Goal: Task Accomplishment & Management: Manage account settings

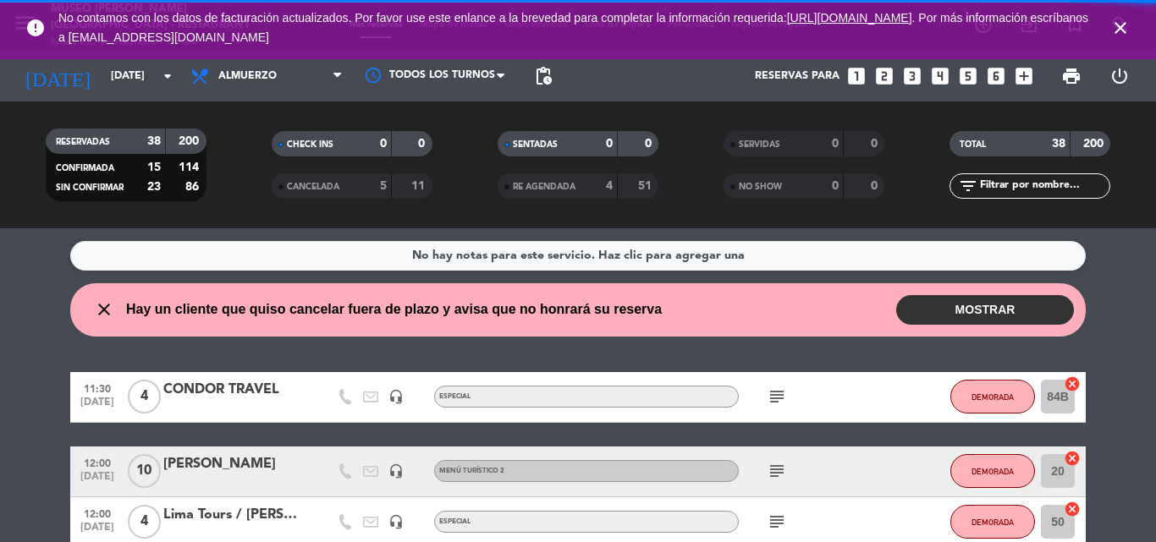
drag, startPoint x: 1113, startPoint y: 1, endPoint x: 718, endPoint y: 179, distance: 433.5
click at [718, 179] on filter-checkbox "NO SHOW 0 0" at bounding box center [804, 185] width 226 height 25
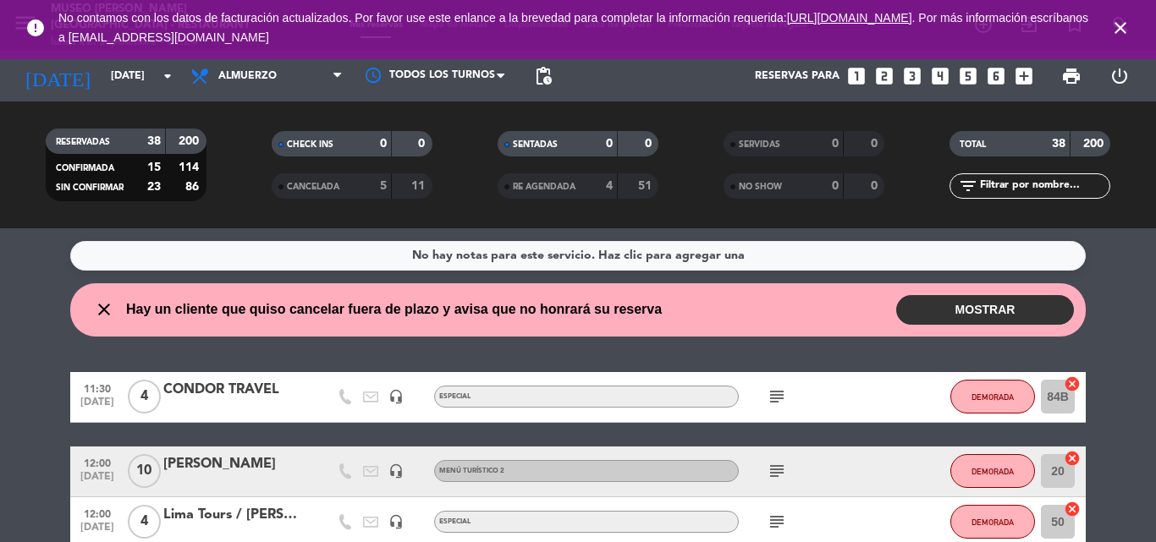
click at [1121, 25] on icon "close" at bounding box center [1120, 28] width 20 height 20
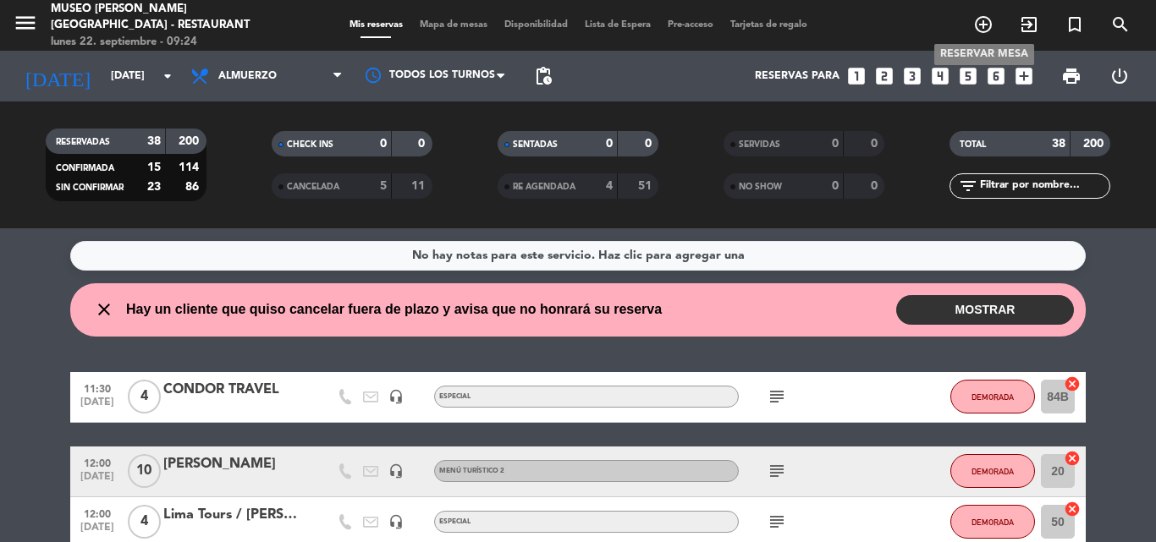
click at [986, 25] on icon "add_circle_outline" at bounding box center [983, 24] width 20 height 20
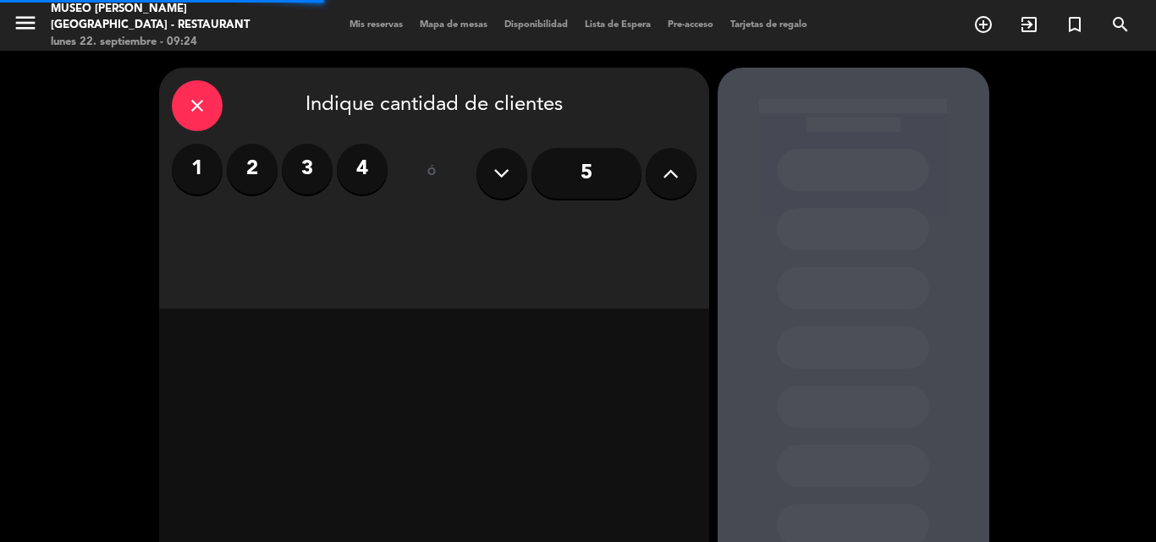
click at [367, 171] on label "4" at bounding box center [362, 169] width 51 height 51
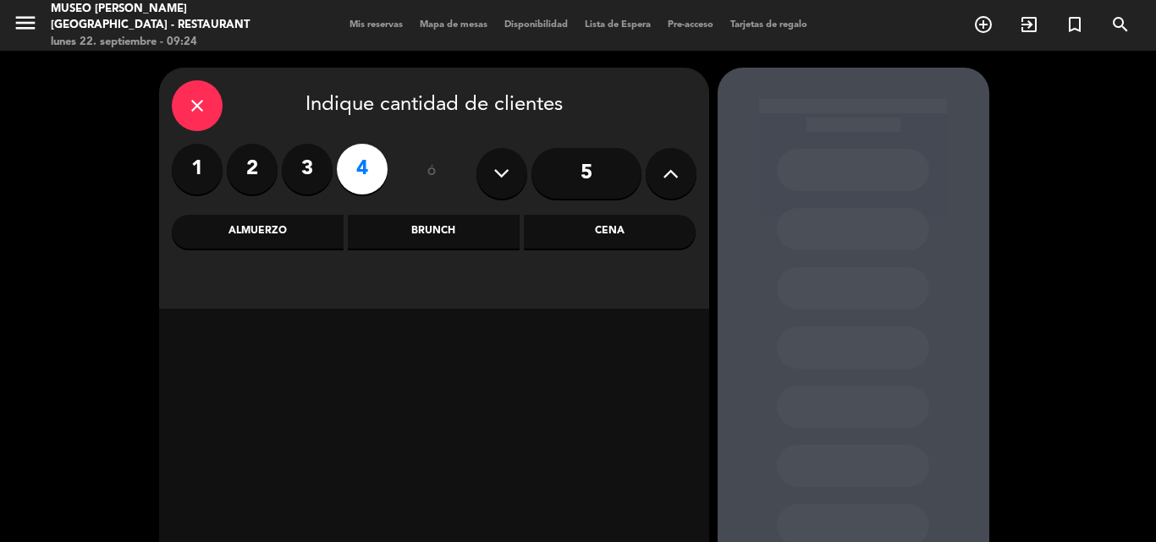
click at [270, 238] on div "Almuerzo" at bounding box center [258, 232] width 172 height 34
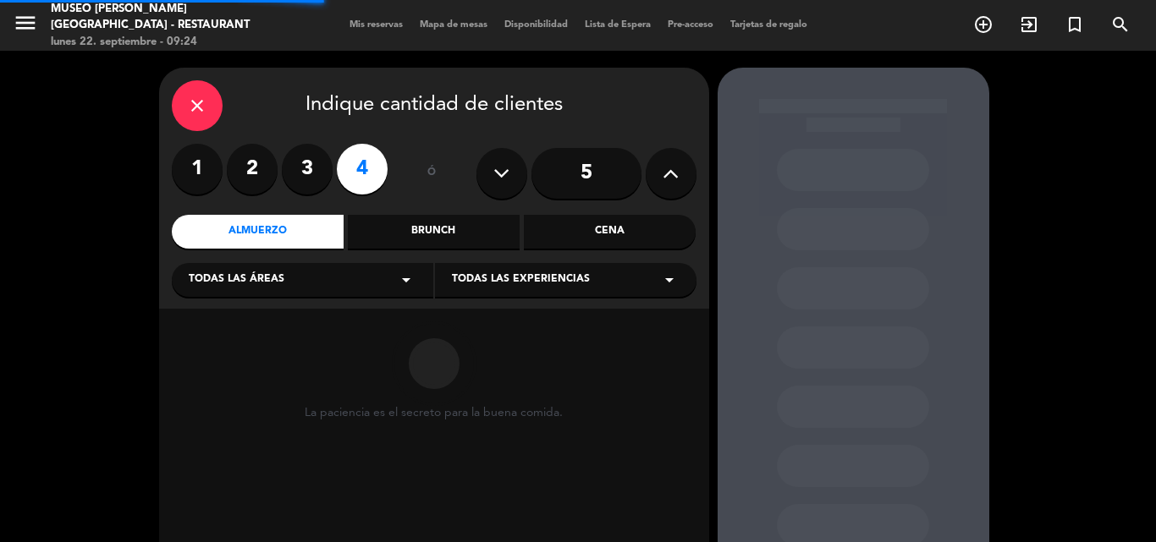
click at [239, 281] on span "Todas las áreas" at bounding box center [237, 280] width 96 height 17
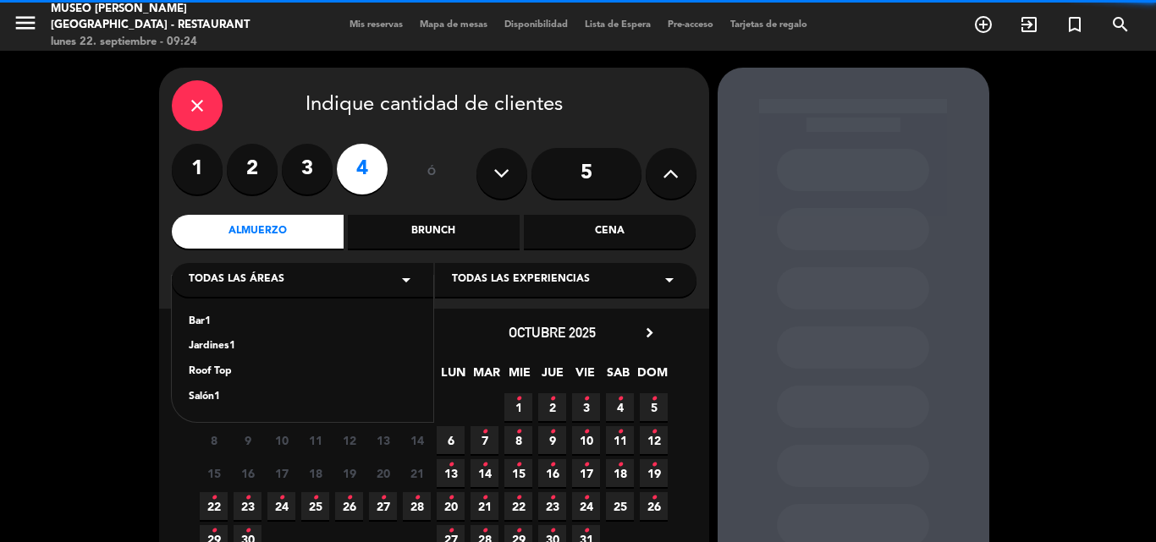
click at [218, 340] on div "Jardines1" at bounding box center [303, 346] width 228 height 17
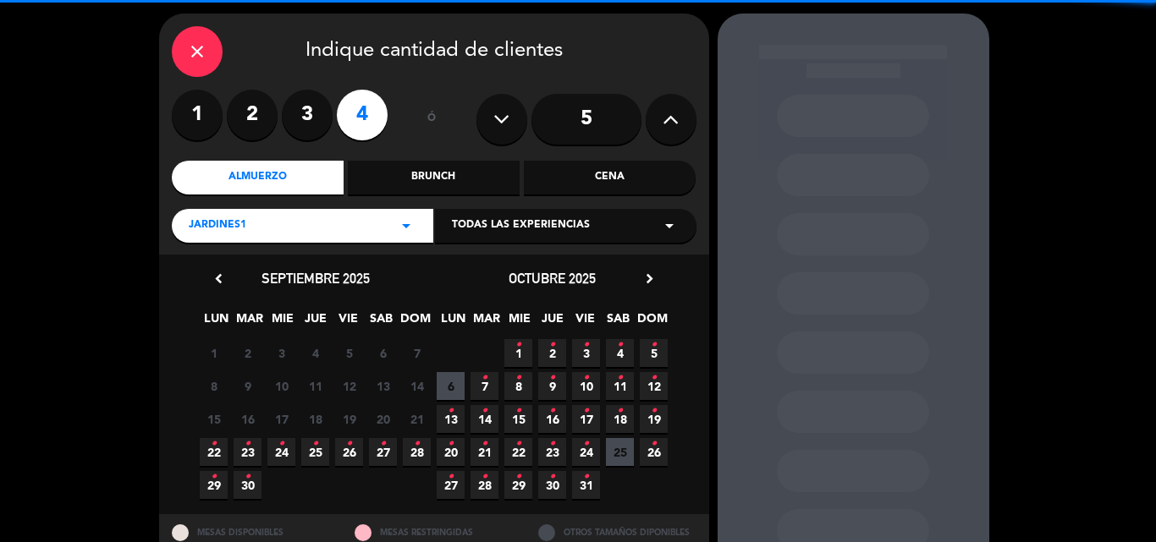
scroll to position [114, 0]
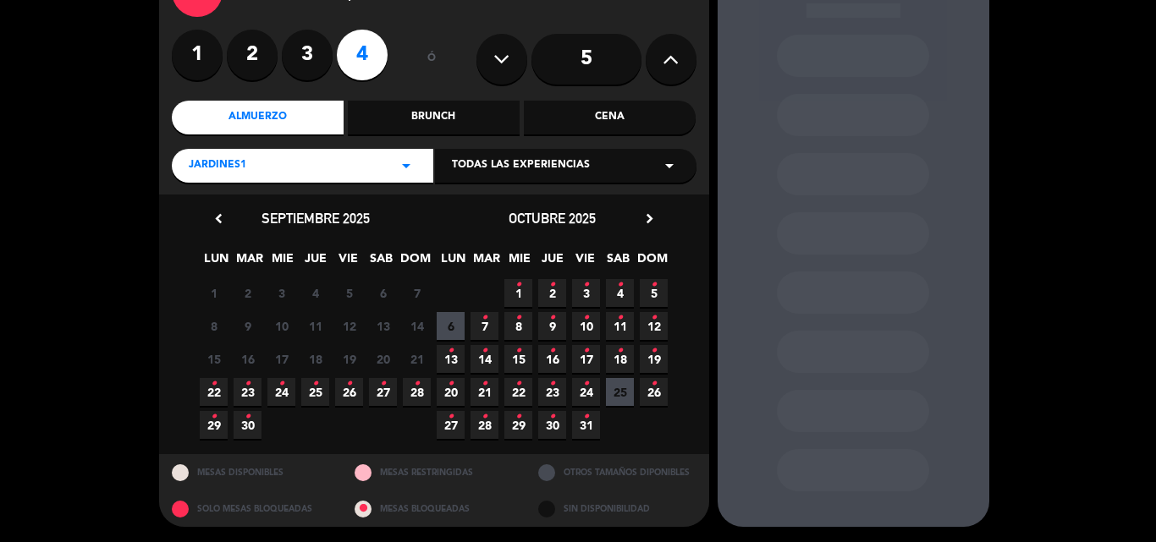
click at [220, 391] on span "22 •" at bounding box center [214, 392] width 28 height 28
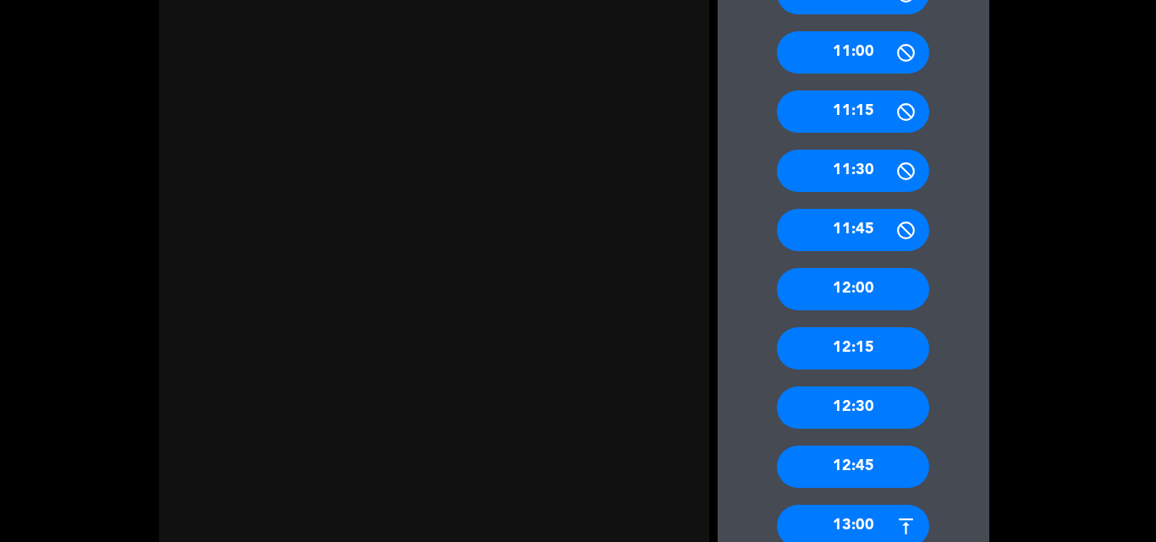
scroll to position [998, 0]
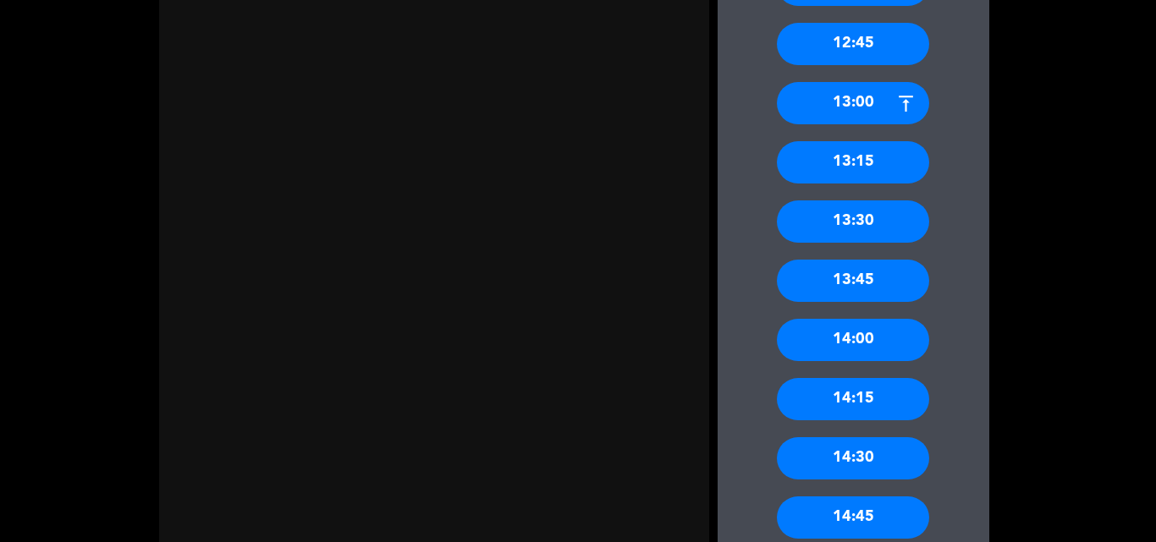
click at [860, 394] on div "14:15" at bounding box center [853, 399] width 152 height 42
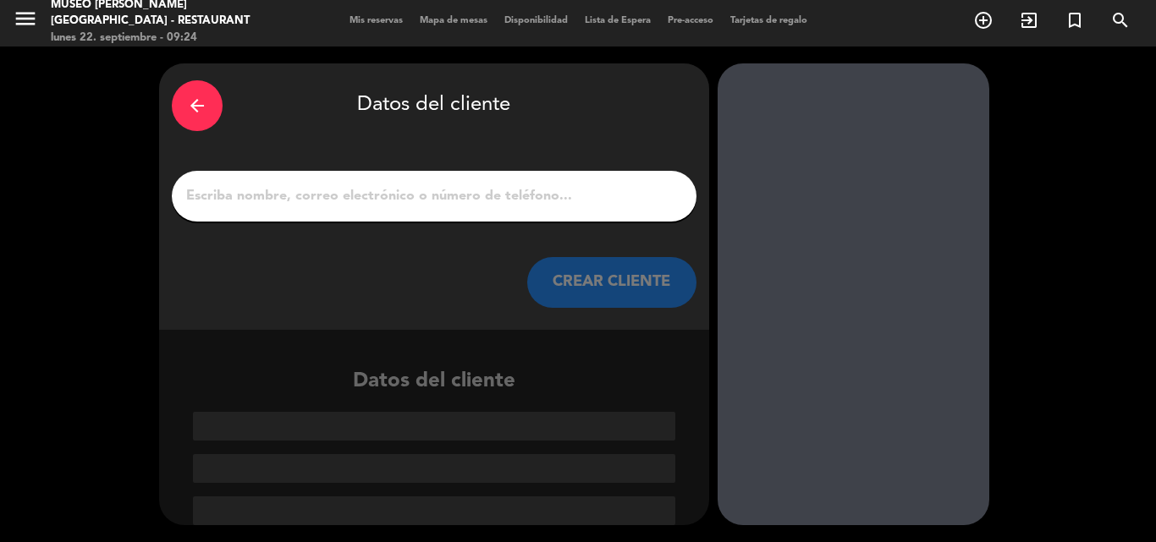
scroll to position [4, 0]
click at [503, 191] on input "1" at bounding box center [433, 196] width 499 height 24
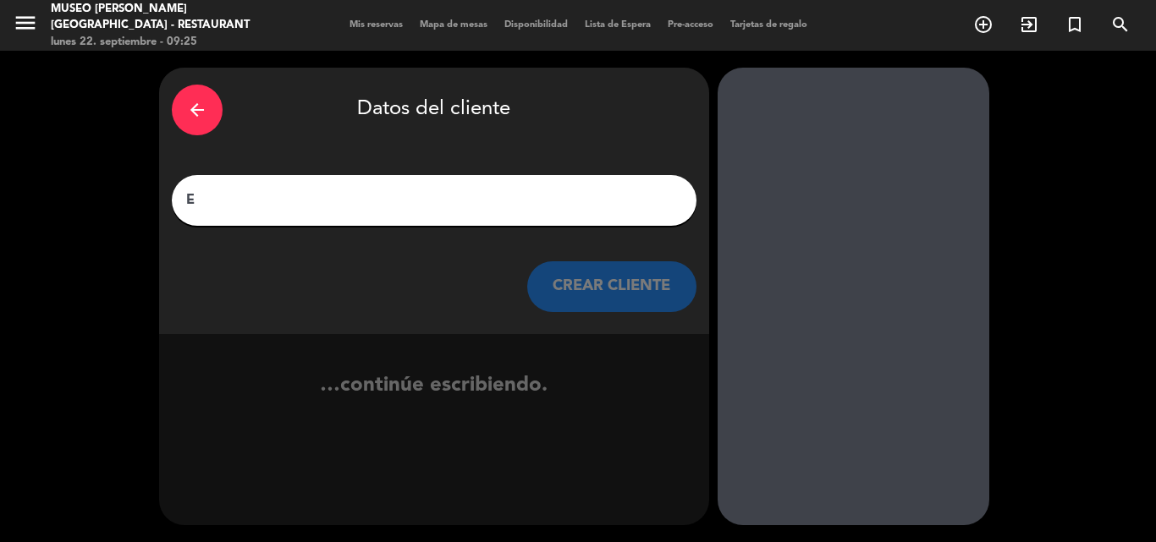
scroll to position [0, 0]
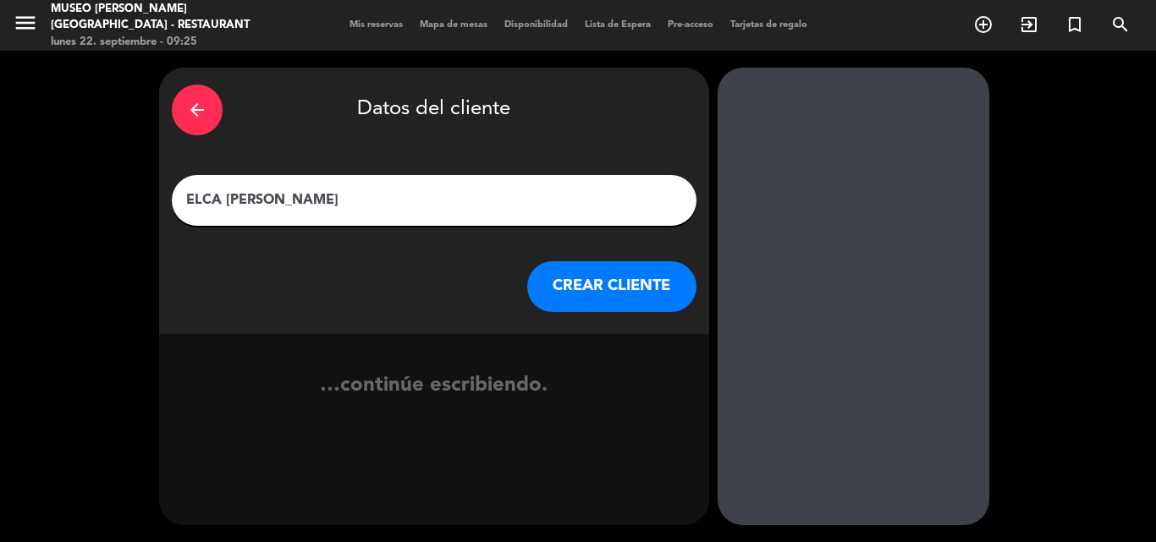
type input "ELCA [PERSON_NAME]"
click at [592, 265] on button "CREAR CLIENTE" at bounding box center [611, 286] width 169 height 51
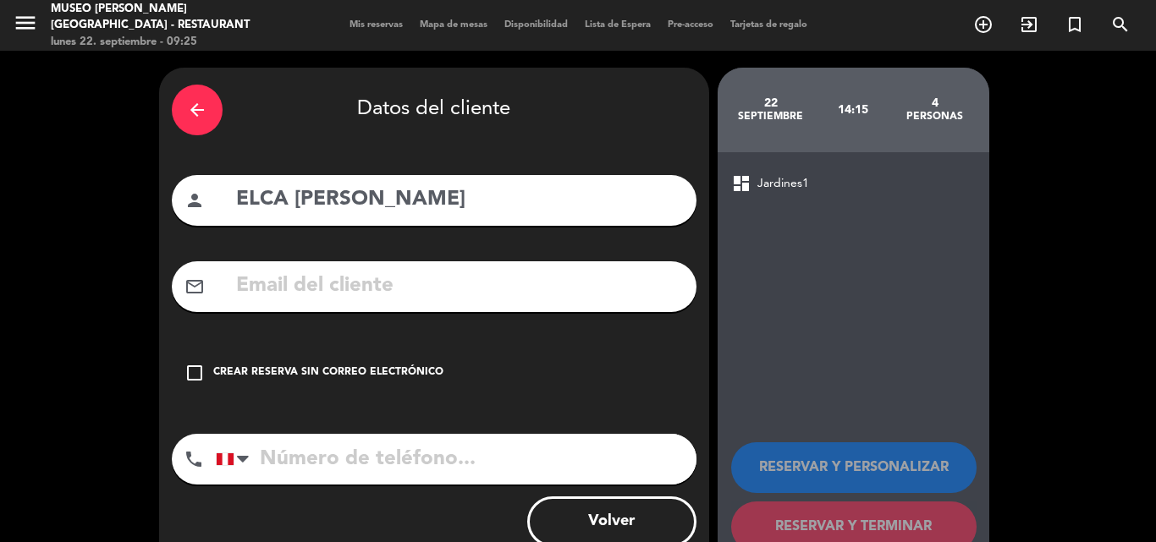
click at [425, 272] on input "text" at bounding box center [458, 286] width 449 height 35
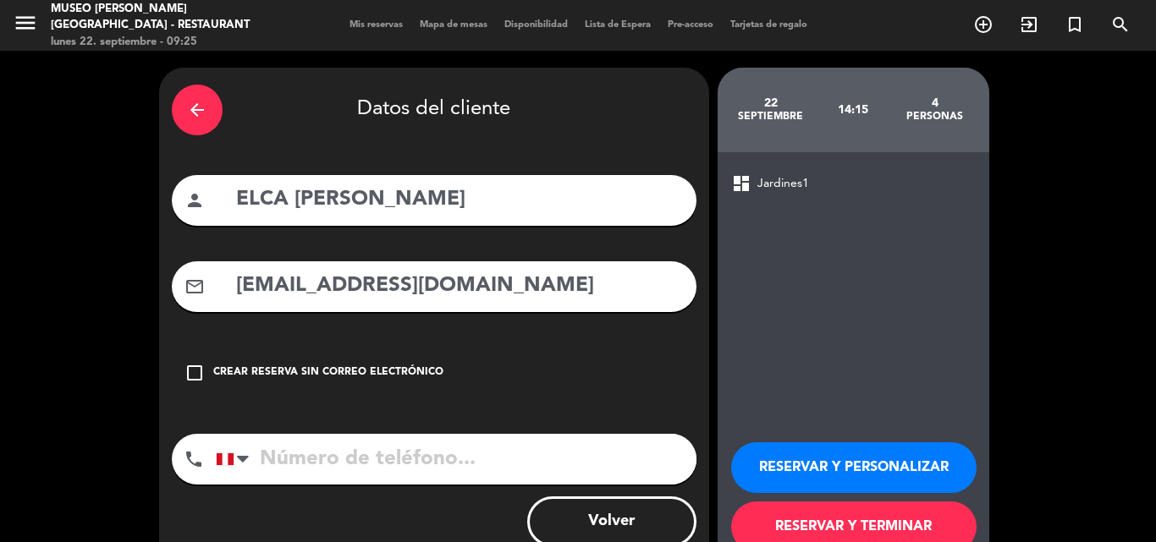
type input "[EMAIL_ADDRESS][DOMAIN_NAME]"
click at [353, 462] on input "tel" at bounding box center [456, 459] width 481 height 51
type input "989109611"
click at [881, 458] on button "RESERVAR Y PERSONALIZAR" at bounding box center [853, 467] width 245 height 51
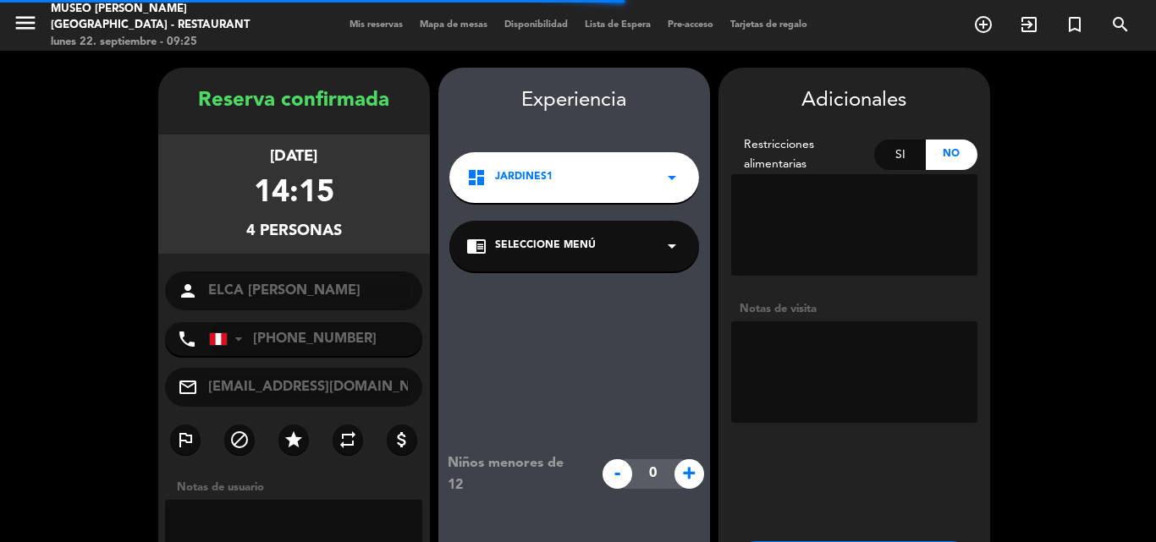
scroll to position [68, 0]
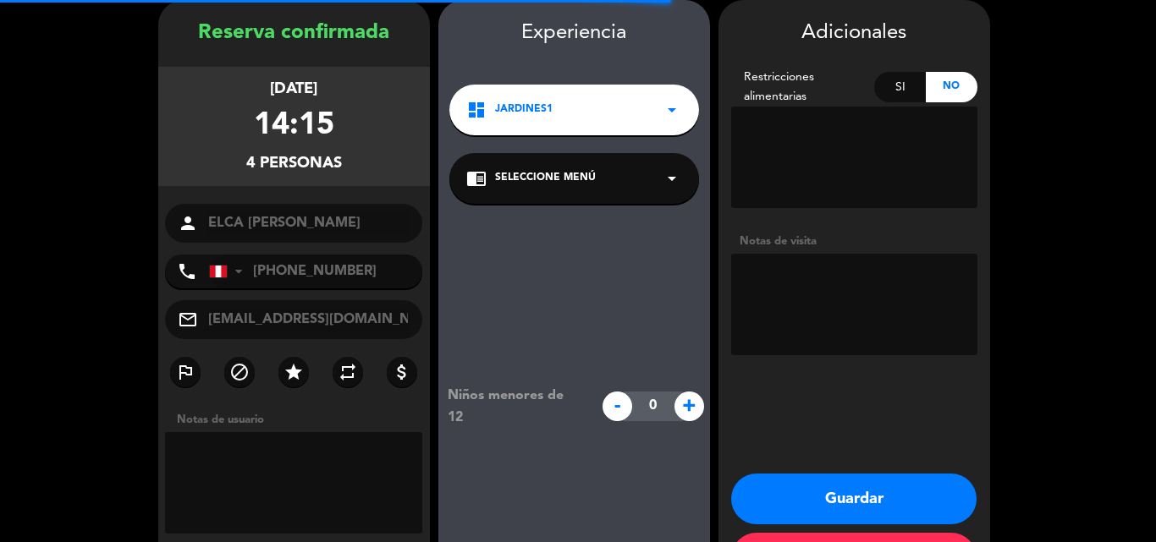
click at [488, 171] on div "chrome_reader_mode Seleccione Menú arrow_drop_down" at bounding box center [574, 178] width 250 height 51
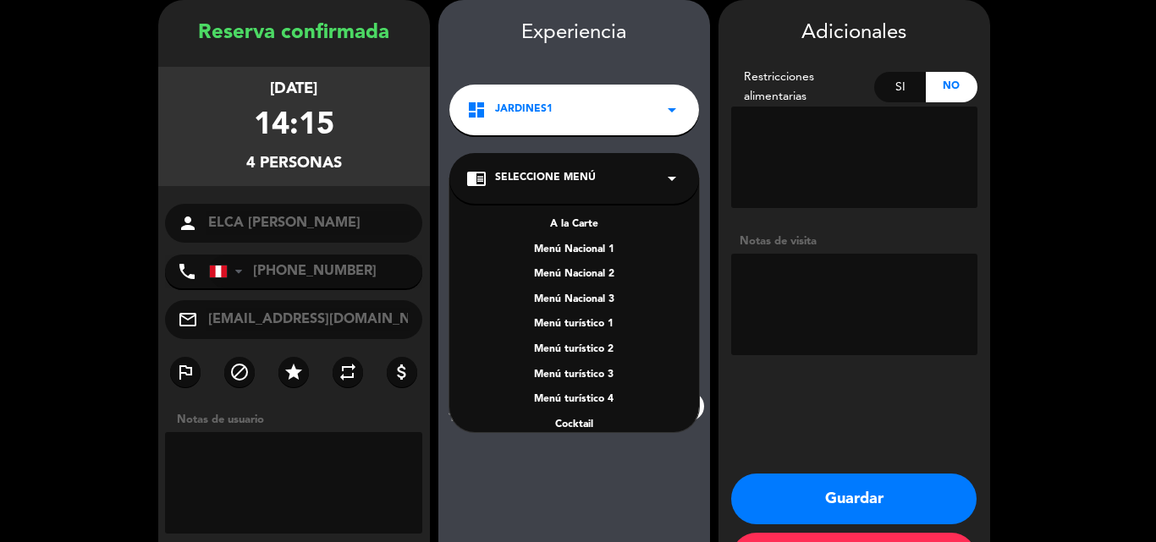
drag, startPoint x: 562, startPoint y: 222, endPoint x: 591, endPoint y: 236, distance: 32.6
click at [564, 220] on div "A la Carte" at bounding box center [574, 225] width 216 height 17
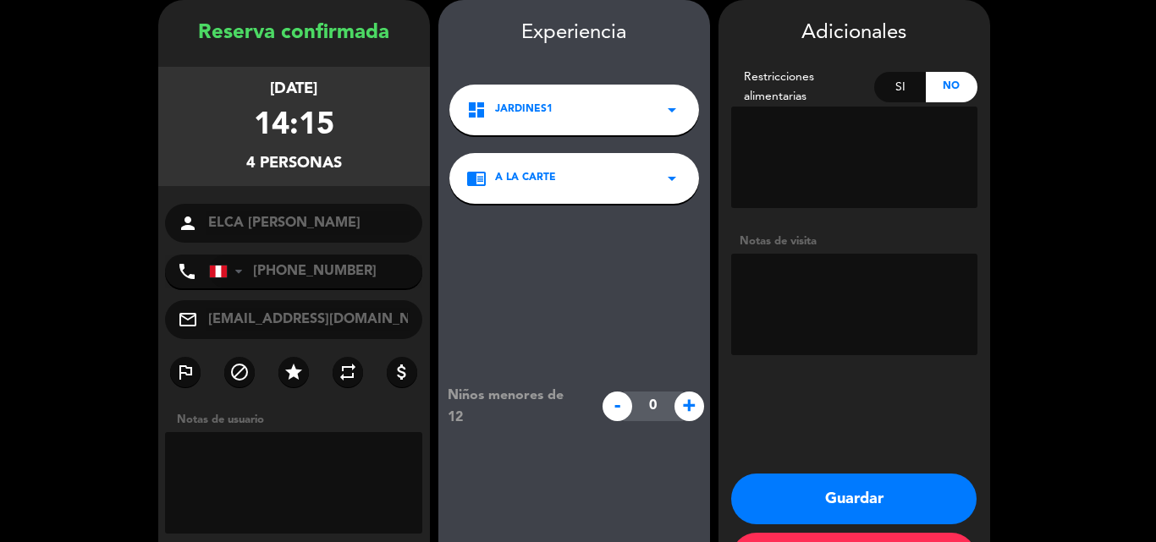
click at [839, 491] on button "Guardar" at bounding box center [853, 499] width 245 height 51
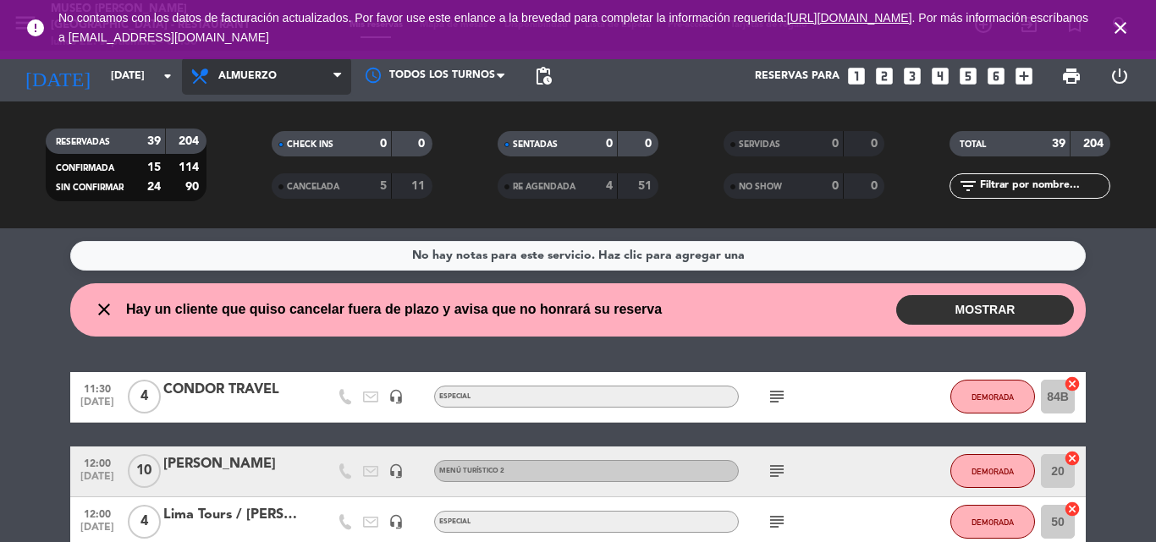
click at [266, 69] on span "Almuerzo" at bounding box center [266, 76] width 169 height 37
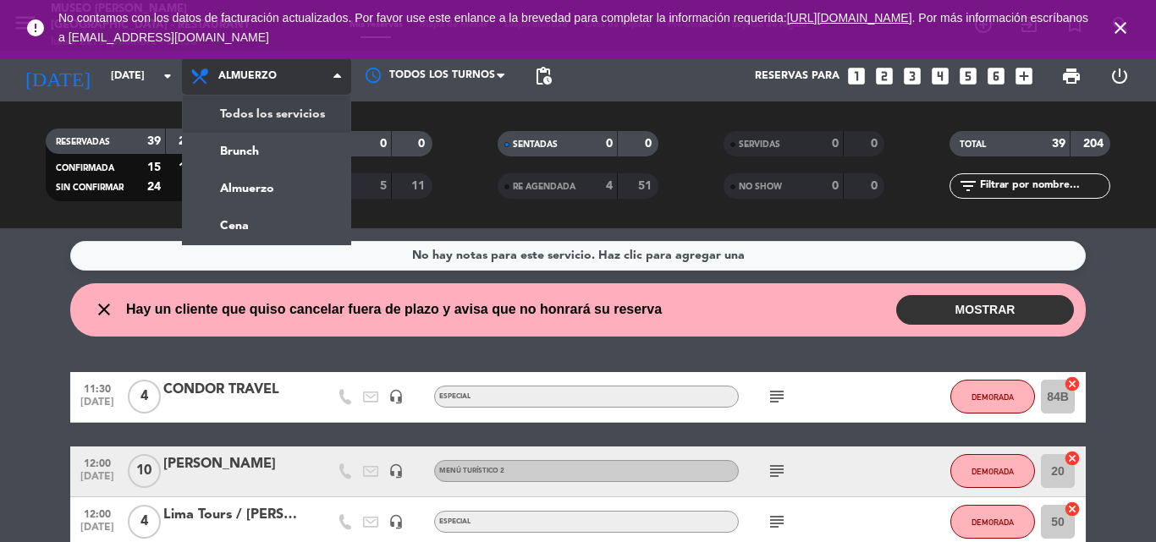
click at [255, 112] on div "menu [GEOGRAPHIC_DATA][PERSON_NAME] - Restaurant [DATE] 22. septiembre - 09:30 …" at bounding box center [578, 114] width 1156 height 228
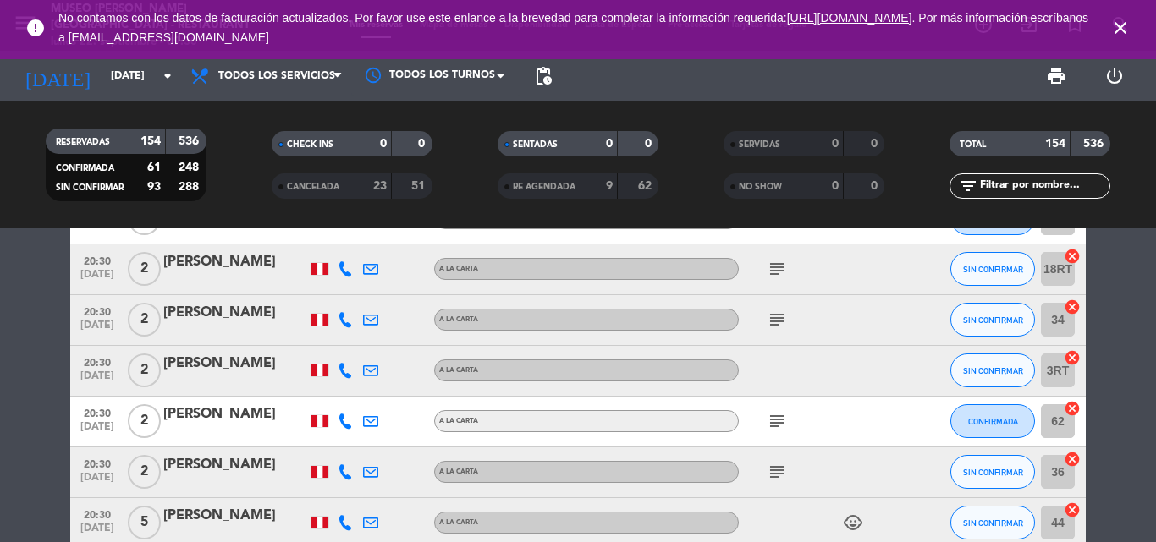
scroll to position [8234, 0]
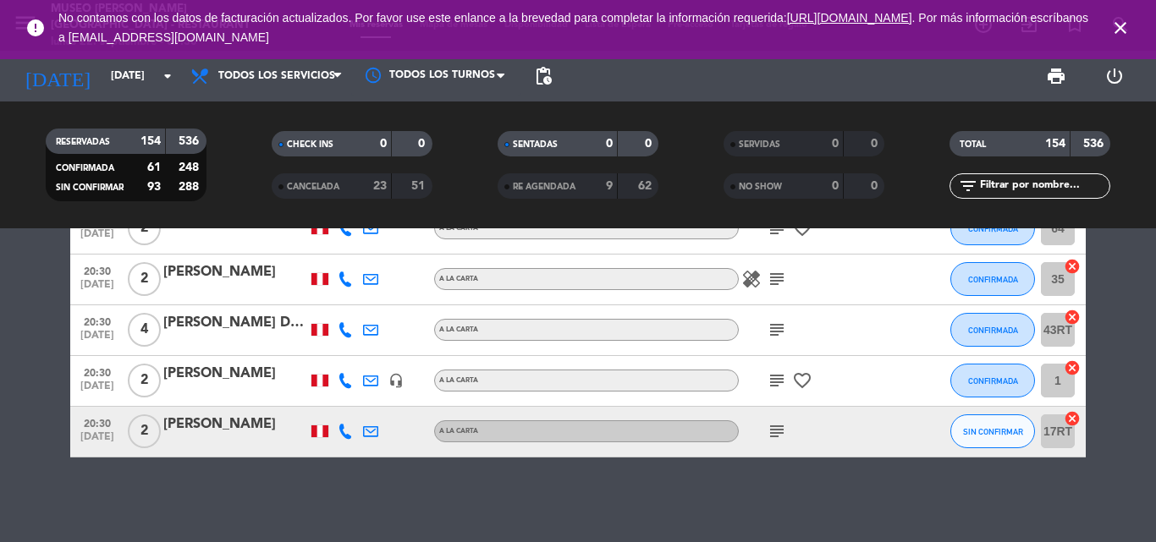
click at [195, 483] on div "close Hay un cliente que quiso cancelar fuera de plazo y avisa que no honrará s…" at bounding box center [578, 385] width 1156 height 314
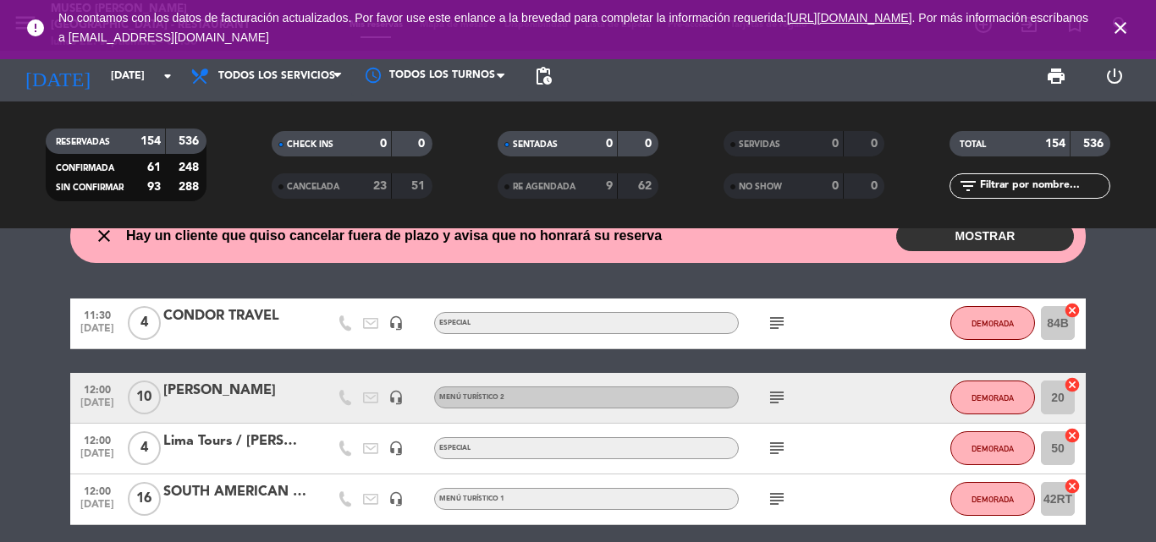
scroll to position [0, 0]
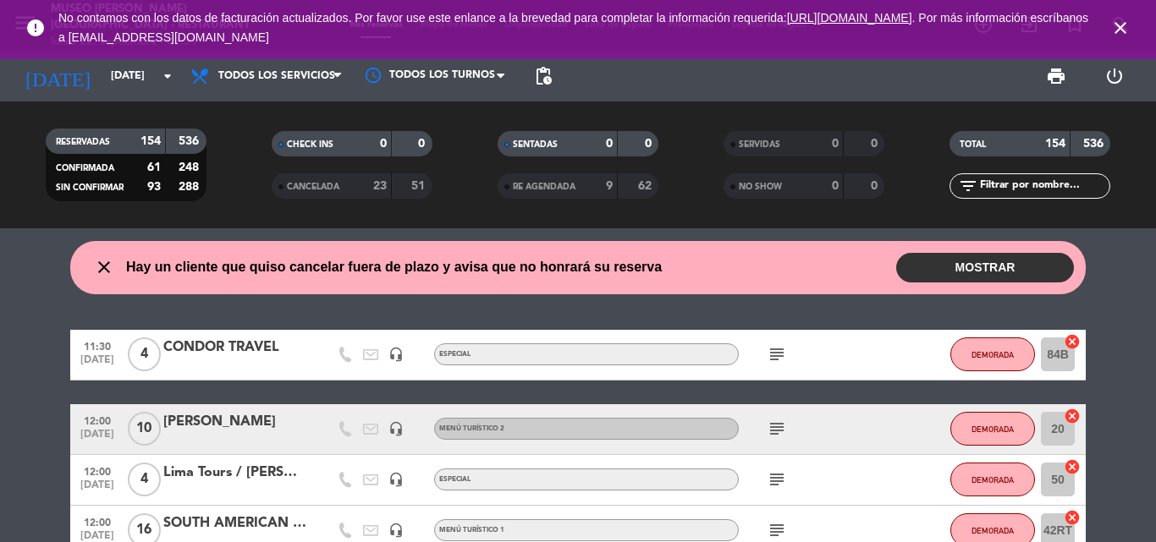
click at [772, 354] on icon "subject" at bounding box center [776, 354] width 20 height 20
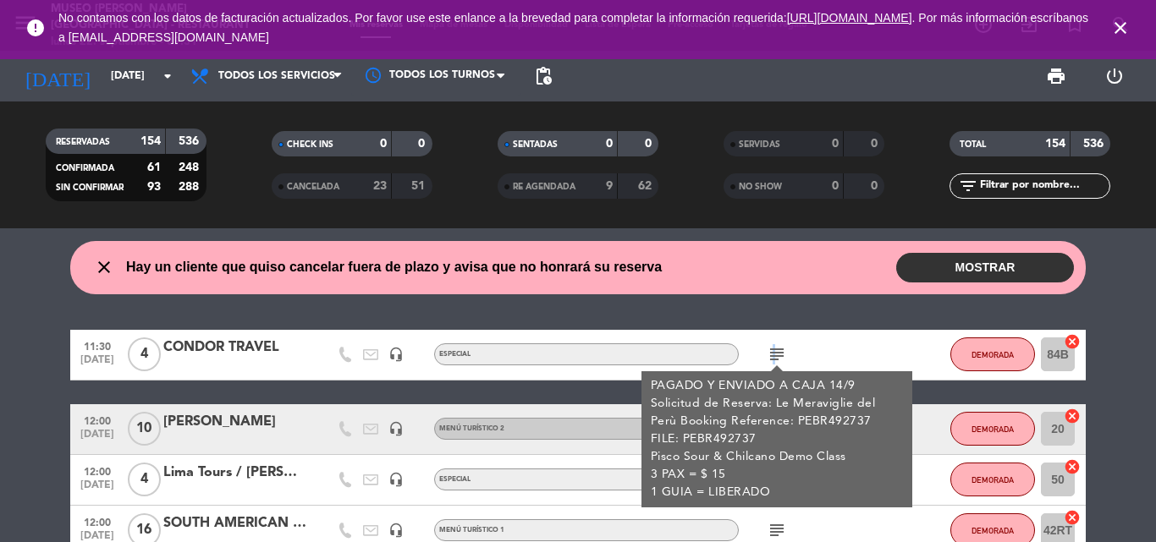
click at [772, 354] on icon "subject" at bounding box center [776, 354] width 20 height 20
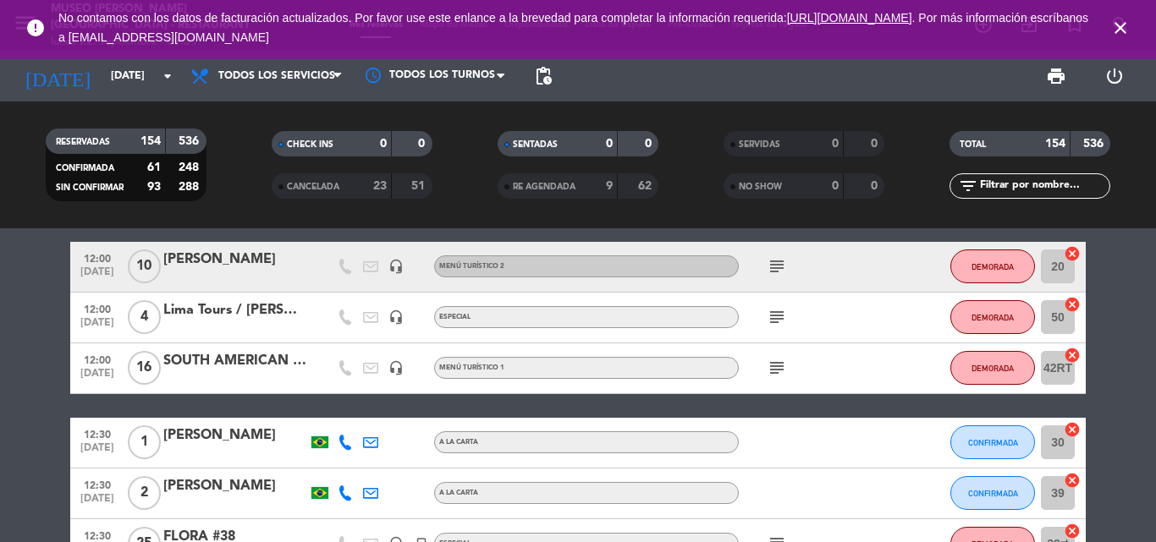
scroll to position [169, 0]
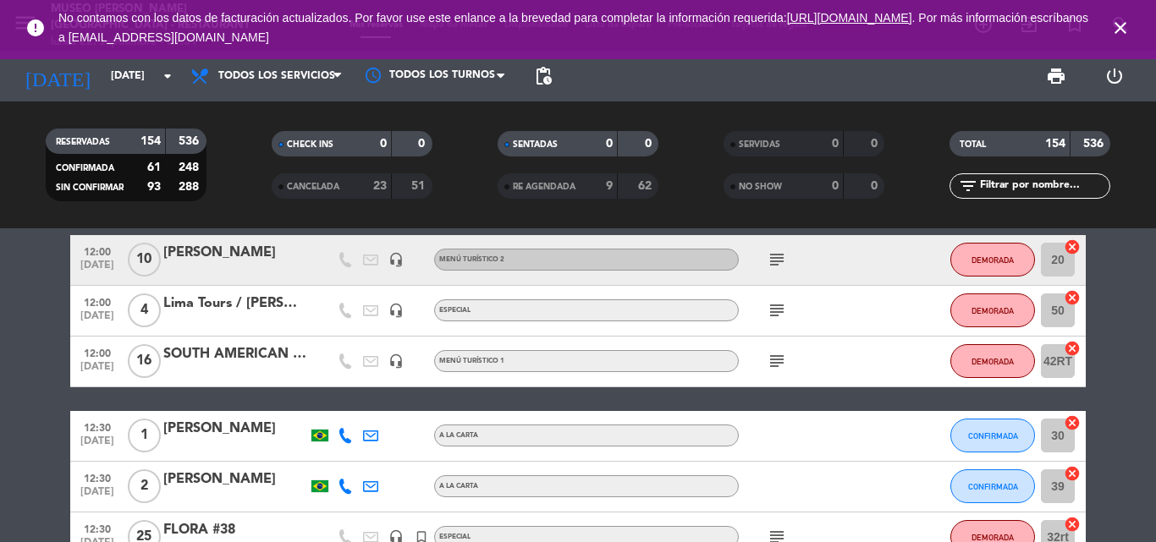
click at [773, 254] on icon "subject" at bounding box center [776, 260] width 20 height 20
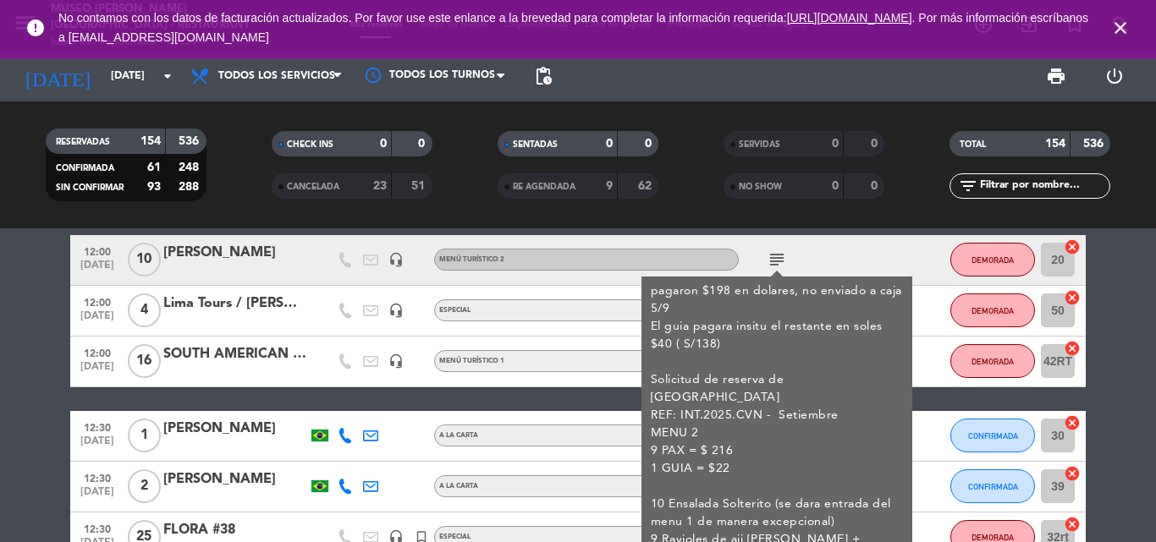
click at [773, 254] on icon "subject" at bounding box center [776, 260] width 20 height 20
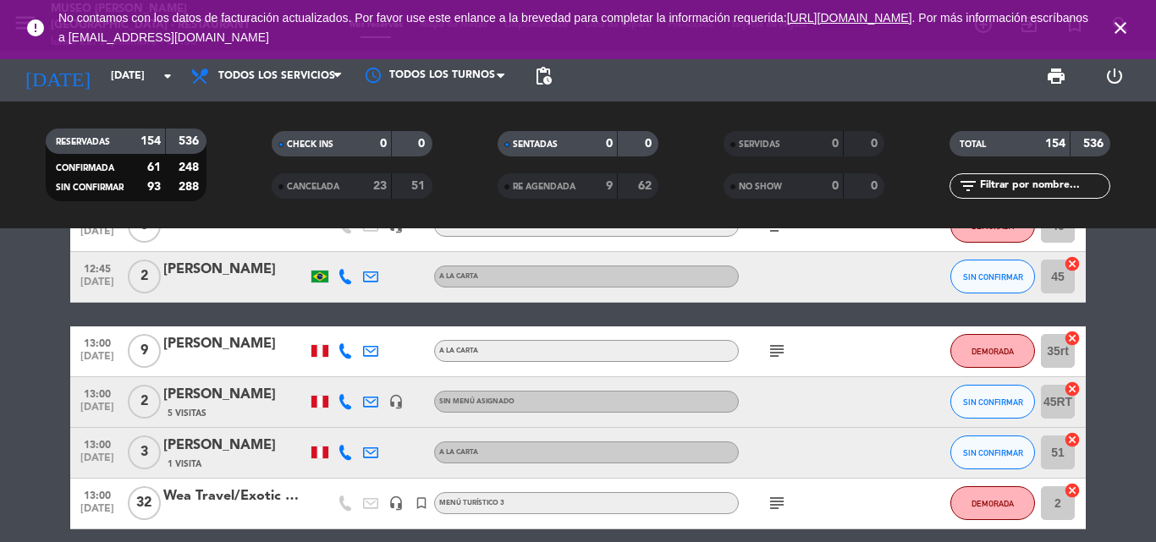
scroll to position [592, 0]
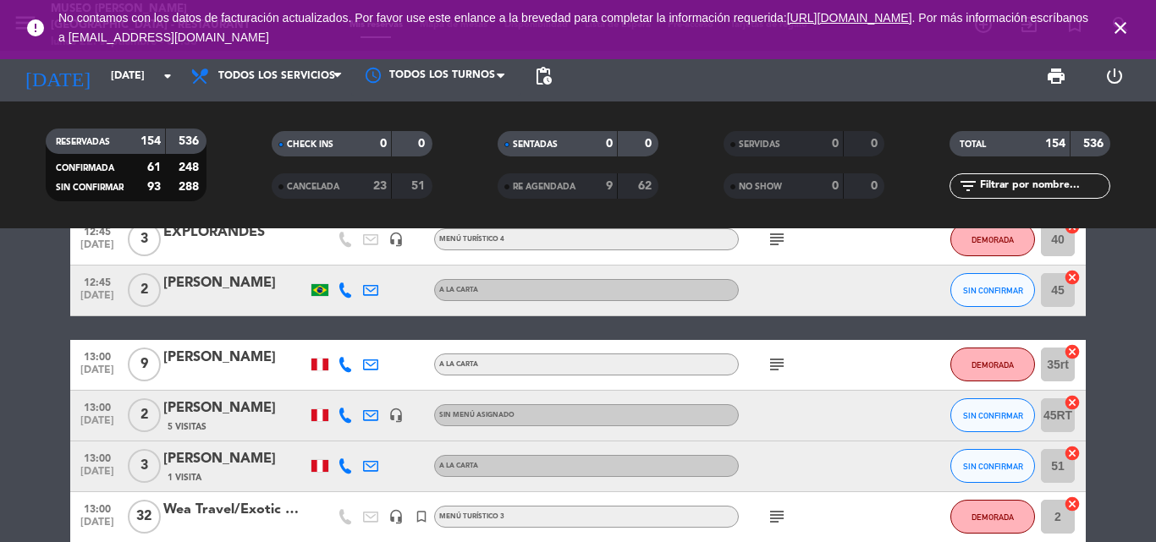
click at [214, 513] on div "Wea Travel/Exotic Adventures" at bounding box center [235, 510] width 144 height 22
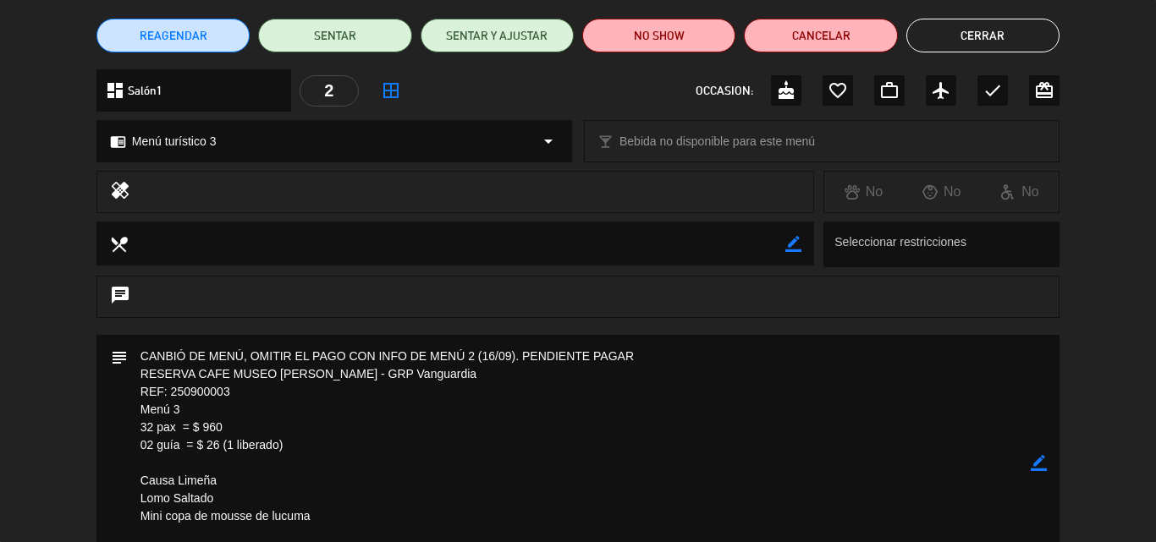
scroll to position [0, 0]
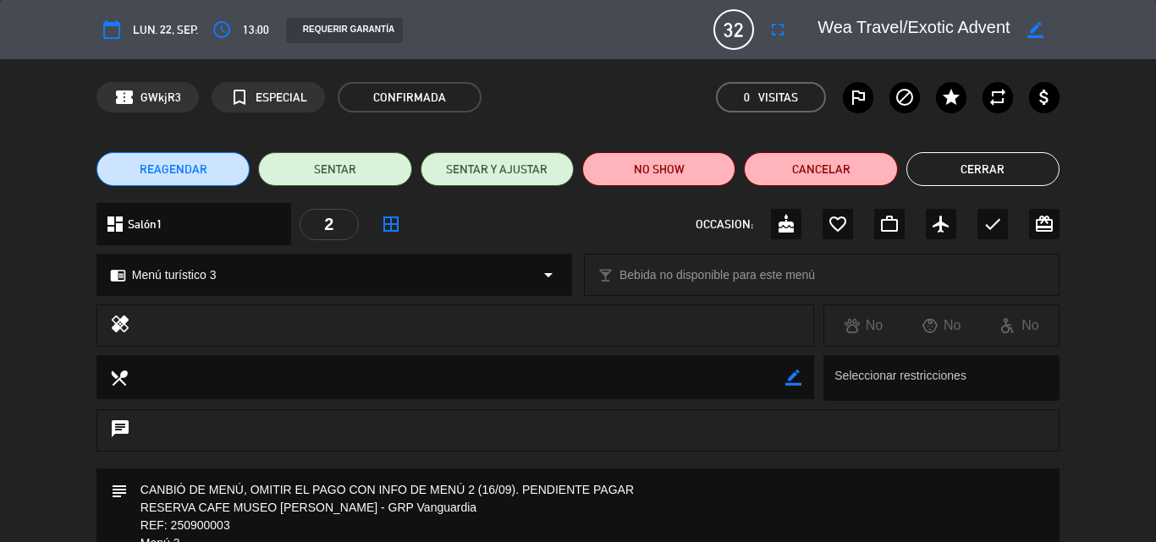
click at [955, 170] on button "Cerrar" at bounding box center [982, 169] width 153 height 34
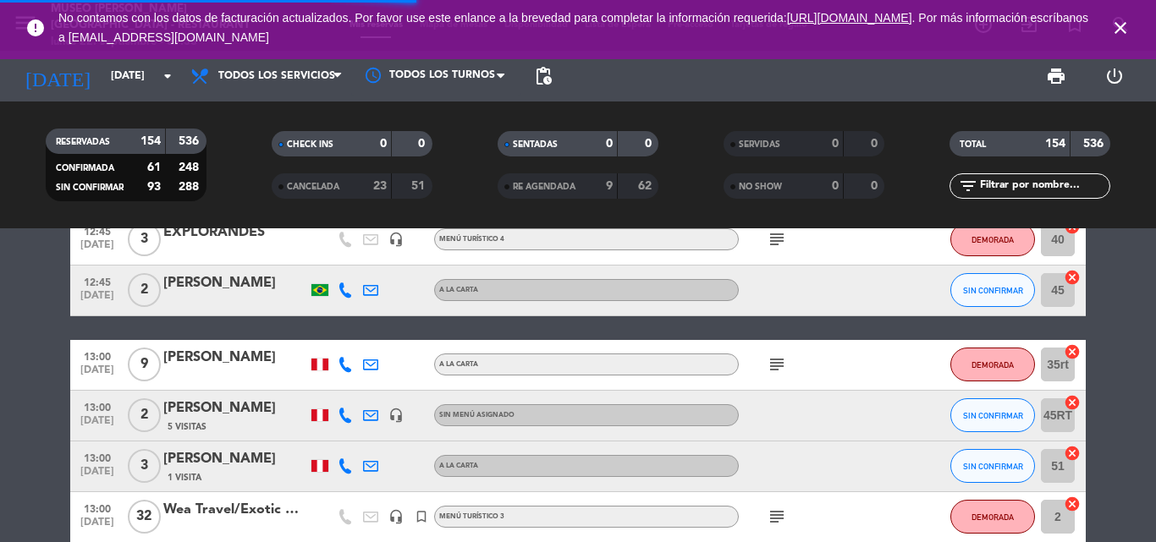
click at [1120, 20] on icon "close" at bounding box center [1120, 28] width 20 height 20
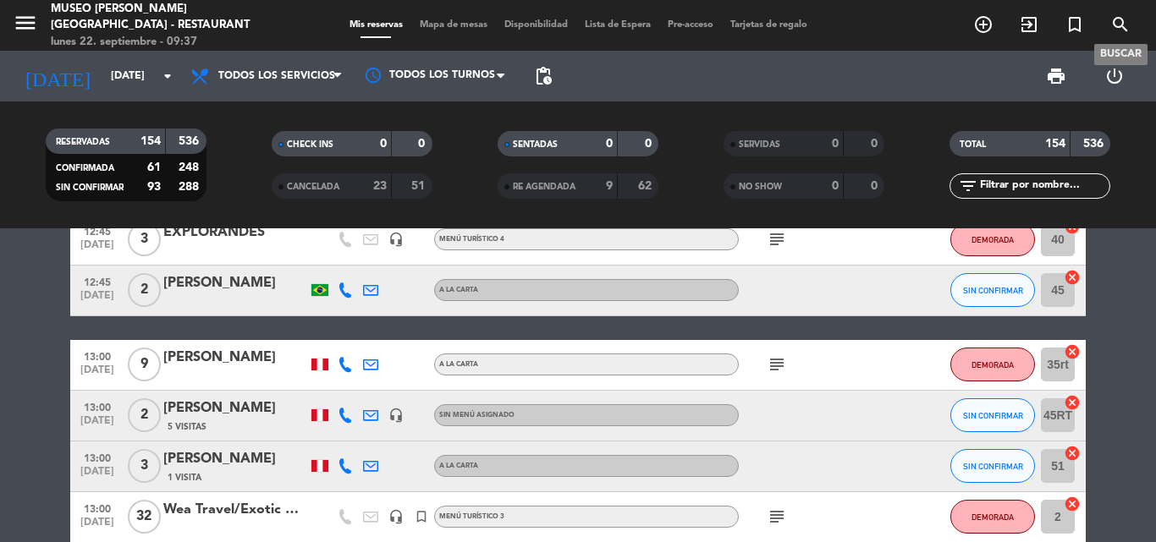
click at [1118, 27] on icon "search" at bounding box center [1120, 24] width 20 height 20
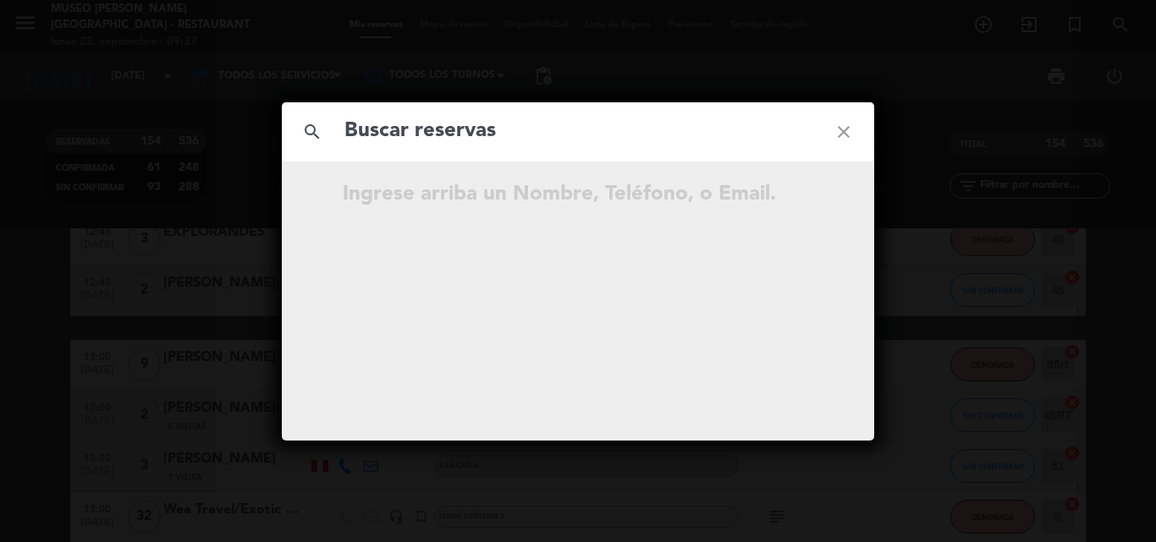
click at [606, 134] on input "text" at bounding box center [578, 131] width 470 height 35
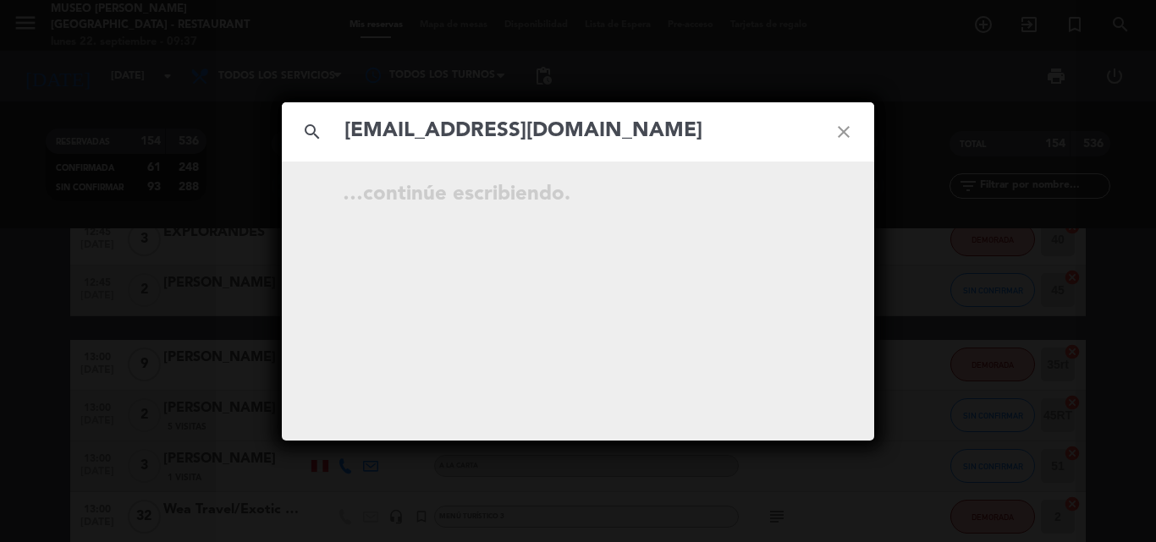
type input "[EMAIL_ADDRESS][DOMAIN_NAME]"
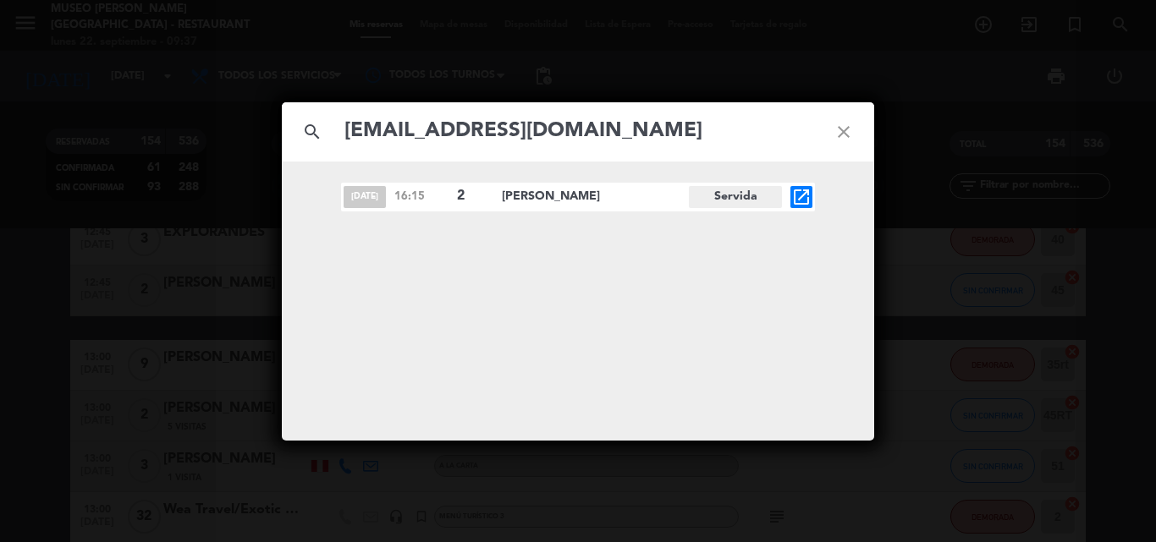
click at [808, 195] on icon "open_in_new" at bounding box center [801, 197] width 20 height 20
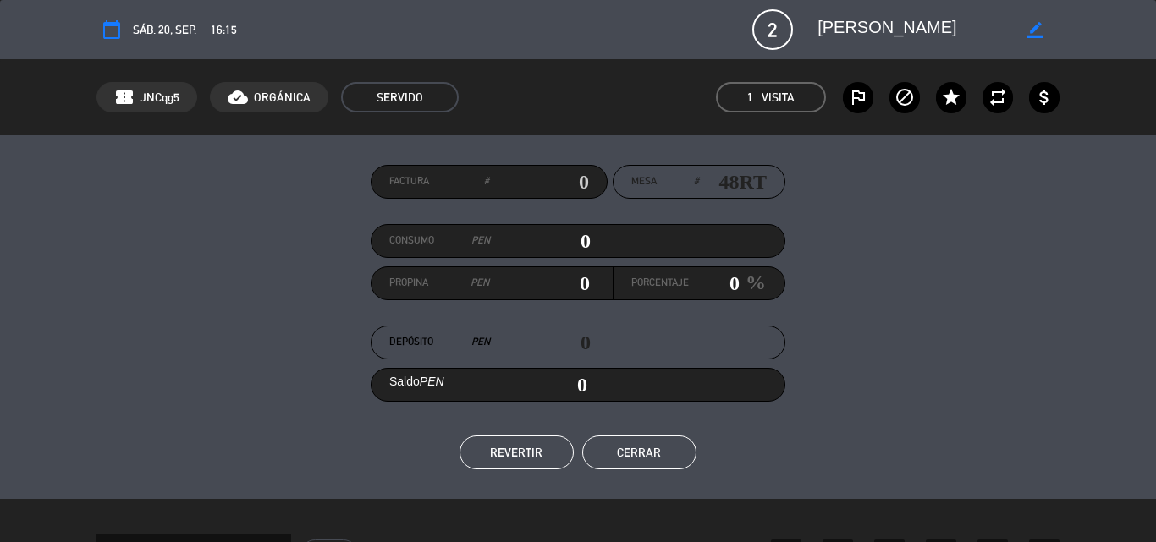
drag, startPoint x: 953, startPoint y: 31, endPoint x: 790, endPoint y: 32, distance: 163.3
click at [790, 32] on div "calendar_today sáb. 20, sep. 16:15 2 [PERSON_NAME] border_color phone mail_outl…" at bounding box center [577, 29] width 963 height 41
click at [667, 442] on button "Cerrar" at bounding box center [639, 453] width 114 height 34
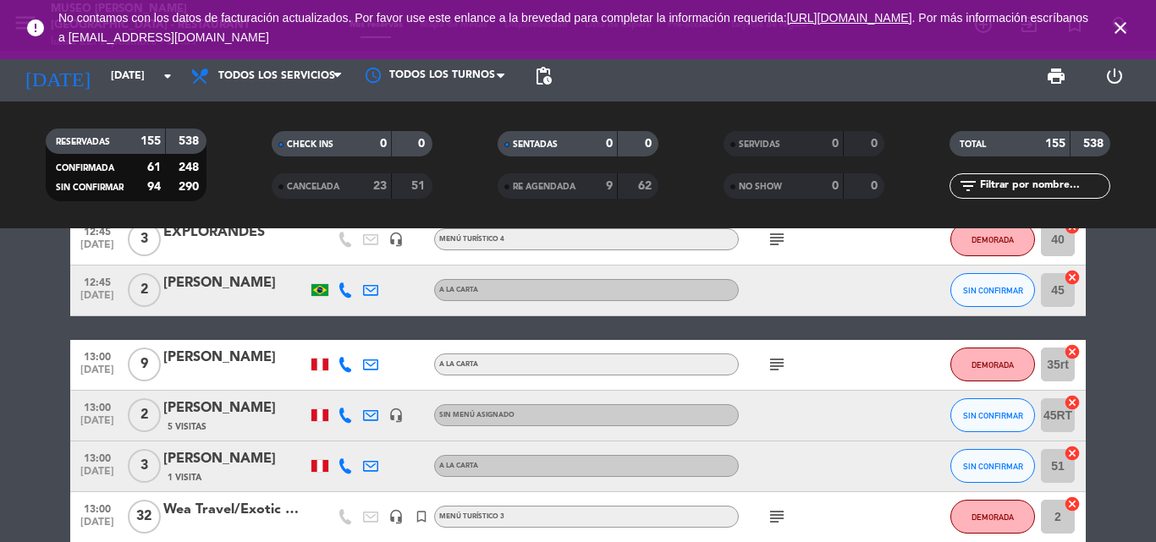
click at [1122, 23] on icon "close" at bounding box center [1120, 28] width 20 height 20
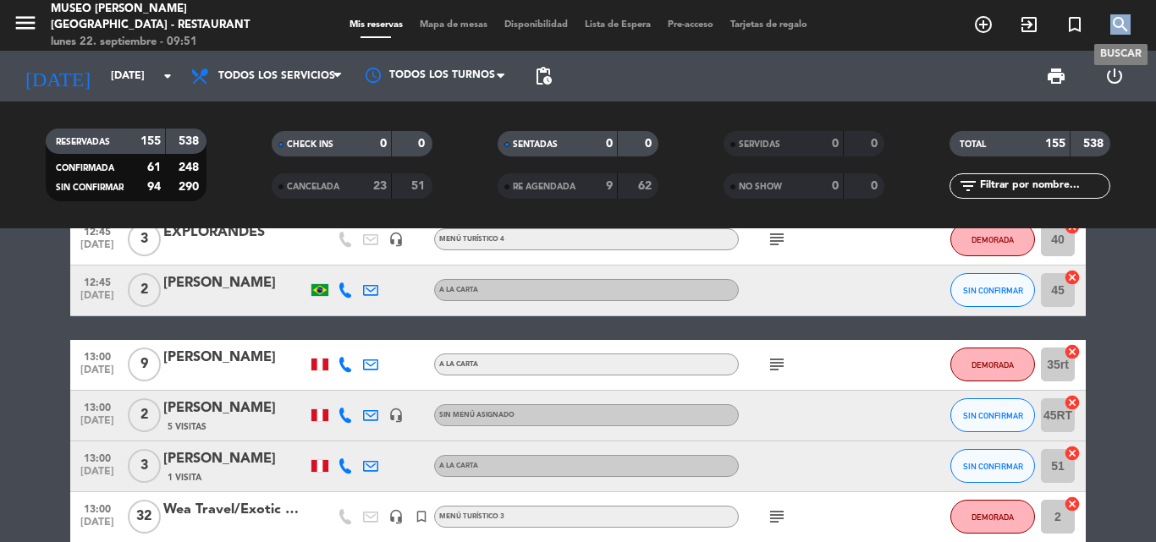
click at [1121, 22] on icon "search" at bounding box center [1120, 24] width 20 height 20
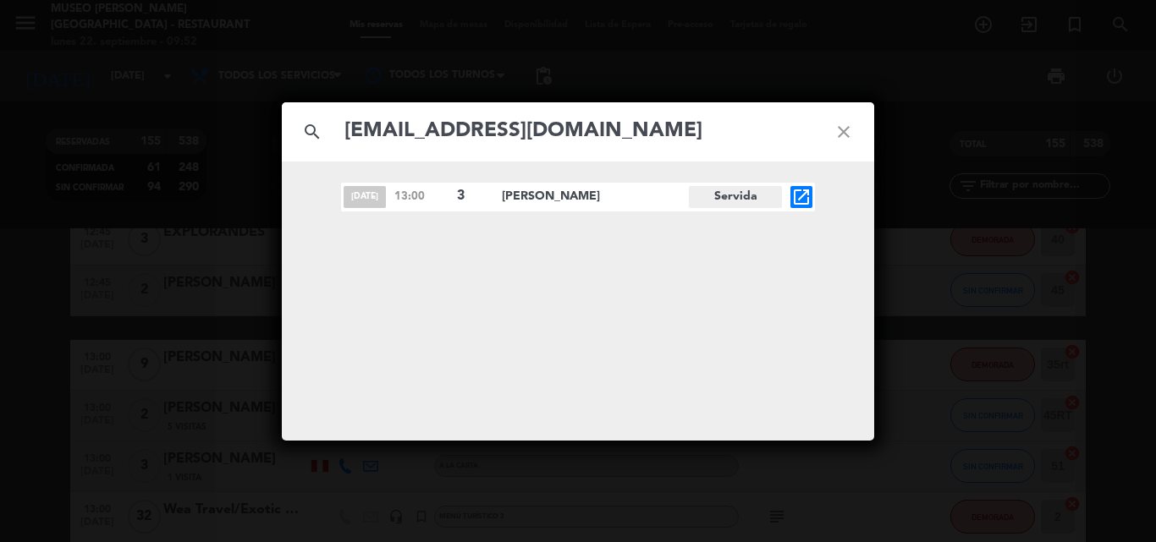
type input "[EMAIL_ADDRESS][DOMAIN_NAME]"
click at [794, 196] on icon "open_in_new" at bounding box center [801, 197] width 20 height 20
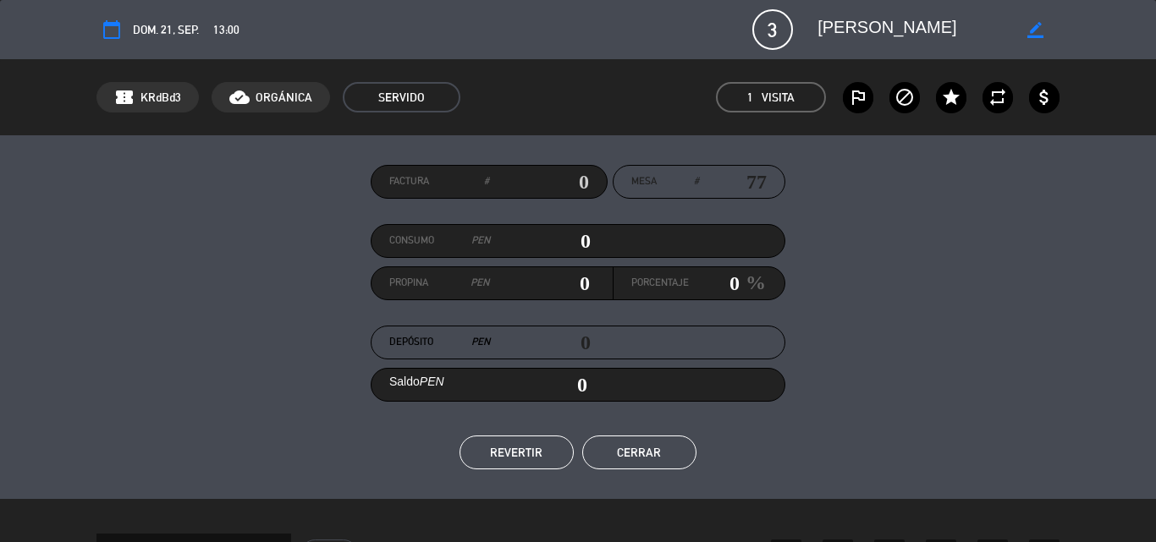
drag, startPoint x: 930, startPoint y: 25, endPoint x: 745, endPoint y: 23, distance: 184.4
click at [745, 23] on div "calendar_today dom. 21, sep. 13:00 3 [PERSON_NAME] border_color phone mail_outl…" at bounding box center [577, 29] width 963 height 41
drag, startPoint x: 647, startPoint y: 446, endPoint x: 167, endPoint y: 136, distance: 571.6
click at [638, 445] on button "Cerrar" at bounding box center [639, 453] width 114 height 34
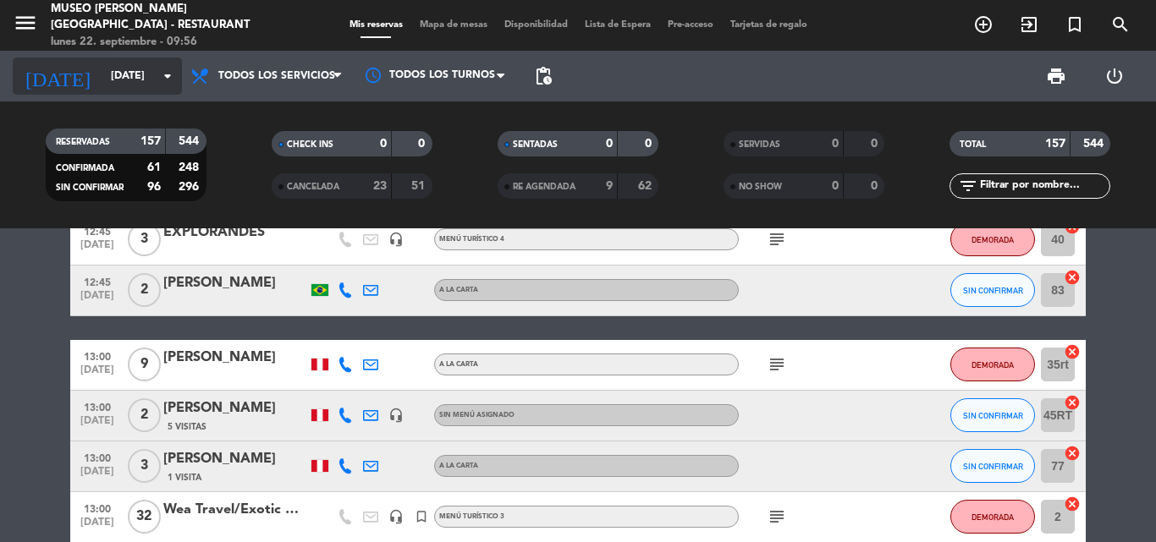
click at [118, 77] on input "[DATE]" at bounding box center [173, 76] width 143 height 29
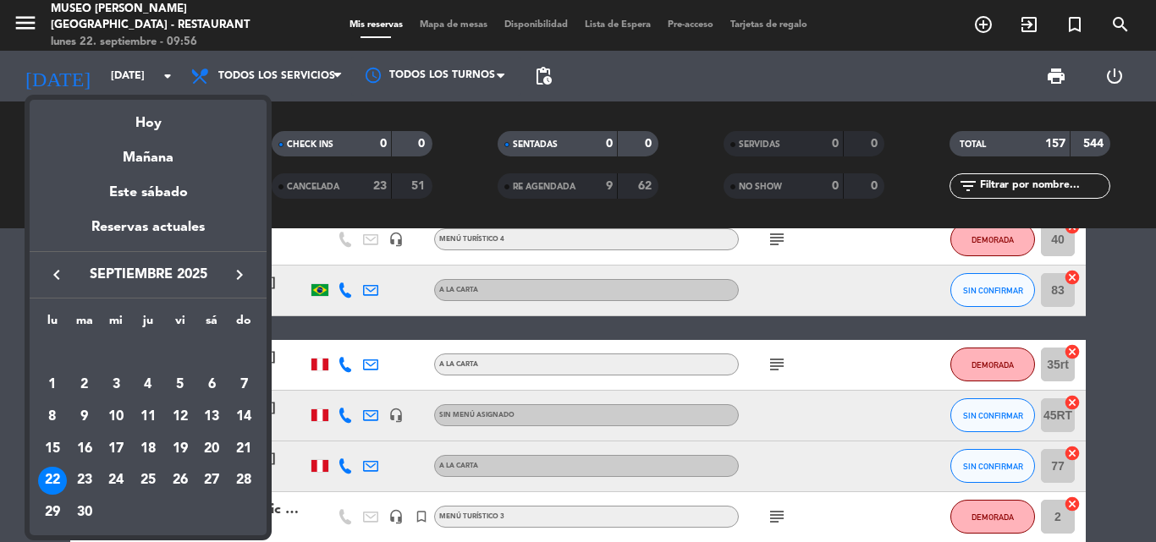
click at [14, 393] on div at bounding box center [578, 271] width 1156 height 542
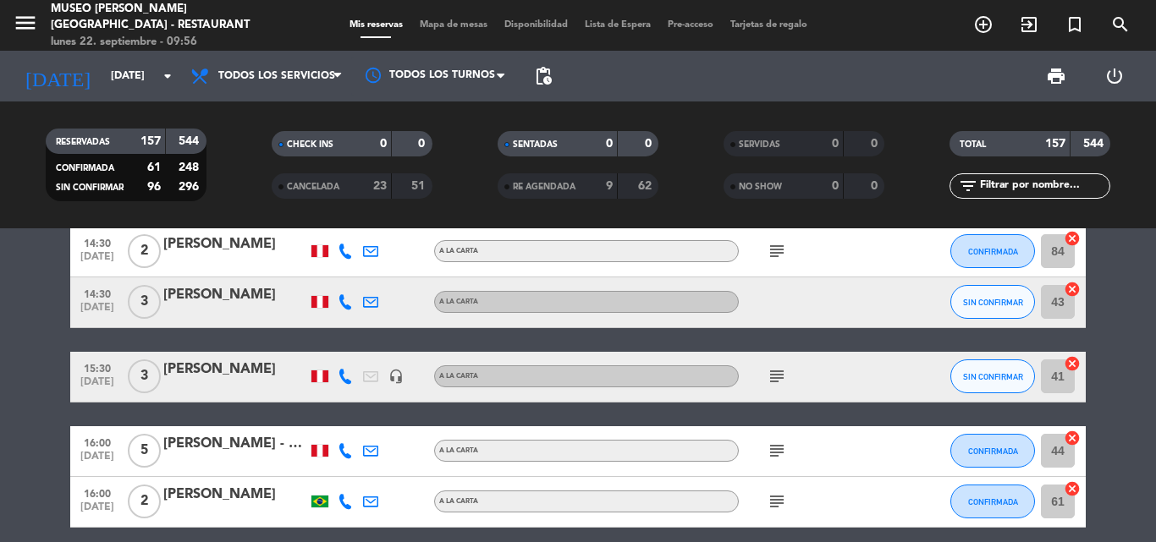
scroll to position [2115, 0]
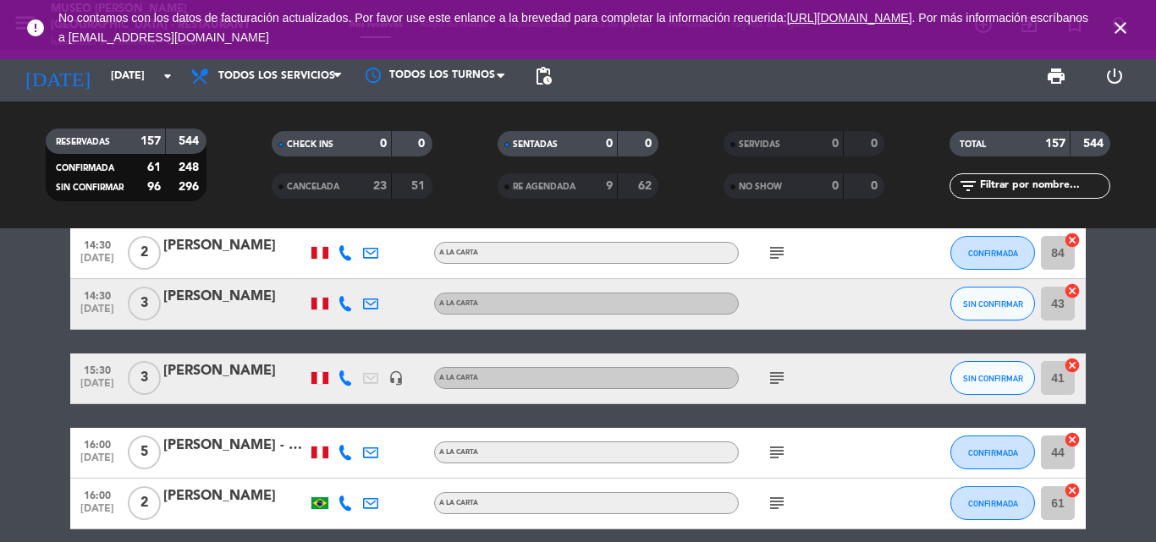
click at [1057, 186] on input "text" at bounding box center [1043, 186] width 131 height 19
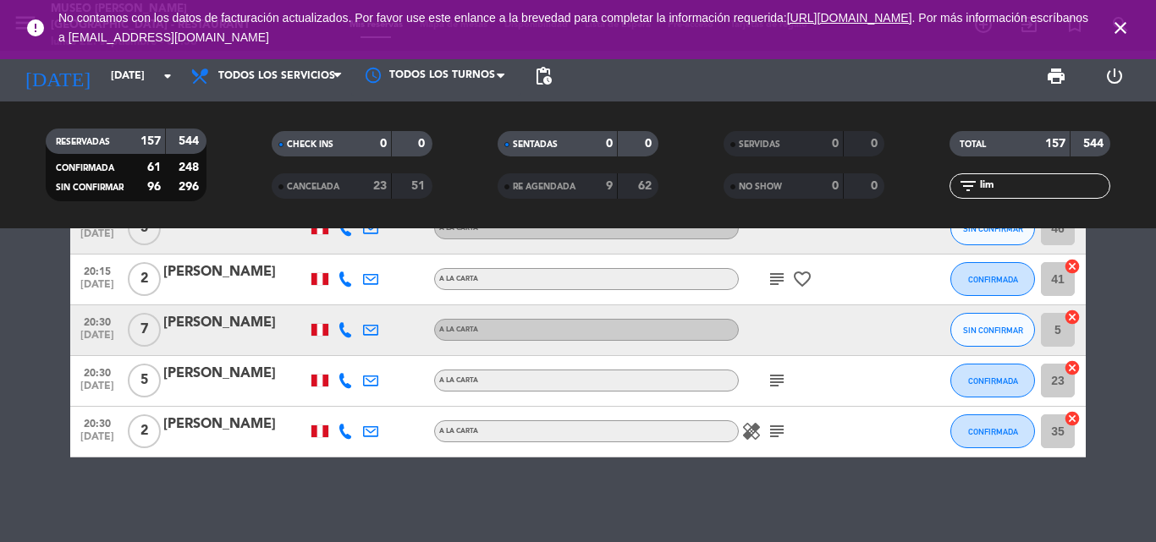
scroll to position [0, 0]
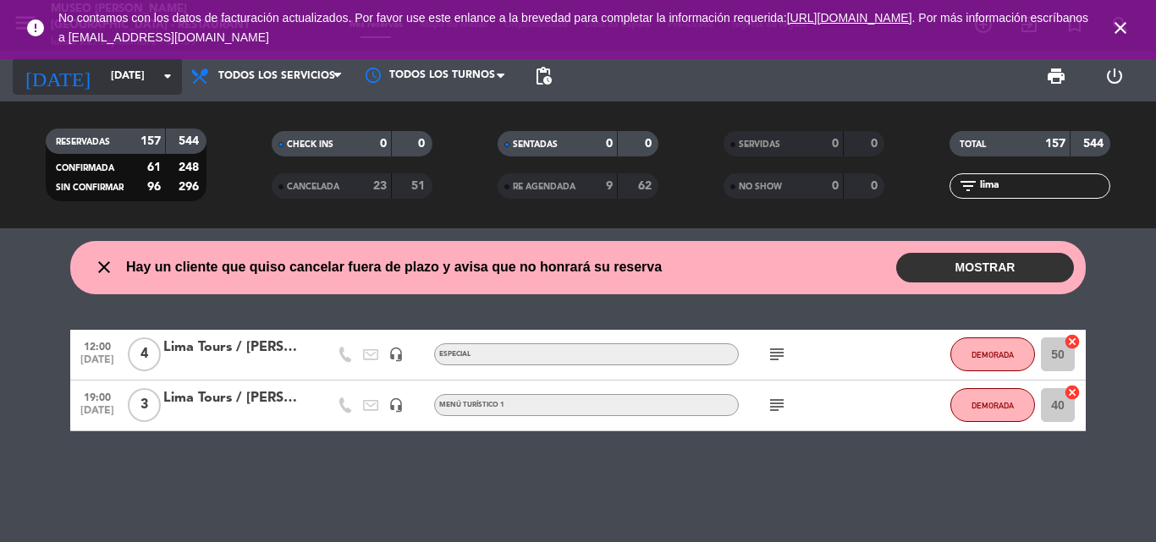
type input "lima"
click at [111, 84] on input "[DATE]" at bounding box center [173, 76] width 143 height 29
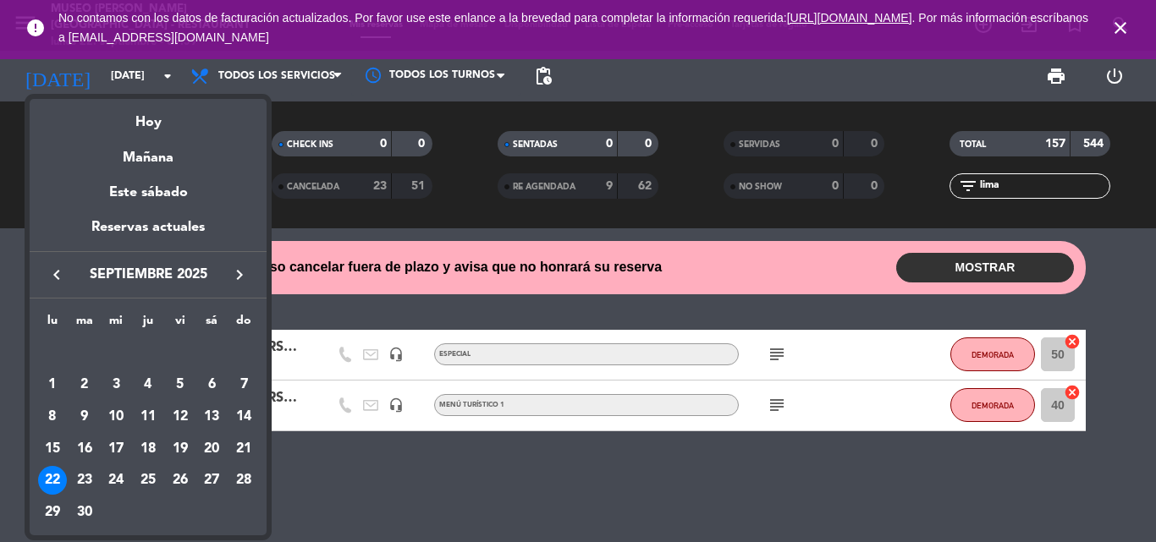
click at [239, 275] on icon "keyboard_arrow_right" at bounding box center [239, 275] width 20 height 20
drag, startPoint x: 114, startPoint y: 384, endPoint x: 770, endPoint y: 203, distance: 680.2
click at [115, 384] on div "1" at bounding box center [116, 385] width 29 height 29
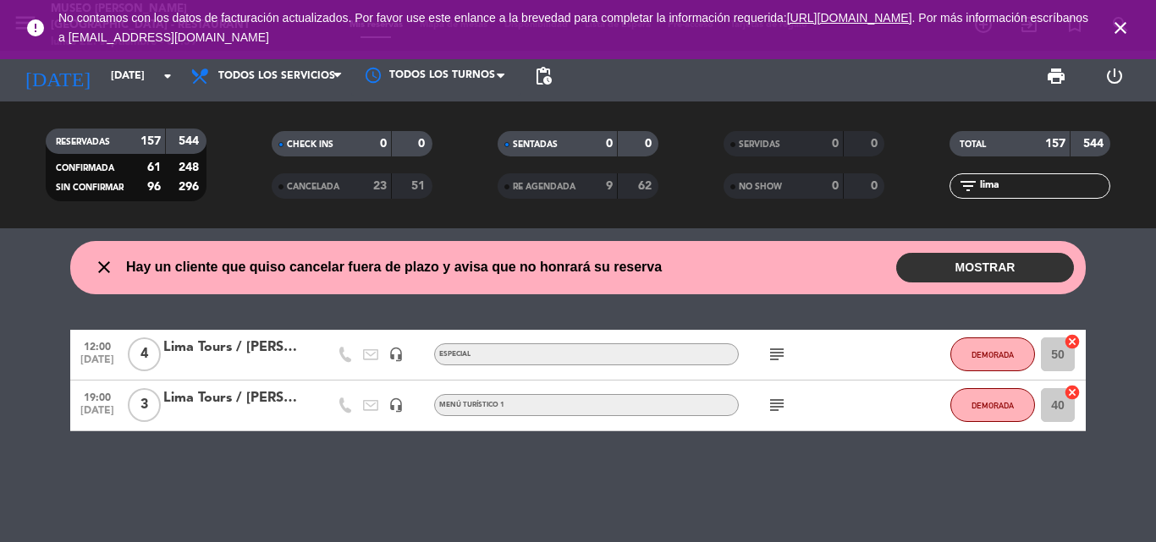
type input "[DATE]"
drag, startPoint x: 1013, startPoint y: 187, endPoint x: 703, endPoint y: 183, distance: 310.5
click at [705, 184] on div "RESERVADAS 157 544 CONFIRMADA 61 248 SIN CONFIRMAR 96 296 CHECK INS 0 0 CANCELA…" at bounding box center [578, 164] width 1156 height 93
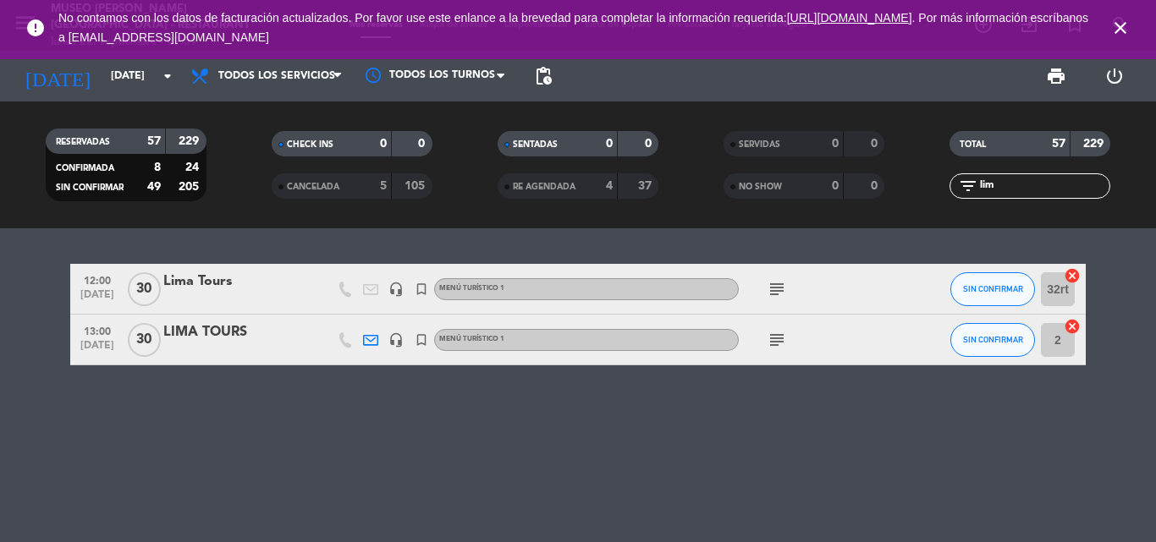
type input "lim"
click at [189, 283] on div "Lima Tours" at bounding box center [235, 282] width 144 height 22
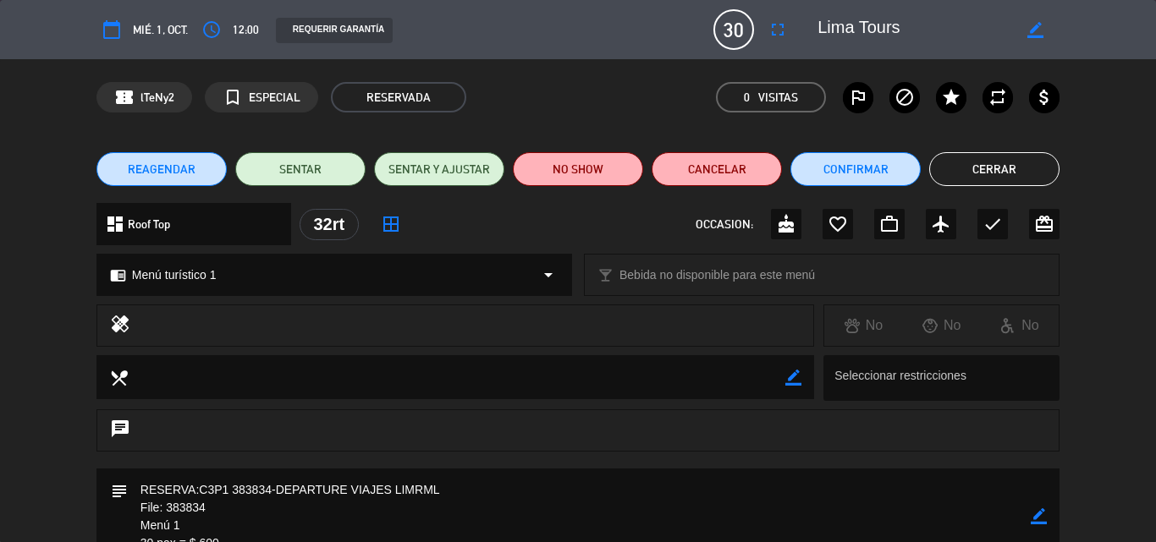
click at [1008, 166] on button "Cerrar" at bounding box center [994, 169] width 130 height 34
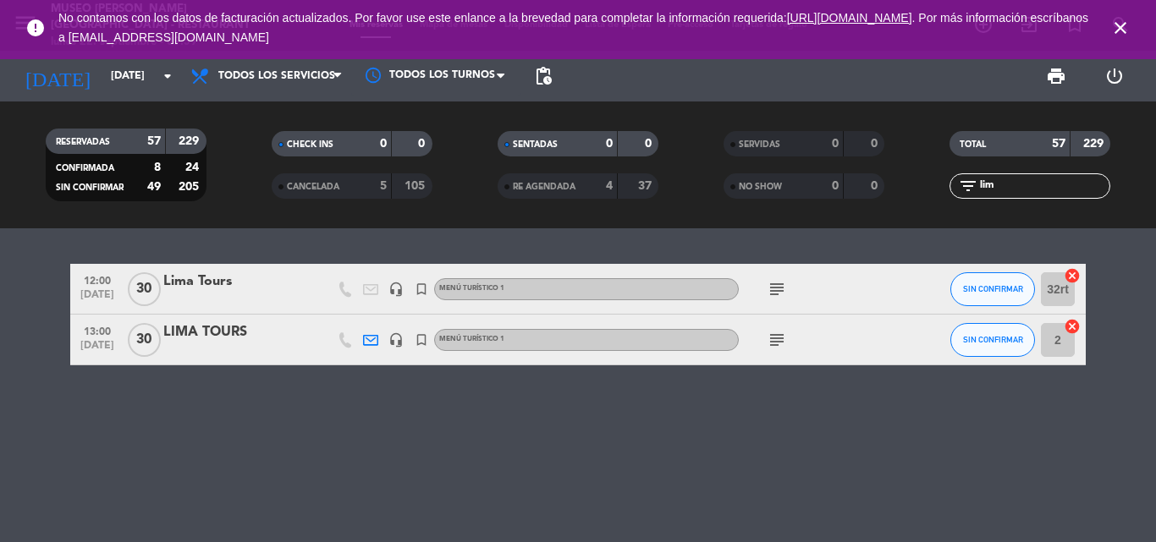
click at [778, 291] on icon "subject" at bounding box center [776, 289] width 20 height 20
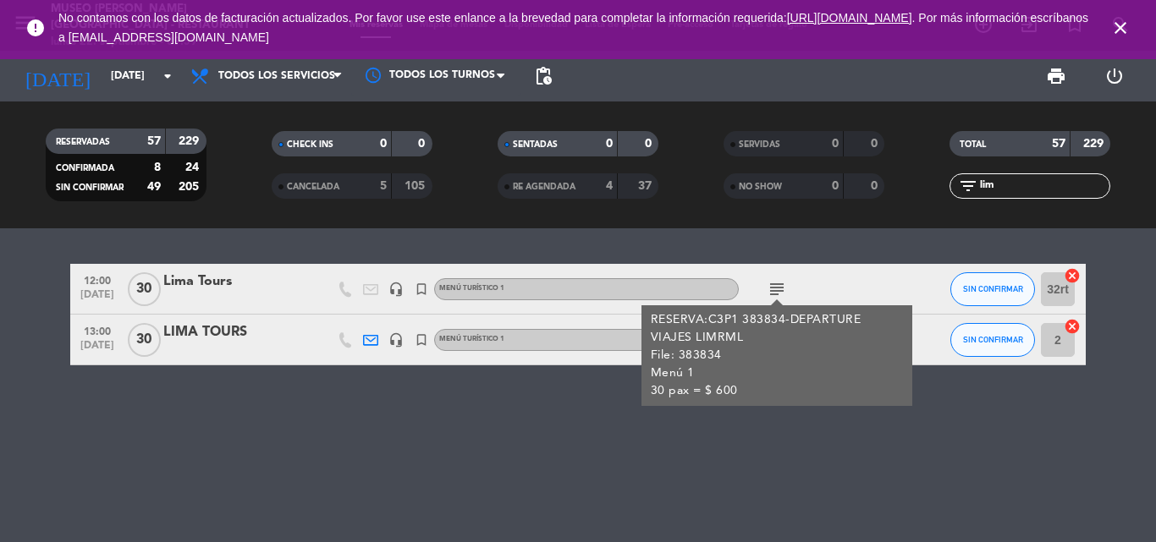
click at [200, 277] on div "Lima Tours" at bounding box center [235, 282] width 144 height 22
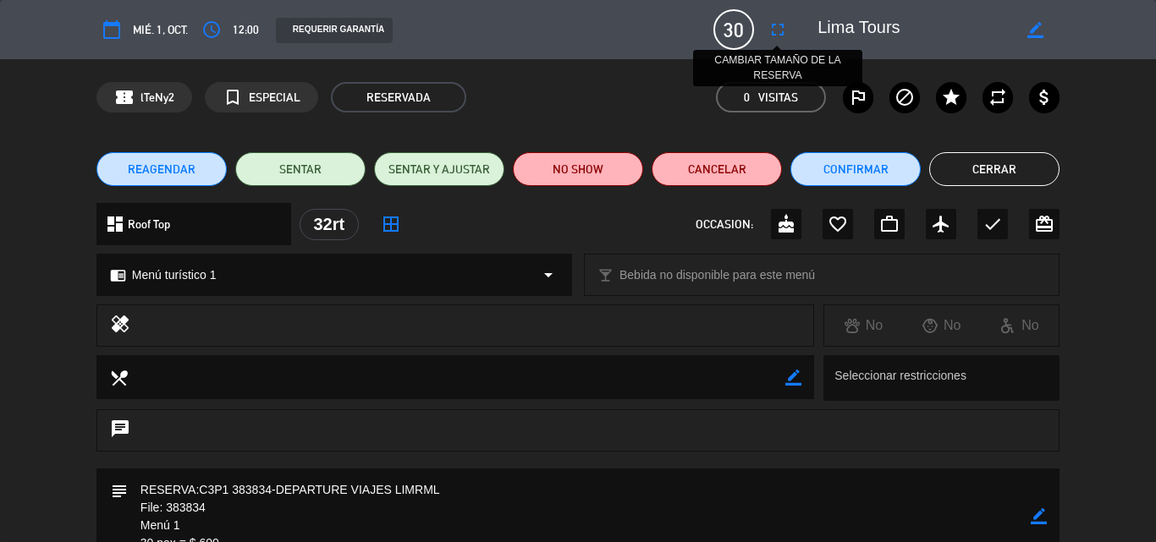
click at [777, 35] on icon "fullscreen" at bounding box center [777, 29] width 20 height 20
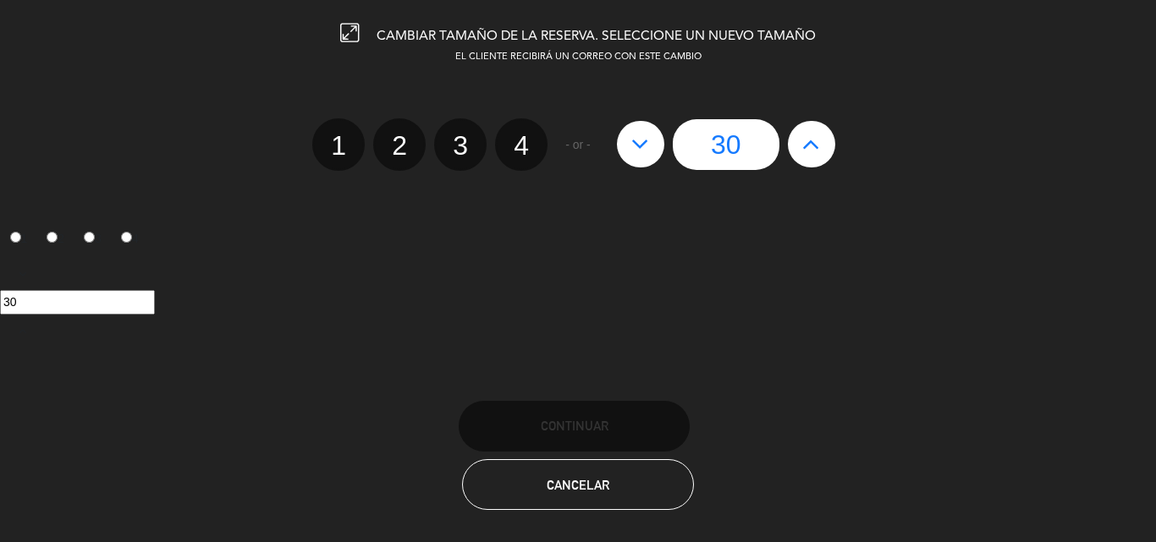
click at [810, 139] on icon at bounding box center [811, 143] width 18 height 27
type input "31"
click at [810, 139] on icon at bounding box center [811, 143] width 18 height 27
type input "32"
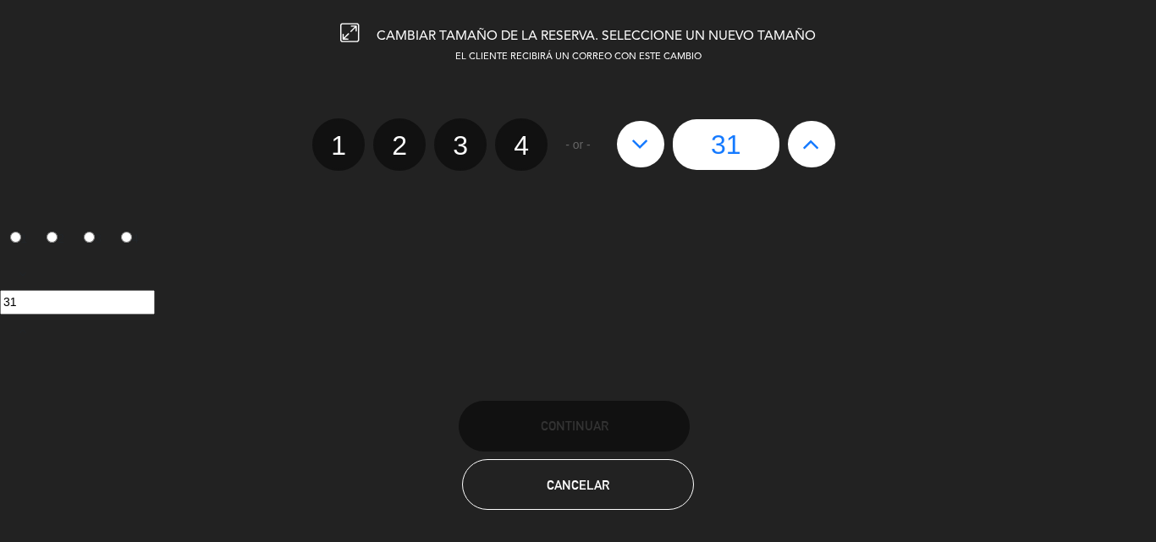
type input "32"
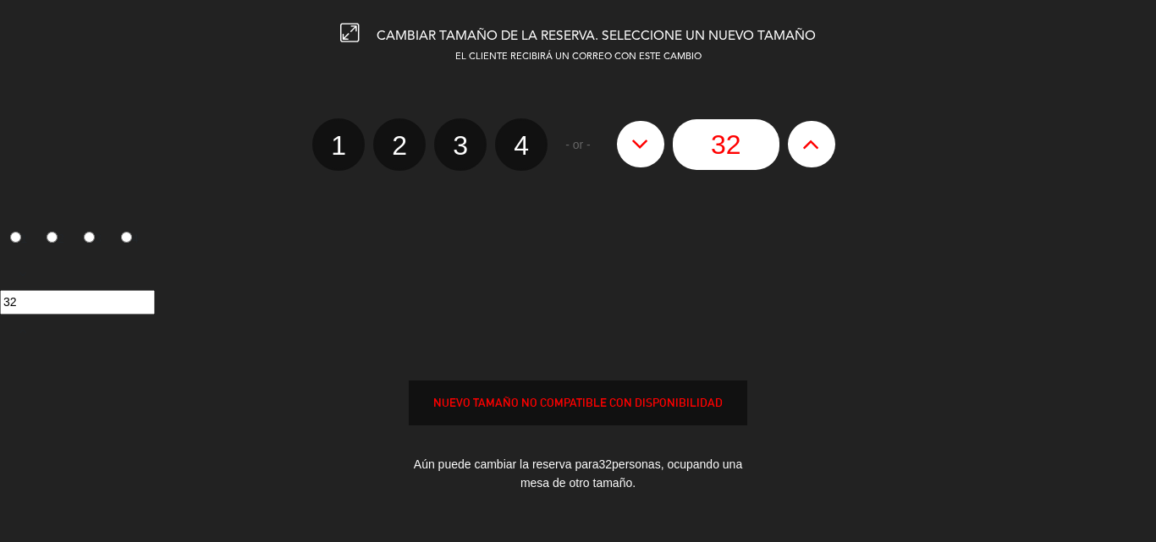
click at [810, 139] on icon at bounding box center [811, 143] width 18 height 27
type input "33"
click at [810, 139] on icon at bounding box center [811, 143] width 18 height 27
type input "34"
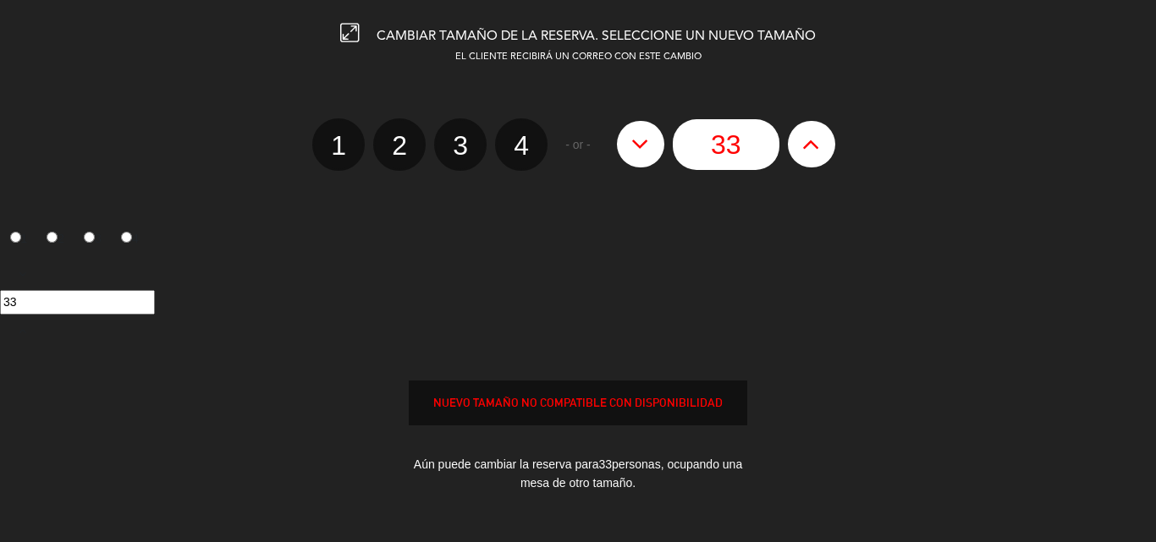
type input "34"
click at [810, 139] on icon at bounding box center [811, 143] width 18 height 27
type input "35"
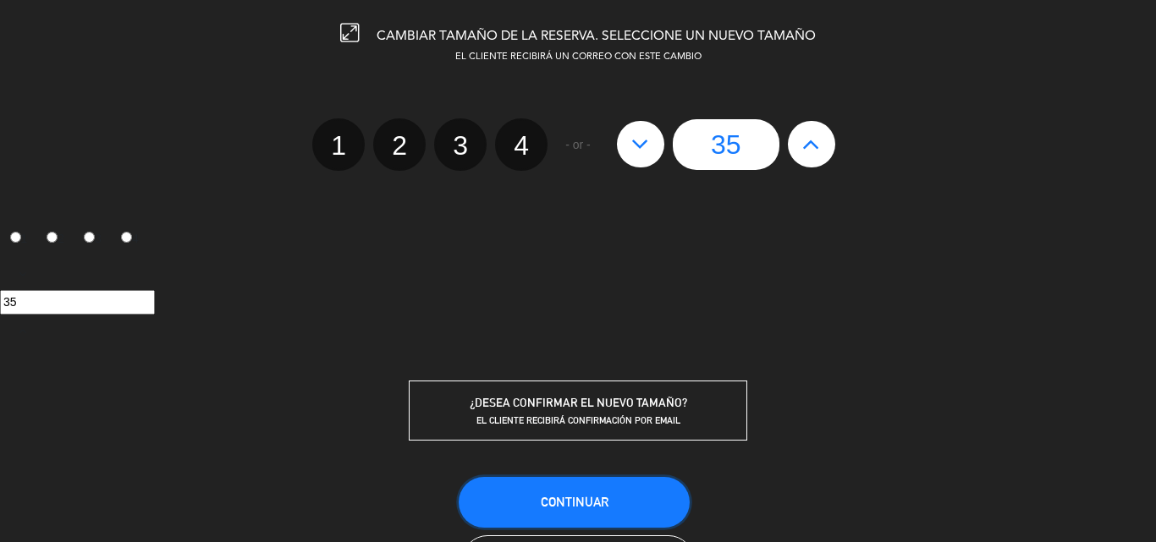
click at [554, 497] on span "Continuar" at bounding box center [575, 502] width 68 height 14
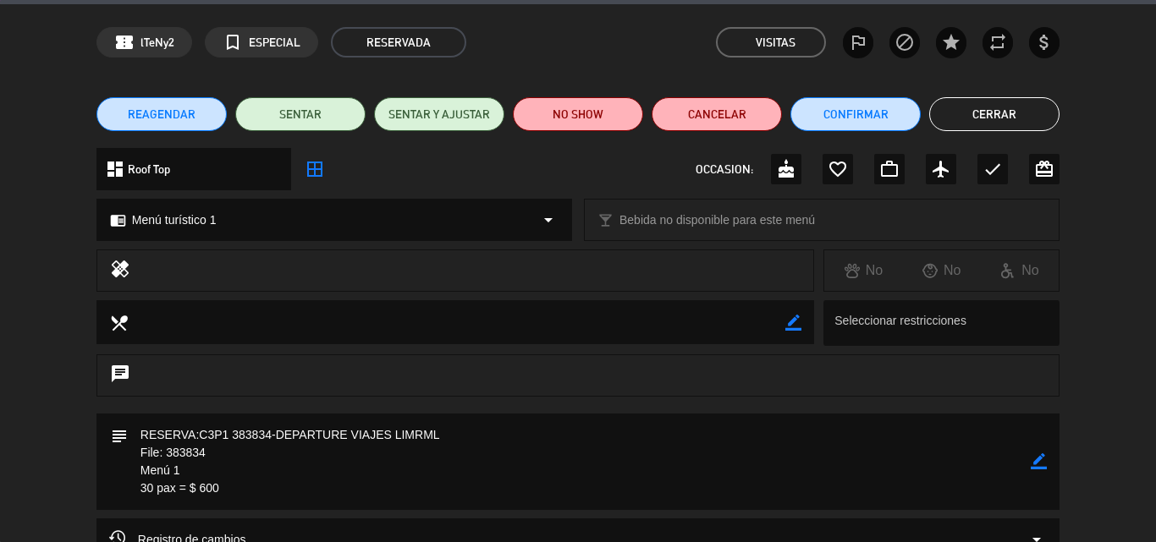
scroll to position [85, 0]
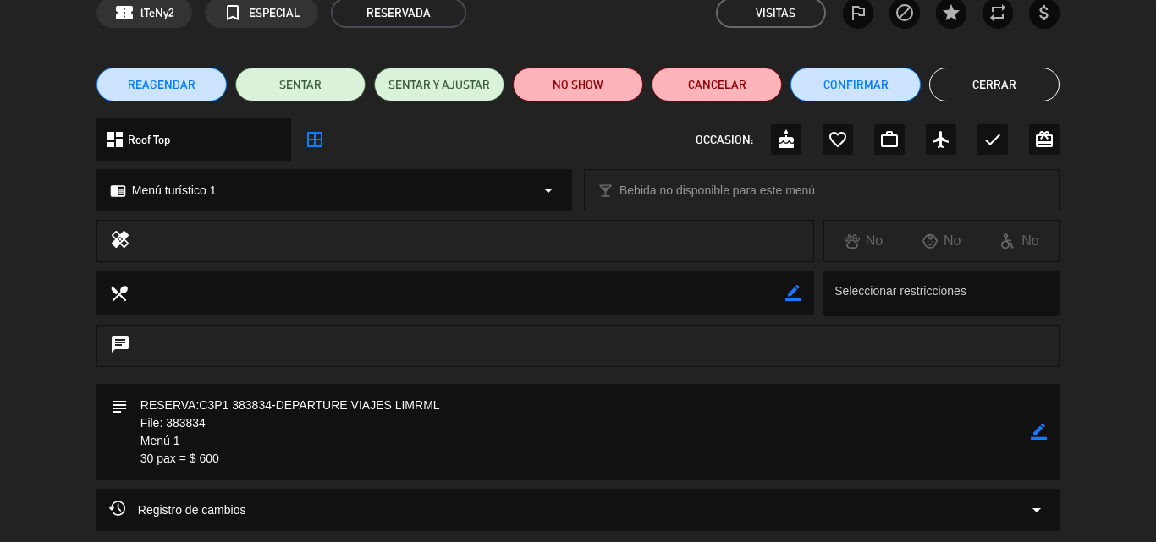
drag, startPoint x: 228, startPoint y: 421, endPoint x: 84, endPoint y: 420, distance: 143.8
click at [84, 420] on div "subject border_color" at bounding box center [578, 436] width 1156 height 105
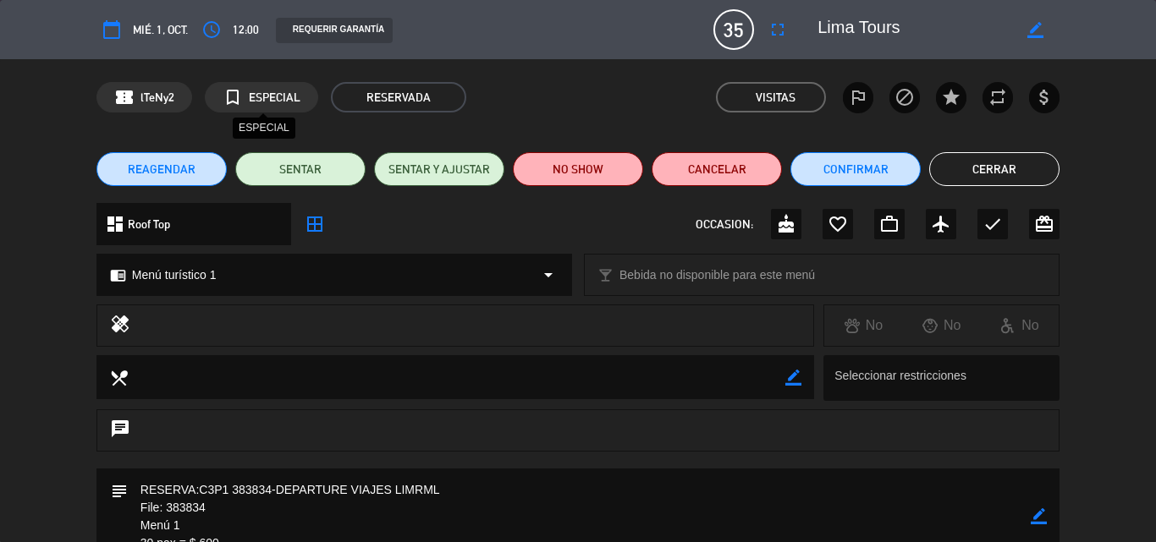
click at [249, 100] on span "ESPECIAL" at bounding box center [275, 97] width 52 height 19
click at [167, 170] on span "REAGENDAR" at bounding box center [162, 170] width 68 height 18
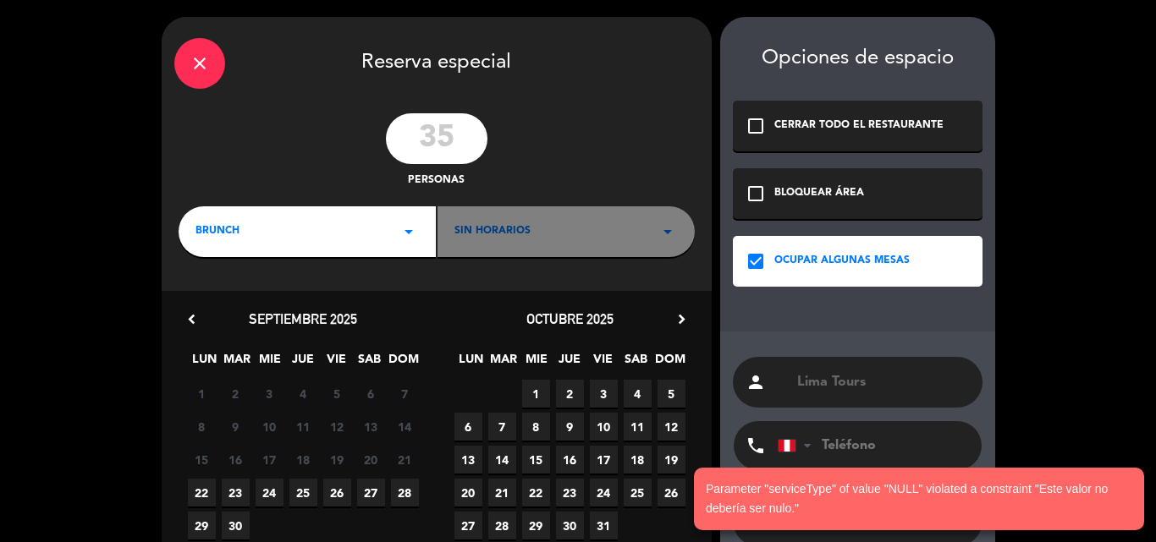
click at [333, 224] on div "BRUNCH arrow_drop_down" at bounding box center [306, 231] width 257 height 51
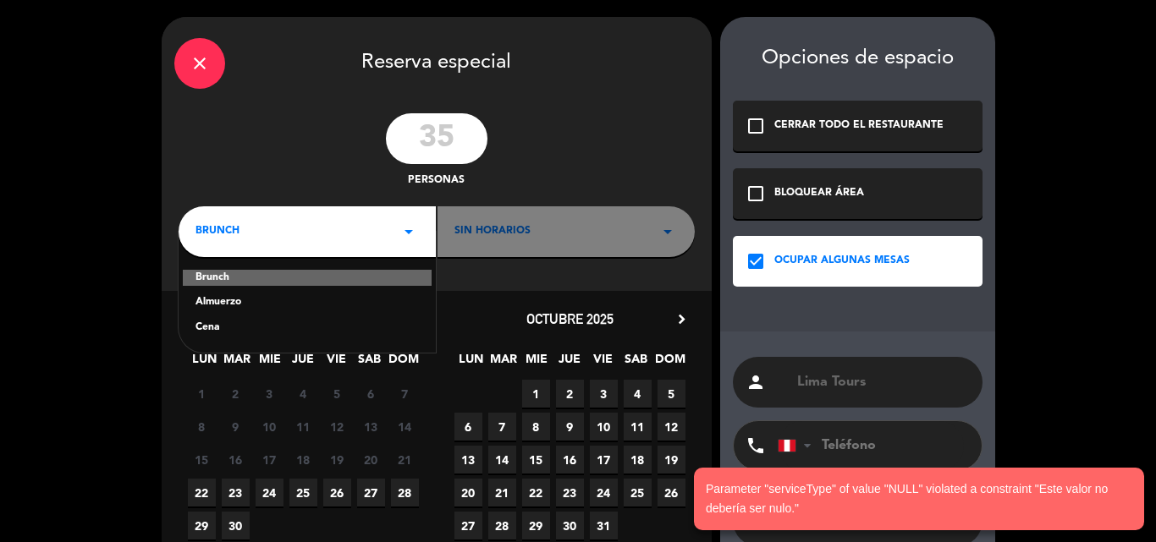
click at [245, 305] on div "Almuerzo" at bounding box center [306, 302] width 223 height 17
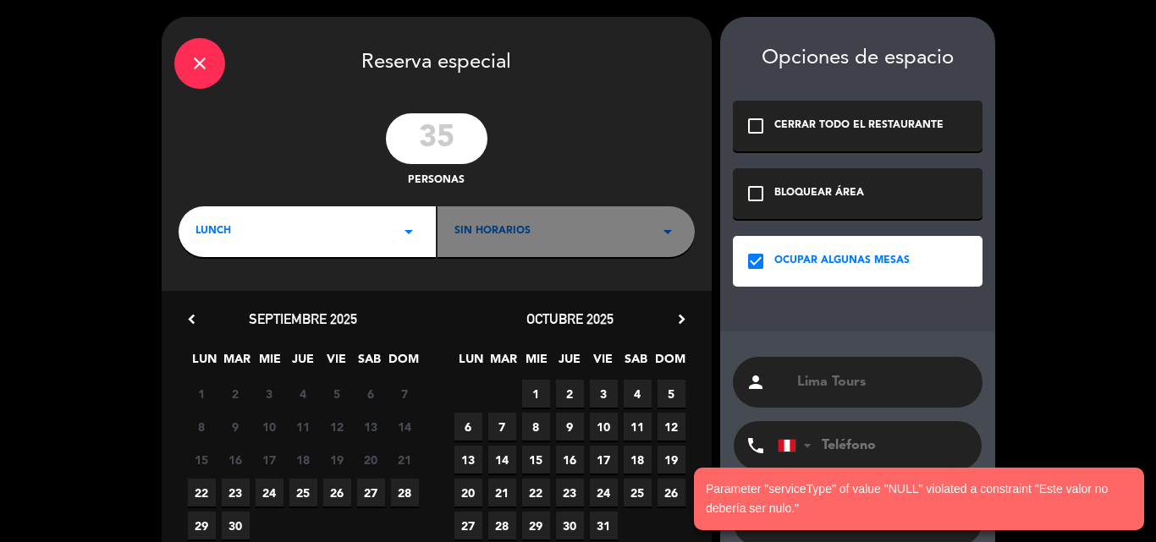
click at [566, 212] on div "Sin horarios arrow_drop_down" at bounding box center [565, 231] width 257 height 51
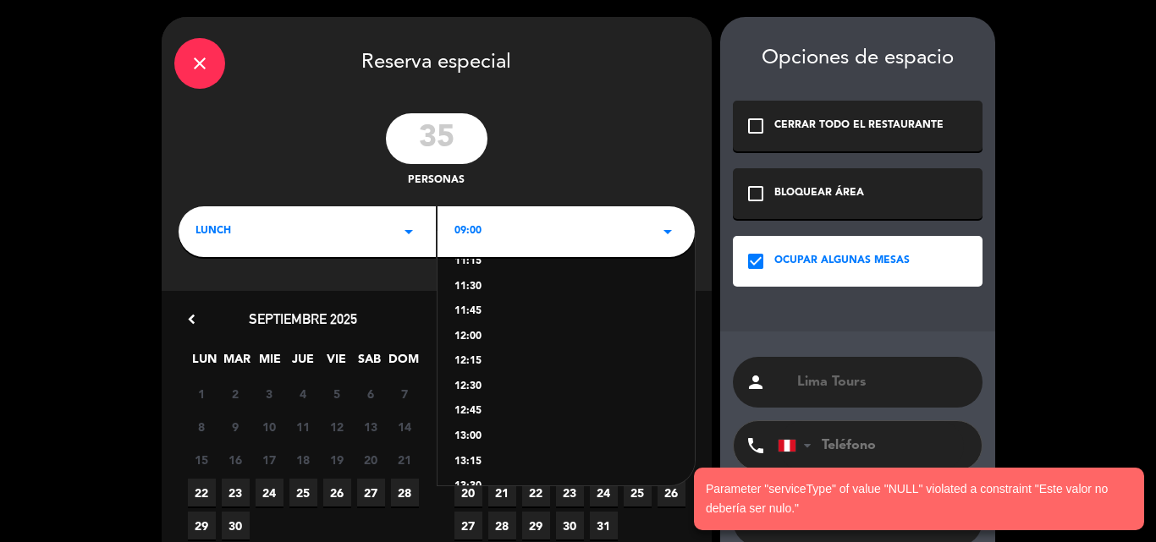
scroll to position [338, 0]
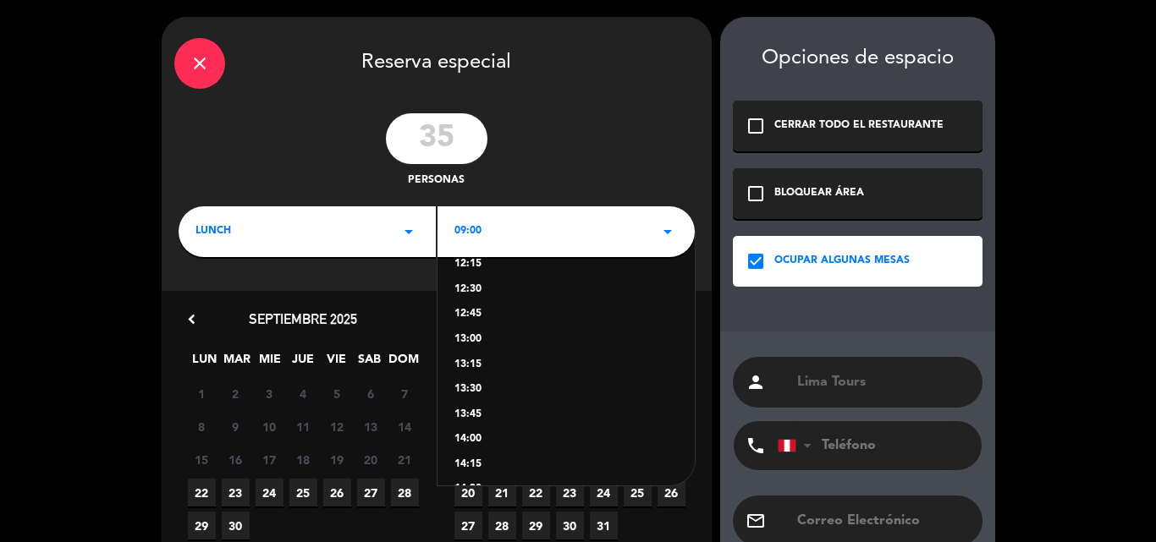
click at [473, 261] on div "12:15" at bounding box center [565, 264] width 223 height 17
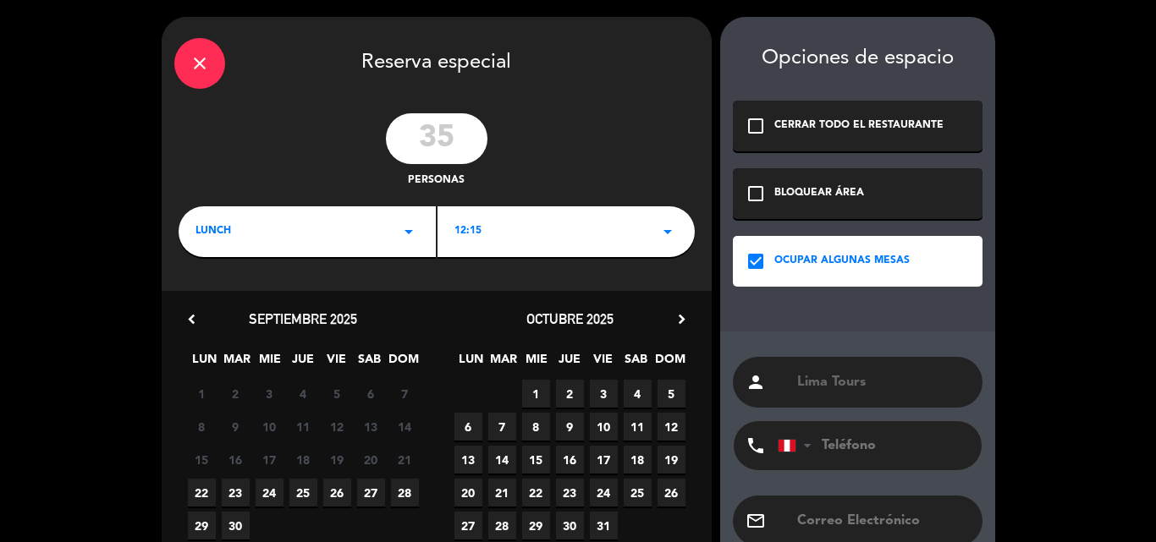
click at [535, 390] on span "1" at bounding box center [536, 394] width 28 height 28
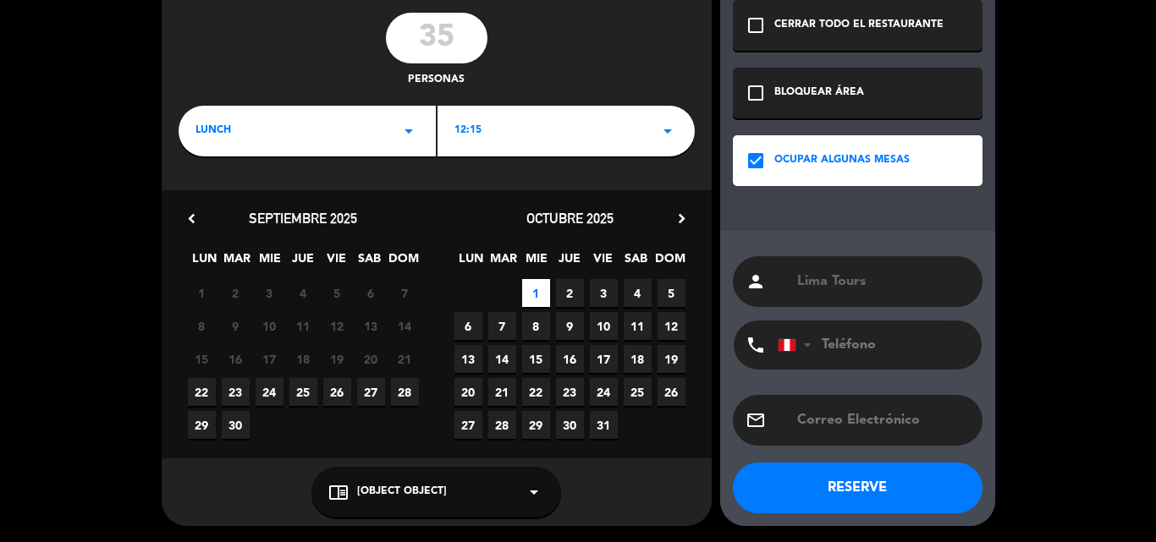
click at [810, 485] on button "RESERVE" at bounding box center [858, 488] width 250 height 51
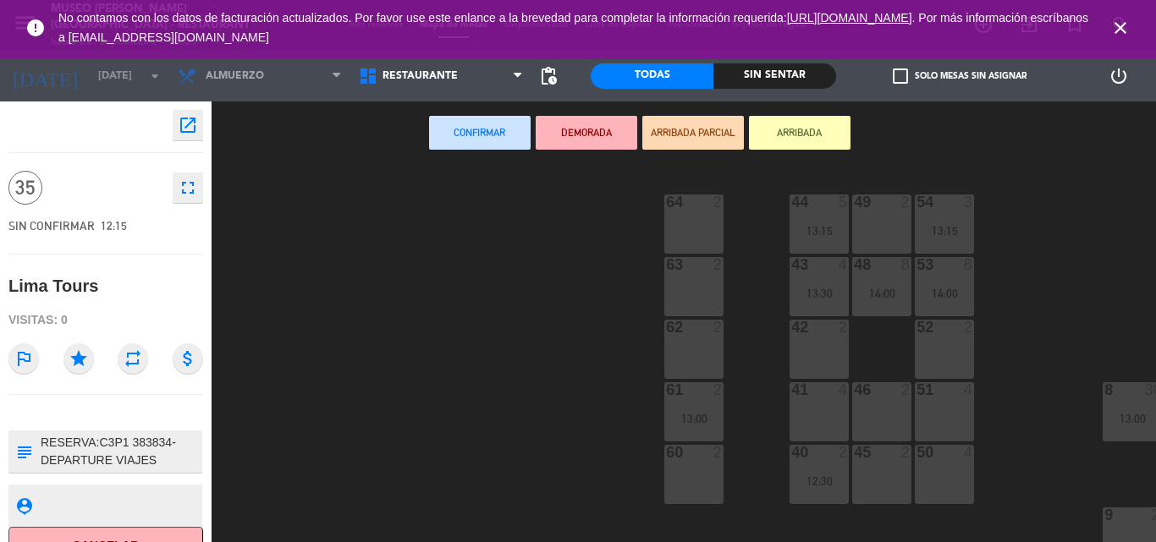
click at [191, 124] on icon "open_in_new" at bounding box center [188, 125] width 20 height 20
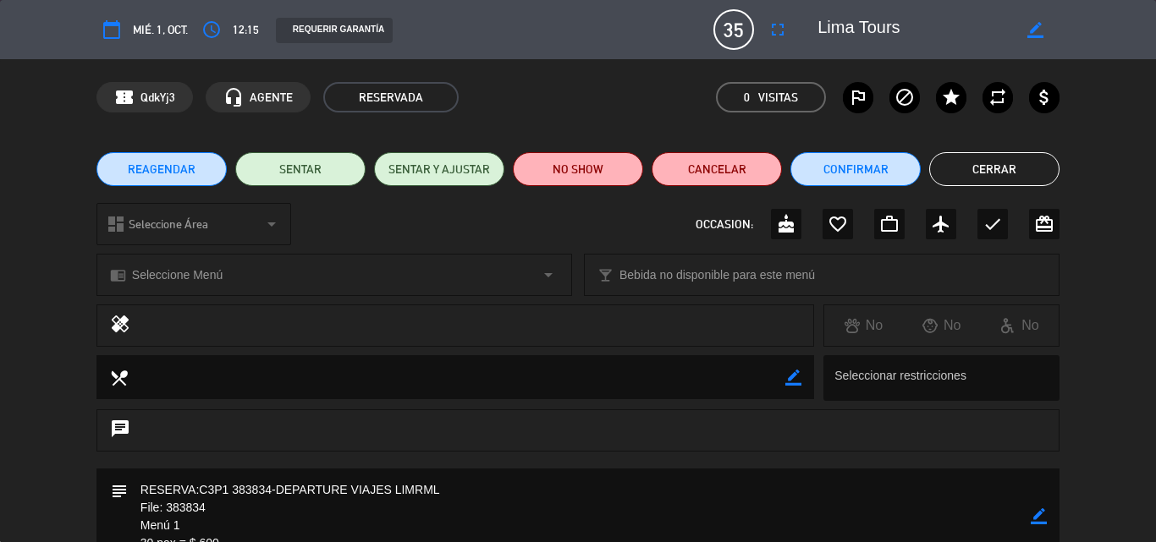
click at [170, 277] on span "Seleccione Menú" at bounding box center [177, 275] width 91 height 19
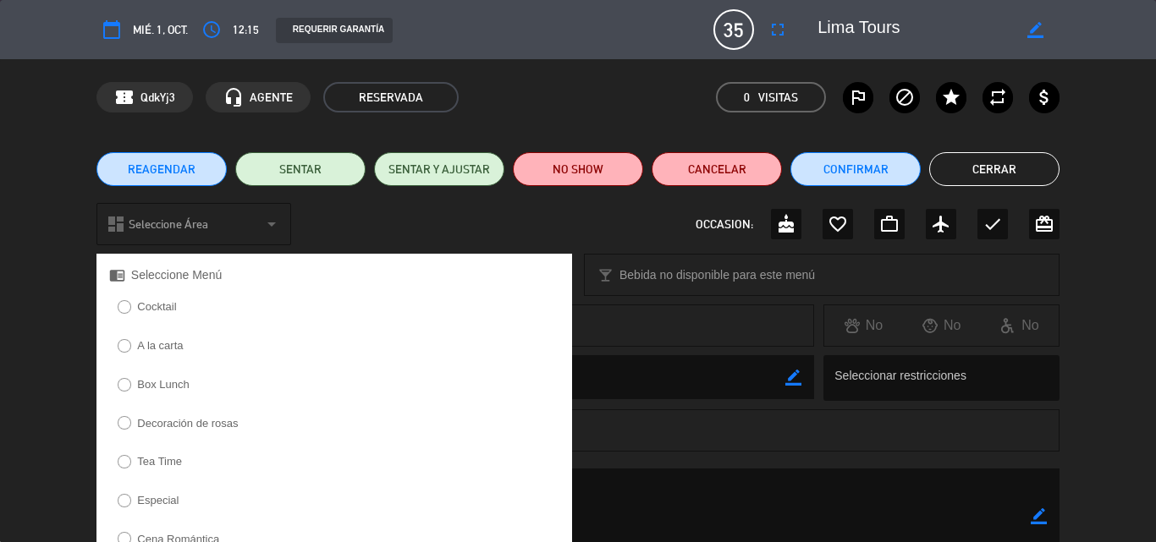
scroll to position [508, 0]
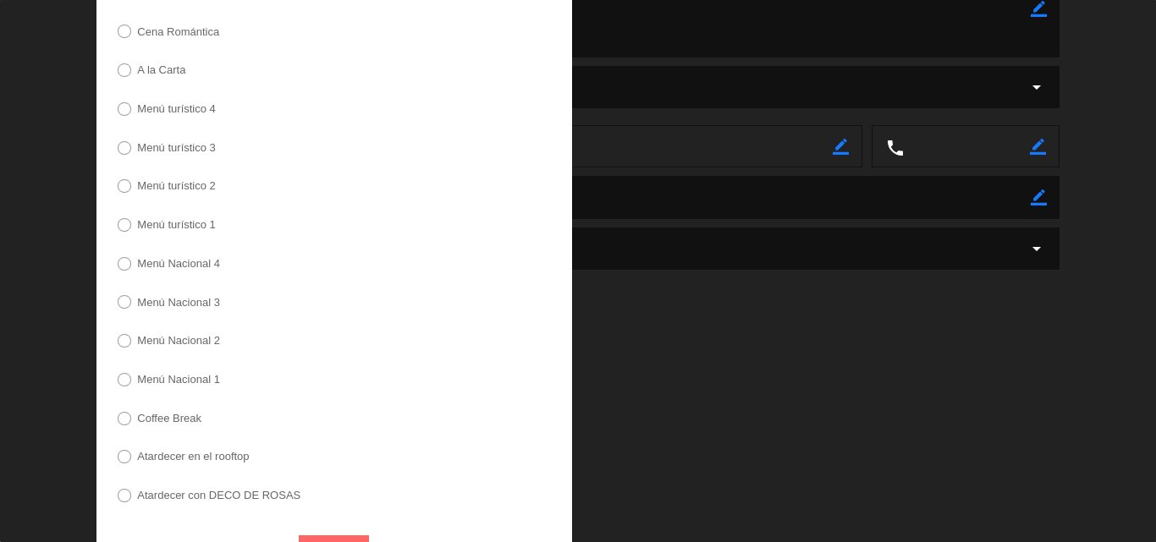
click at [196, 230] on label "Menú turístico 1" at bounding box center [167, 227] width 116 height 27
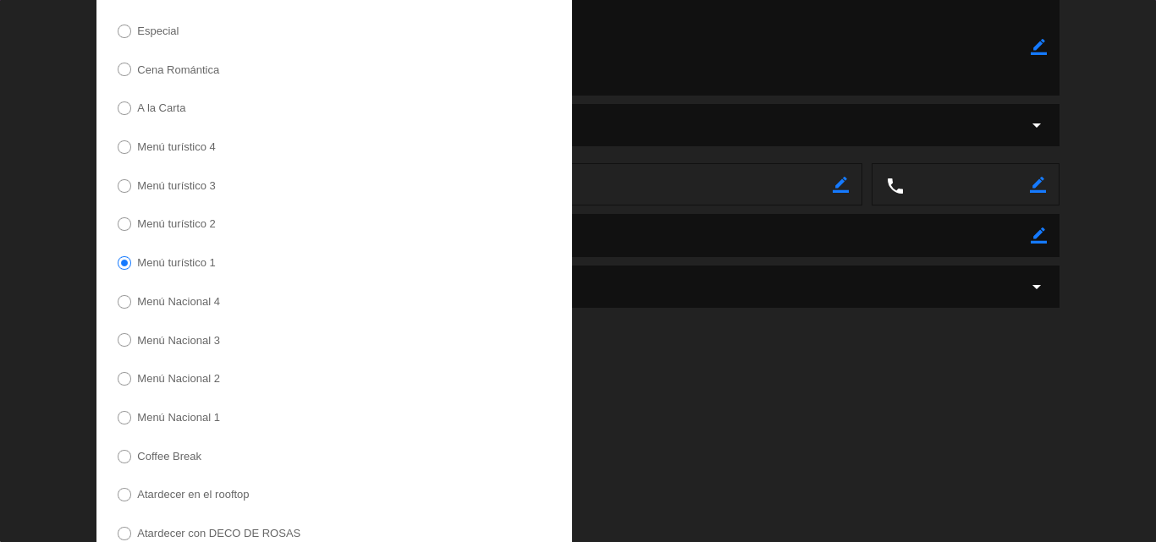
scroll to position [554, 0]
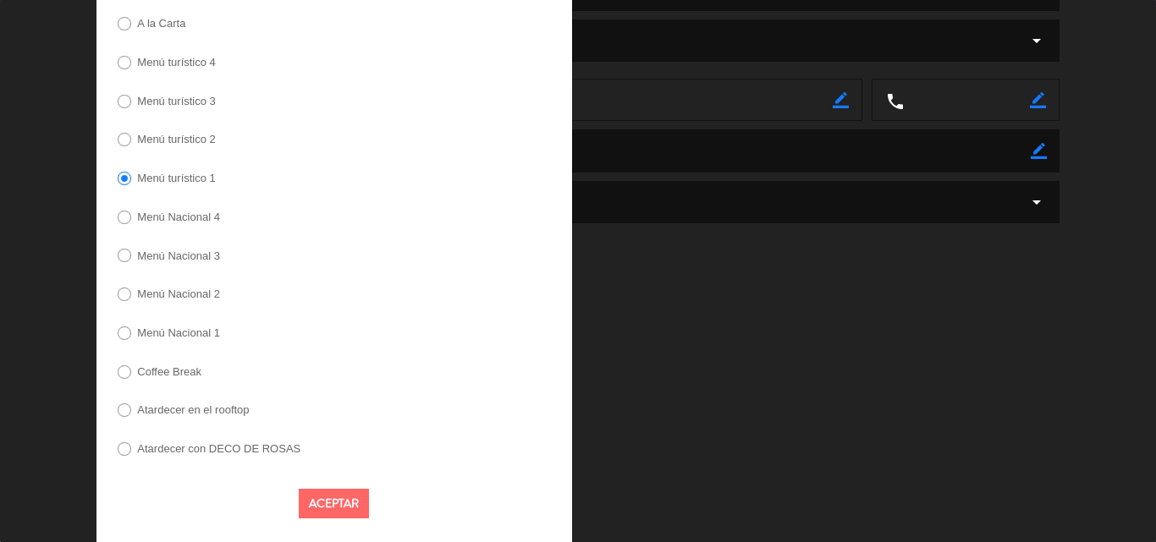
click at [349, 502] on button "Aceptar" at bounding box center [334, 504] width 70 height 30
click at [338, 500] on button "Aceptar" at bounding box center [334, 504] width 70 height 30
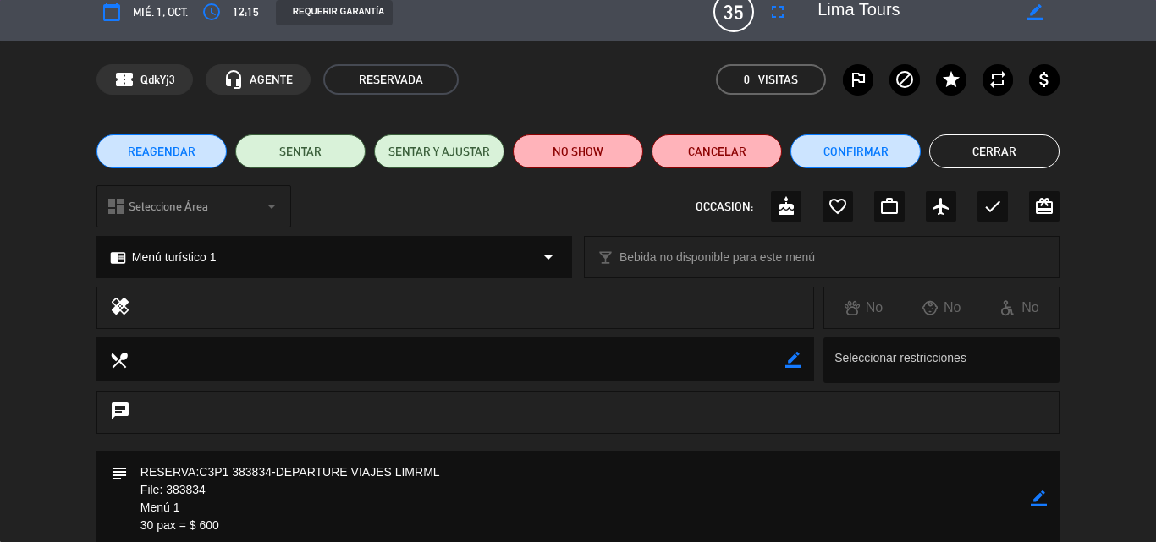
scroll to position [0, 0]
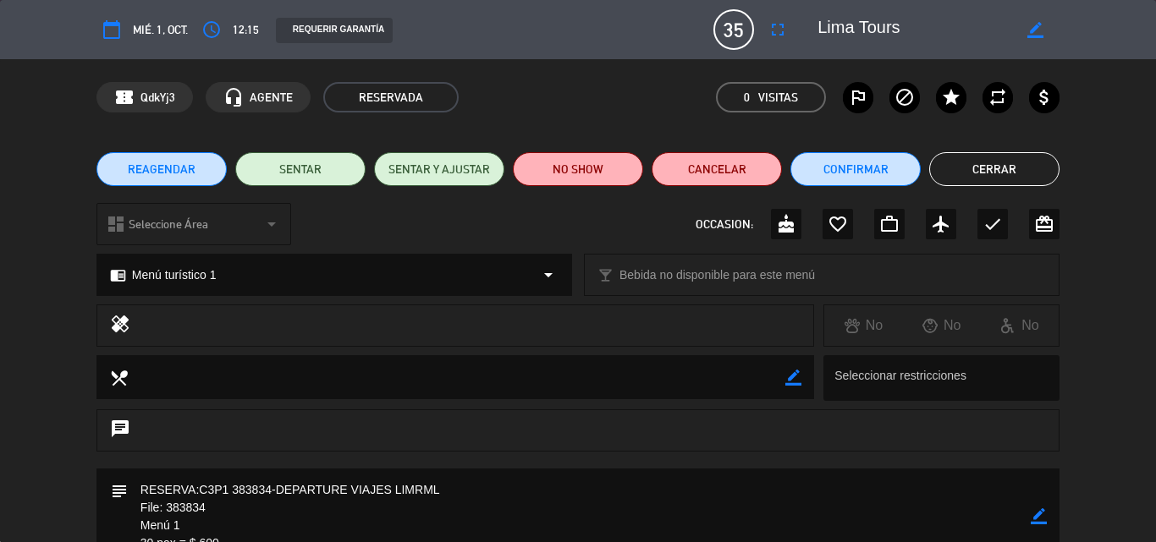
click at [974, 166] on button "Cerrar" at bounding box center [994, 169] width 130 height 34
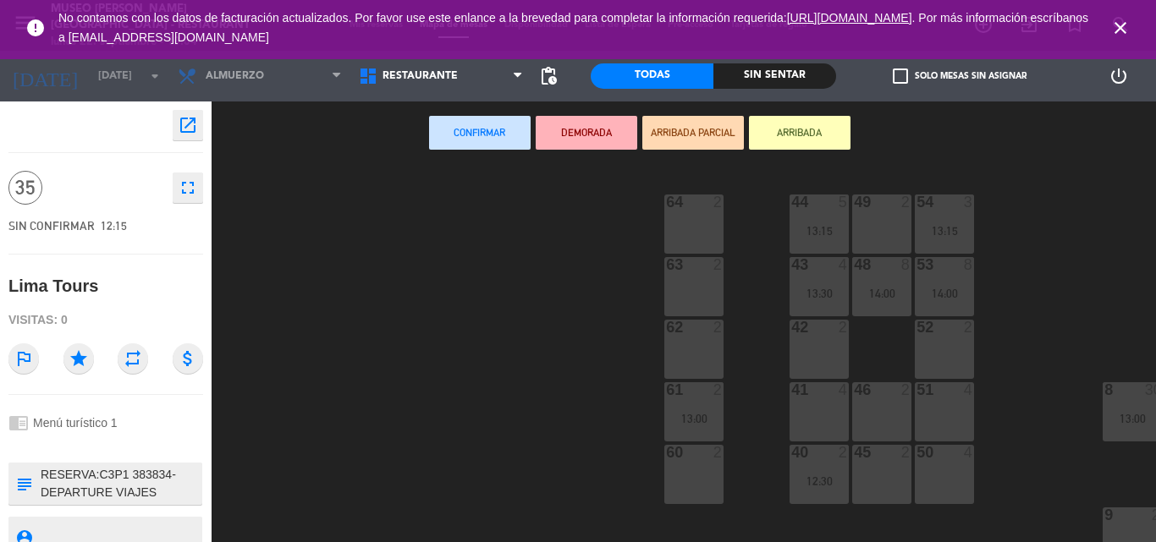
click at [1122, 26] on icon "close" at bounding box center [1120, 28] width 20 height 20
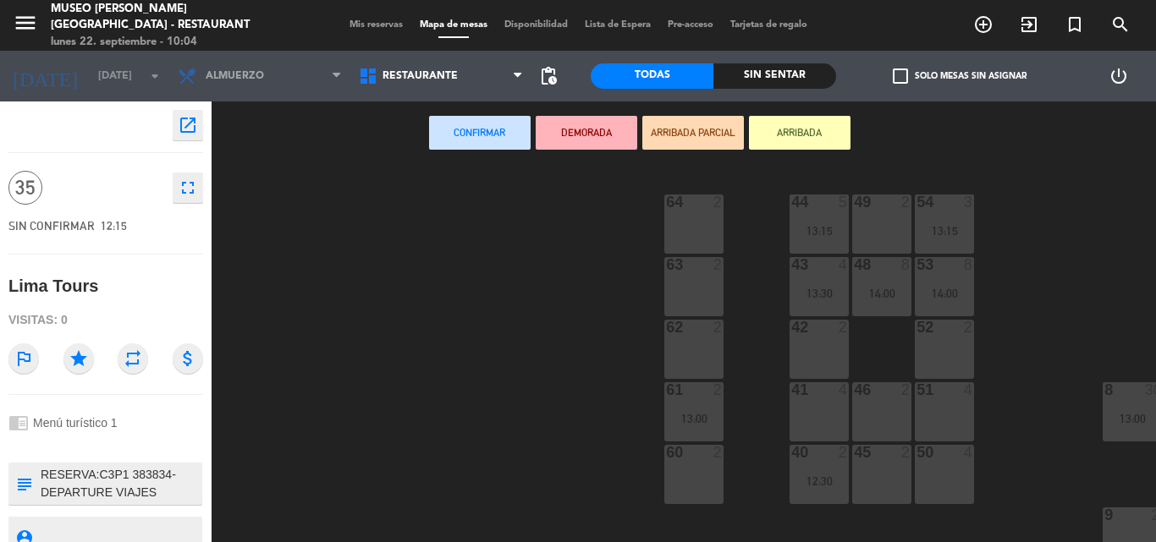
click at [374, 21] on span "Mis reservas" at bounding box center [376, 24] width 70 height 9
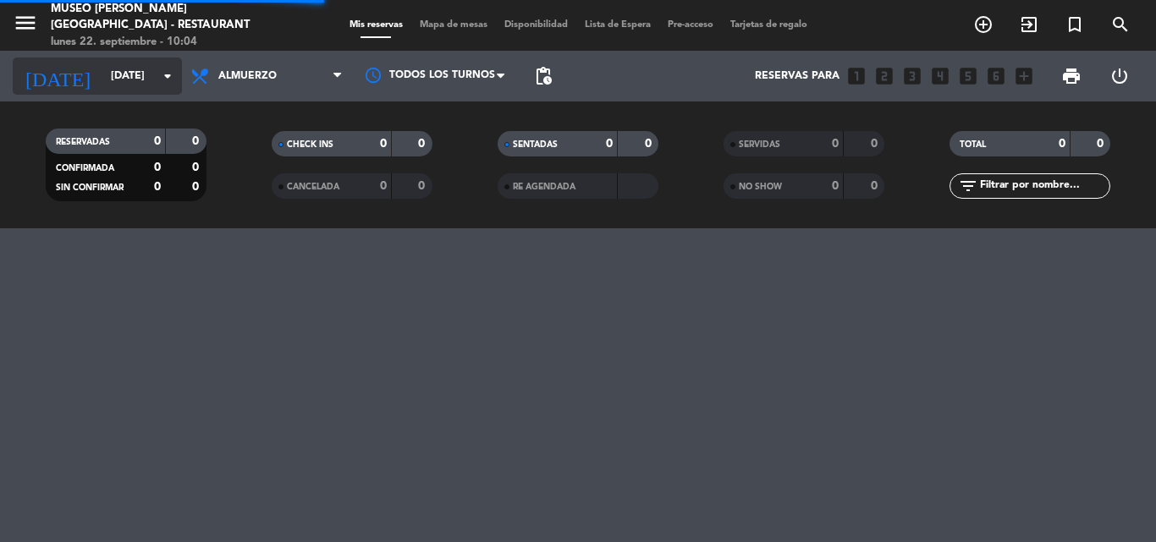
click at [156, 85] on input "[DATE]" at bounding box center [173, 76] width 143 height 29
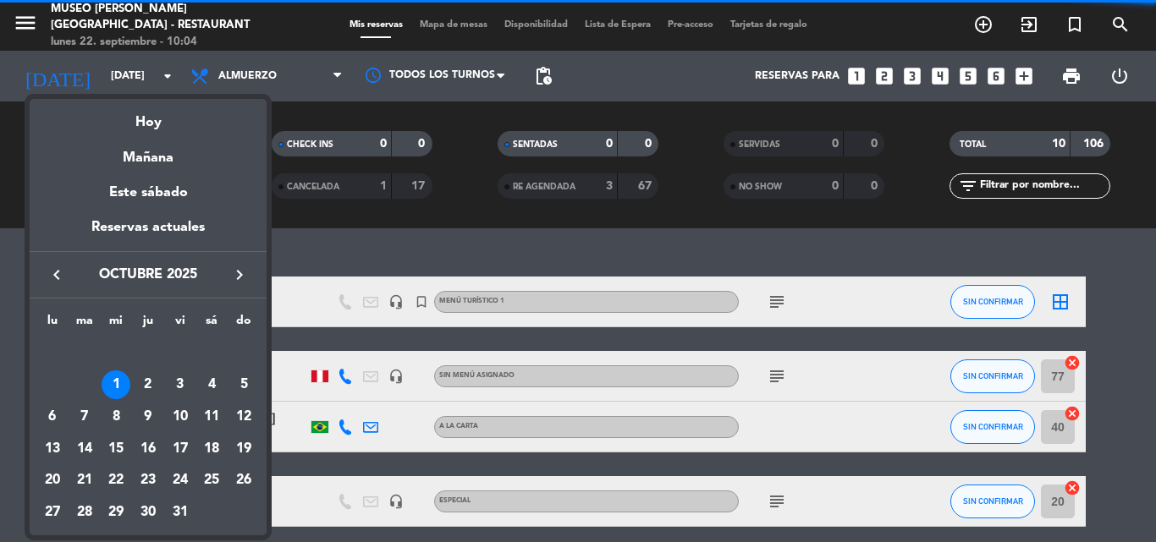
click at [70, 266] on button "keyboard_arrow_left" at bounding box center [56, 275] width 30 height 22
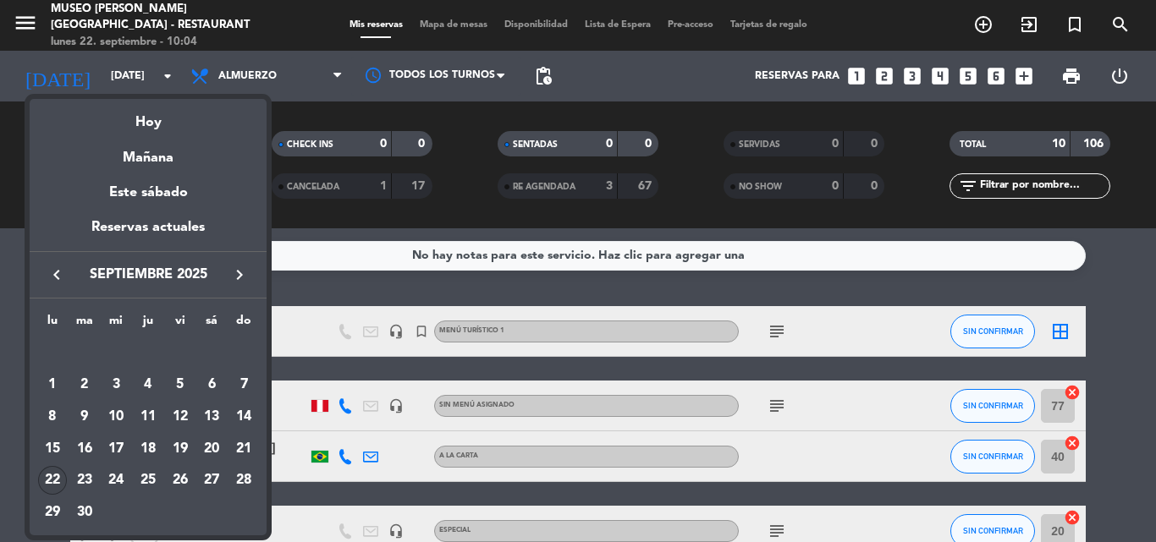
click at [54, 474] on div "22" at bounding box center [52, 480] width 29 height 29
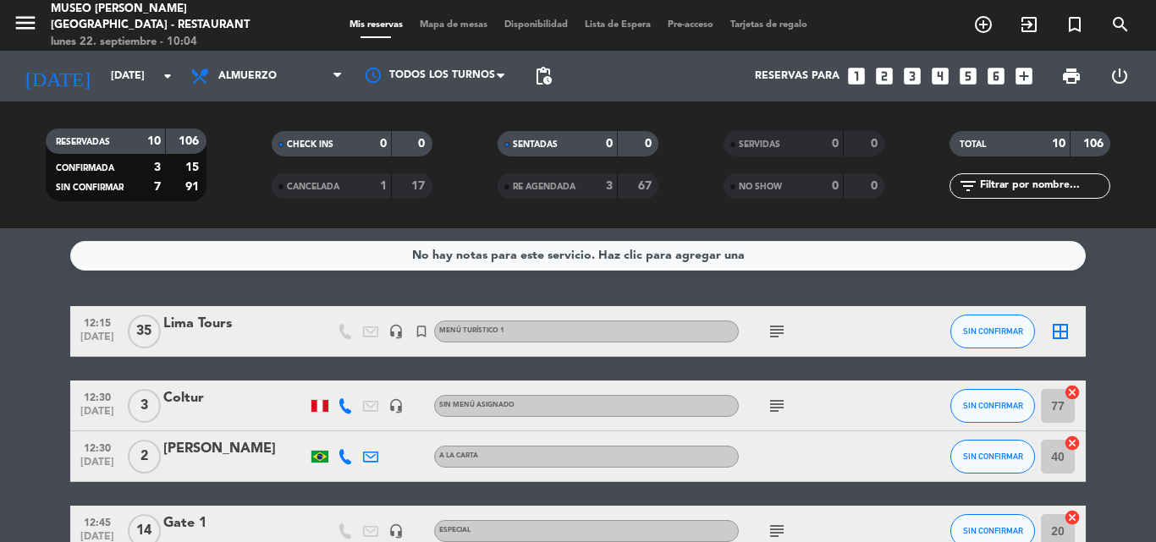
type input "[DATE]"
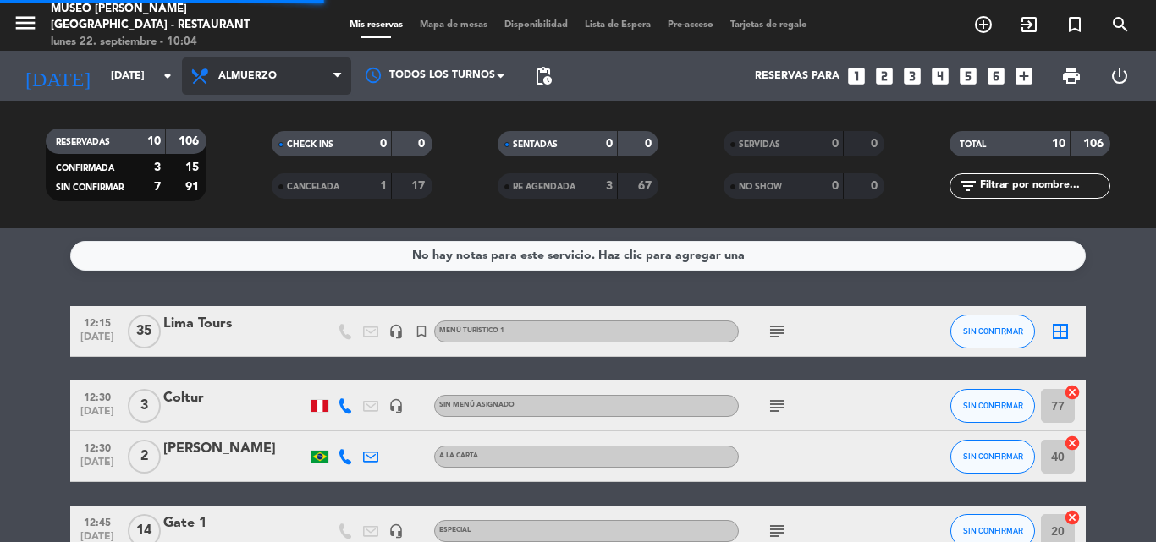
click at [260, 83] on span "Almuerzo" at bounding box center [266, 76] width 169 height 37
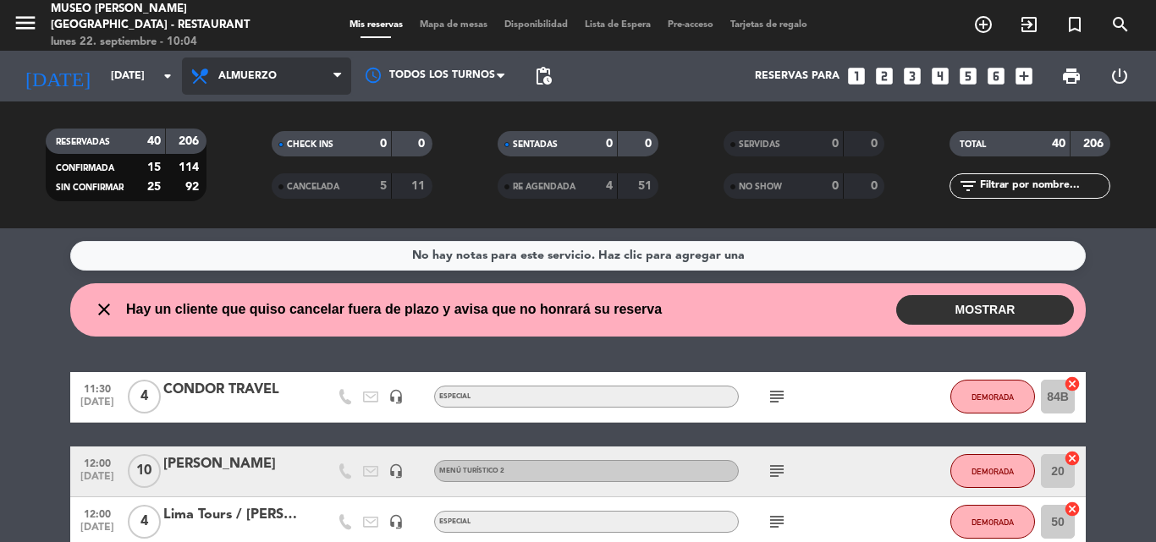
click at [261, 80] on span "Almuerzo" at bounding box center [247, 76] width 58 height 12
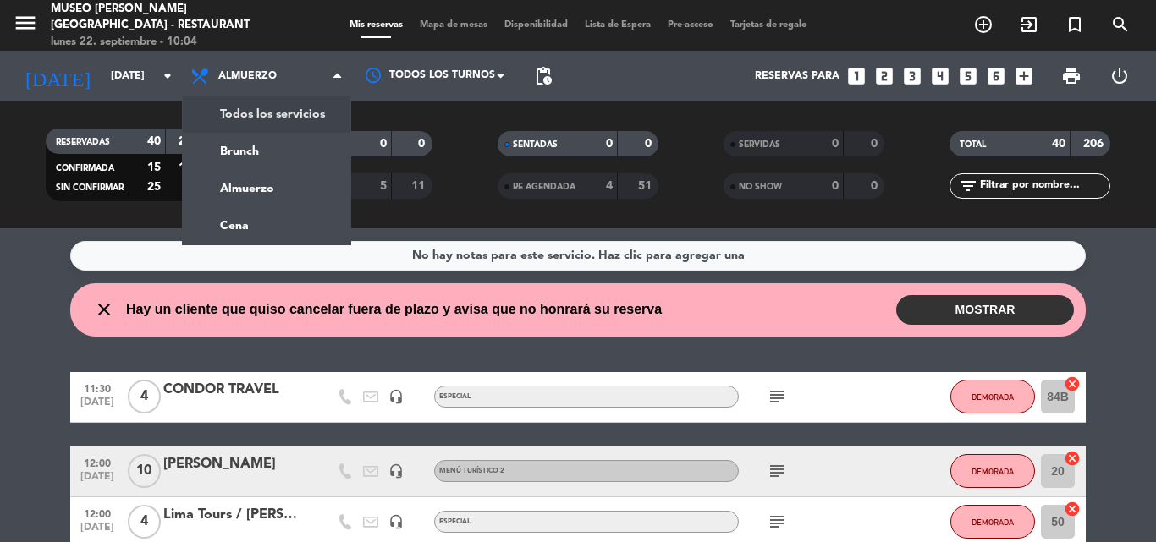
drag, startPoint x: 261, startPoint y: 121, endPoint x: 441, endPoint y: 127, distance: 180.3
click at [260, 121] on div "menu [GEOGRAPHIC_DATA][PERSON_NAME] - Restaurant [DATE] 22. septiembre - 10:04 …" at bounding box center [578, 114] width 1156 height 228
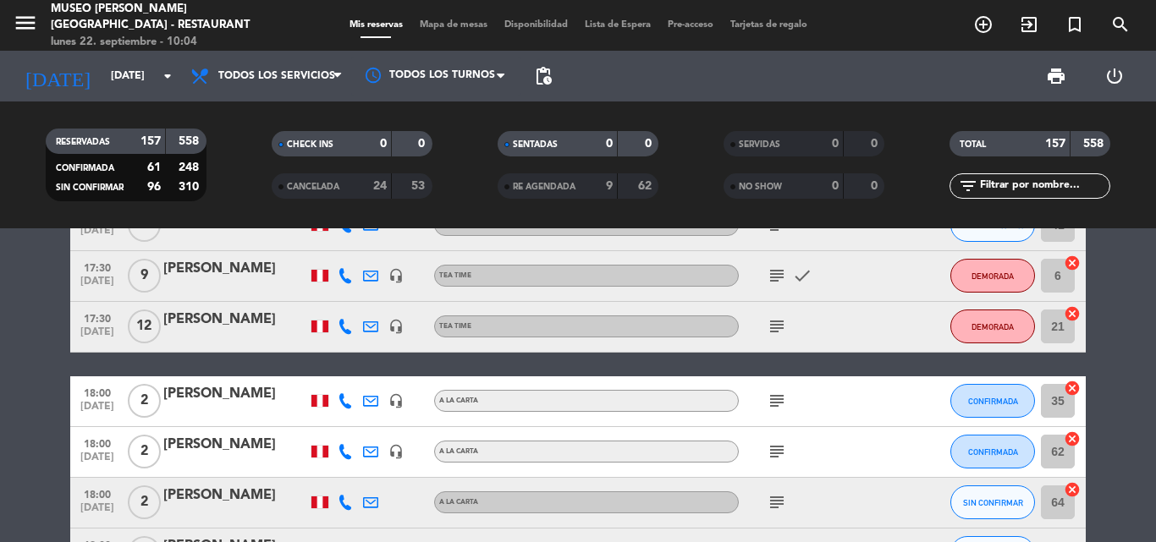
scroll to position [3456, 0]
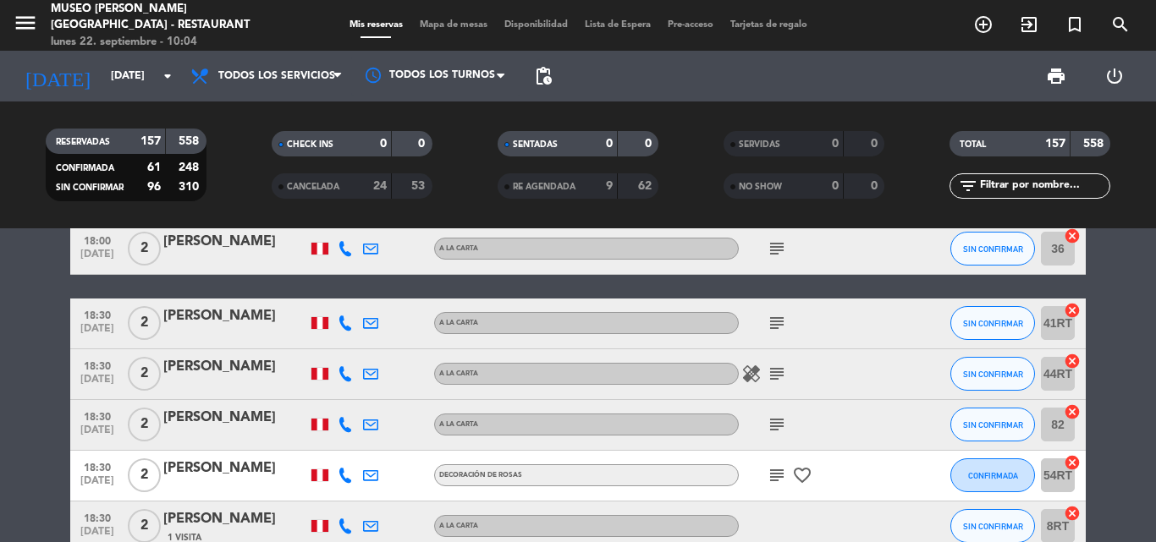
click at [998, 189] on input "text" at bounding box center [1043, 186] width 131 height 19
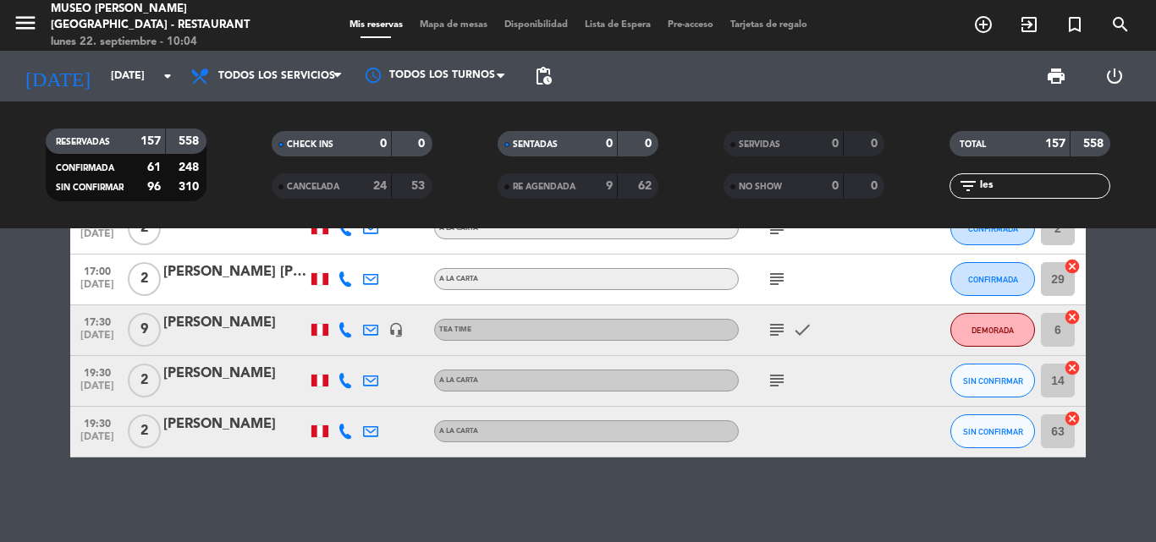
scroll to position [31, 0]
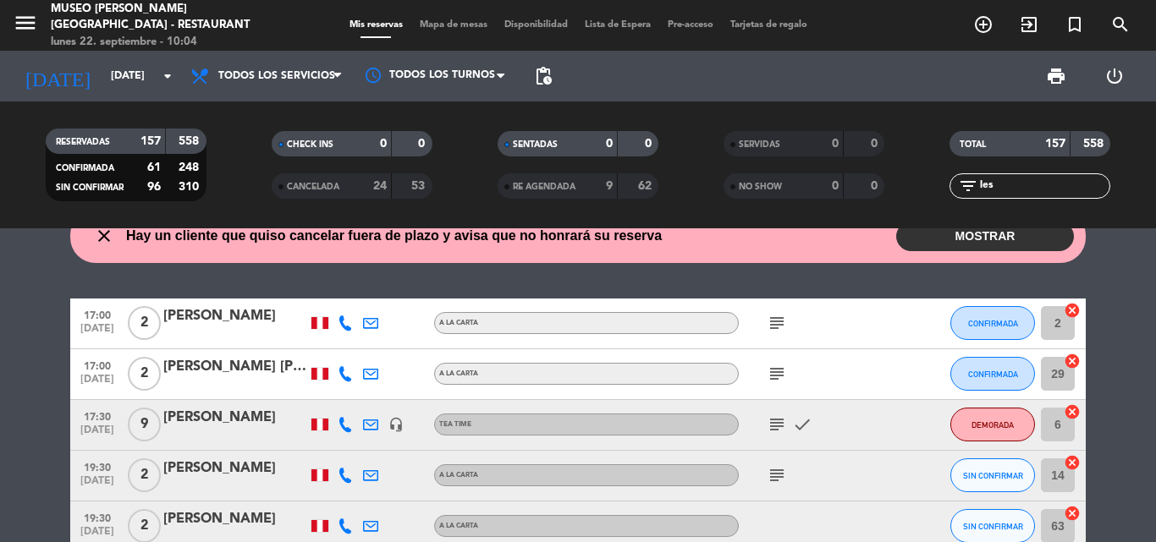
type input "les"
click at [227, 409] on div "[PERSON_NAME]" at bounding box center [235, 418] width 144 height 22
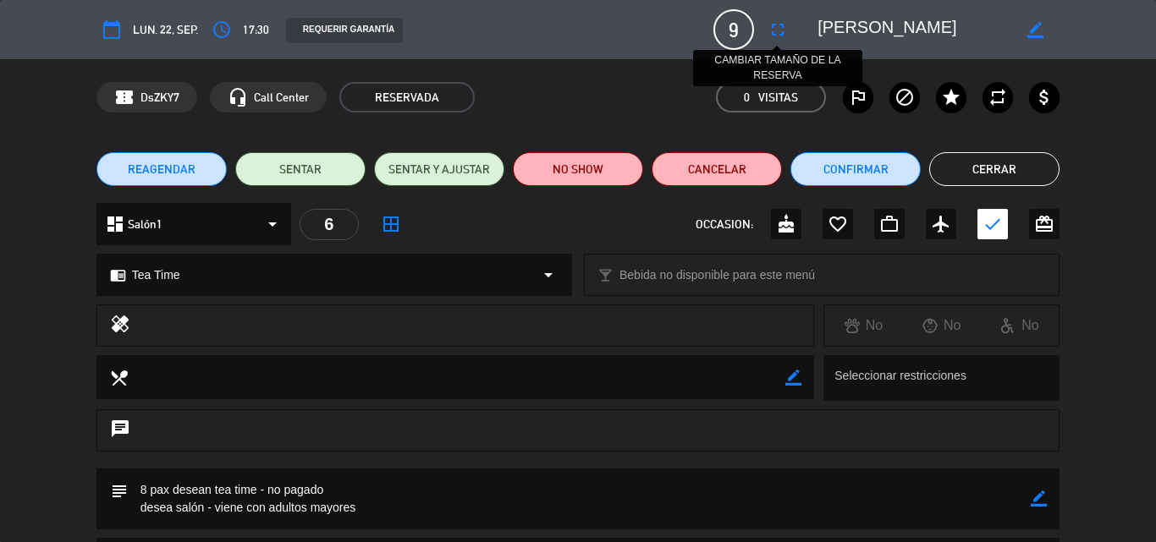
click at [777, 28] on icon "fullscreen" at bounding box center [777, 29] width 20 height 20
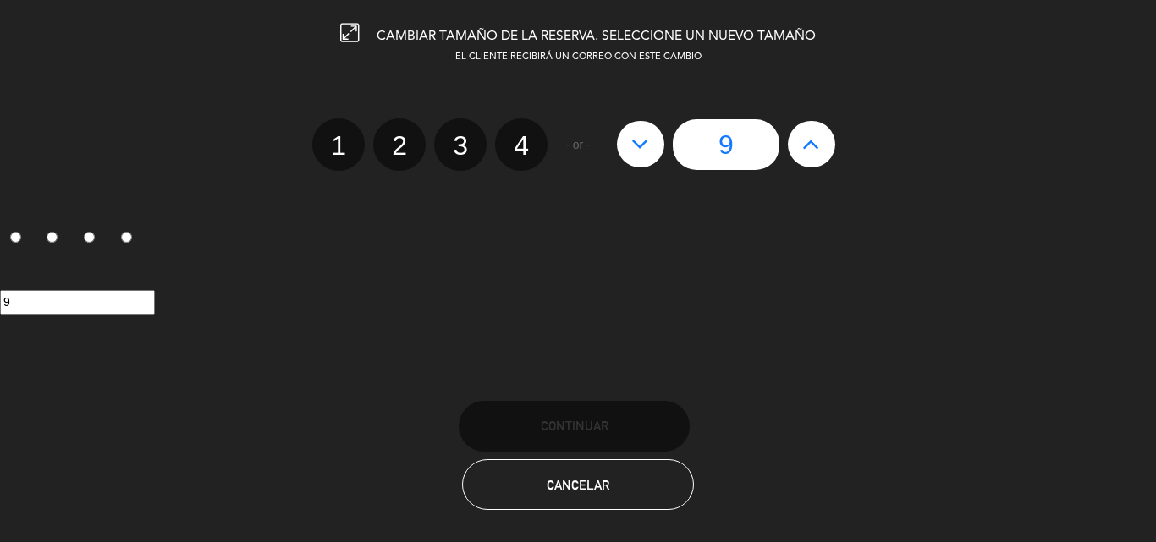
click at [816, 143] on icon at bounding box center [811, 143] width 18 height 27
type input "10"
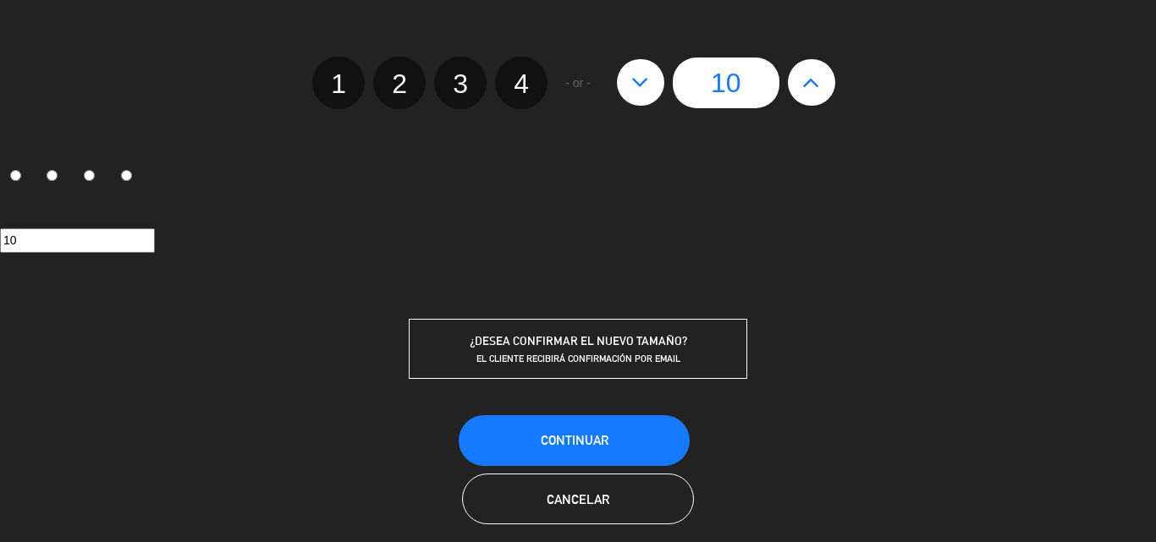
scroll to position [80, 0]
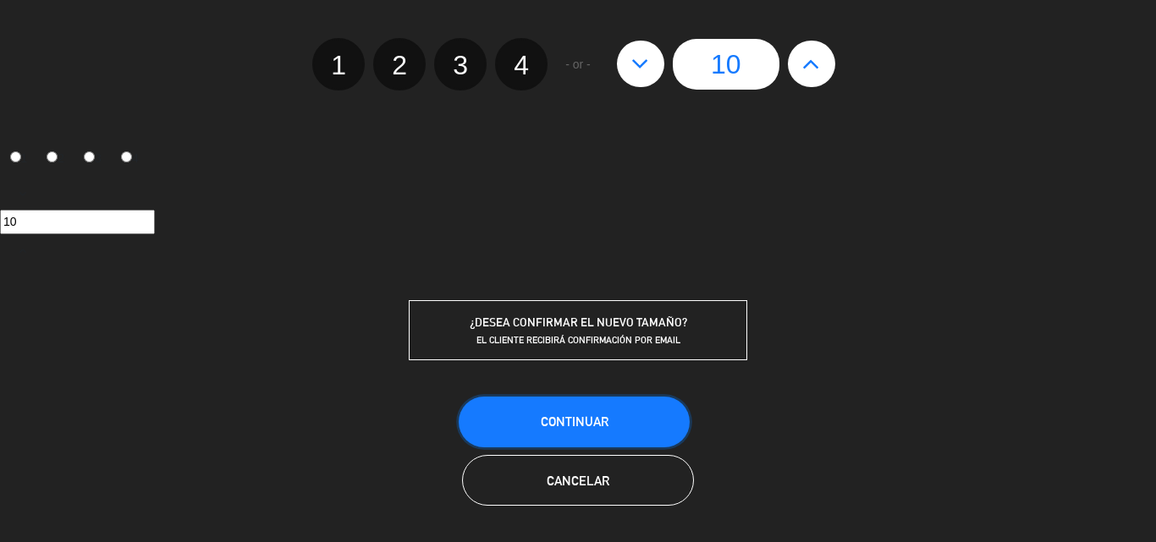
click at [560, 406] on button "Continuar" at bounding box center [574, 422] width 231 height 51
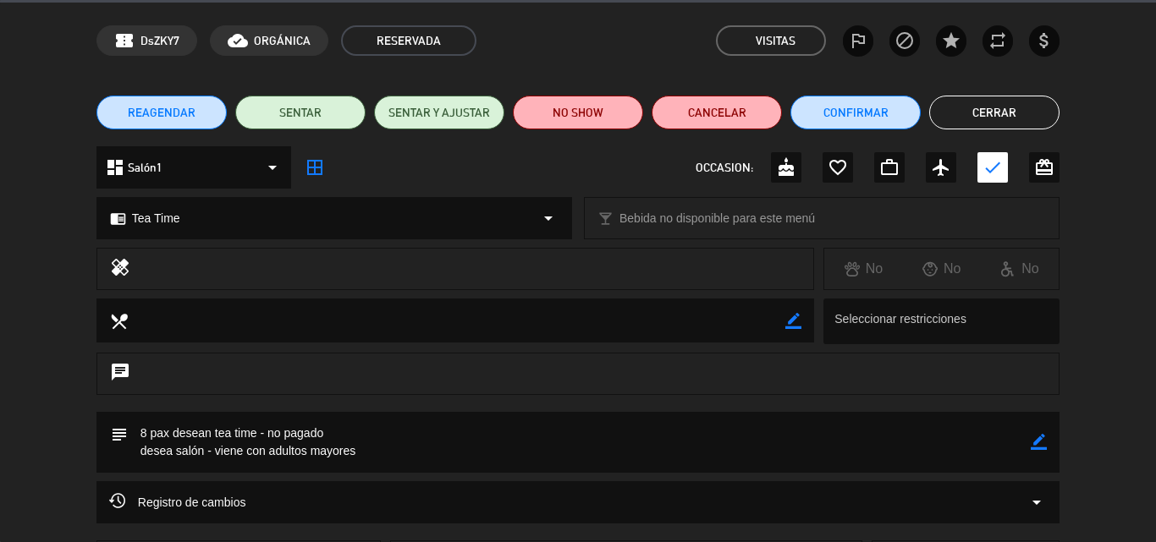
scroll to position [85, 0]
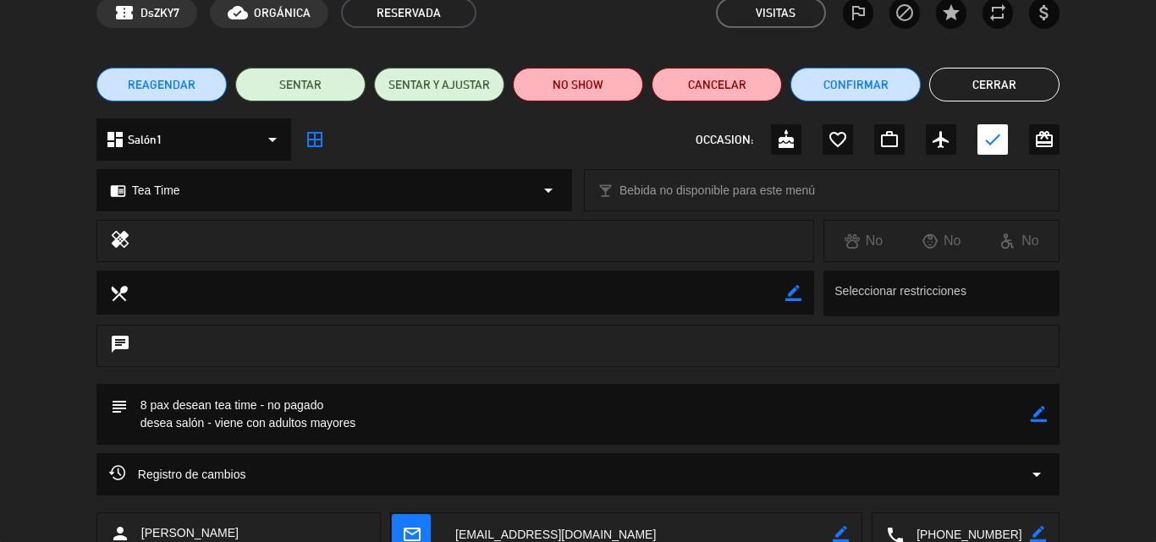
click at [1042, 412] on icon "border_color" at bounding box center [1038, 414] width 16 height 16
drag, startPoint x: 146, startPoint y: 404, endPoint x: 122, endPoint y: 404, distance: 23.7
click at [122, 404] on div "subject" at bounding box center [577, 414] width 963 height 61
click at [367, 408] on textarea at bounding box center [579, 414] width 903 height 61
type textarea "9 pax desean tea time - no pagado - 1 pax pedira a la carta desea salón - viene…"
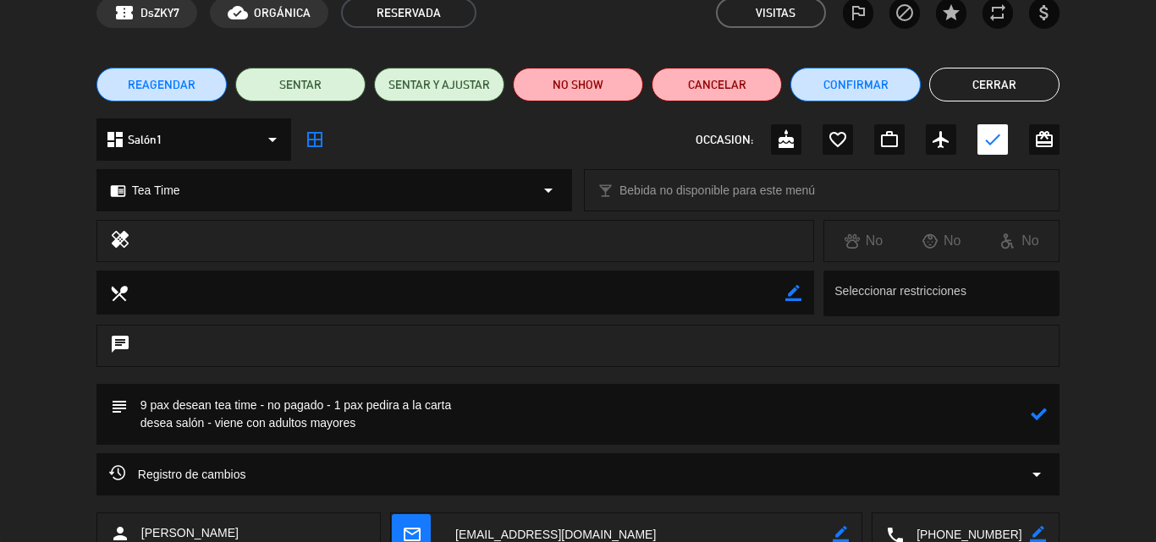
click at [1040, 410] on icon at bounding box center [1038, 414] width 16 height 16
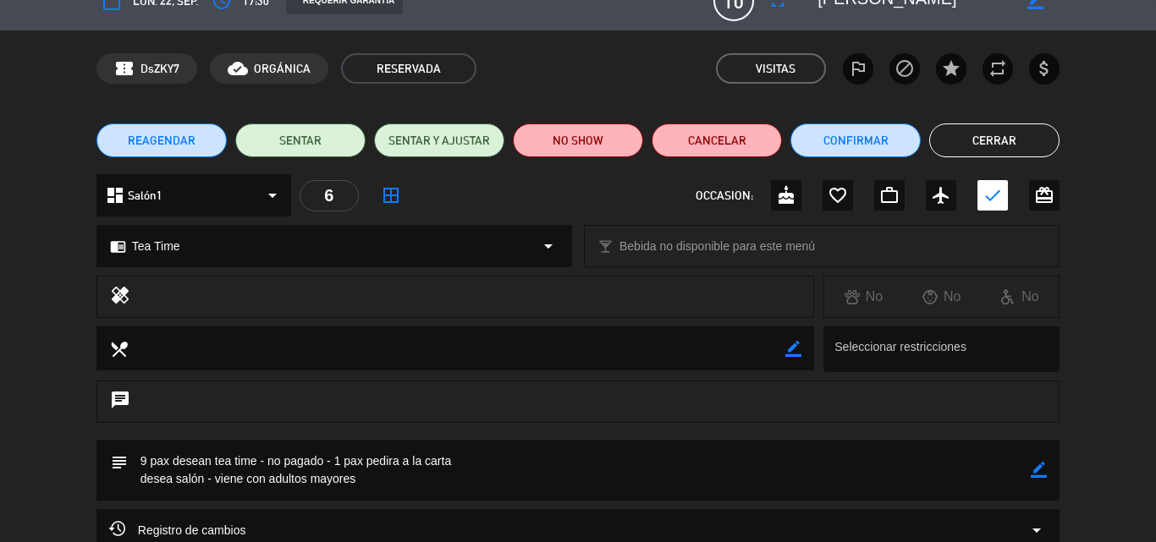
scroll to position [0, 0]
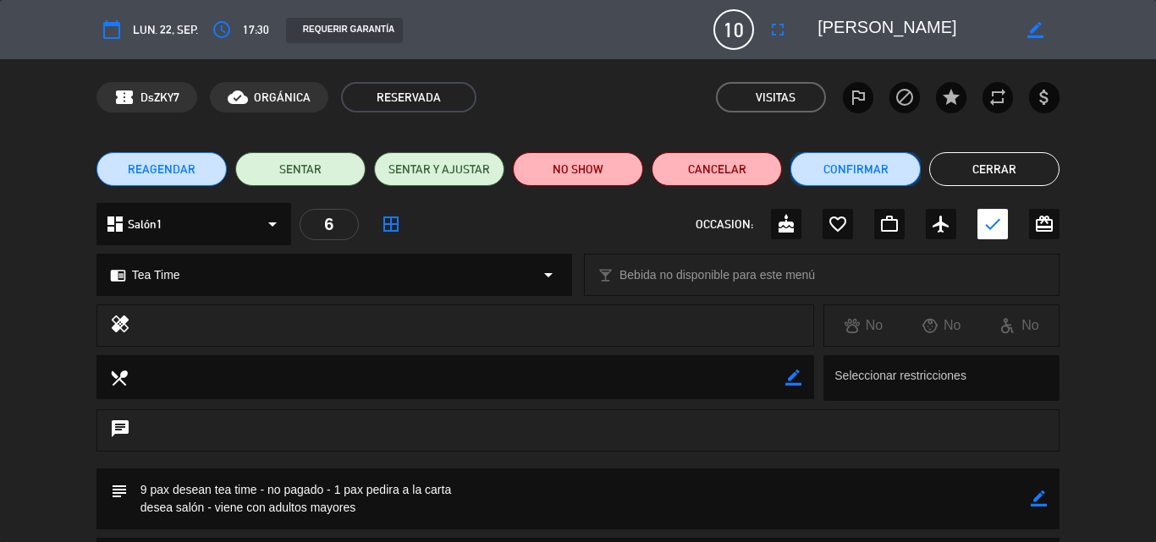
click at [854, 168] on button "Confirmar" at bounding box center [855, 169] width 130 height 34
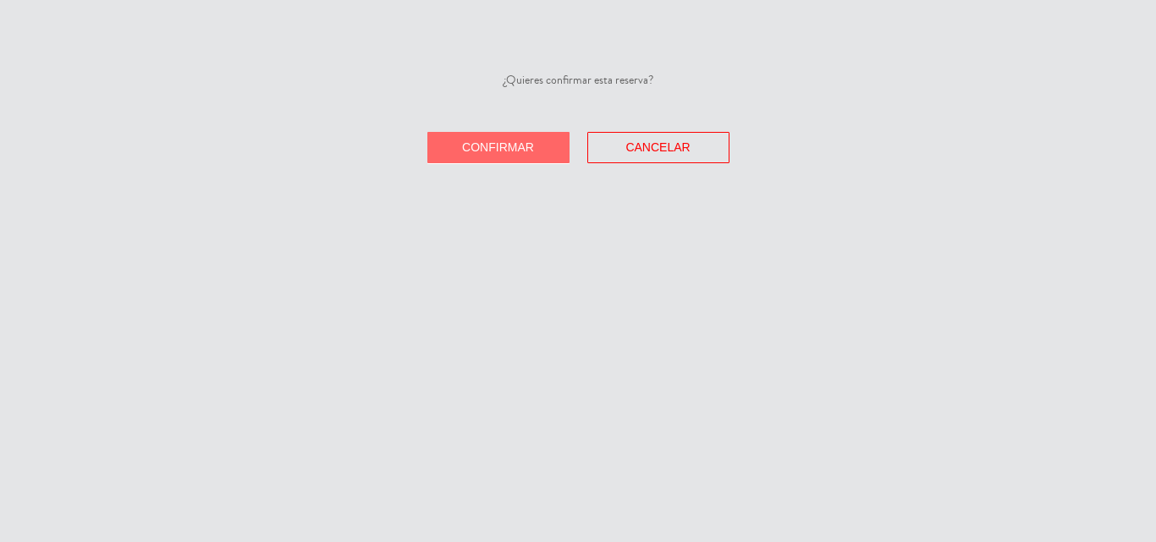
click at [466, 145] on span "Confirmar" at bounding box center [498, 147] width 72 height 14
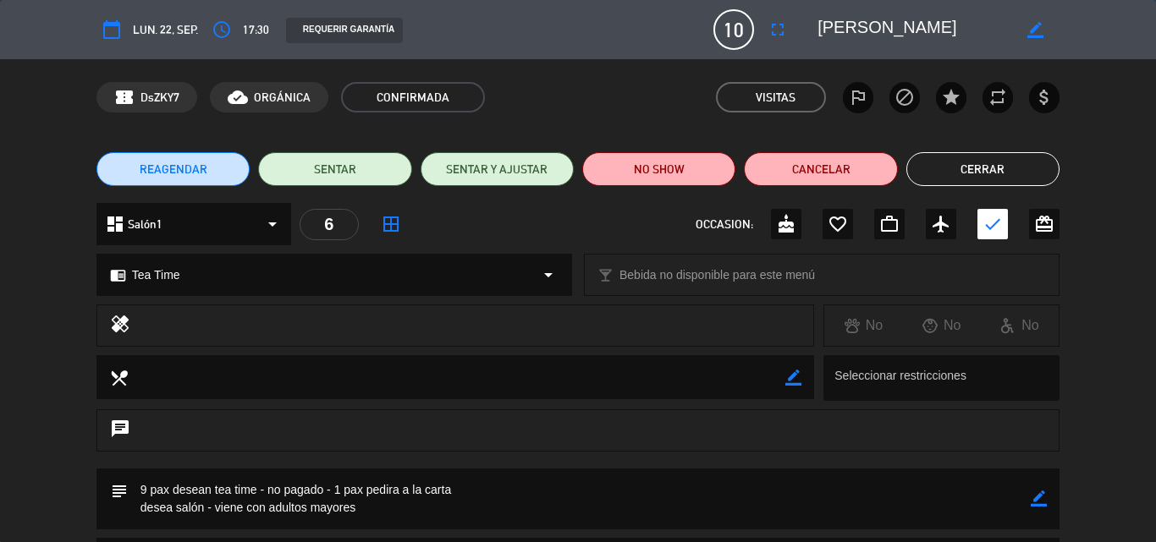
click at [959, 165] on button "Cerrar" at bounding box center [982, 169] width 153 height 34
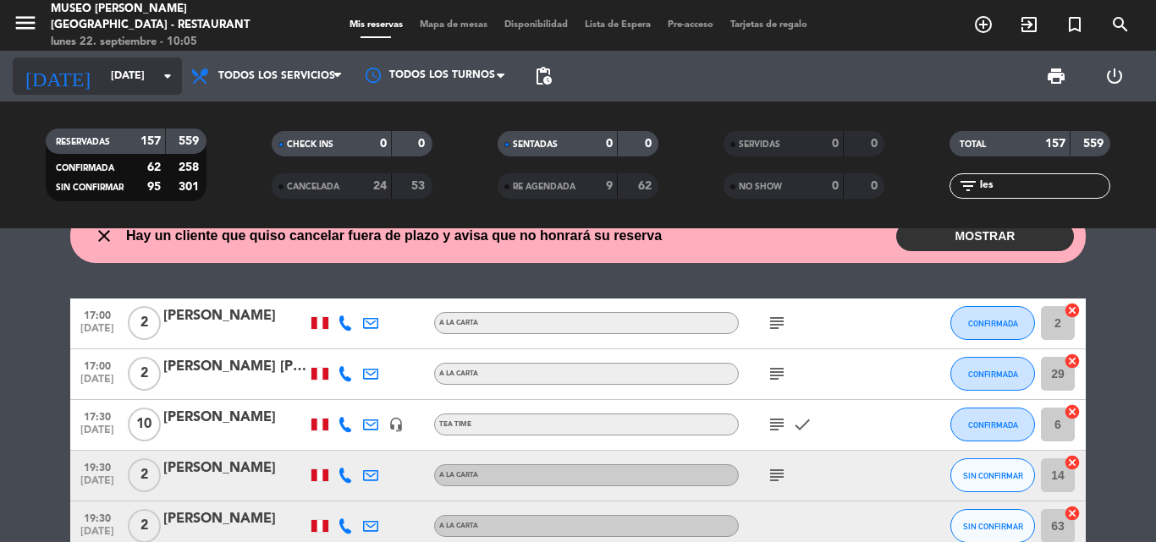
click at [138, 70] on input "[DATE]" at bounding box center [173, 76] width 143 height 29
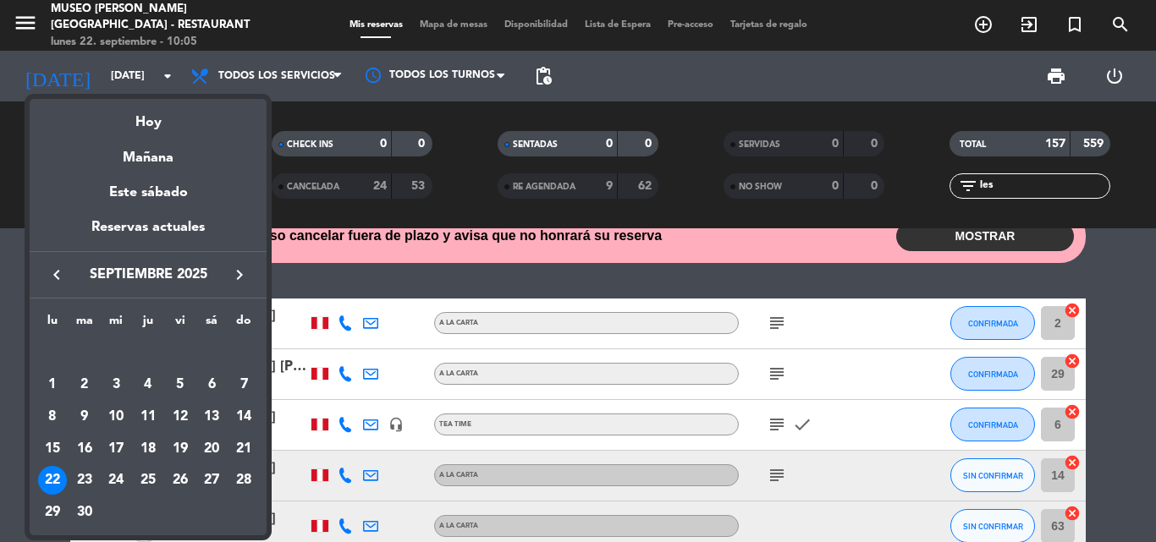
click at [54, 475] on div "22" at bounding box center [52, 480] width 29 height 29
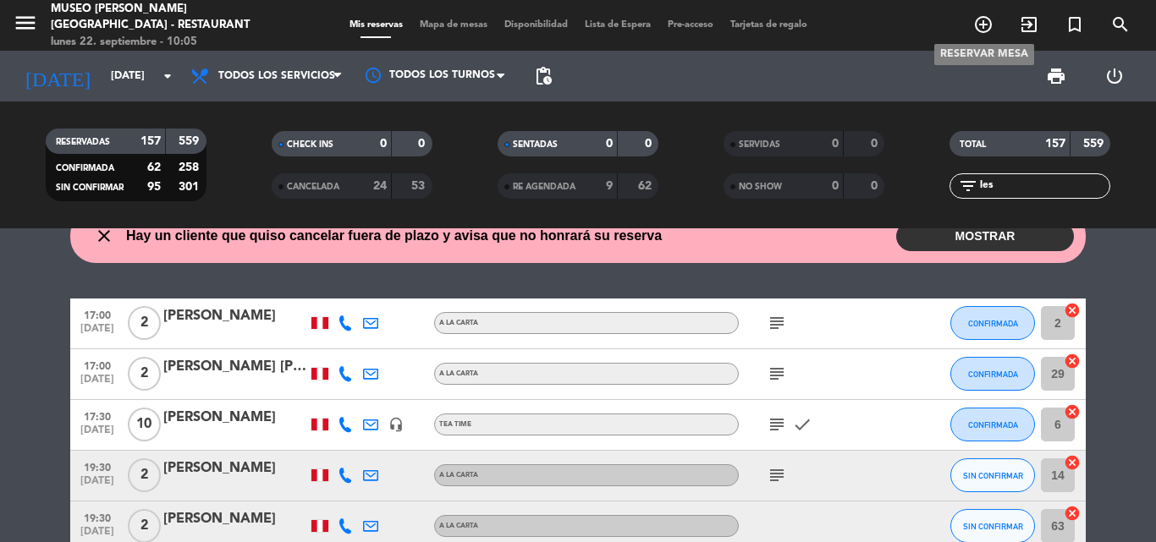
click at [980, 30] on icon "add_circle_outline" at bounding box center [983, 24] width 20 height 20
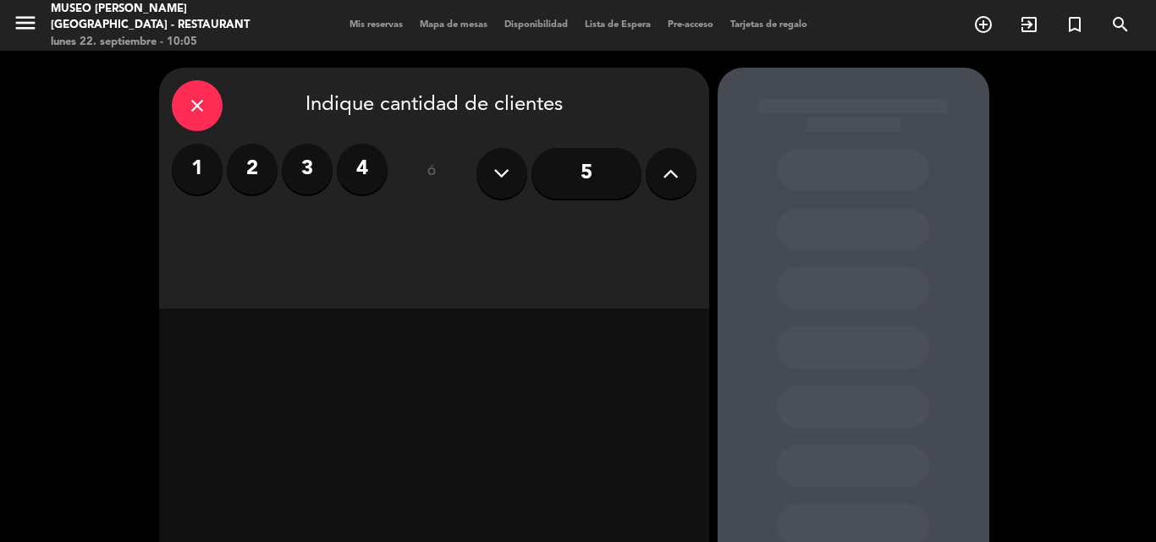
click at [201, 109] on icon "close" at bounding box center [197, 106] width 20 height 20
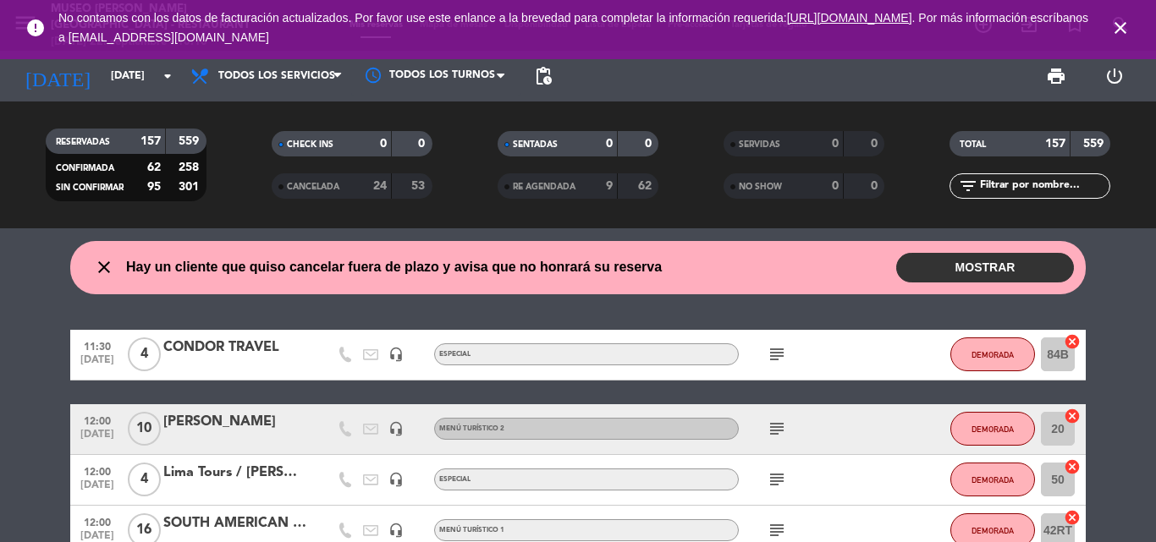
click at [1013, 189] on input "text" at bounding box center [1043, 186] width 131 height 19
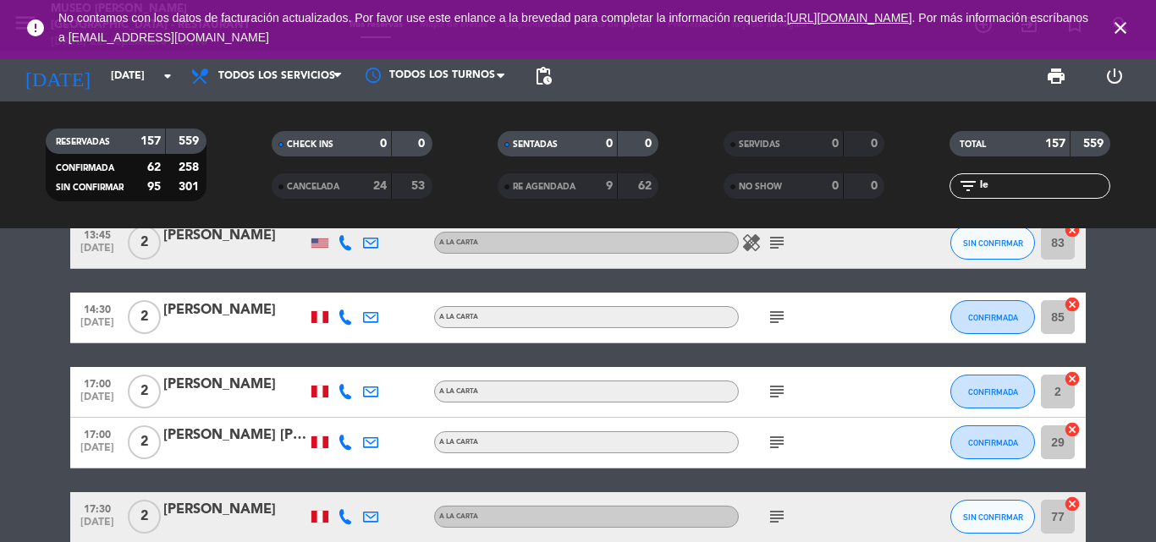
scroll to position [254, 0]
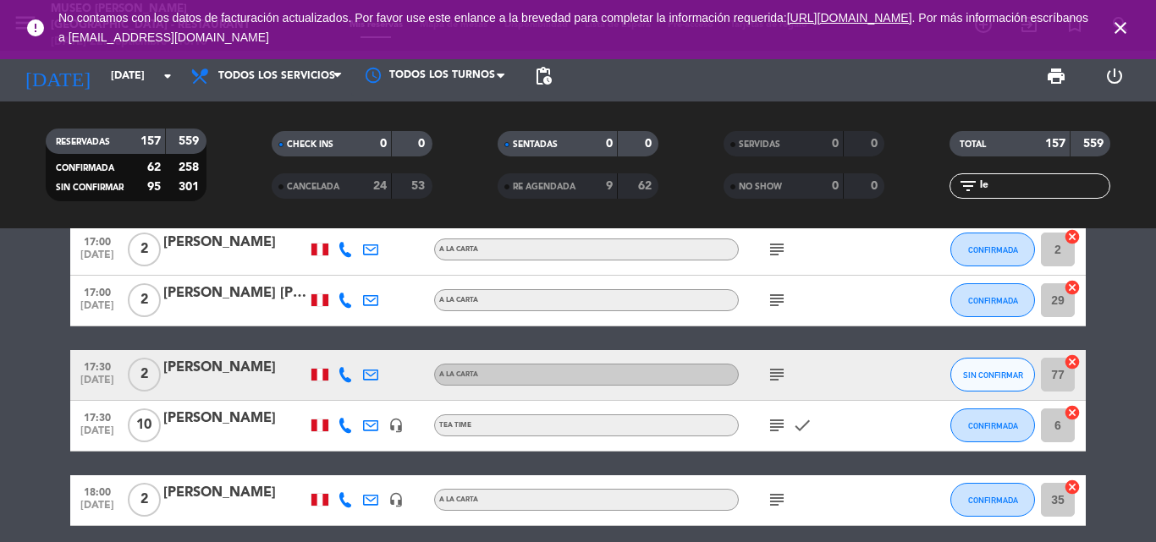
click at [200, 415] on div "[PERSON_NAME]" at bounding box center [235, 419] width 144 height 22
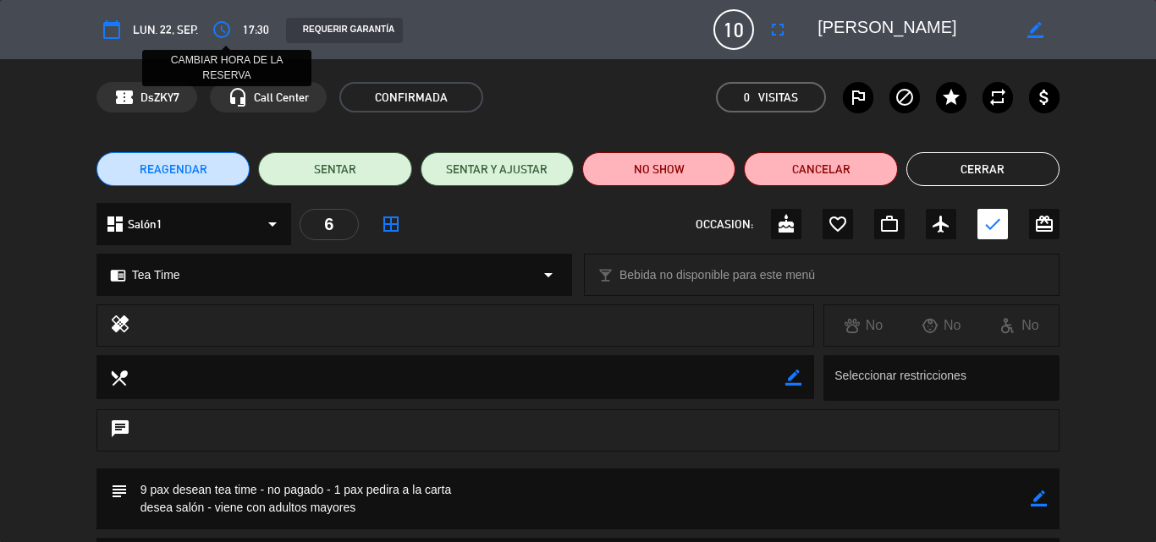
click at [220, 29] on icon "access_time" at bounding box center [221, 29] width 20 height 20
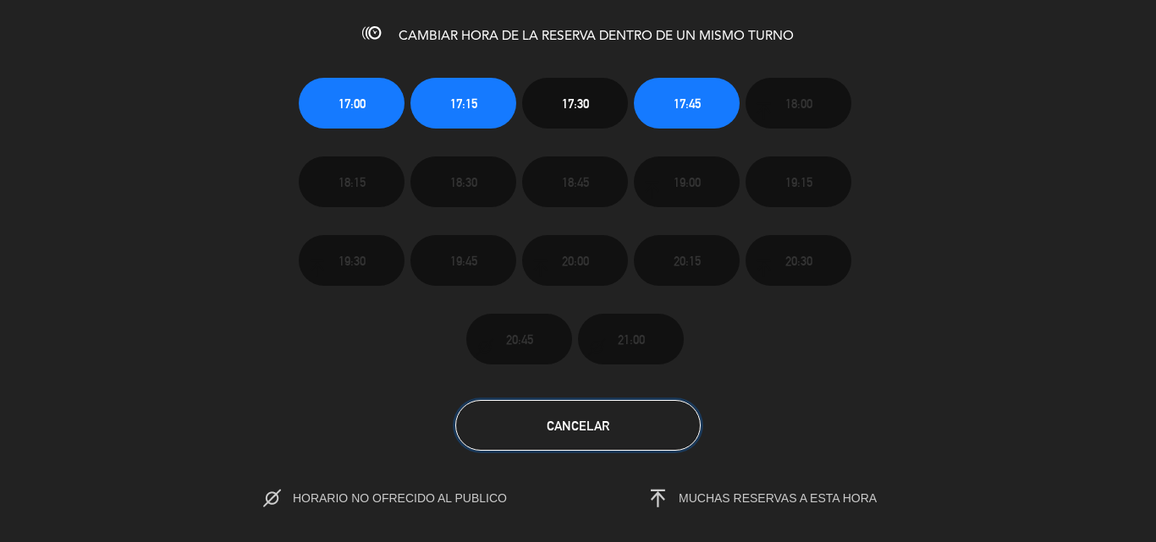
click at [542, 433] on button "Cancelar" at bounding box center [577, 425] width 245 height 51
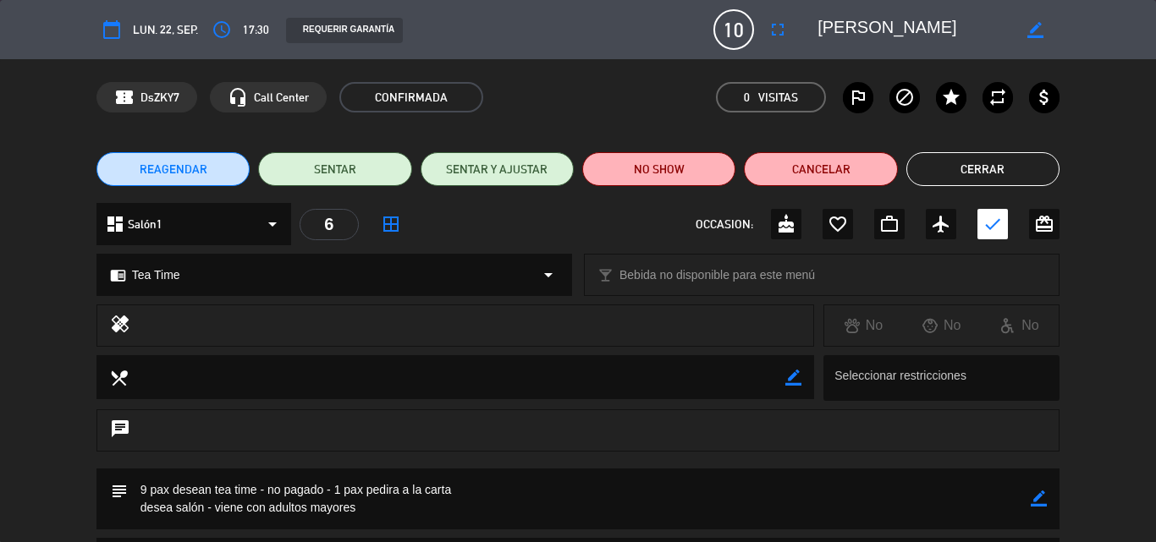
click at [920, 173] on button "Cerrar" at bounding box center [982, 169] width 153 height 34
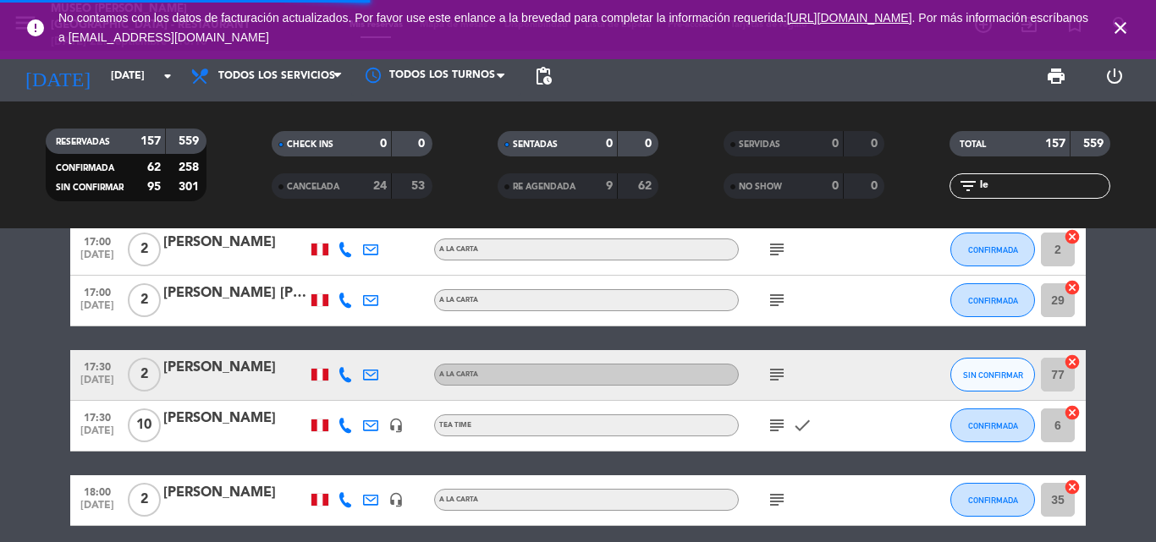
drag, startPoint x: 979, startPoint y: 182, endPoint x: 775, endPoint y: 189, distance: 204.0
click at [779, 189] on div "RESERVADAS 157 559 CONFIRMADA 62 258 SIN CONFIRMAR 95 301 CHECK INS 0 0 CANCELA…" at bounding box center [578, 164] width 1156 height 93
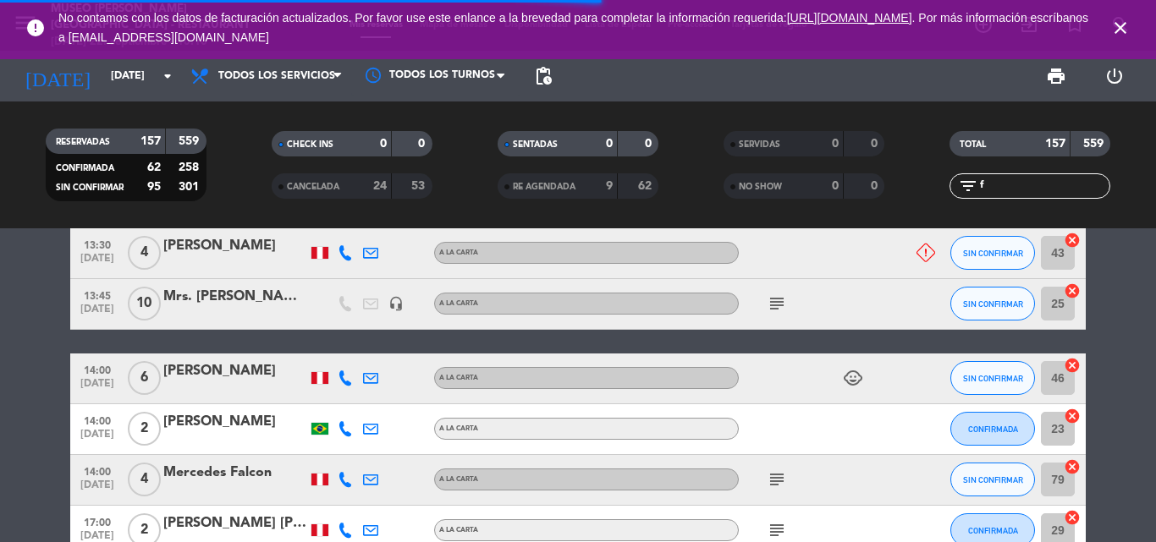
scroll to position [484, 0]
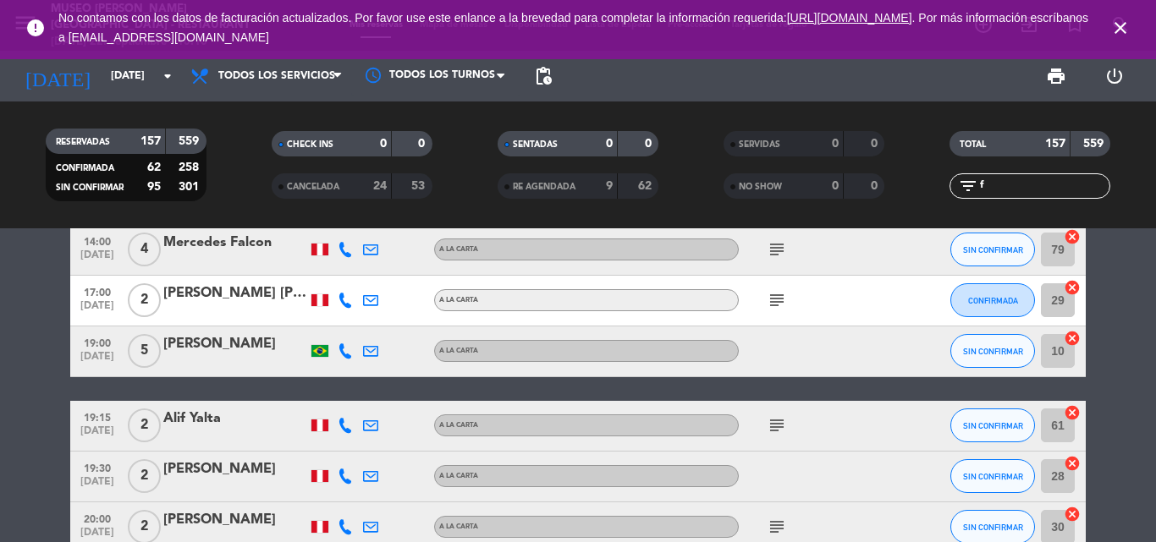
drag, startPoint x: 1010, startPoint y: 188, endPoint x: 854, endPoint y: 187, distance: 156.5
click at [855, 187] on div "RESERVADAS 157 559 CONFIRMADA 62 258 SIN CONFIRMAR 95 301 CHECK INS 0 0 CANCELA…" at bounding box center [578, 164] width 1156 height 93
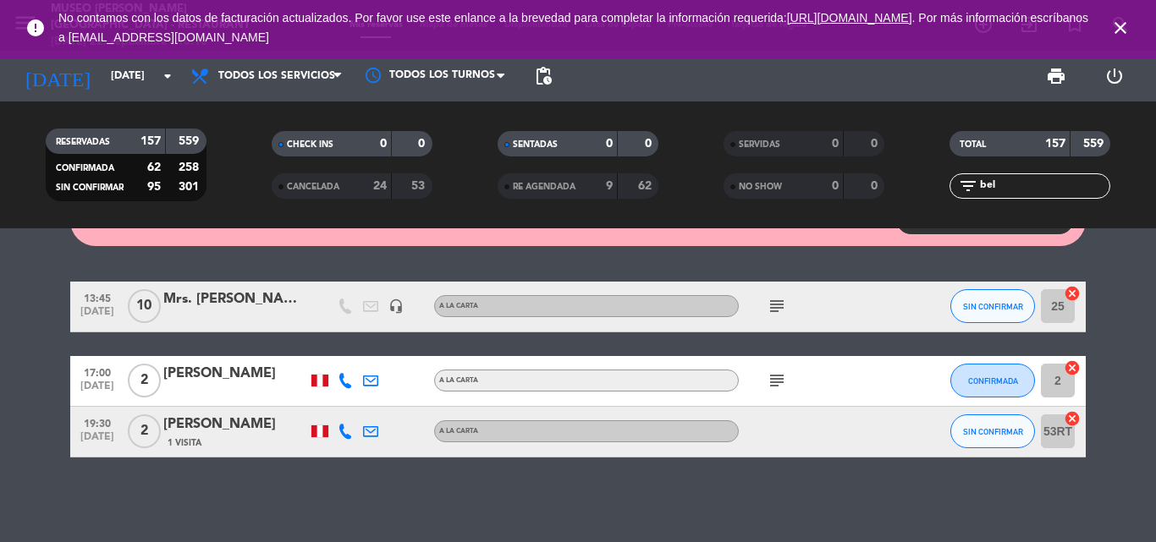
scroll to position [48, 0]
click at [255, 295] on div "Mrs. [PERSON_NAME] x 10/[PERSON_NAME]" at bounding box center [235, 299] width 144 height 22
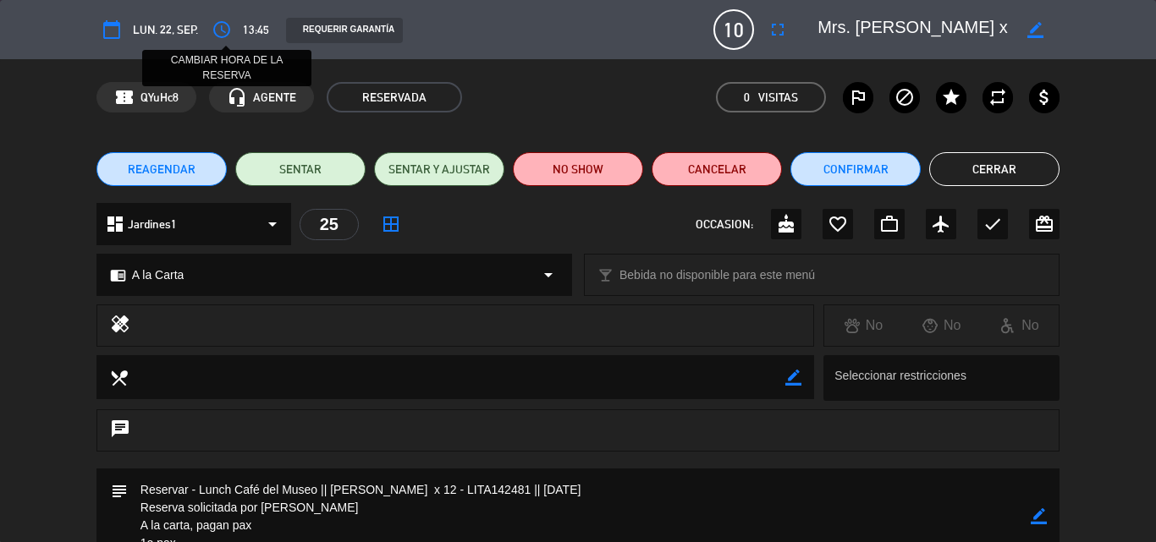
click at [226, 36] on icon "access_time" at bounding box center [221, 29] width 20 height 20
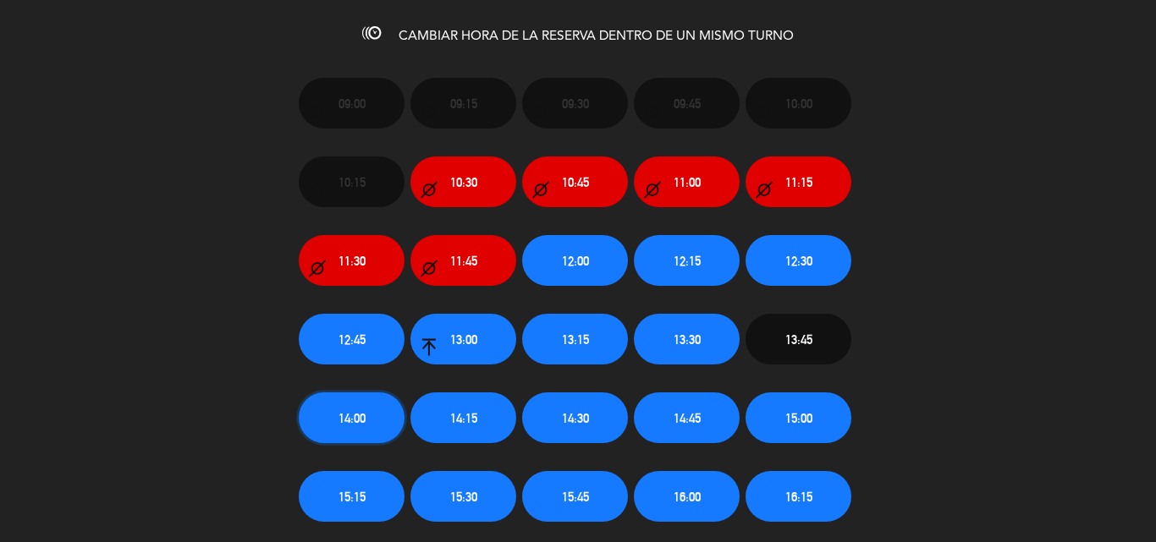
click at [350, 414] on span "14:00" at bounding box center [351, 418] width 27 height 19
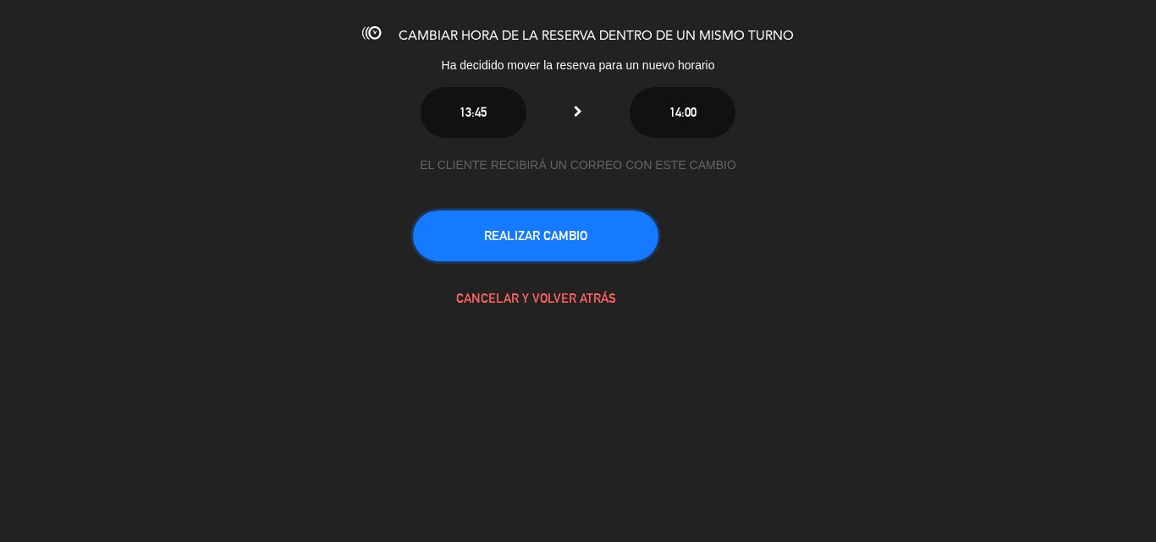
click at [536, 237] on button "REALIZAR CAMBIO" at bounding box center [535, 236] width 245 height 51
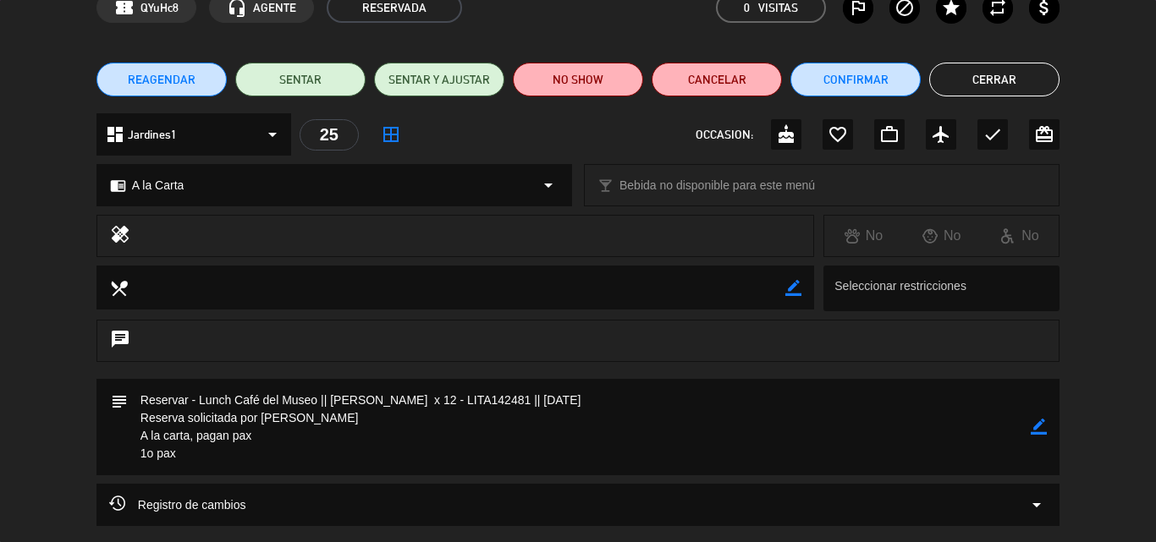
scroll to position [0, 0]
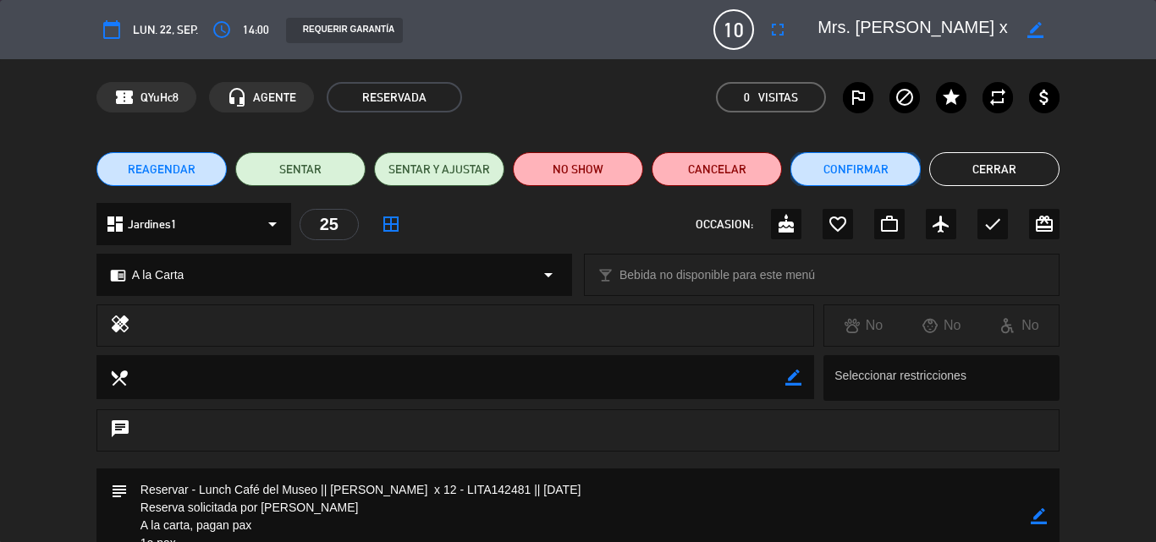
click at [856, 162] on button "Confirmar" at bounding box center [855, 169] width 130 height 34
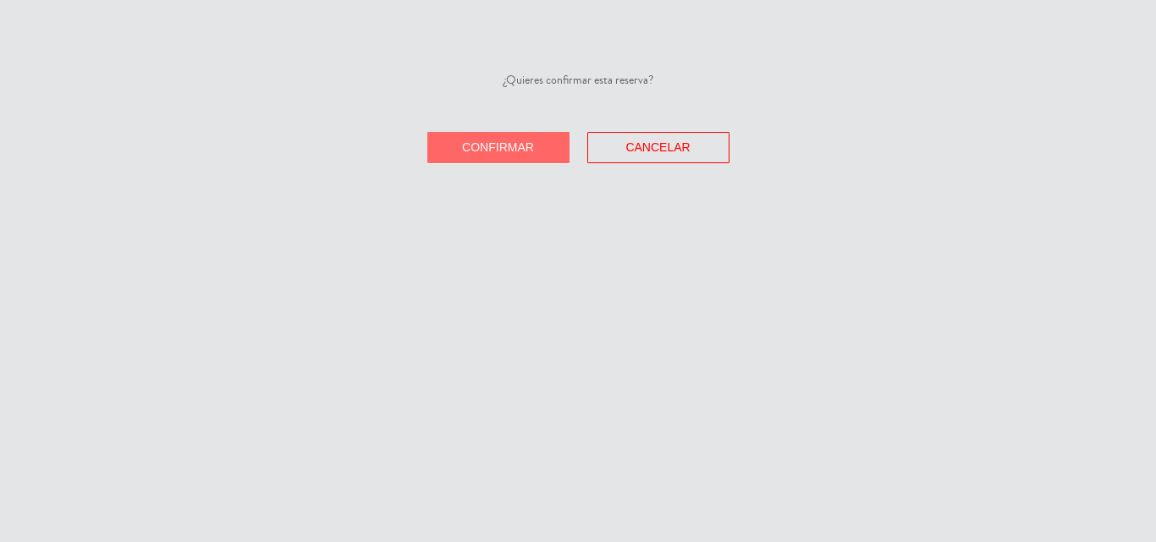
click at [546, 154] on button "Confirmar" at bounding box center [498, 147] width 142 height 31
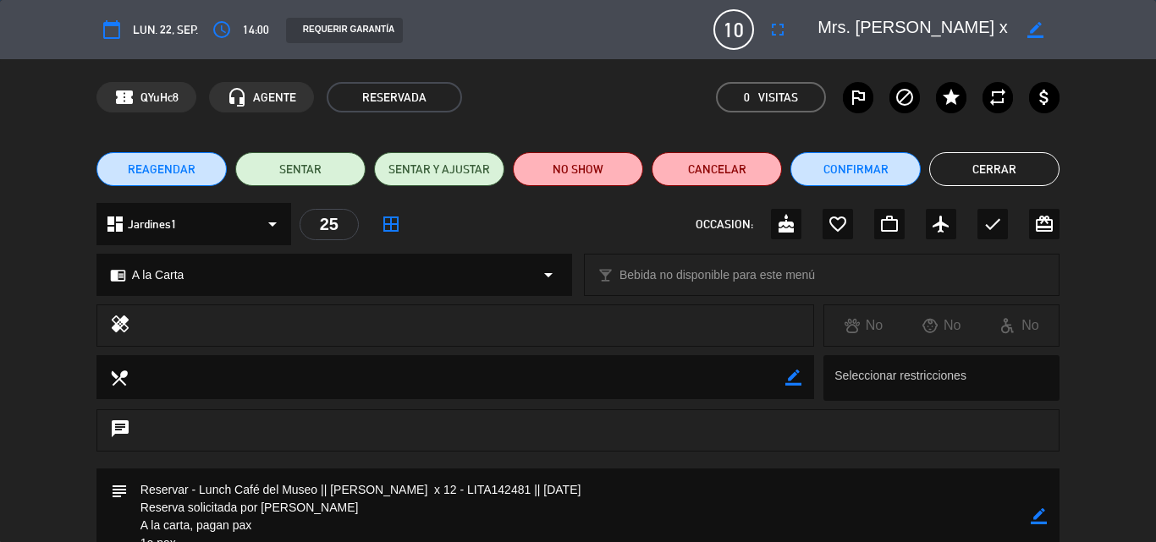
click at [964, 173] on button "Cerrar" at bounding box center [994, 169] width 130 height 34
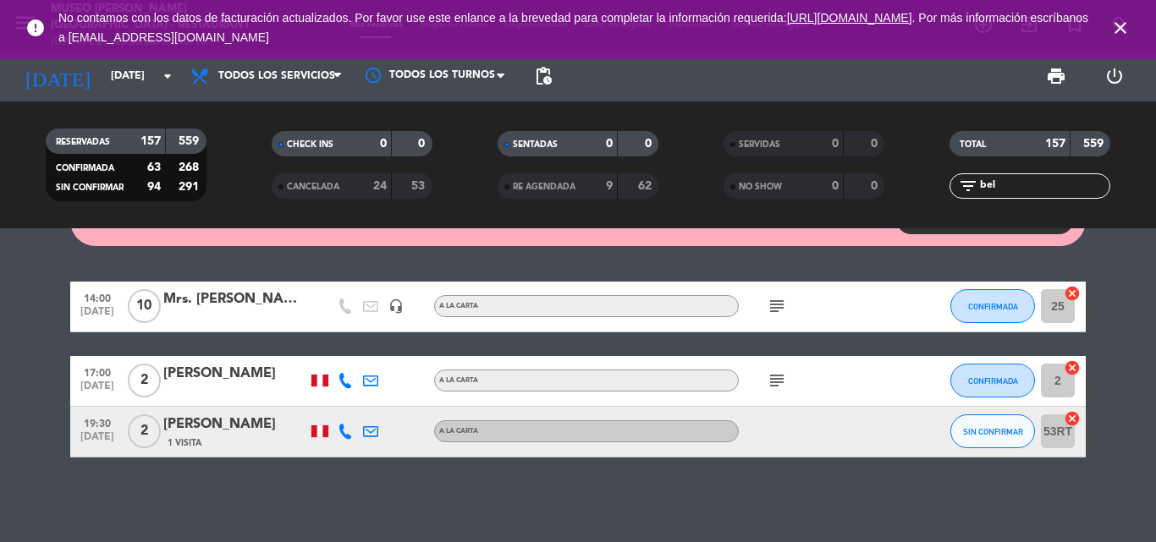
drag, startPoint x: 1008, startPoint y: 189, endPoint x: 780, endPoint y: 178, distance: 227.8
click at [780, 178] on div "RESERVADAS 157 559 CONFIRMADA 63 268 SIN CONFIRMAR 94 291 CHECK INS 0 0 CANCELA…" at bounding box center [578, 164] width 1156 height 93
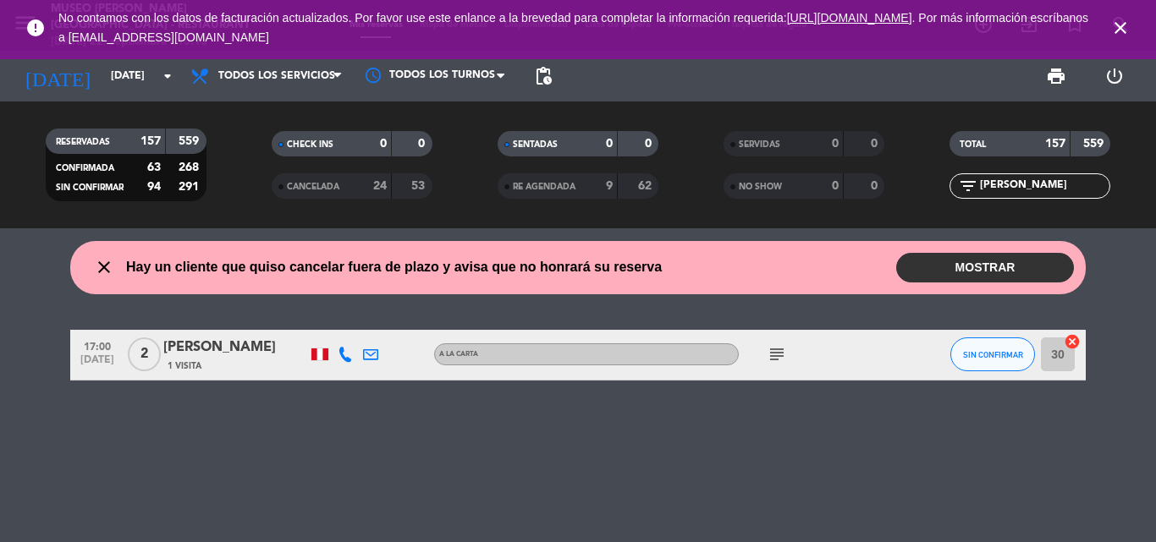
type input "[PERSON_NAME]"
click at [252, 345] on div "[PERSON_NAME]" at bounding box center [235, 348] width 144 height 22
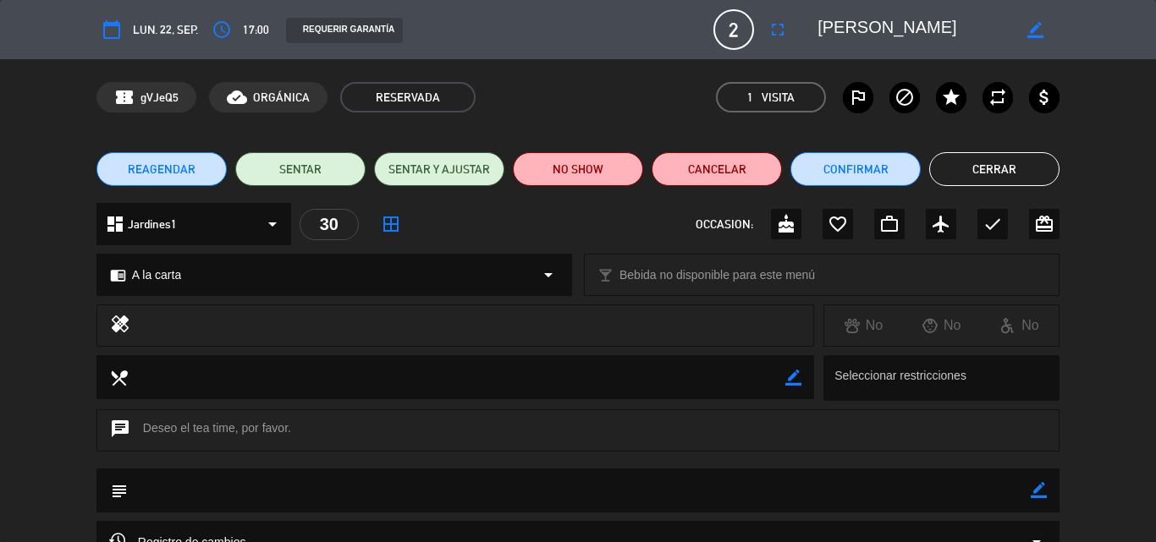
click at [222, 275] on div "chrome_reader_mode A la carta arrow_drop_down" at bounding box center [334, 275] width 474 height 41
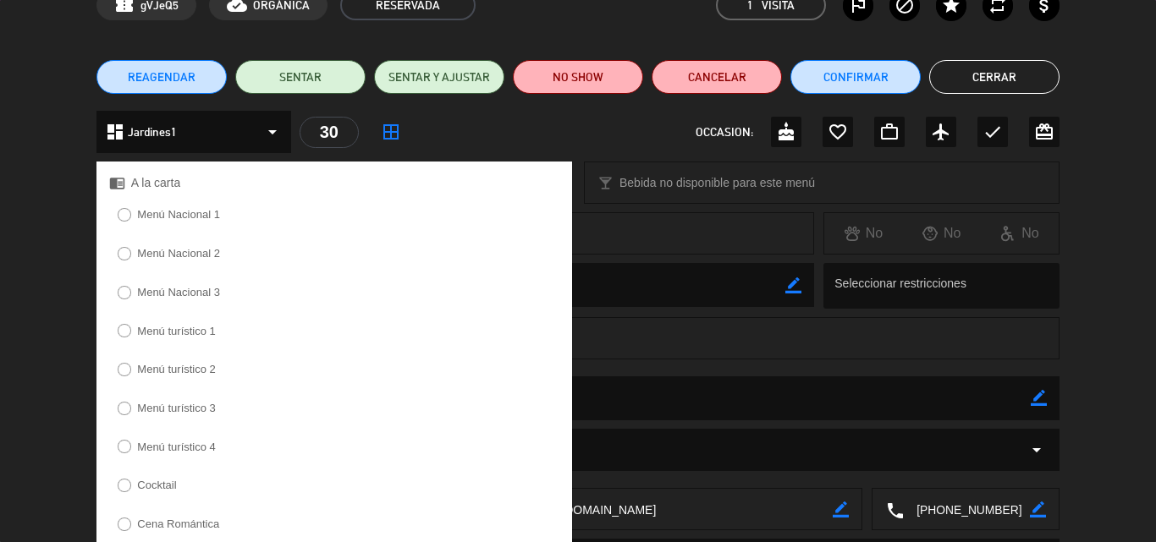
scroll to position [515, 0]
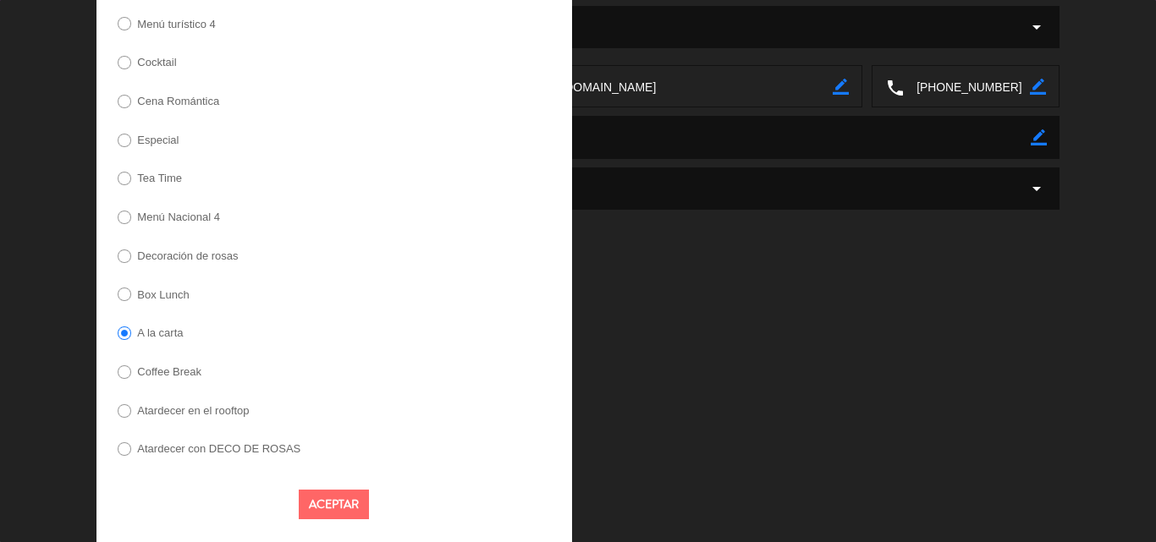
click at [158, 179] on label "Tea Time" at bounding box center [159, 178] width 45 height 11
click at [327, 504] on button "Aceptar" at bounding box center [334, 505] width 70 height 30
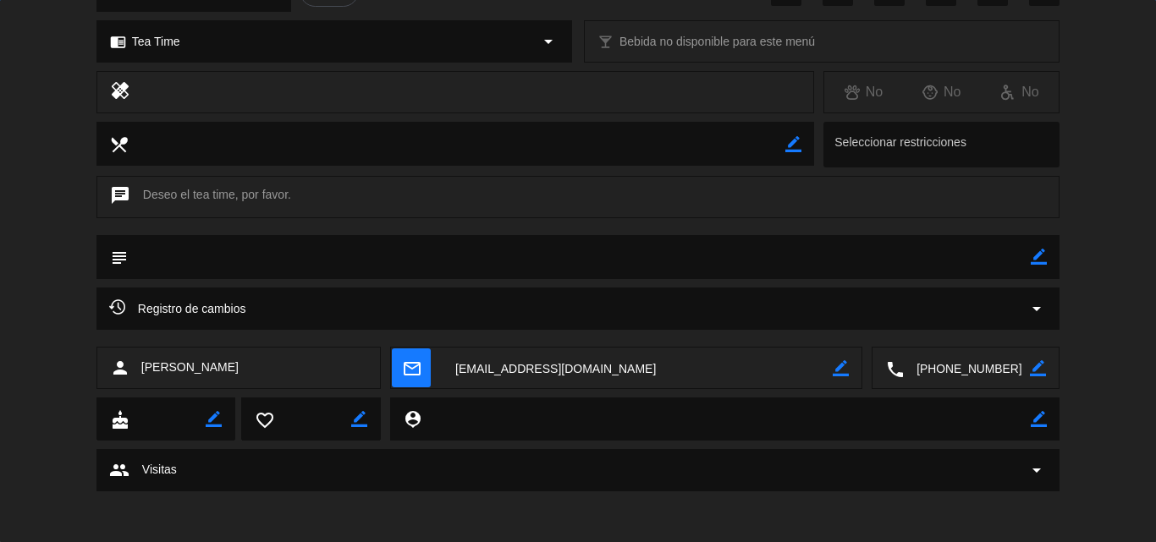
scroll to position [233, 0]
click at [1033, 258] on icon "border_color" at bounding box center [1038, 257] width 16 height 16
click at [927, 259] on textarea at bounding box center [579, 256] width 903 height 43
type textarea "tea time - no pagado"
click at [1033, 258] on icon at bounding box center [1038, 257] width 16 height 16
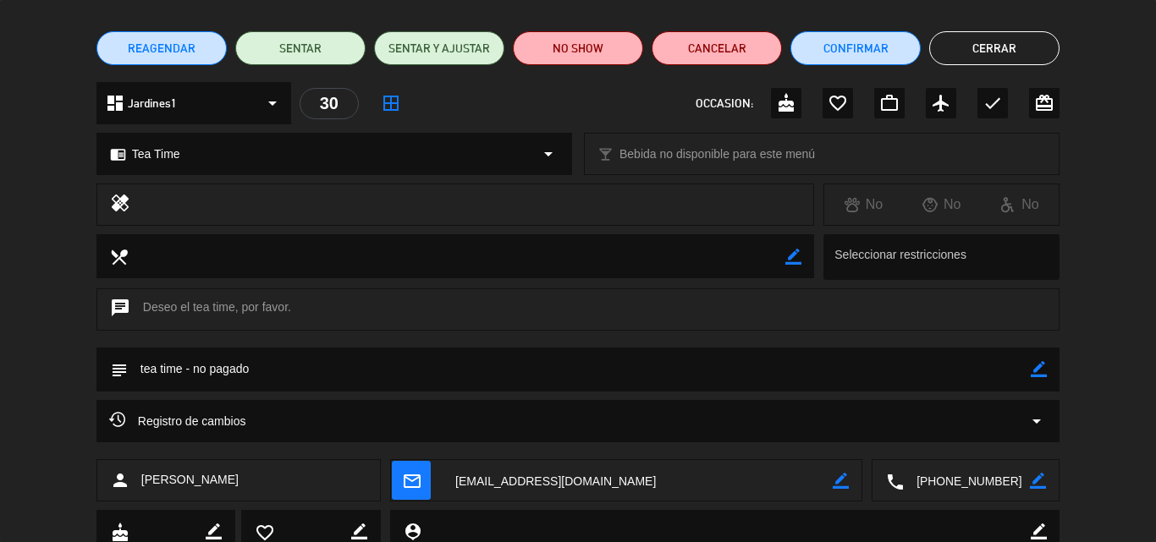
scroll to position [0, 0]
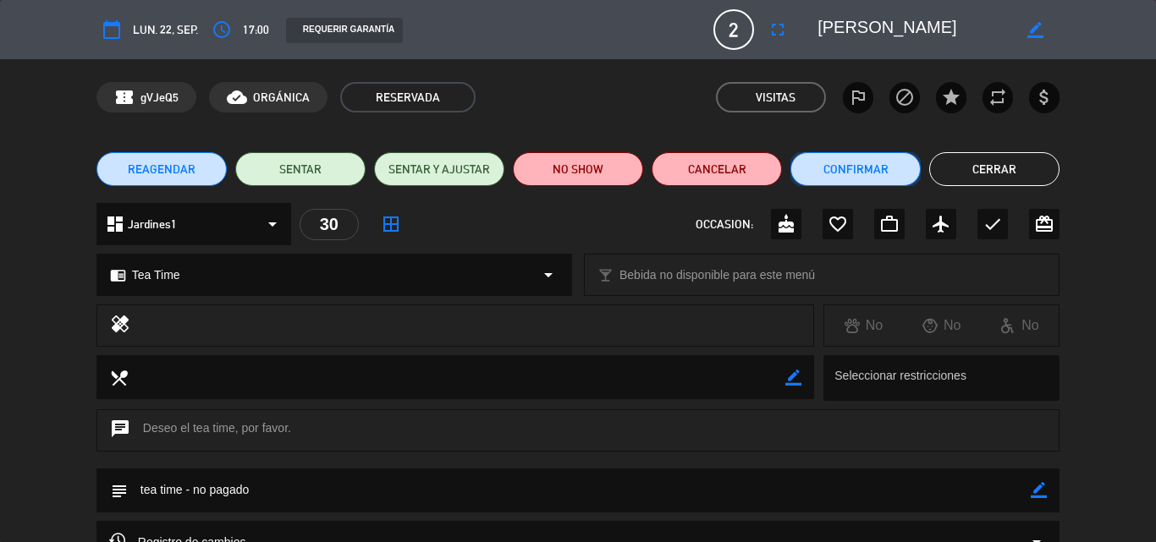
click at [892, 173] on button "Confirmar" at bounding box center [855, 169] width 130 height 34
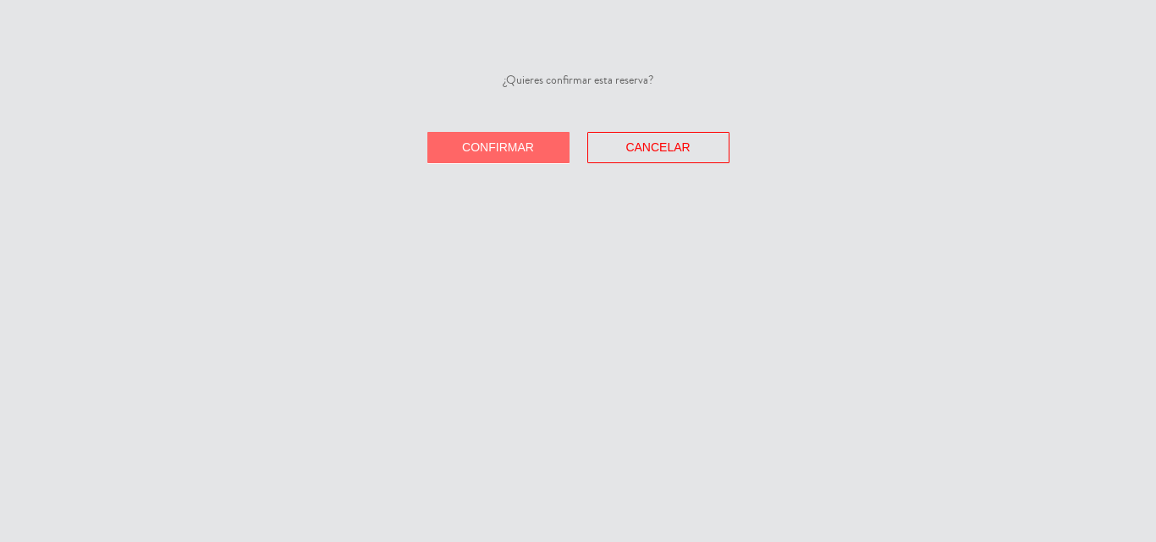
click at [527, 154] on button "Confirmar" at bounding box center [498, 147] width 142 height 31
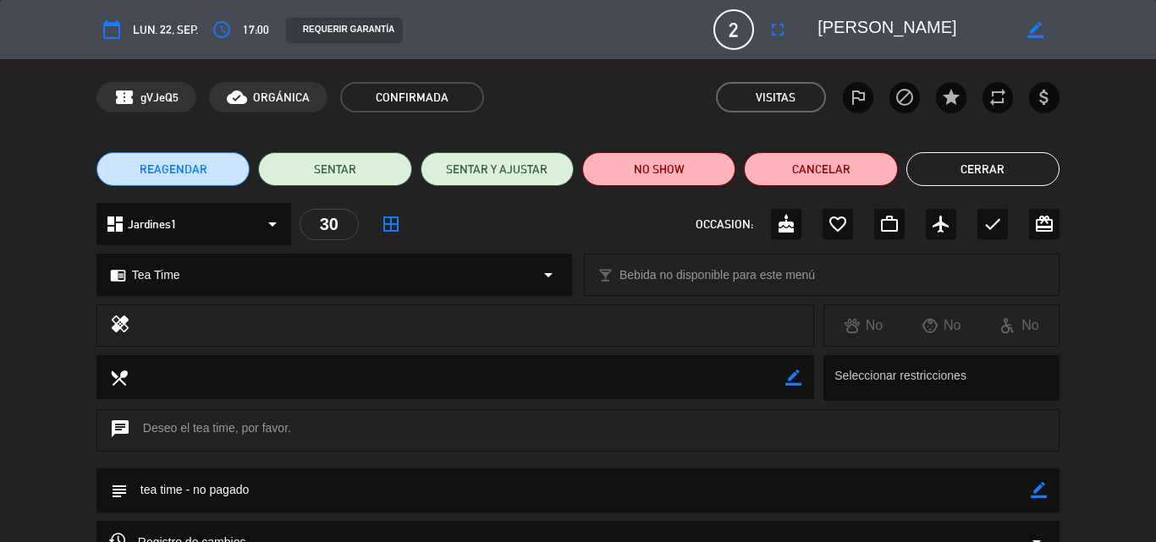
drag, startPoint x: 997, startPoint y: 166, endPoint x: 777, endPoint y: 8, distance: 270.2
click at [997, 166] on button "Cerrar" at bounding box center [982, 169] width 153 height 34
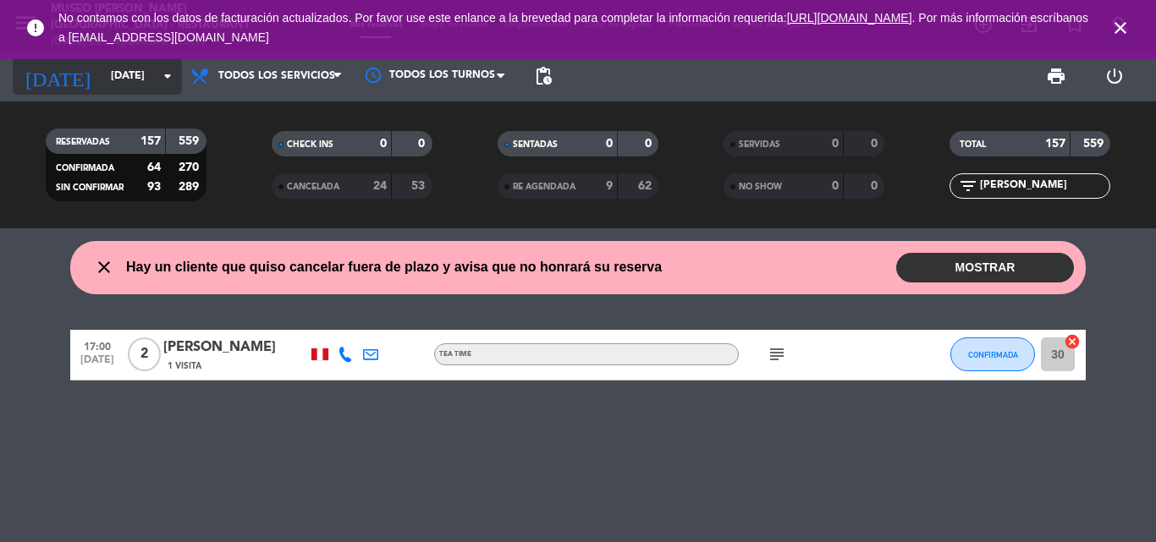
click at [102, 74] on input "[DATE]" at bounding box center [173, 76] width 143 height 29
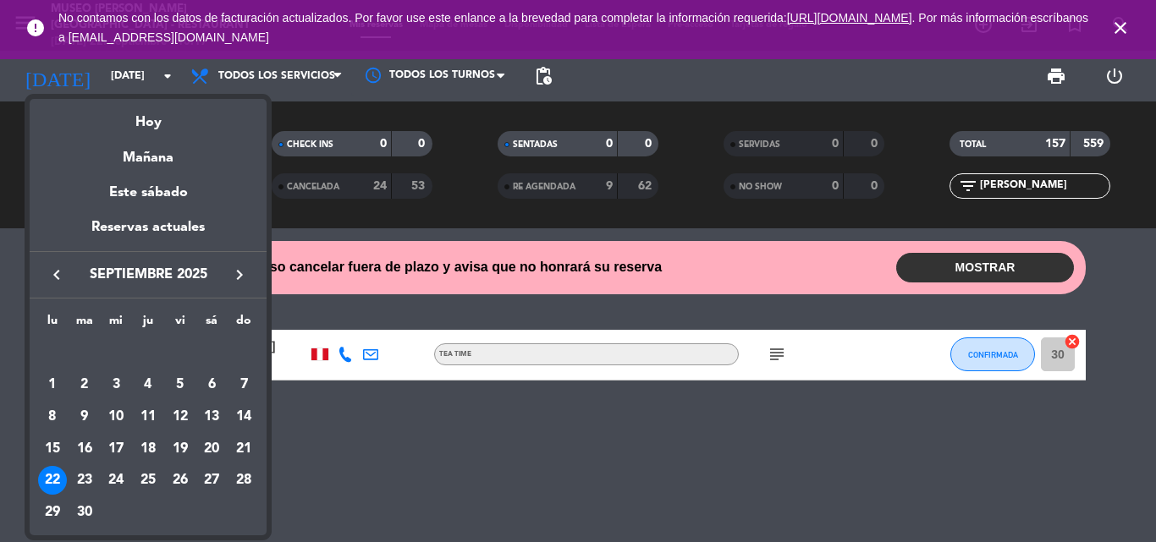
click at [237, 274] on icon "keyboard_arrow_right" at bounding box center [239, 275] width 20 height 20
click at [627, 444] on div at bounding box center [578, 271] width 1156 height 542
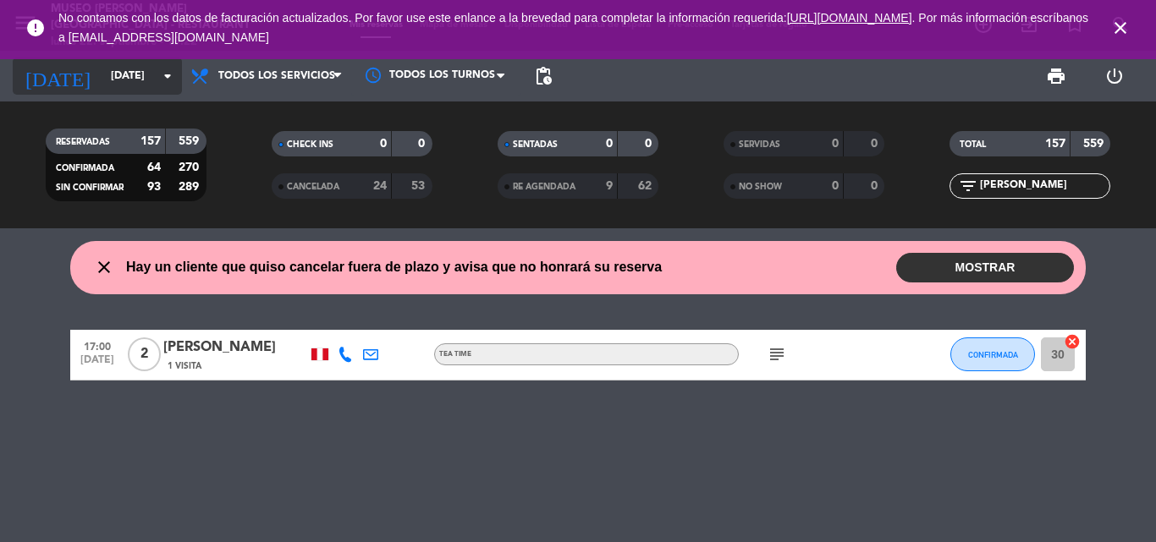
click at [112, 76] on input "[DATE]" at bounding box center [173, 76] width 143 height 29
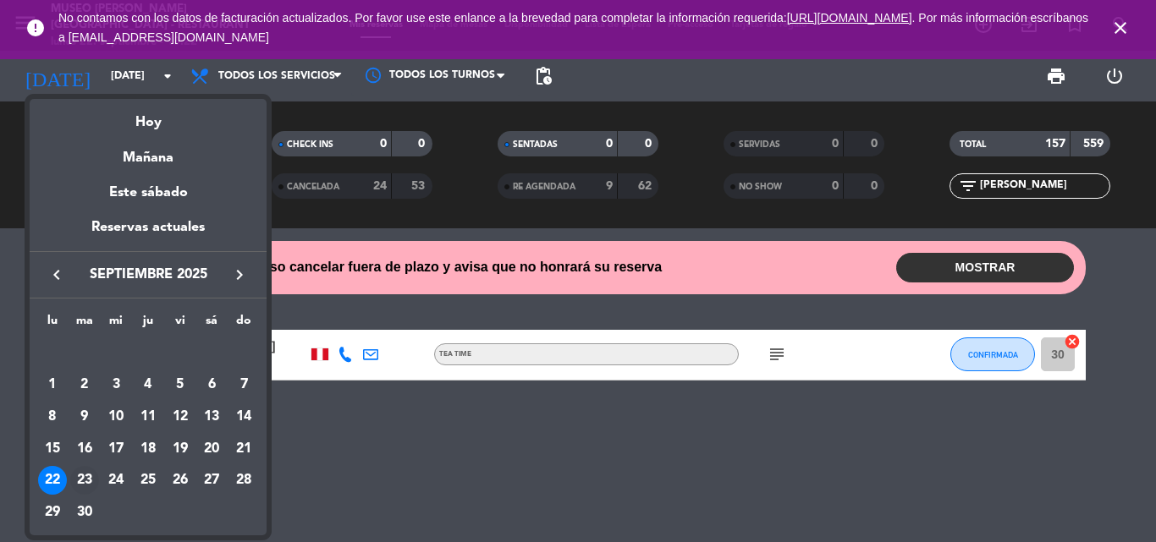
click at [85, 474] on div "23" at bounding box center [84, 480] width 29 height 29
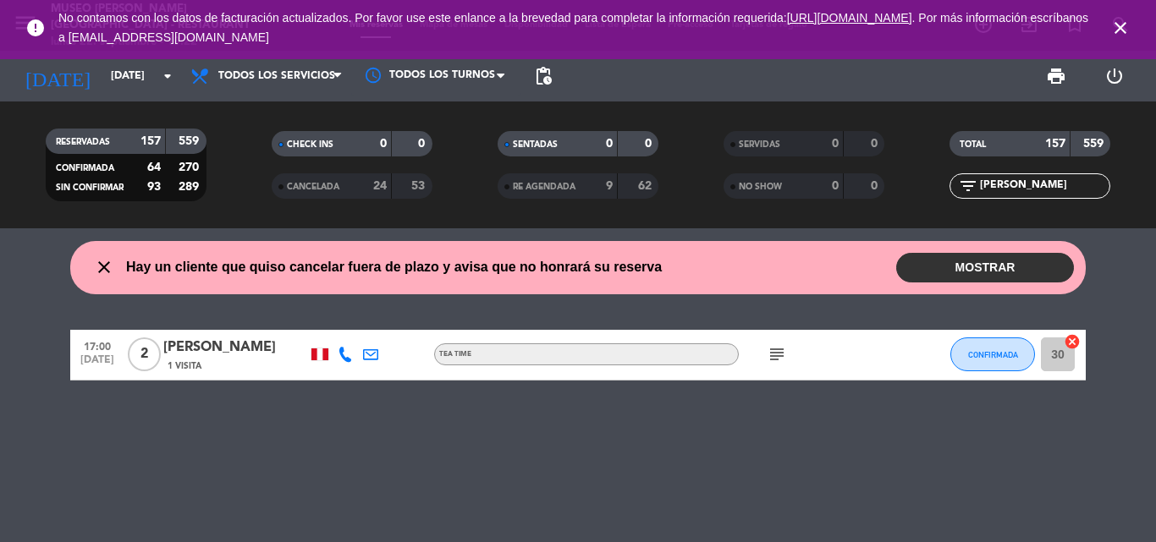
type input "[DATE]"
drag, startPoint x: 962, startPoint y: 185, endPoint x: 649, endPoint y: 206, distance: 313.7
click at [651, 206] on div "RESERVADAS 157 559 CONFIRMADA 64 270 SIN CONFIRMAR 93 289 CHECK INS 0 0 CANCELA…" at bounding box center [578, 164] width 1156 height 93
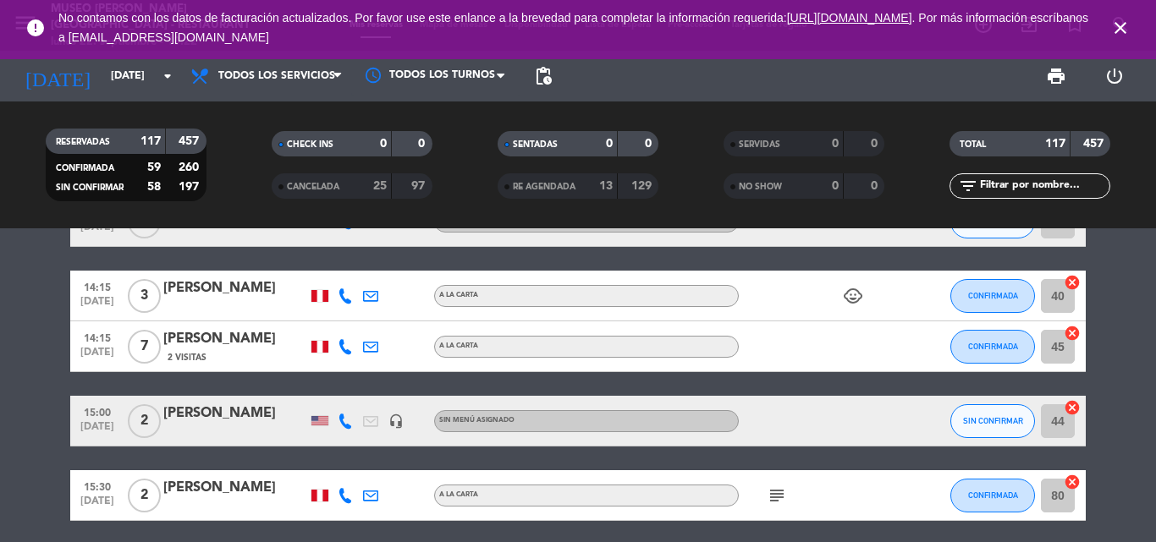
scroll to position [931, 0]
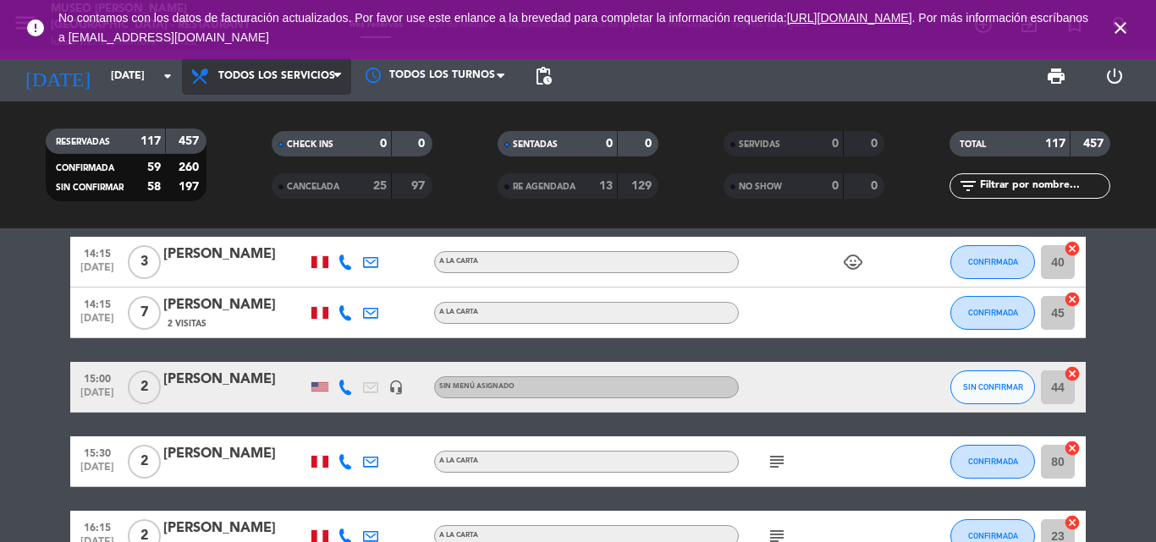
click at [255, 75] on span "Todos los servicios" at bounding box center [276, 76] width 117 height 12
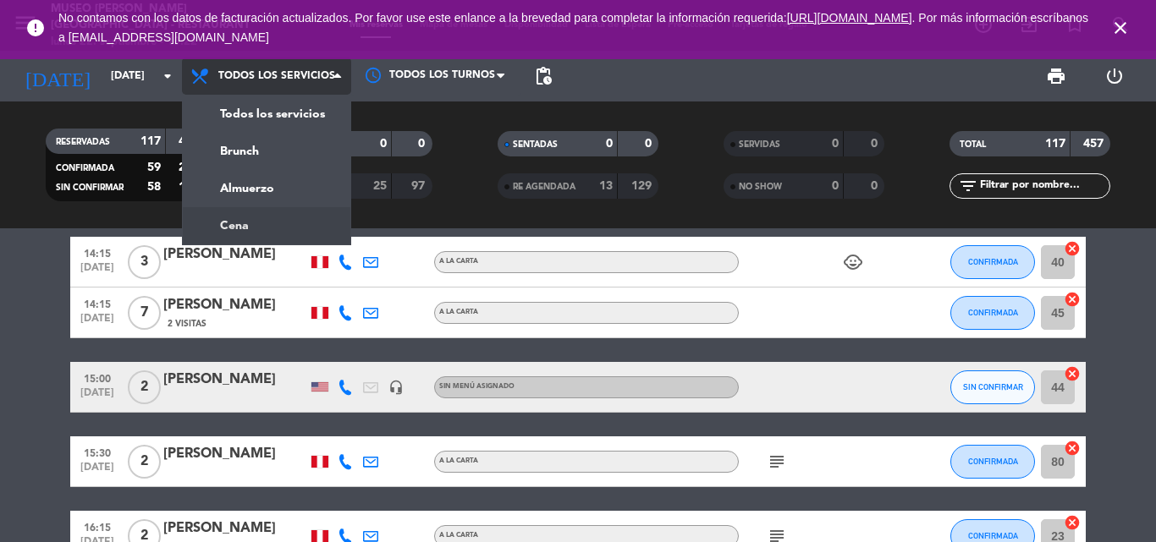
click at [232, 228] on div "menu [GEOGRAPHIC_DATA][PERSON_NAME] - Restaurant [DATE] 22. septiembre - 10:22 …" at bounding box center [578, 114] width 1156 height 228
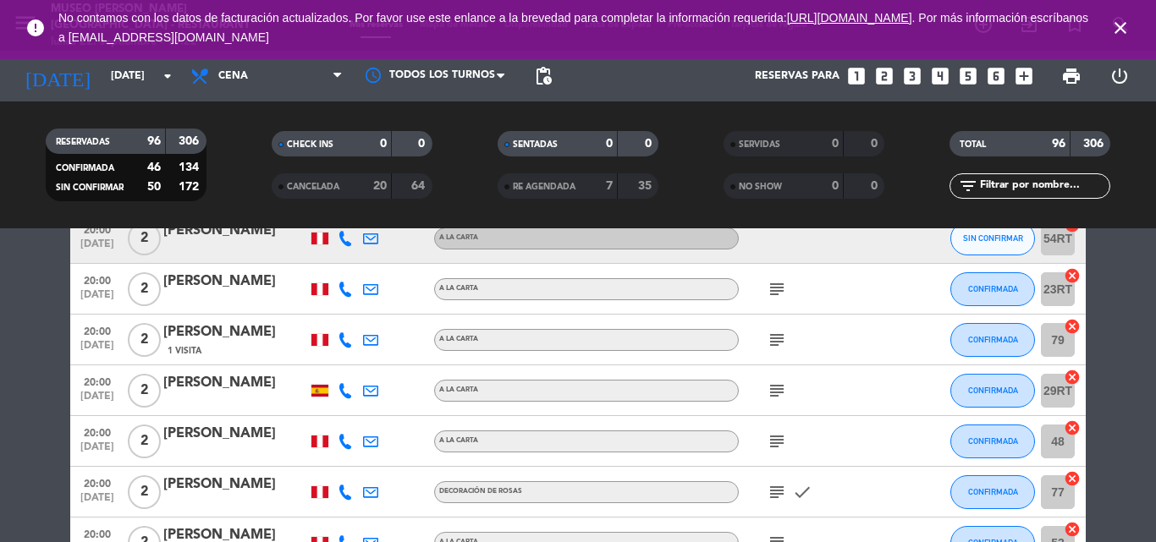
scroll to position [3426, 0]
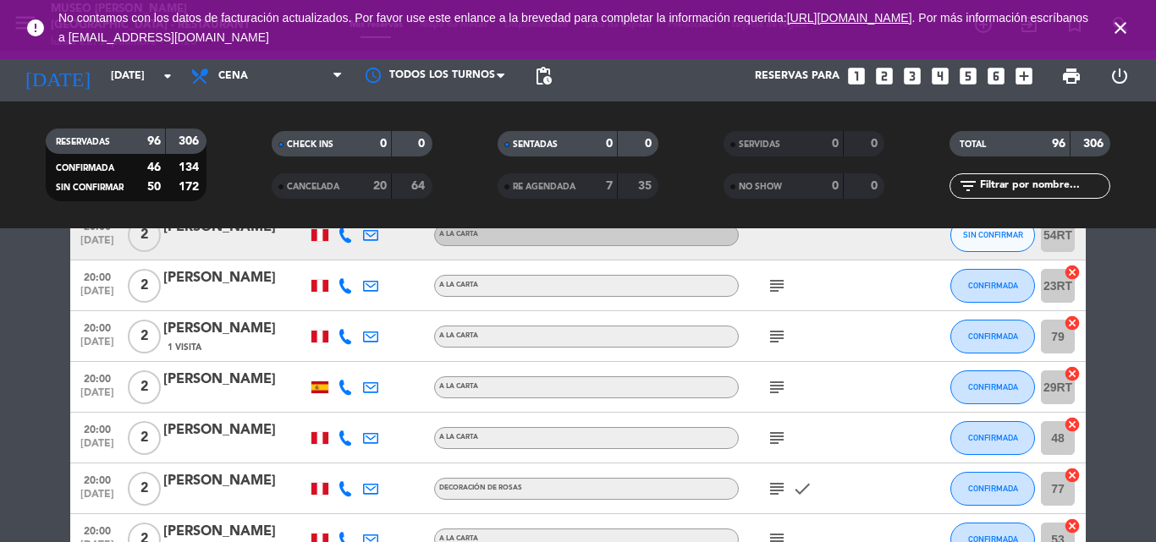
drag, startPoint x: 1123, startPoint y: 22, endPoint x: 691, endPoint y: 65, distance: 434.4
click at [1123, 22] on icon "close" at bounding box center [1120, 28] width 20 height 20
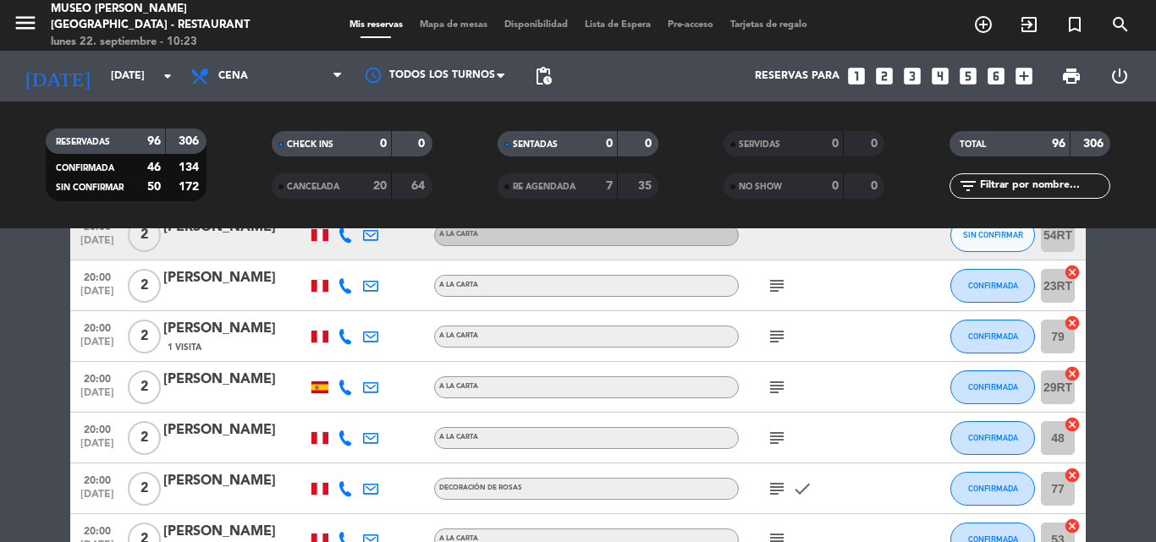
click at [462, 25] on span "Mapa de mesas" at bounding box center [453, 24] width 85 height 9
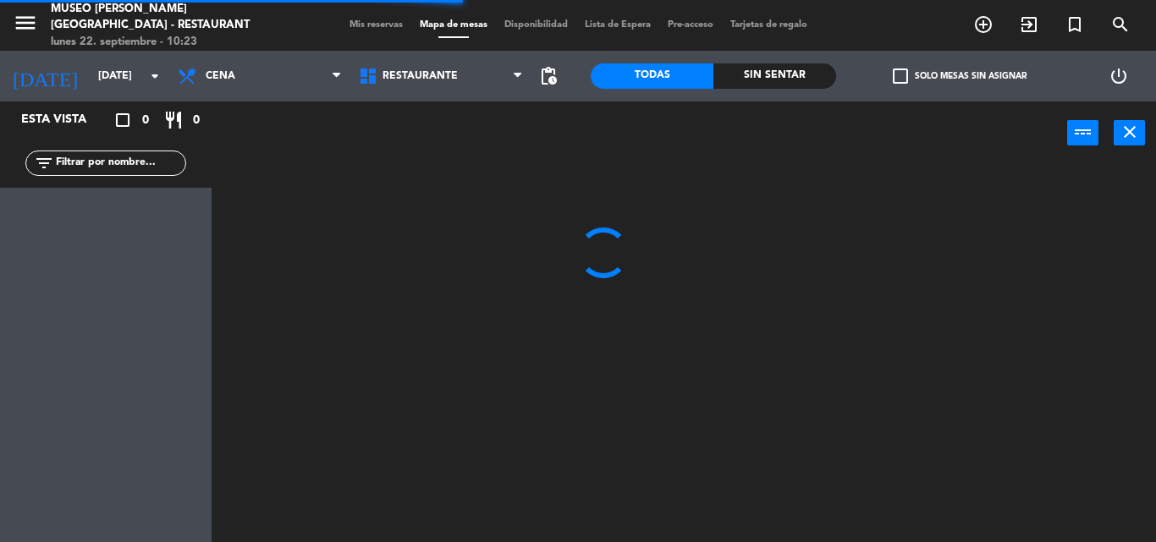
click at [473, 72] on span "Restaurante" at bounding box center [440, 76] width 181 height 37
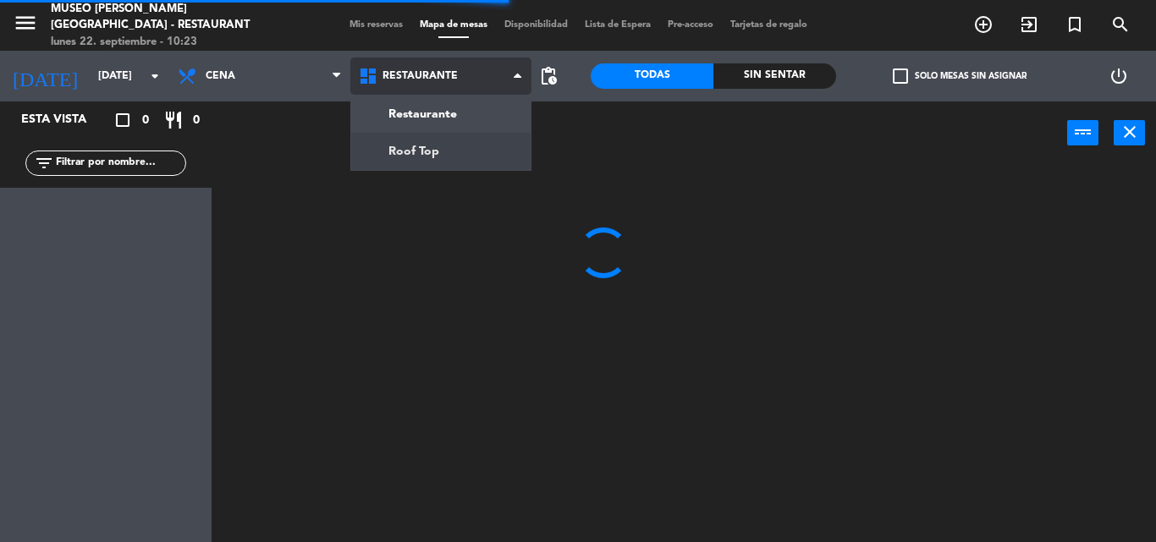
click at [409, 148] on ng-component "menu [GEOGRAPHIC_DATA][PERSON_NAME] - Restaurant [DATE] 22. septiembre - 10:23 …" at bounding box center [578, 271] width 1156 height 542
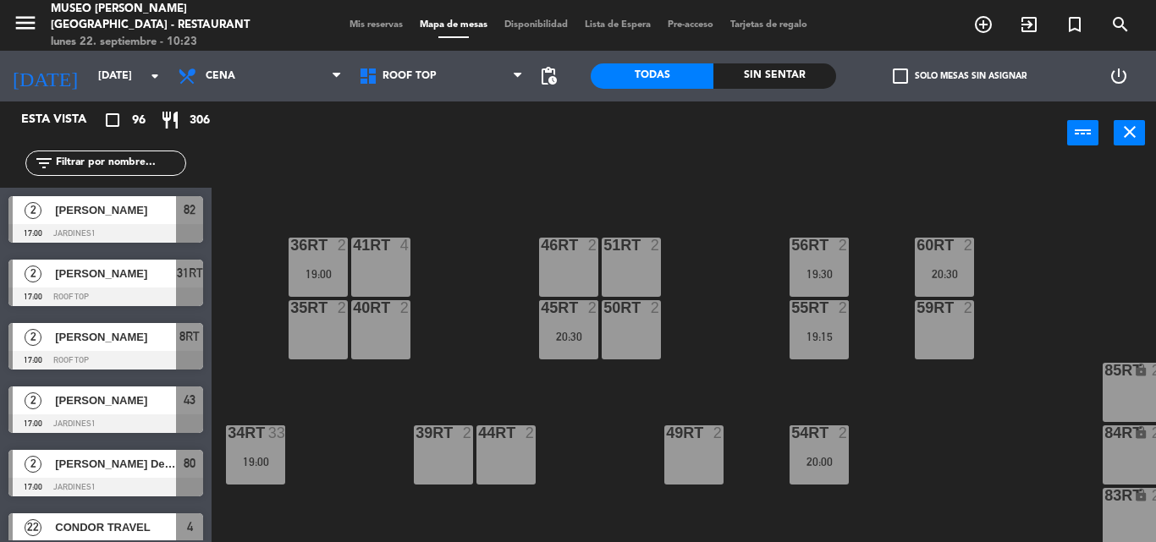
scroll to position [910, 0]
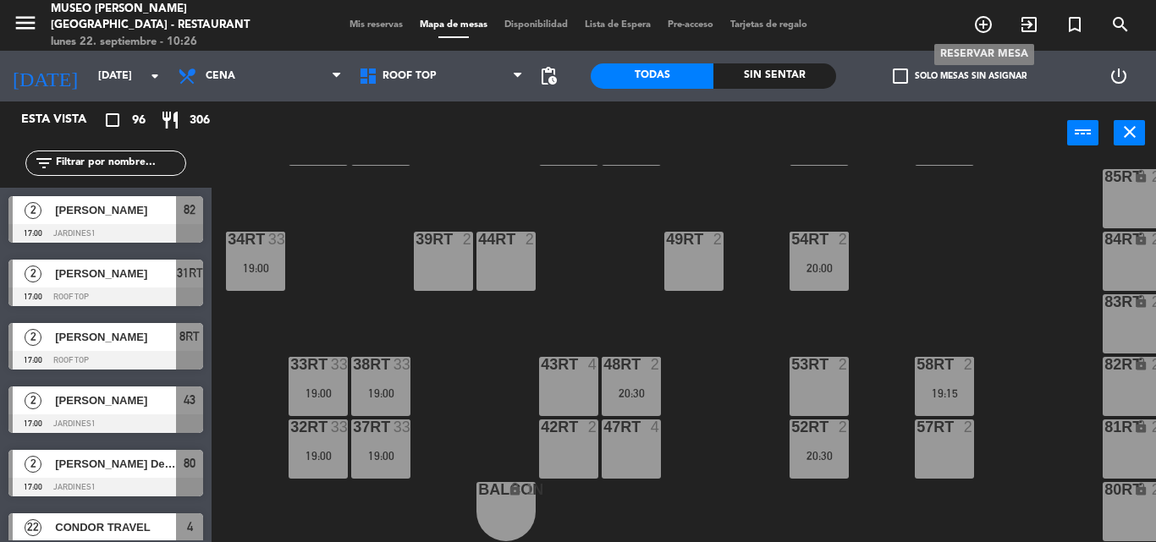
click at [980, 26] on icon "add_circle_outline" at bounding box center [983, 24] width 20 height 20
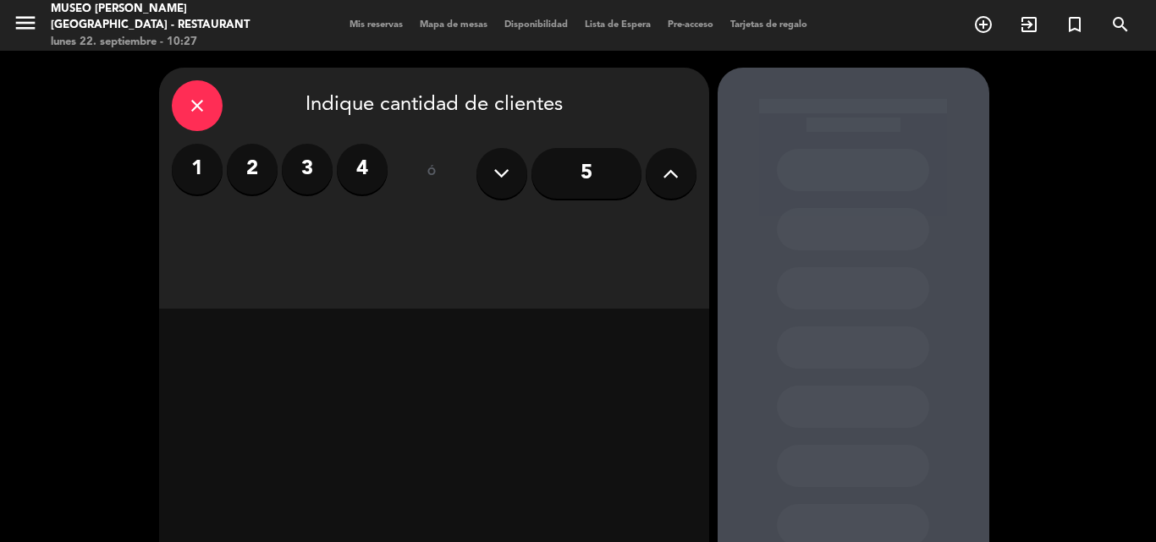
click at [249, 174] on label "2" at bounding box center [252, 169] width 51 height 51
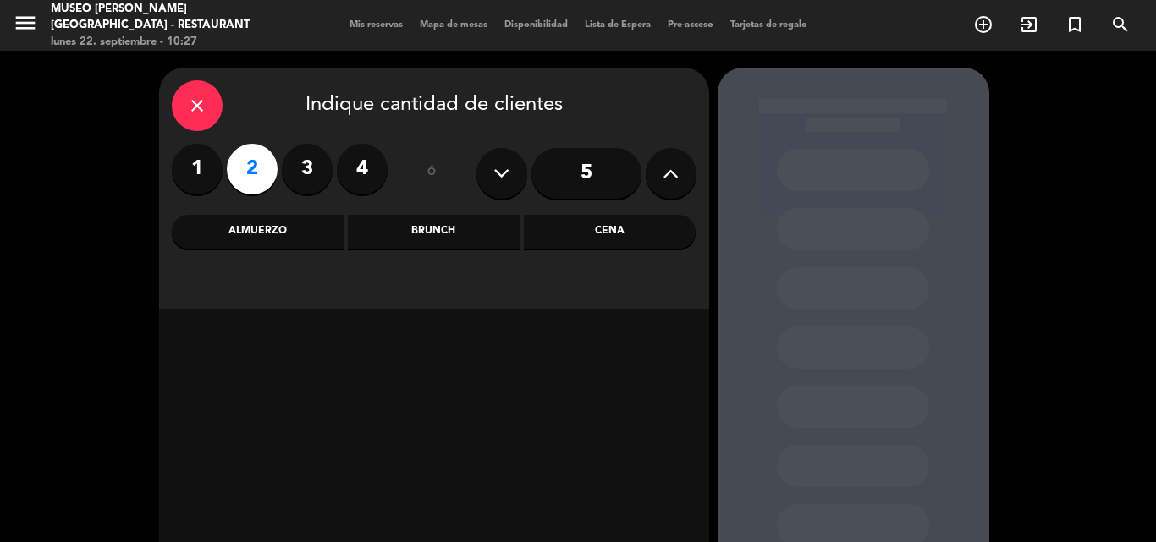
click at [629, 233] on div "Cena" at bounding box center [610, 232] width 172 height 34
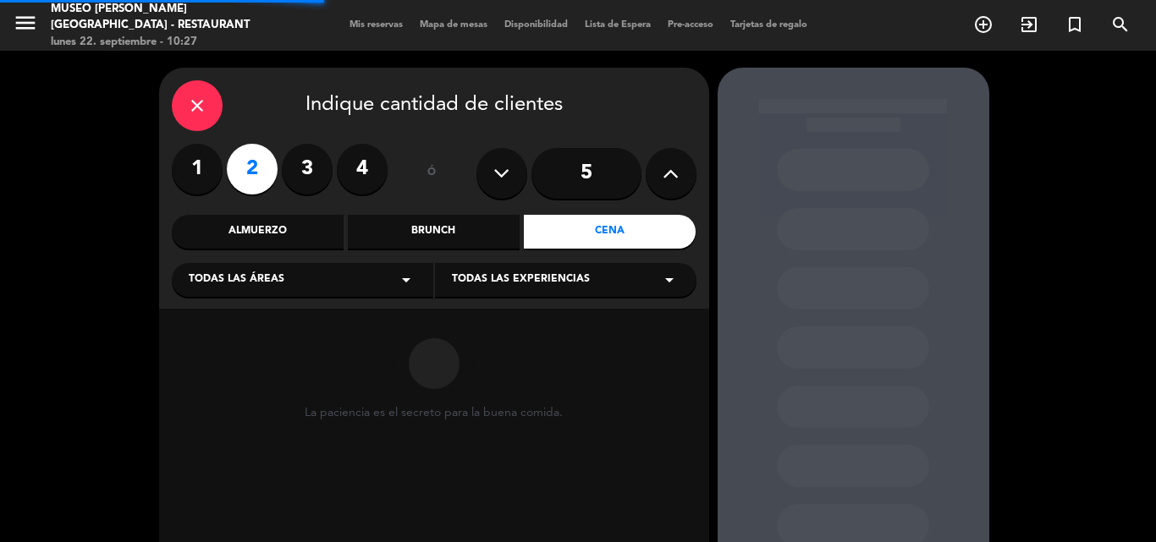
click at [261, 290] on div "Todas las áreas arrow_drop_down" at bounding box center [302, 280] width 261 height 34
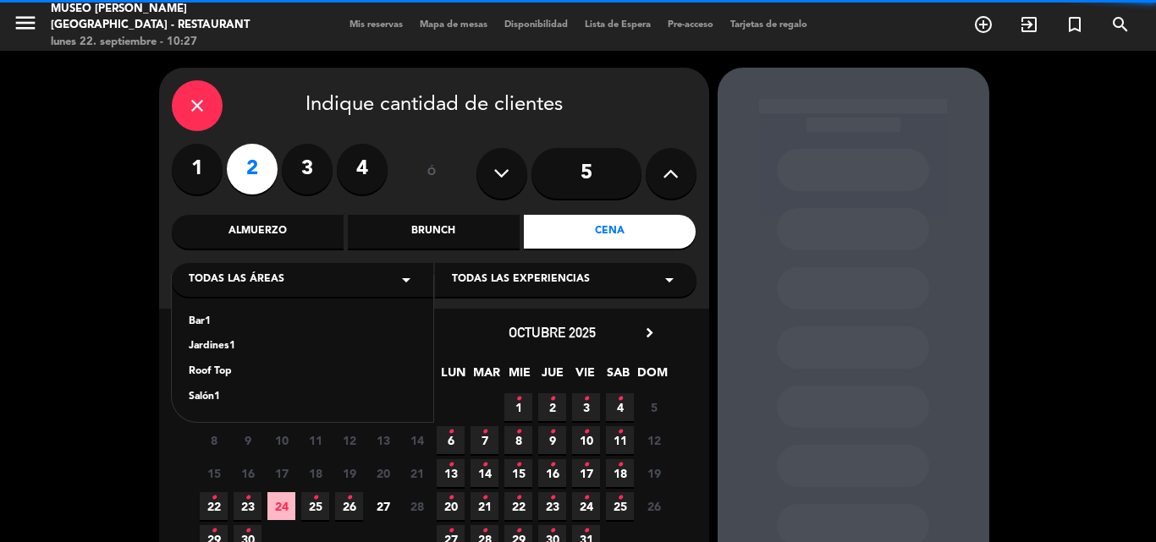
click at [210, 351] on div "Jardines1" at bounding box center [303, 346] width 228 height 17
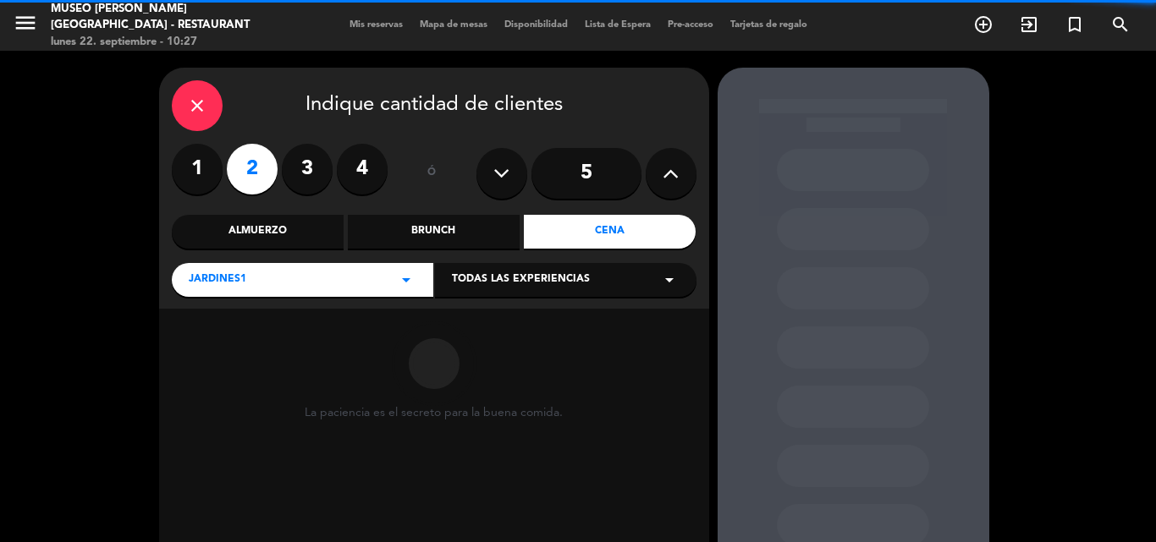
scroll to position [114, 0]
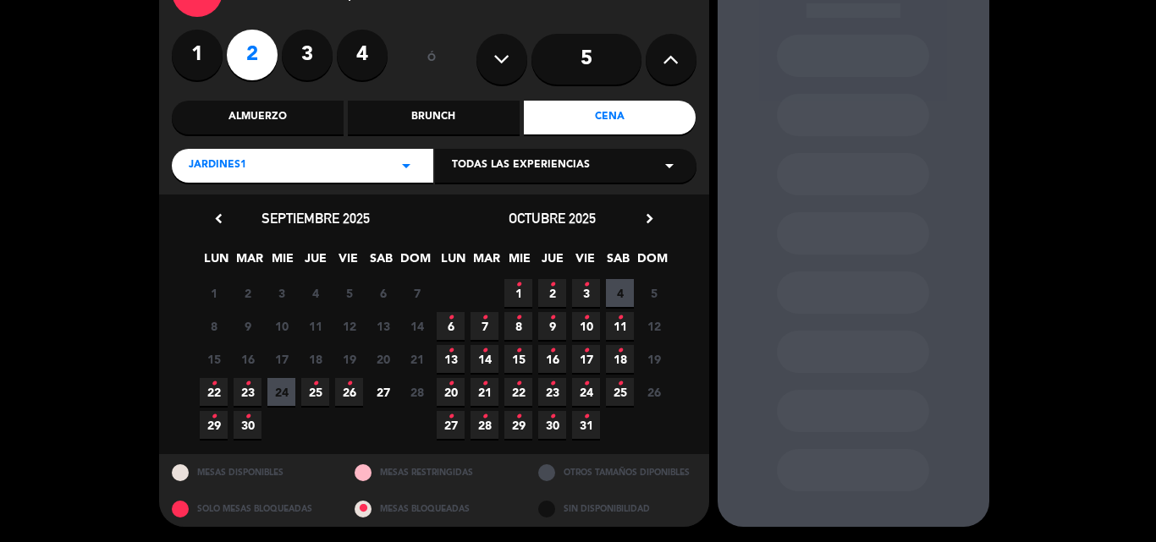
click at [386, 391] on span "27" at bounding box center [383, 392] width 28 height 28
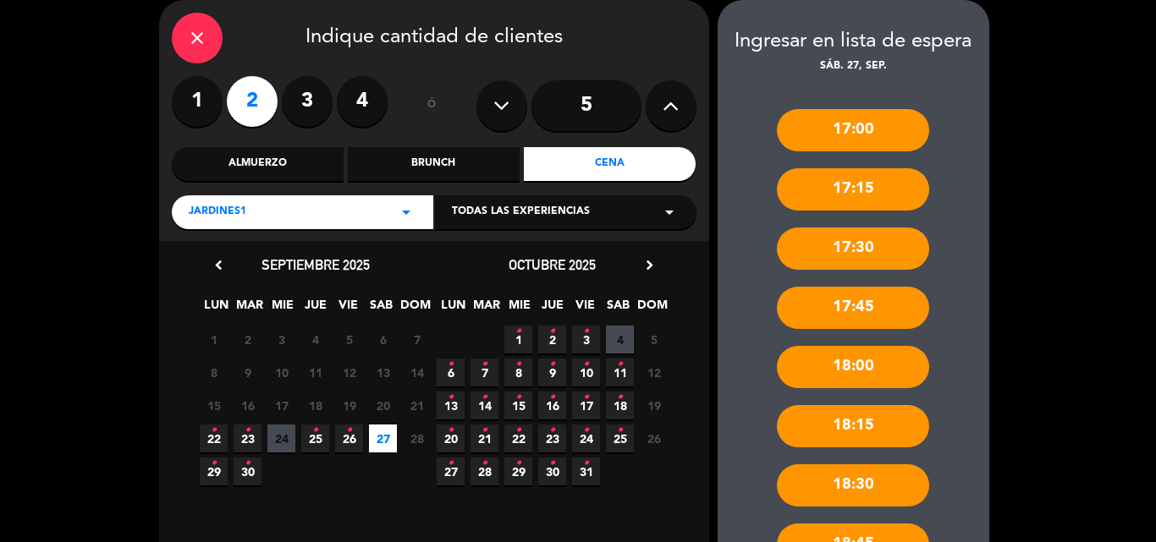
click at [245, 219] on div "Jardines1 arrow_drop_down" at bounding box center [302, 212] width 261 height 34
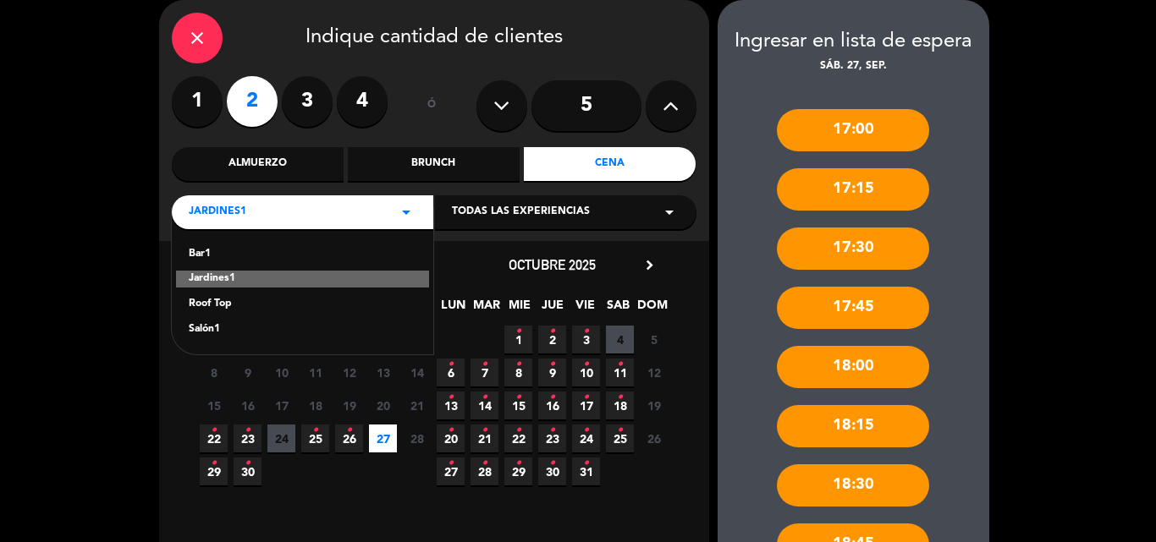
click at [210, 303] on div "Roof Top" at bounding box center [303, 304] width 228 height 17
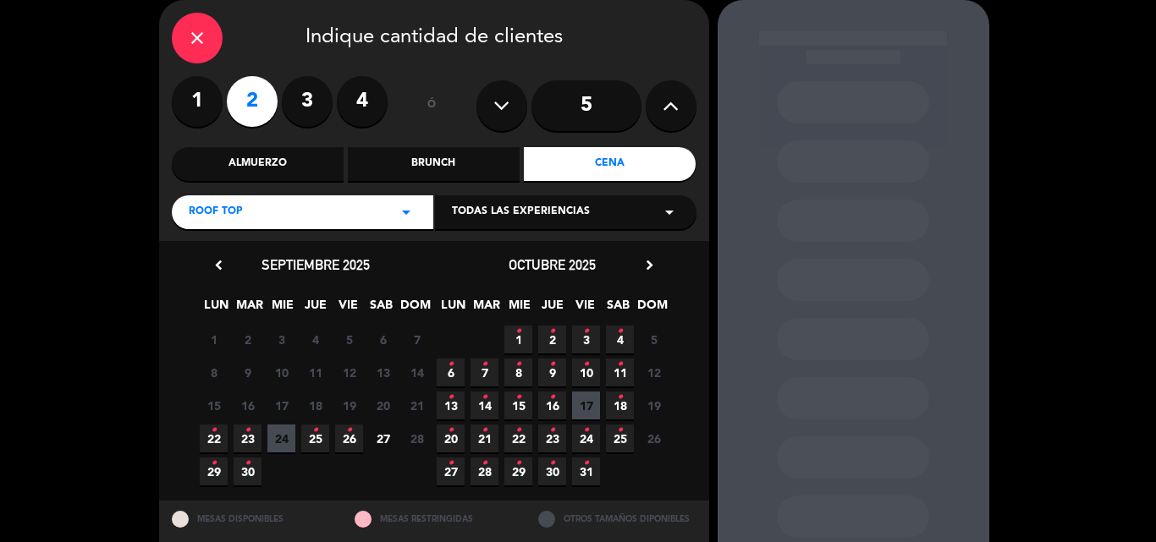
click at [382, 442] on span "27" at bounding box center [383, 439] width 28 height 28
click at [227, 209] on span "Roof Top" at bounding box center [216, 212] width 54 height 17
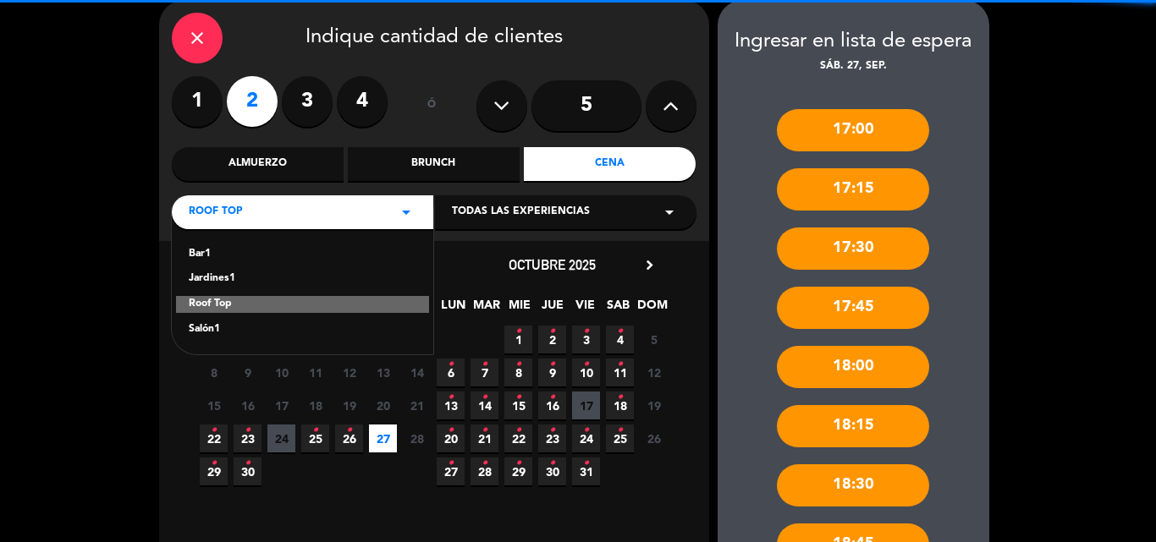
click at [211, 327] on div "Salón1" at bounding box center [303, 329] width 228 height 17
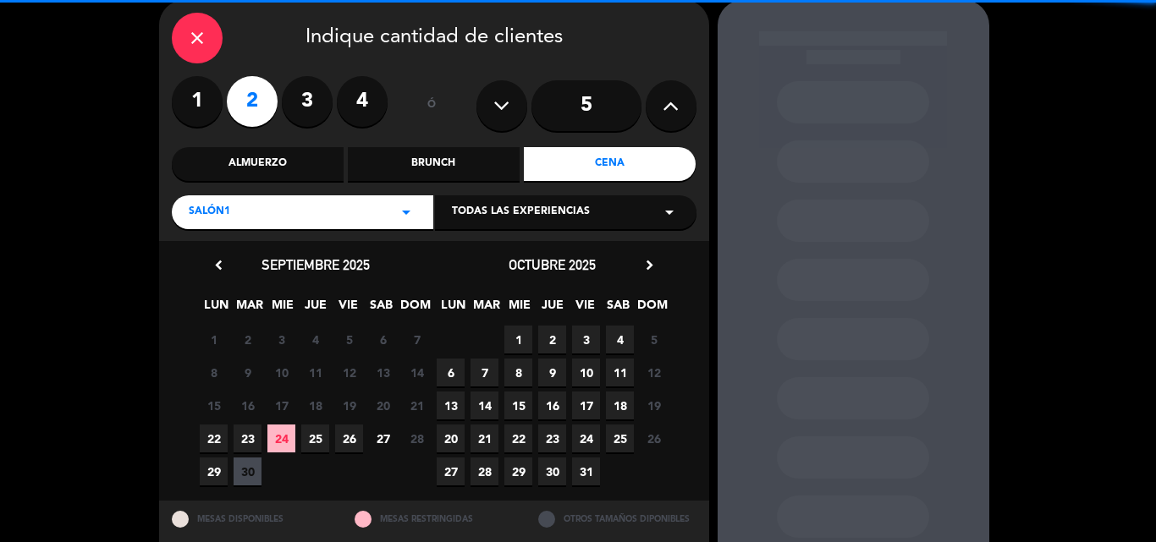
click at [386, 440] on span "27" at bounding box center [383, 439] width 28 height 28
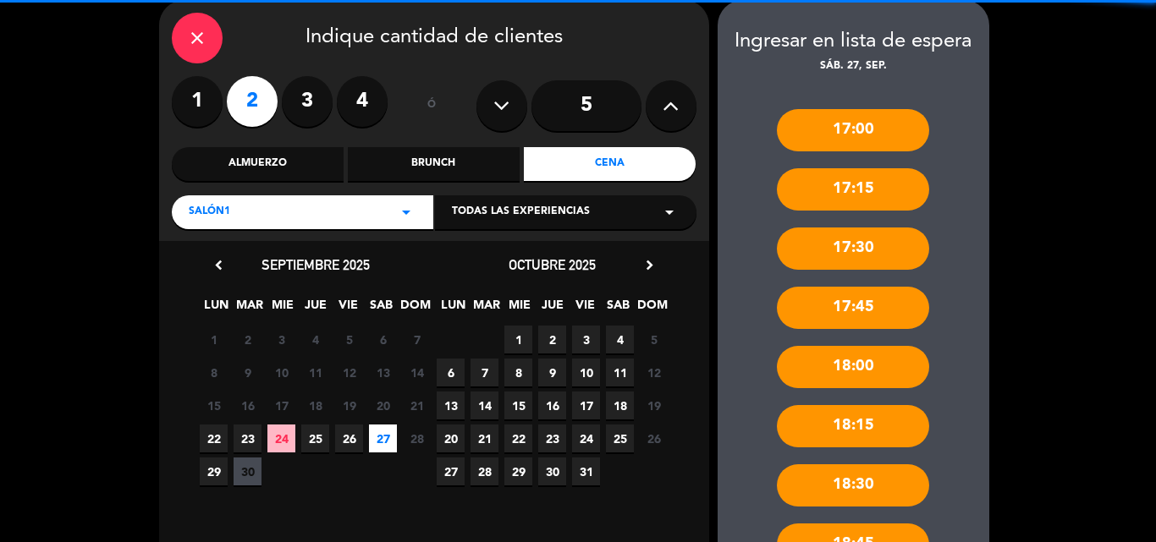
click at [266, 156] on div "Almuerzo" at bounding box center [258, 164] width 172 height 34
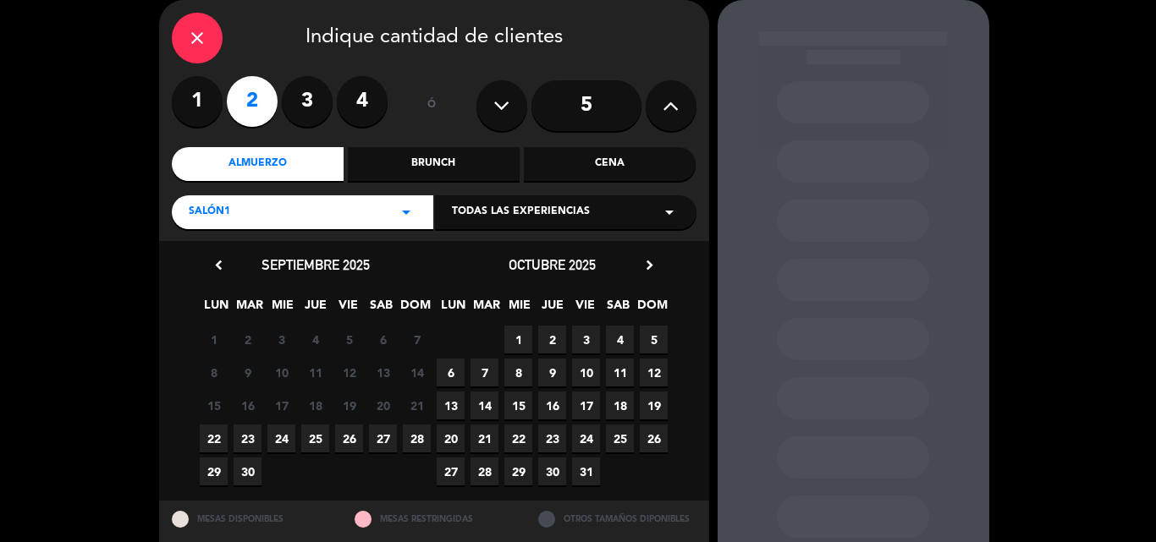
click at [393, 439] on span "27" at bounding box center [383, 439] width 28 height 28
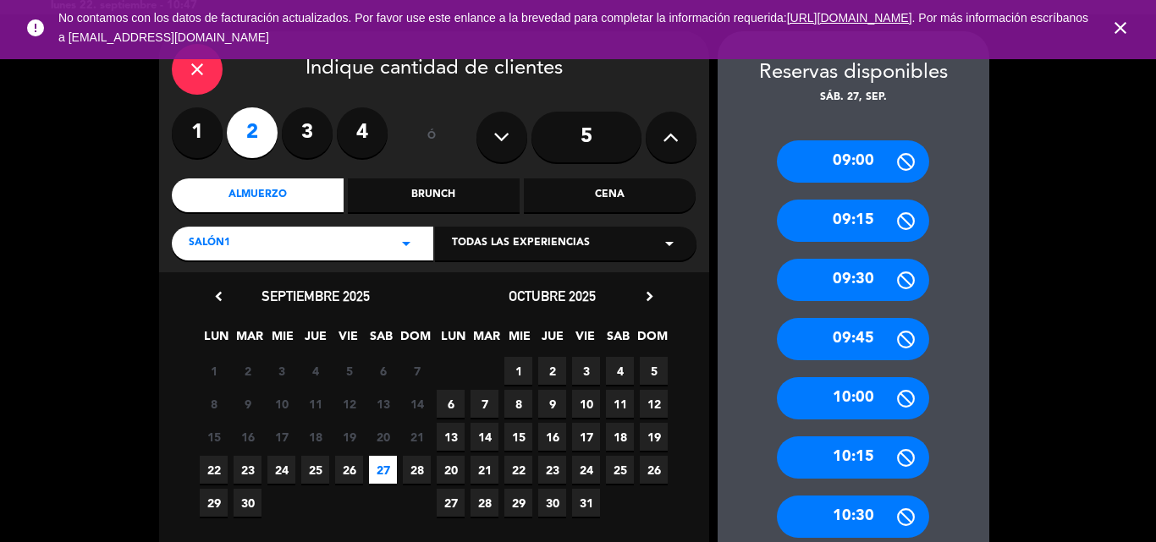
scroll to position [0, 0]
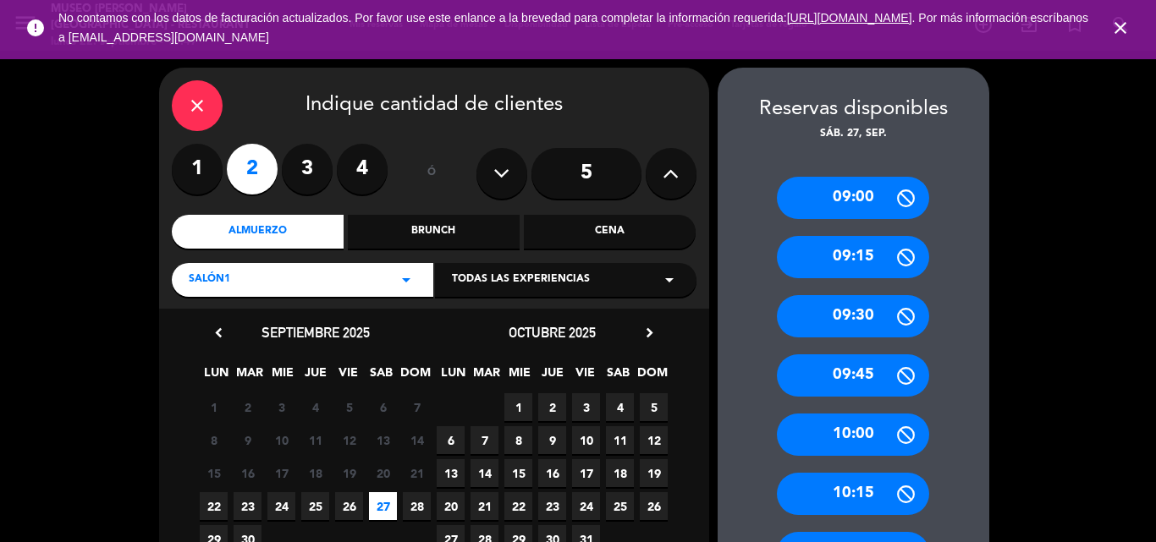
click at [190, 98] on icon "close" at bounding box center [197, 106] width 20 height 20
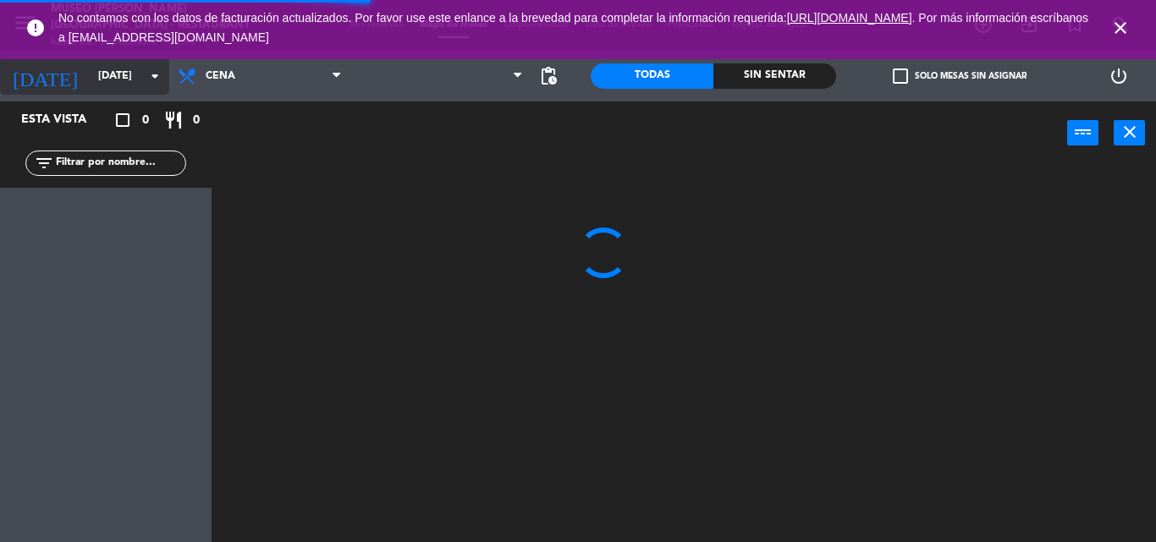
click at [113, 74] on input "[DATE]" at bounding box center [161, 76] width 143 height 29
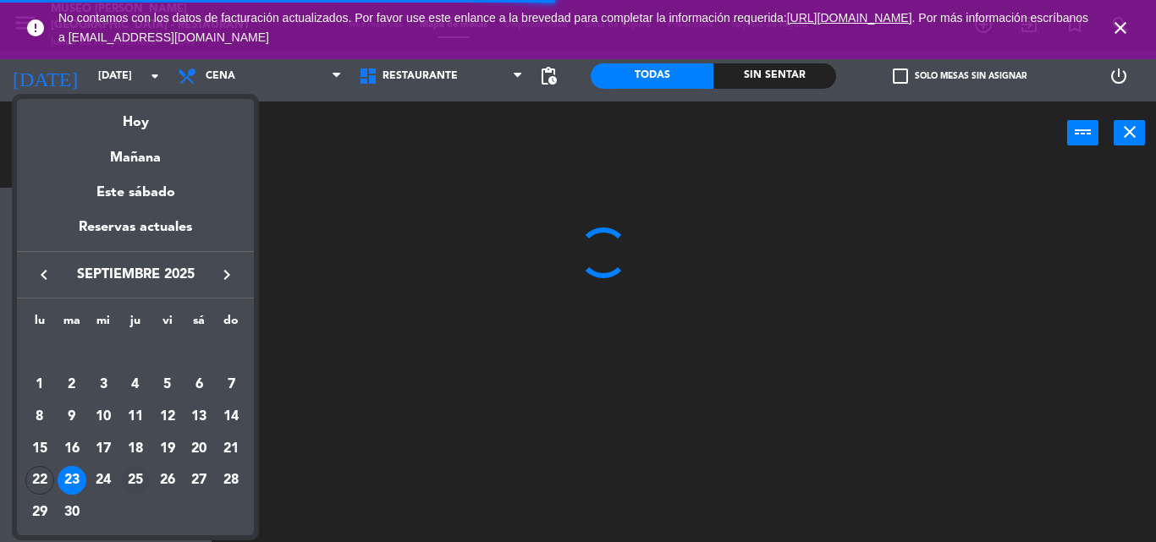
click at [141, 480] on div "25" at bounding box center [135, 480] width 29 height 29
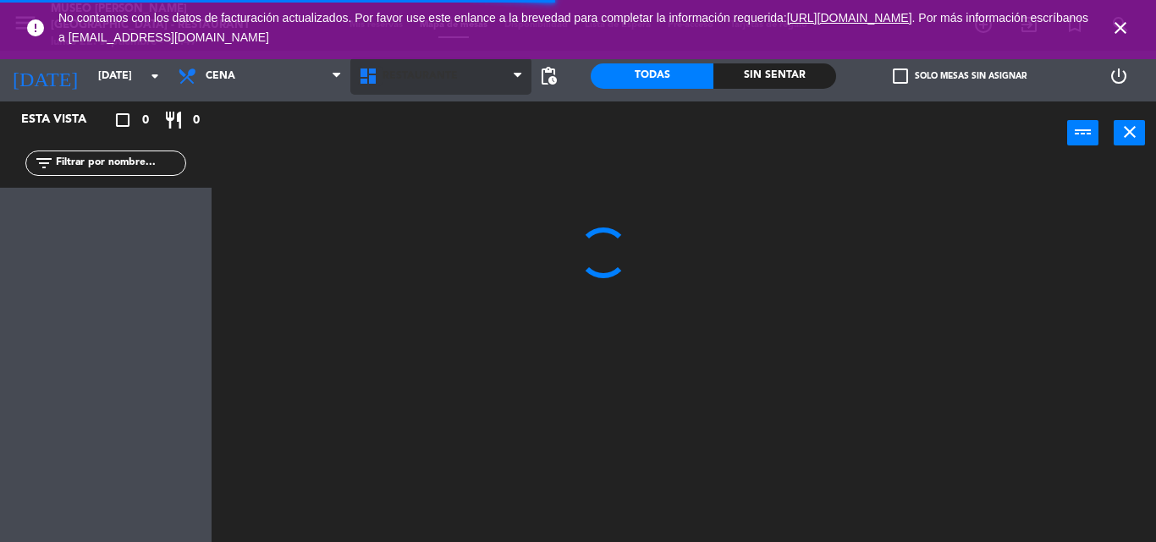
type input "[DEMOGRAPHIC_DATA][DATE]"
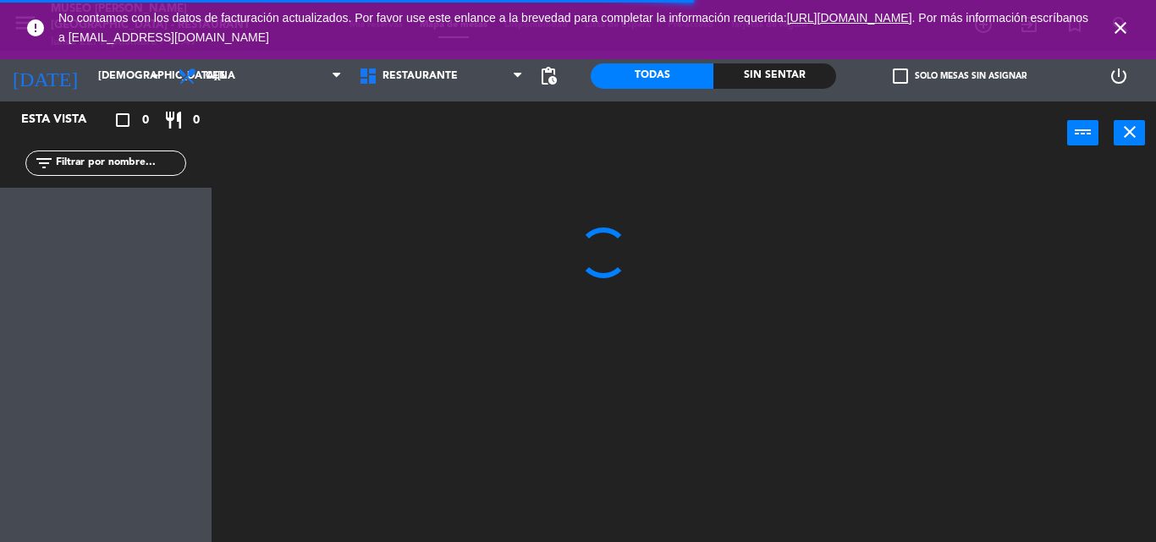
drag, startPoint x: 1121, startPoint y: 26, endPoint x: 626, endPoint y: 0, distance: 495.6
click at [1120, 25] on icon "close" at bounding box center [1120, 28] width 20 height 20
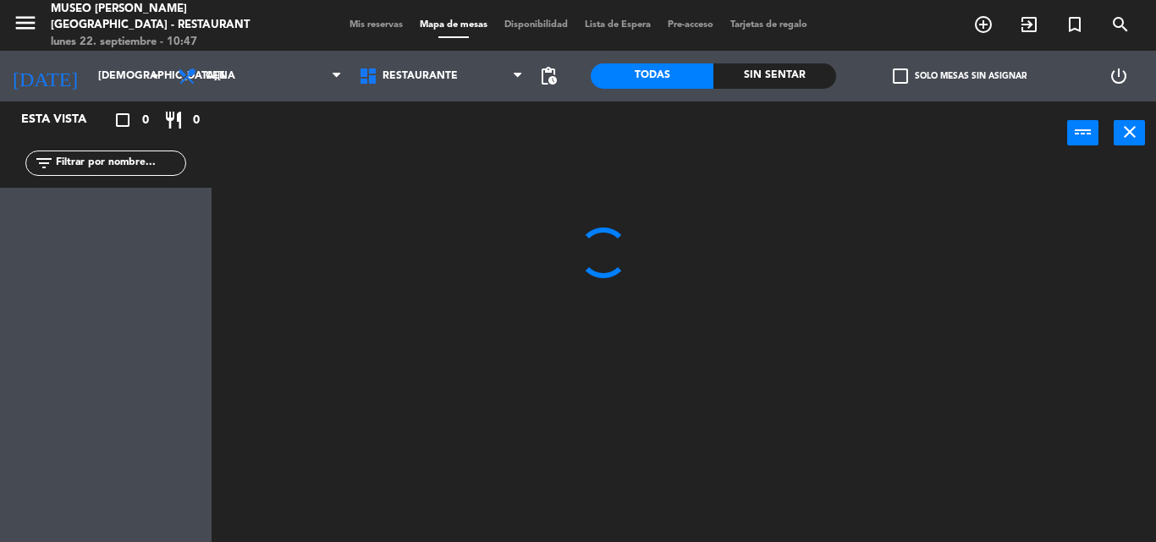
click at [360, 23] on span "Mis reservas" at bounding box center [376, 24] width 70 height 9
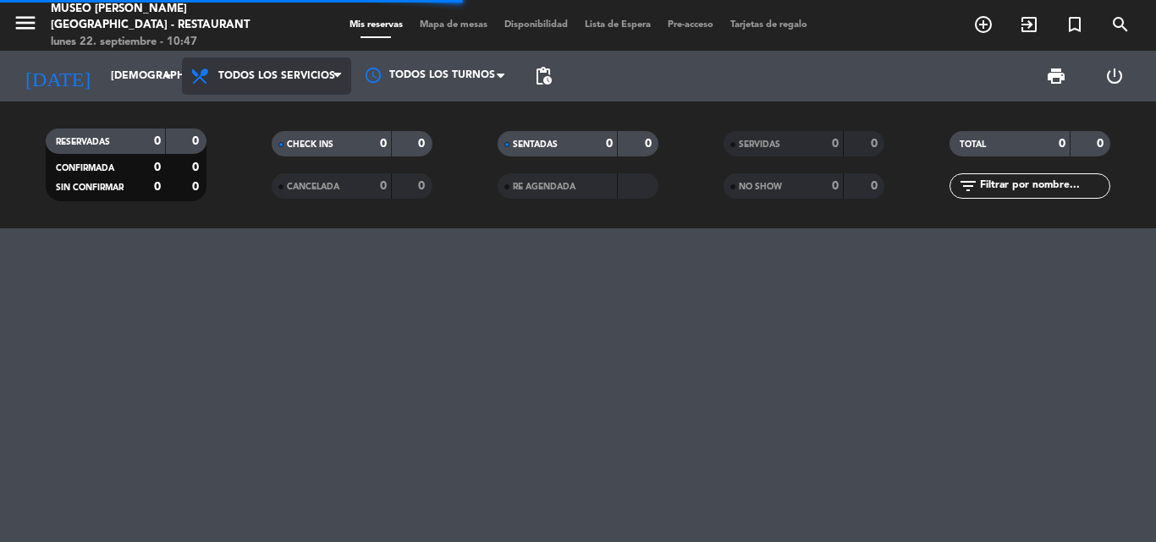
click at [247, 117] on div "menu [GEOGRAPHIC_DATA][PERSON_NAME] - Restaurant [DATE] 22. septiembre - 10:47 …" at bounding box center [578, 114] width 1156 height 228
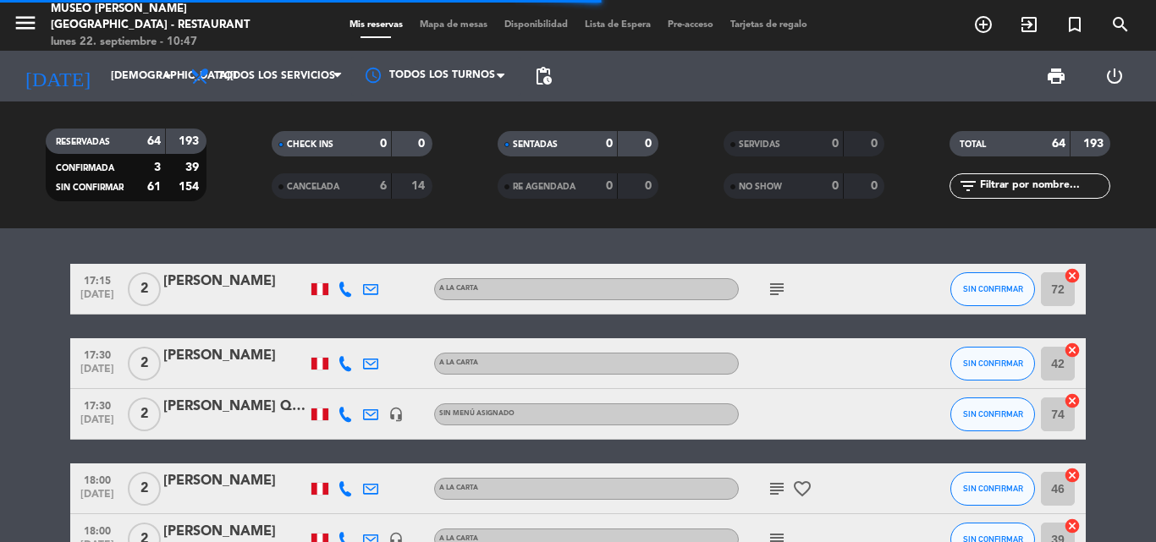
click at [1030, 182] on input "text" at bounding box center [1043, 186] width 131 height 19
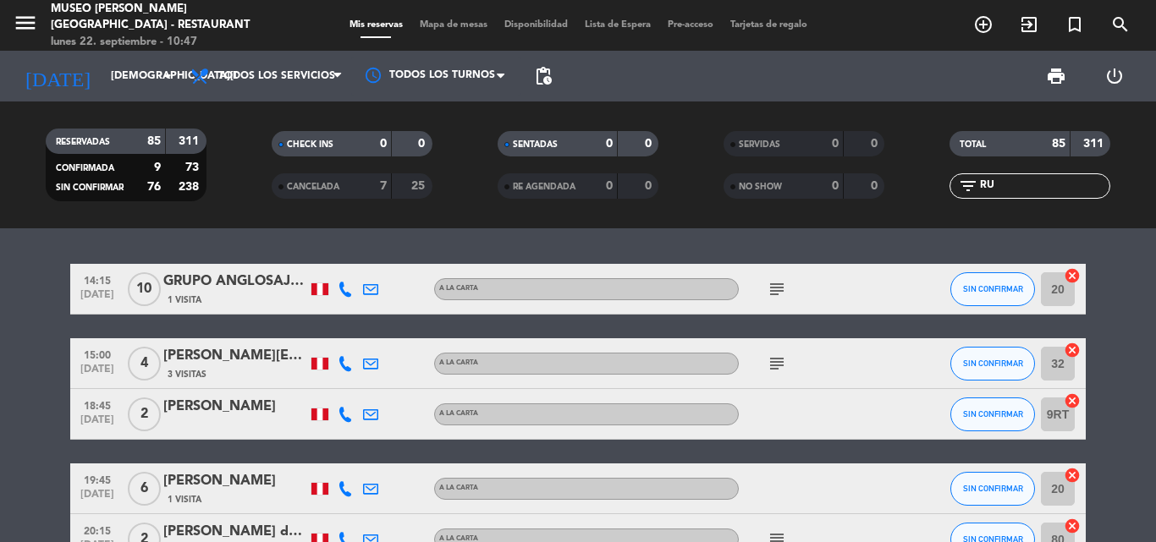
type input "RU"
click at [228, 481] on div "[PERSON_NAME]" at bounding box center [235, 481] width 144 height 22
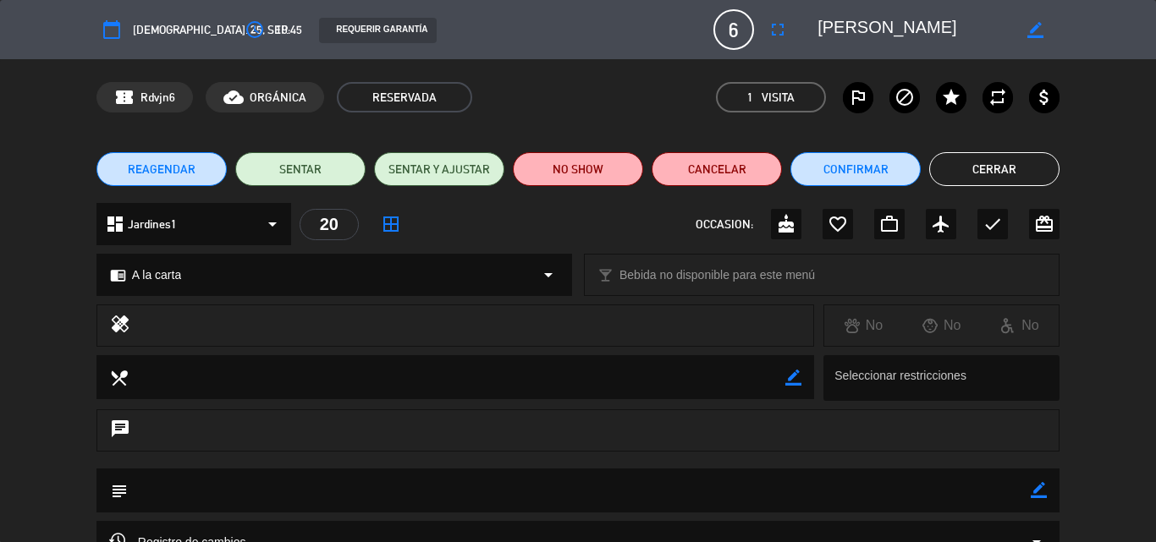
click at [1039, 490] on icon "border_color" at bounding box center [1038, 490] width 16 height 16
type textarea "Mesa en la terraza del pp con vista al jardin de preferencia"
click at [1040, 494] on icon at bounding box center [1038, 490] width 16 height 16
click at [837, 166] on button "Confirmar" at bounding box center [855, 169] width 130 height 34
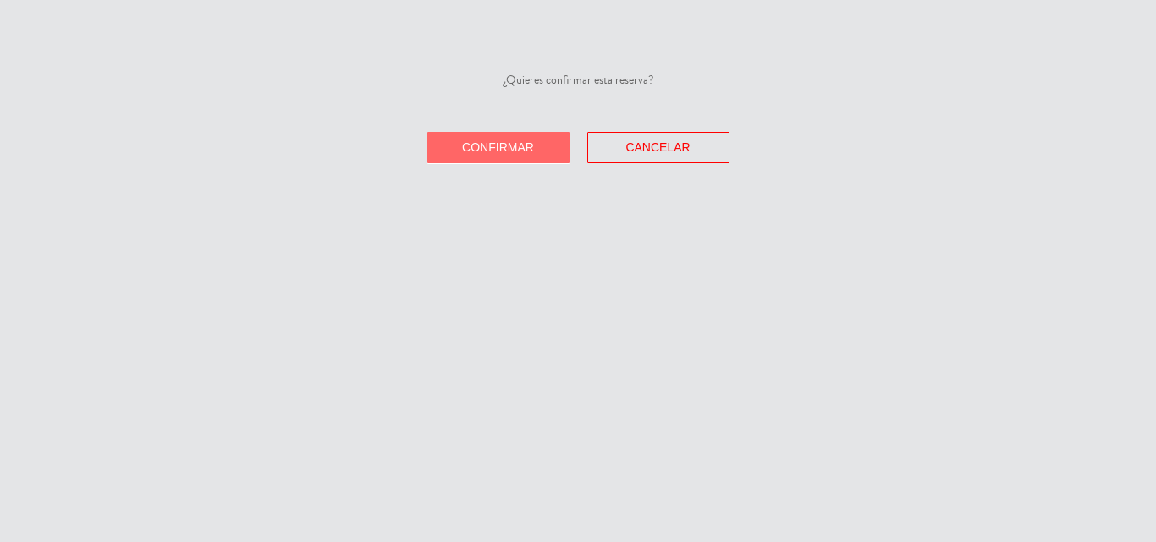
click at [545, 138] on button "Confirmar" at bounding box center [498, 147] width 142 height 31
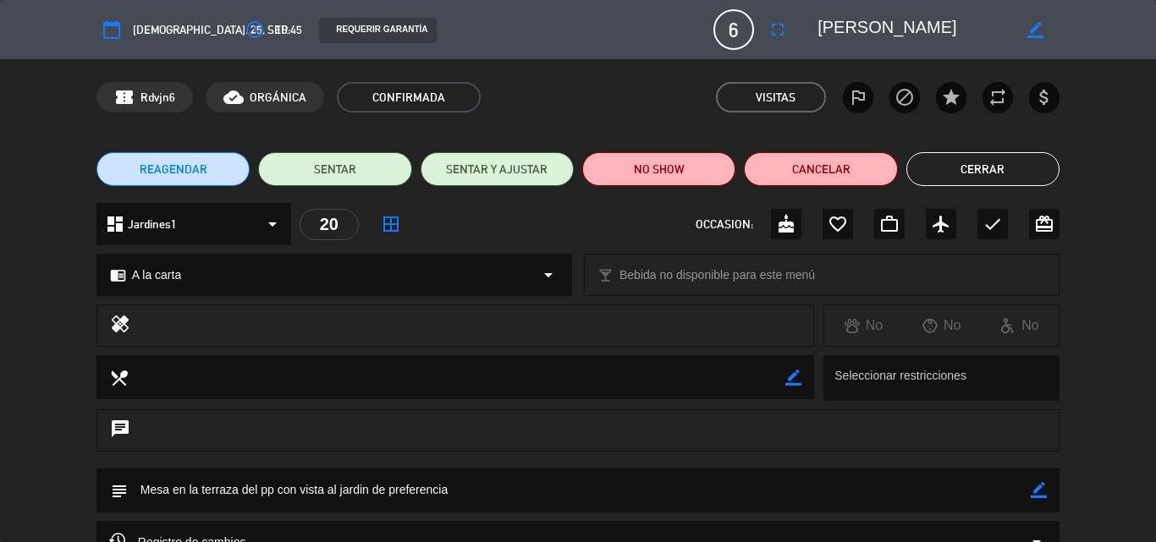
click at [942, 169] on button "Cerrar" at bounding box center [982, 169] width 153 height 34
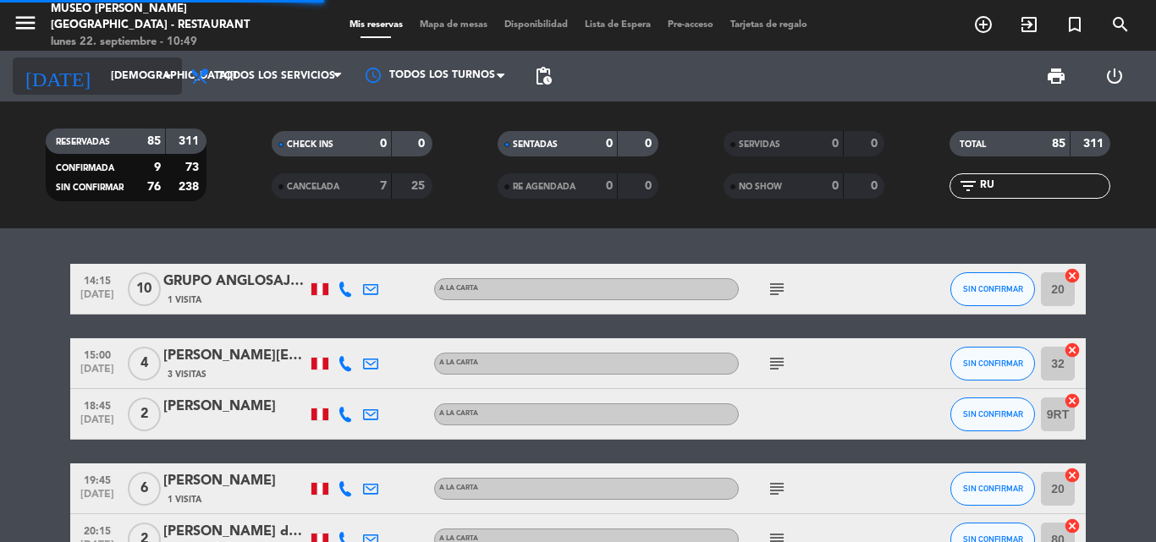
click at [112, 88] on input "[DEMOGRAPHIC_DATA][DATE]" at bounding box center [173, 76] width 143 height 29
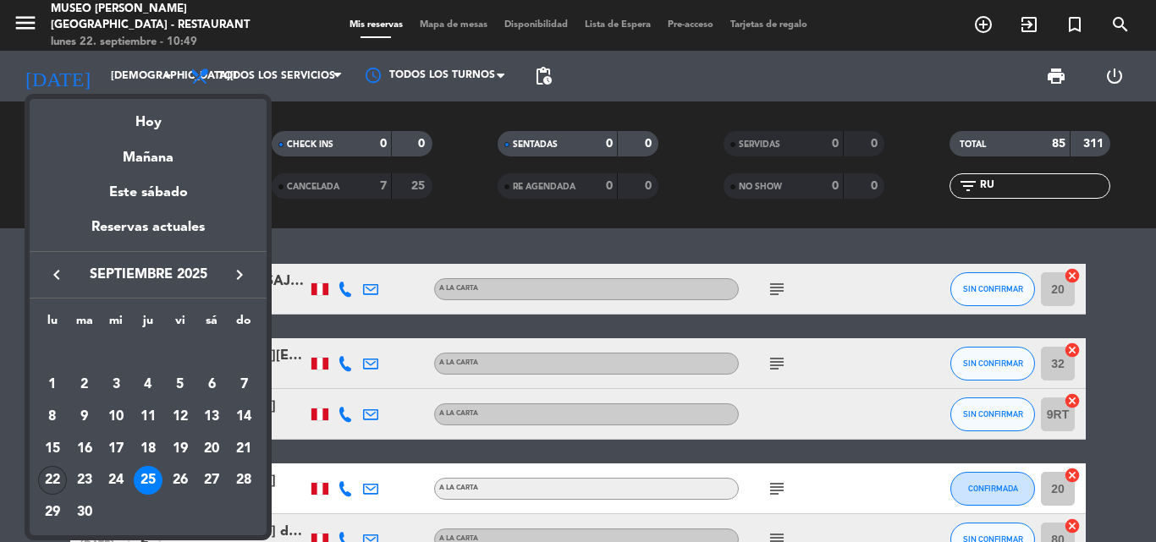
click at [53, 478] on div "22" at bounding box center [52, 480] width 29 height 29
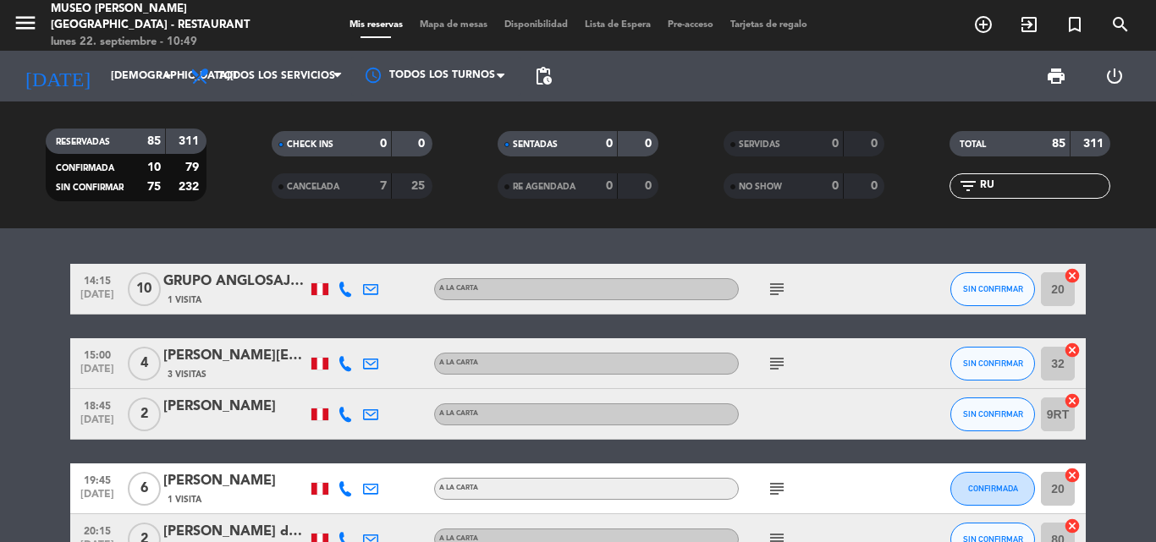
type input "[DATE]"
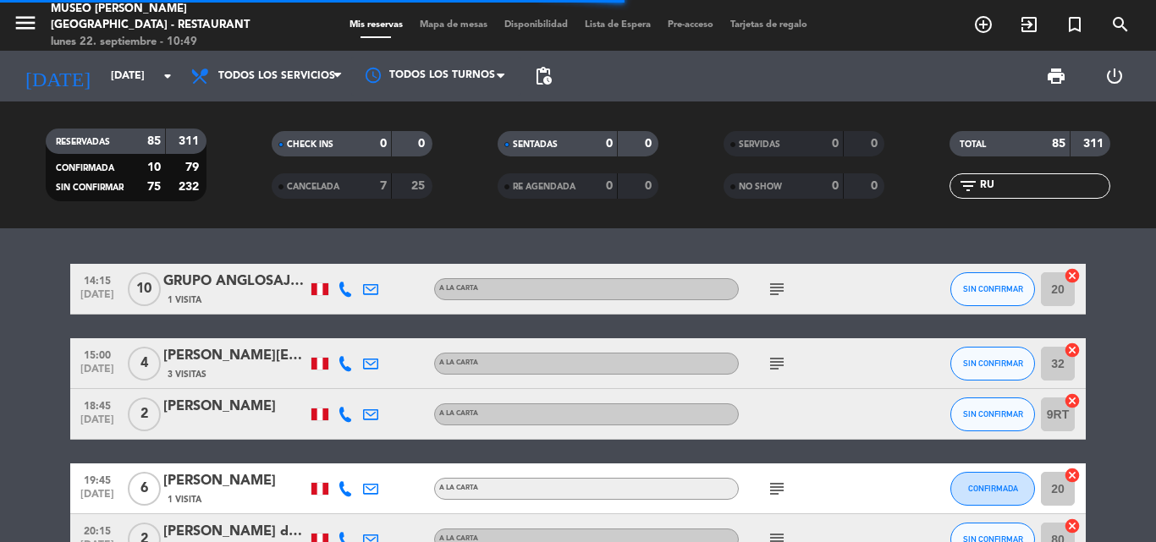
drag, startPoint x: 1019, startPoint y: 187, endPoint x: 950, endPoint y: 186, distance: 69.4
click at [953, 186] on div "filter_list RU" at bounding box center [1029, 185] width 161 height 25
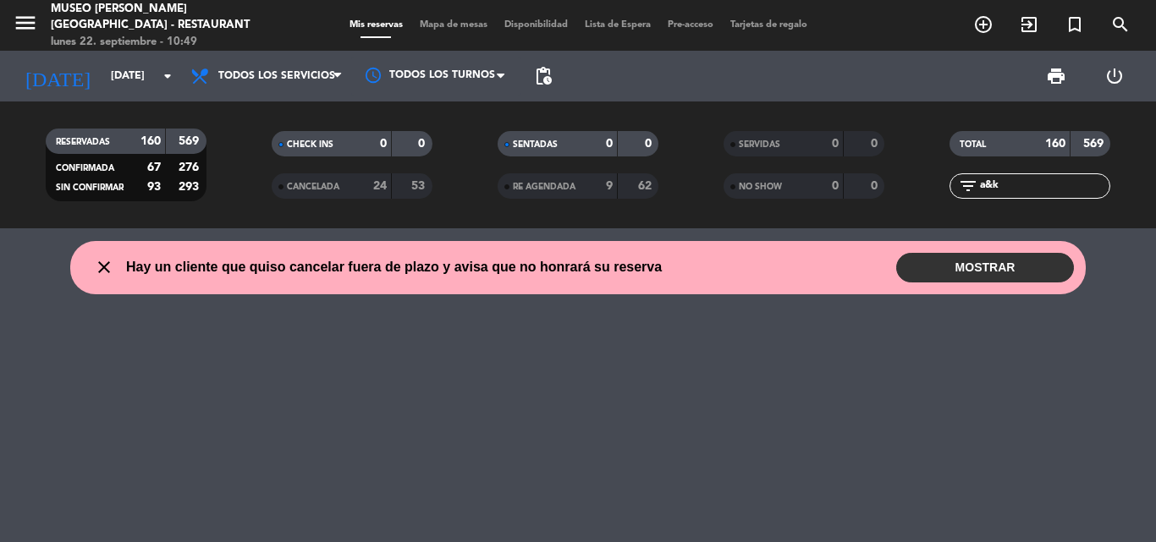
type input "a&k"
drag, startPoint x: 1021, startPoint y: 175, endPoint x: 891, endPoint y: 190, distance: 131.2
click at [891, 190] on div "RESERVADAS 160 569 CONFIRMADA 67 276 SIN CONFIRMAR 93 293 CHECK INS 0 0 CANCELA…" at bounding box center [578, 164] width 1156 height 93
drag, startPoint x: 1013, startPoint y: 184, endPoint x: 916, endPoint y: 192, distance: 96.7
click at [917, 192] on div "filter_list a&k" at bounding box center [1030, 185] width 226 height 25
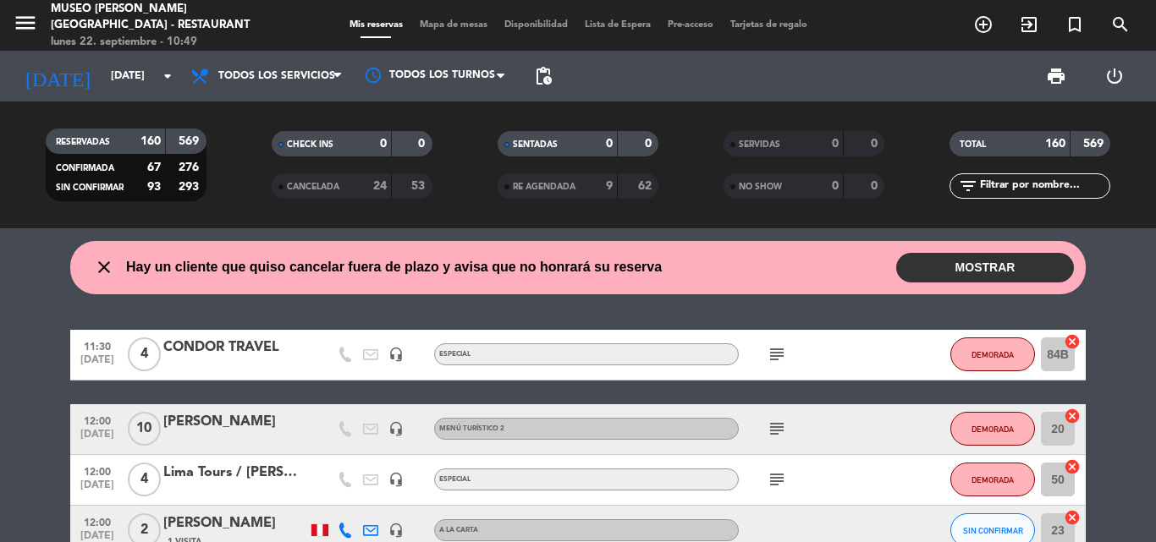
click at [1045, 184] on input "text" at bounding box center [1043, 186] width 131 height 19
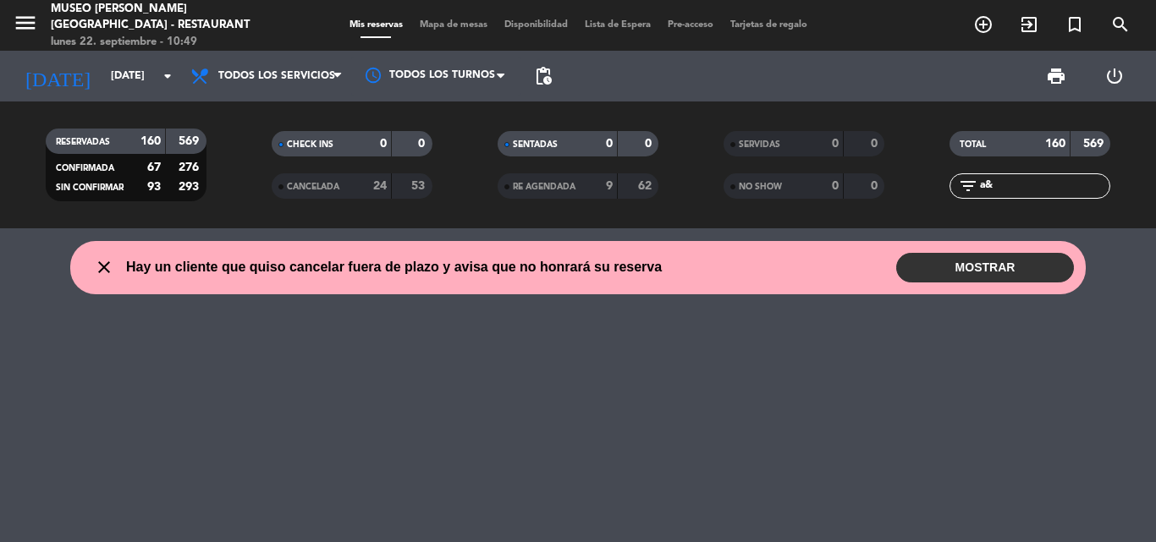
type input "a&k"
click at [108, 76] on input "[DATE]" at bounding box center [173, 76] width 143 height 29
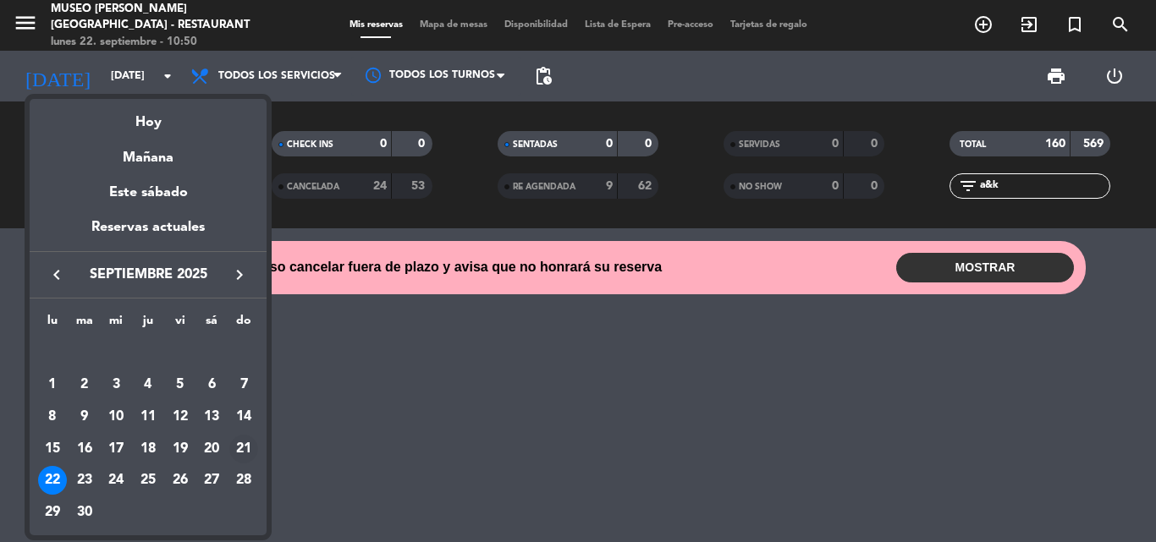
click at [246, 448] on div "21" at bounding box center [243, 449] width 29 height 29
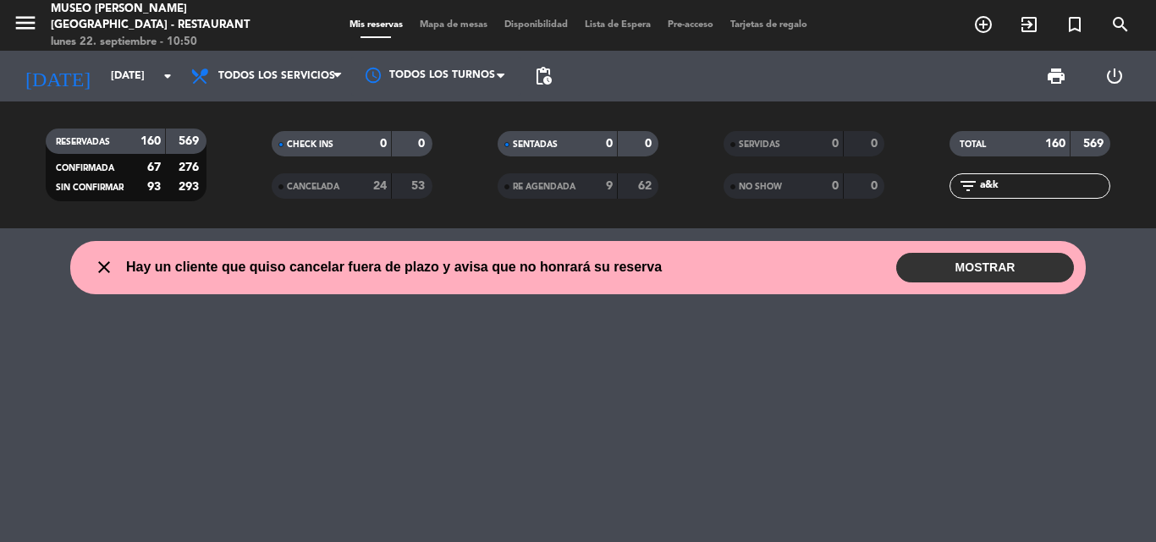
type input "[DATE]"
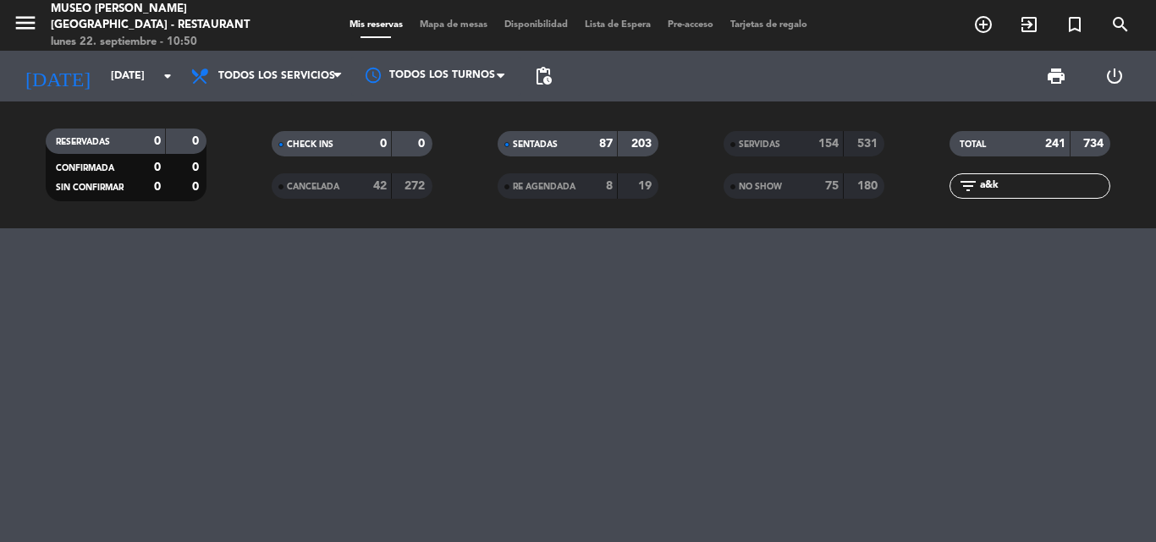
click at [749, 140] on span "SERVIDAS" at bounding box center [759, 144] width 41 height 8
click at [1014, 188] on input "a&k" at bounding box center [1043, 186] width 131 height 19
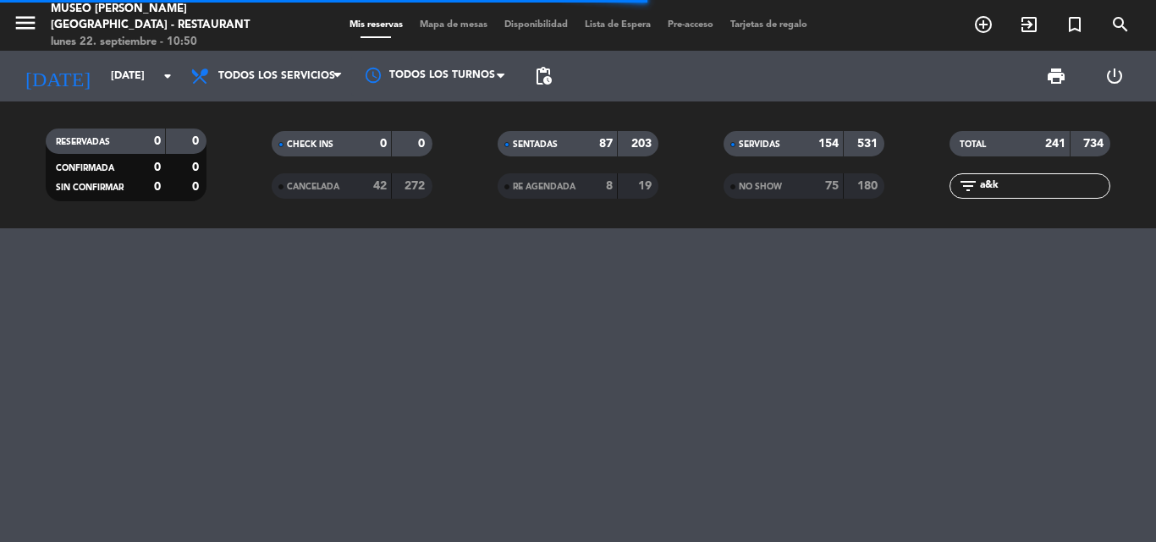
click at [766, 192] on div "NO SHOW" at bounding box center [767, 186] width 78 height 19
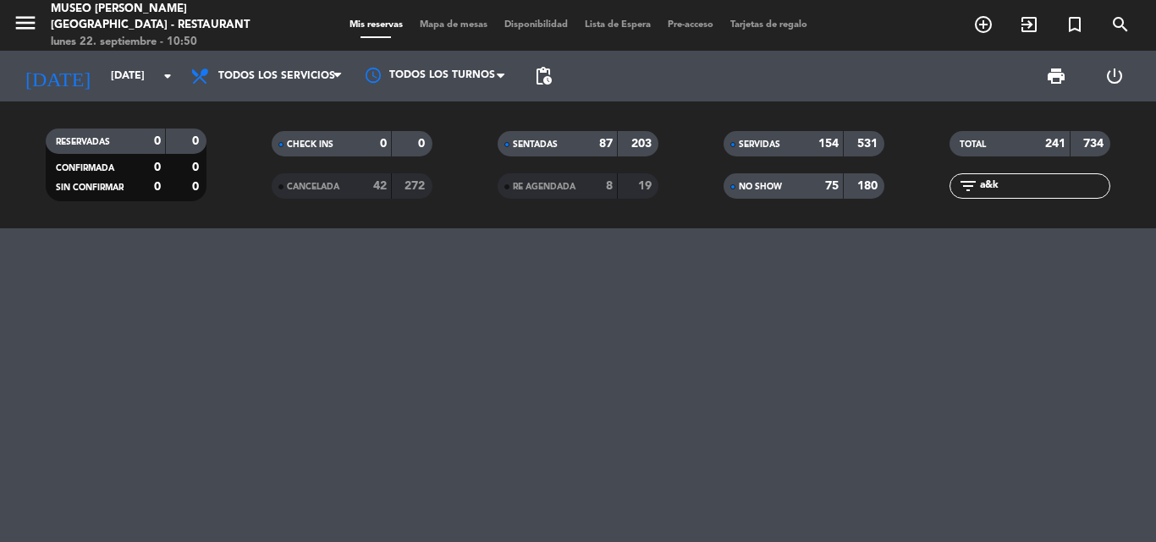
click at [755, 189] on span "NO SHOW" at bounding box center [760, 187] width 43 height 8
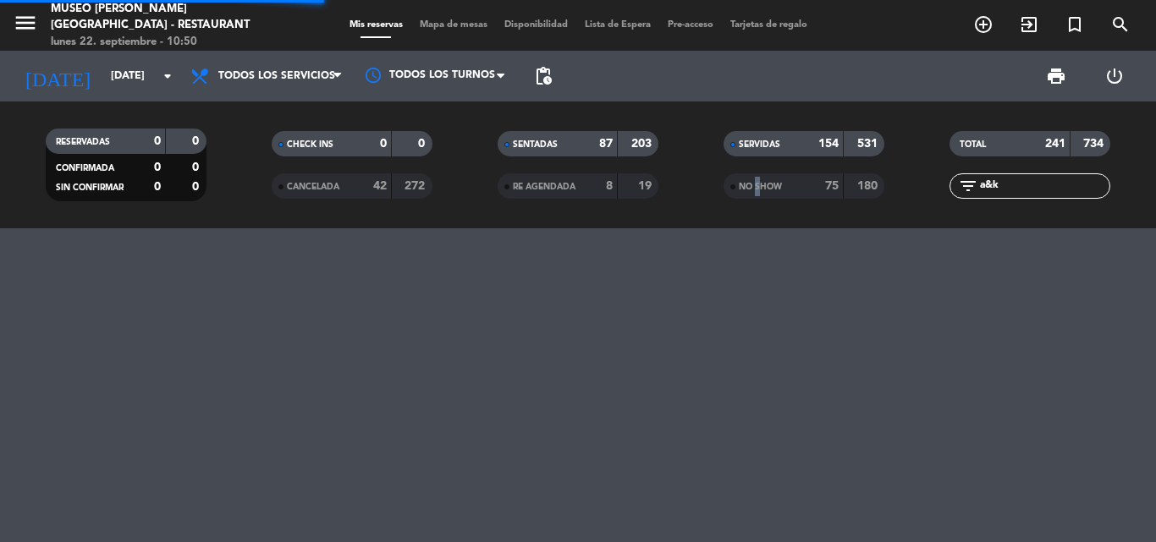
click at [755, 189] on span "NO SHOW" at bounding box center [760, 187] width 43 height 8
drag, startPoint x: 1013, startPoint y: 186, endPoint x: 619, endPoint y: 188, distance: 394.2
click at [619, 188] on div "RESERVADAS 0 0 CONFIRMADA 0 0 SIN CONFIRMAR 0 0 CHECK INS 0 0 CANCELADA 42 272 …" at bounding box center [578, 164] width 1156 height 93
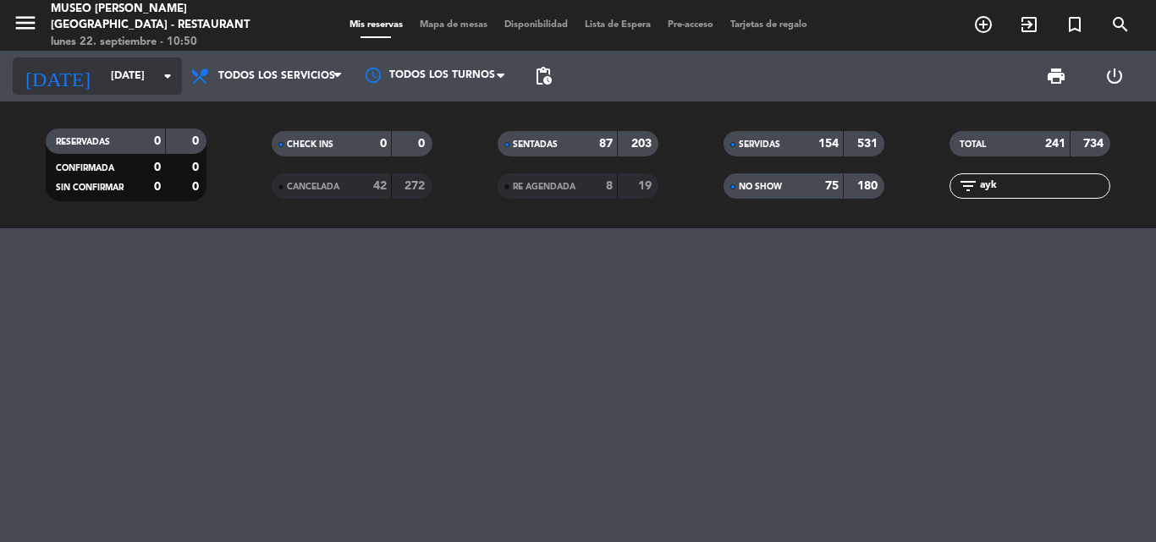
type input "ayk"
click at [124, 76] on input "[DATE]" at bounding box center [173, 76] width 143 height 29
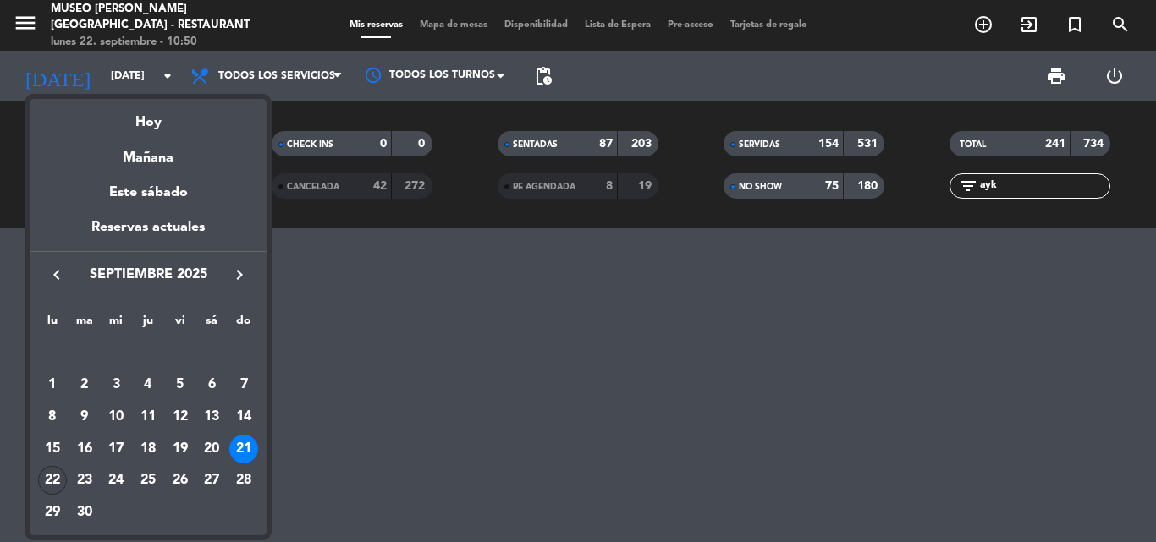
drag, startPoint x: 58, startPoint y: 481, endPoint x: 698, endPoint y: 266, distance: 675.5
click at [58, 480] on div "22" at bounding box center [52, 480] width 29 height 29
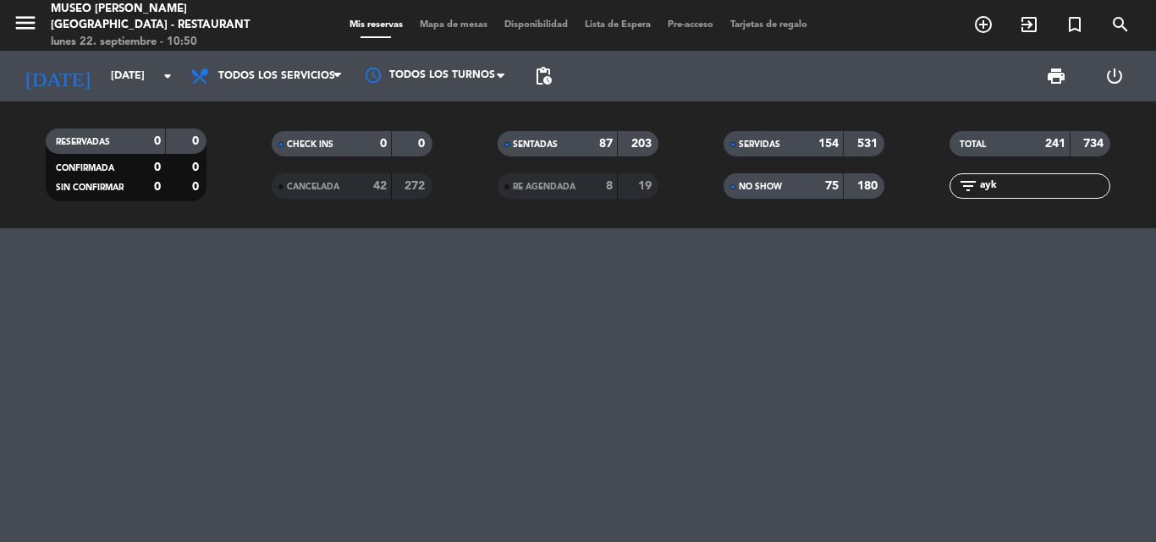
type input "[DATE]"
drag, startPoint x: 1031, startPoint y: 195, endPoint x: 765, endPoint y: 194, distance: 266.5
click at [774, 195] on div "RESERVADAS 0 0 CONFIRMADA 0 0 SIN CONFIRMAR 0 0 CHECK INS 0 0 CANCELADA 42 272 …" at bounding box center [578, 164] width 1156 height 93
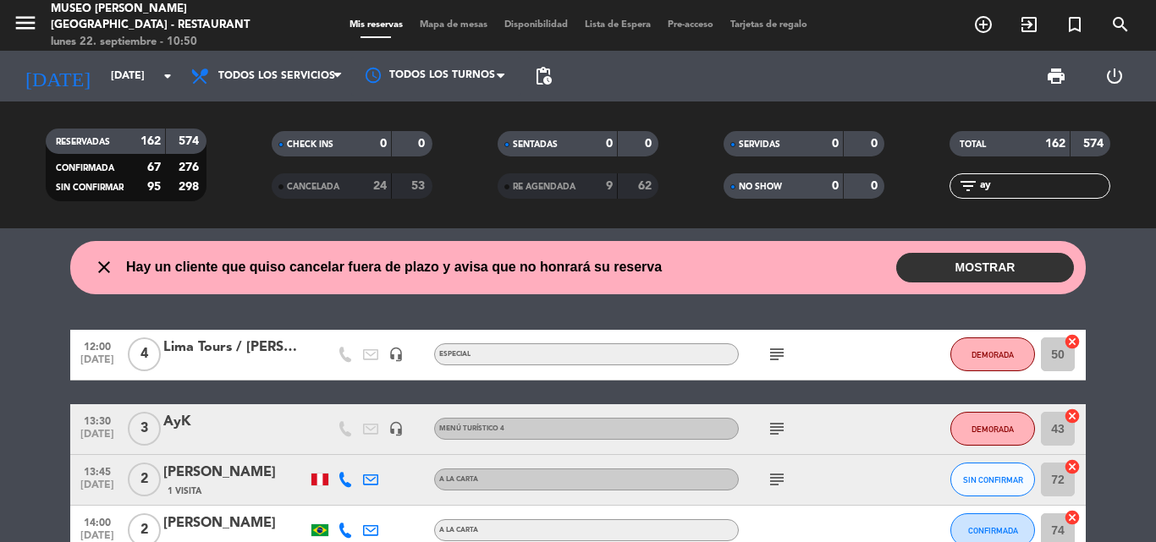
type input "ay"
click at [177, 422] on div "AyK" at bounding box center [235, 422] width 144 height 22
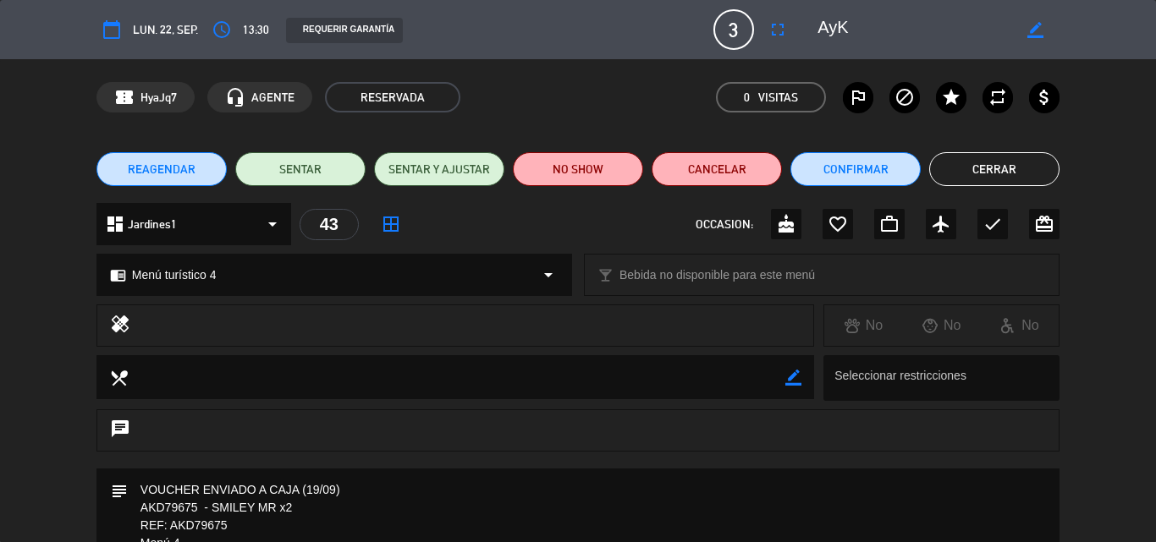
drag, startPoint x: 980, startPoint y: 168, endPoint x: 882, endPoint y: 129, distance: 104.5
click at [980, 167] on button "Cerrar" at bounding box center [994, 169] width 130 height 34
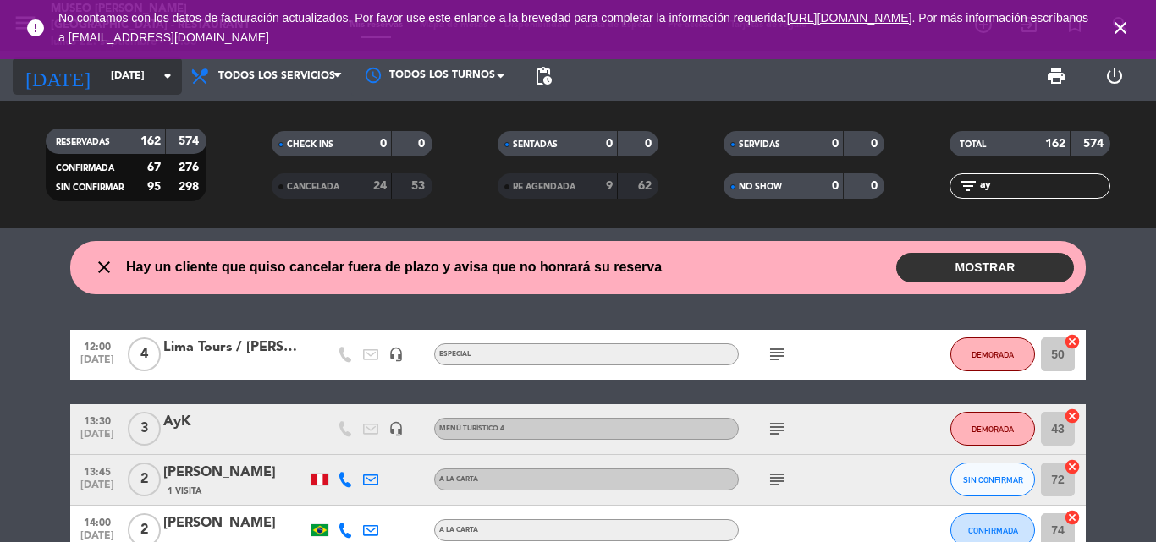
click at [102, 87] on input "[DATE]" at bounding box center [173, 76] width 143 height 29
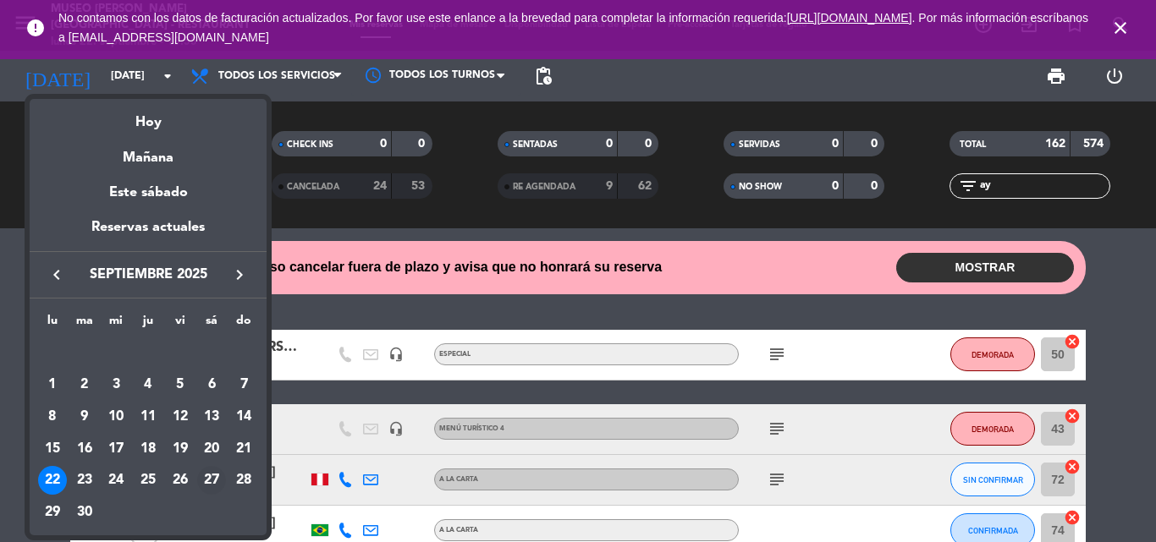
click at [213, 478] on div "27" at bounding box center [211, 480] width 29 height 29
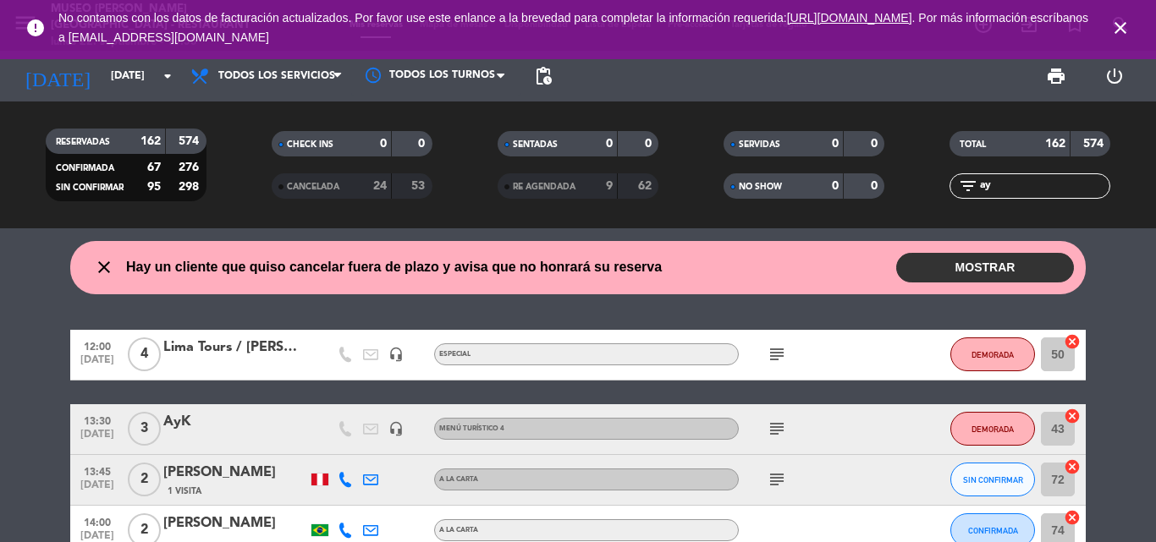
type input "[DATE]"
drag, startPoint x: 1019, startPoint y: 185, endPoint x: 780, endPoint y: 184, distance: 239.4
click at [781, 185] on div "RESERVADAS 162 574 CONFIRMADA 67 276 SIN CONFIRMAR 95 298 CHECK INS 0 0 CANCELA…" at bounding box center [578, 164] width 1156 height 93
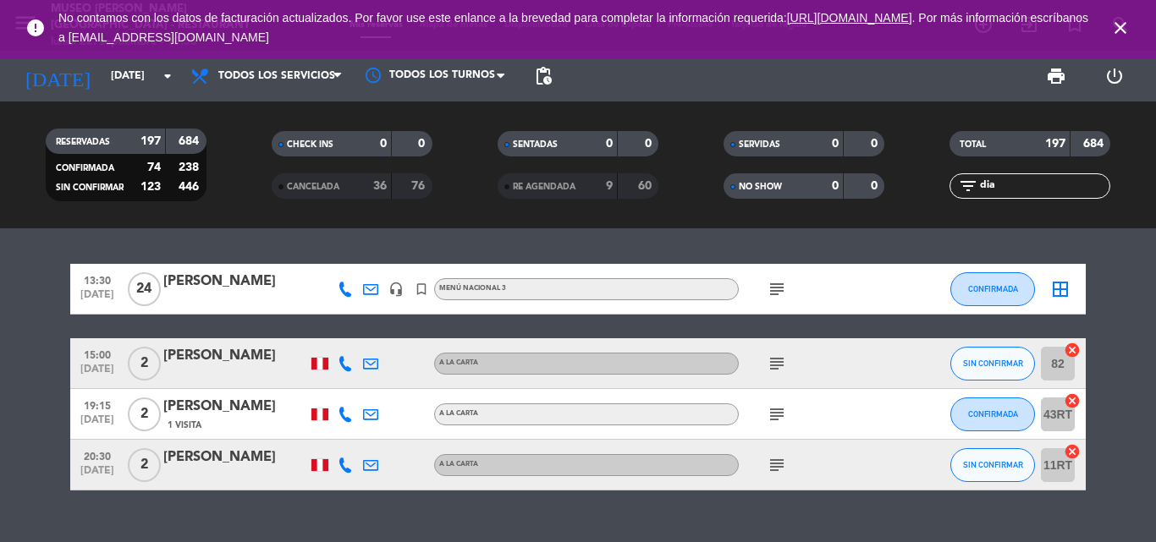
drag, startPoint x: 1008, startPoint y: 181, endPoint x: 855, endPoint y: 179, distance: 152.3
click at [855, 179] on div "RESERVADAS 197 684 CONFIRMADA 74 238 SIN CONFIRMAR 123 446 CHECK INS 0 0 CANCEL…" at bounding box center [578, 164] width 1156 height 93
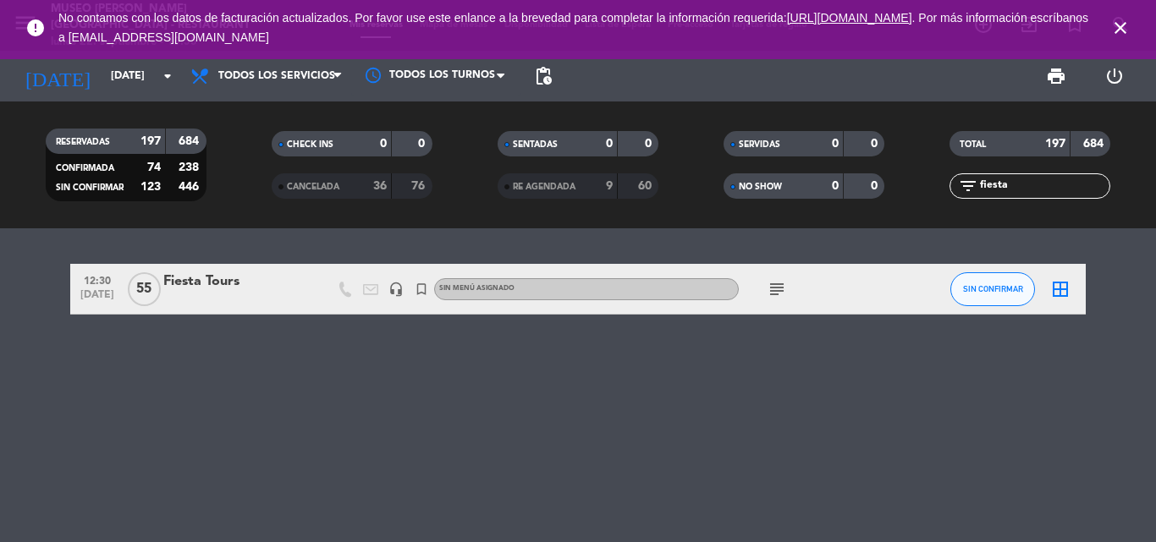
click at [212, 279] on div "Fiesta Tours" at bounding box center [235, 282] width 144 height 22
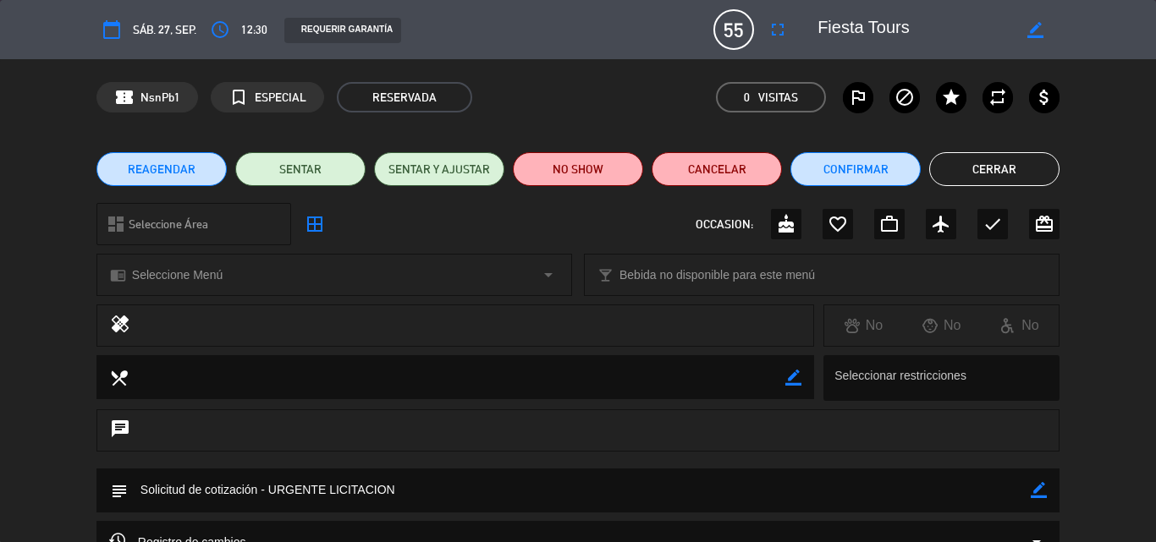
click at [1005, 166] on button "Cerrar" at bounding box center [994, 169] width 130 height 34
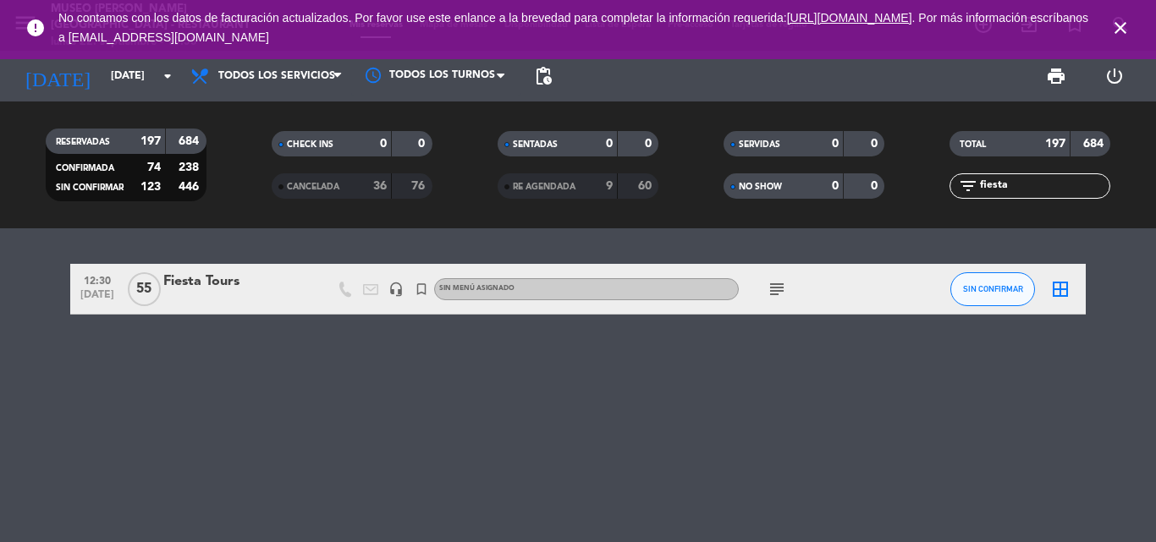
drag, startPoint x: 1019, startPoint y: 188, endPoint x: 909, endPoint y: 187, distance: 110.0
click at [910, 187] on div "RESERVADAS 197 684 CONFIRMADA 74 238 SIN CONFIRMAR 123 446 CHECK INS 0 0 CANCEL…" at bounding box center [578, 164] width 1156 height 93
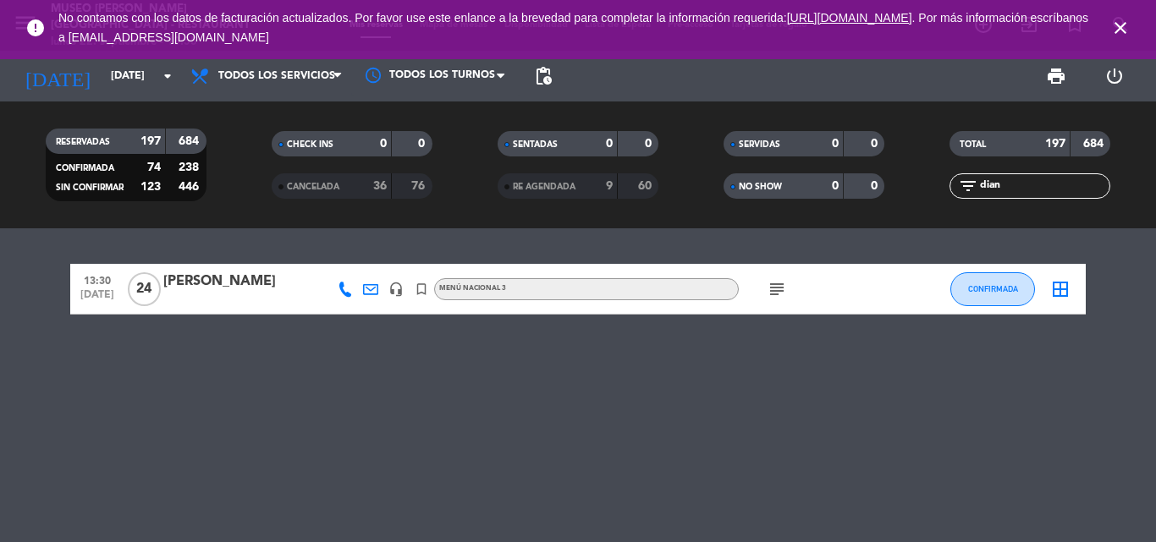
type input "dian"
click at [193, 286] on div "[PERSON_NAME]" at bounding box center [235, 282] width 144 height 22
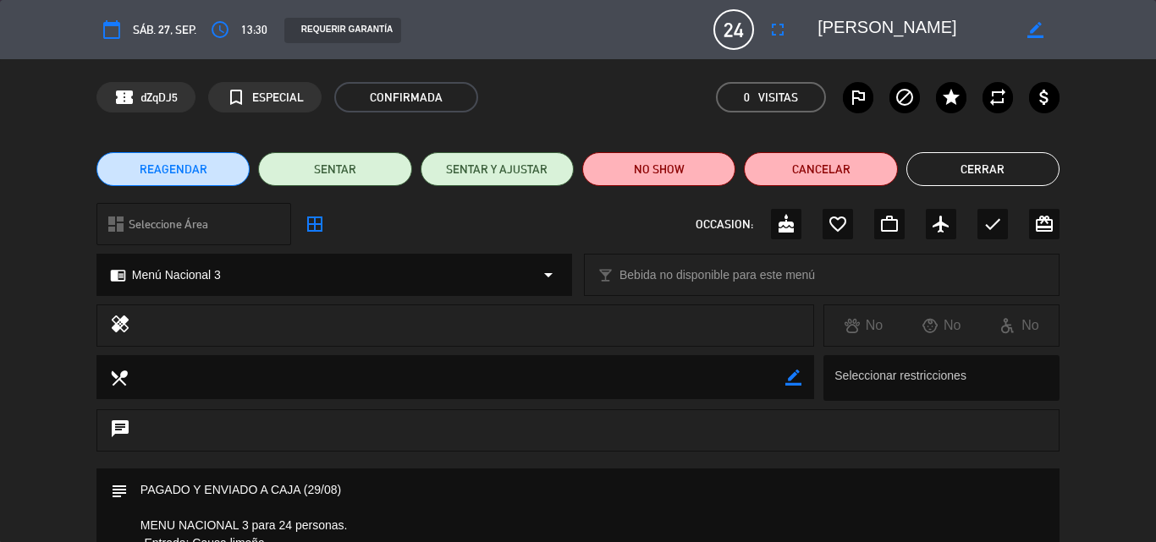
click at [969, 175] on button "Cerrar" at bounding box center [982, 169] width 153 height 34
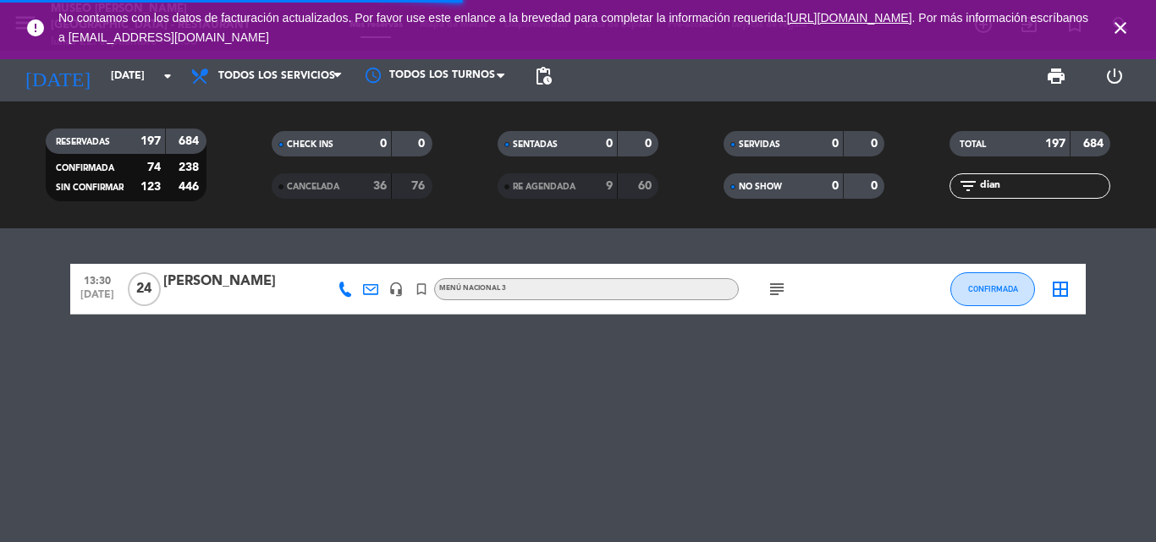
drag, startPoint x: 1013, startPoint y: 186, endPoint x: 751, endPoint y: 217, distance: 263.3
click at [755, 219] on div "RESERVADAS 197 684 CONFIRMADA 74 238 SIN CONFIRMAR 123 446 CHECK INS 0 0 CANCEL…" at bounding box center [578, 165] width 1156 height 127
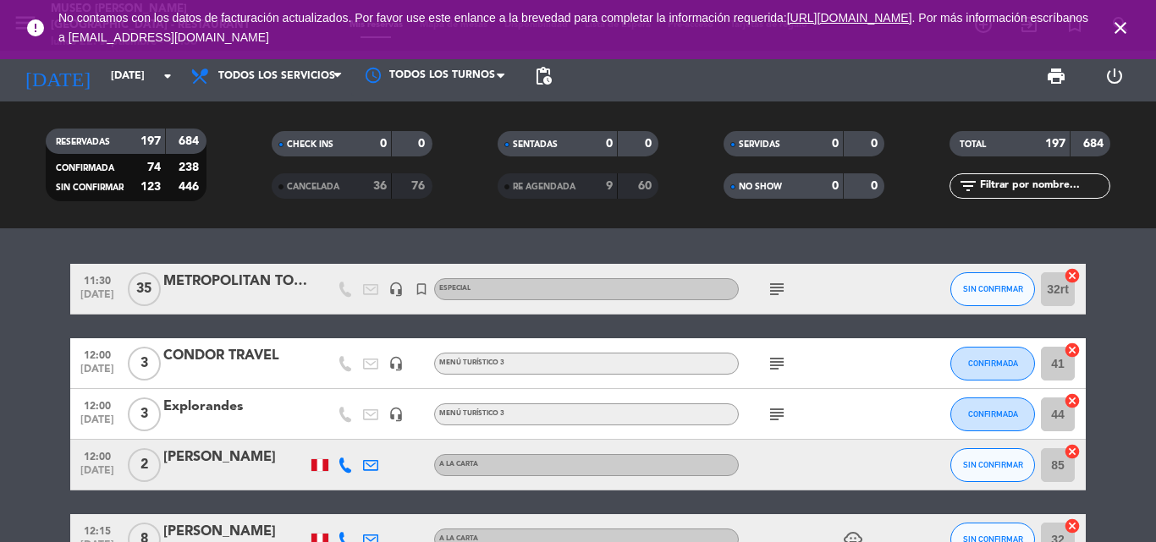
click at [1116, 25] on icon "close" at bounding box center [1120, 28] width 20 height 20
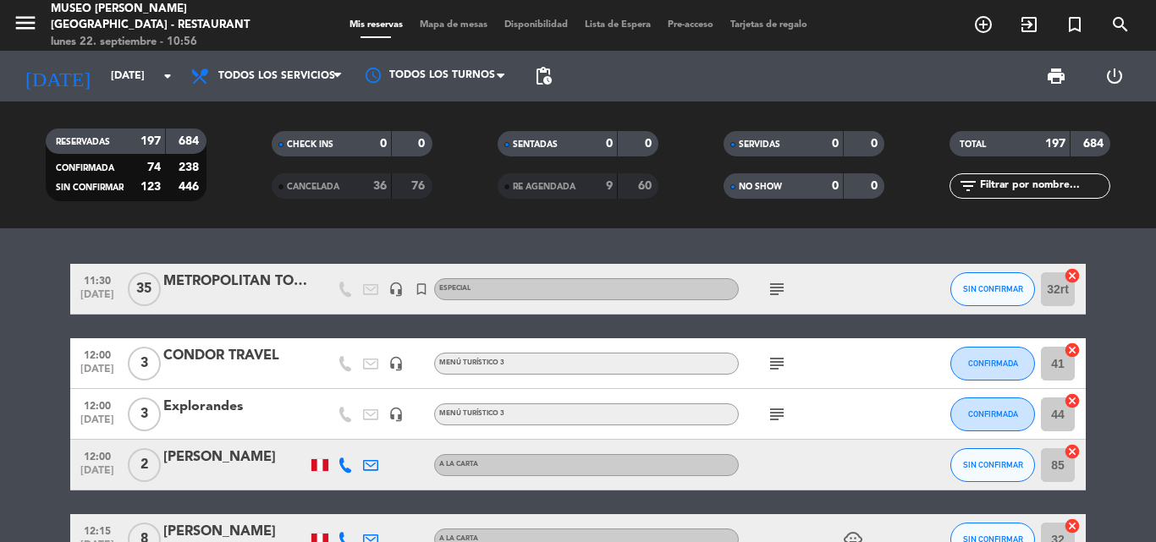
click at [431, 21] on span "Mapa de mesas" at bounding box center [453, 24] width 85 height 9
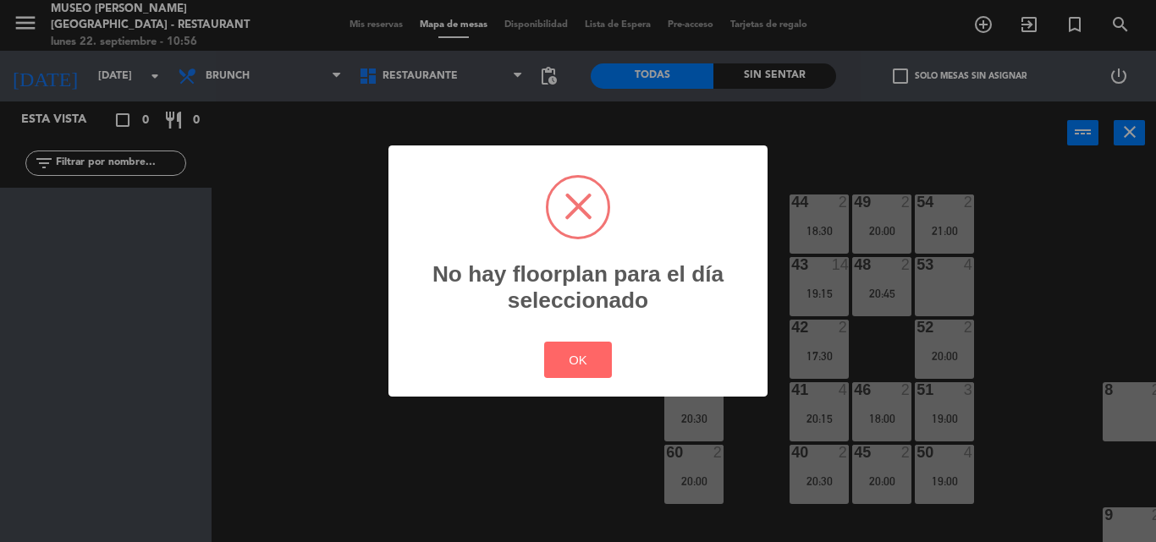
drag, startPoint x: 437, startPoint y: 71, endPoint x: 286, endPoint y: 99, distance: 153.1
click at [437, 70] on div "? ! i No hay floorplan para el día seleccionado × OK Cancel" at bounding box center [578, 271] width 1156 height 542
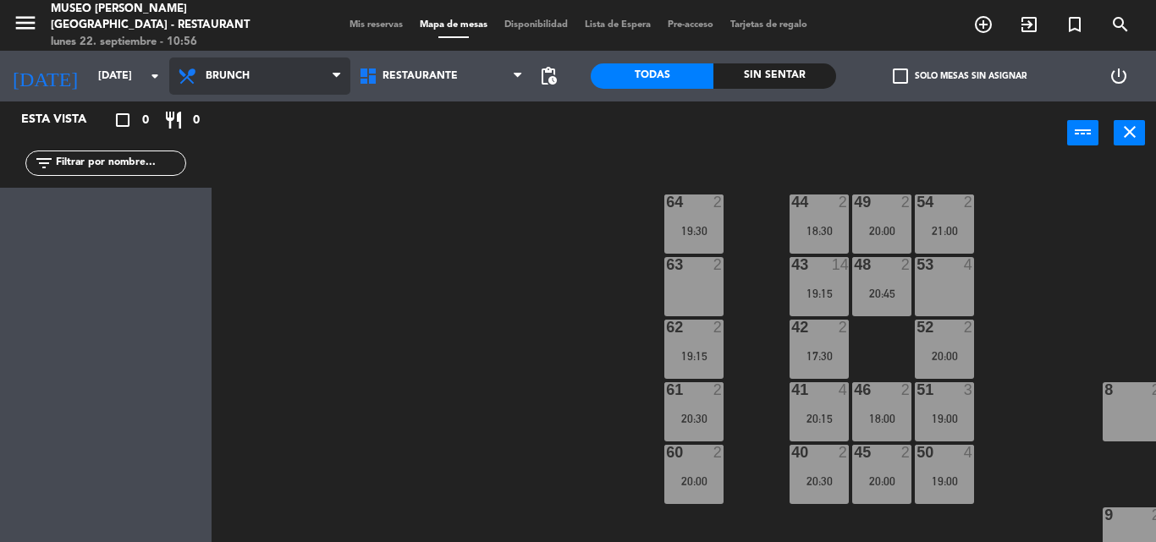
click at [255, 79] on span "Brunch" at bounding box center [259, 76] width 181 height 37
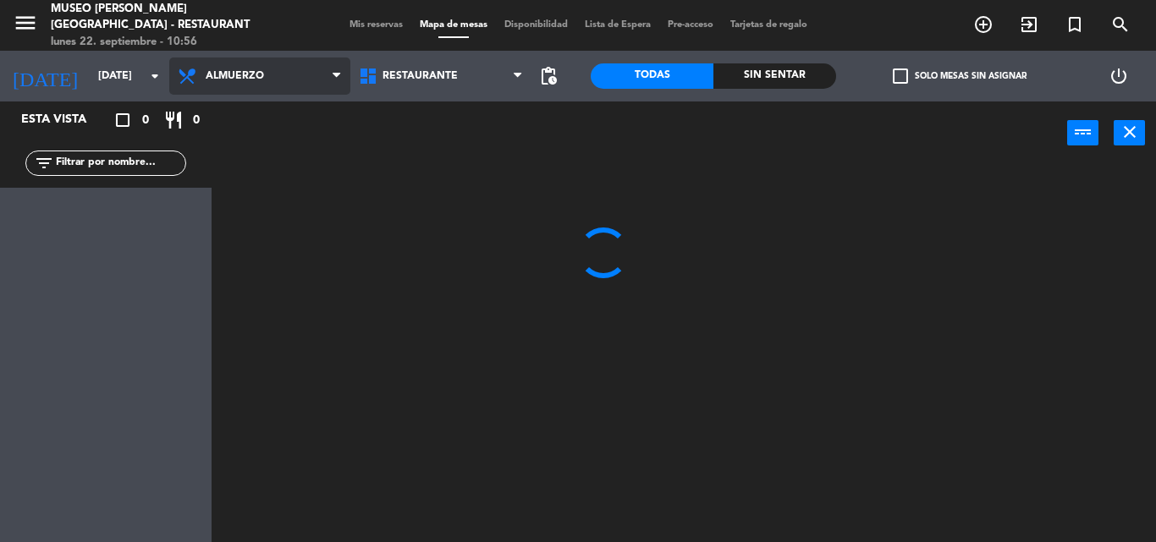
click at [231, 154] on ng-component "menu [GEOGRAPHIC_DATA][PERSON_NAME] - Restaurant [DATE] 22. septiembre - 10:56 …" at bounding box center [578, 271] width 1156 height 542
click at [125, 158] on input "text" at bounding box center [119, 163] width 131 height 19
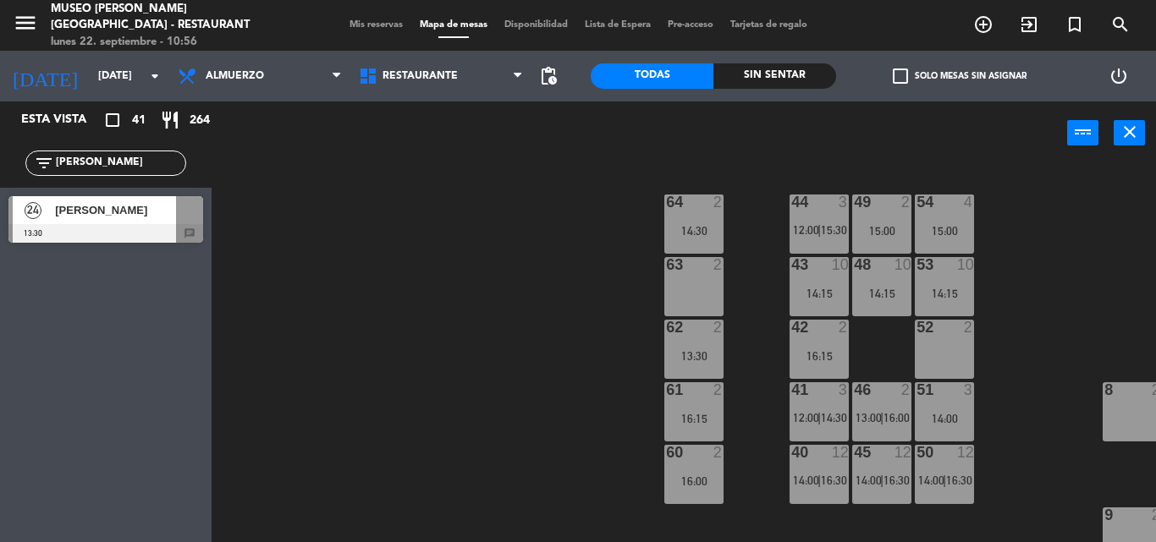
type input "[PERSON_NAME]"
drag, startPoint x: 322, startPoint y: 266, endPoint x: 661, endPoint y: 414, distance: 369.4
click at [324, 266] on div "44 3 12:00 | 15:30 49 2 15:00 54 4 15:00 64 2 14:30 48 10 14:15 53 10 14:15 63 …" at bounding box center [689, 353] width 932 height 377
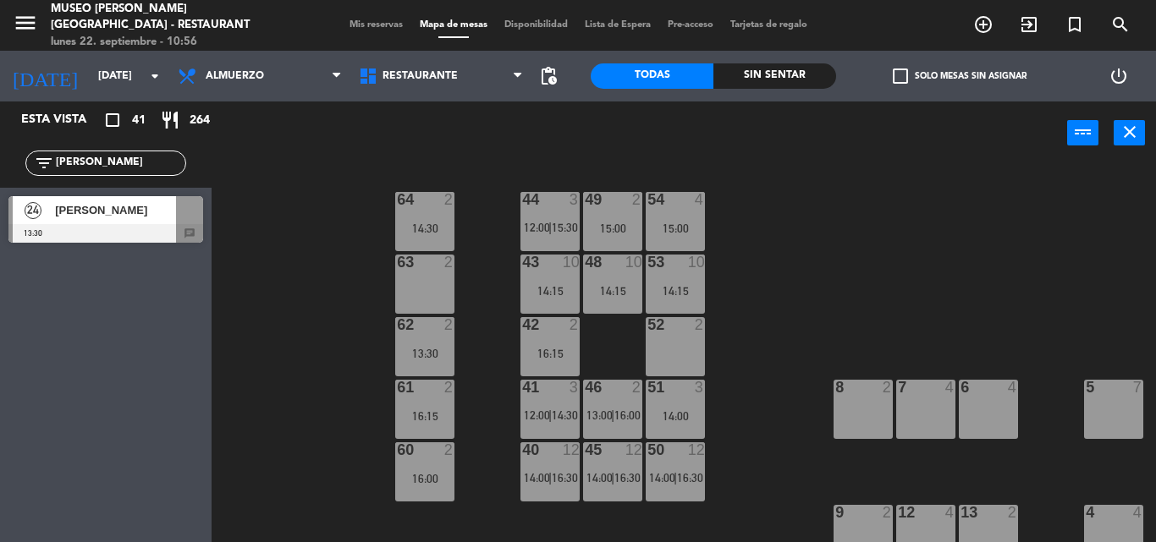
scroll to position [0, 269]
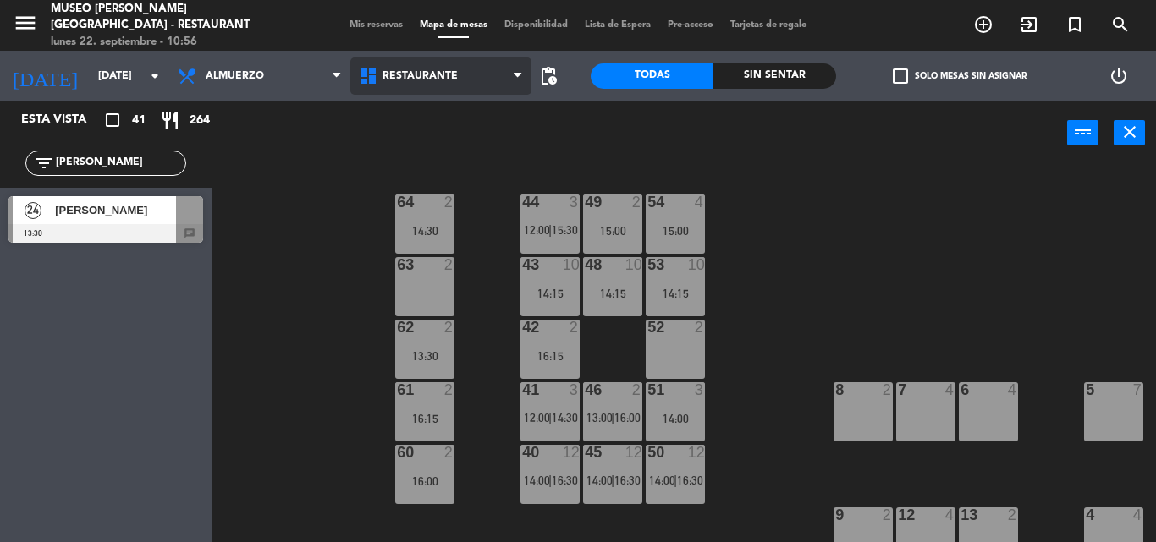
click at [423, 80] on span "Restaurante" at bounding box center [419, 76] width 75 height 12
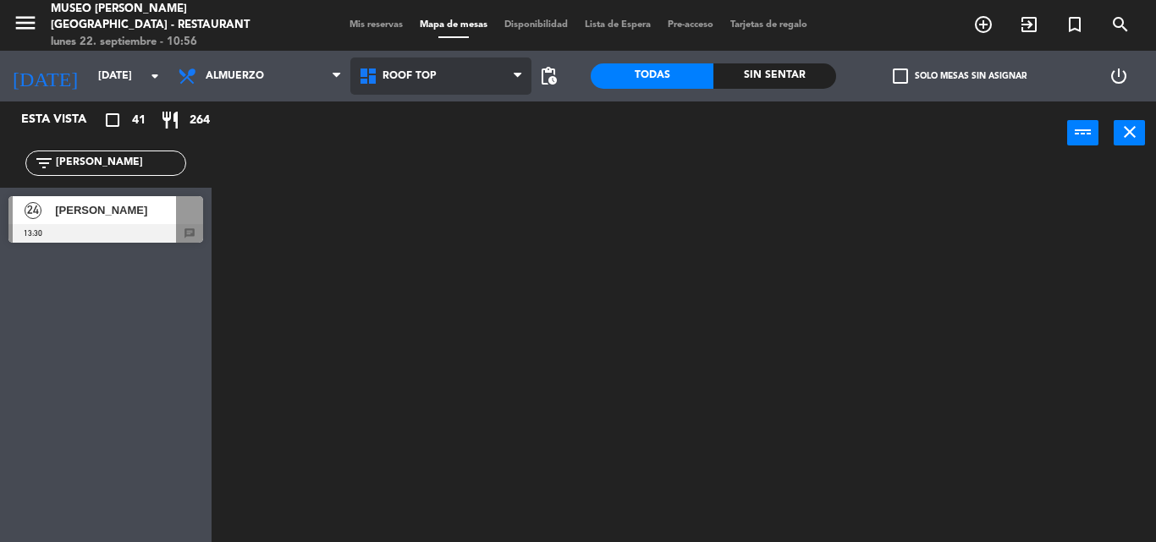
scroll to position [0, 0]
click at [398, 141] on ng-component "menu [GEOGRAPHIC_DATA][PERSON_NAME] - Restaurant [DATE] 22. septiembre - 10:56 …" at bounding box center [578, 271] width 1156 height 542
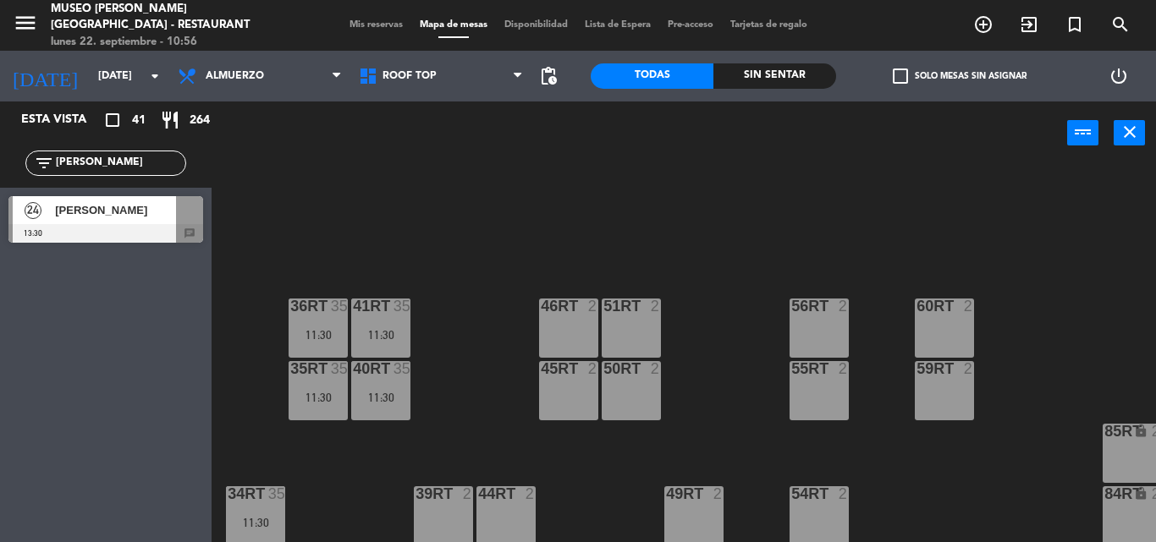
scroll to position [846, 0]
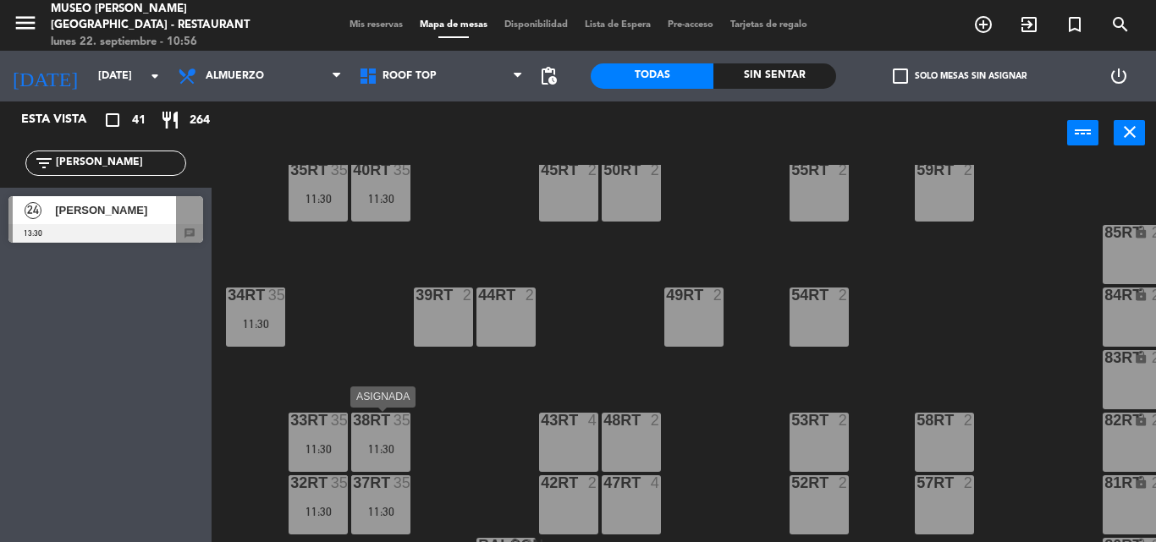
click at [391, 430] on div "38rt 35" at bounding box center [380, 421] width 59 height 17
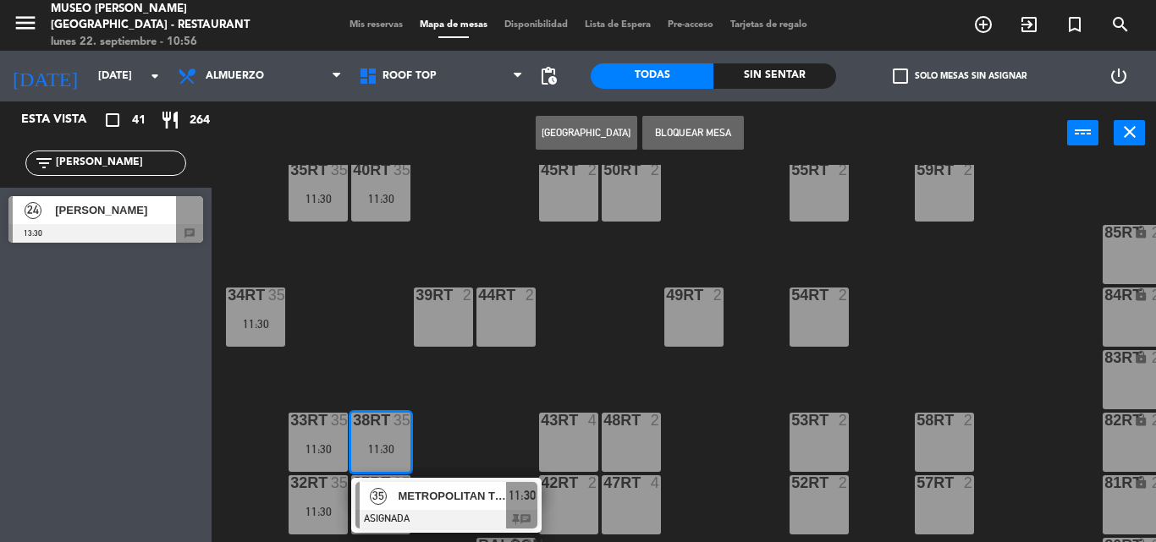
click at [363, 344] on div "18RT 4 16RT 4 28RT 2 80RR lock 2 27RT 5 7RT 5 S1RT lock 2 17RT 5 81RR lock 2 29…" at bounding box center [689, 353] width 932 height 377
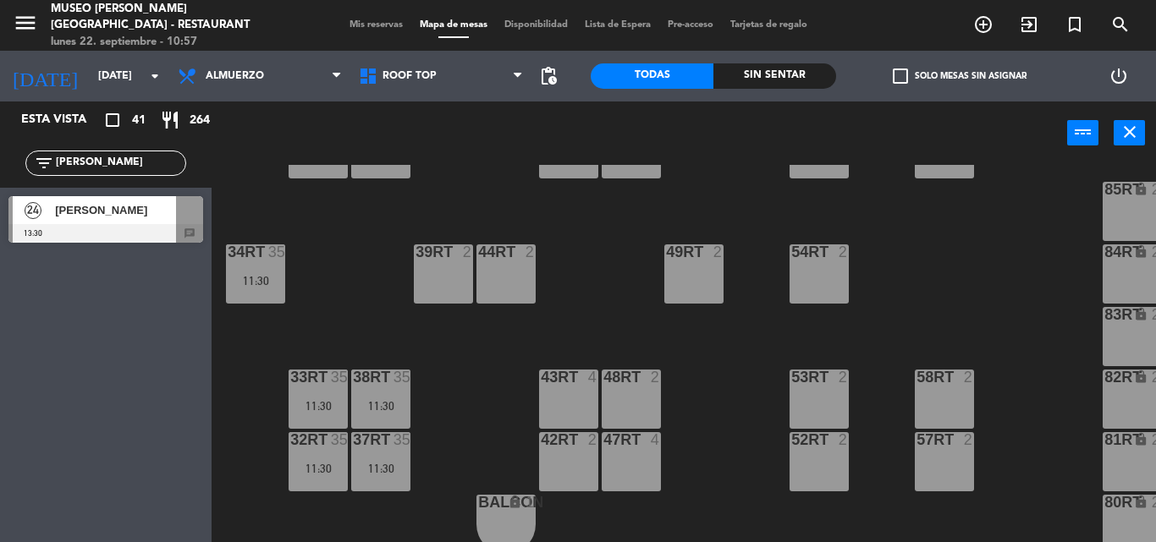
scroll to position [910, 0]
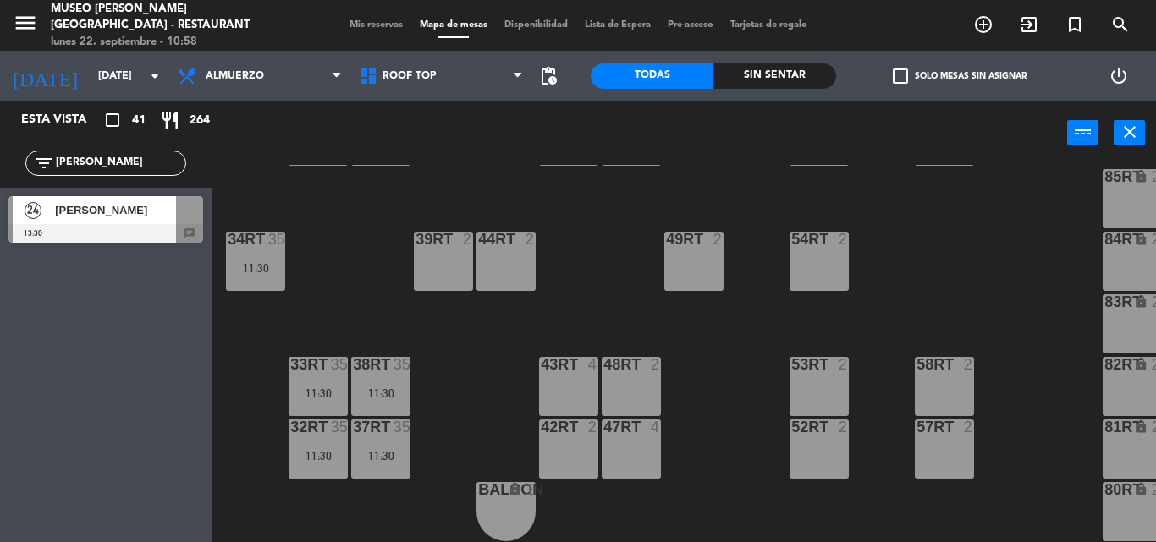
click at [365, 24] on span "Mis reservas" at bounding box center [376, 24] width 70 height 9
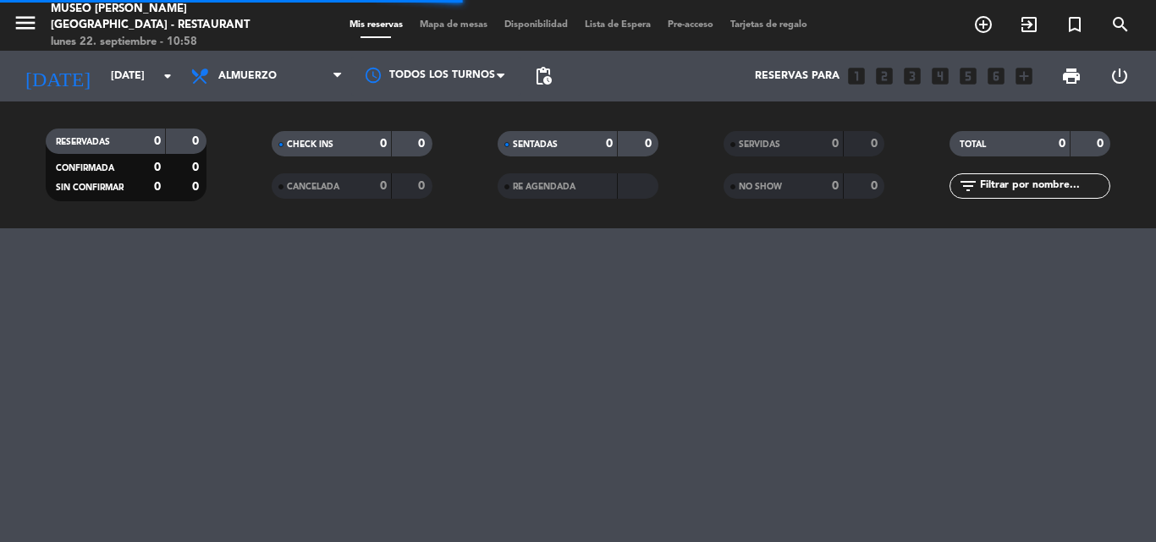
click at [1035, 183] on input "text" at bounding box center [1043, 186] width 131 height 19
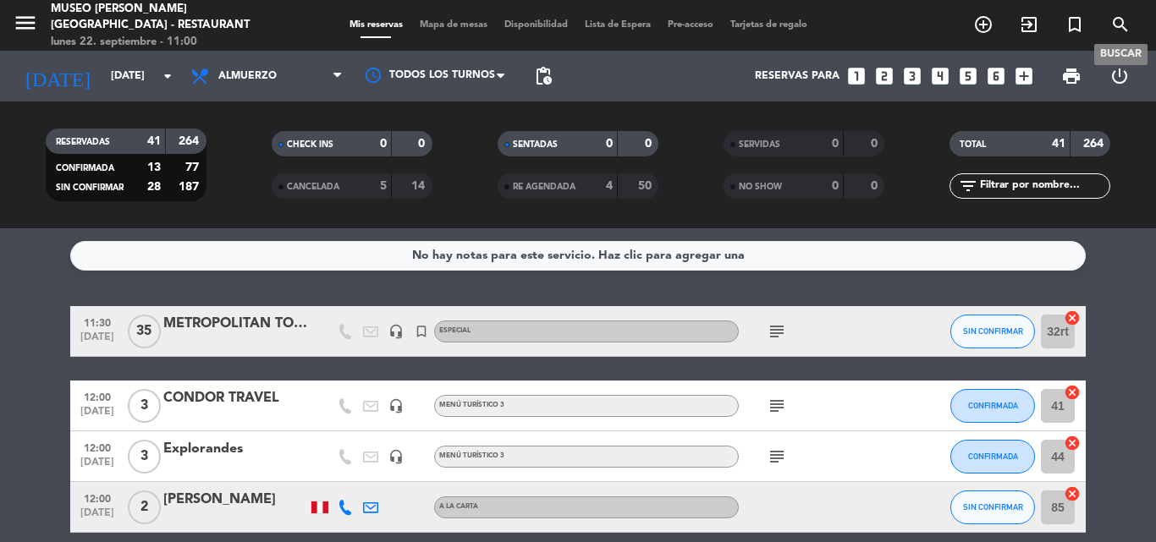
click at [1119, 19] on icon "search" at bounding box center [1120, 24] width 20 height 20
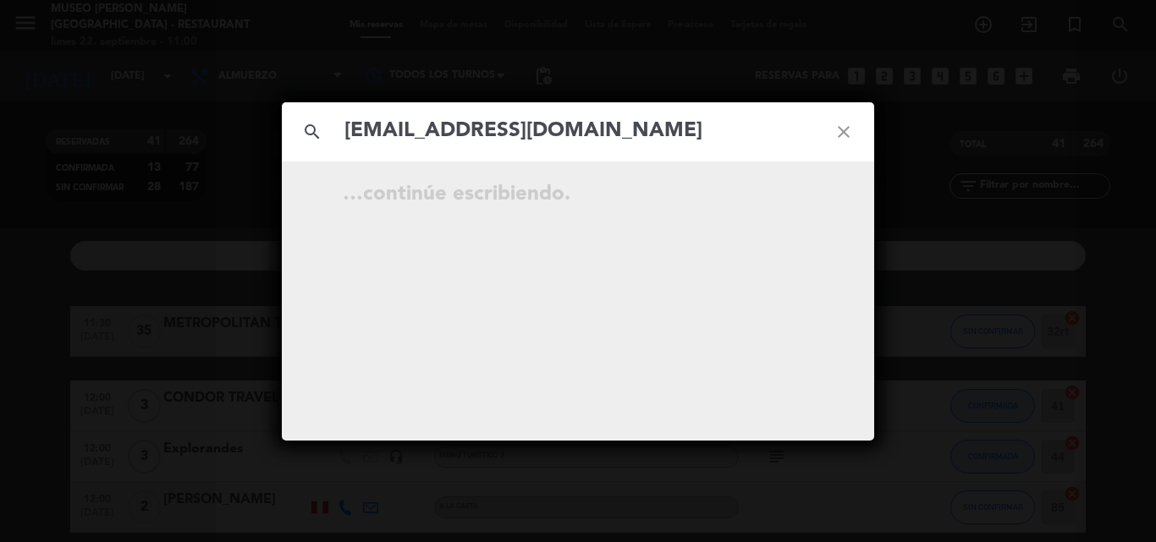
type input "[EMAIL_ADDRESS][DOMAIN_NAME]"
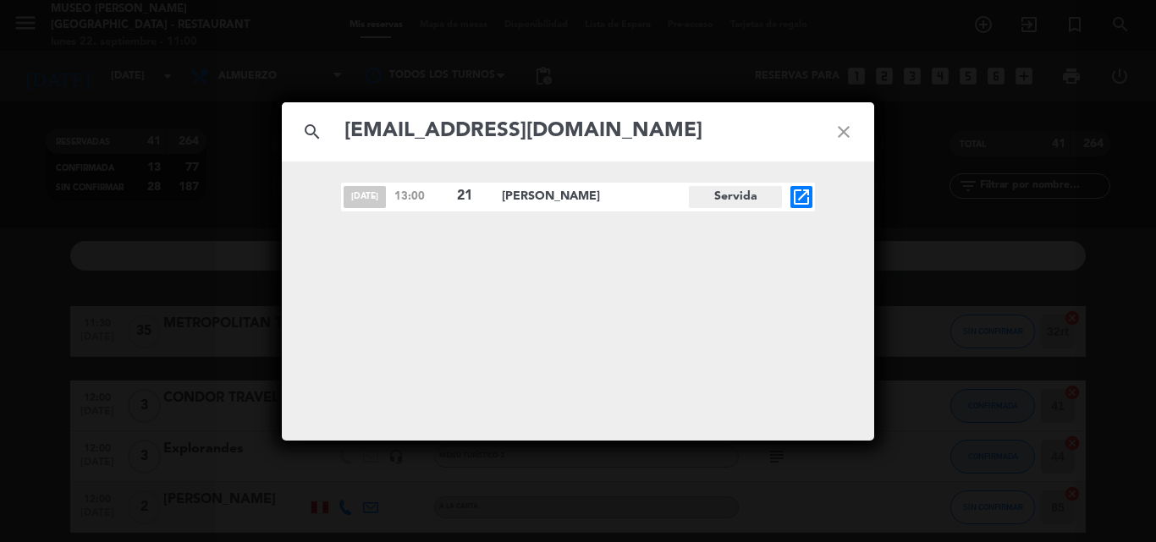
click at [801, 200] on icon "open_in_new" at bounding box center [801, 197] width 20 height 20
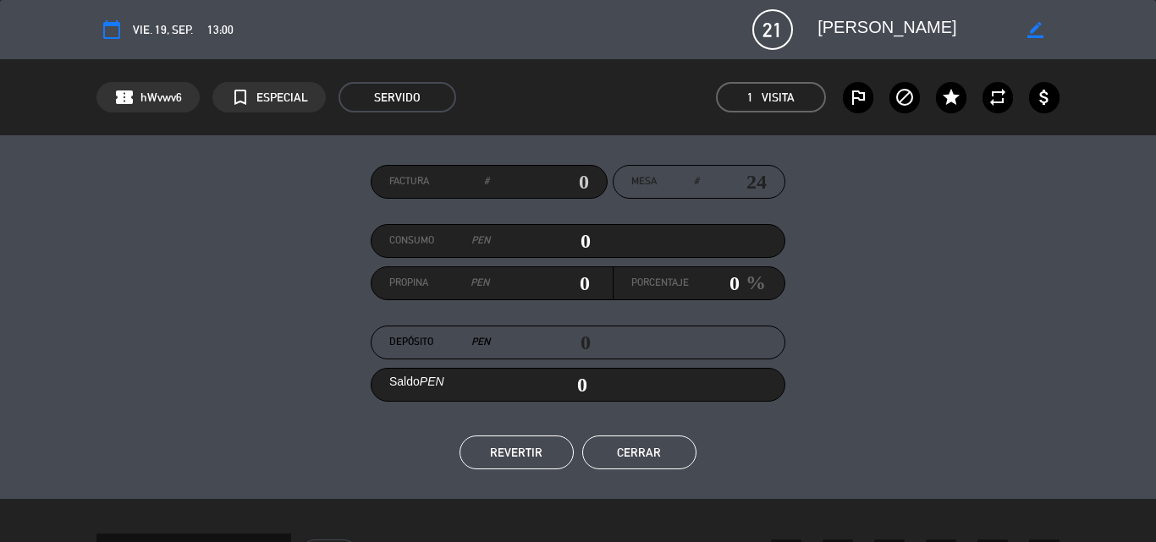
drag, startPoint x: 816, startPoint y: 25, endPoint x: 991, endPoint y: 23, distance: 174.3
click at [991, 23] on div "border_color" at bounding box center [932, 29] width 254 height 30
click at [816, 28] on div "border_color" at bounding box center [932, 29] width 254 height 30
drag, startPoint x: 821, startPoint y: 26, endPoint x: 1021, endPoint y: 26, distance: 200.5
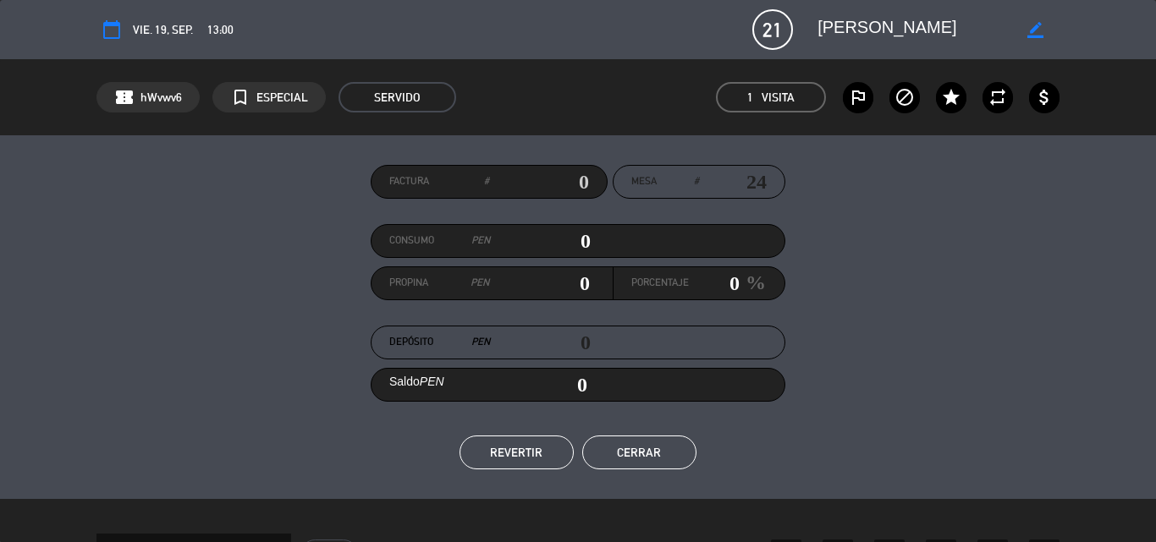
click at [1021, 26] on div "border_color" at bounding box center [932, 29] width 254 height 30
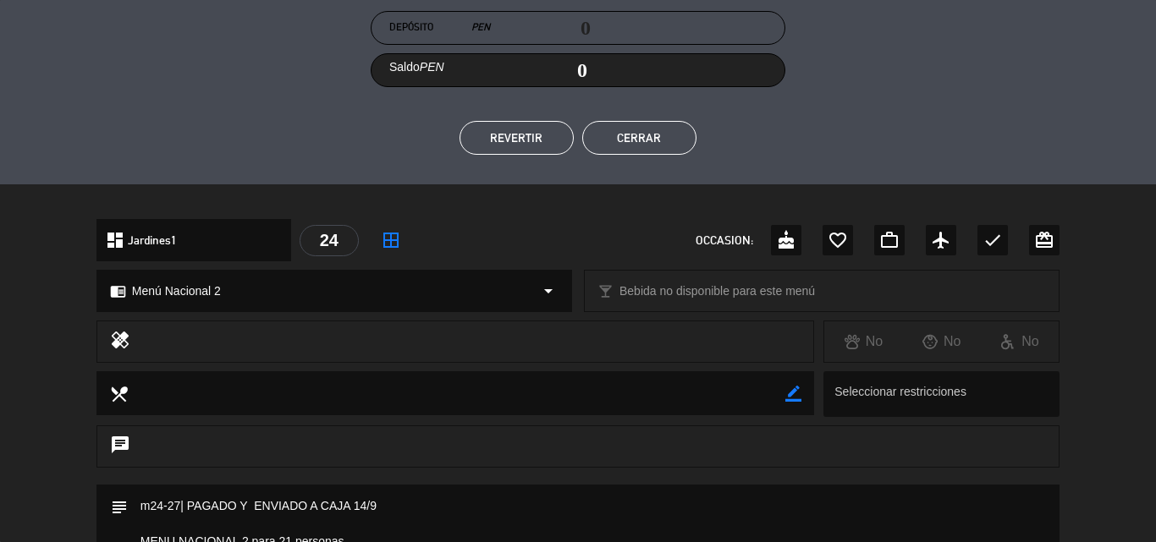
scroll to position [0, 0]
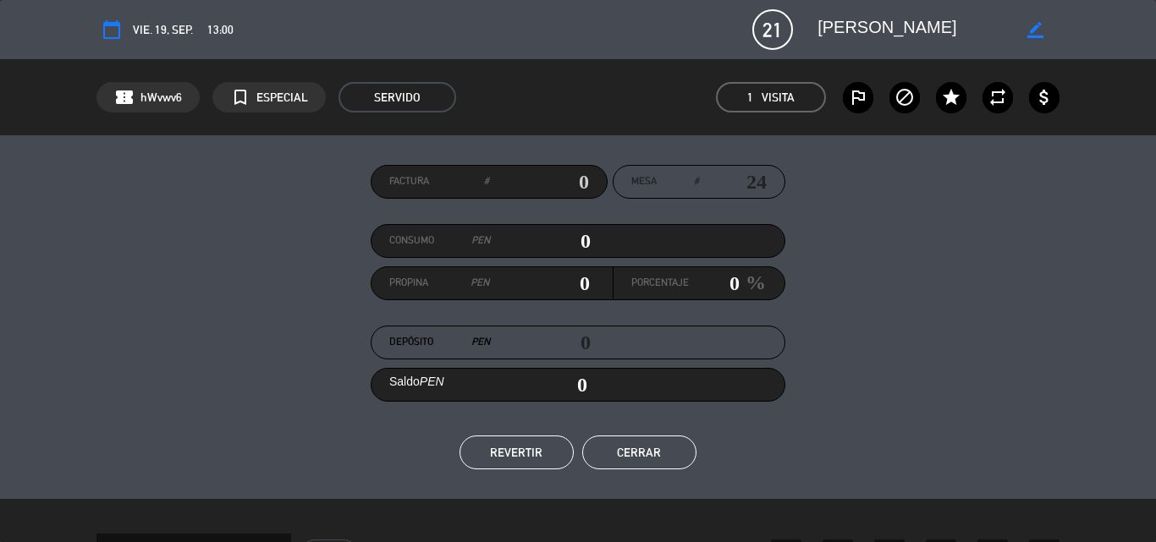
click at [637, 456] on button "Cerrar" at bounding box center [639, 453] width 114 height 34
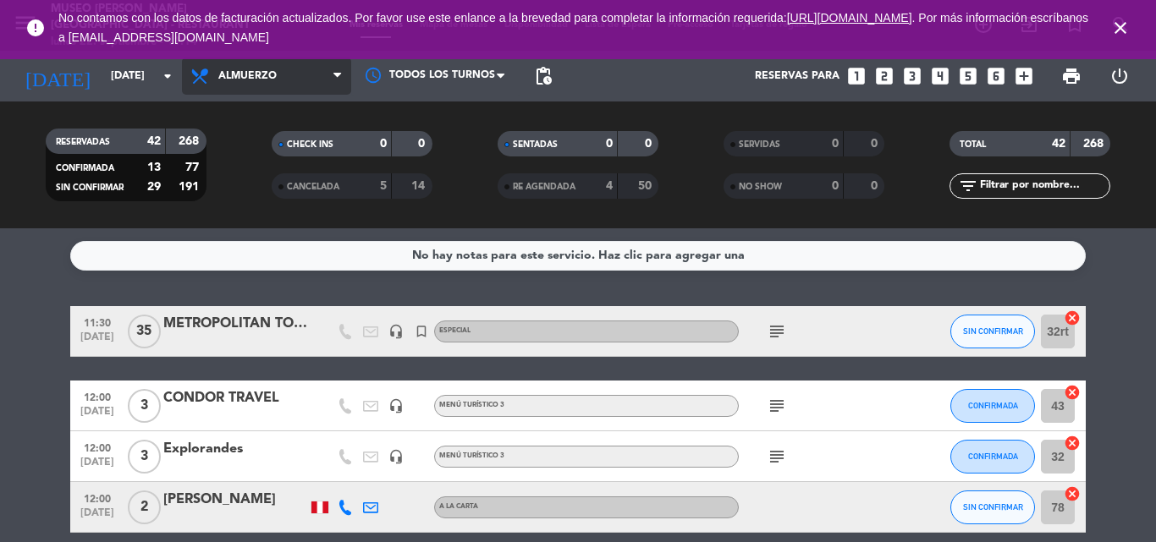
click at [235, 80] on span "Almuerzo" at bounding box center [247, 76] width 58 height 12
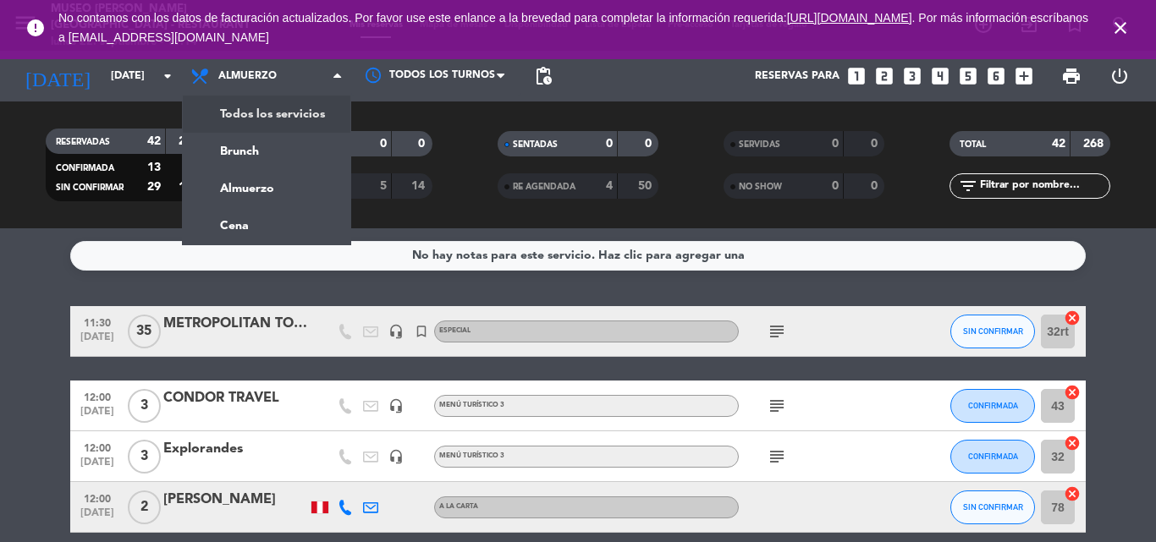
drag, startPoint x: 253, startPoint y: 107, endPoint x: 202, endPoint y: 100, distance: 51.3
click at [254, 107] on div "menu [GEOGRAPHIC_DATA][PERSON_NAME] - Restaurant [DATE] 22. septiembre - 11:14 …" at bounding box center [578, 114] width 1156 height 228
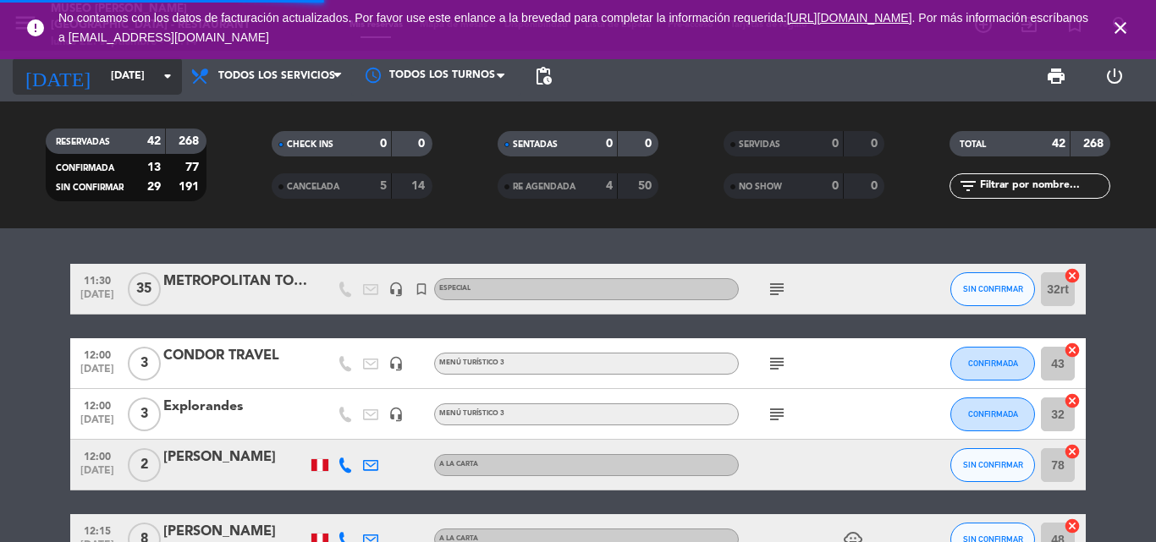
click at [128, 62] on input "[DATE]" at bounding box center [173, 76] width 143 height 29
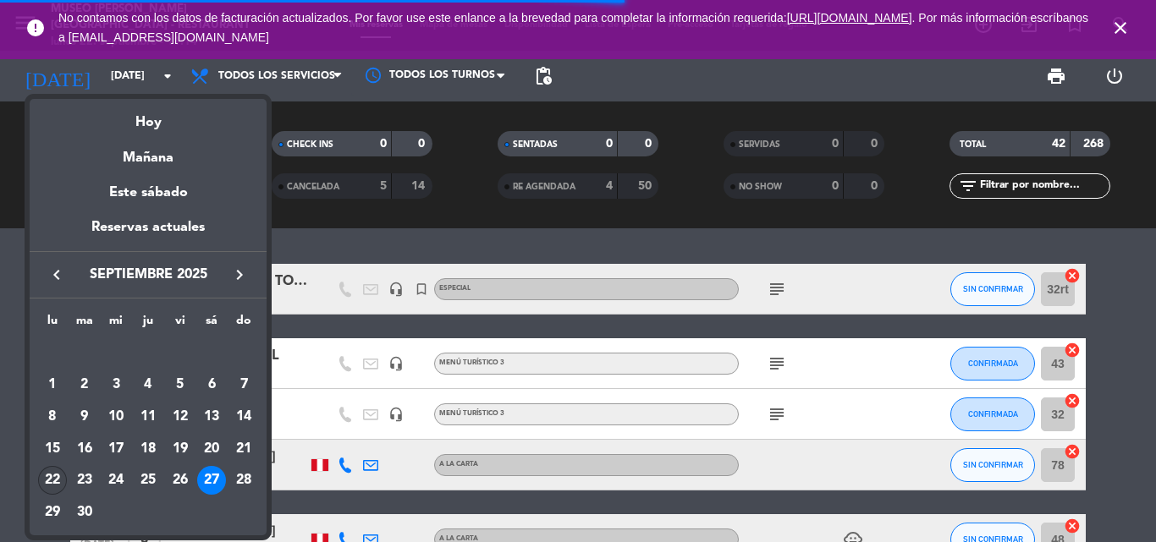
click at [51, 481] on div "22" at bounding box center [52, 480] width 29 height 29
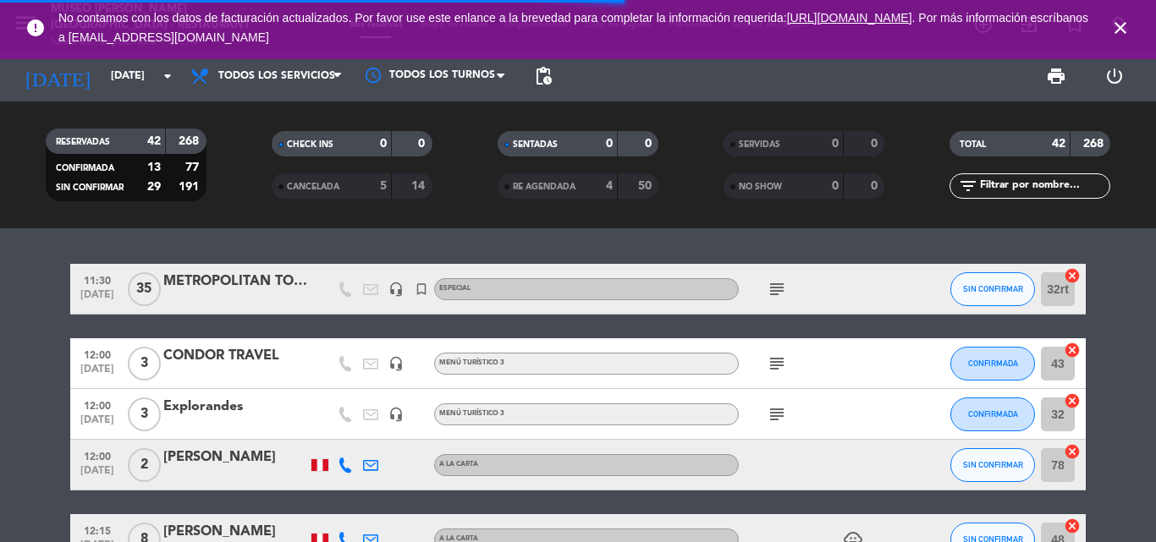
type input "[DATE]"
click at [1013, 184] on input "text" at bounding box center [1043, 186] width 131 height 19
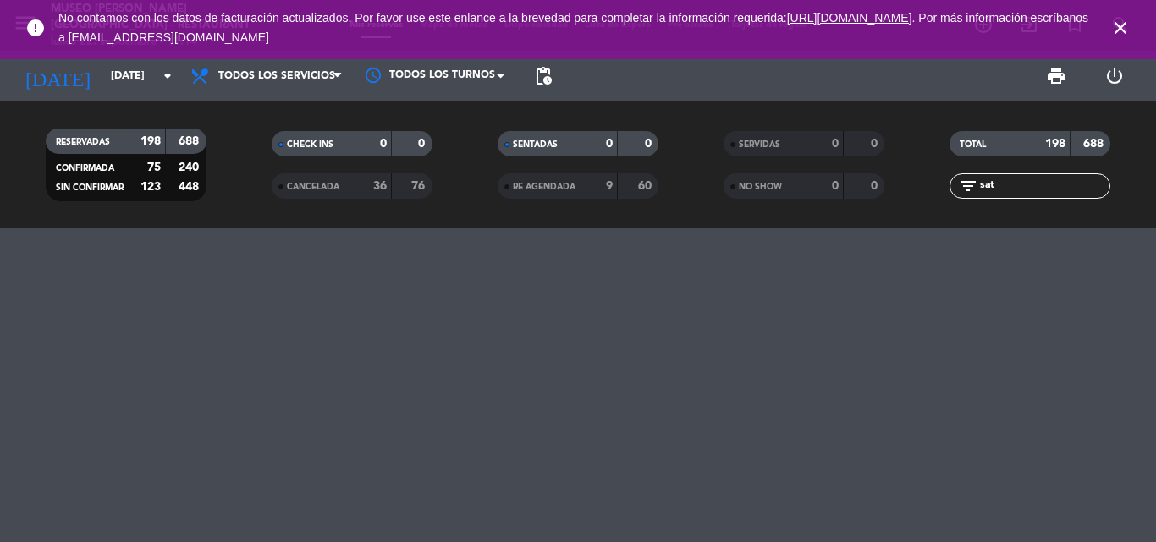
drag, startPoint x: 968, startPoint y: 195, endPoint x: 934, endPoint y: 200, distance: 34.2
click at [934, 200] on div "TOTAL 198 688 filter_list sat" at bounding box center [1030, 164] width 226 height 93
type input "SAT"
click at [763, 142] on span "SERVIDAS" at bounding box center [759, 144] width 41 height 8
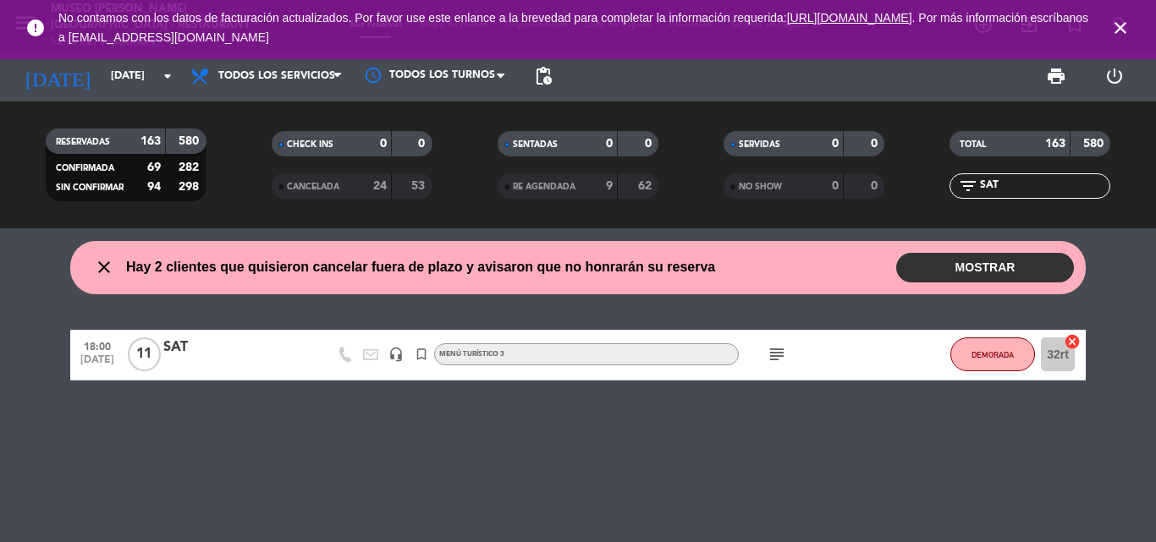
click at [170, 348] on div "SAT" at bounding box center [235, 348] width 144 height 22
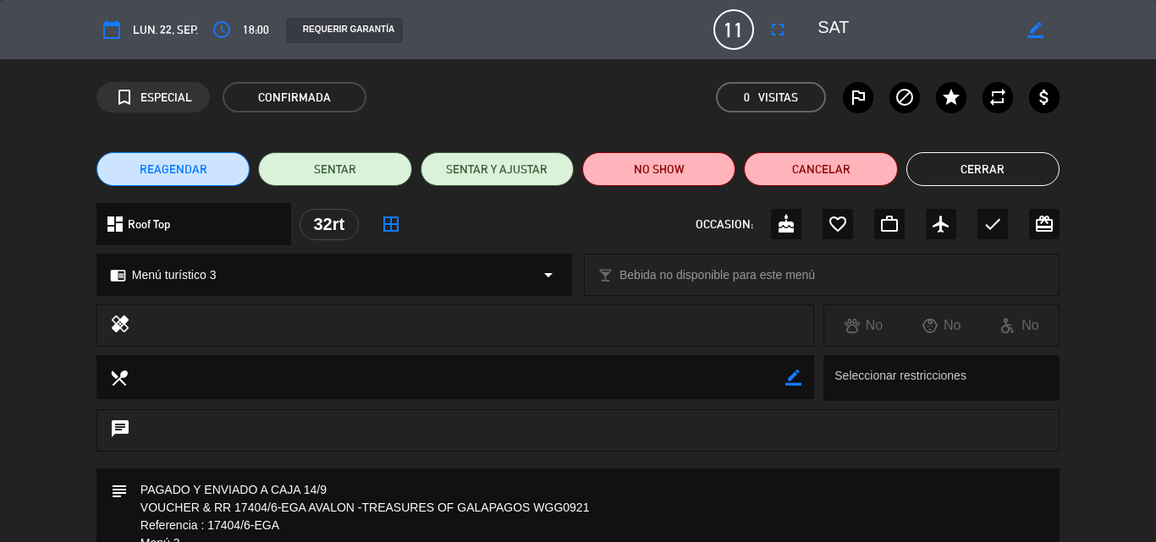
click at [980, 166] on button "Cerrar" at bounding box center [982, 169] width 153 height 34
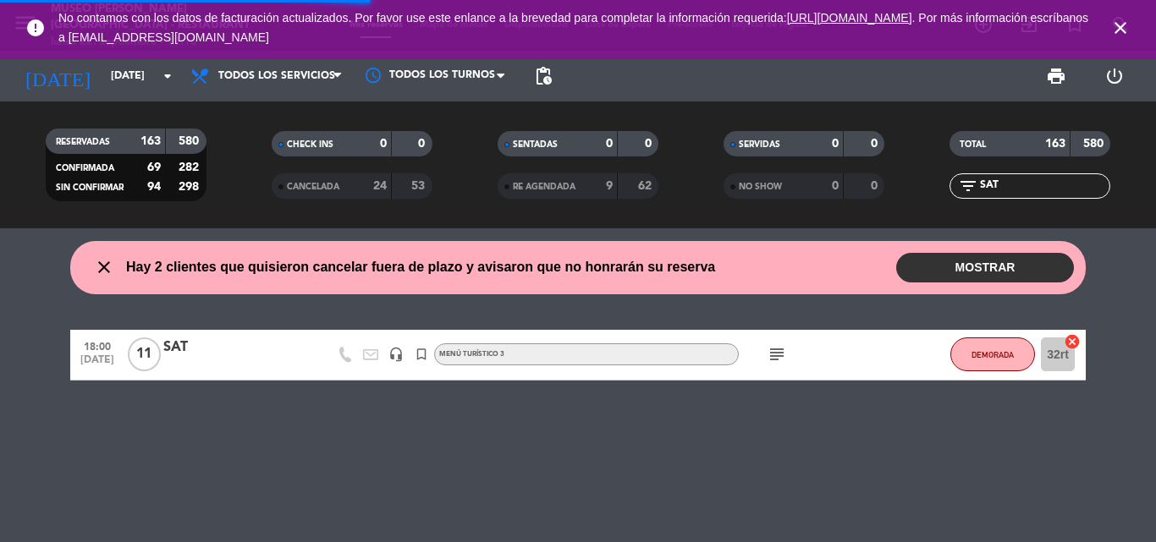
click at [1123, 26] on icon "close" at bounding box center [1120, 28] width 20 height 20
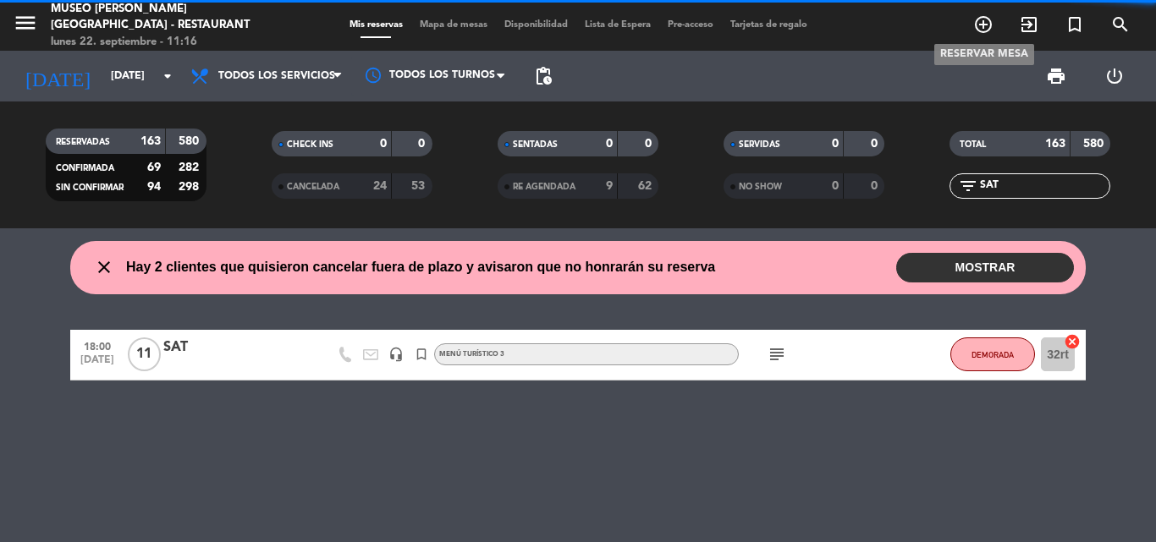
click at [979, 25] on icon "add_circle_outline" at bounding box center [983, 24] width 20 height 20
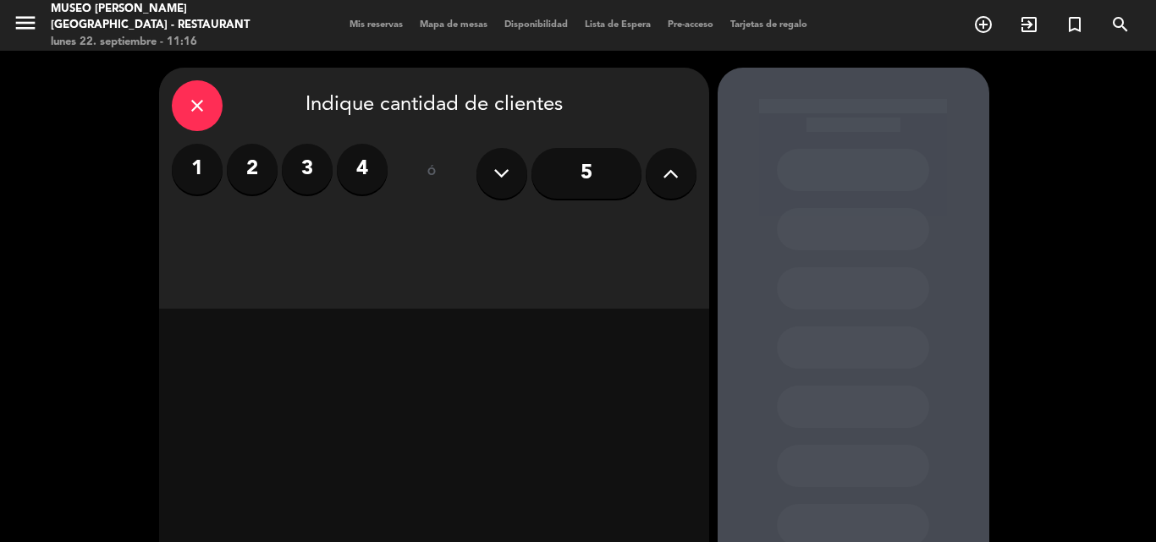
click at [254, 163] on label "2" at bounding box center [252, 169] width 51 height 51
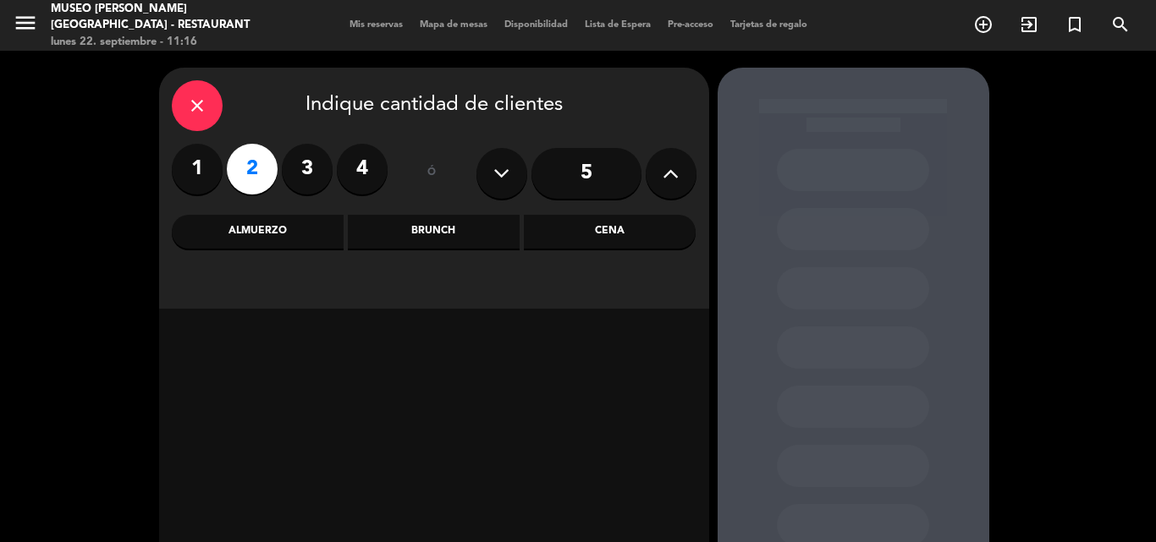
click at [605, 225] on div "Cena" at bounding box center [610, 232] width 172 height 34
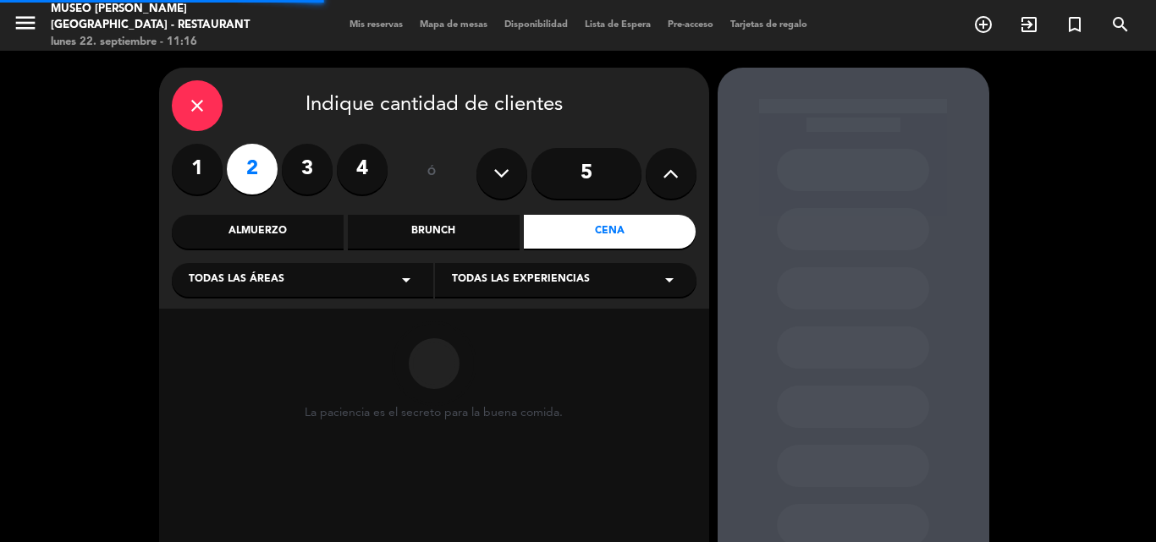
click at [233, 278] on span "Todas las áreas" at bounding box center [237, 280] width 96 height 17
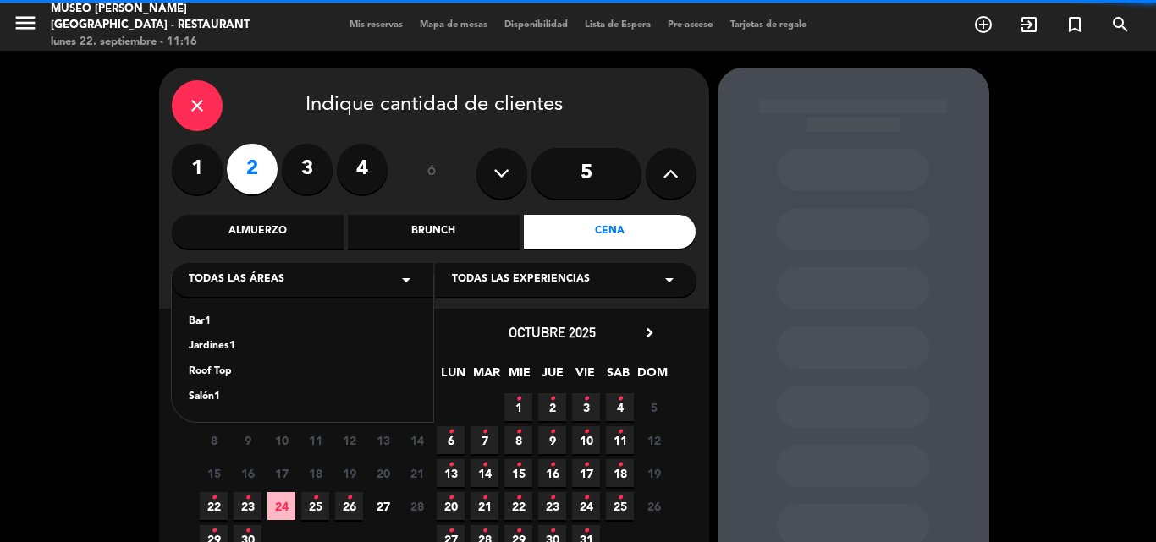
click at [221, 349] on div "Jardines1" at bounding box center [303, 346] width 228 height 17
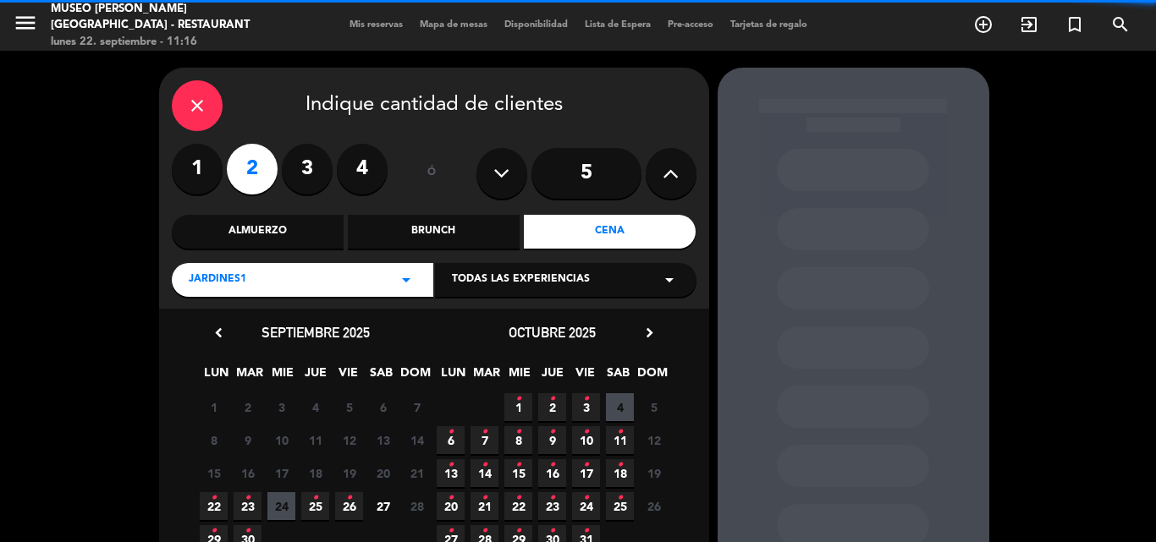
click at [247, 497] on icon "•" at bounding box center [247, 498] width 6 height 27
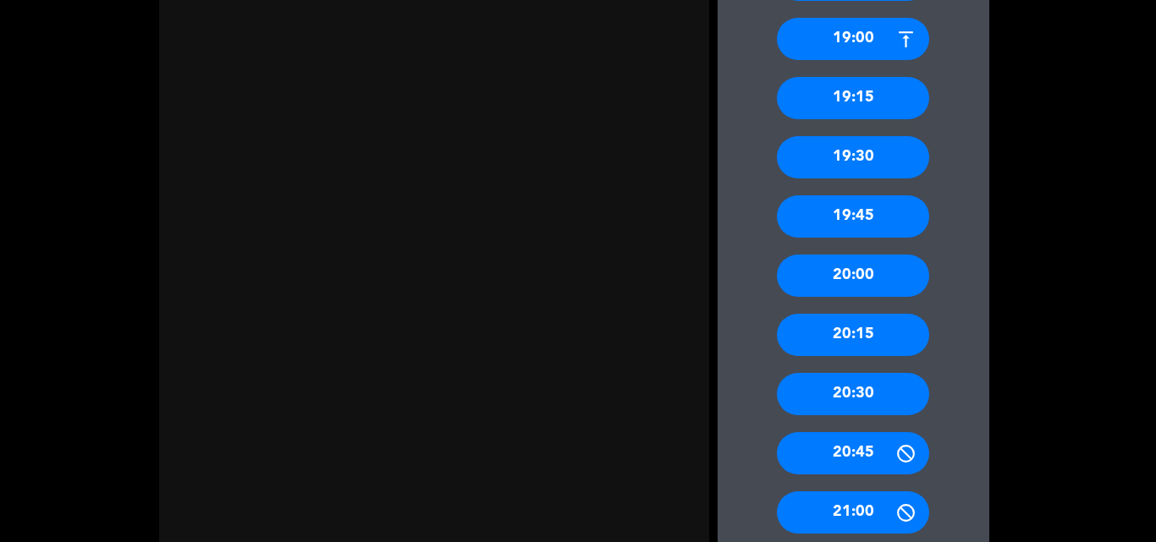
click at [852, 29] on div "19:00" at bounding box center [853, 39] width 152 height 42
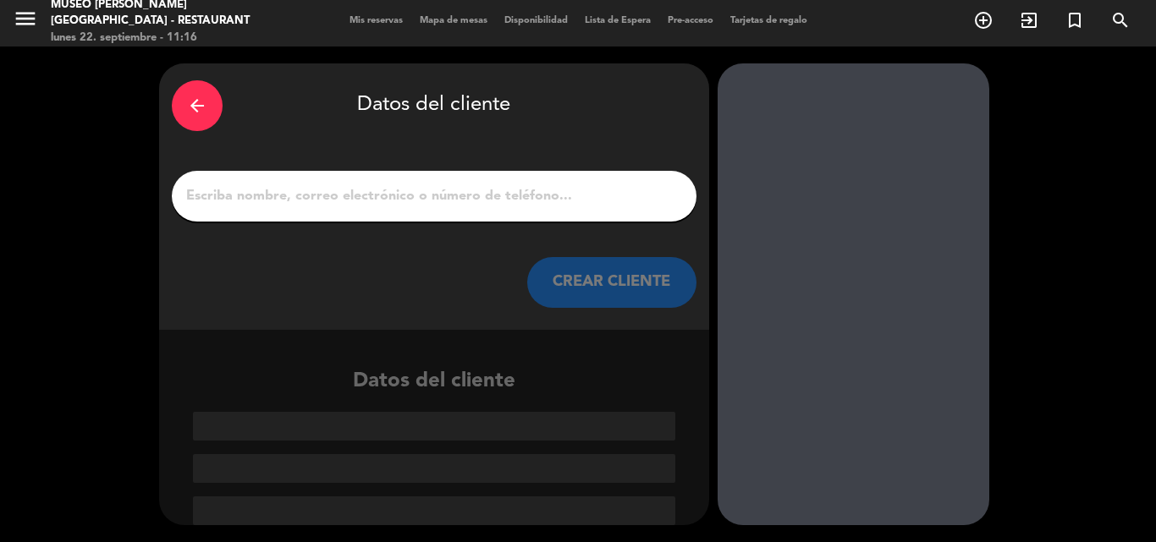
scroll to position [4, 0]
click at [392, 197] on input "1" at bounding box center [433, 196] width 499 height 24
paste input "[PERSON_NAME]"
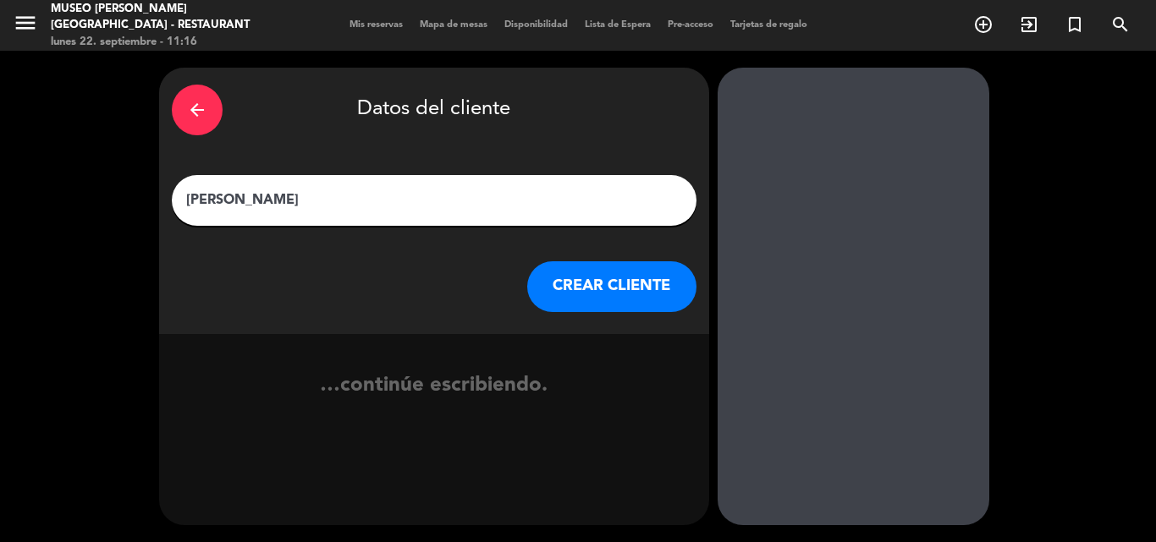
type input "[PERSON_NAME]"
click at [656, 286] on button "CREAR CLIENTE" at bounding box center [611, 286] width 169 height 51
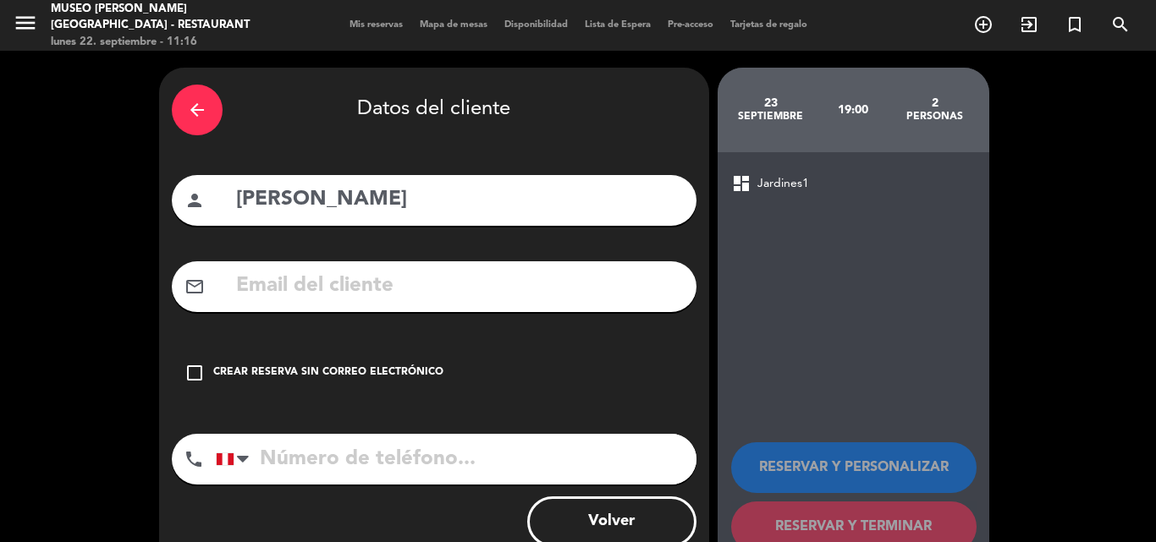
drag, startPoint x: 527, startPoint y: 311, endPoint x: 461, endPoint y: 271, distance: 77.5
click at [464, 276] on div "mail_outline" at bounding box center [434, 286] width 525 height 51
click at [461, 271] on input "text" at bounding box center [458, 286] width 449 height 35
click at [364, 280] on input "text" at bounding box center [458, 286] width 449 height 35
paste input "[EMAIL_ADDRESS][DOMAIN_NAME]"
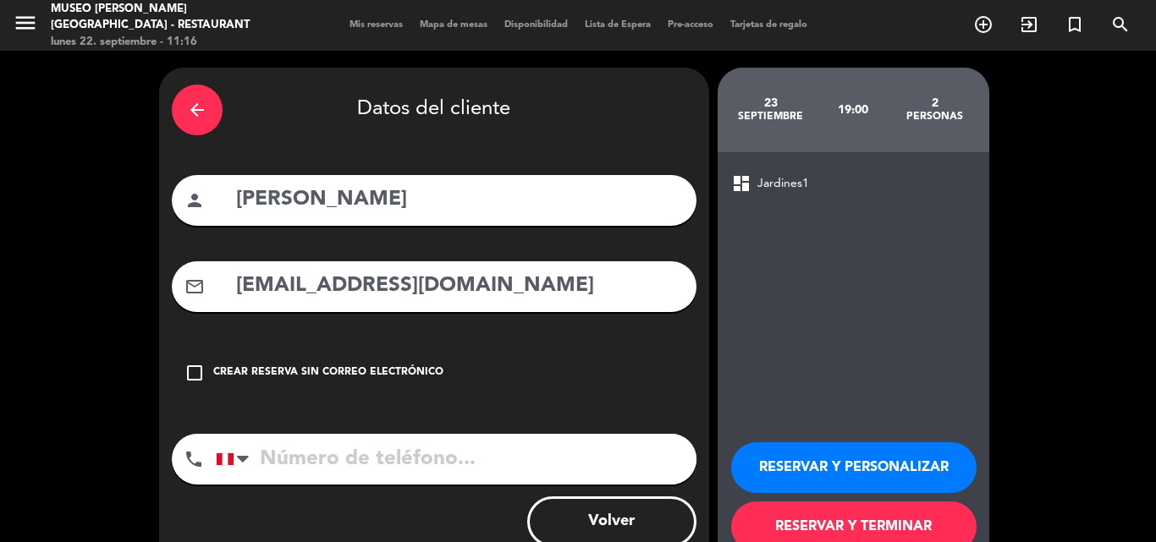
type input "[EMAIL_ADDRESS][DOMAIN_NAME]"
click at [433, 469] on input "tel" at bounding box center [456, 459] width 481 height 51
paste input "975704576"
type input "975704576"
click at [816, 468] on button "RESERVAR Y PERSONALIZAR" at bounding box center [853, 467] width 245 height 51
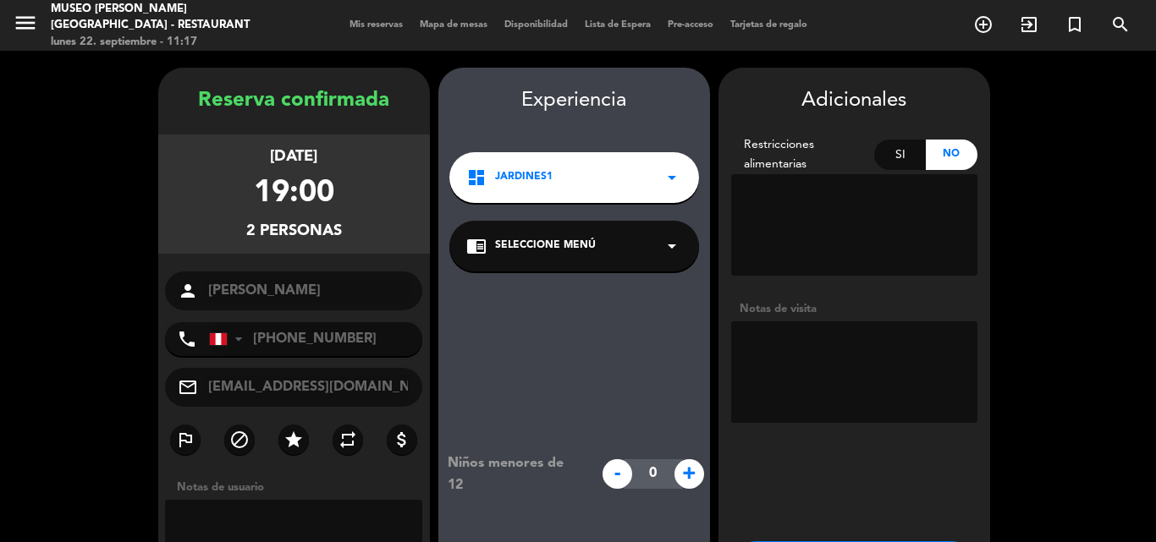
scroll to position [68, 0]
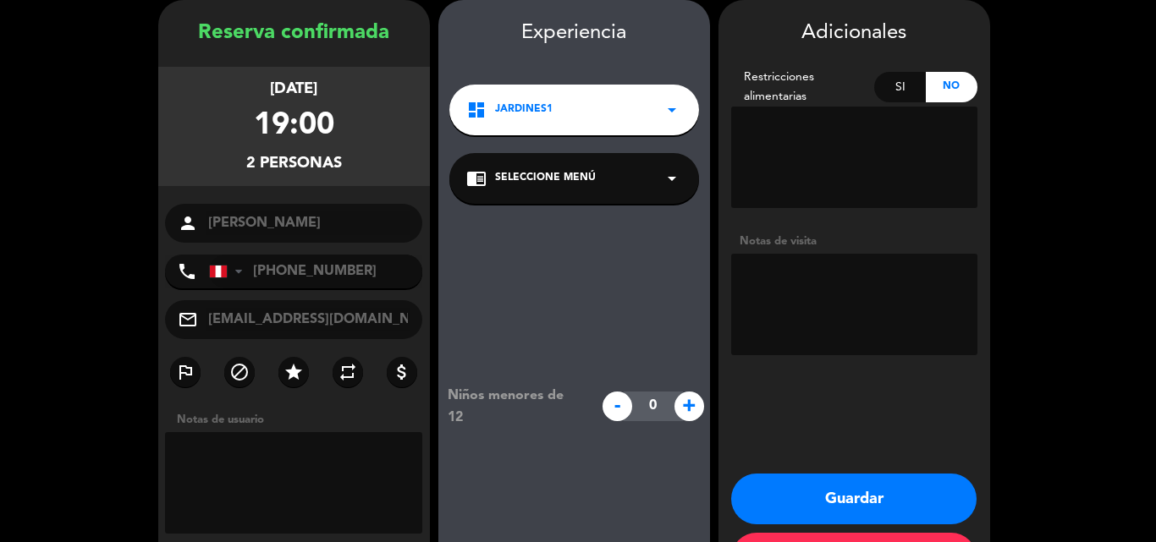
click at [565, 182] on span "Seleccione Menú" at bounding box center [545, 178] width 101 height 17
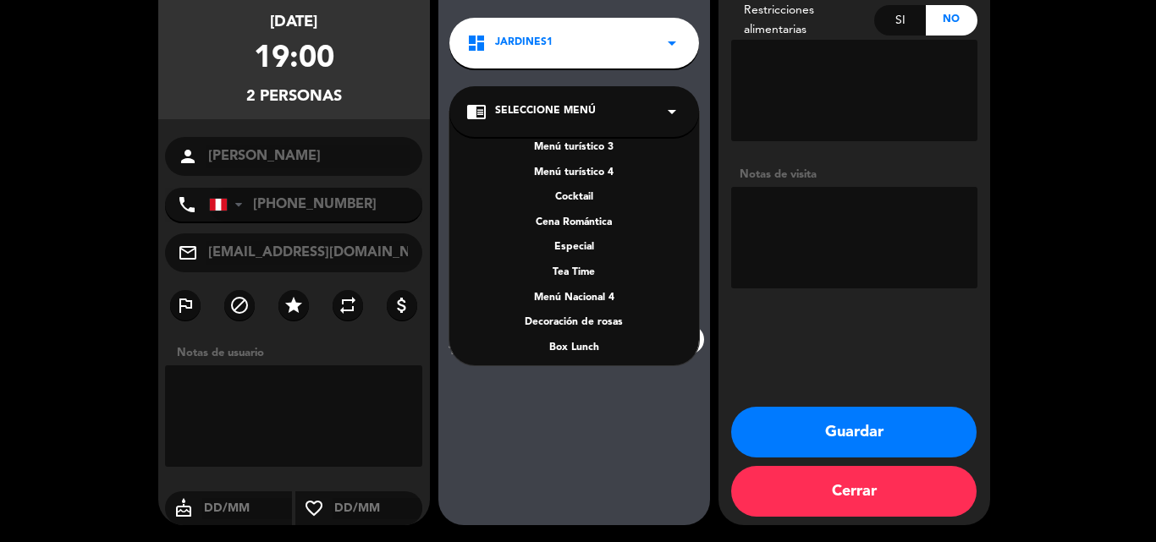
scroll to position [243, 0]
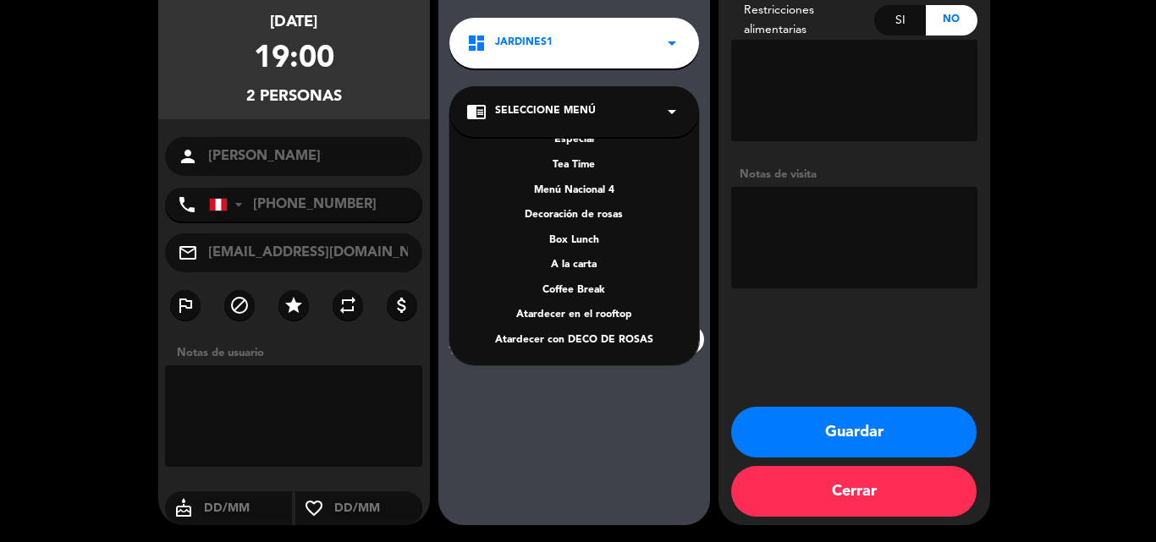
click at [574, 266] on div "A la carta" at bounding box center [574, 265] width 216 height 17
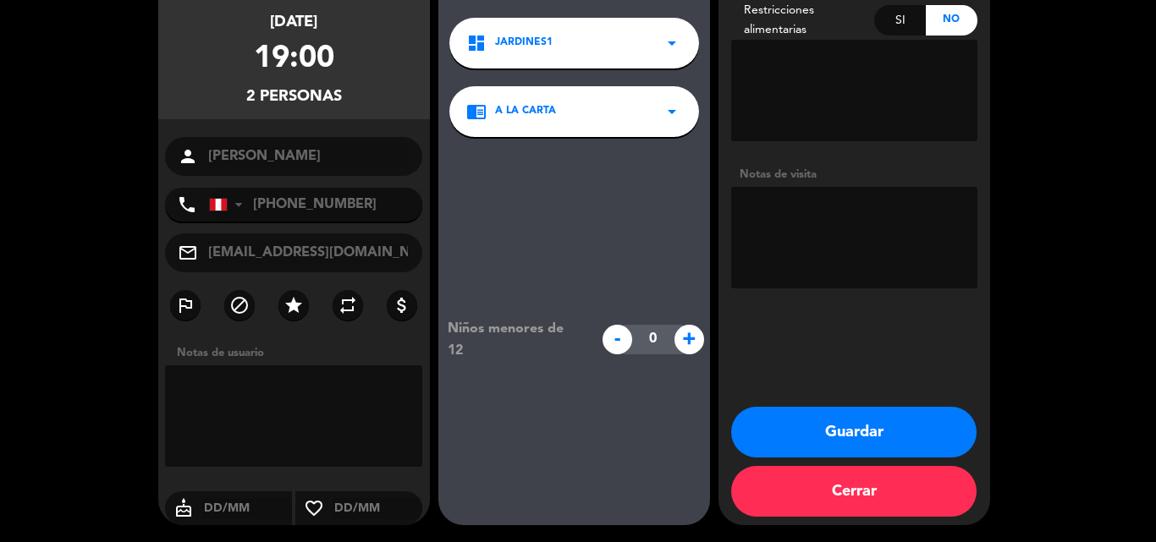
click at [818, 435] on button "Guardar" at bounding box center [853, 432] width 245 height 51
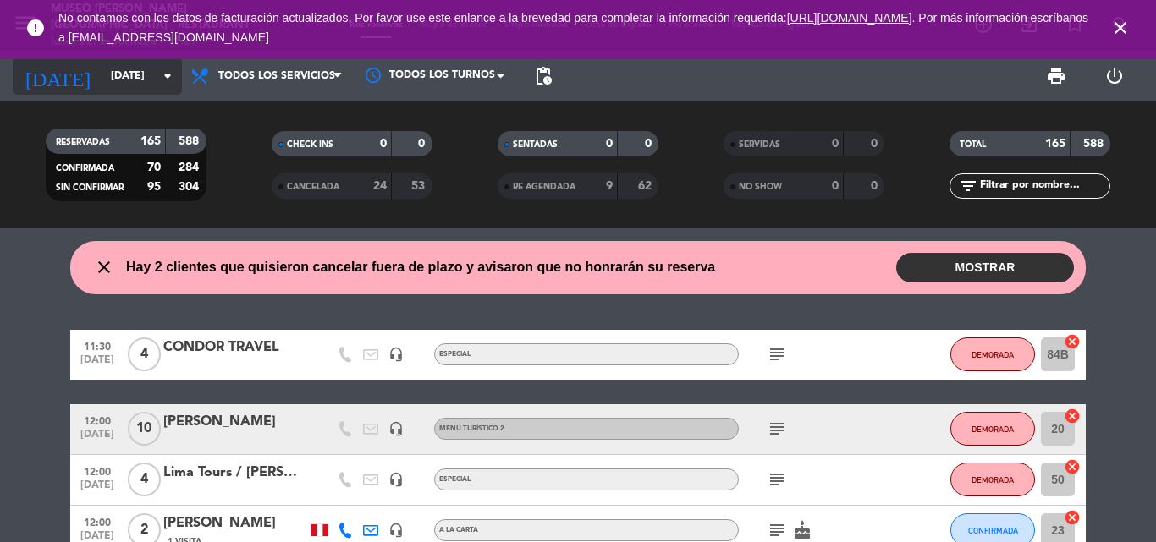
click at [102, 77] on input "[DATE]" at bounding box center [173, 76] width 143 height 29
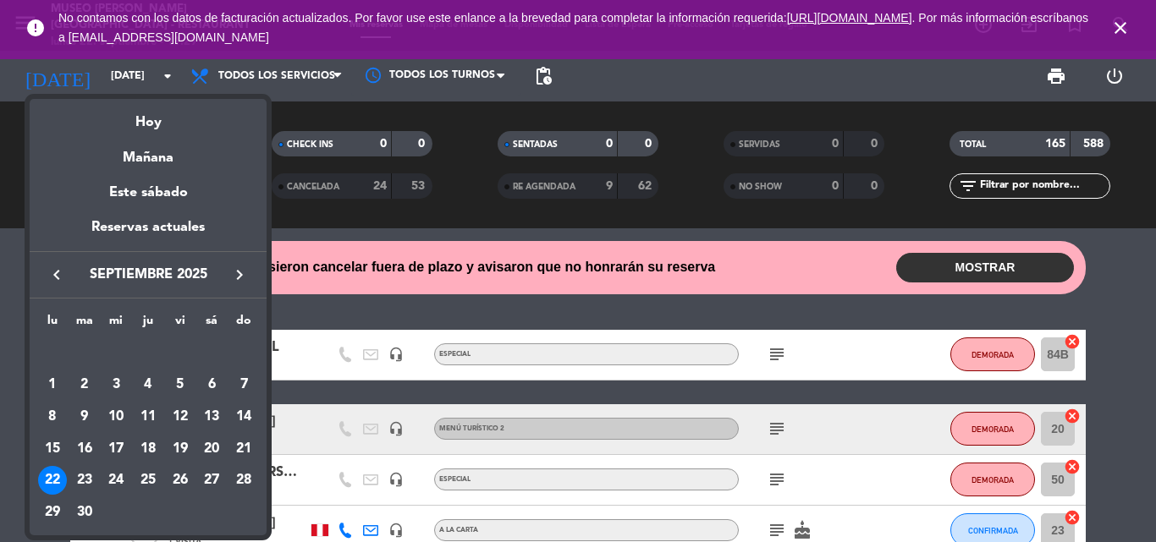
click at [1040, 187] on div at bounding box center [578, 271] width 1156 height 542
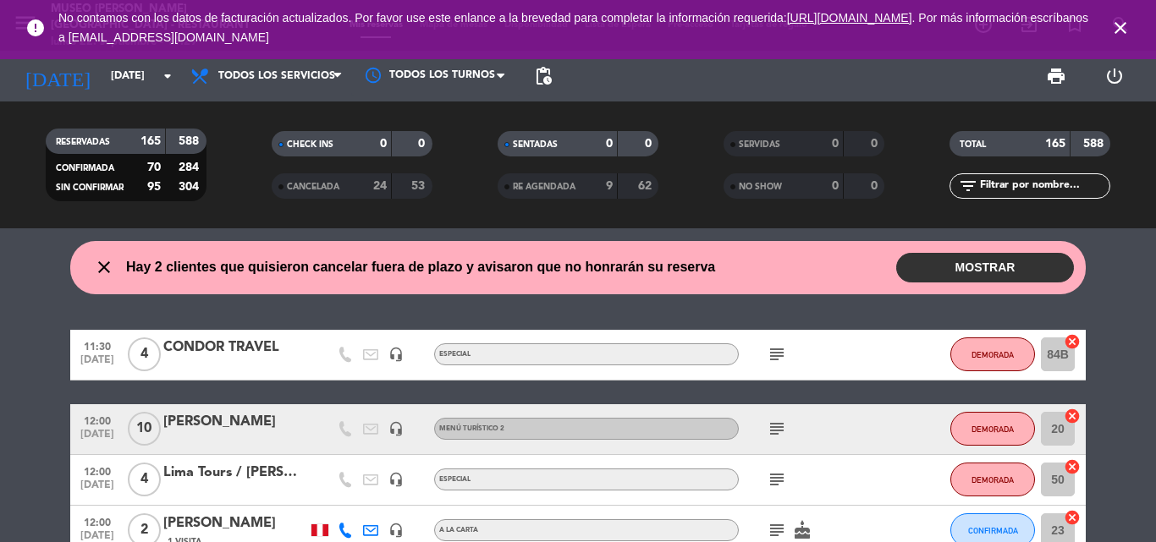
click at [1040, 187] on input "text" at bounding box center [1043, 186] width 131 height 19
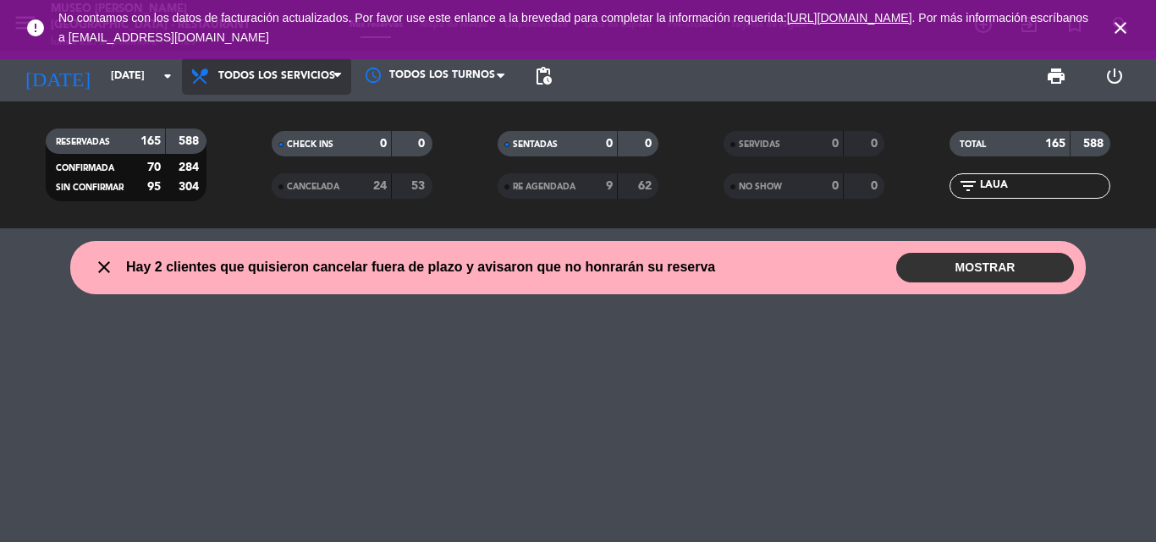
click at [244, 79] on span "Todos los servicios" at bounding box center [276, 76] width 117 height 12
click at [239, 113] on div "menu [GEOGRAPHIC_DATA][PERSON_NAME] - Restaurant [DATE] 22. septiembre - 11:29 …" at bounding box center [578, 114] width 1156 height 228
click at [1028, 181] on input "LAUA" at bounding box center [1043, 186] width 131 height 19
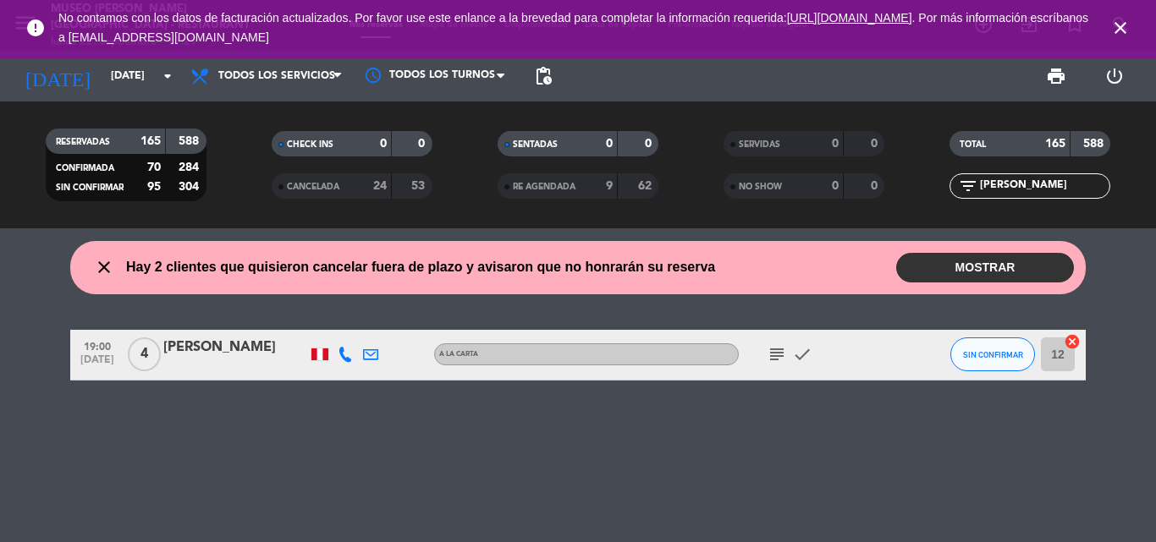
type input "[PERSON_NAME]"
click at [235, 350] on div "[PERSON_NAME]" at bounding box center [235, 348] width 144 height 22
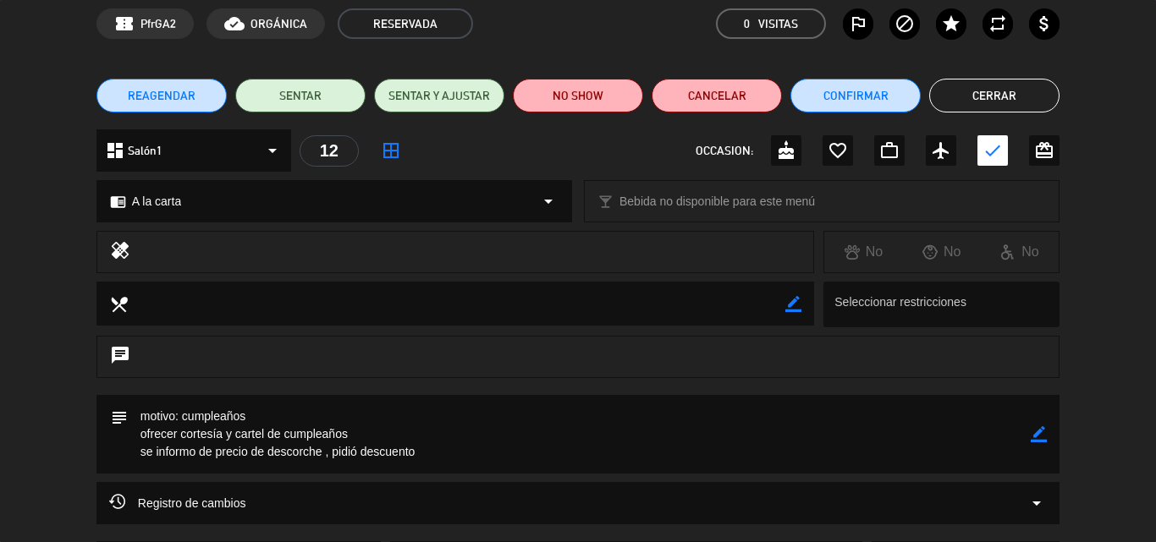
scroll to position [169, 0]
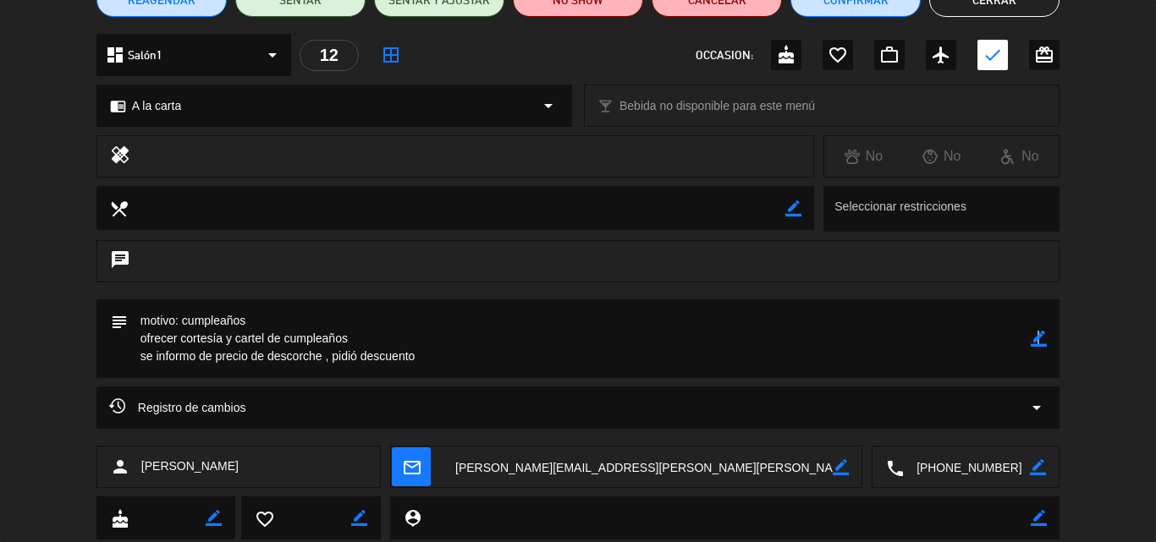
click at [1036, 343] on icon "border_color" at bounding box center [1038, 339] width 16 height 16
click at [473, 349] on textarea at bounding box center [579, 338] width 903 height 79
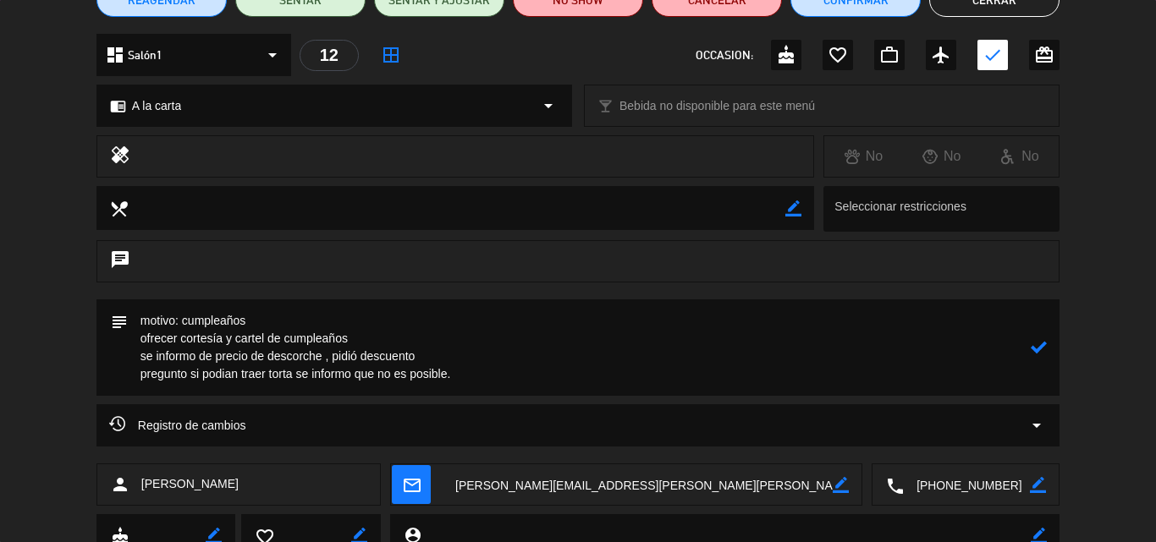
type textarea "motivo: cumpleaños ofrecer cortesía y cartel de cumpleaños se informo de precio…"
click at [1043, 345] on icon at bounding box center [1038, 347] width 16 height 16
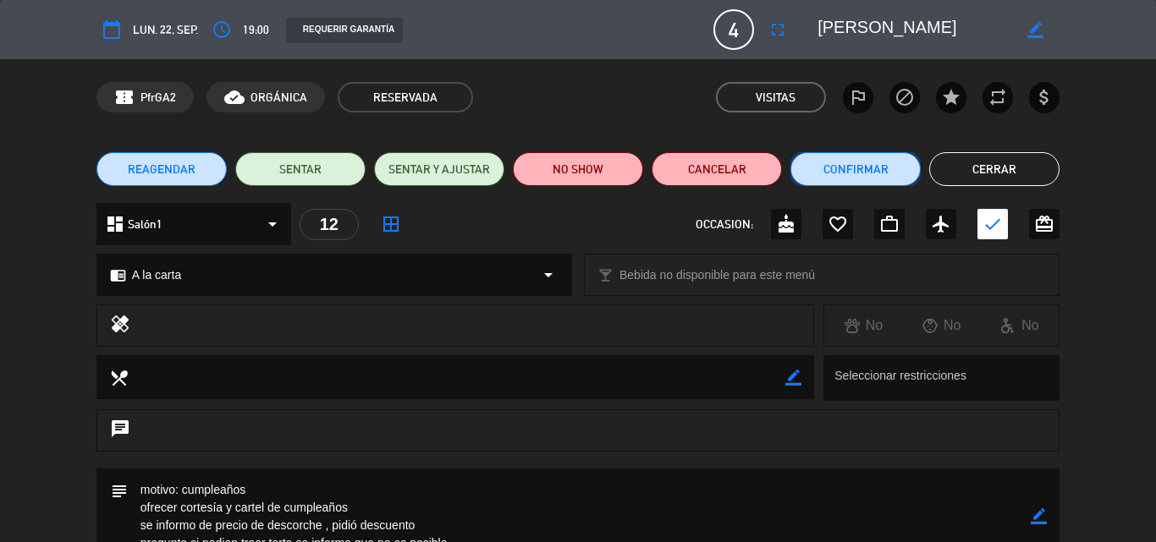
click at [857, 163] on button "Confirmar" at bounding box center [855, 169] width 130 height 34
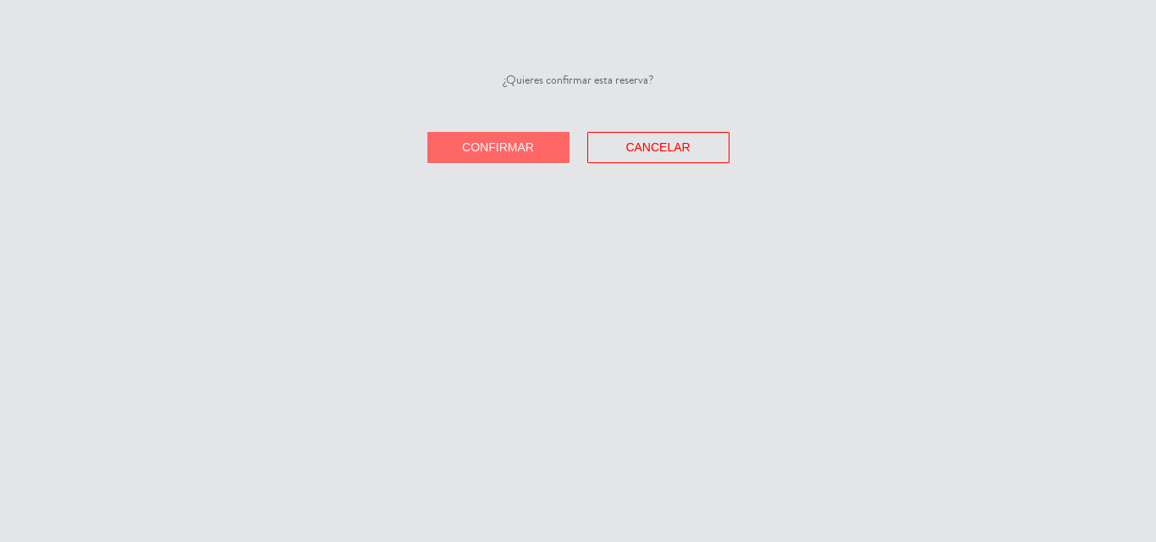
click at [470, 136] on button "Confirmar" at bounding box center [498, 147] width 142 height 31
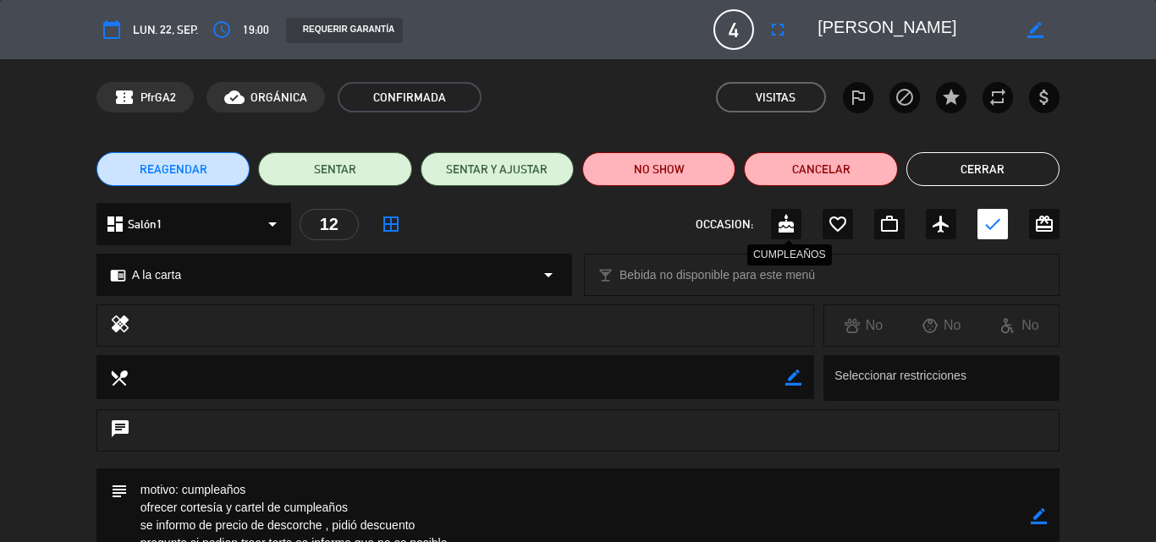
click at [779, 222] on icon "cake" at bounding box center [786, 224] width 20 height 20
click at [959, 169] on button "Cerrar" at bounding box center [982, 169] width 153 height 34
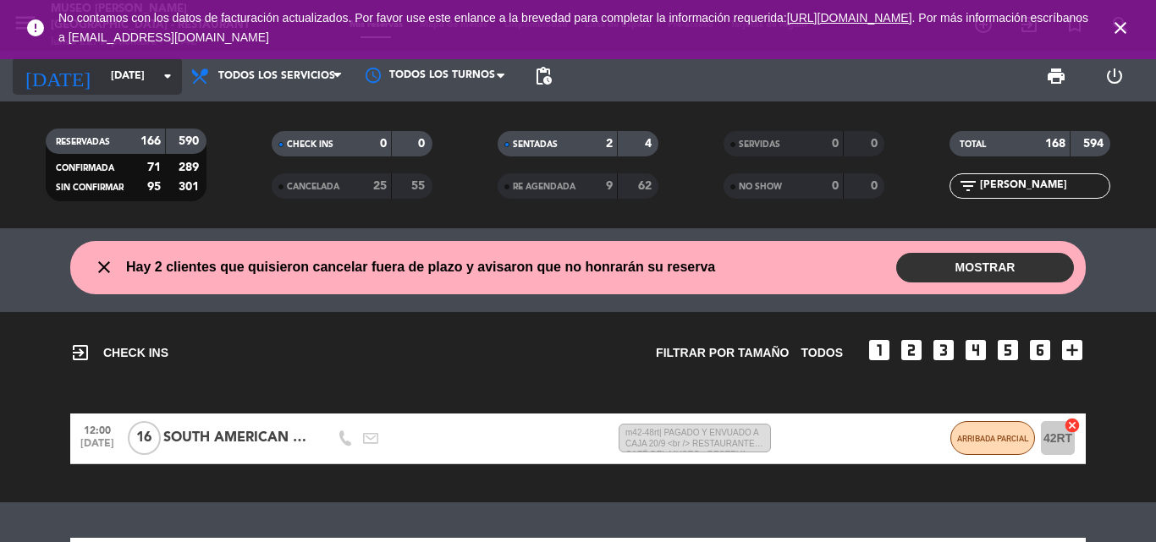
click at [140, 75] on input "[DATE]" at bounding box center [173, 76] width 143 height 29
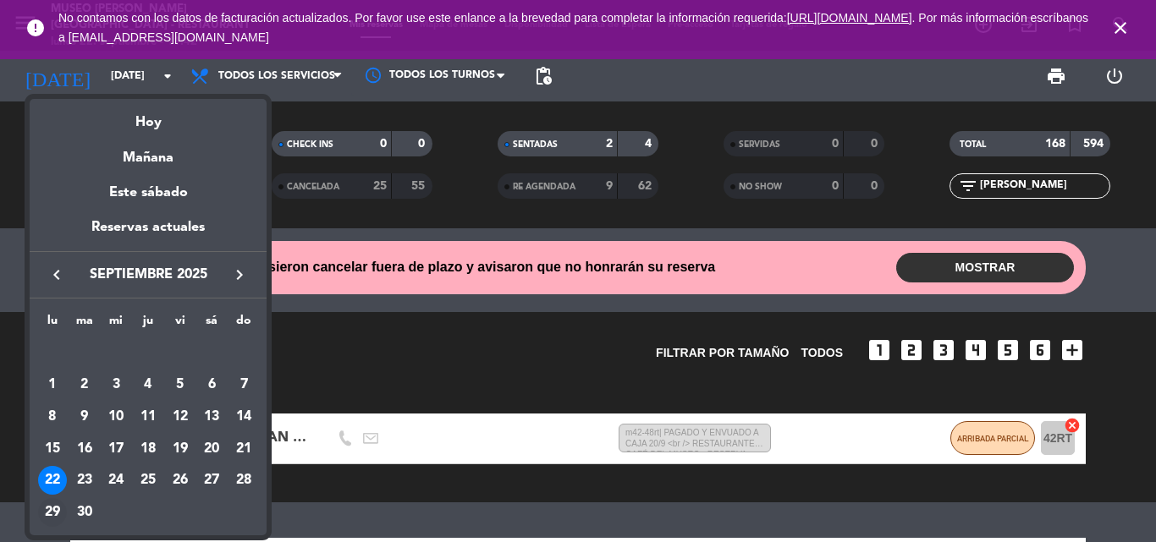
click at [58, 508] on div "29" at bounding box center [52, 512] width 29 height 29
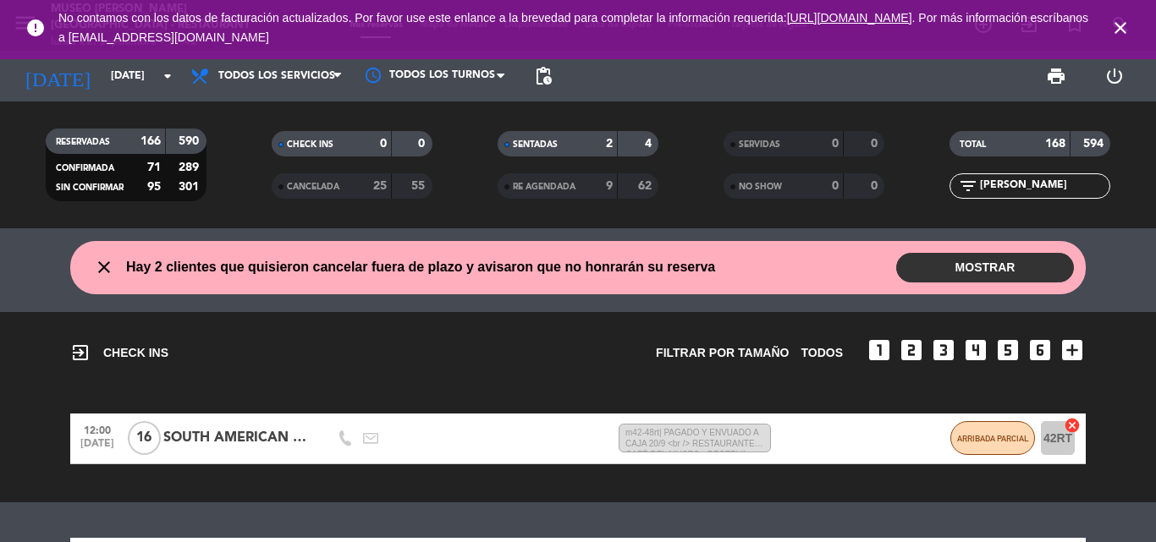
type input "[DATE]"
drag, startPoint x: 1036, startPoint y: 188, endPoint x: 720, endPoint y: 178, distance: 316.6
click at [720, 178] on div "RESERVADAS 166 590 CONFIRMADA 71 289 SIN CONFIRMAR 95 301 CHECK INS 0 0 CANCELA…" at bounding box center [578, 164] width 1156 height 93
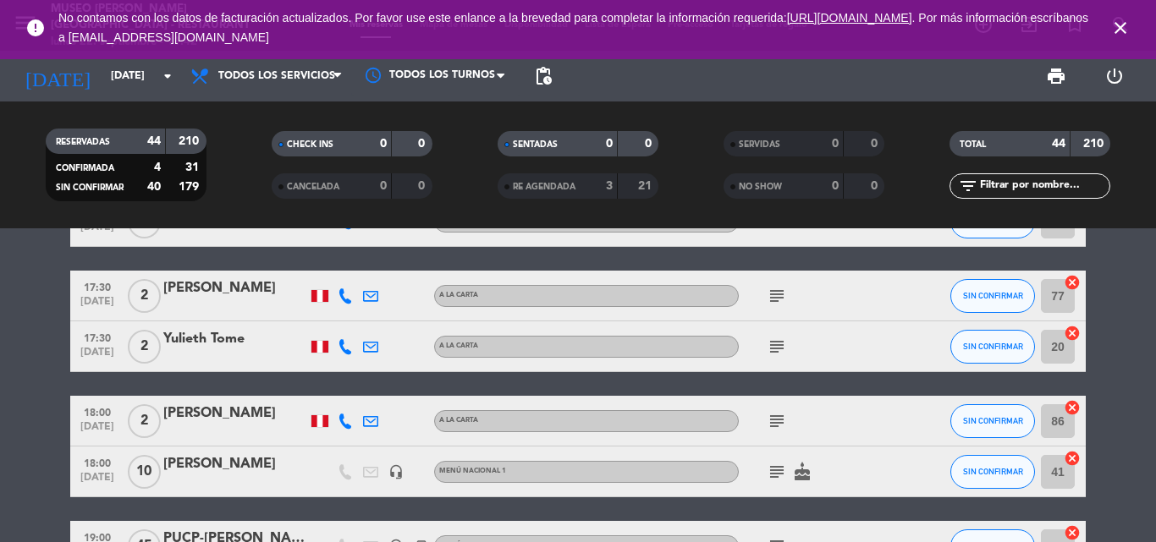
scroll to position [1015, 0]
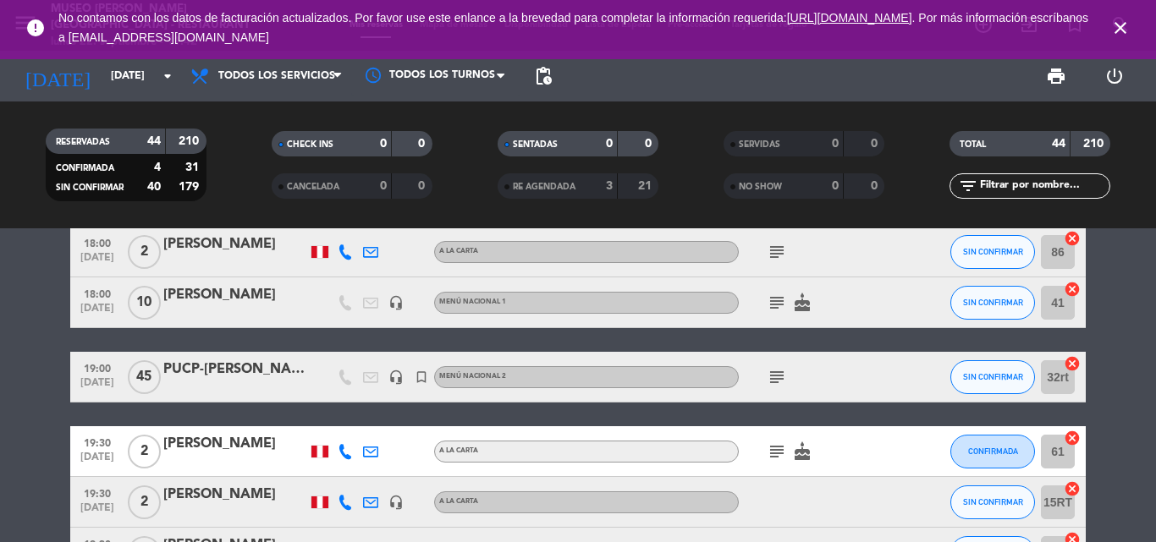
click at [221, 298] on div "[PERSON_NAME]" at bounding box center [235, 295] width 144 height 22
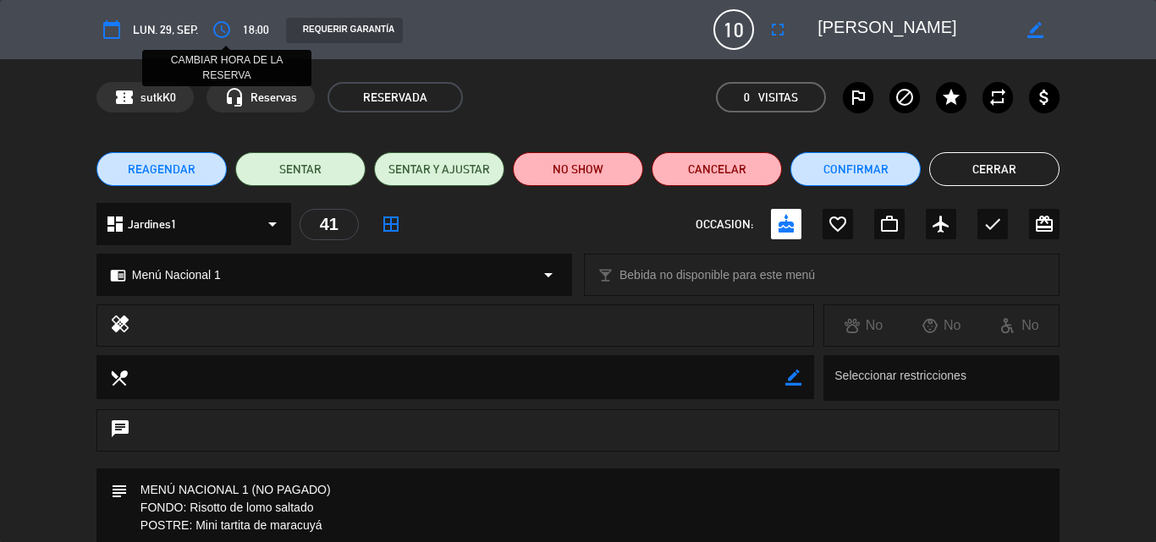
click at [236, 31] on button "access_time" at bounding box center [221, 29] width 30 height 30
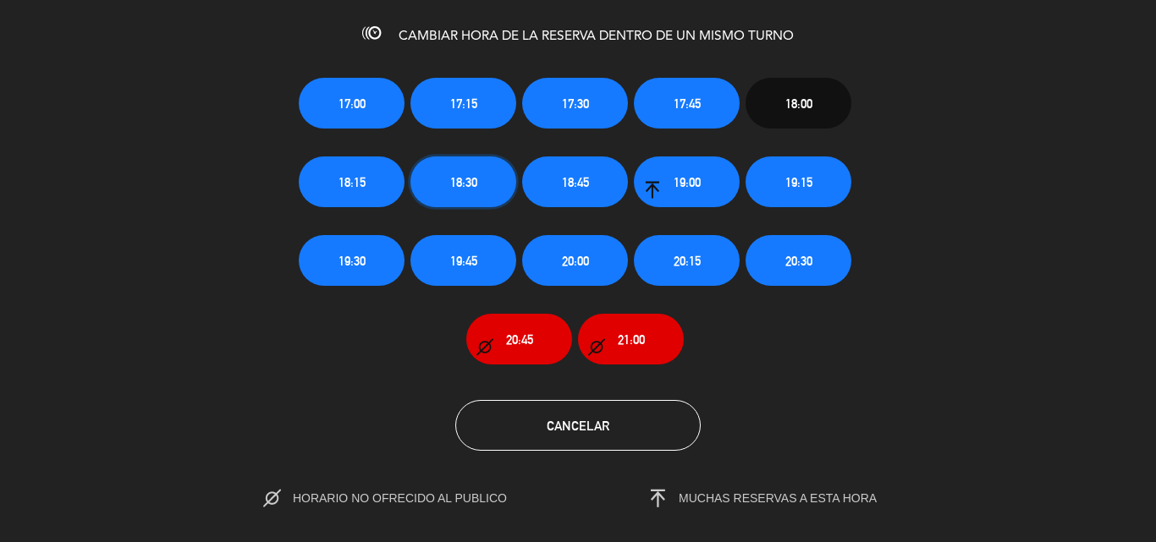
click at [454, 175] on span "18:30" at bounding box center [463, 182] width 27 height 19
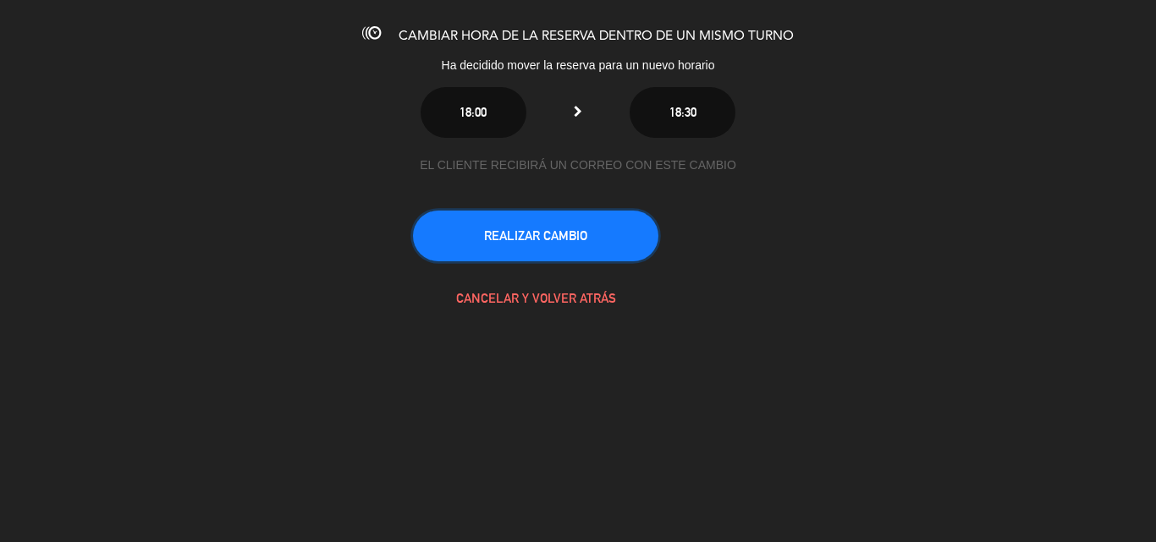
click at [552, 235] on button "REALIZAR CAMBIO" at bounding box center [535, 236] width 245 height 51
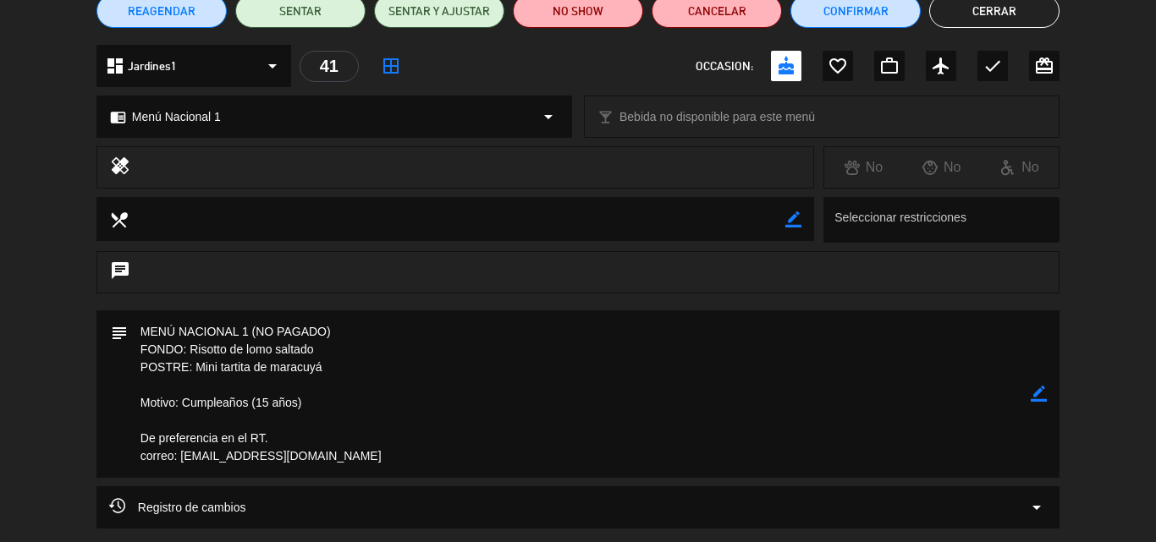
scroll to position [169, 0]
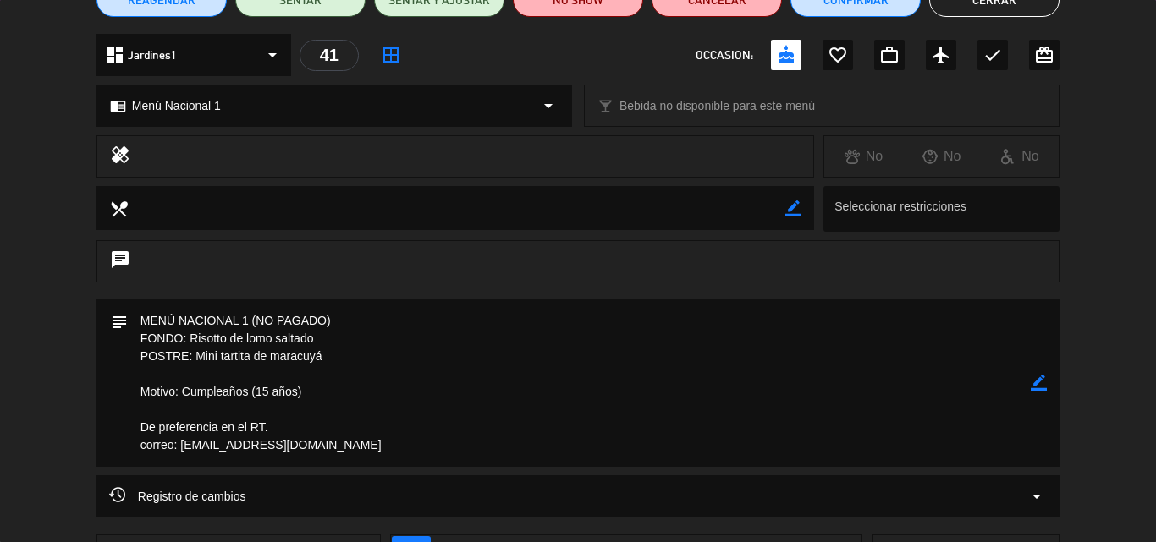
click at [1032, 387] on icon "border_color" at bounding box center [1038, 383] width 16 height 16
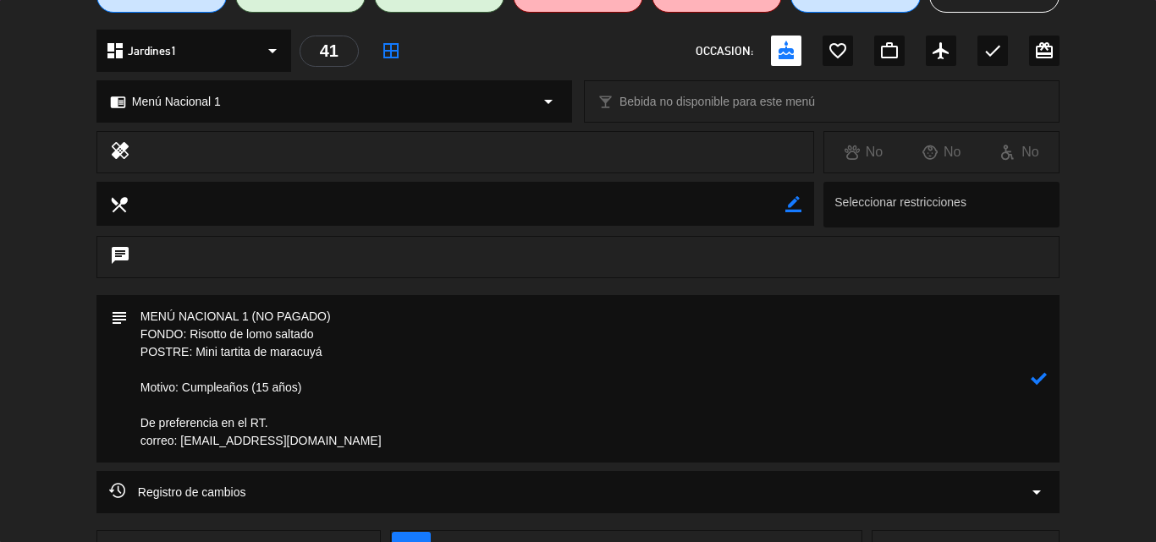
scroll to position [306, 0]
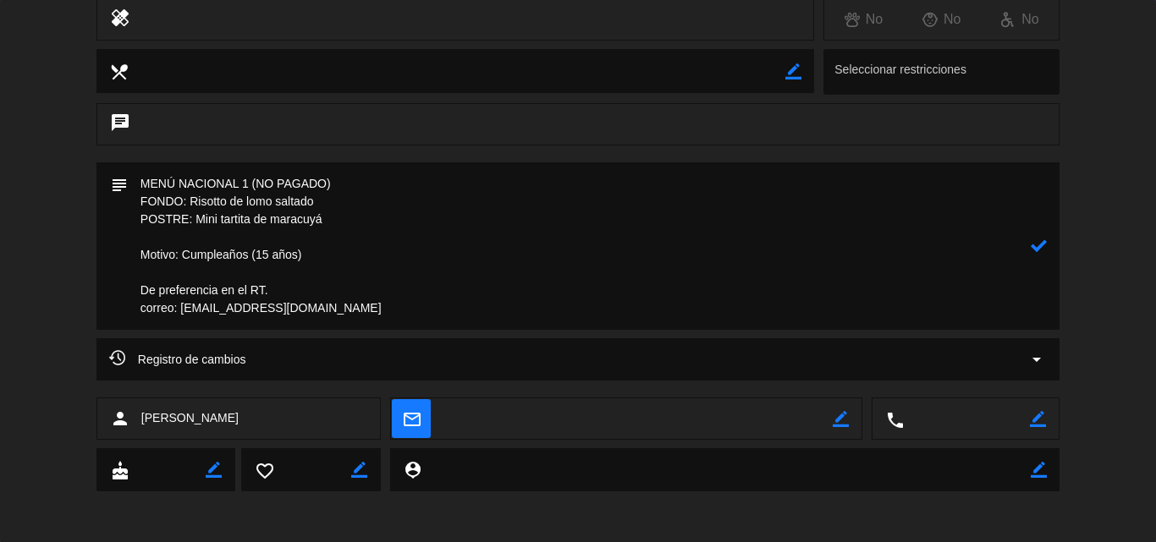
click at [135, 177] on textarea at bounding box center [579, 246] width 903 height 168
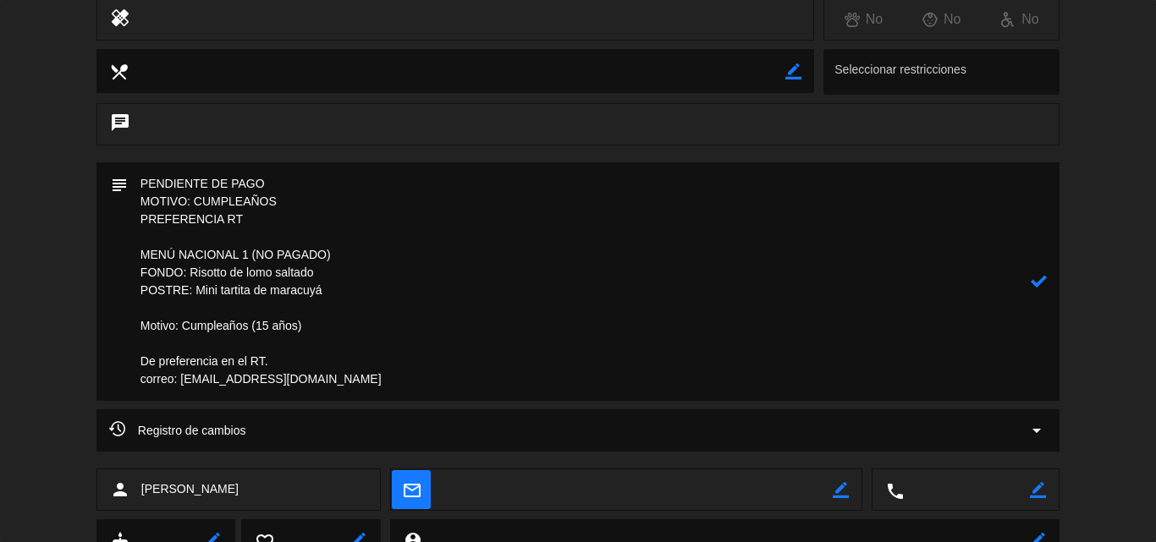
drag, startPoint x: 346, startPoint y: 255, endPoint x: 250, endPoint y: 257, distance: 96.5
click at [250, 257] on textarea at bounding box center [579, 281] width 903 height 239
click at [348, 289] on textarea at bounding box center [579, 281] width 903 height 239
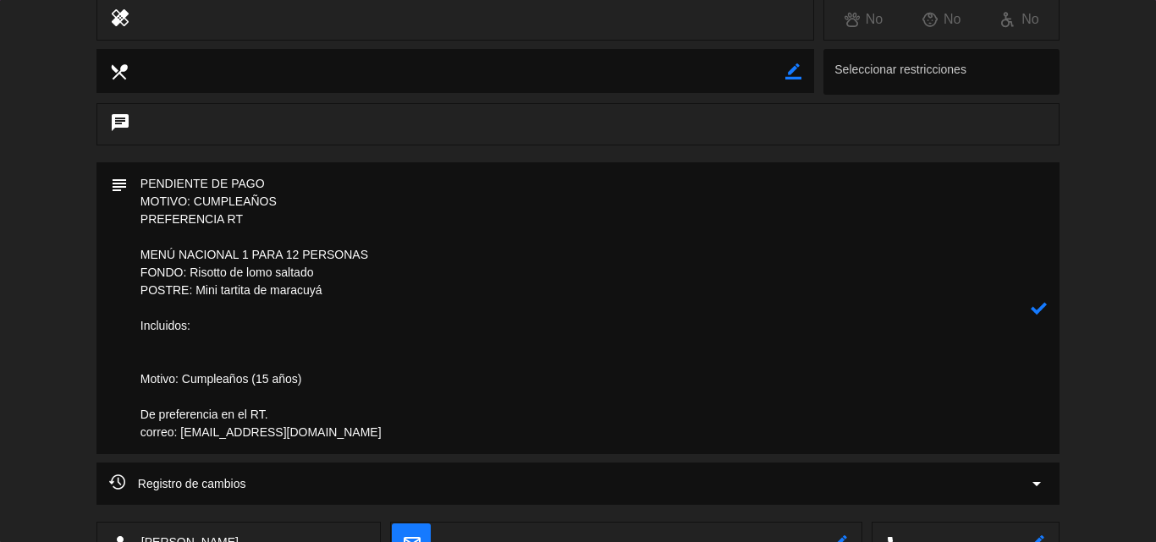
click at [302, 204] on textarea at bounding box center [579, 308] width 903 height 292
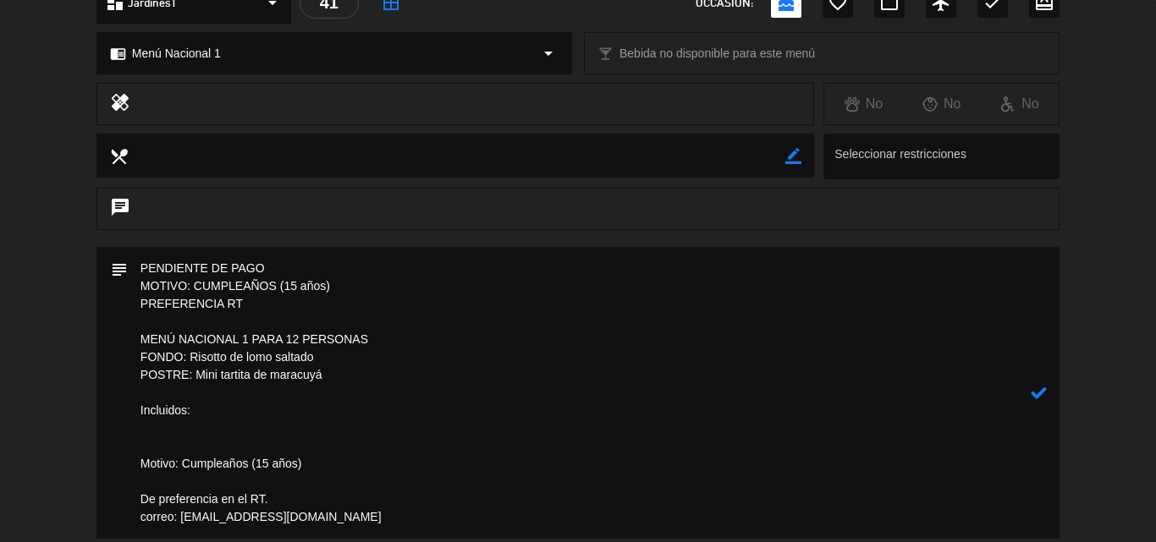
drag, startPoint x: 323, startPoint y: 459, endPoint x: 107, endPoint y: 461, distance: 215.7
click at [107, 461] on div "subject" at bounding box center [577, 393] width 963 height 292
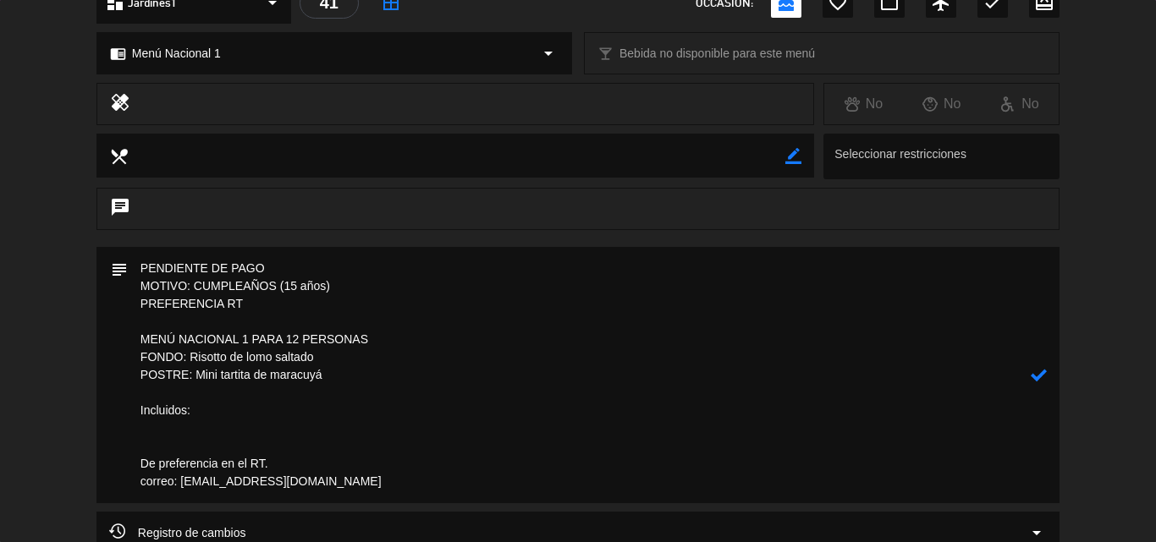
drag, startPoint x: 273, startPoint y: 464, endPoint x: 133, endPoint y: 460, distance: 140.5
click at [133, 460] on textarea at bounding box center [579, 375] width 903 height 256
click at [162, 424] on textarea at bounding box center [579, 375] width 903 height 256
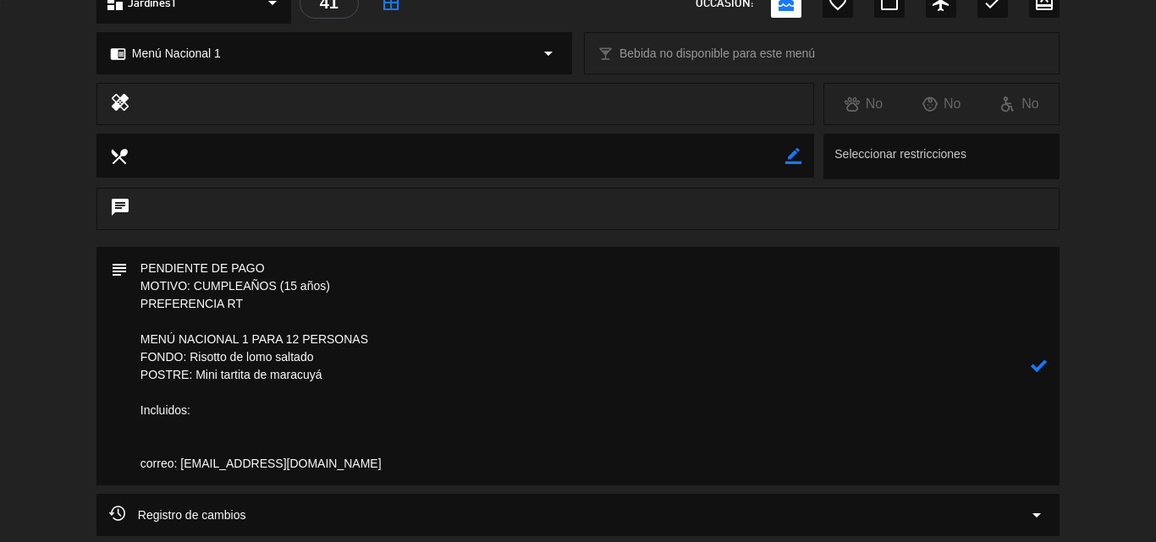
paste textarea ": Canasta de pan (para compartir), 01 botella de agua purificada premium y 01 b…"
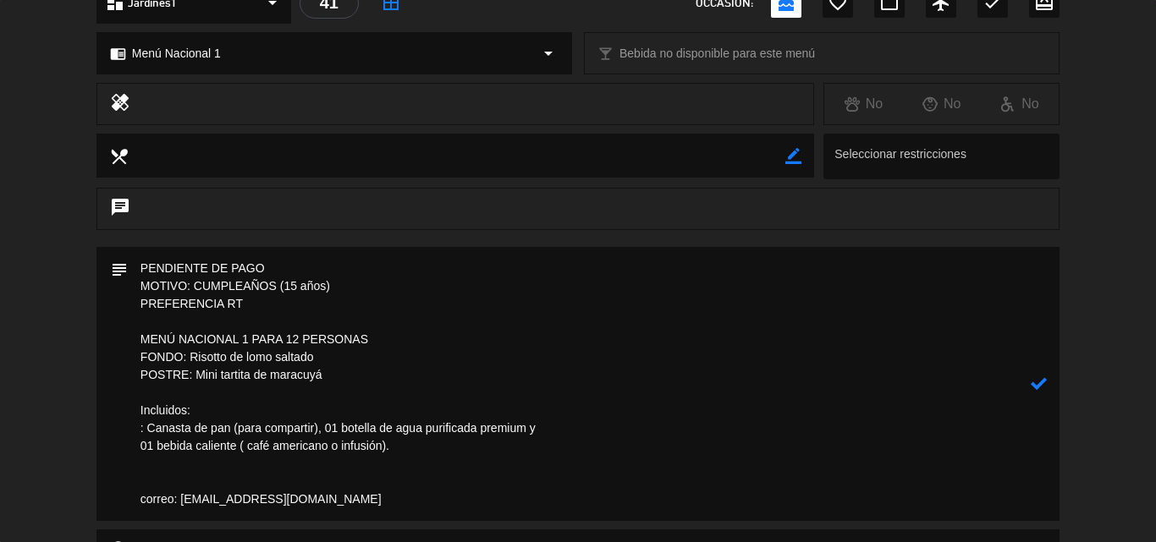
click at [146, 426] on textarea at bounding box center [579, 384] width 903 height 274
click at [320, 422] on textarea at bounding box center [579, 384] width 903 height 274
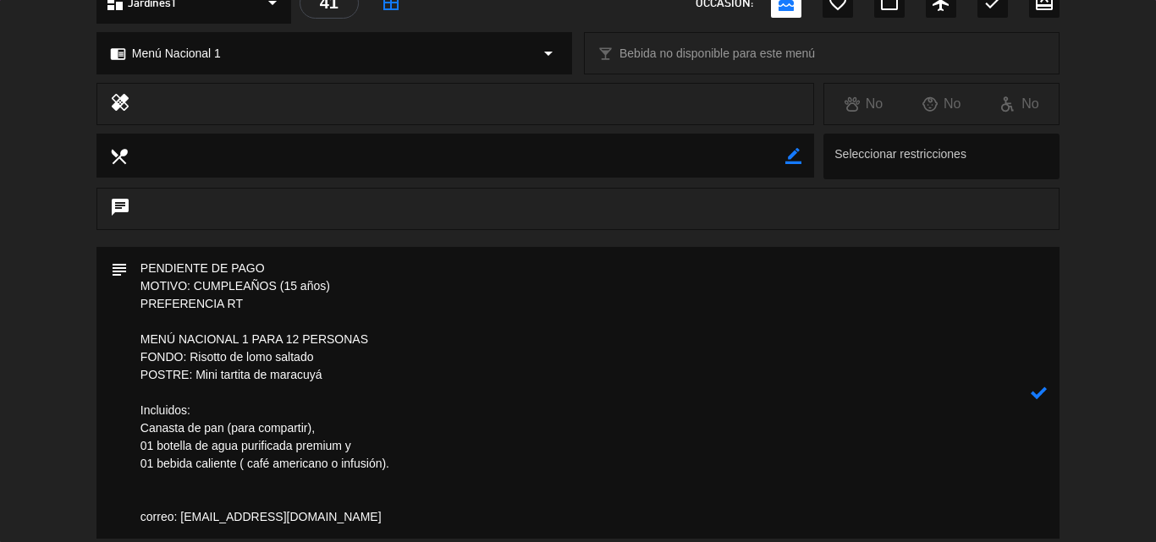
click at [354, 443] on textarea at bounding box center [579, 393] width 903 height 292
type textarea "PENDIENTE DE PAGO MOTIVO: CUMPLEAÑOS (15 años) PREFERENCIA RT MENÚ NACIONAL 1 P…"
click at [1041, 390] on icon at bounding box center [1038, 393] width 16 height 16
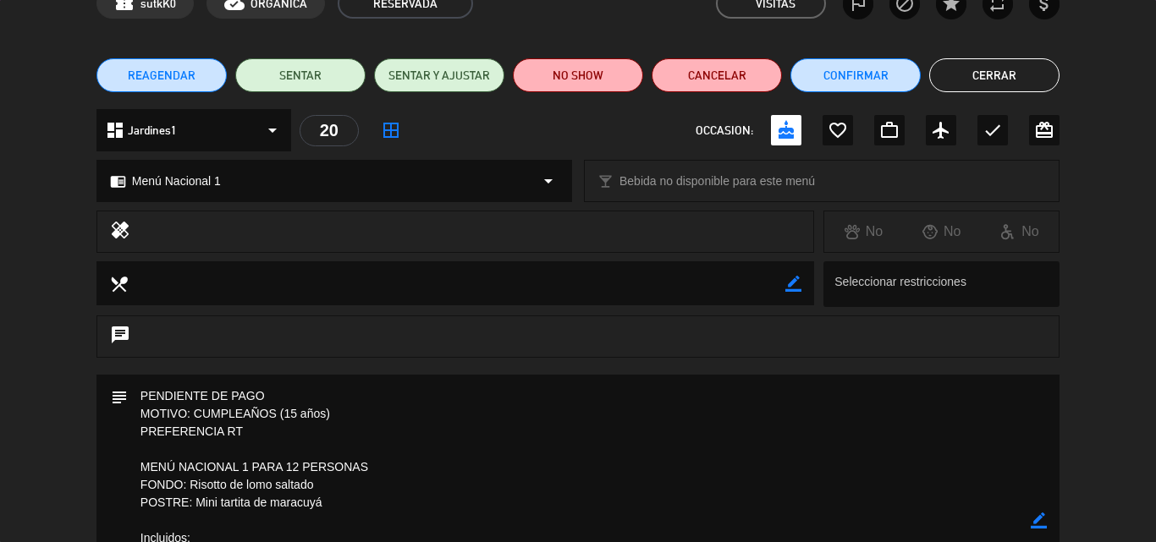
scroll to position [0, 0]
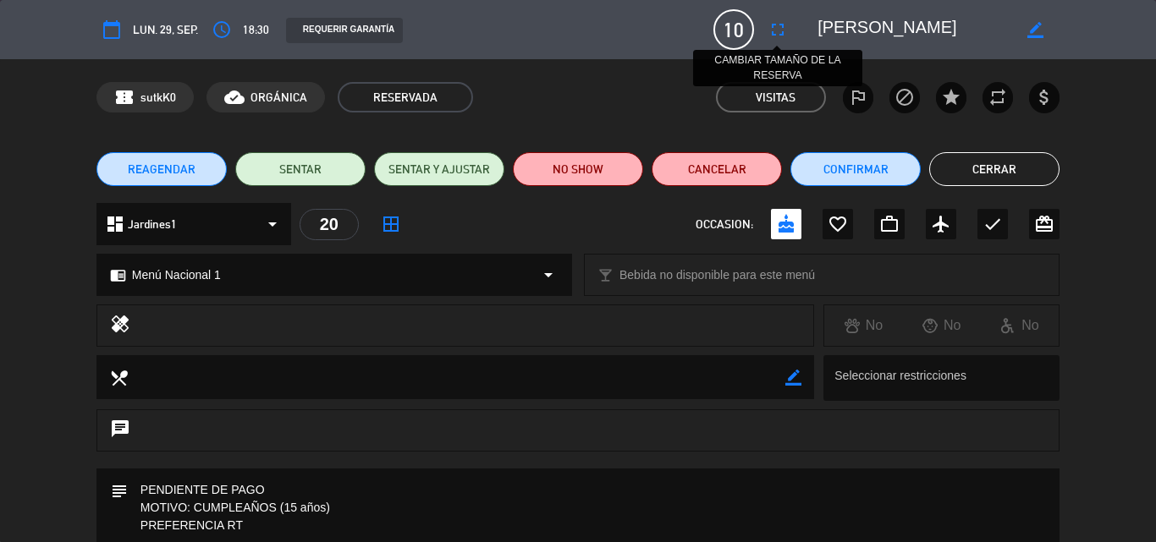
click at [779, 25] on icon "fullscreen" at bounding box center [777, 29] width 20 height 20
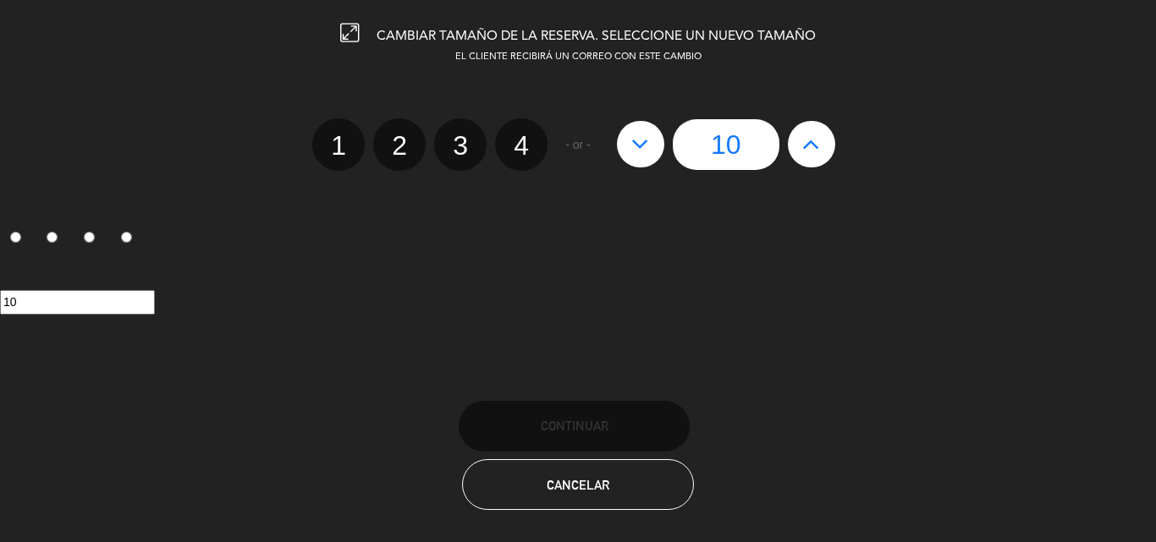
click at [821, 138] on button at bounding box center [811, 144] width 47 height 46
type input "11"
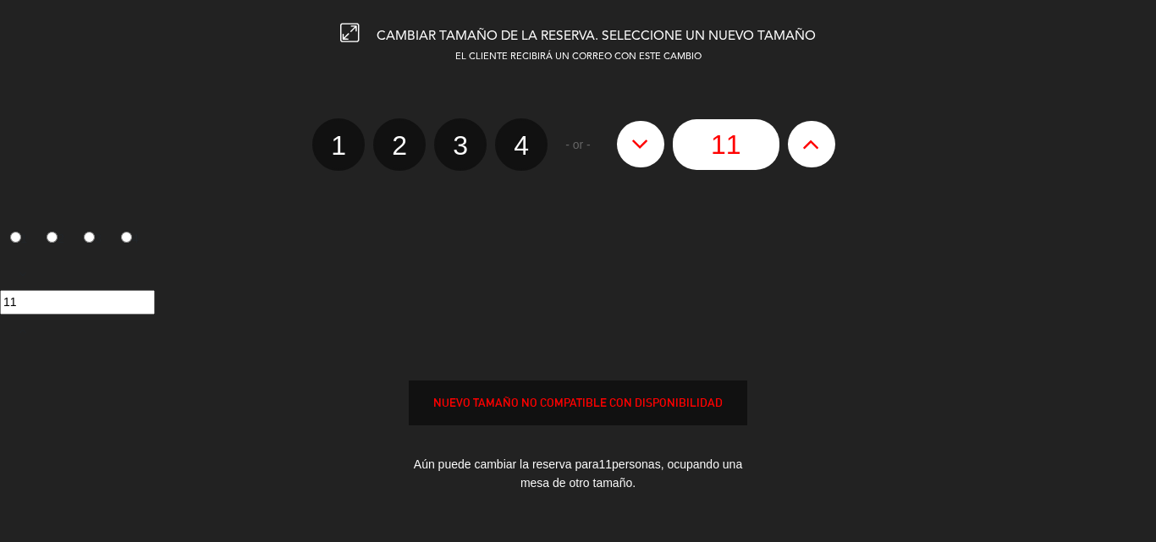
click at [821, 138] on button at bounding box center [811, 144] width 47 height 46
type input "12"
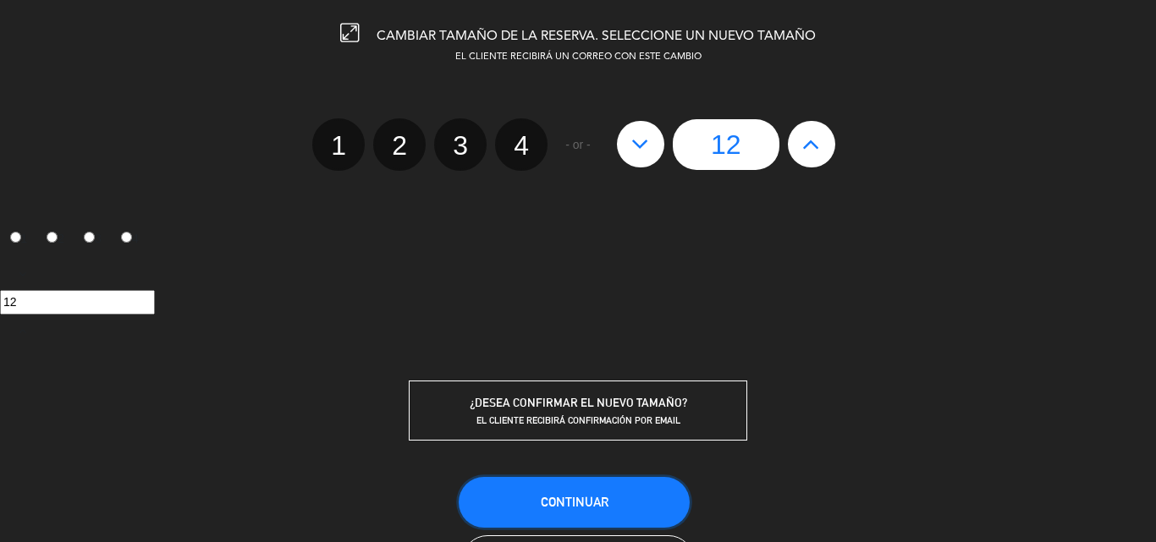
click at [601, 503] on span "Continuar" at bounding box center [575, 502] width 68 height 14
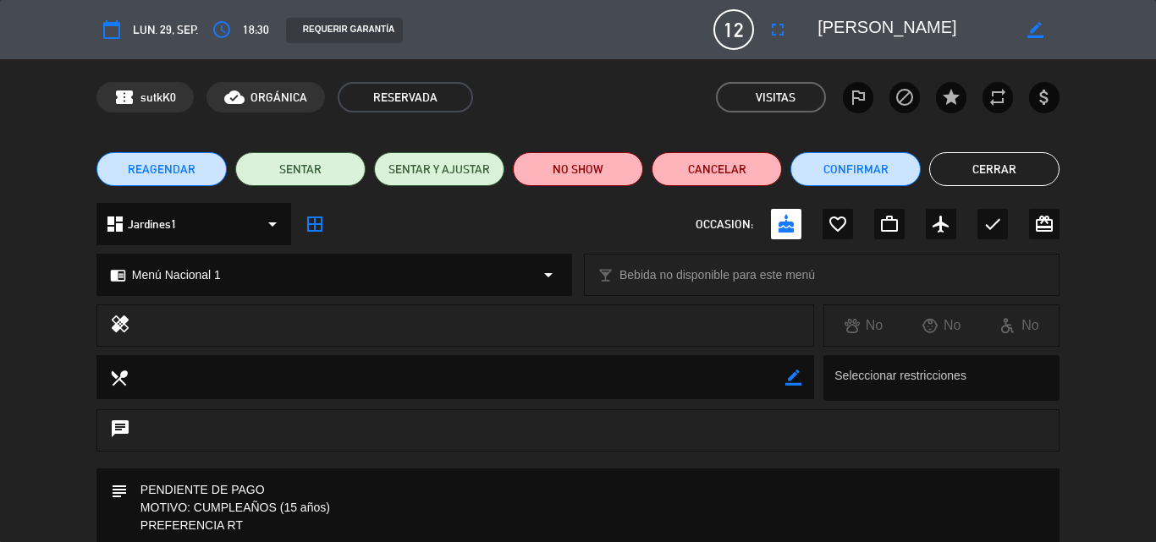
click at [987, 168] on button "Cerrar" at bounding box center [994, 169] width 130 height 34
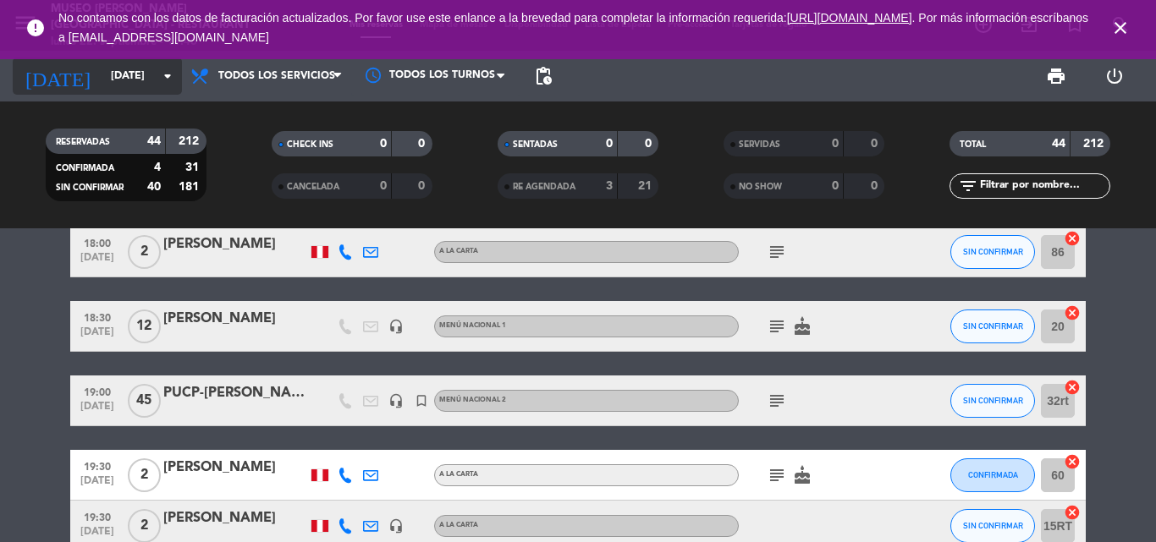
click at [102, 69] on input "[DATE]" at bounding box center [173, 76] width 143 height 29
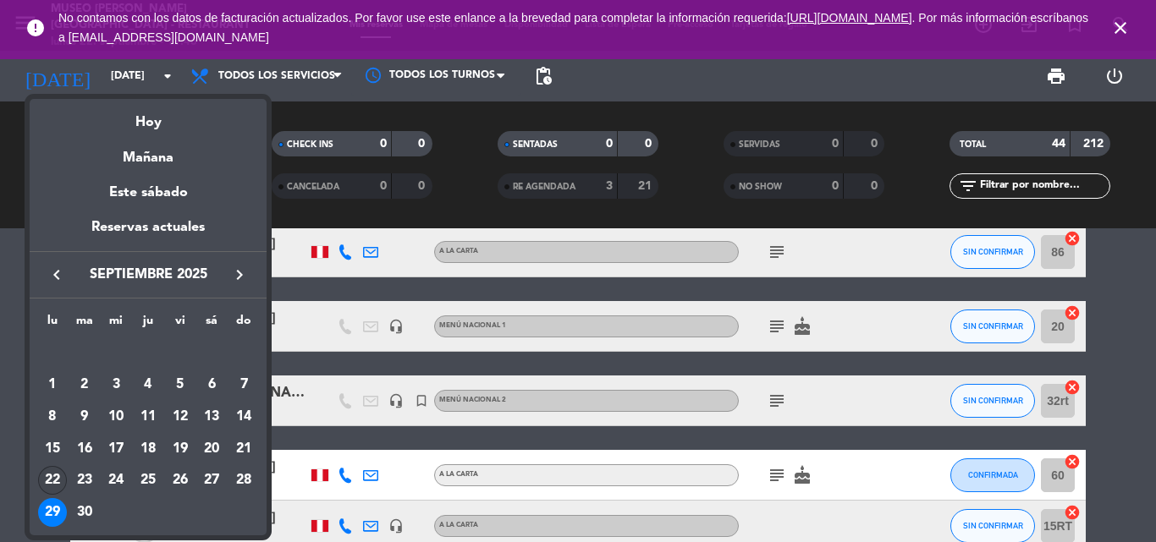
click at [58, 475] on div "22" at bounding box center [52, 480] width 29 height 29
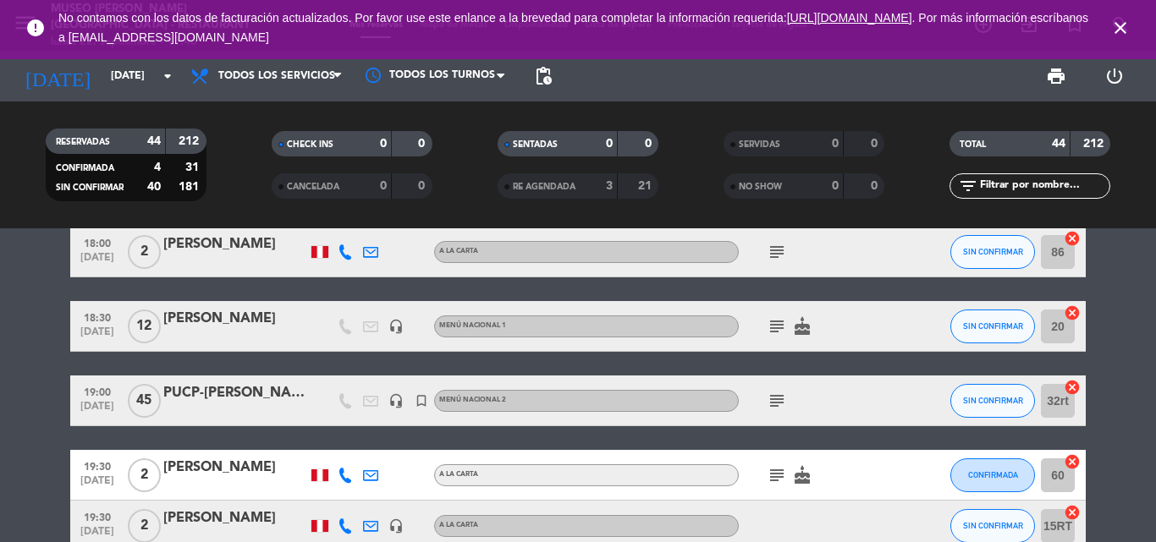
type input "[DATE]"
click at [1024, 187] on input "text" at bounding box center [1043, 186] width 131 height 19
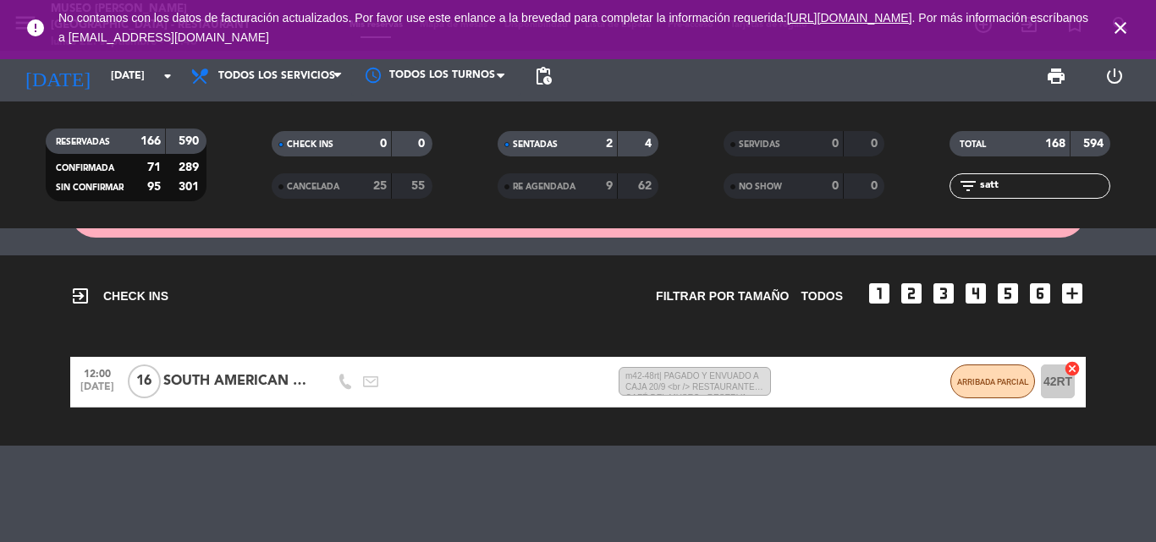
scroll to position [81, 0]
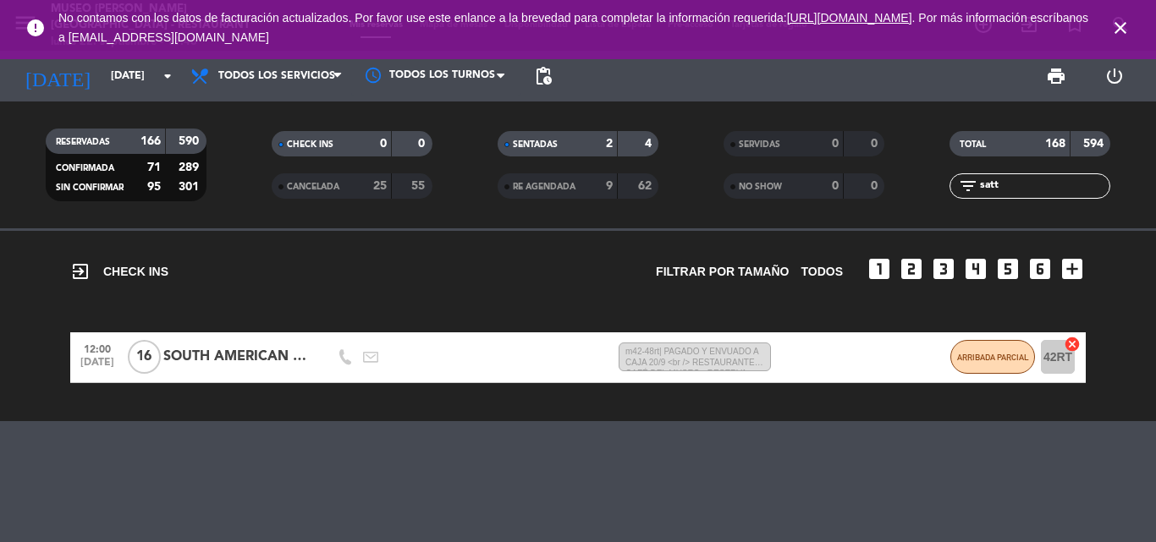
click at [739, 140] on span "SERVIDAS" at bounding box center [759, 144] width 41 height 8
drag, startPoint x: 1024, startPoint y: 188, endPoint x: 823, endPoint y: 200, distance: 201.7
click at [840, 199] on div "RESERVADAS 166 590 CONFIRMADA 71 289 SIN CONFIRMAR 95 301 CHECK INS 0 0 CANCELA…" at bounding box center [578, 164] width 1156 height 93
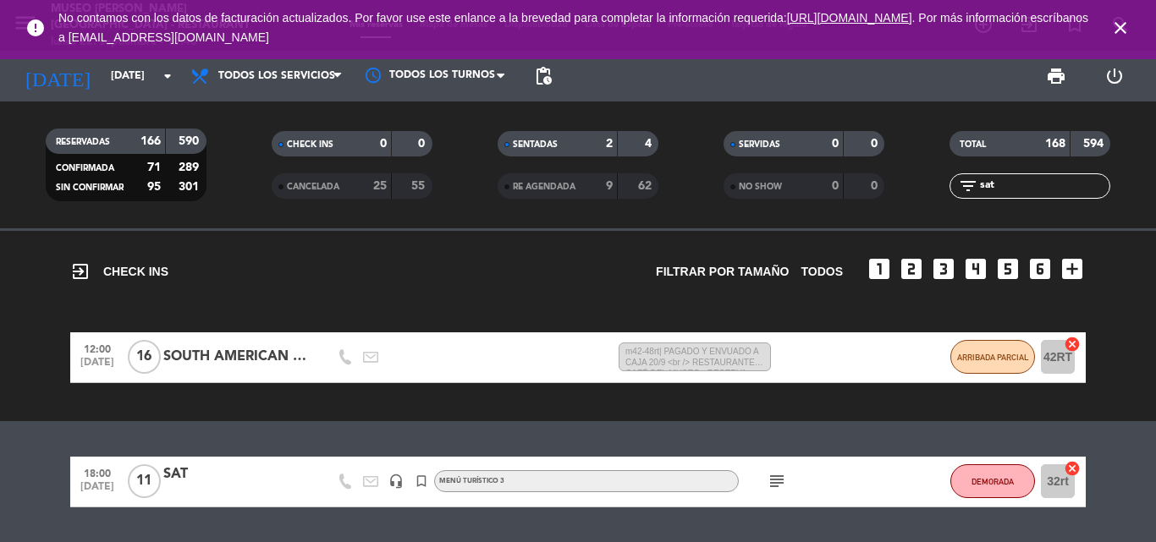
type input "sat"
click at [176, 462] on div "18:00 [DATE] SAT headset_mic turned_in_not Menú turístico 3 subject DEMORADA 32…" at bounding box center [577, 482] width 1015 height 51
click at [172, 470] on div "SAT" at bounding box center [235, 475] width 144 height 22
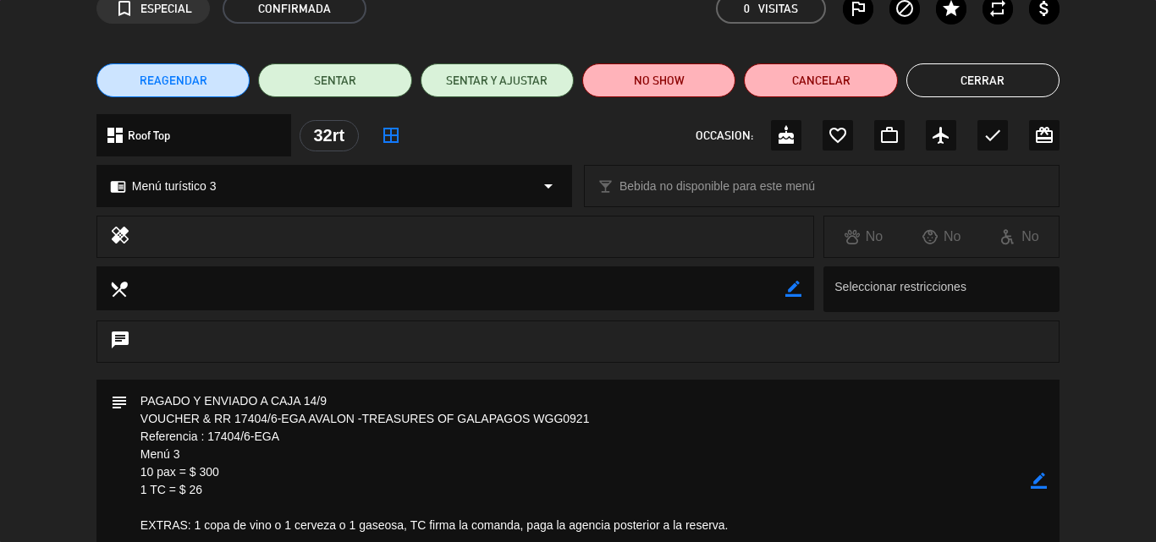
scroll to position [254, 0]
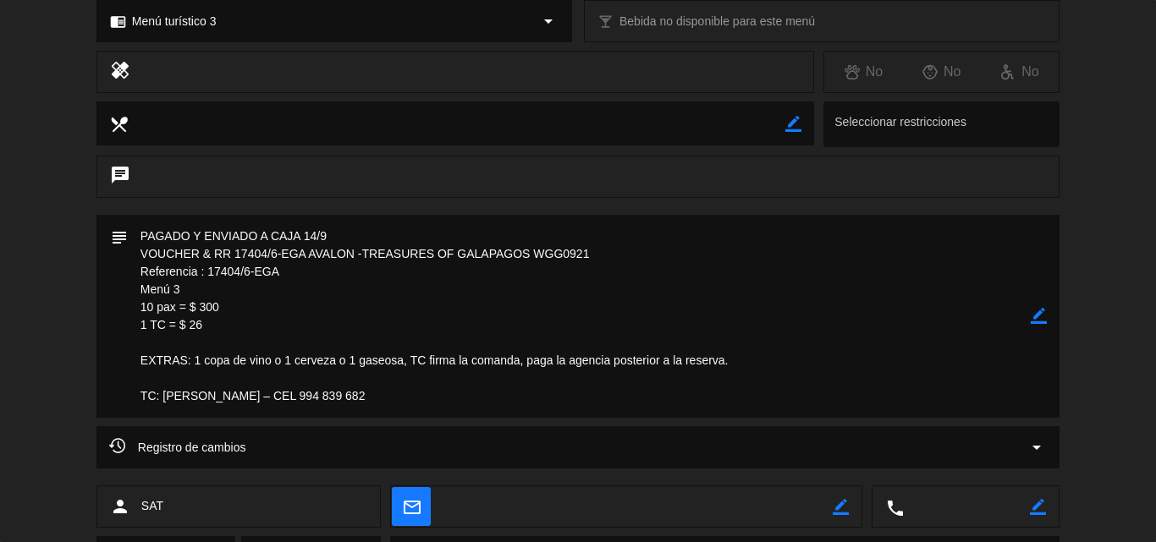
click at [1047, 312] on div "subject border_color" at bounding box center [577, 316] width 963 height 203
click at [1044, 311] on icon "border_color" at bounding box center [1038, 316] width 16 height 16
click at [276, 332] on textarea at bounding box center [579, 316] width 903 height 203
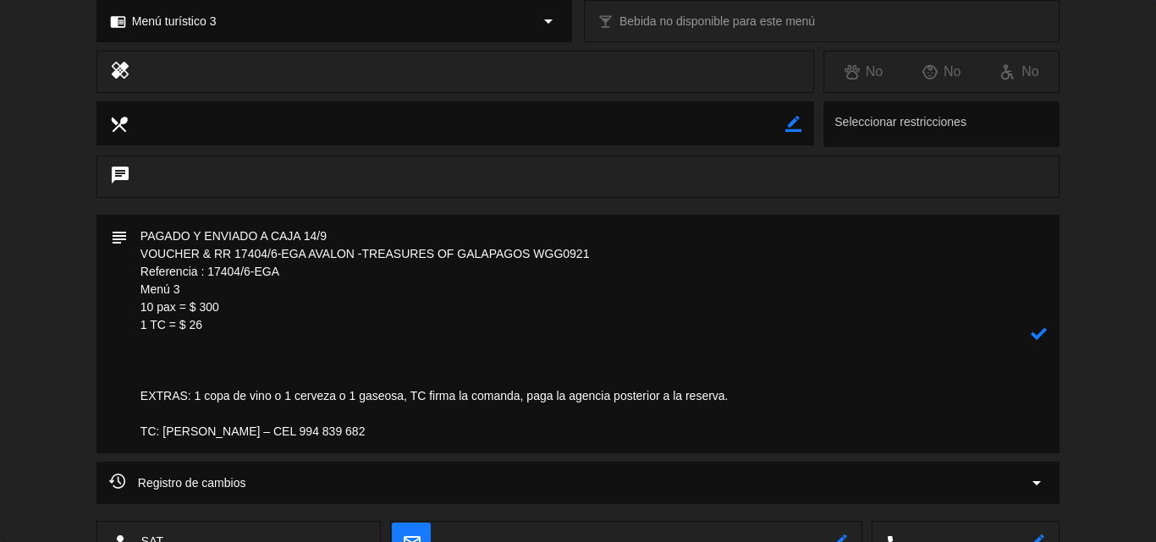
paste textarea "Causa Vegetariana 3 Causa limeña 7 Papa Huancaina 1 Lomo Vegetariano 1 Lomo sal…"
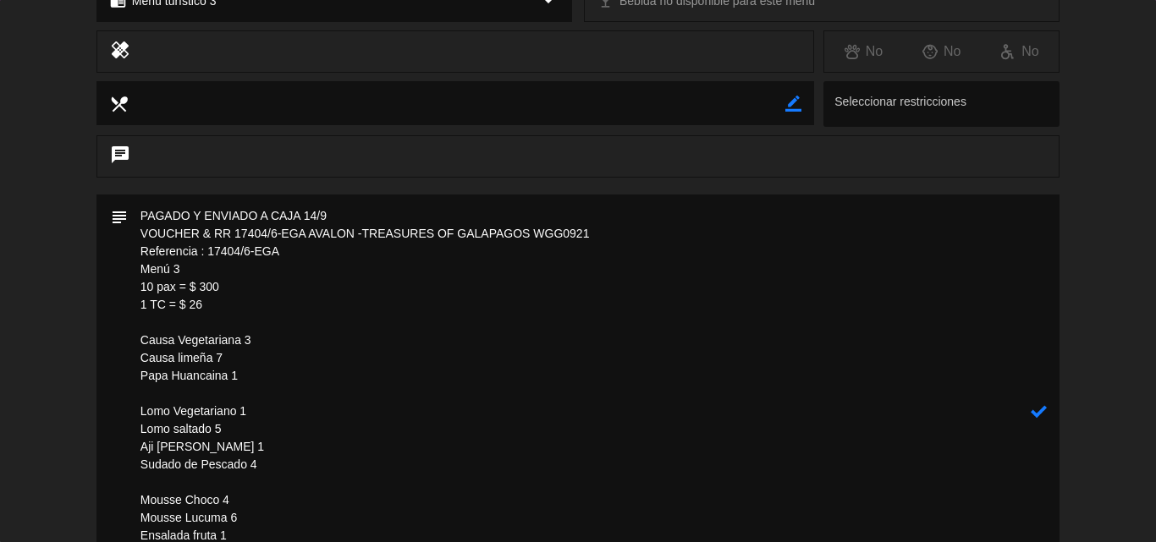
scroll to position [359, 0]
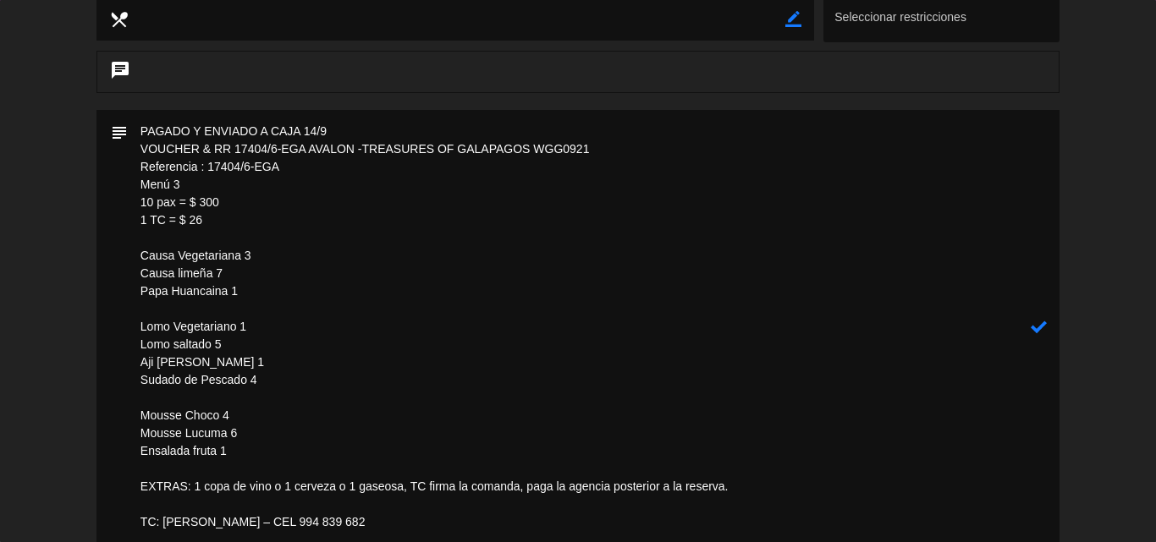
drag, startPoint x: 235, startPoint y: 327, endPoint x: 176, endPoint y: 326, distance: 59.2
click at [176, 326] on textarea at bounding box center [579, 327] width 903 height 434
type textarea "PAGADO Y ENVIADO A CAJA 14/9 VOUCHER & RR 17404/6-EGA AVALON -TREASURES OF GALA…"
click at [1043, 327] on icon at bounding box center [1038, 327] width 16 height 16
drag, startPoint x: 262, startPoint y: 445, endPoint x: 135, endPoint y: 111, distance: 357.7
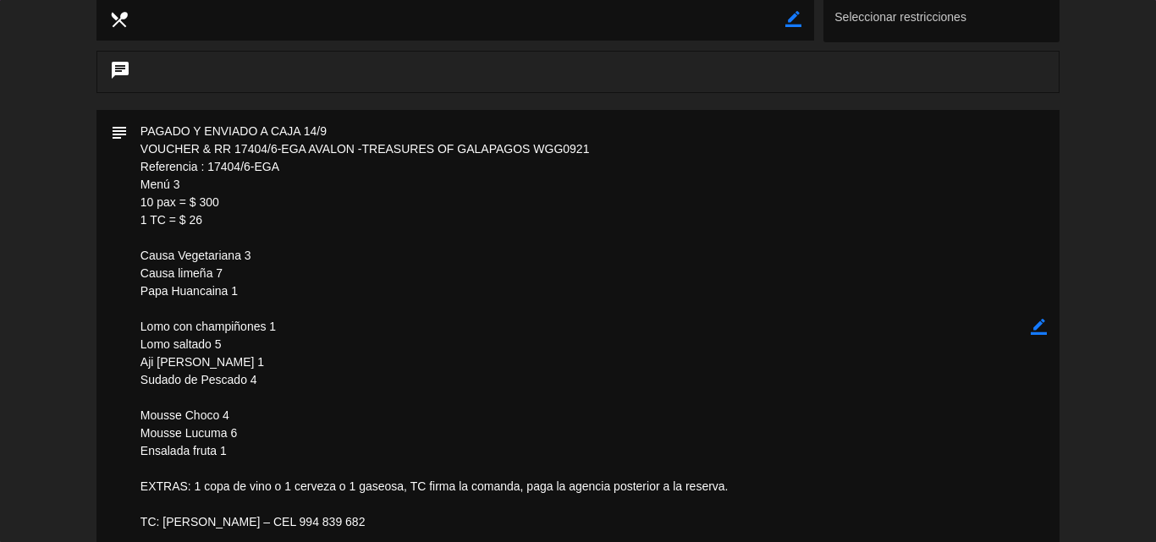
click at [135, 111] on textarea at bounding box center [579, 327] width 903 height 434
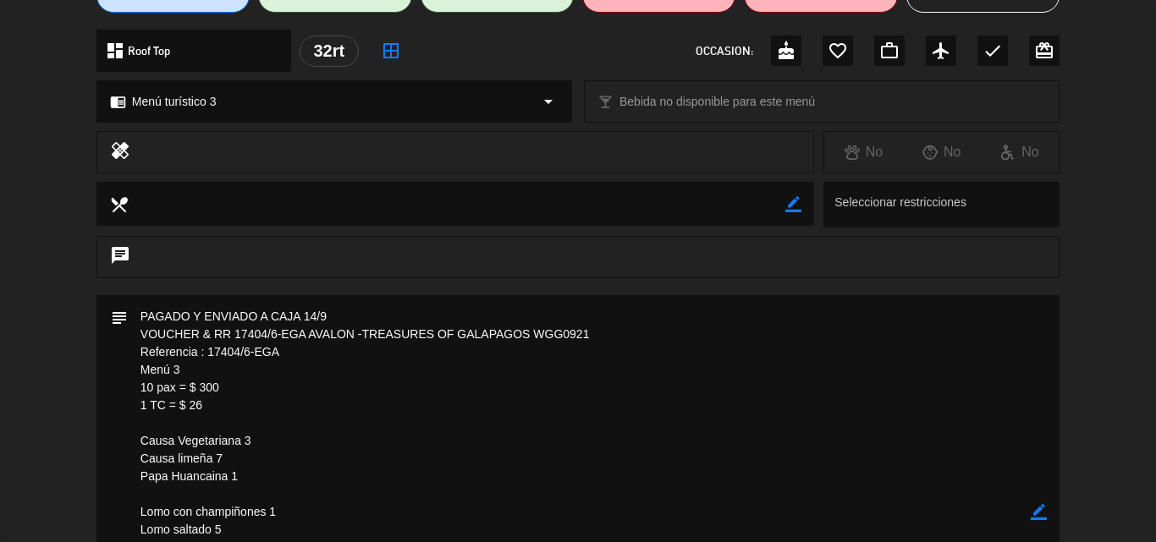
scroll to position [0, 0]
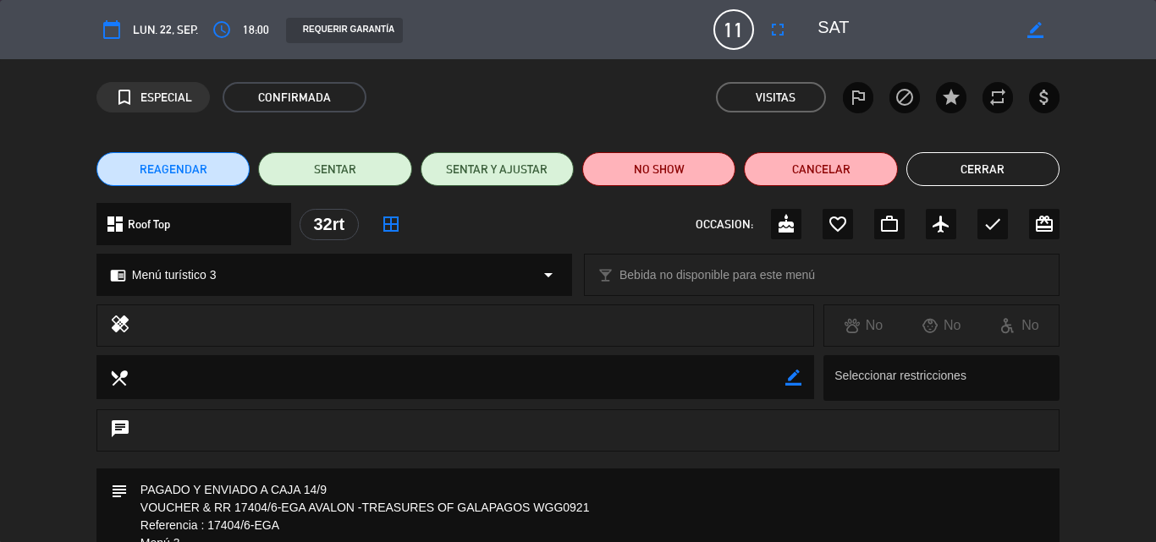
click at [968, 167] on button "Cerrar" at bounding box center [982, 169] width 153 height 34
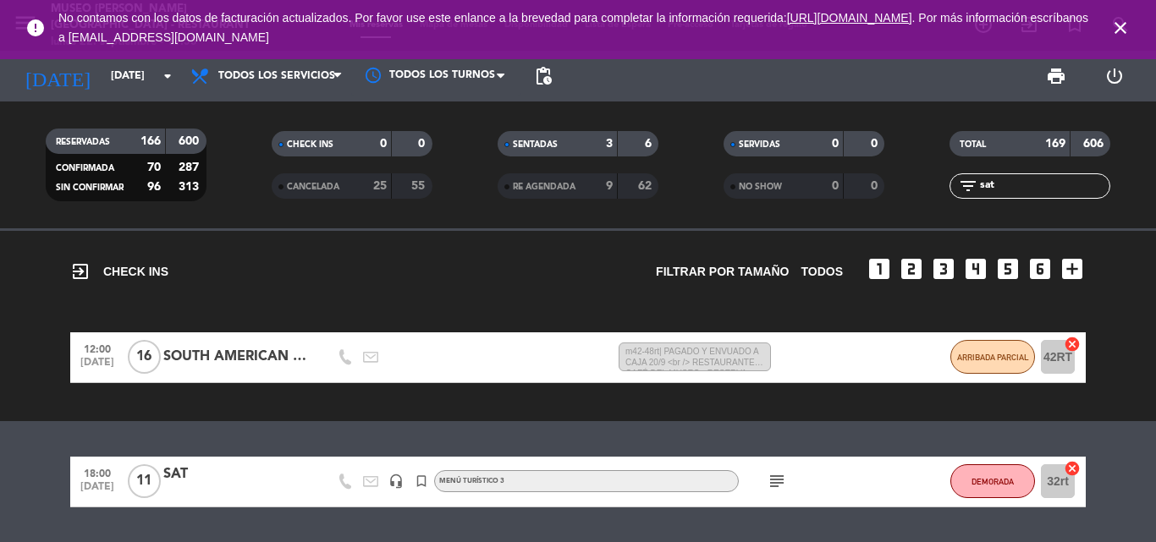
drag, startPoint x: 1003, startPoint y: 184, endPoint x: 726, endPoint y: 184, distance: 277.5
click at [726, 184] on div "RESERVADAS 166 600 CONFIRMADA 70 287 SIN CONFIRMAR 96 313 CHECK INS 0 0 CANCELA…" at bounding box center [578, 164] width 1156 height 93
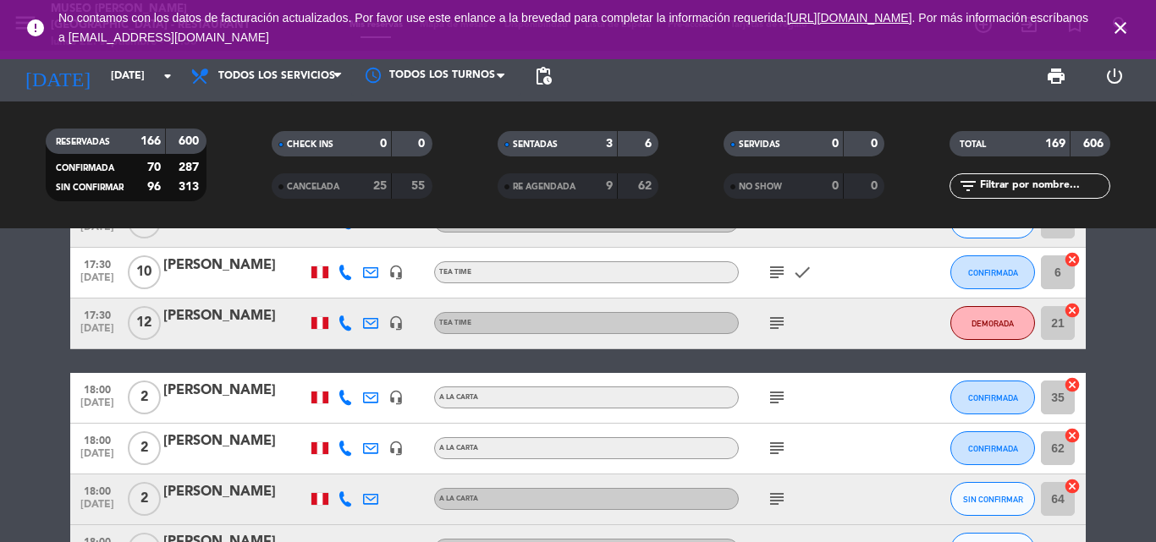
scroll to position [3638, 0]
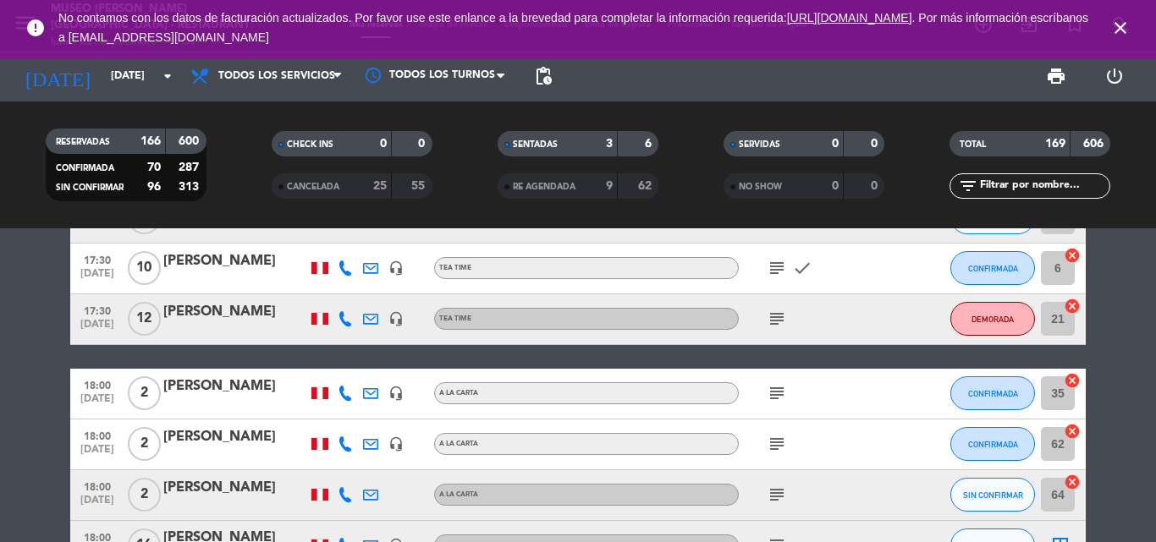
click at [1070, 184] on input "text" at bounding box center [1043, 186] width 131 height 19
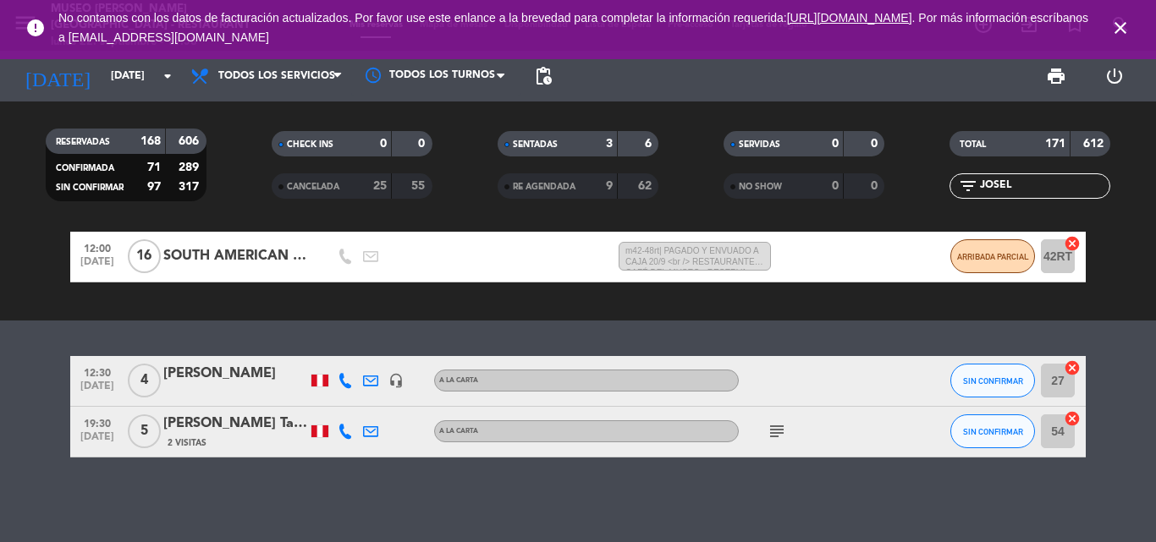
scroll to position [81, 0]
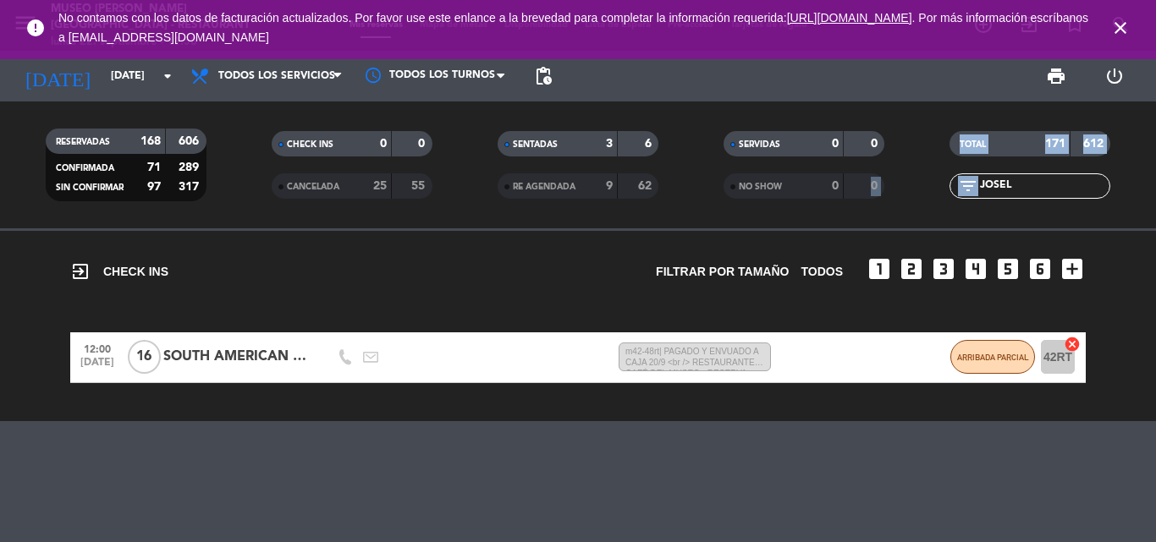
drag, startPoint x: 1055, startPoint y: 195, endPoint x: 833, endPoint y: 189, distance: 221.7
click at [833, 189] on div "RESERVADAS 168 606 CONFIRMADA 71 289 SIN CONFIRMAR 97 317 CHECK INS 0 0 CANCELA…" at bounding box center [578, 164] width 1156 height 93
click at [1037, 178] on input "JOSEL" at bounding box center [1043, 186] width 131 height 19
click at [1036, 188] on input "JOSEL" at bounding box center [1043, 186] width 131 height 19
drag, startPoint x: 1036, startPoint y: 187, endPoint x: 872, endPoint y: 184, distance: 164.2
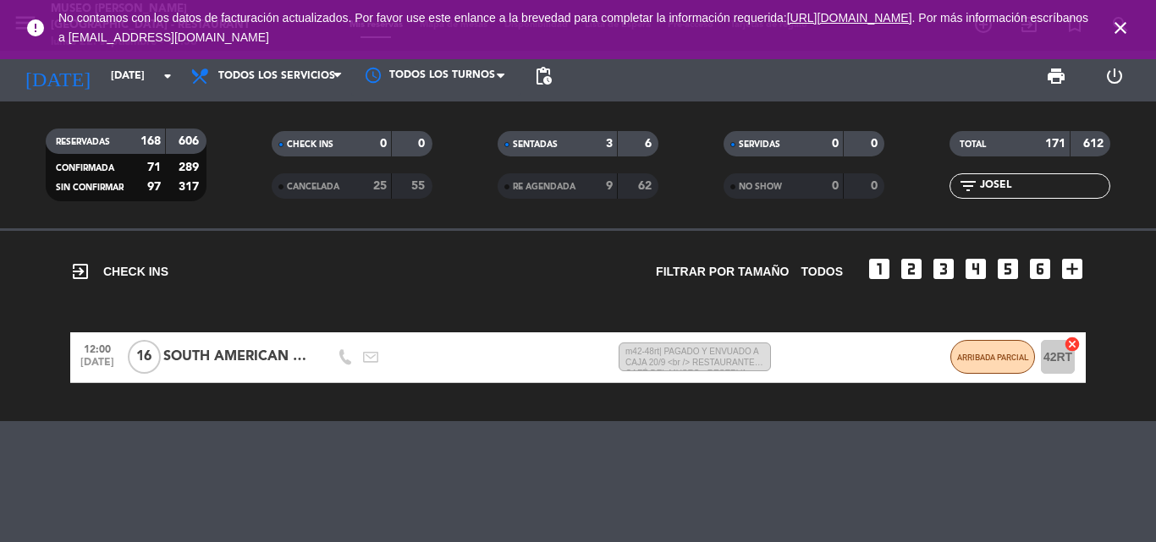
click at [872, 184] on div "RESERVADAS 168 606 CONFIRMADA 71 289 SIN CONFIRMAR 97 317 CHECK INS 0 0 CANCELA…" at bounding box center [578, 164] width 1156 height 93
click at [1053, 191] on input "JOSEL" at bounding box center [1043, 186] width 131 height 19
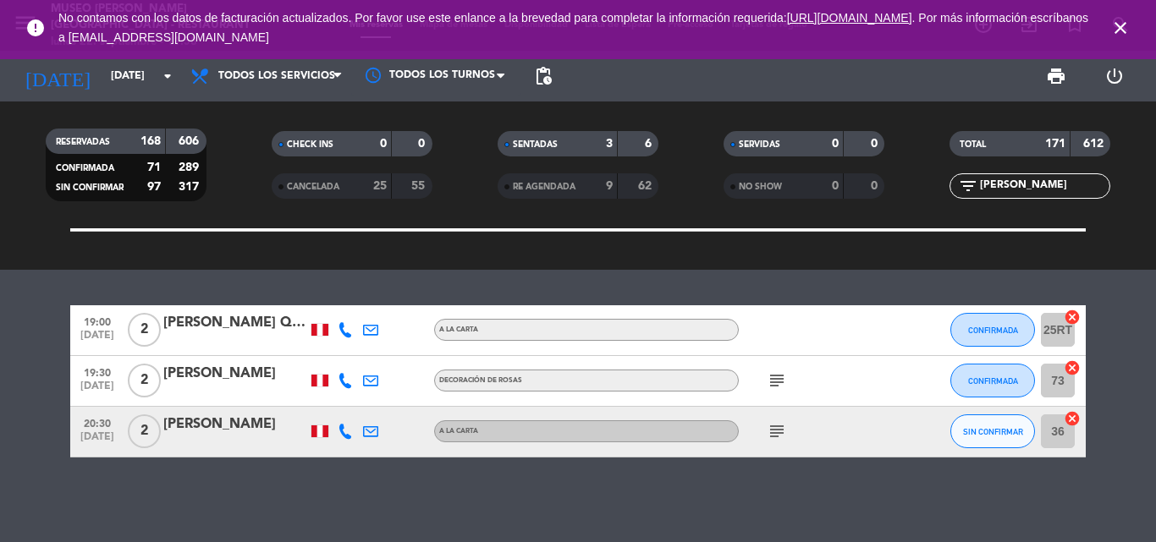
scroll to position [233, 0]
type input "[PERSON_NAME]"
click at [225, 372] on div "[PERSON_NAME]" at bounding box center [235, 374] width 144 height 22
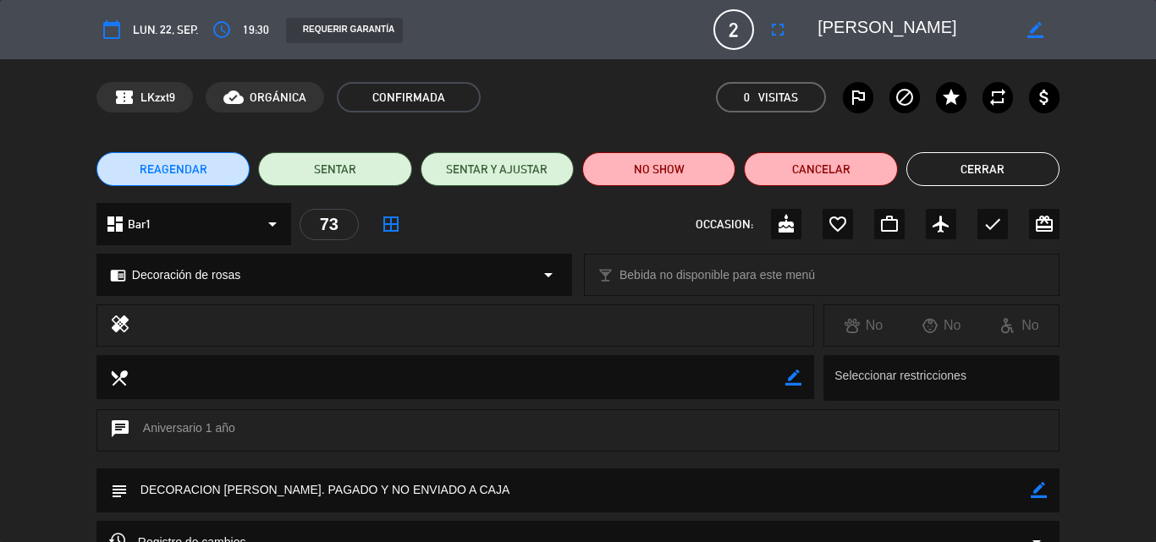
click at [1036, 488] on icon "border_color" at bounding box center [1038, 490] width 16 height 16
click at [679, 470] on textarea at bounding box center [579, 490] width 903 height 43
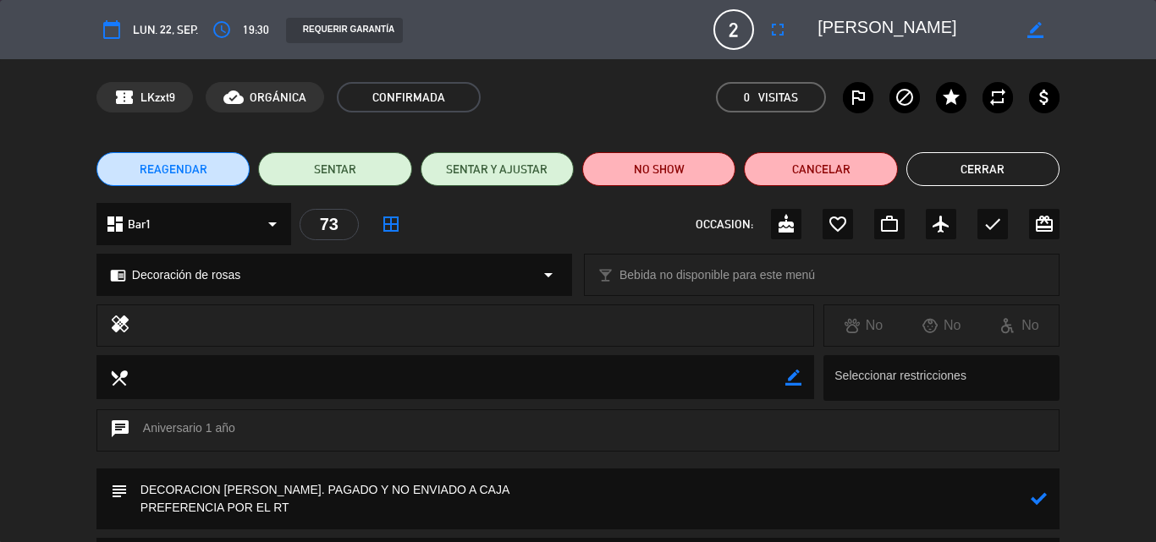
type textarea "DECORACION [PERSON_NAME]. PAGADO Y NO ENVIADO A CAJA PREFERENCIA POR EL RT"
click at [1036, 498] on icon at bounding box center [1038, 499] width 16 height 16
click at [969, 169] on button "Cerrar" at bounding box center [982, 169] width 153 height 34
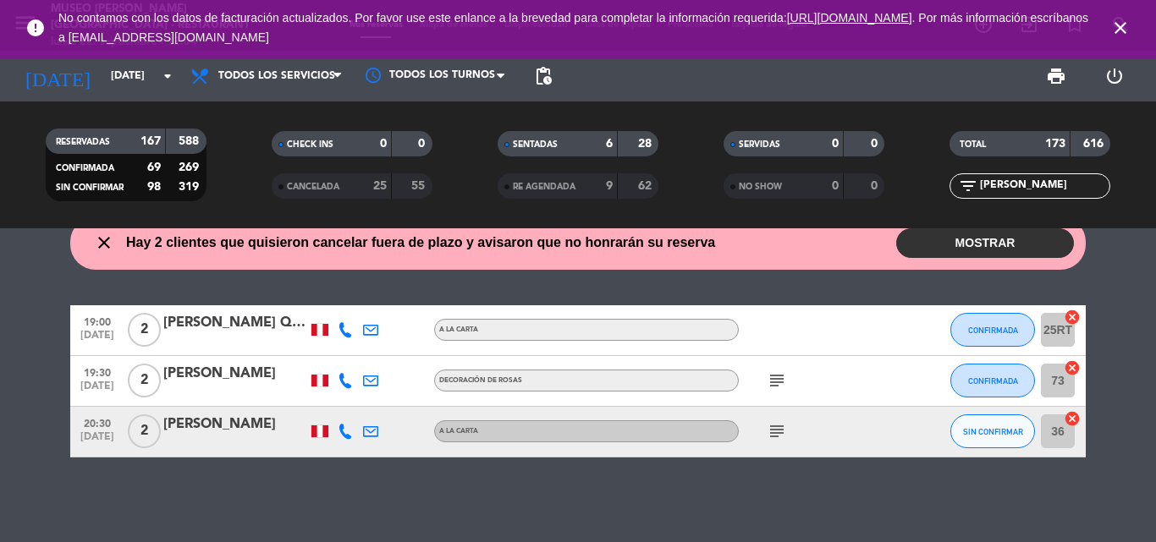
scroll to position [25, 0]
click at [119, 83] on input "[DATE]" at bounding box center [173, 76] width 143 height 29
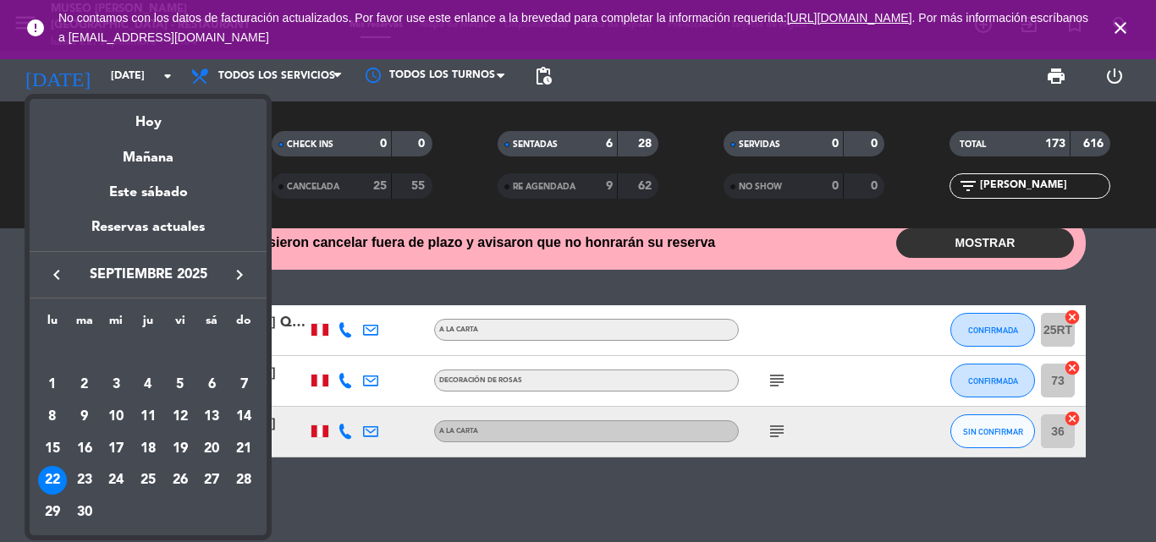
click at [91, 479] on div "23" at bounding box center [84, 480] width 29 height 29
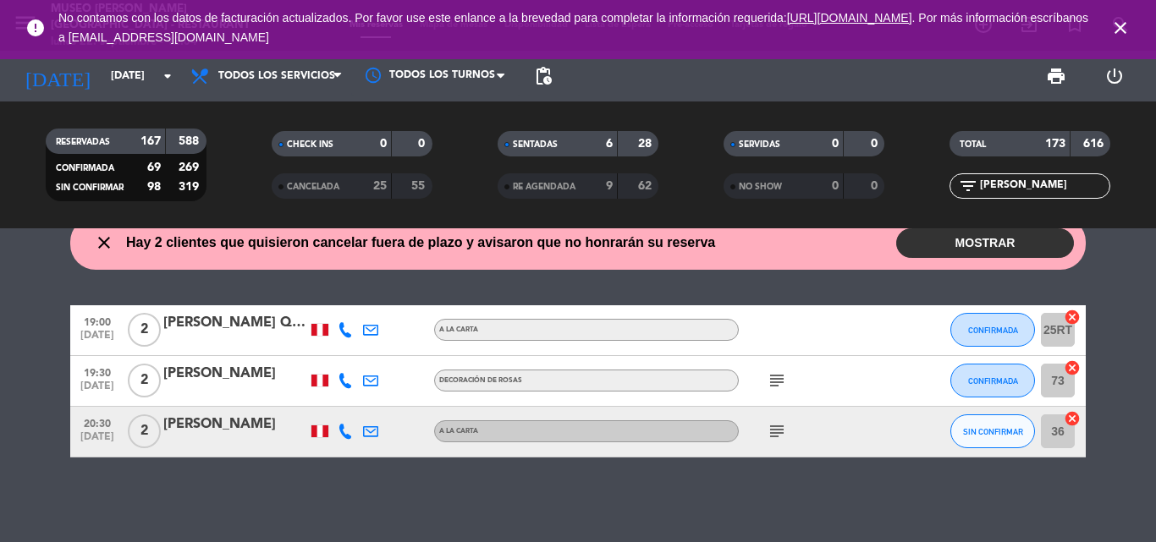
type input "[DATE]"
drag, startPoint x: 883, startPoint y: 184, endPoint x: 742, endPoint y: 178, distance: 141.4
click at [744, 179] on div "RESERVADAS 167 588 CONFIRMADA 69 269 SIN CONFIRMAR 98 319 CHECK INS 0 0 CANCELA…" at bounding box center [578, 164] width 1156 height 93
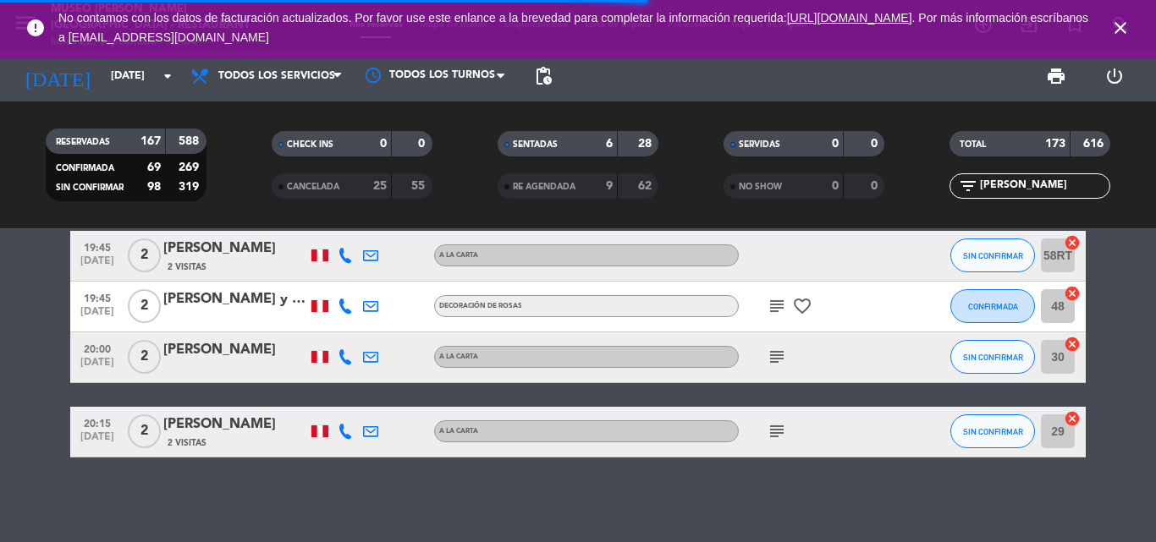
scroll to position [0, 0]
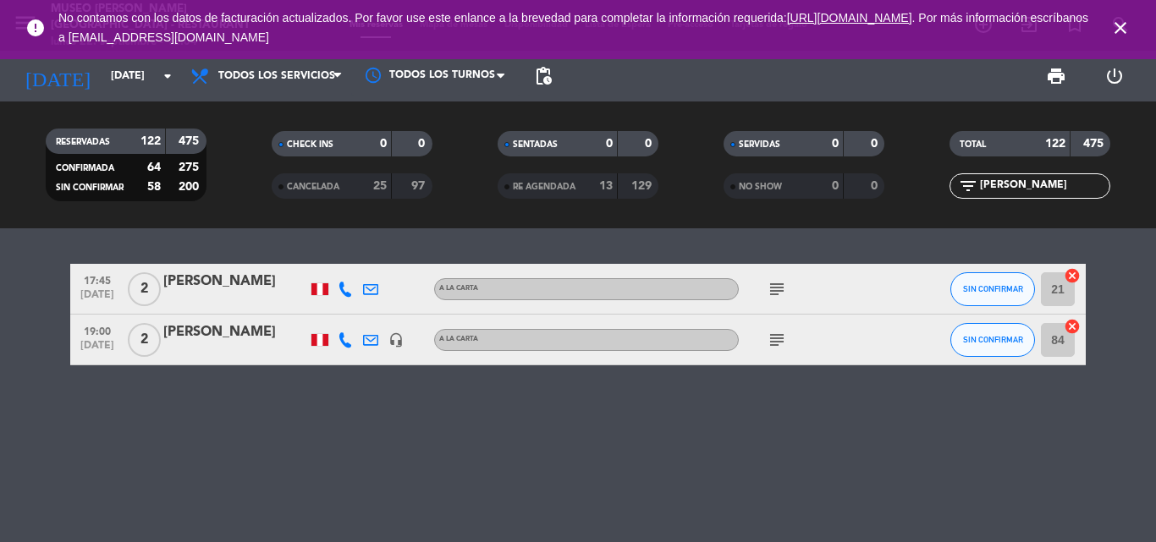
type input "[PERSON_NAME]"
click at [237, 339] on div "[PERSON_NAME]" at bounding box center [235, 332] width 144 height 22
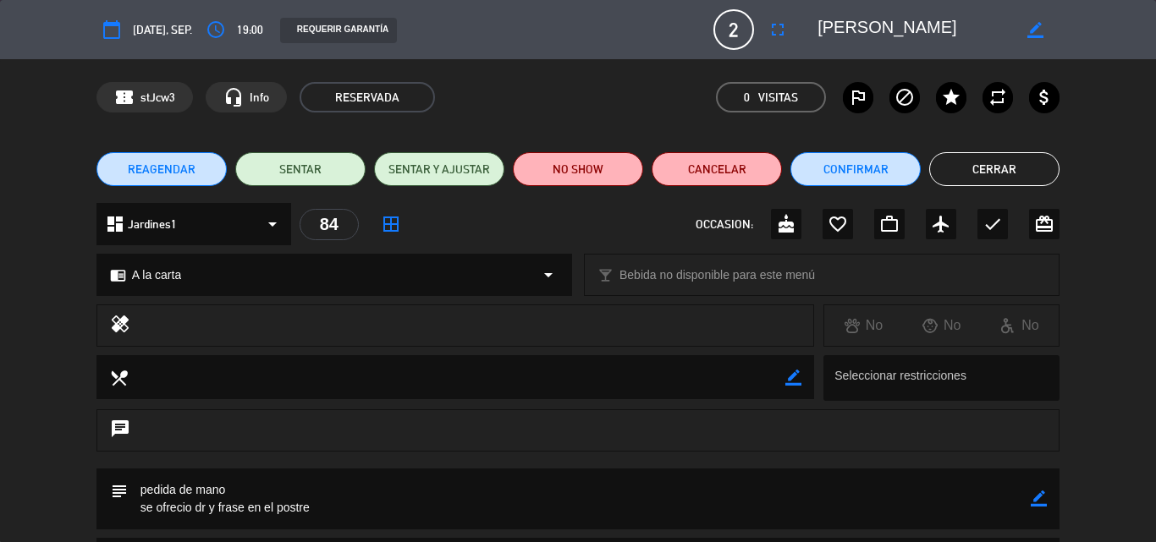
drag, startPoint x: 1040, startPoint y: 498, endPoint x: 712, endPoint y: 492, distance: 327.4
click at [1039, 498] on icon "border_color" at bounding box center [1038, 499] width 16 height 16
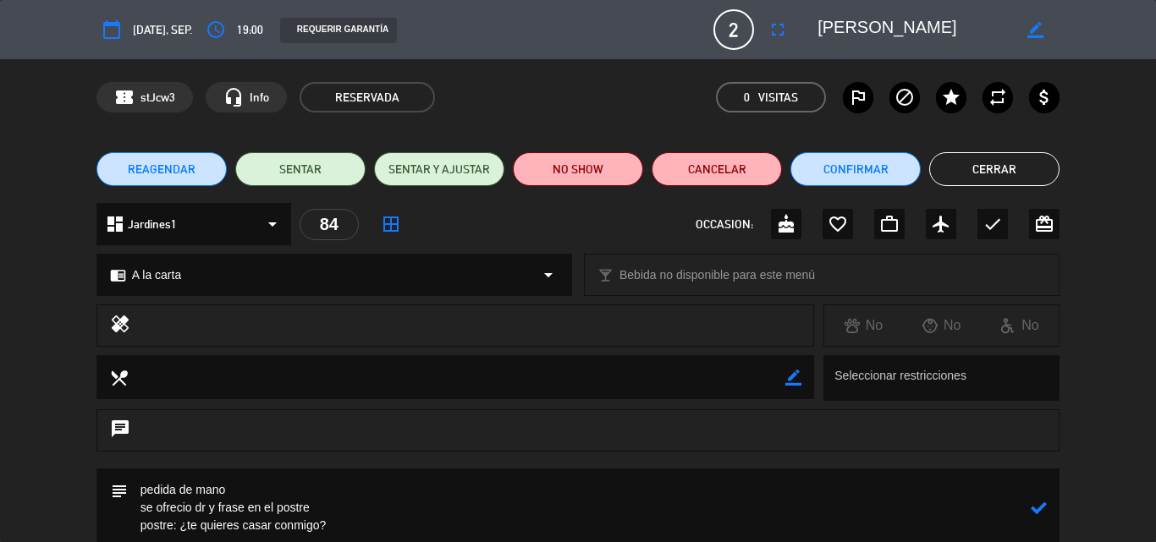
drag, startPoint x: 322, startPoint y: 504, endPoint x: 211, endPoint y: 508, distance: 111.7
click at [211, 508] on textarea at bounding box center [579, 508] width 903 height 79
type textarea "pedida de mano se ofrecio dr [PERSON_NAME]: ¿te quieres casar conmigo?"
click at [1043, 507] on icon at bounding box center [1038, 508] width 16 height 16
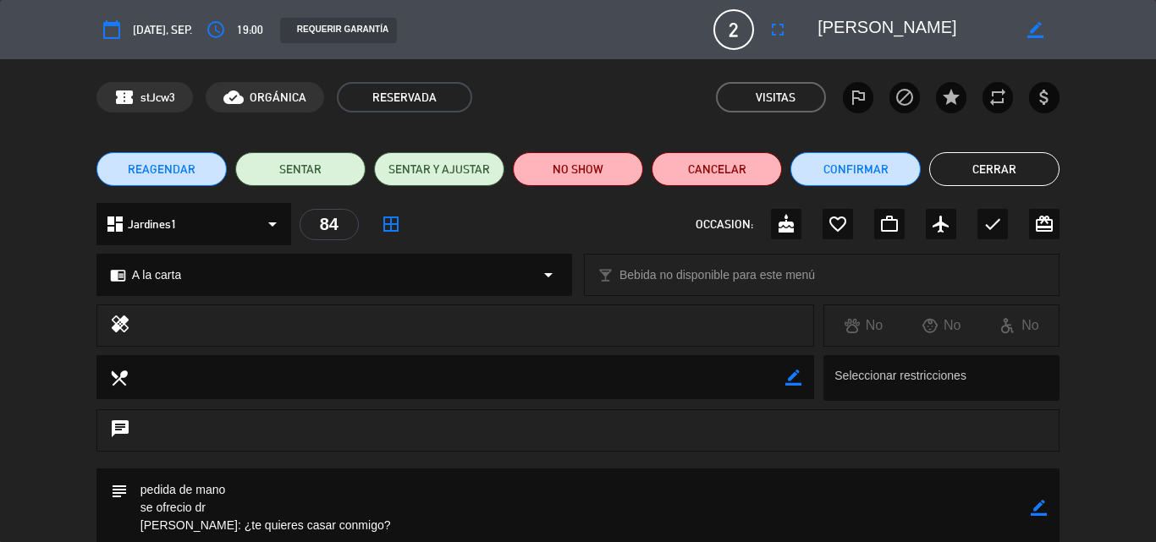
click at [986, 171] on button "Cerrar" at bounding box center [994, 169] width 130 height 34
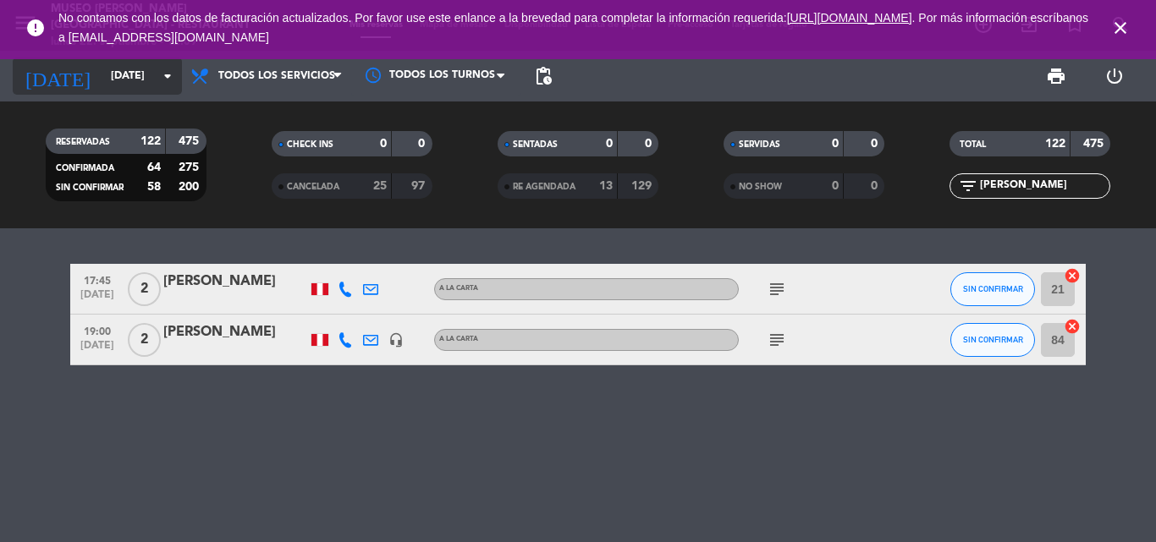
click at [132, 65] on input "[DATE]" at bounding box center [173, 76] width 143 height 29
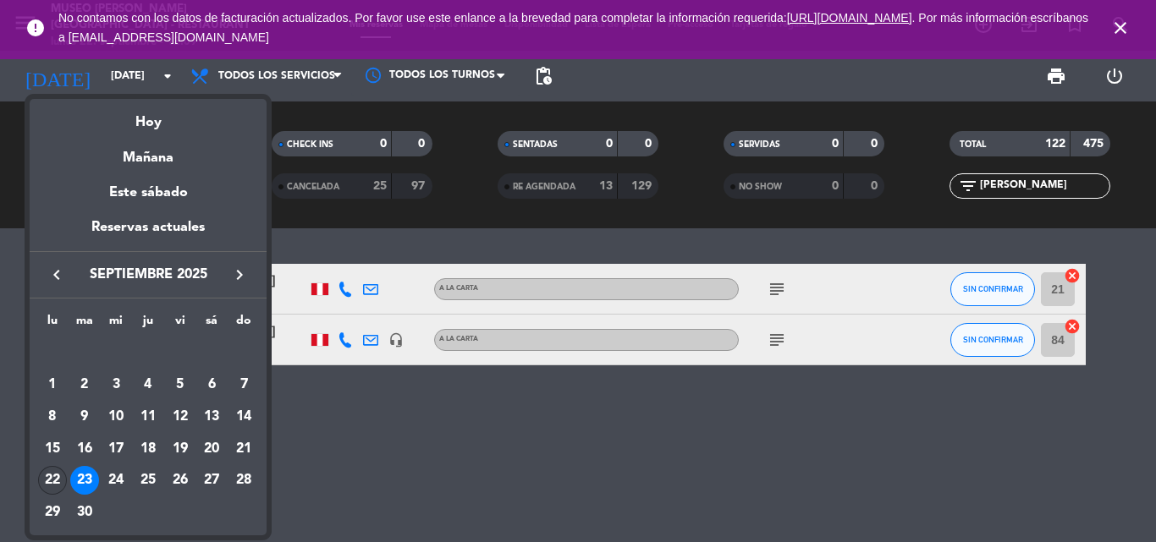
click at [48, 474] on div "22" at bounding box center [52, 480] width 29 height 29
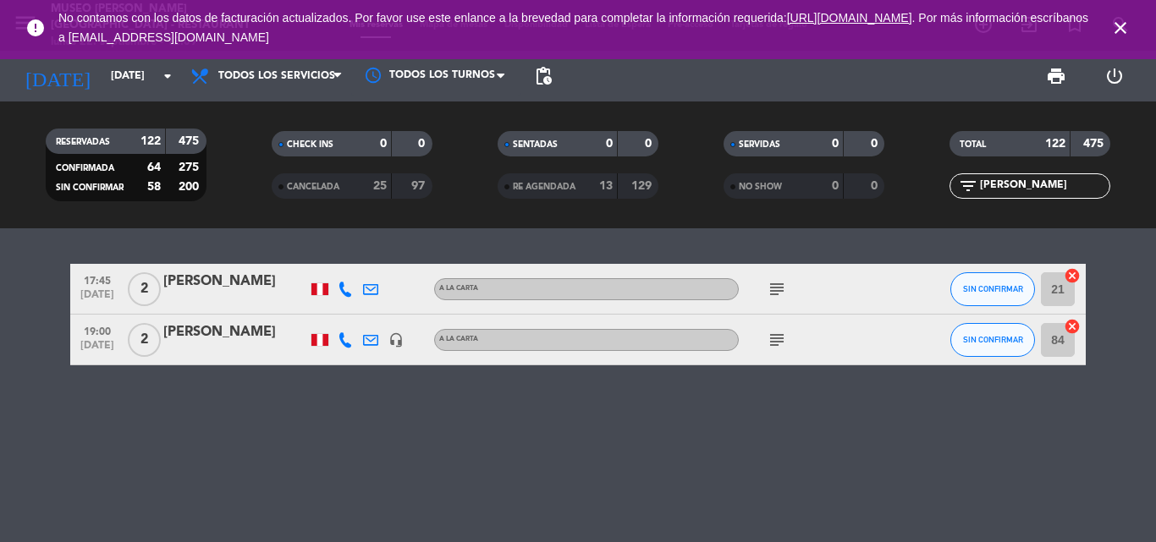
type input "[DATE]"
drag, startPoint x: 1017, startPoint y: 182, endPoint x: 774, endPoint y: 185, distance: 242.8
click at [777, 186] on div "RESERVADAS 122 475 CONFIRMADA 64 275 SIN CONFIRMAR 58 200 CHECK INS 0 0 CANCELA…" at bounding box center [578, 164] width 1156 height 93
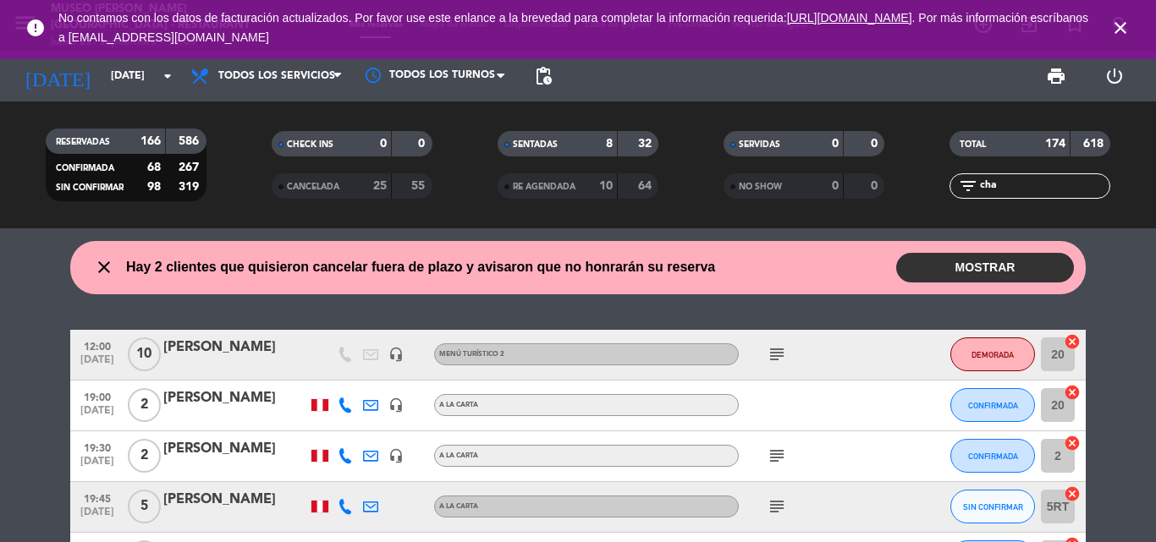
type input "cha"
click at [217, 340] on div "[PERSON_NAME]" at bounding box center [235, 348] width 144 height 22
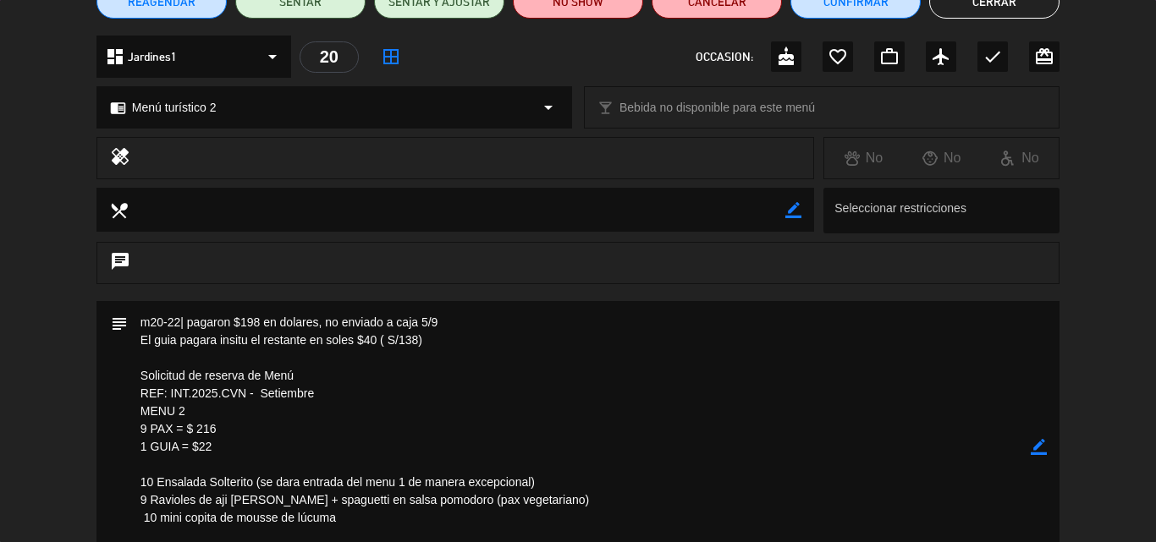
scroll to position [169, 0]
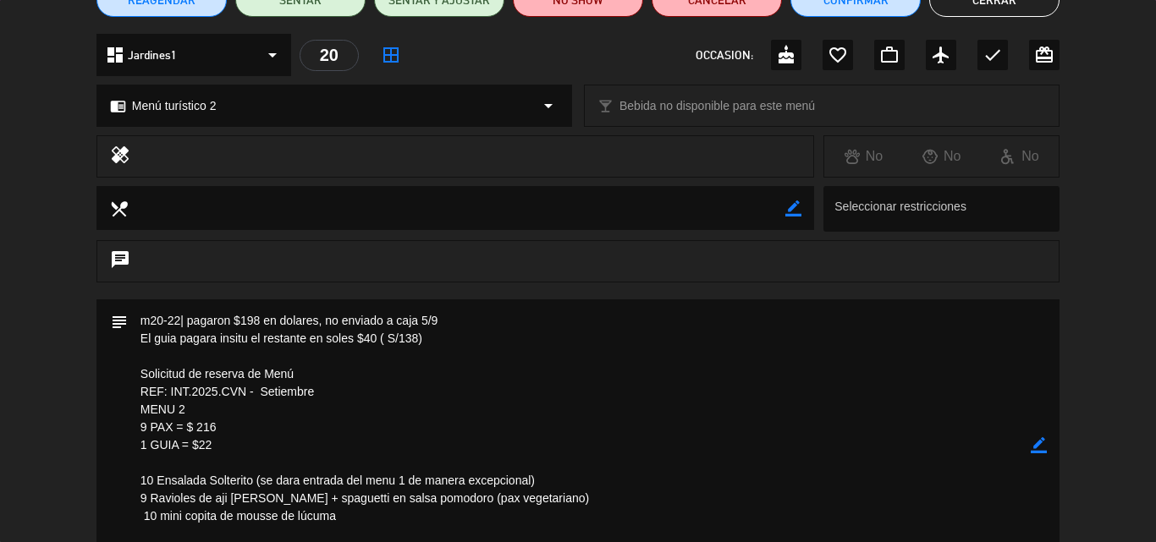
drag, startPoint x: 1040, startPoint y: 443, endPoint x: 386, endPoint y: 313, distance: 666.8
click at [1039, 443] on icon "border_color" at bounding box center [1038, 445] width 16 height 16
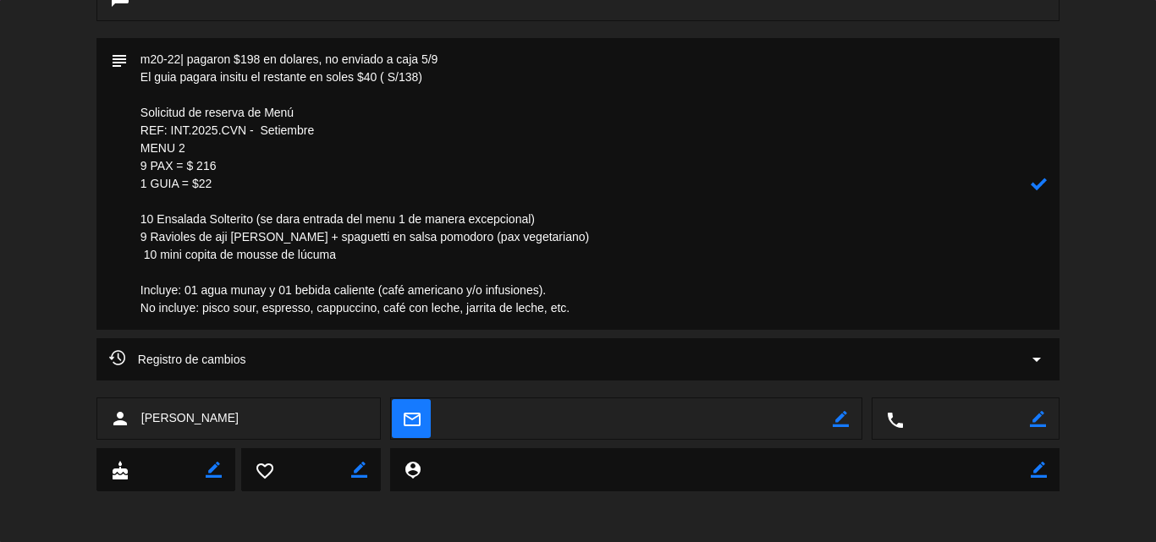
click at [454, 77] on textarea at bounding box center [579, 184] width 903 height 292
type textarea "m20-22| pagaron $198 en dolares, no enviado a caja 5/9 El guia pagara insitu el…"
click at [1041, 184] on icon at bounding box center [1038, 184] width 16 height 16
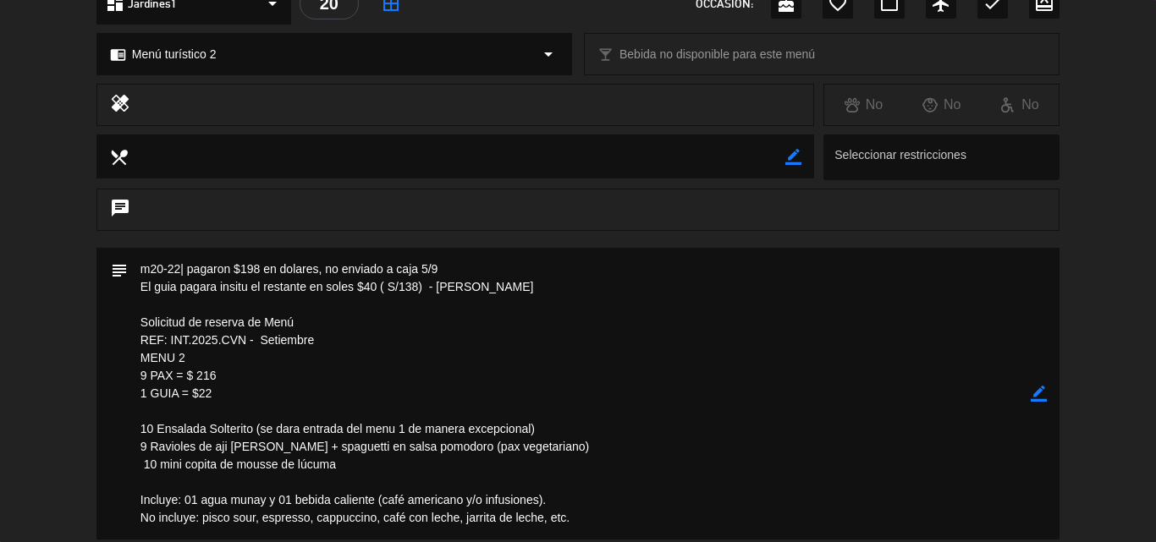
scroll to position [0, 0]
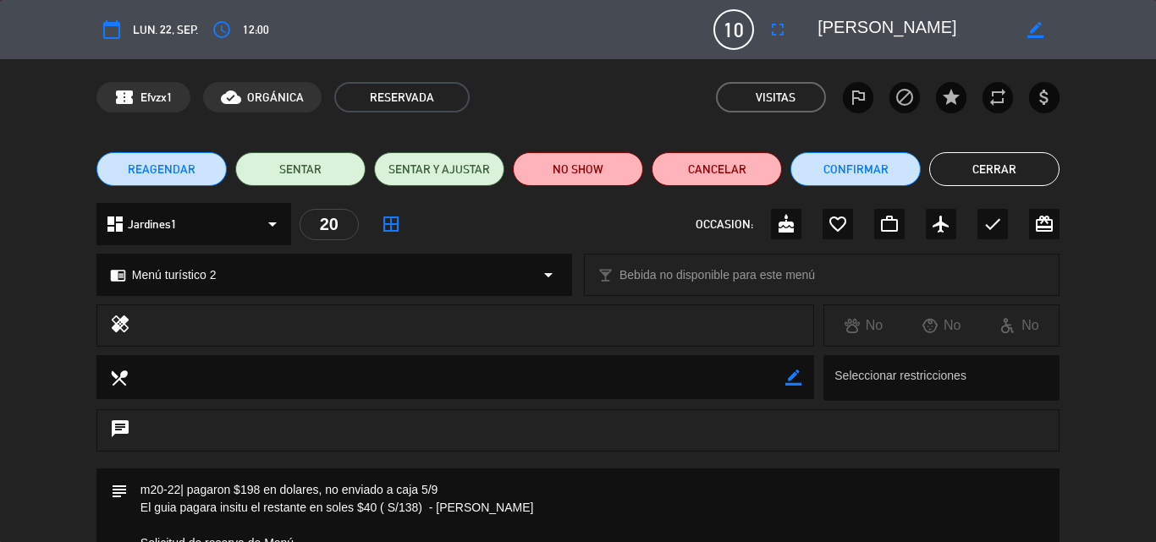
click at [998, 167] on button "Cerrar" at bounding box center [994, 169] width 130 height 34
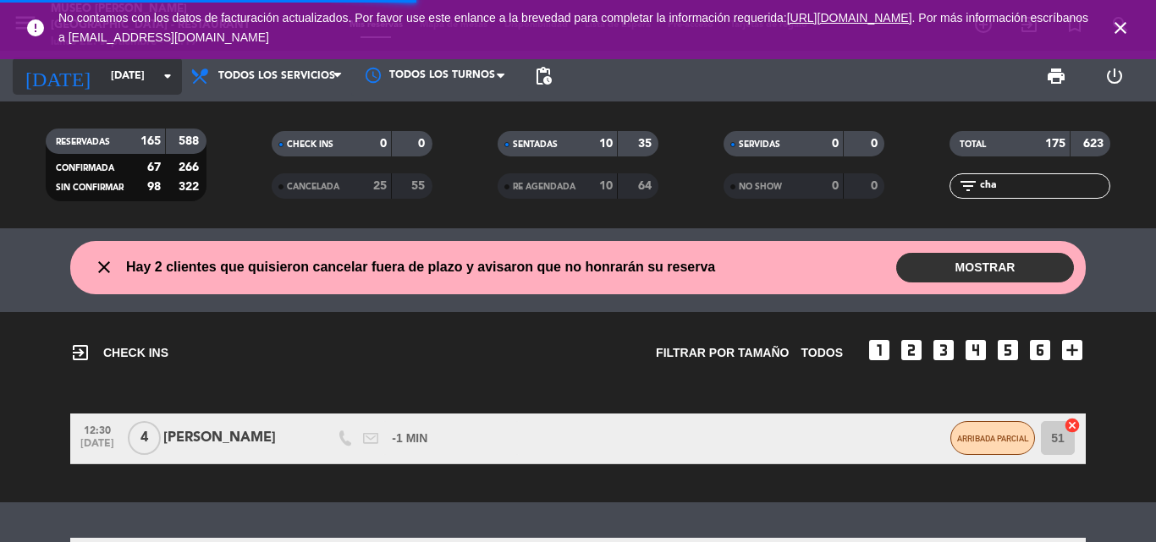
click at [111, 80] on input "[DATE]" at bounding box center [173, 76] width 143 height 29
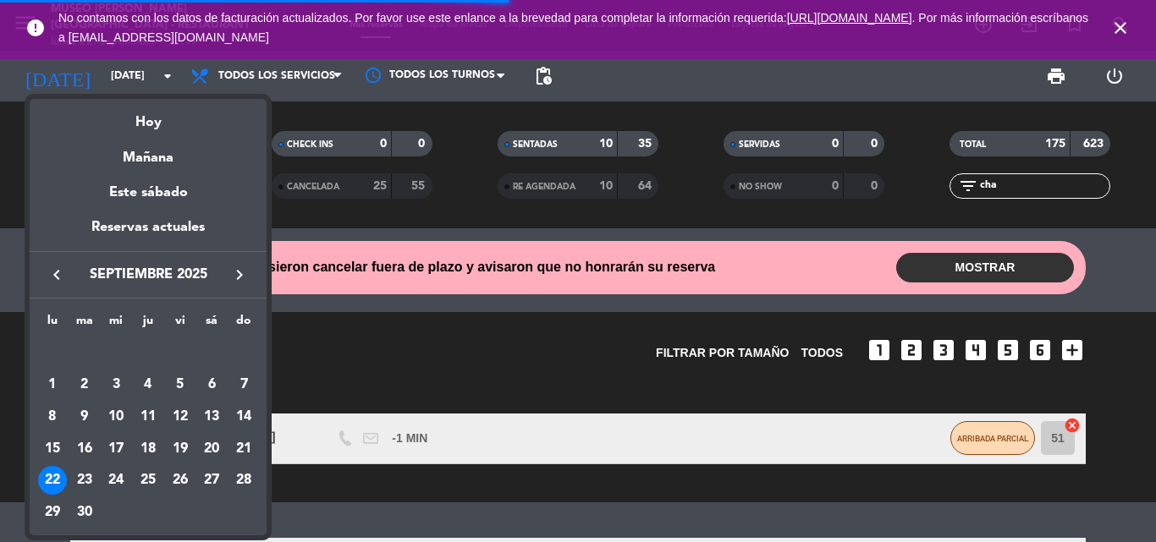
click at [989, 172] on div at bounding box center [578, 271] width 1156 height 542
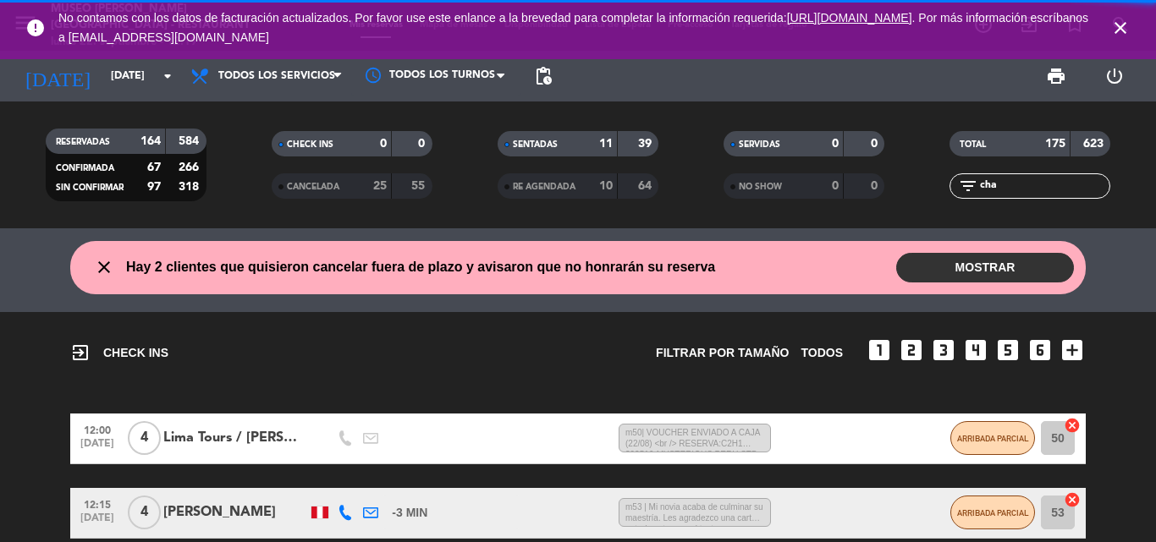
drag, startPoint x: 859, startPoint y: 208, endPoint x: 805, endPoint y: 209, distance: 54.1
click at [807, 209] on div "RESERVADAS 164 584 CONFIRMADA 67 266 SIN CONFIRMAR 97 318 CHECK INS 0 0 CANCELA…" at bounding box center [578, 164] width 1156 height 93
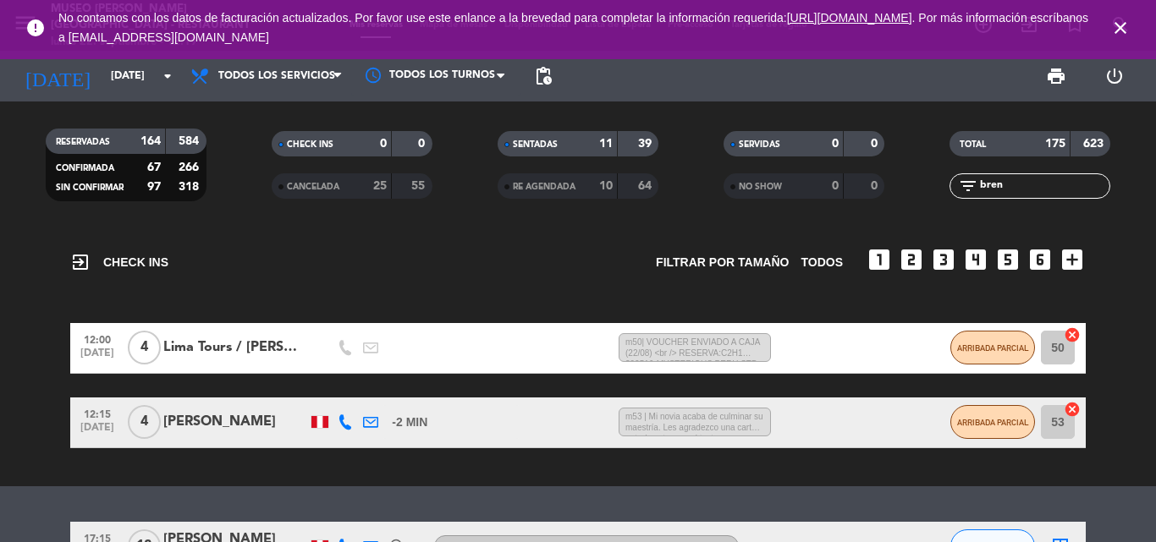
scroll to position [206, 0]
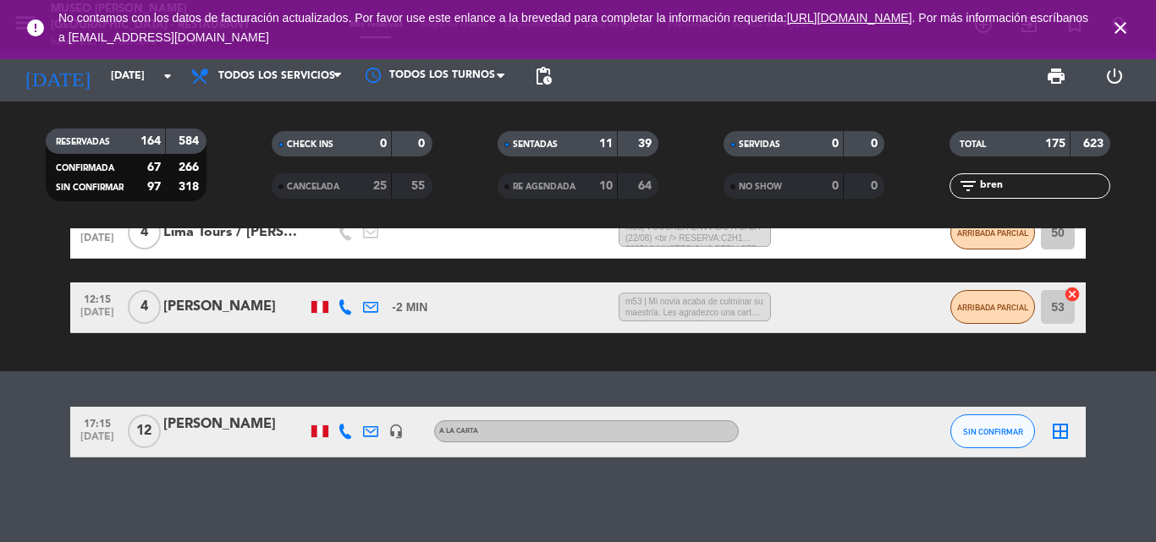
type input "bren"
click at [130, 76] on input "[DATE]" at bounding box center [173, 76] width 143 height 29
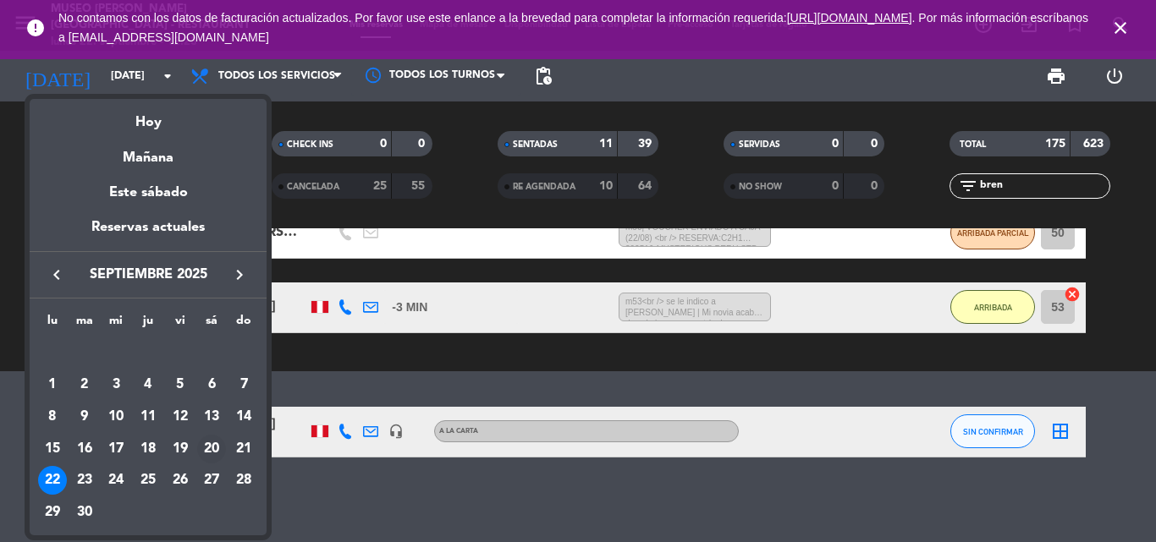
click at [211, 448] on div "20" at bounding box center [211, 449] width 29 height 29
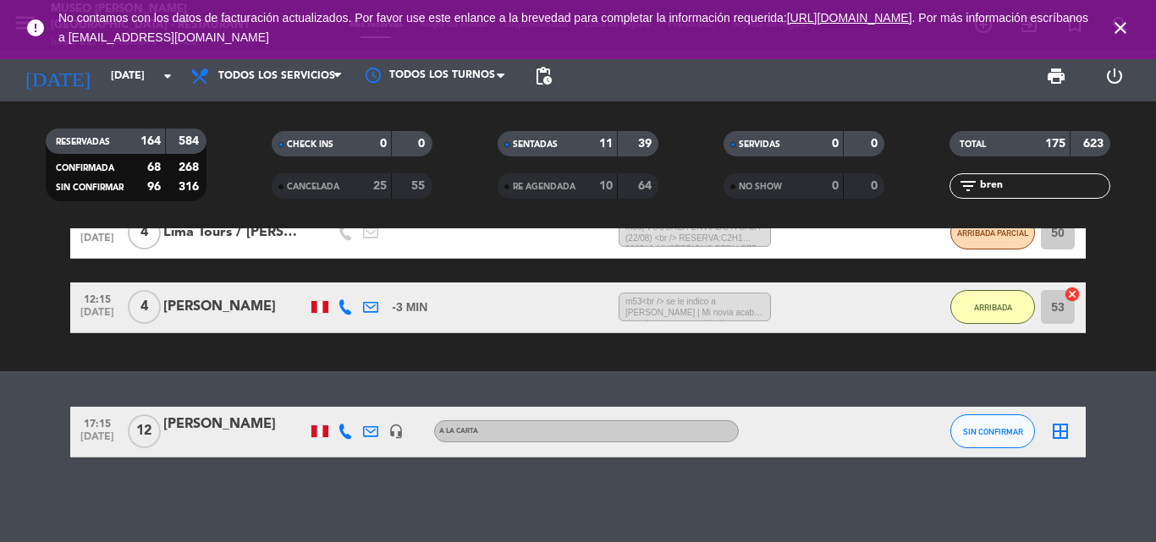
type input "[DATE]"
drag, startPoint x: 1019, startPoint y: 192, endPoint x: 774, endPoint y: 191, distance: 244.5
click at [774, 191] on div "RESERVADAS 164 584 CONFIRMADA 68 268 SIN CONFIRMAR 96 316 CHECK INS 0 0 CANCELA…" at bounding box center [578, 164] width 1156 height 93
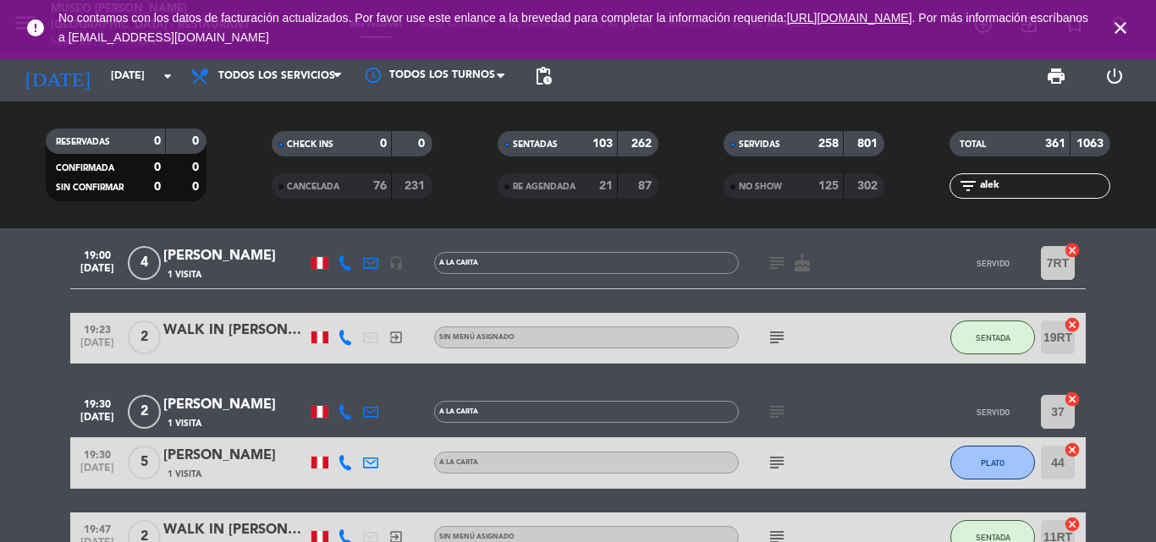
scroll to position [0, 0]
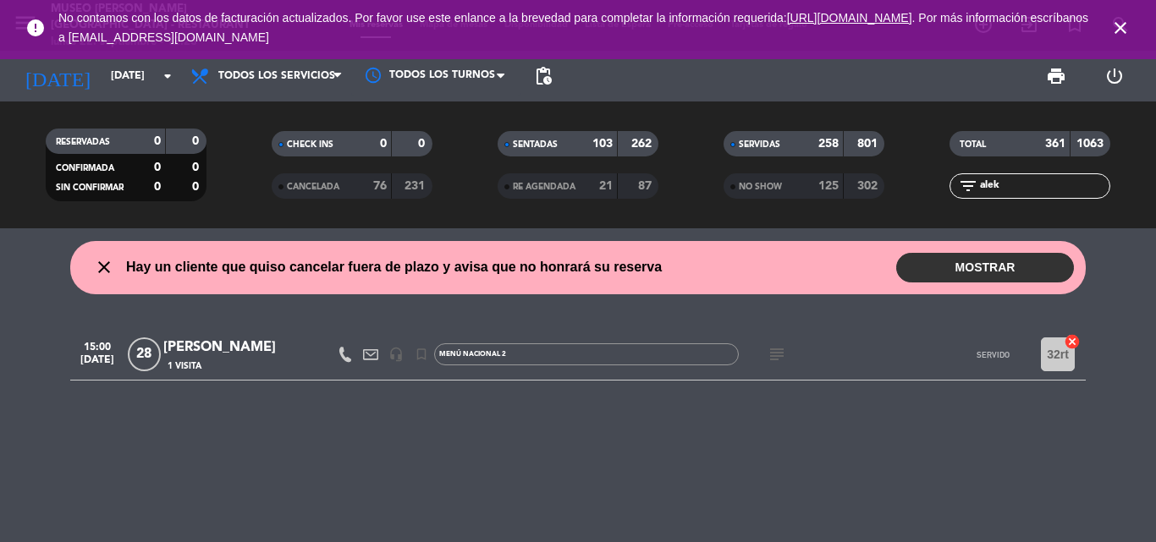
type input "alek"
click at [229, 350] on div "[PERSON_NAME]" at bounding box center [235, 348] width 144 height 22
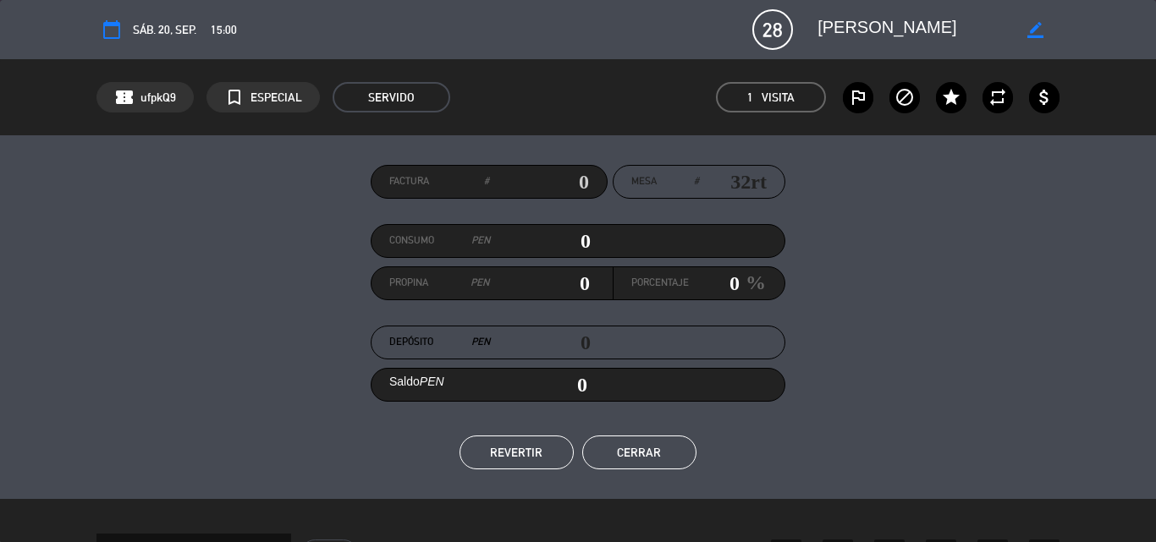
click at [654, 449] on button "Cerrar" at bounding box center [639, 453] width 114 height 34
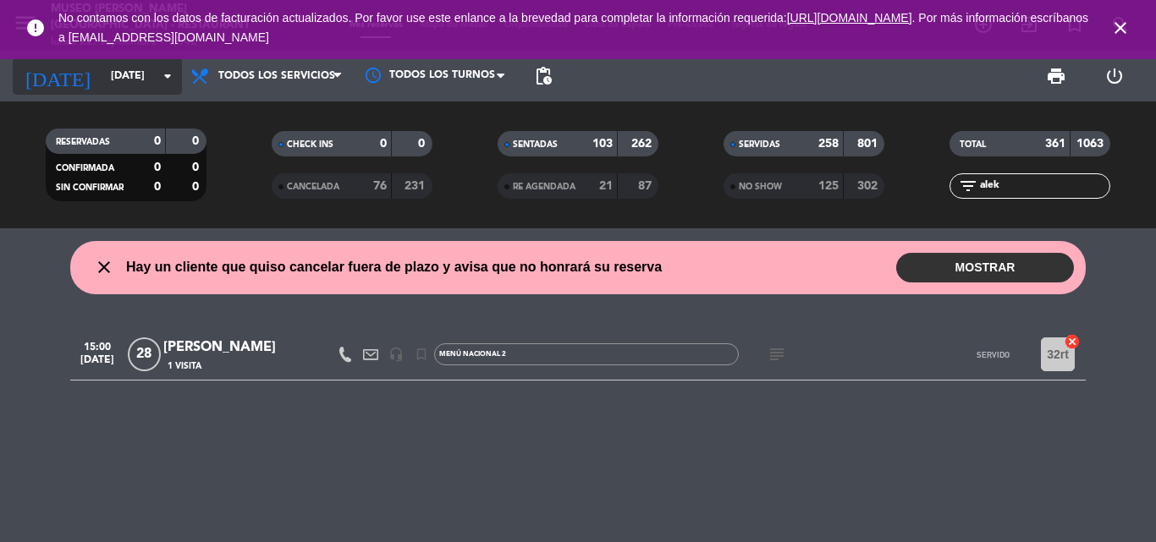
click at [102, 69] on input "[DATE]" at bounding box center [173, 76] width 143 height 29
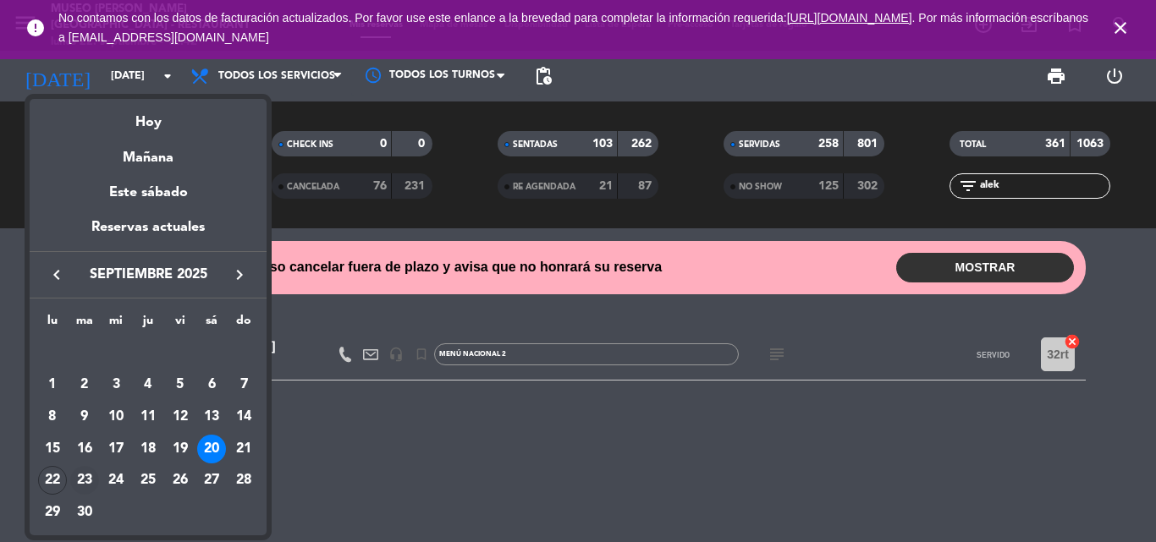
click at [91, 475] on div "23" at bounding box center [84, 480] width 29 height 29
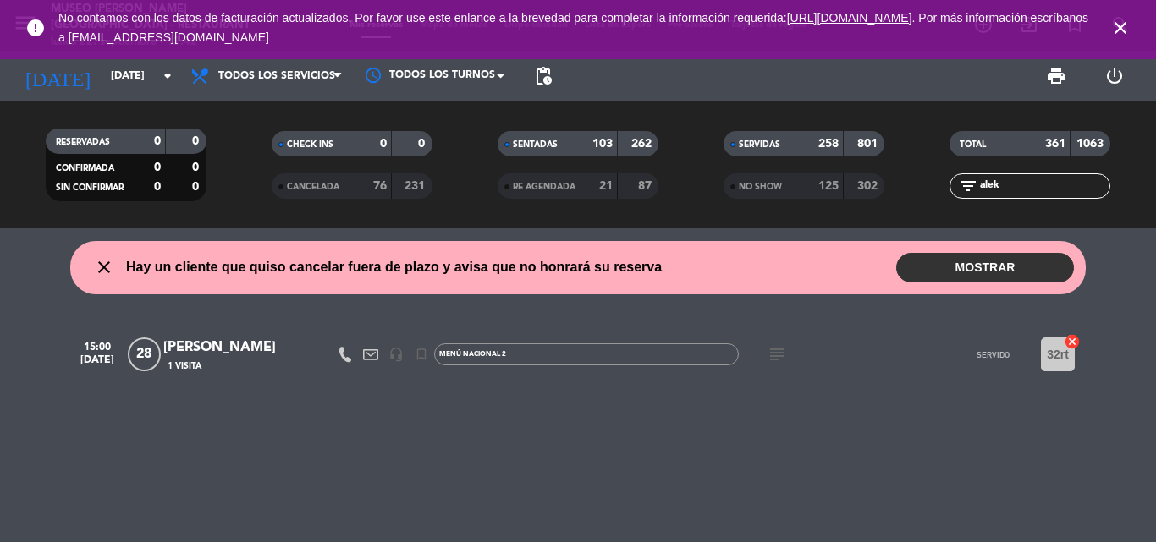
type input "[DATE]"
drag, startPoint x: 996, startPoint y: 183, endPoint x: 640, endPoint y: 208, distance: 356.2
click at [649, 208] on div "RESERVADAS 0 0 CONFIRMADA 0 0 SIN CONFIRMAR 0 0 CHECK INS 0 0 CANCELADA 76 231 …" at bounding box center [578, 164] width 1156 height 93
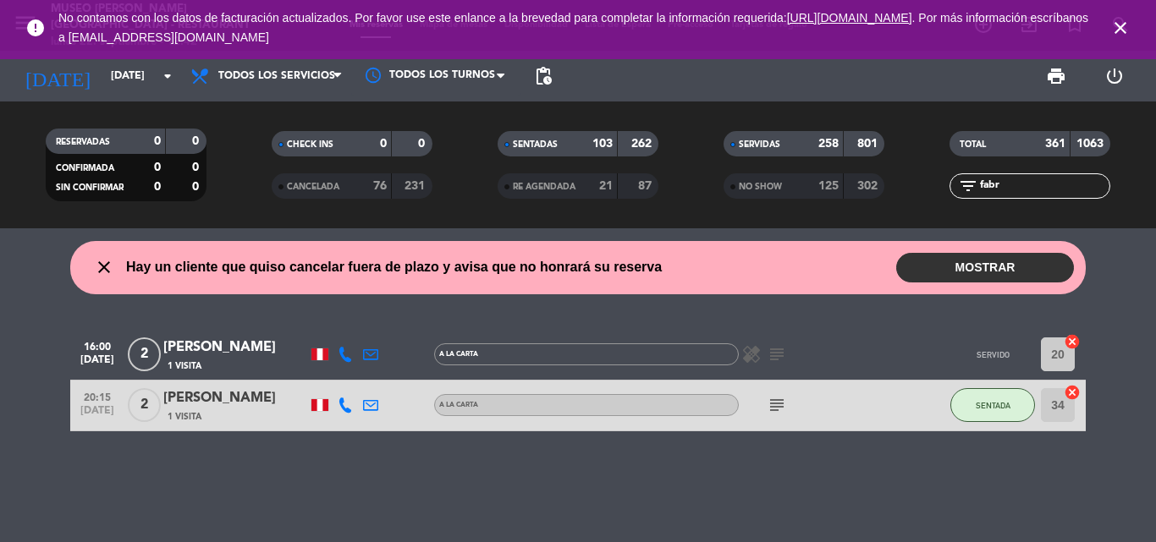
type input "fabr"
click at [784, 136] on div "SERVIDAS" at bounding box center [767, 144] width 78 height 19
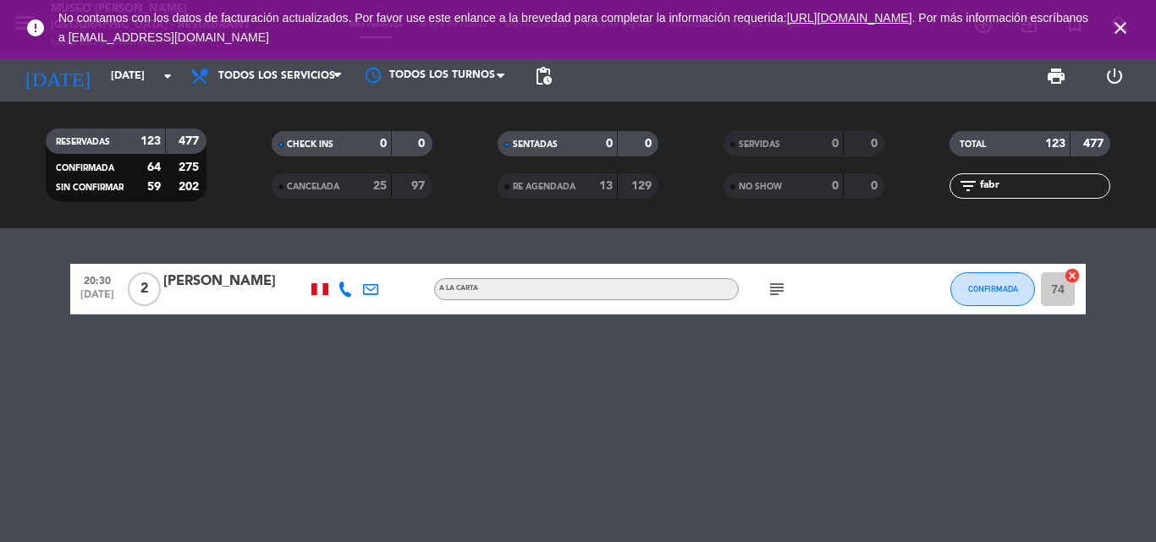
click at [250, 287] on div "[PERSON_NAME]" at bounding box center [235, 282] width 144 height 22
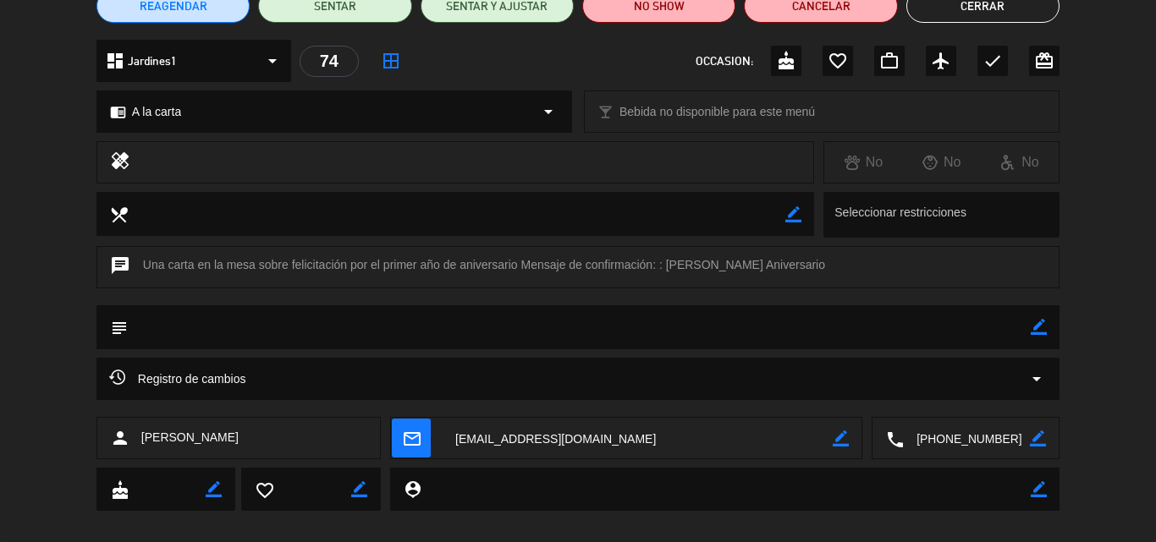
scroll to position [169, 0]
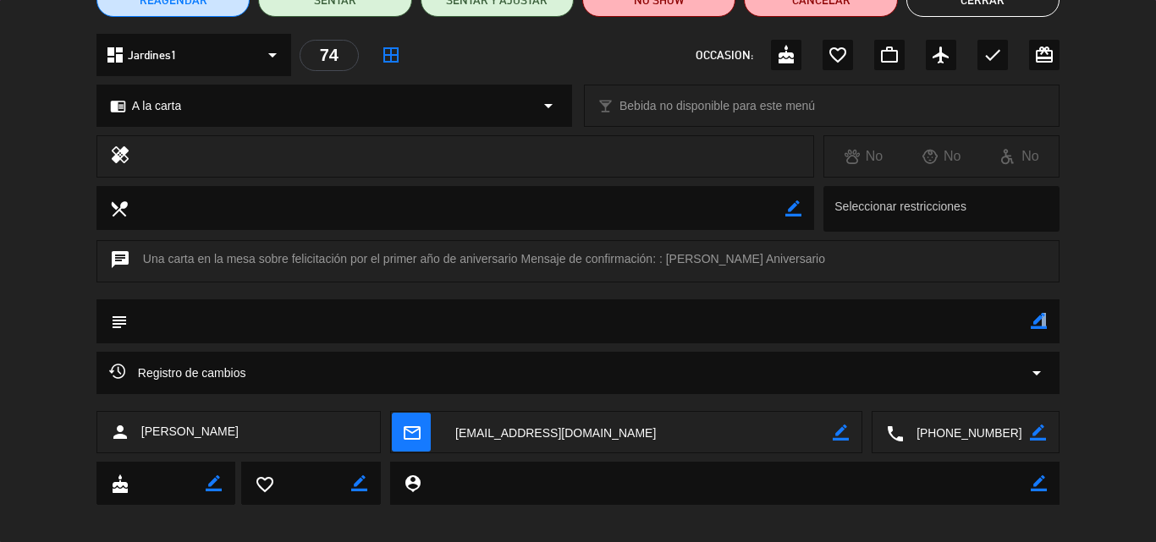
drag, startPoint x: 1041, startPoint y: 321, endPoint x: 941, endPoint y: 321, distance: 99.8
click at [1038, 321] on icon "border_color" at bounding box center [1038, 321] width 16 height 16
click at [880, 321] on textarea at bounding box center [579, 320] width 903 height 43
click at [1041, 321] on icon at bounding box center [1038, 321] width 16 height 16
click at [955, 433] on textarea at bounding box center [966, 433] width 126 height 42
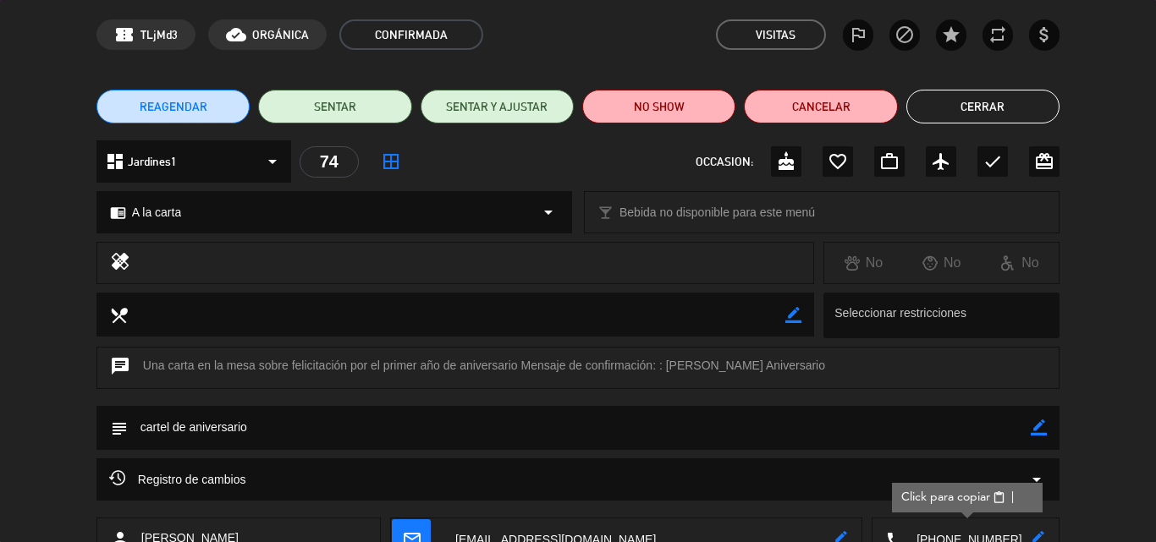
scroll to position [0, 0]
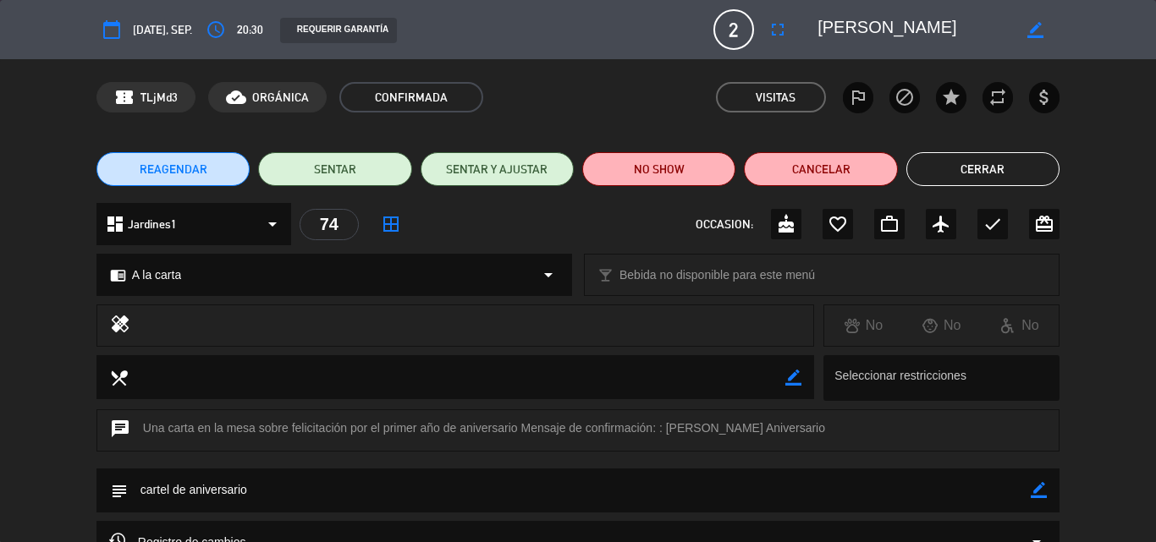
click at [1033, 487] on icon "border_color" at bounding box center [1038, 490] width 16 height 16
click at [392, 486] on textarea at bounding box center [579, 490] width 903 height 43
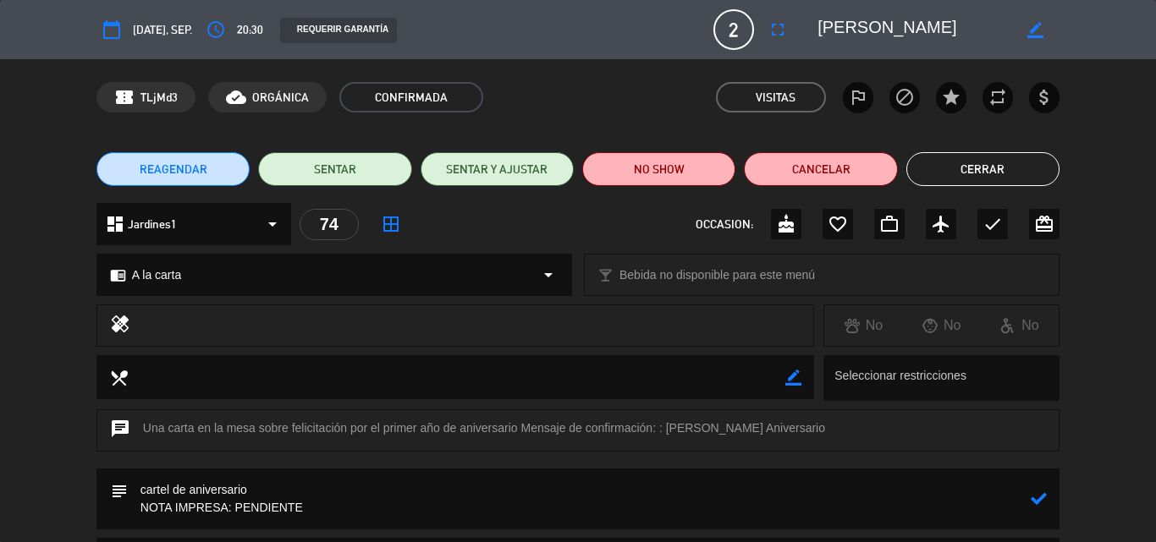
type textarea "cartel de aniversario NOTA IMPRESA: PENDIENTE"
click at [1044, 497] on icon at bounding box center [1038, 499] width 16 height 16
click at [834, 231] on icon "favorite_border" at bounding box center [837, 224] width 20 height 20
click at [963, 166] on button "Cerrar" at bounding box center [982, 169] width 153 height 34
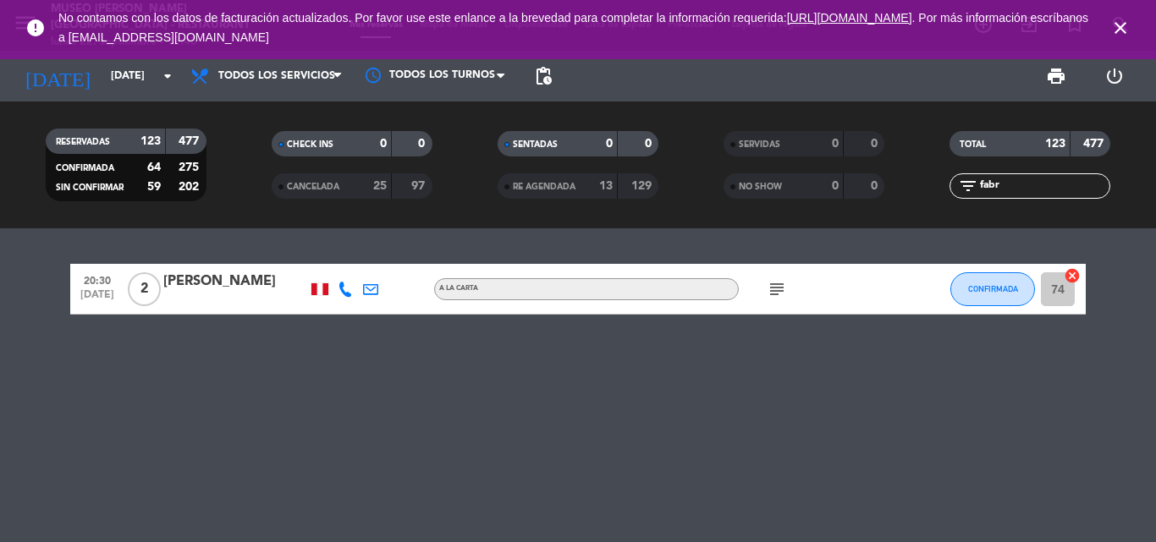
drag, startPoint x: 1010, startPoint y: 187, endPoint x: 761, endPoint y: 180, distance: 249.7
click at [761, 180] on div "RESERVADAS 123 477 CONFIRMADA 64 275 SIN CONFIRMAR 59 202 CHECK INS 0 0 CANCELA…" at bounding box center [578, 164] width 1156 height 93
type input "LILI"
click at [130, 78] on input "[DATE]" at bounding box center [173, 76] width 143 height 29
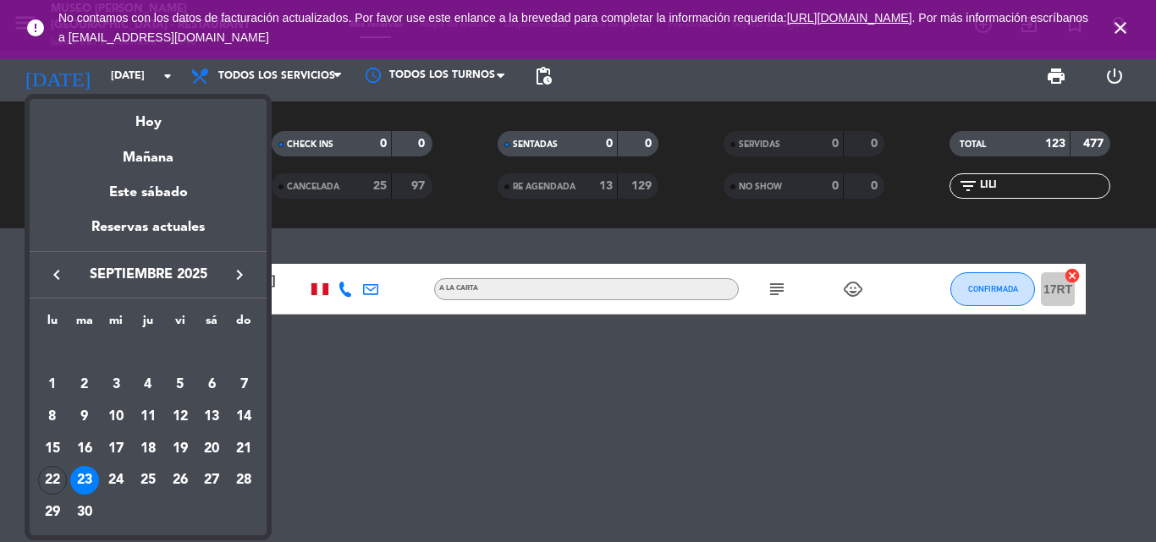
drag, startPoint x: 54, startPoint y: 481, endPoint x: 69, endPoint y: 464, distance: 22.8
click at [48, 481] on div "22" at bounding box center [52, 480] width 29 height 29
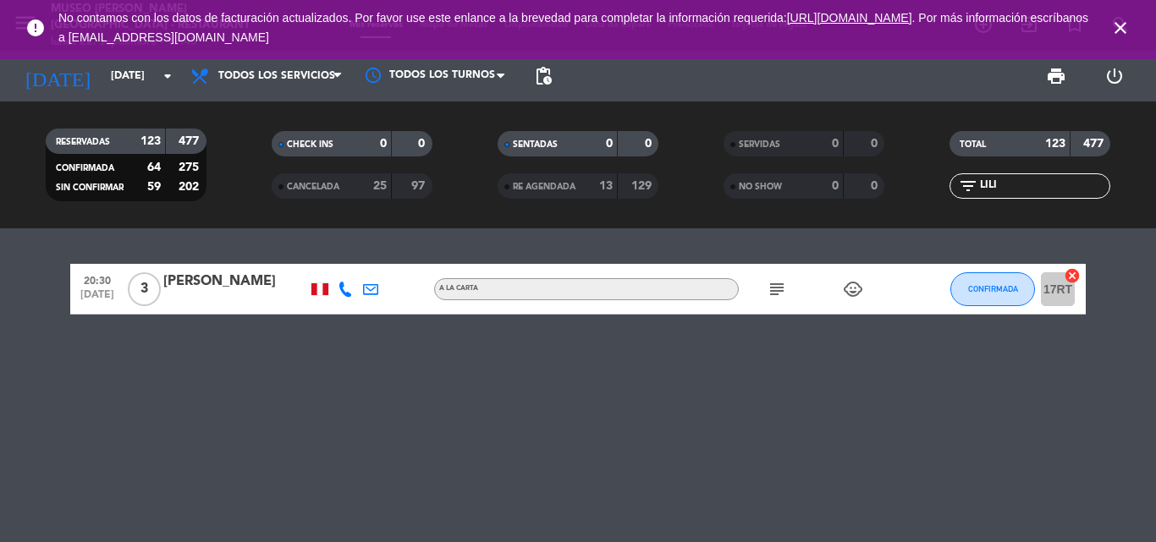
type input "[DATE]"
click at [1010, 185] on input "LILI" at bounding box center [1043, 186] width 131 height 19
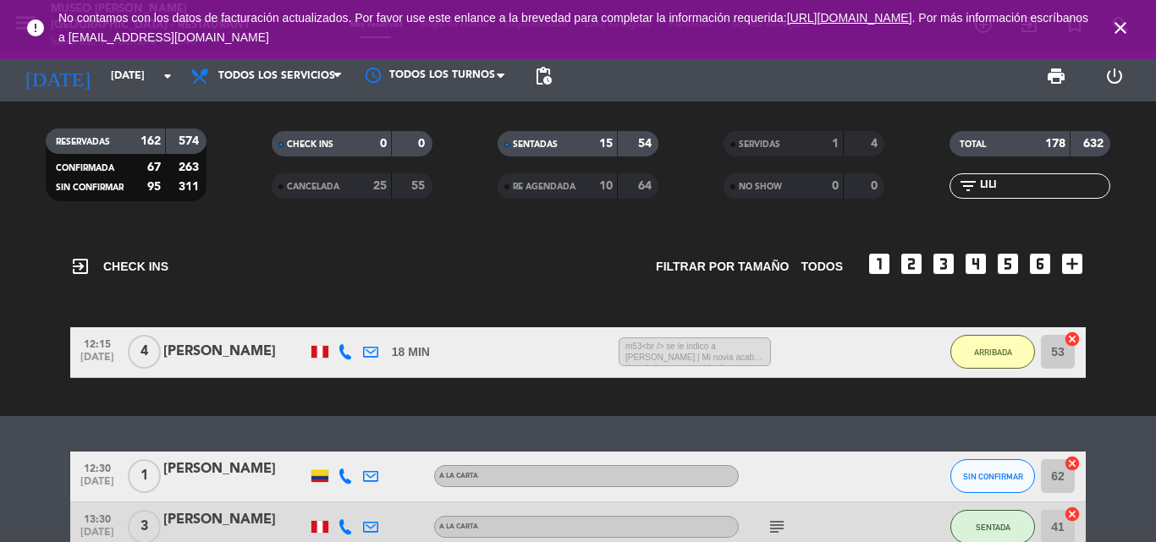
scroll to position [182, 0]
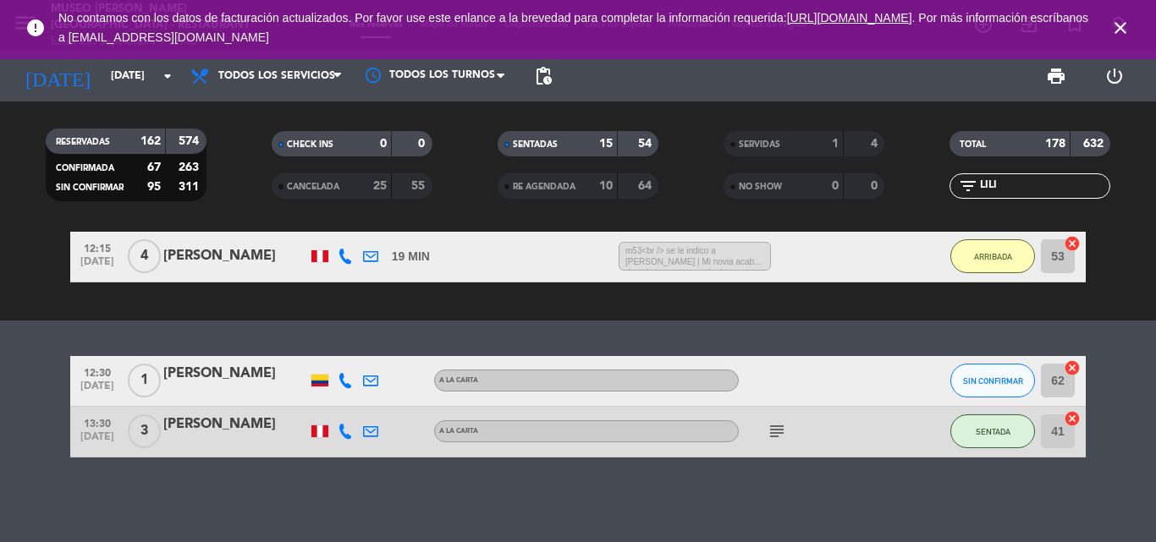
click at [242, 424] on div "[PERSON_NAME]" at bounding box center [235, 425] width 144 height 22
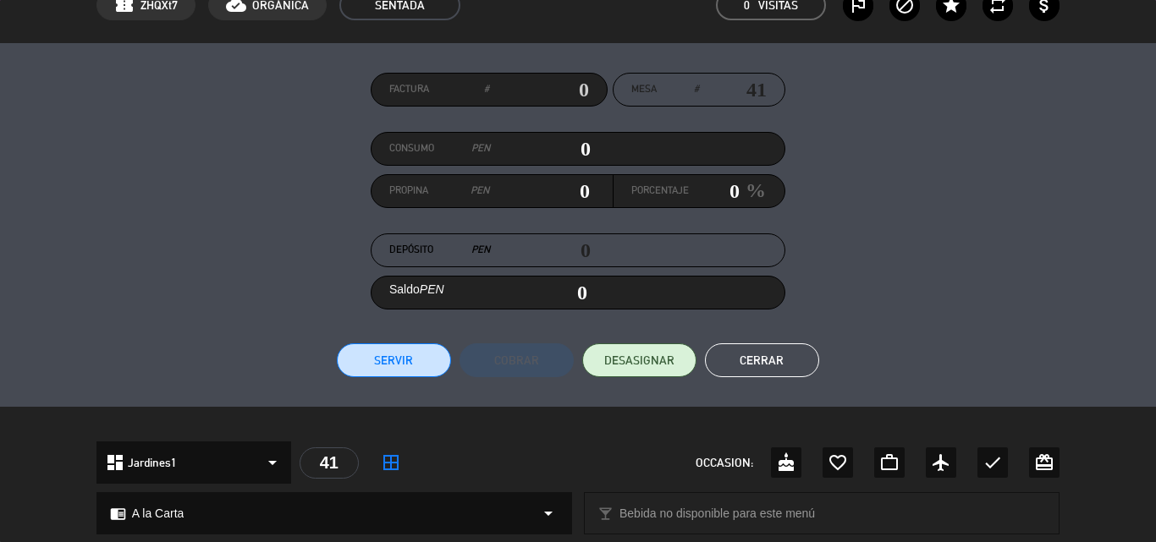
scroll to position [0, 0]
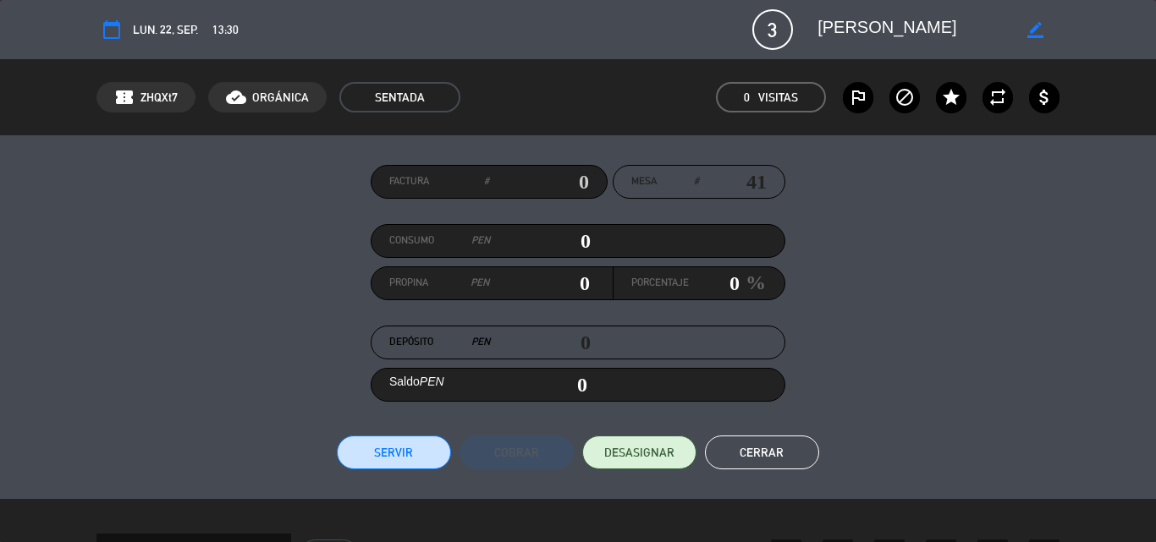
click at [763, 442] on button "Cerrar" at bounding box center [762, 453] width 114 height 34
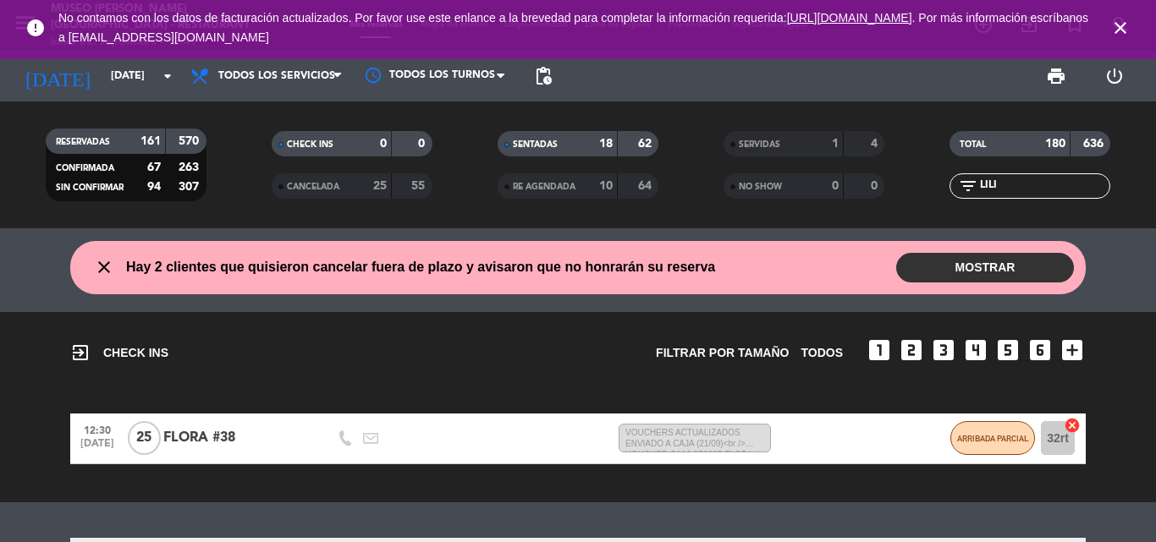
drag, startPoint x: 1019, startPoint y: 184, endPoint x: 807, endPoint y: 185, distance: 212.3
click at [807, 185] on div "RESERVADAS 161 570 CONFIRMADA 67 263 SIN CONFIRMAR 94 307 CHECK INS 0 0 CANCELA…" at bounding box center [578, 164] width 1156 height 93
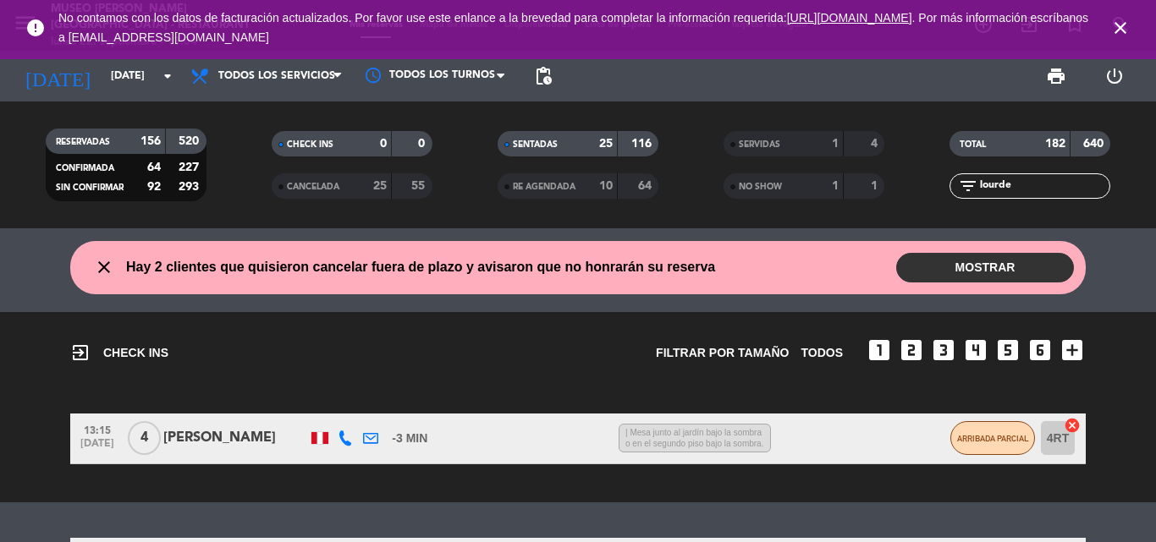
drag, startPoint x: 1023, startPoint y: 182, endPoint x: 803, endPoint y: 183, distance: 220.0
click at [803, 183] on div "RESERVADAS 156 520 CONFIRMADA 64 227 SIN CONFIRMAR 92 293 CHECK INS 0 0 CANCELA…" at bounding box center [578, 164] width 1156 height 93
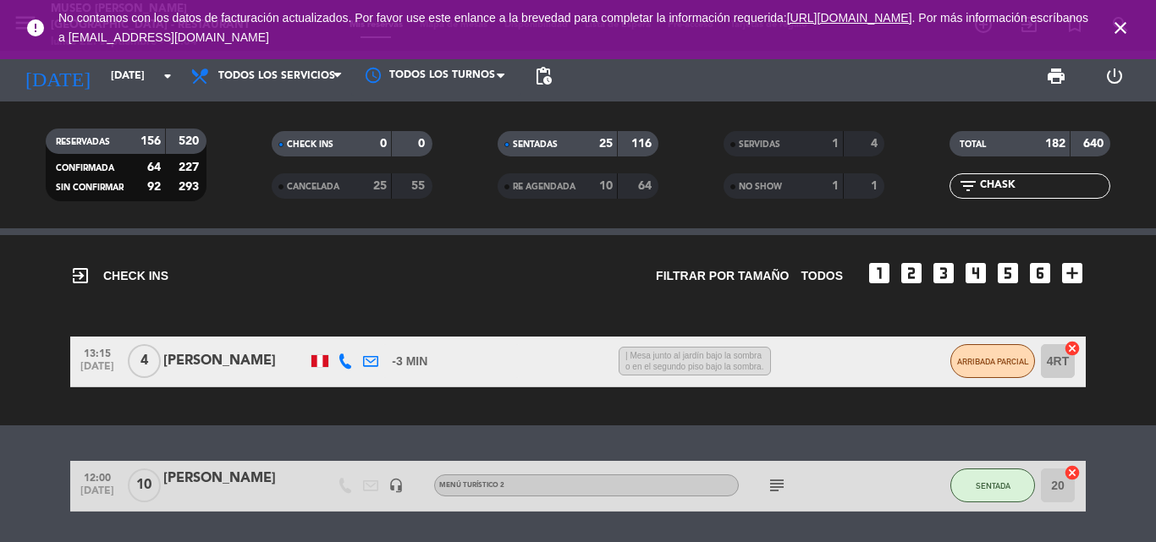
scroll to position [131, 0]
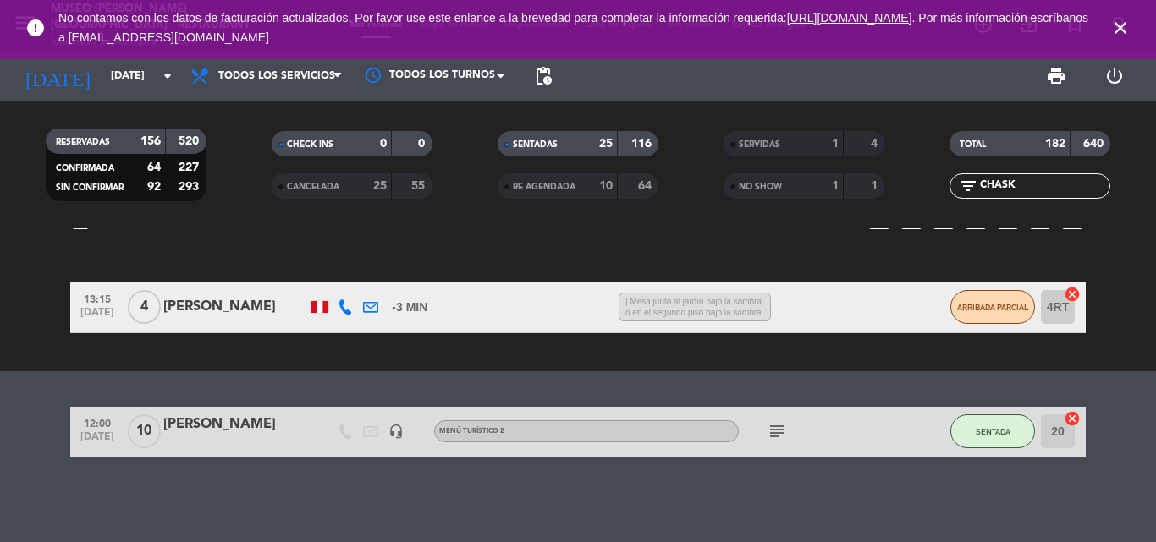
type input "CHASK"
click at [249, 416] on div "[PERSON_NAME]" at bounding box center [235, 425] width 144 height 22
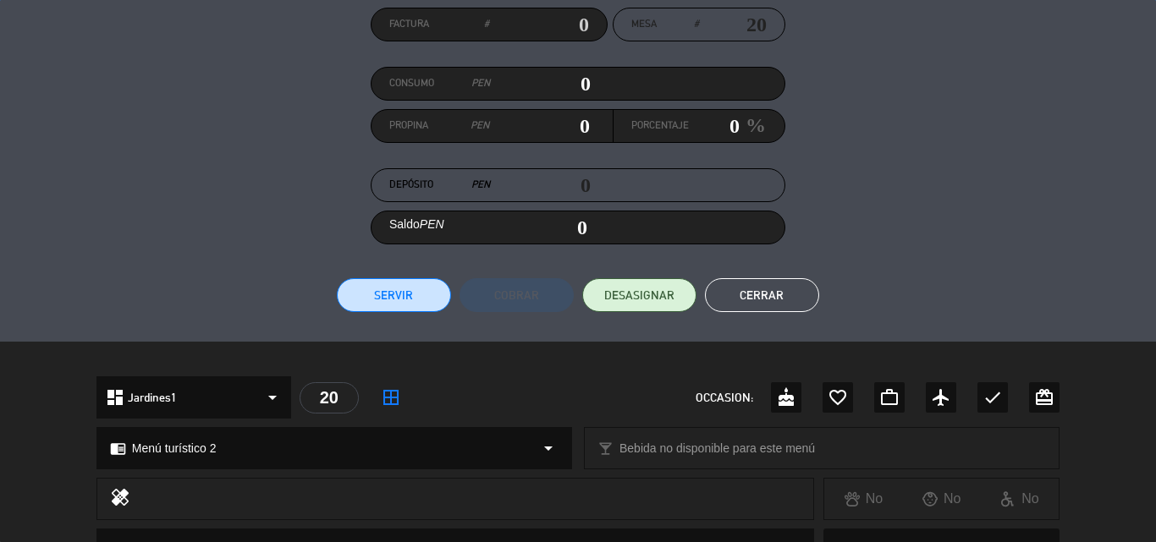
scroll to position [508, 0]
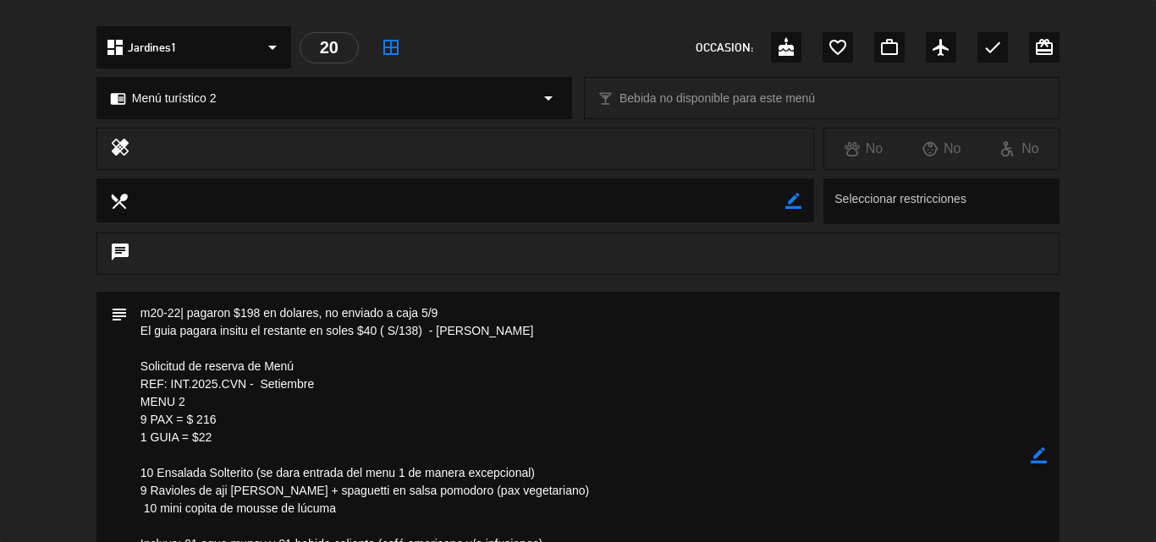
click at [1041, 449] on icon "border_color" at bounding box center [1038, 456] width 16 height 16
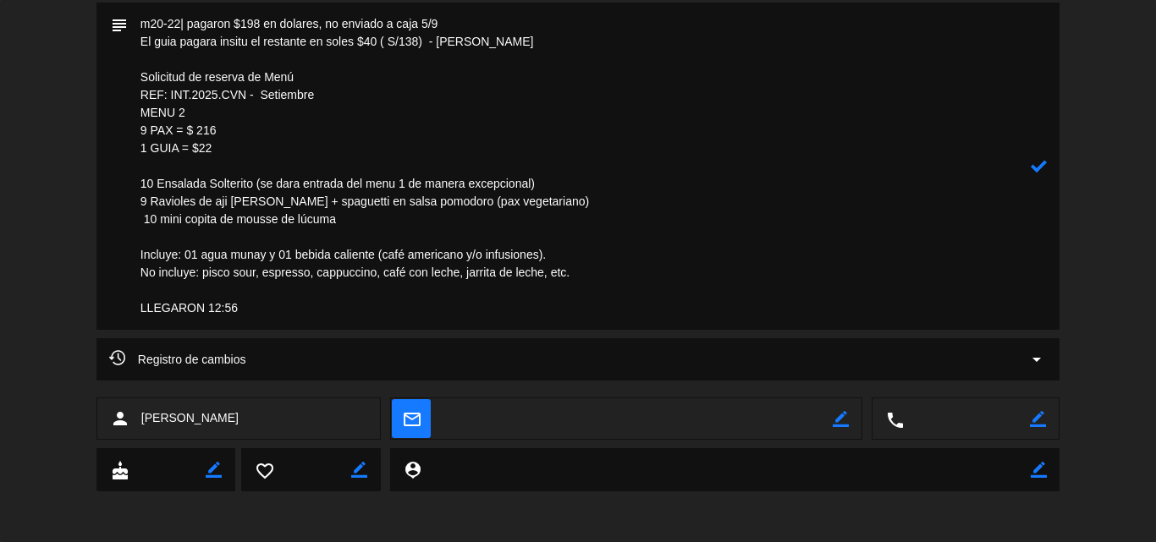
click at [571, 48] on textarea at bounding box center [579, 166] width 903 height 327
drag, startPoint x: 588, startPoint y: 40, endPoint x: 58, endPoint y: 38, distance: 529.6
click at [65, 36] on div "subject" at bounding box center [578, 171] width 1156 height 336
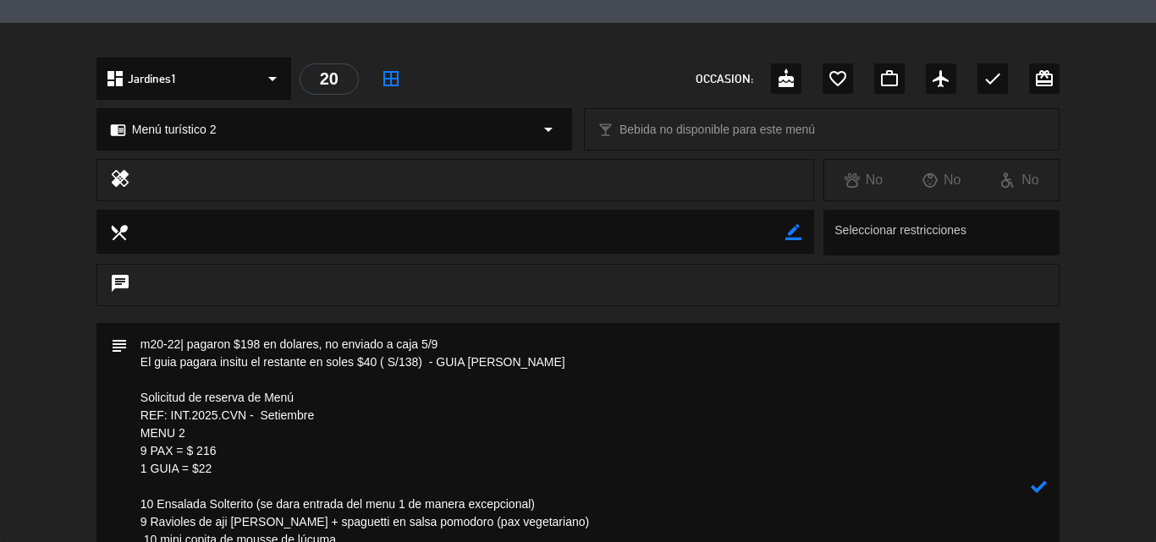
scroll to position [628, 0]
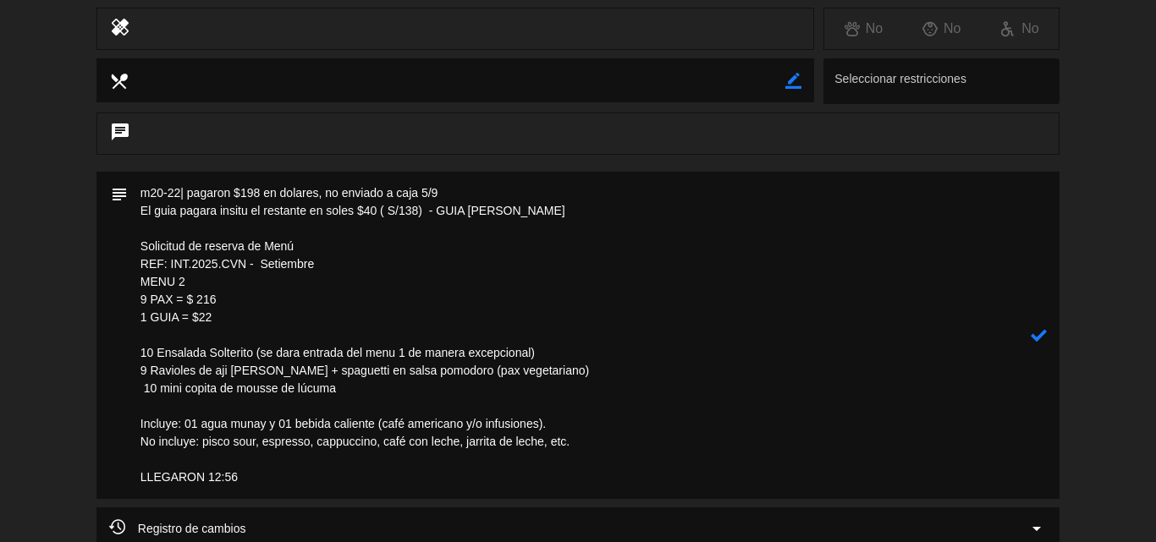
type textarea "m20-22| pagaron $198 en dolares, no enviado a caja 5/9 El guia pagara insitu el…"
drag, startPoint x: 1035, startPoint y: 332, endPoint x: 676, endPoint y: 20, distance: 475.6
click at [1036, 332] on icon at bounding box center [1038, 335] width 16 height 16
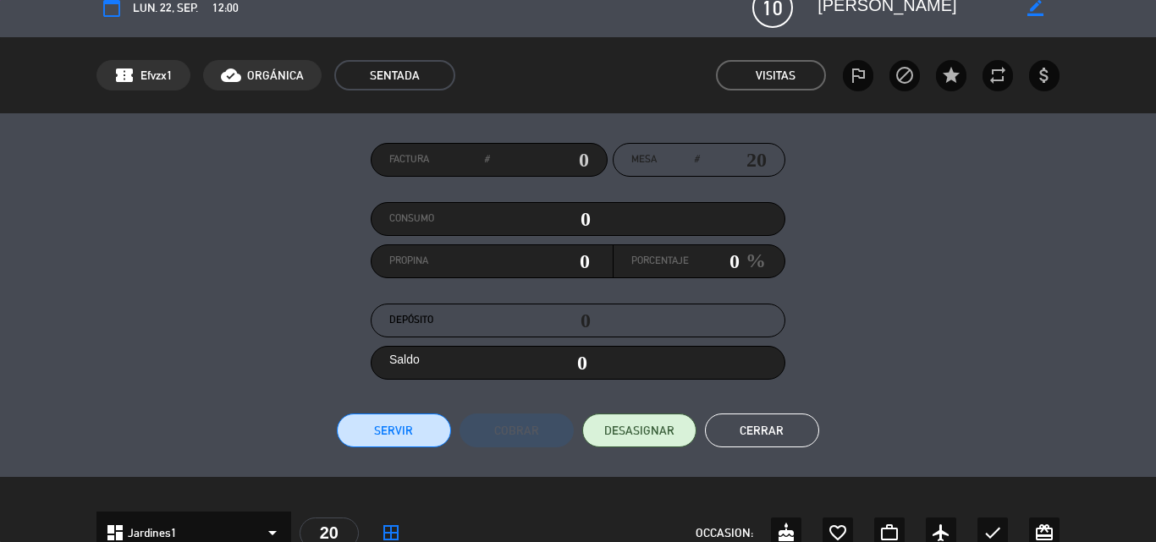
scroll to position [0, 0]
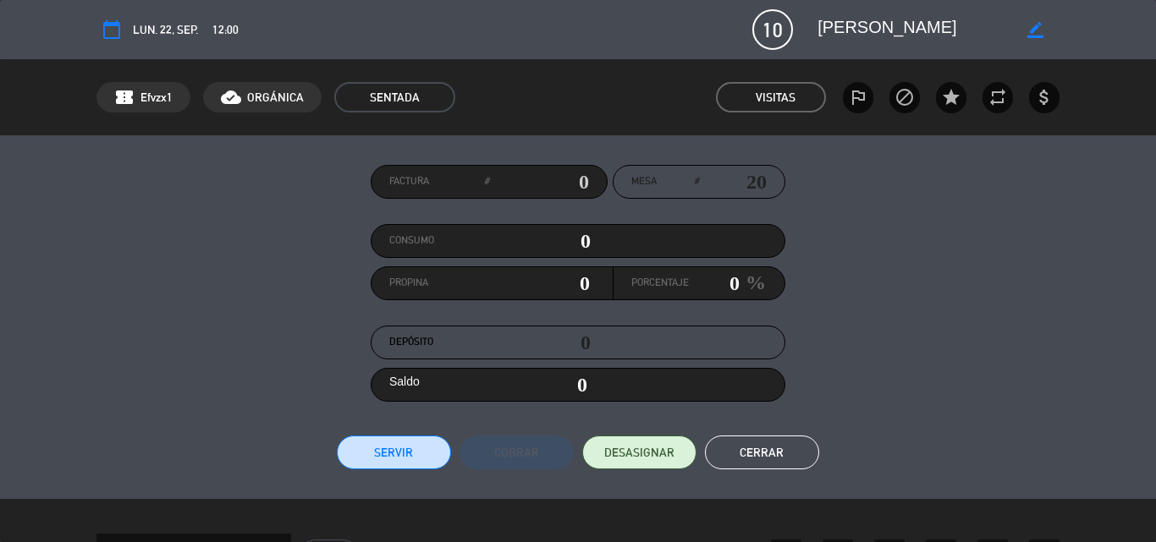
click at [757, 453] on button "Cerrar" at bounding box center [762, 453] width 114 height 34
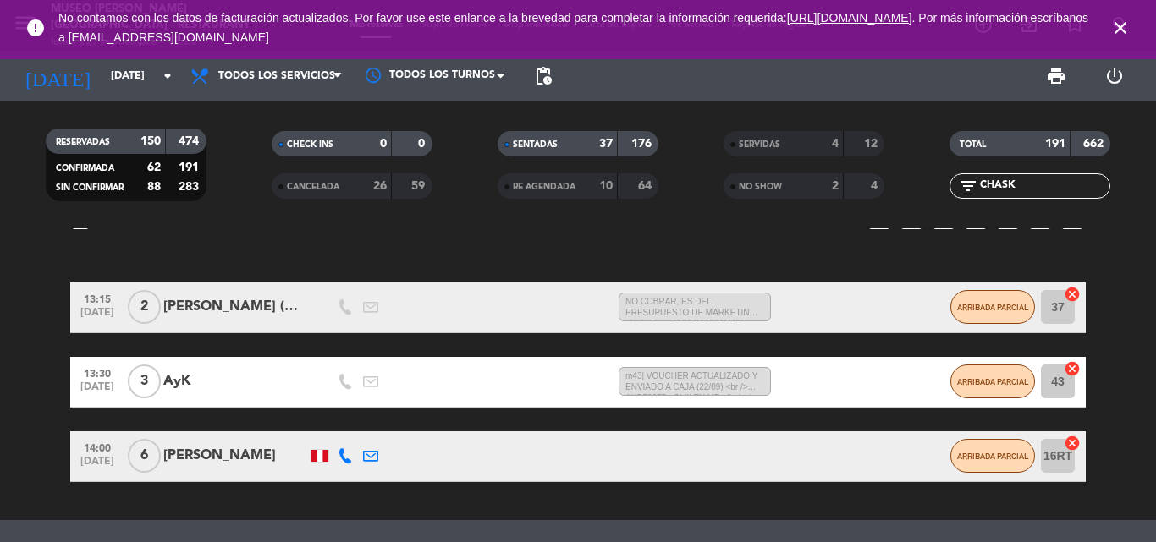
click at [825, 171] on div "RESERVADAS 150 474 CONFIRMADA 62 191 SIN CONFIRMAR 88 283 CHECK INS 0 0 CANCELA…" at bounding box center [578, 164] width 1156 height 93
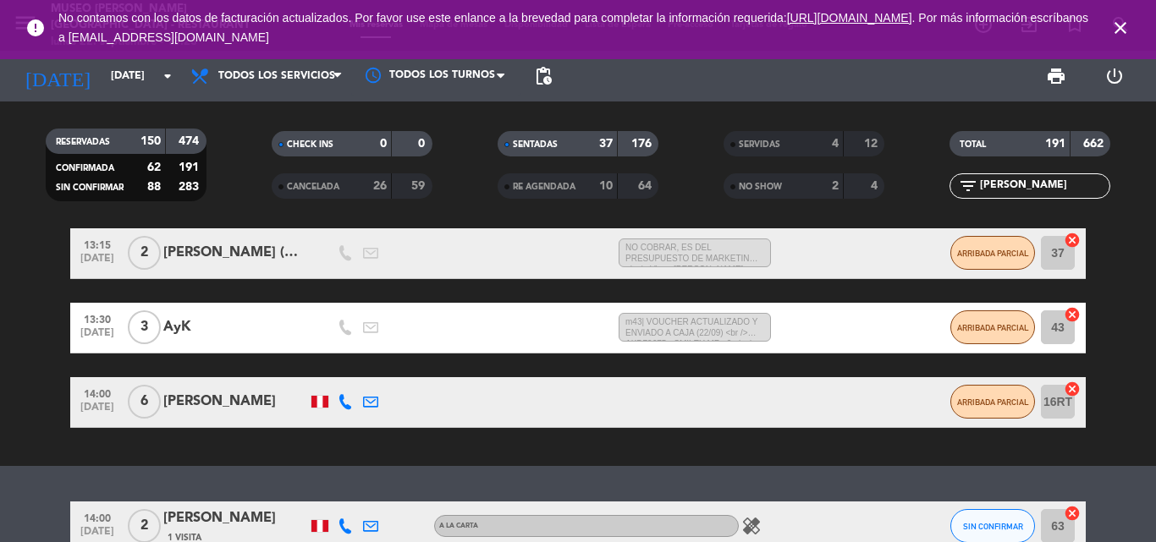
scroll to position [280, 0]
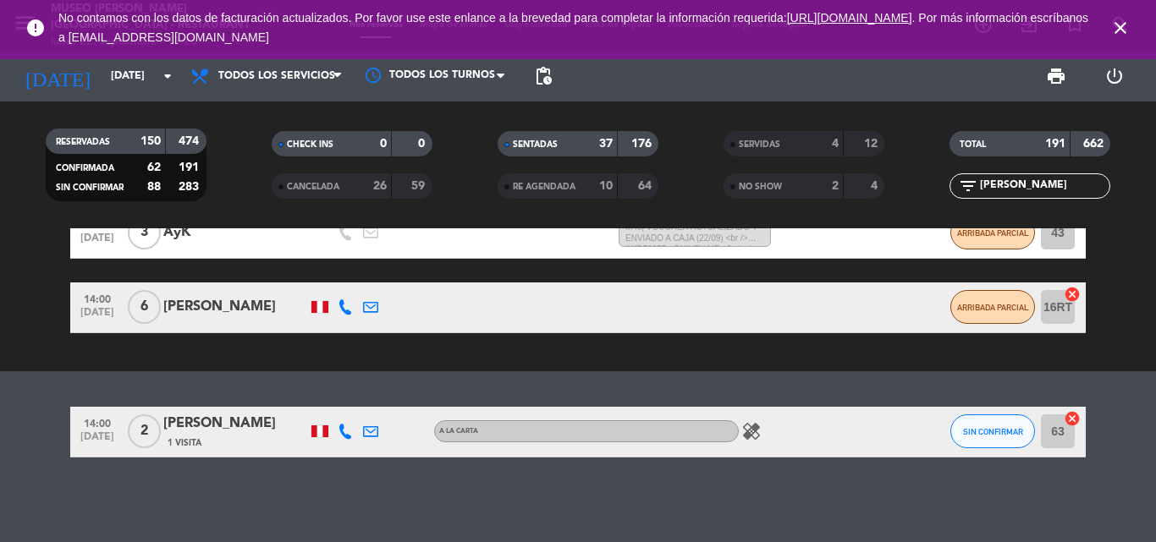
click at [244, 425] on div "[PERSON_NAME]" at bounding box center [235, 424] width 144 height 22
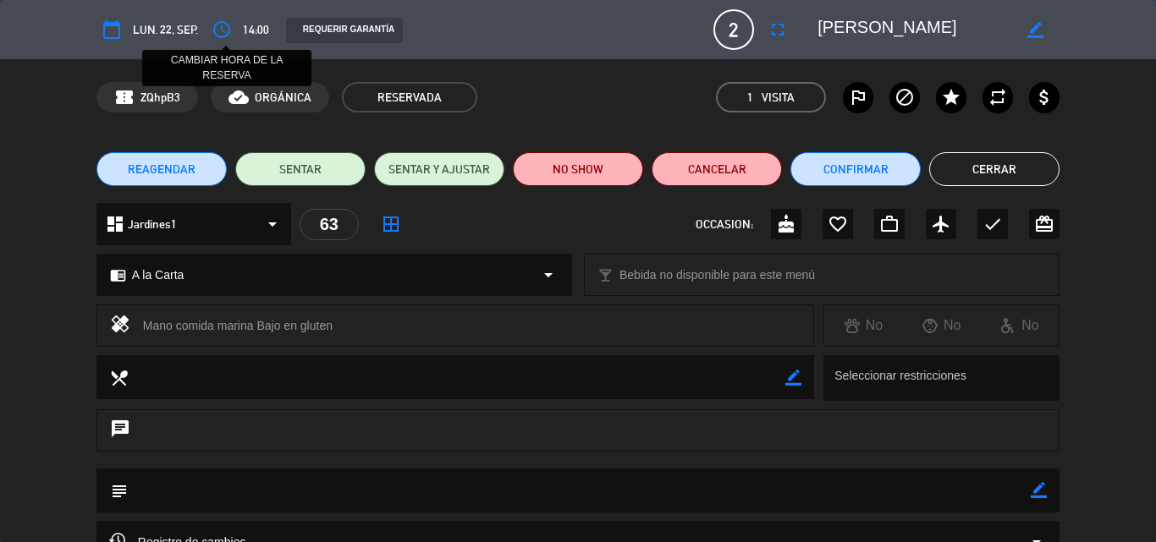
click at [220, 32] on icon "access_time" at bounding box center [221, 29] width 20 height 20
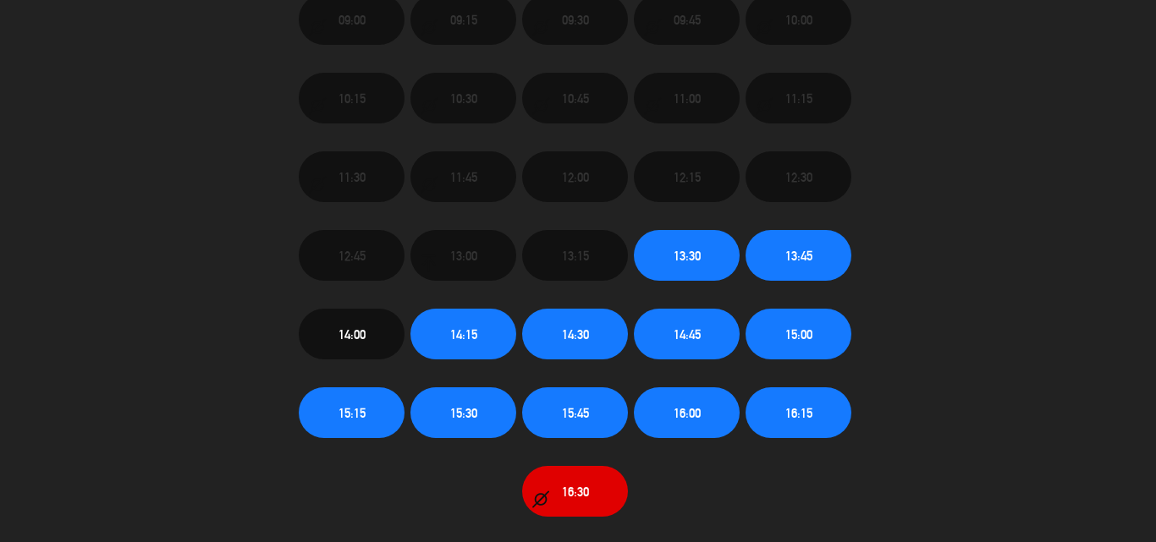
scroll to position [85, 0]
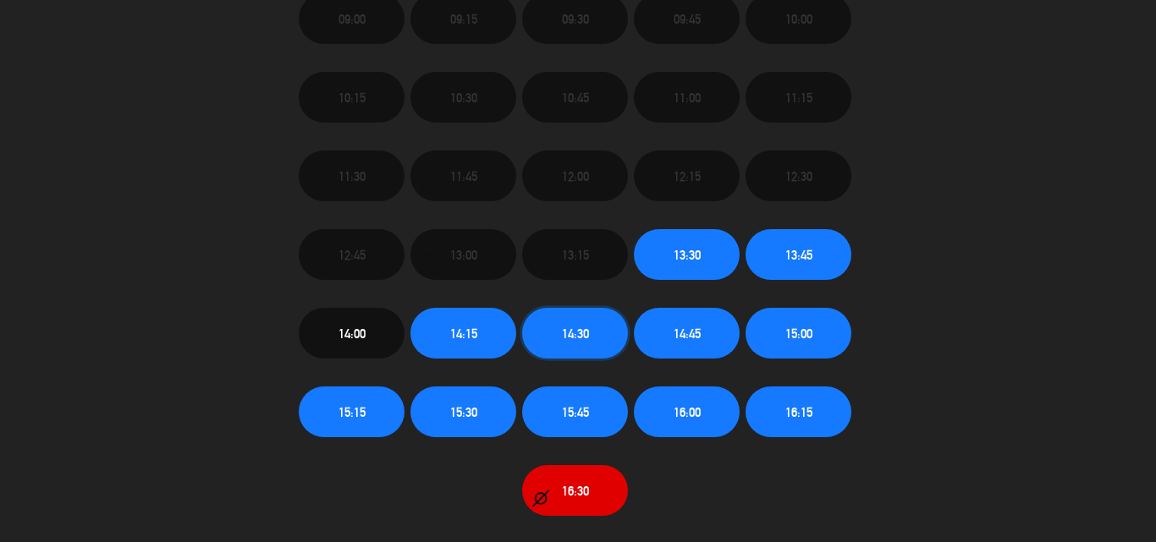
click at [582, 332] on span "14:30" at bounding box center [575, 333] width 27 height 19
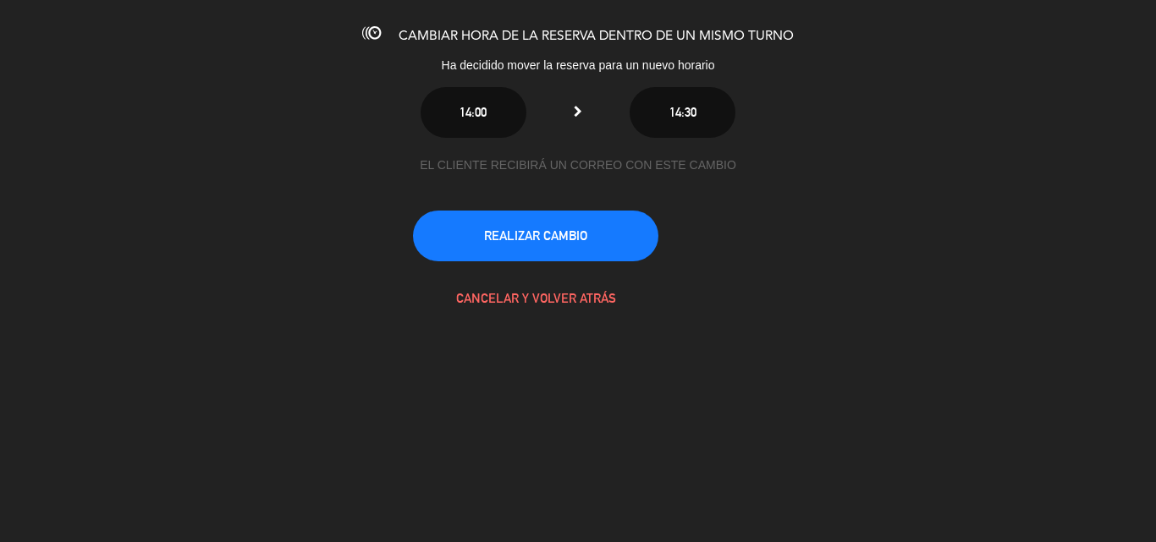
scroll to position [0, 0]
click at [587, 233] on button "REALIZAR CAMBIO" at bounding box center [535, 236] width 245 height 51
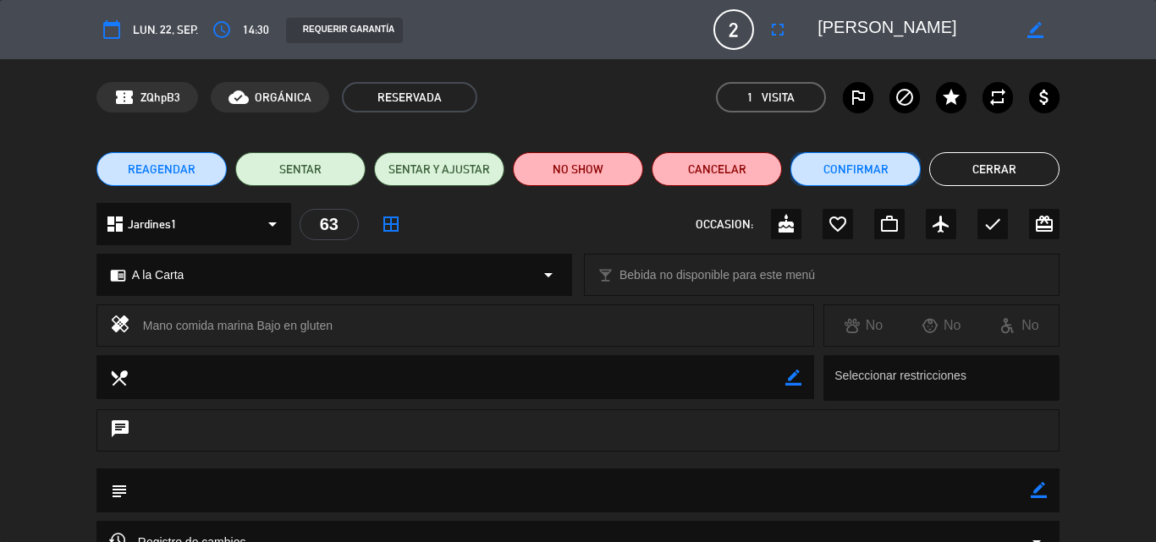
click at [861, 172] on button "Confirmar" at bounding box center [855, 169] width 130 height 34
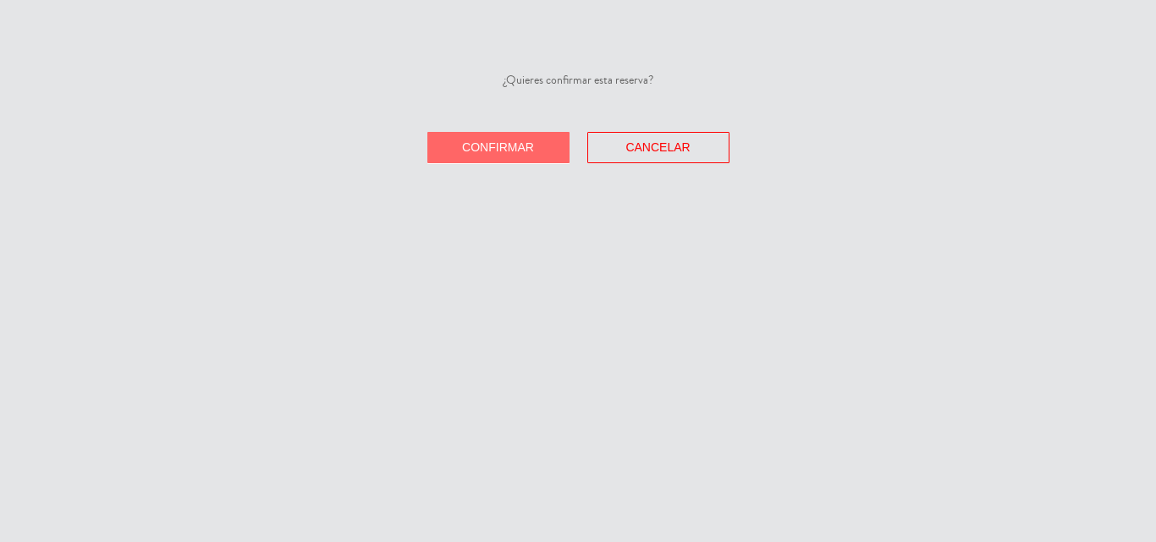
click at [500, 150] on span "Confirmar" at bounding box center [498, 147] width 72 height 14
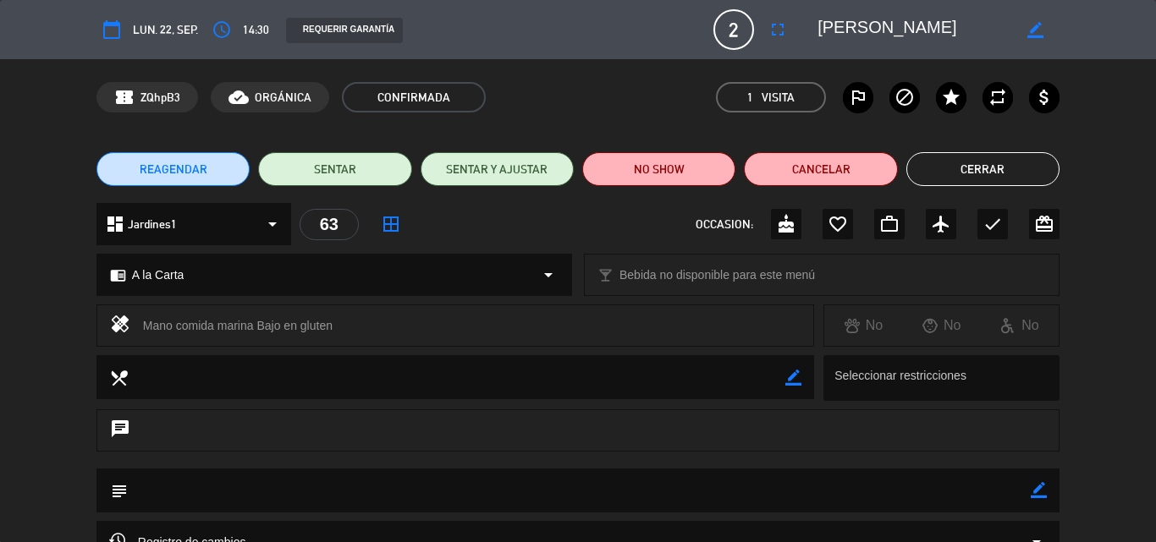
click at [980, 159] on button "Cerrar" at bounding box center [982, 169] width 153 height 34
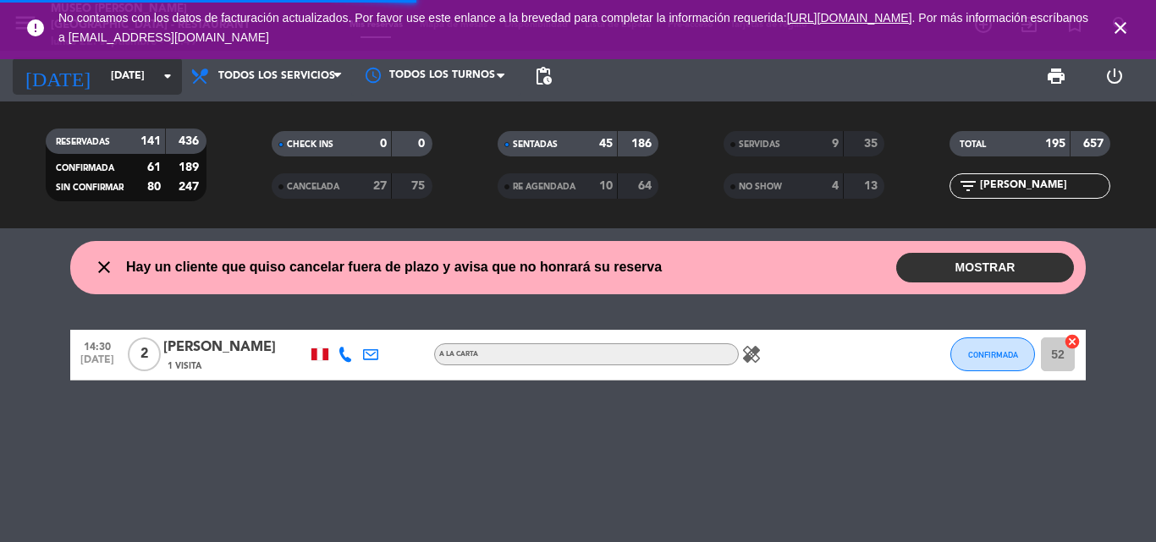
click at [103, 72] on input "[DATE]" at bounding box center [173, 76] width 143 height 29
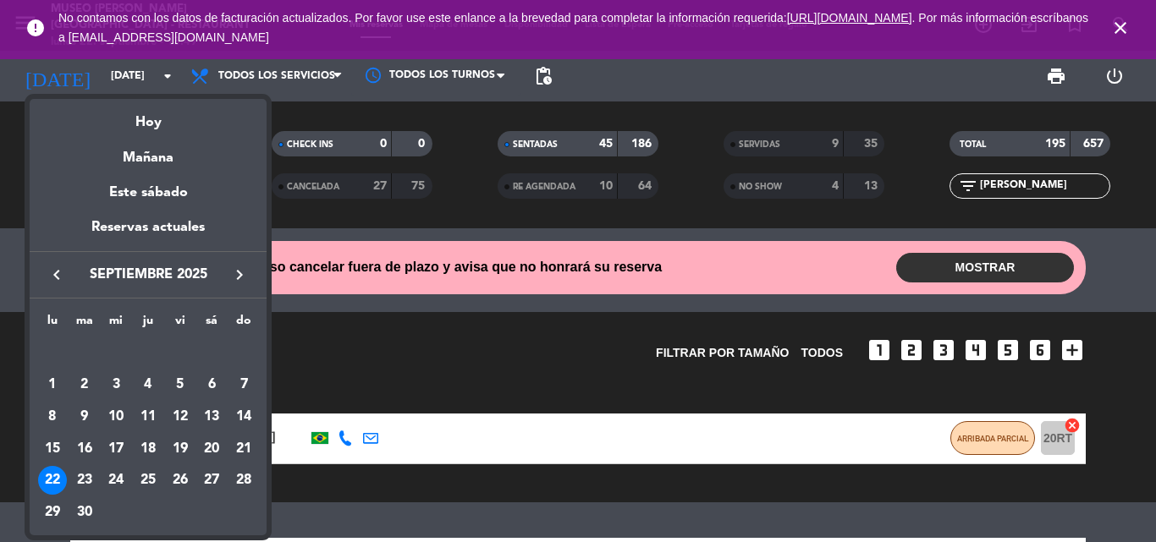
click at [124, 80] on div at bounding box center [578, 271] width 1156 height 542
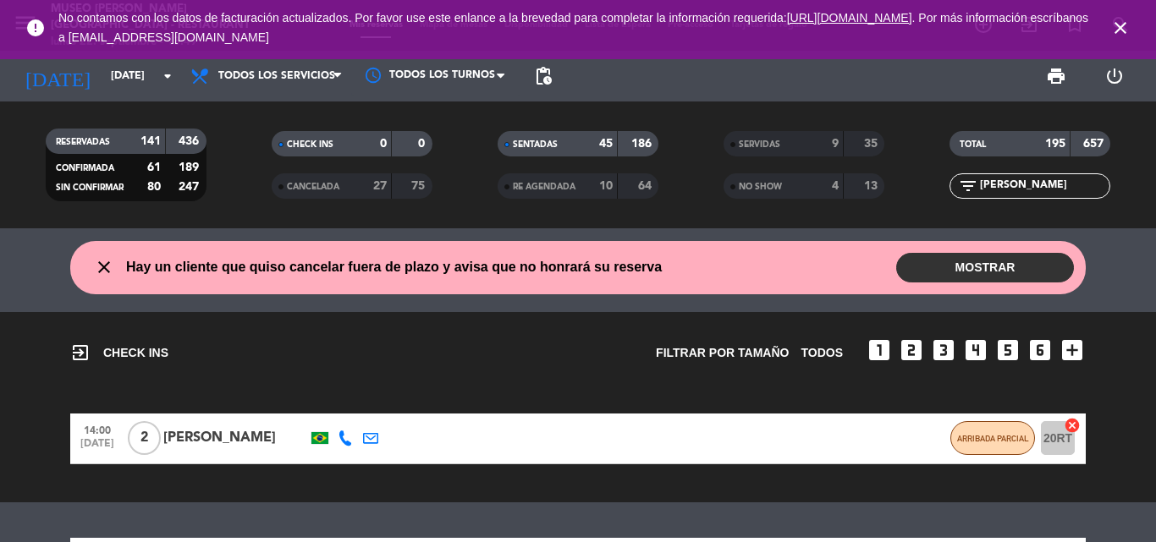
click at [762, 141] on span "SERVIDAS" at bounding box center [759, 144] width 41 height 8
drag, startPoint x: 1051, startPoint y: 184, endPoint x: 743, endPoint y: 189, distance: 308.0
click at [756, 189] on div "RESERVADAS 141 436 CONFIRMADA 61 189 SIN CONFIRMAR 80 247 CHECK INS 0 0 CANCELA…" at bounding box center [578, 164] width 1156 height 93
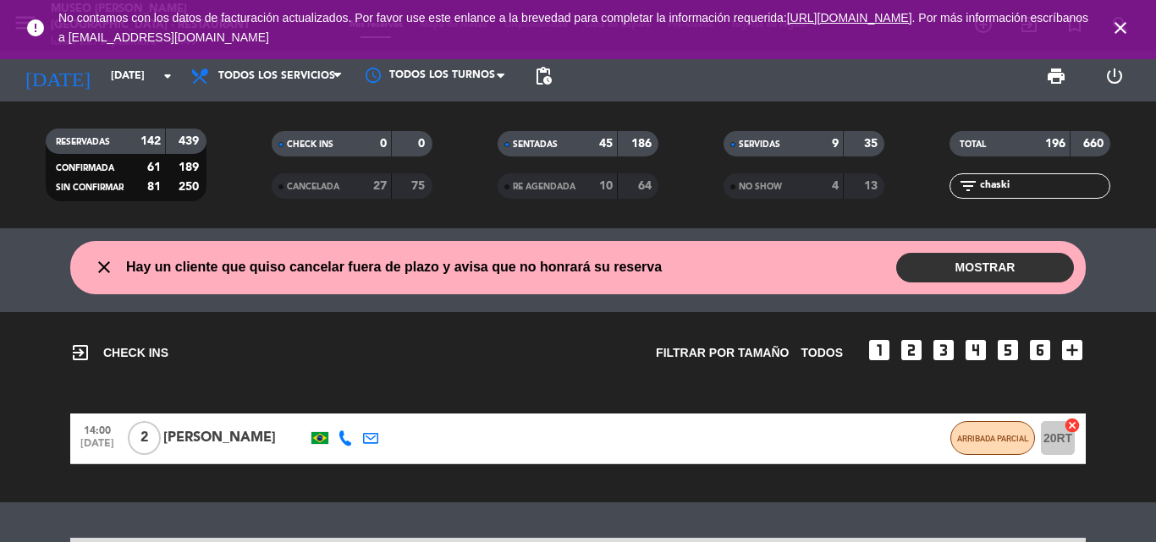
scroll to position [131, 0]
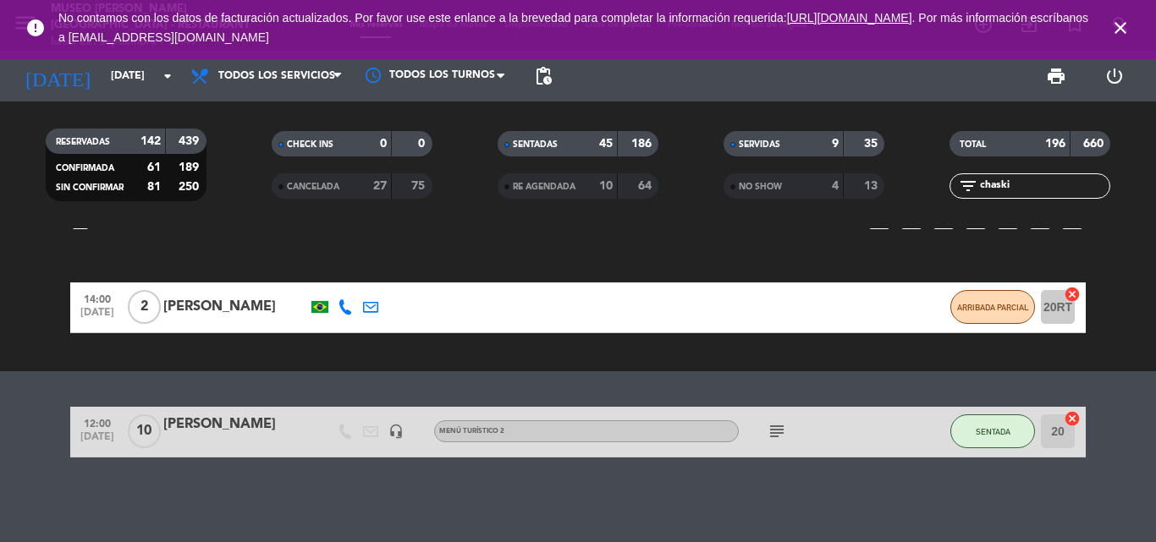
type input "chaski"
click at [206, 415] on div "[PERSON_NAME]" at bounding box center [235, 425] width 144 height 22
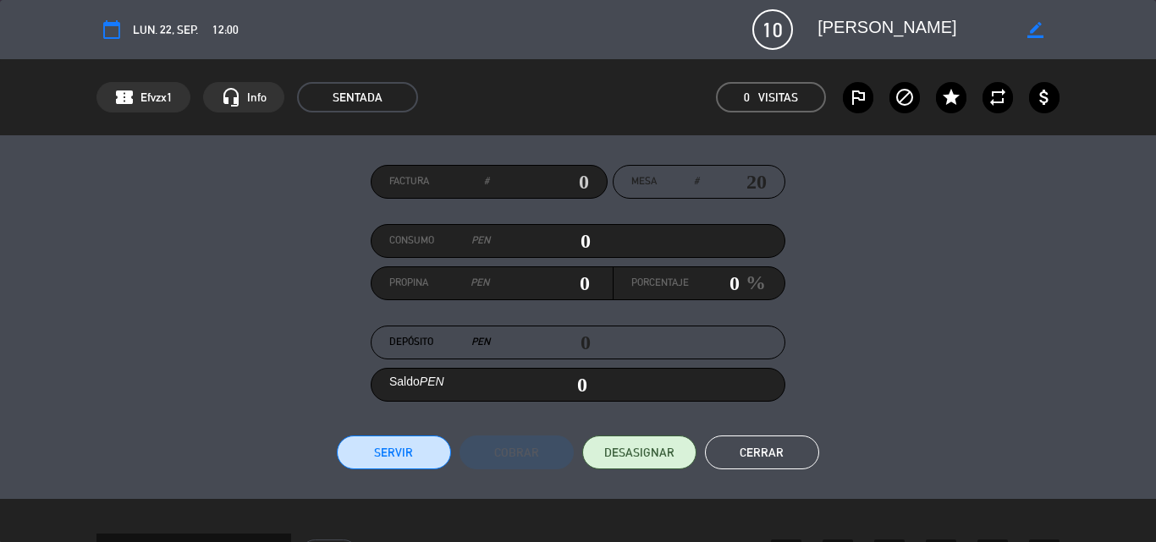
drag, startPoint x: 980, startPoint y: 26, endPoint x: 808, endPoint y: 26, distance: 172.6
click at [808, 26] on div "border_color" at bounding box center [932, 29] width 254 height 30
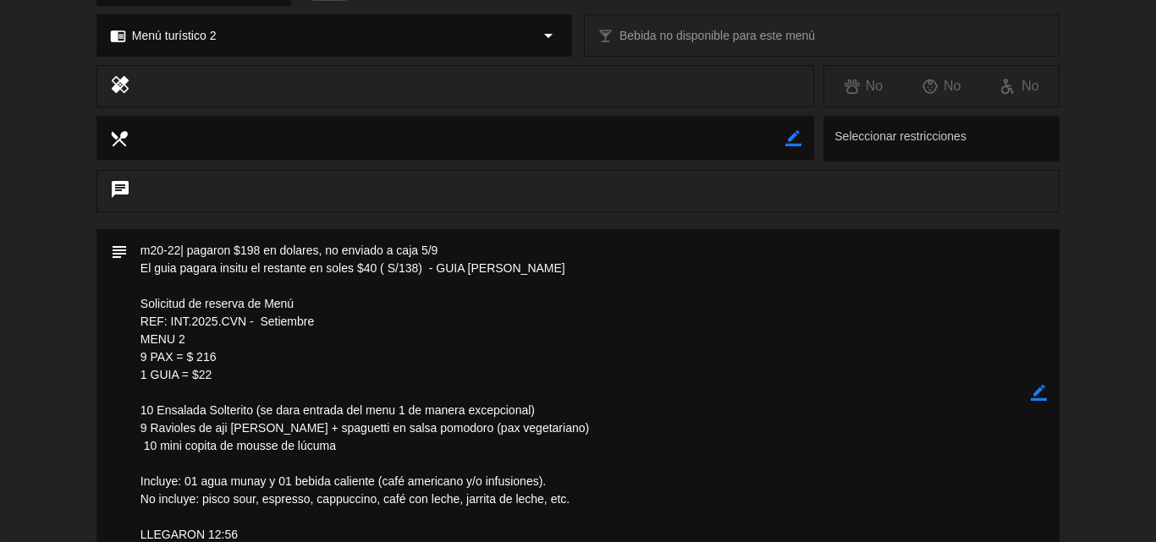
scroll to position [592, 0]
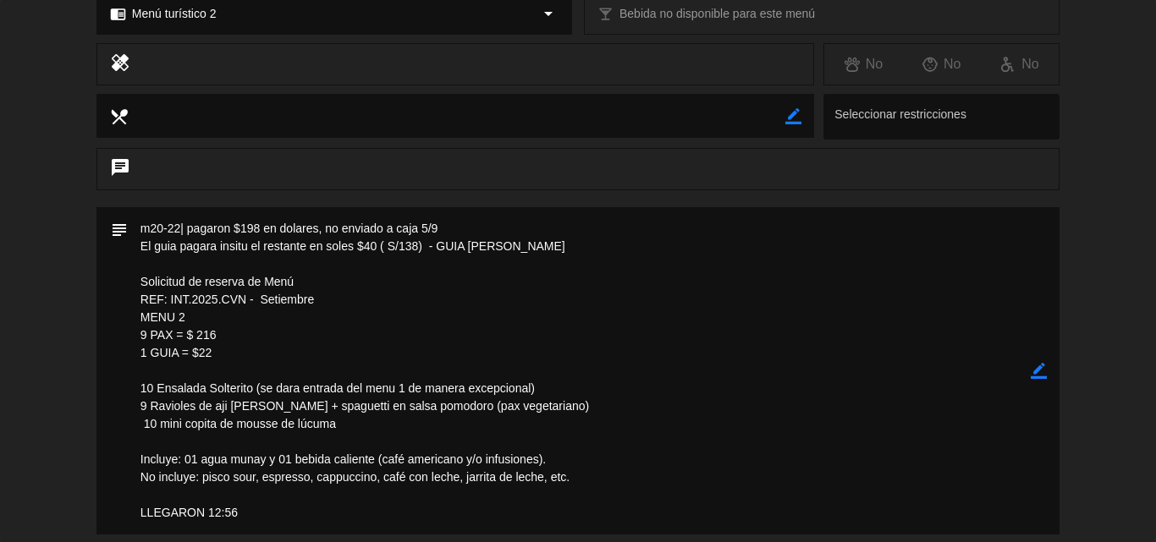
drag, startPoint x: 321, startPoint y: 298, endPoint x: 49, endPoint y: 298, distance: 271.6
click at [49, 297] on div "subject border_color" at bounding box center [578, 375] width 1156 height 336
click at [328, 296] on textarea at bounding box center [579, 370] width 903 height 327
drag, startPoint x: 321, startPoint y: 295, endPoint x: 135, endPoint y: 294, distance: 187.0
click at [135, 294] on textarea at bounding box center [579, 370] width 903 height 327
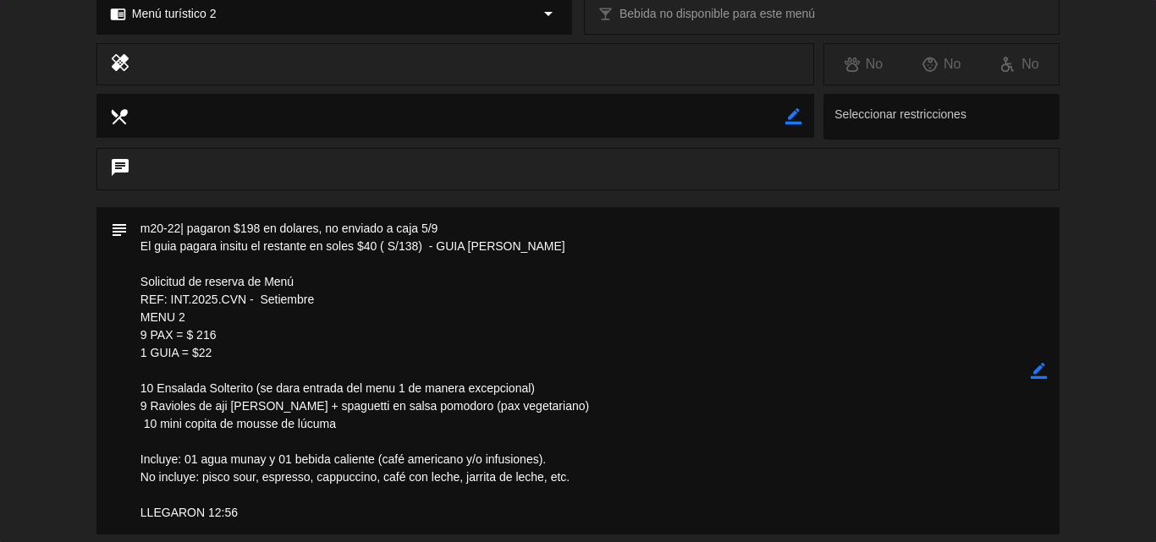
drag, startPoint x: 294, startPoint y: 306, endPoint x: 315, endPoint y: 314, distance: 22.5
click at [294, 306] on textarea at bounding box center [579, 370] width 903 height 327
click at [345, 310] on textarea at bounding box center [579, 370] width 903 height 327
drag, startPoint x: 302, startPoint y: 279, endPoint x: 115, endPoint y: 277, distance: 187.0
click at [115, 277] on div "subject border_color" at bounding box center [577, 370] width 963 height 327
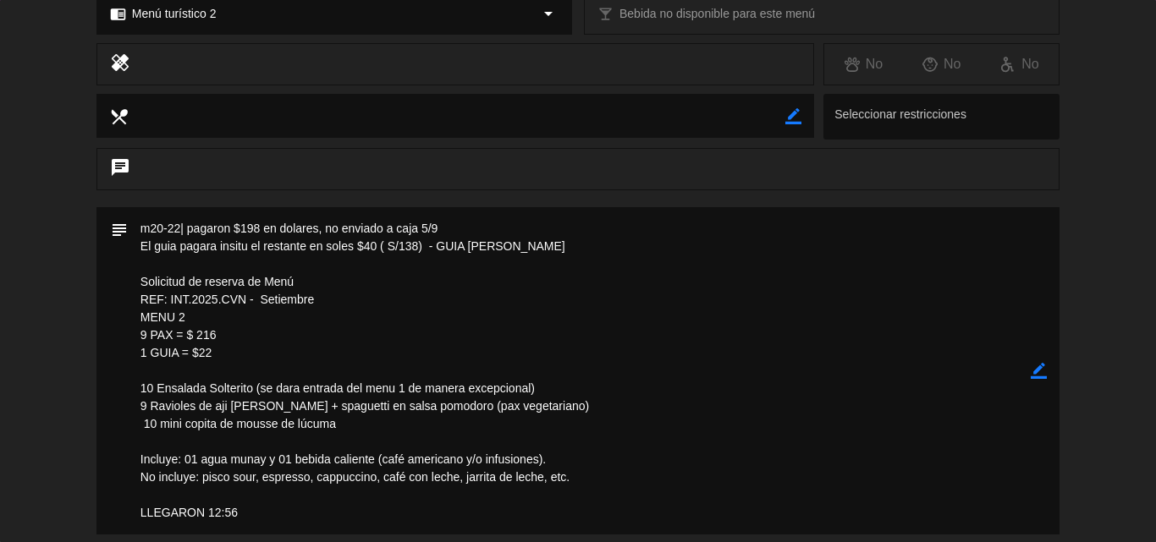
drag, startPoint x: 200, startPoint y: 350, endPoint x: 116, endPoint y: 303, distance: 96.2
click at [116, 303] on div "subject border_color" at bounding box center [577, 370] width 963 height 327
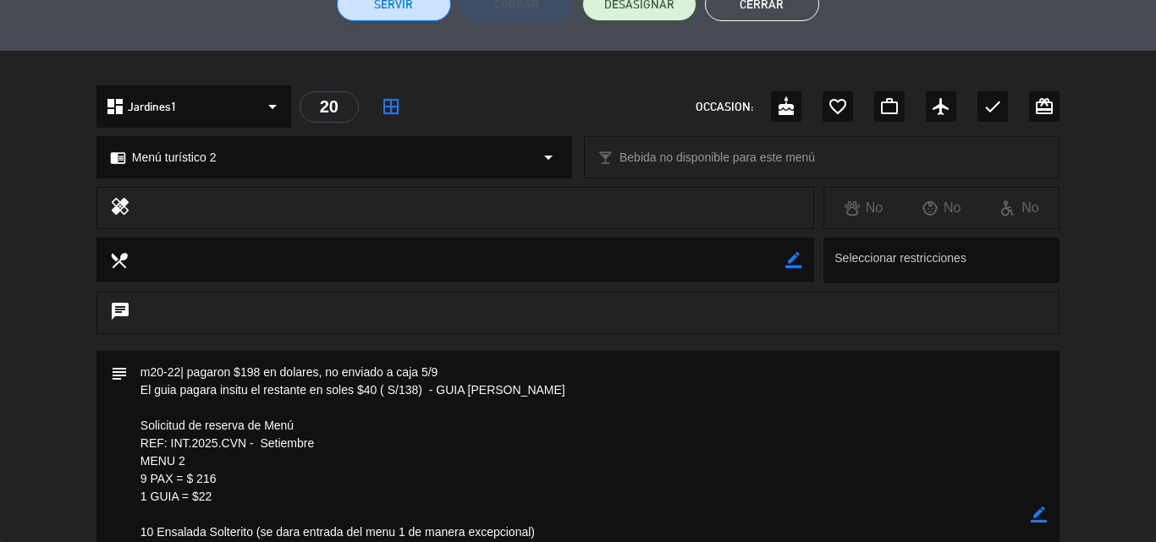
scroll to position [508, 0]
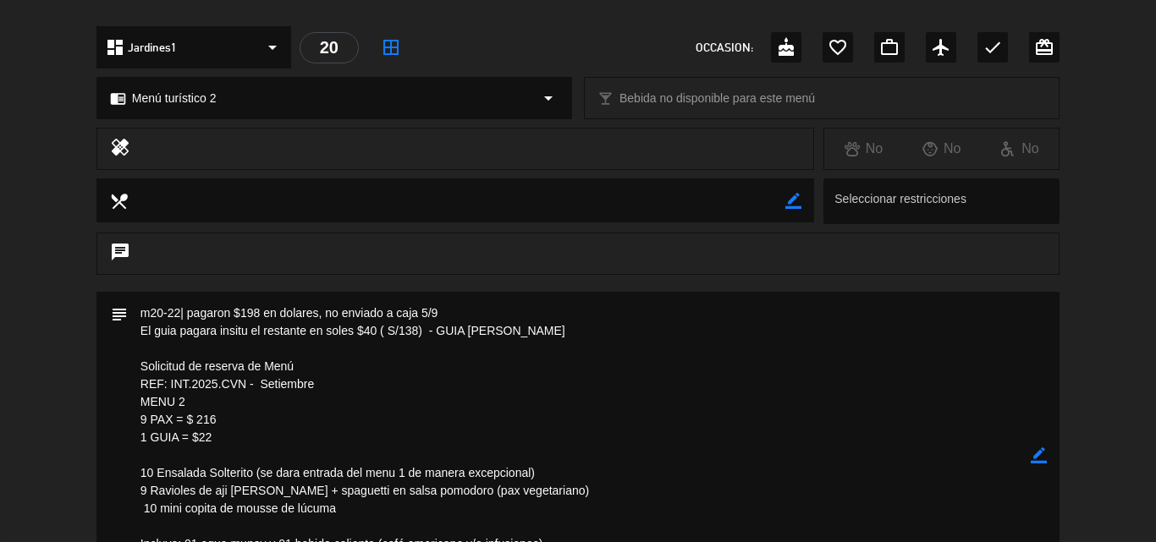
click at [673, 351] on textarea at bounding box center [579, 455] width 903 height 327
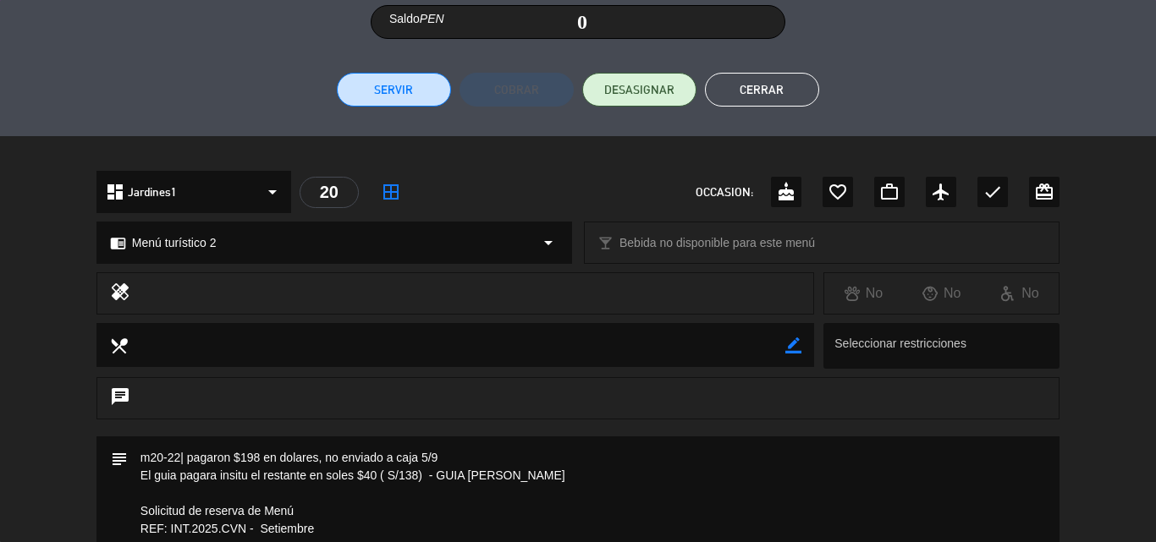
scroll to position [289, 0]
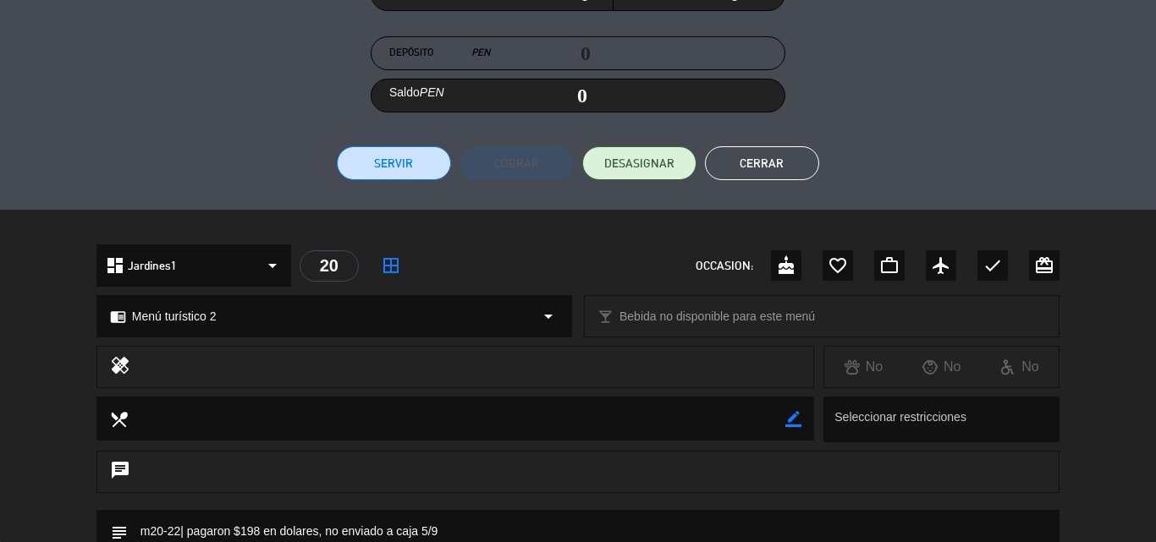
click at [783, 162] on button "Cerrar" at bounding box center [762, 163] width 114 height 34
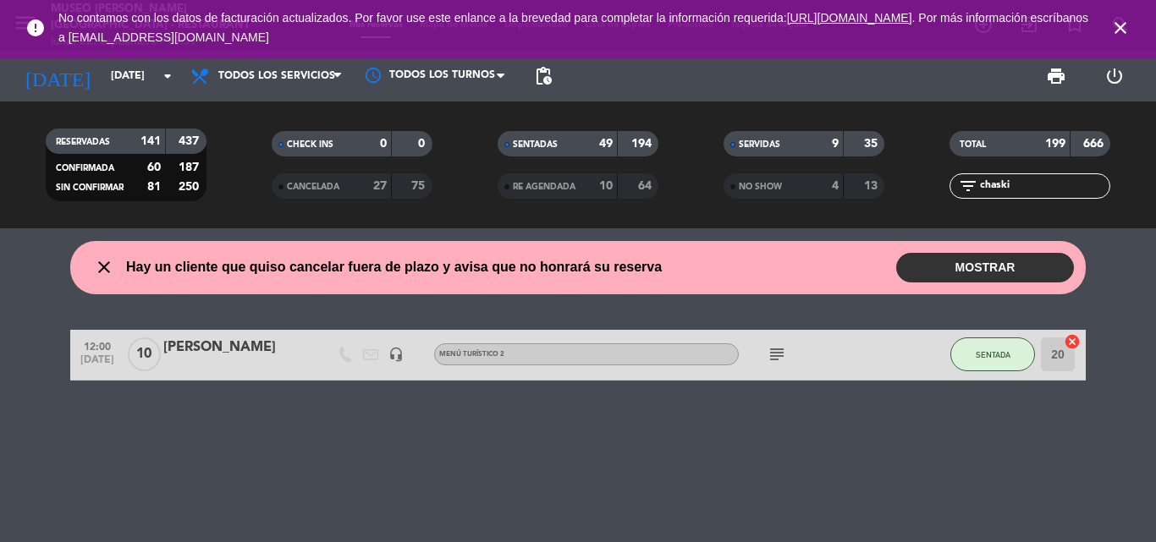
scroll to position [0, 0]
click at [1116, 24] on icon "close" at bounding box center [1120, 28] width 20 height 20
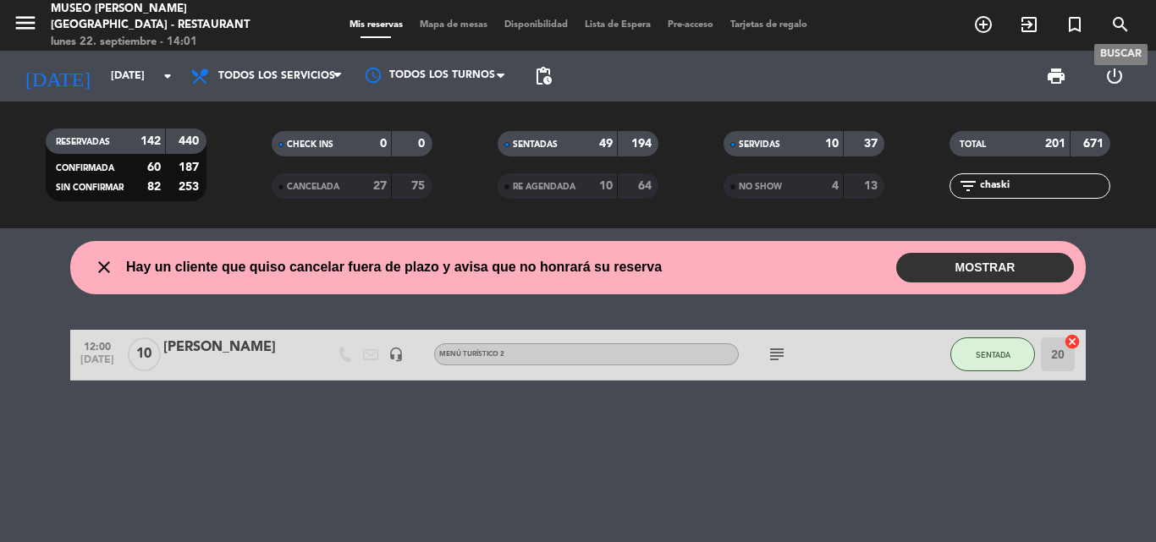
click at [1123, 26] on icon "search" at bounding box center [1120, 24] width 20 height 20
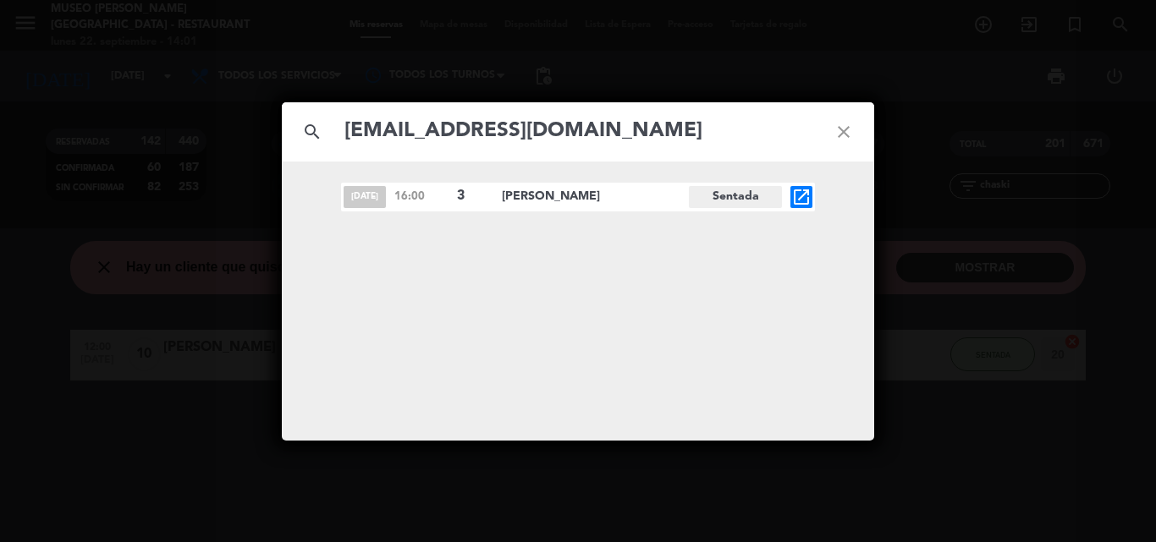
type input "[EMAIL_ADDRESS][DOMAIN_NAME]"
click at [800, 196] on icon "open_in_new" at bounding box center [801, 197] width 20 height 20
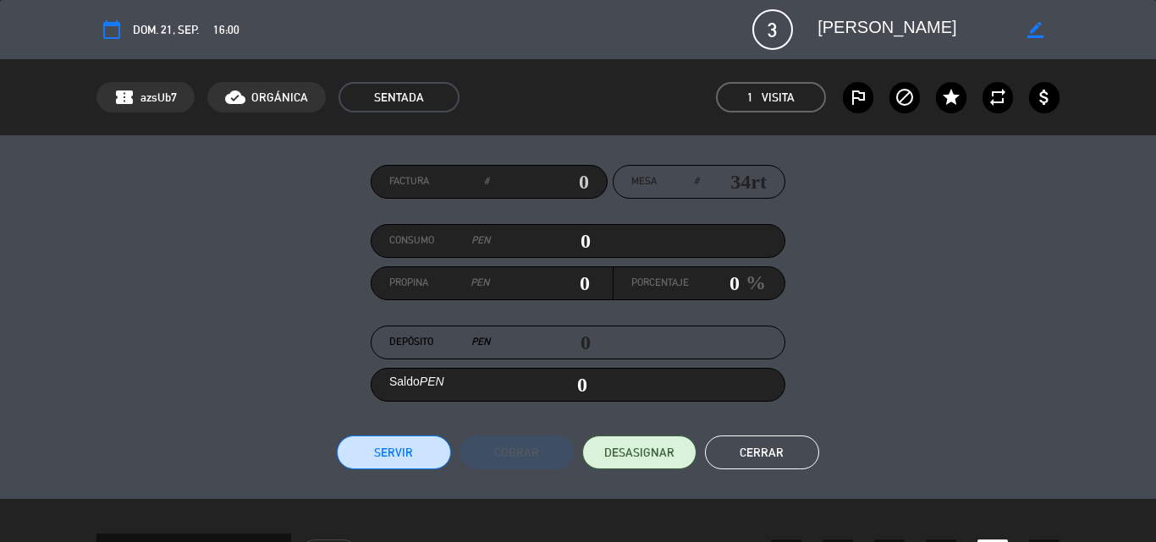
drag, startPoint x: 964, startPoint y: 29, endPoint x: 810, endPoint y: 33, distance: 153.2
click at [810, 33] on div "border_color" at bounding box center [932, 29] width 254 height 30
click at [752, 452] on button "Cerrar" at bounding box center [762, 453] width 114 height 34
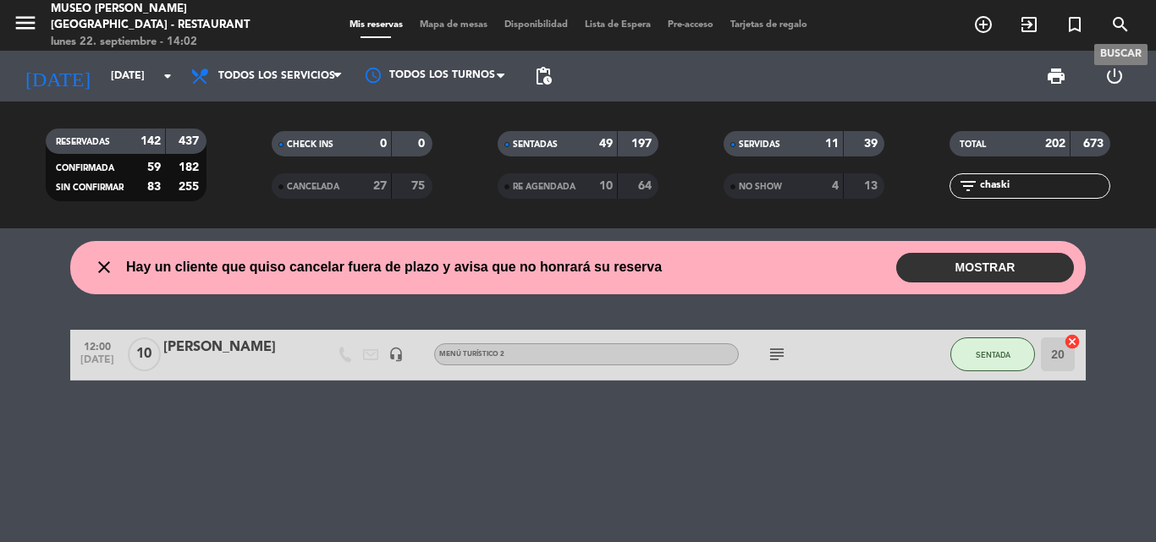
click at [1119, 25] on icon "search" at bounding box center [1120, 24] width 20 height 20
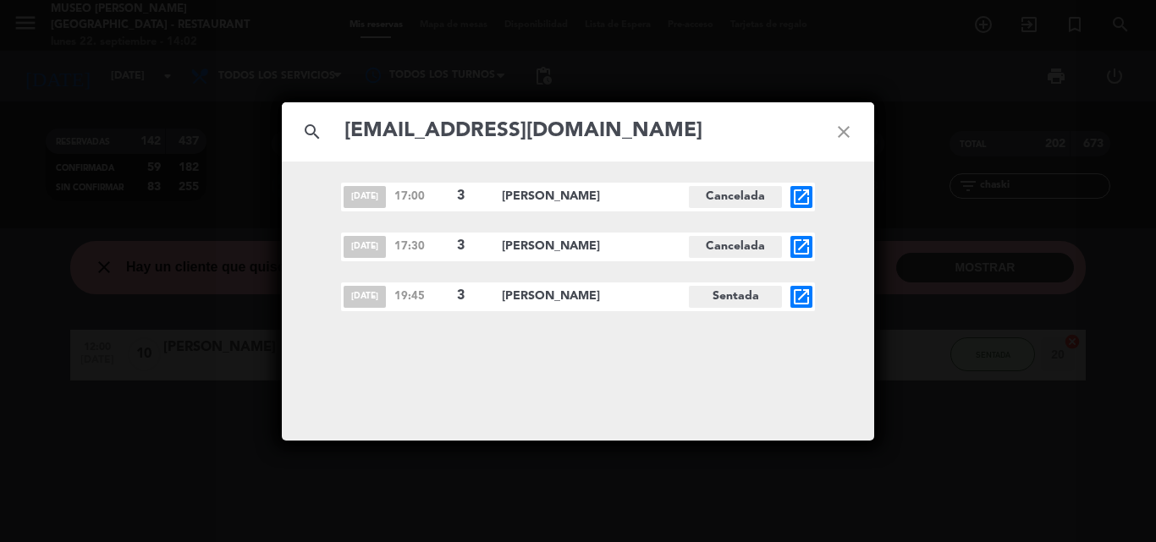
type input "[EMAIL_ADDRESS][DOMAIN_NAME]"
click at [805, 299] on icon "open_in_new" at bounding box center [801, 297] width 20 height 20
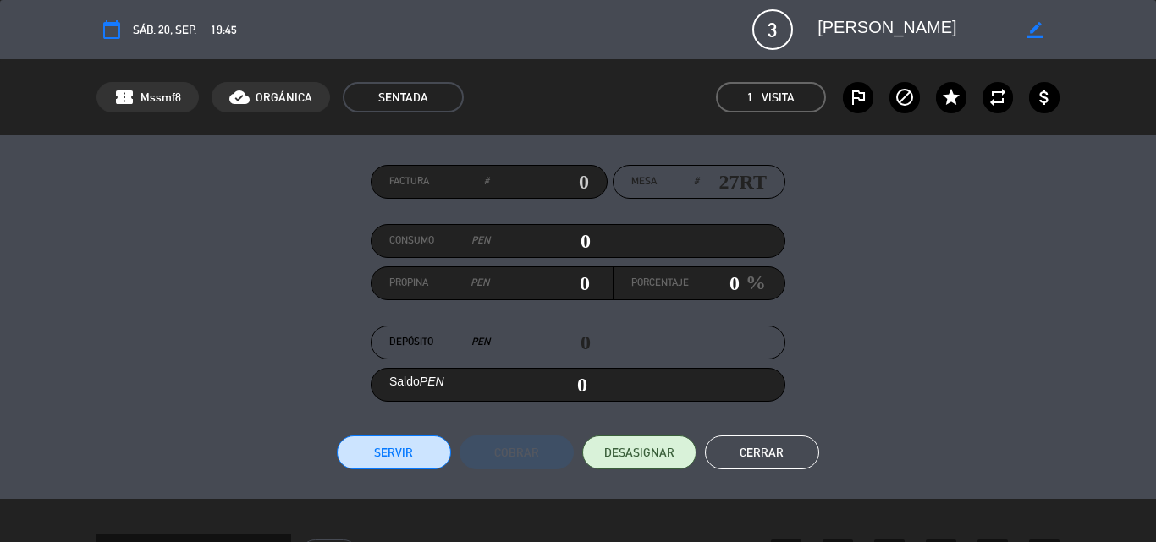
scroll to position [0, 11]
drag, startPoint x: 817, startPoint y: 26, endPoint x: 1019, endPoint y: 29, distance: 201.4
click at [1019, 29] on div "border_color" at bounding box center [932, 29] width 254 height 30
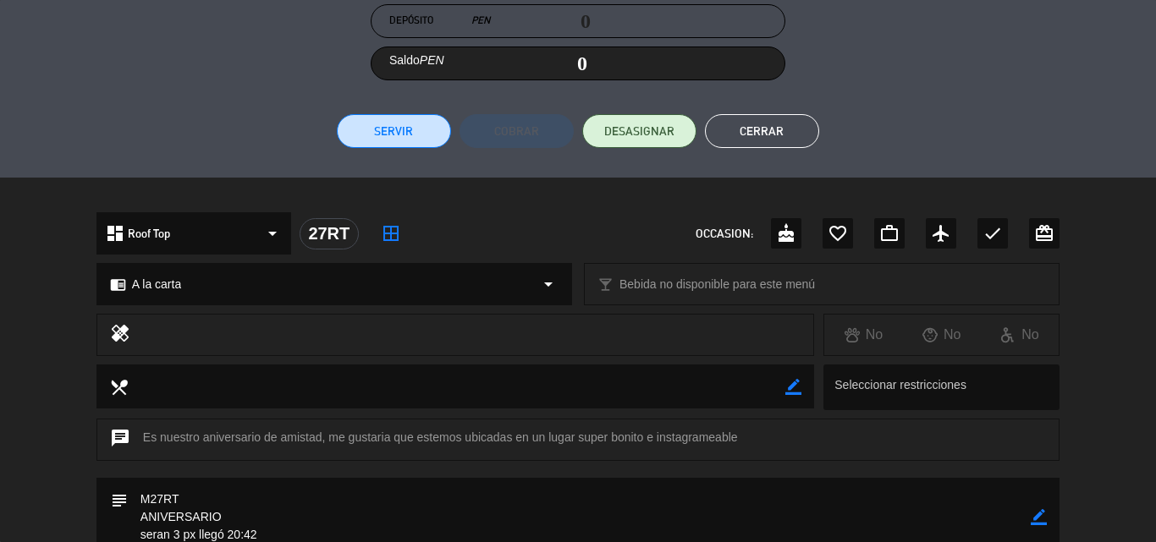
scroll to position [0, 0]
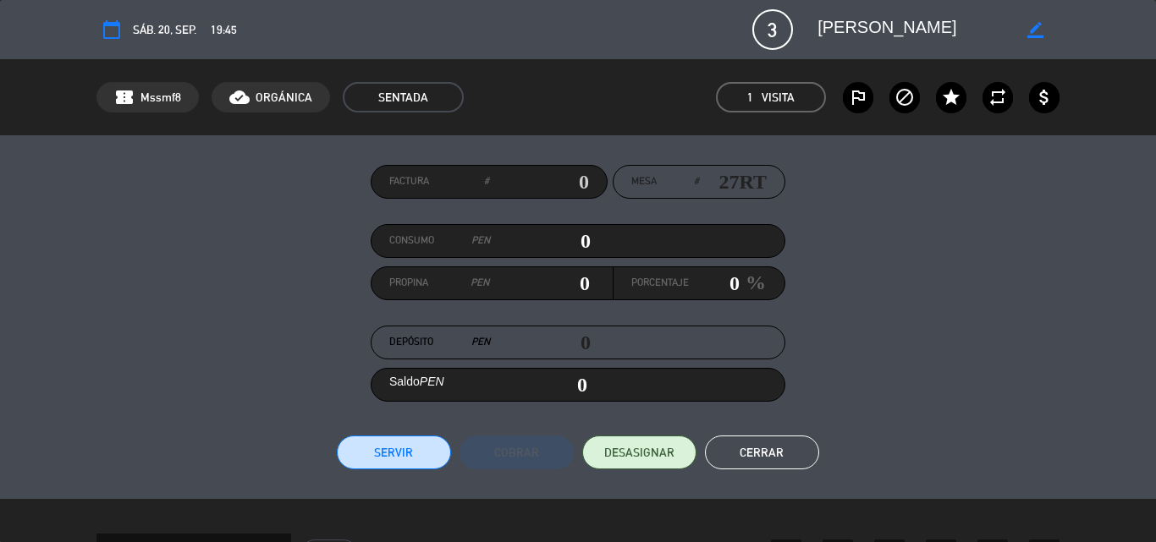
click at [754, 449] on button "Cerrar" at bounding box center [762, 453] width 114 height 34
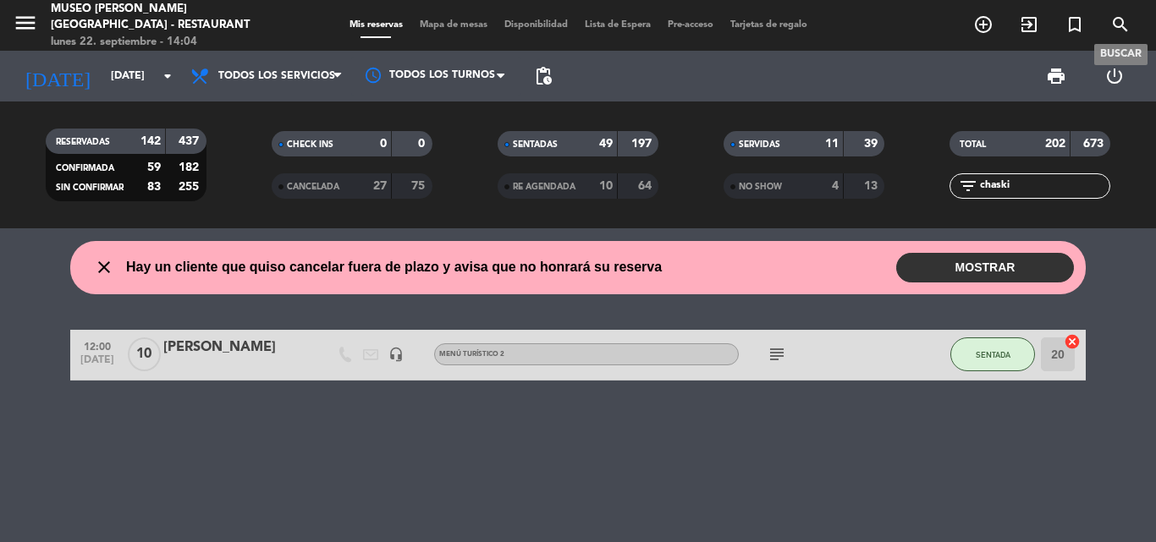
click at [1117, 28] on icon "search" at bounding box center [1120, 24] width 20 height 20
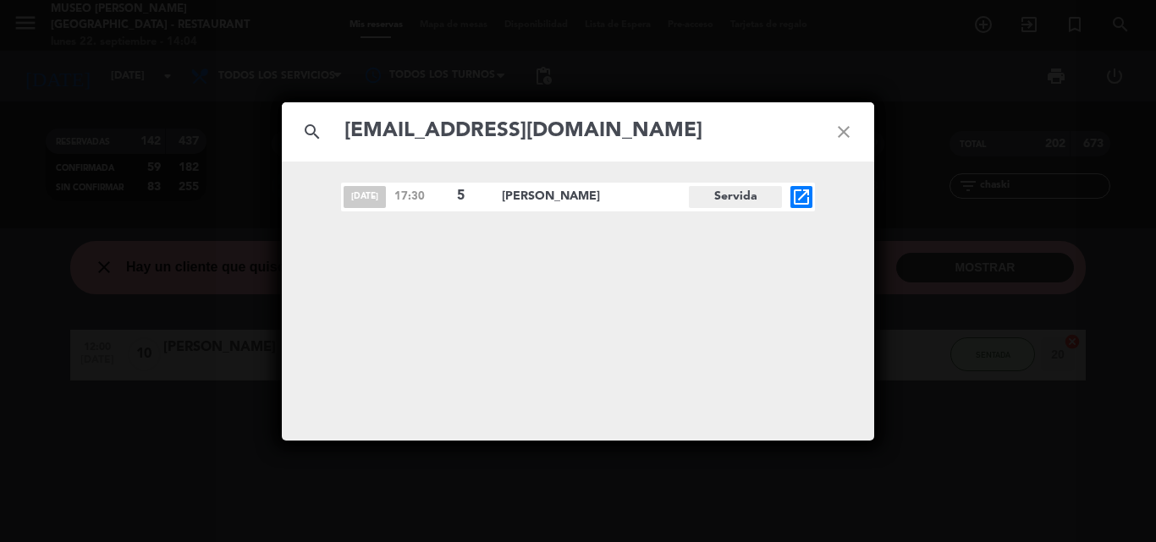
type input "[EMAIL_ADDRESS][DOMAIN_NAME]"
click at [811, 195] on span "open_in_new" at bounding box center [801, 197] width 22 height 22
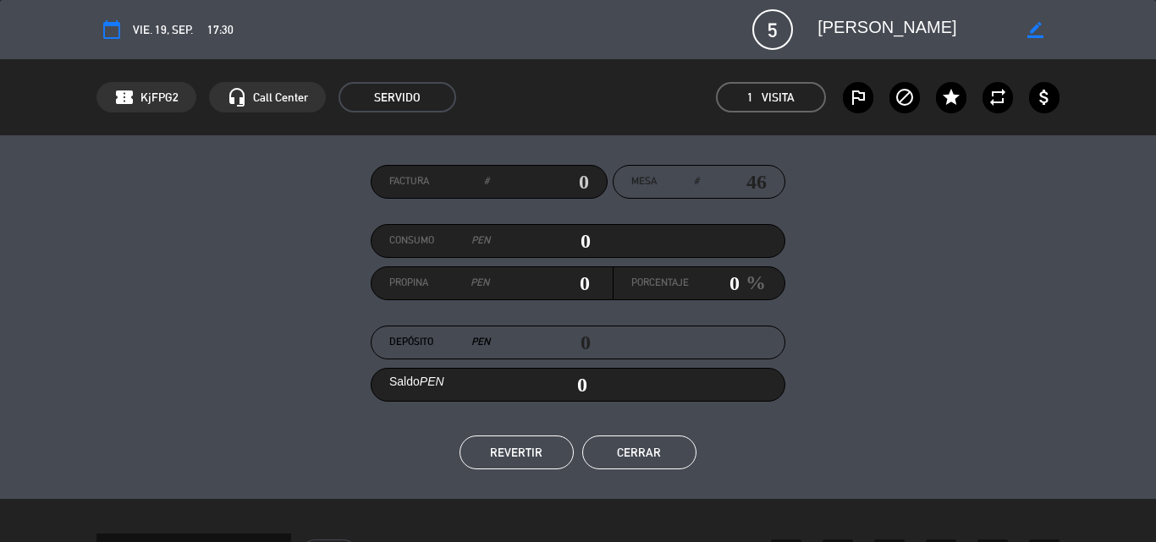
drag, startPoint x: 980, startPoint y: 29, endPoint x: 799, endPoint y: 28, distance: 180.2
click at [799, 28] on editable-input "border_color" at bounding box center [928, 29] width 262 height 30
click at [640, 449] on button "Cerrar" at bounding box center [639, 453] width 114 height 34
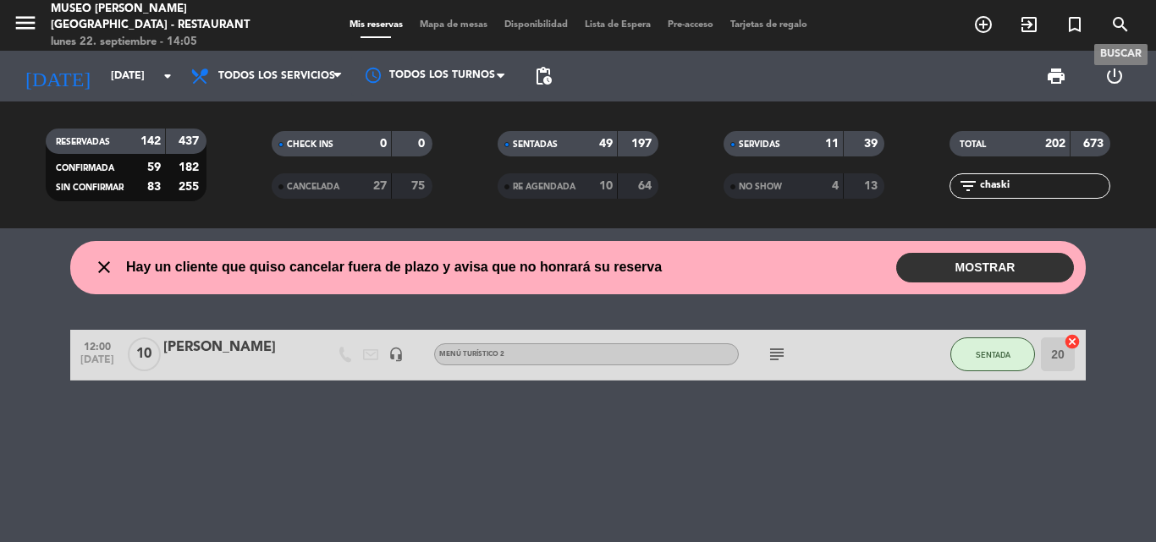
click at [1120, 27] on icon "search" at bounding box center [1120, 24] width 20 height 20
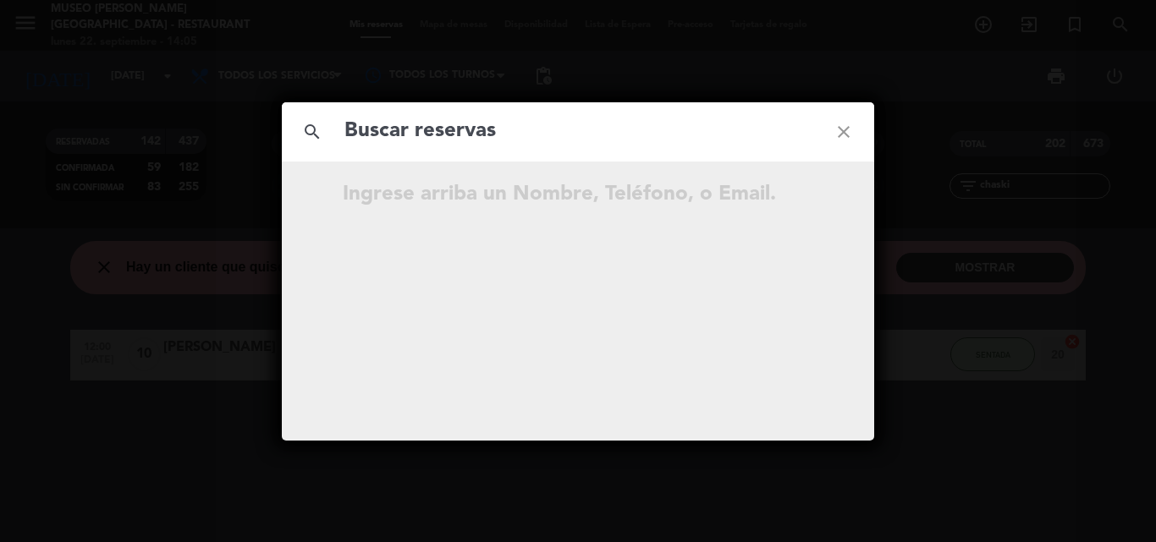
click at [408, 135] on input "text" at bounding box center [578, 131] width 470 height 35
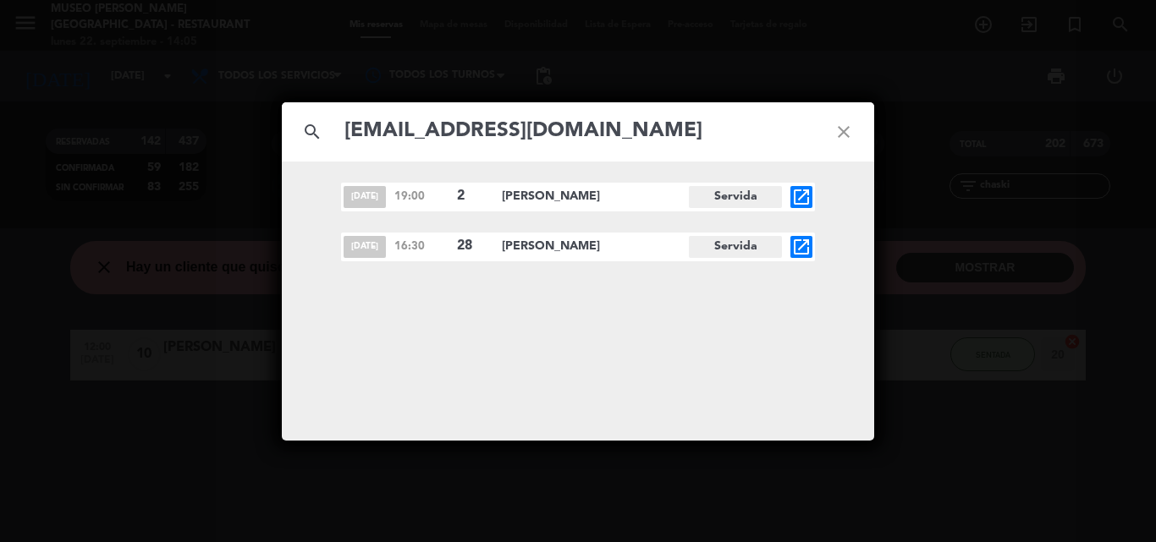
type input "[EMAIL_ADDRESS][DOMAIN_NAME]"
click at [806, 245] on icon "open_in_new" at bounding box center [801, 247] width 20 height 20
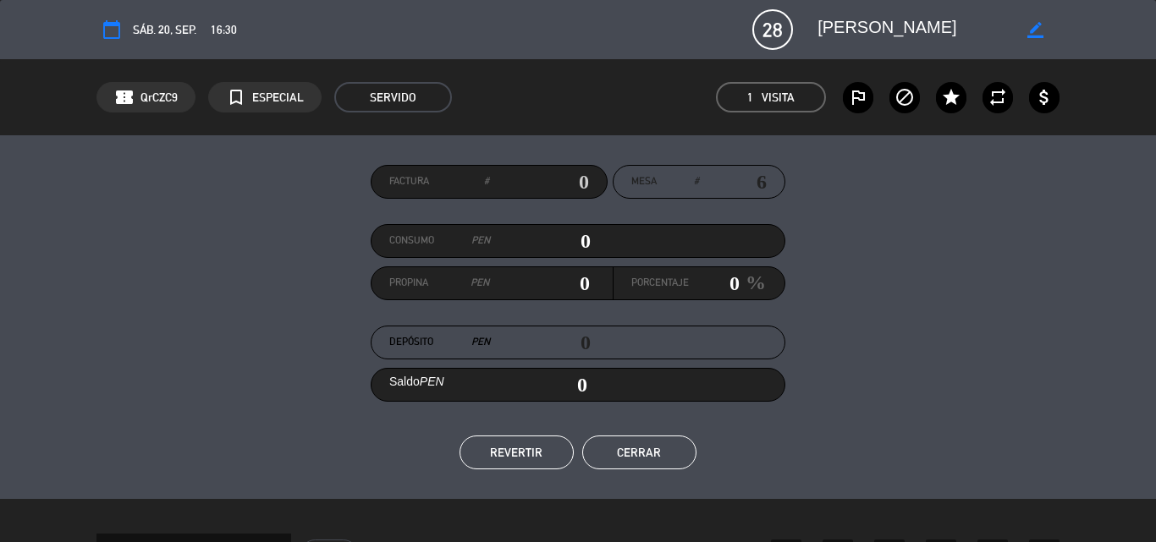
click at [649, 453] on button "Cerrar" at bounding box center [639, 453] width 114 height 34
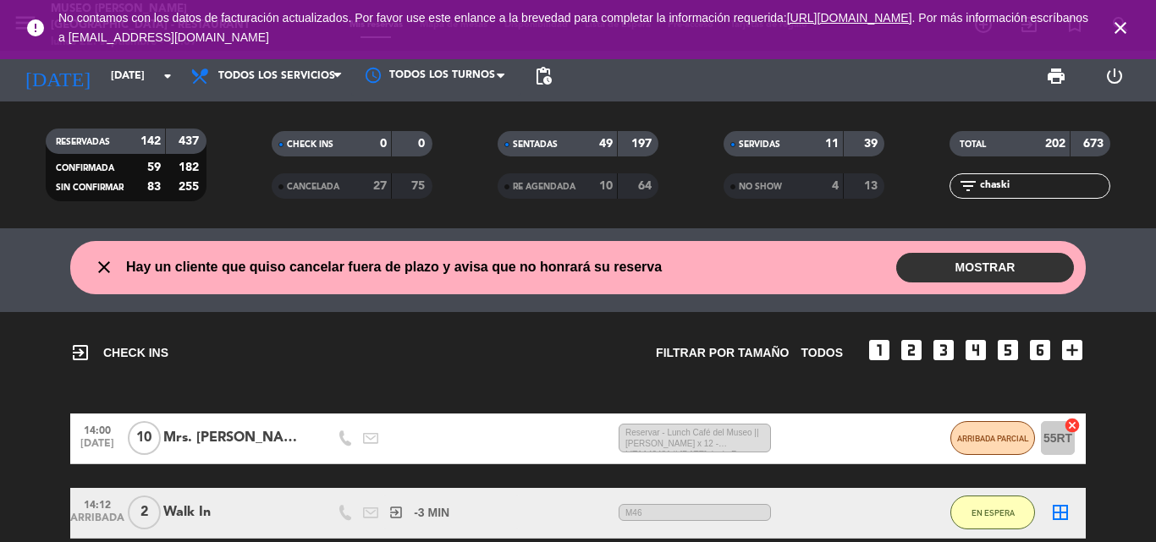
click at [1125, 35] on icon "close" at bounding box center [1120, 28] width 20 height 20
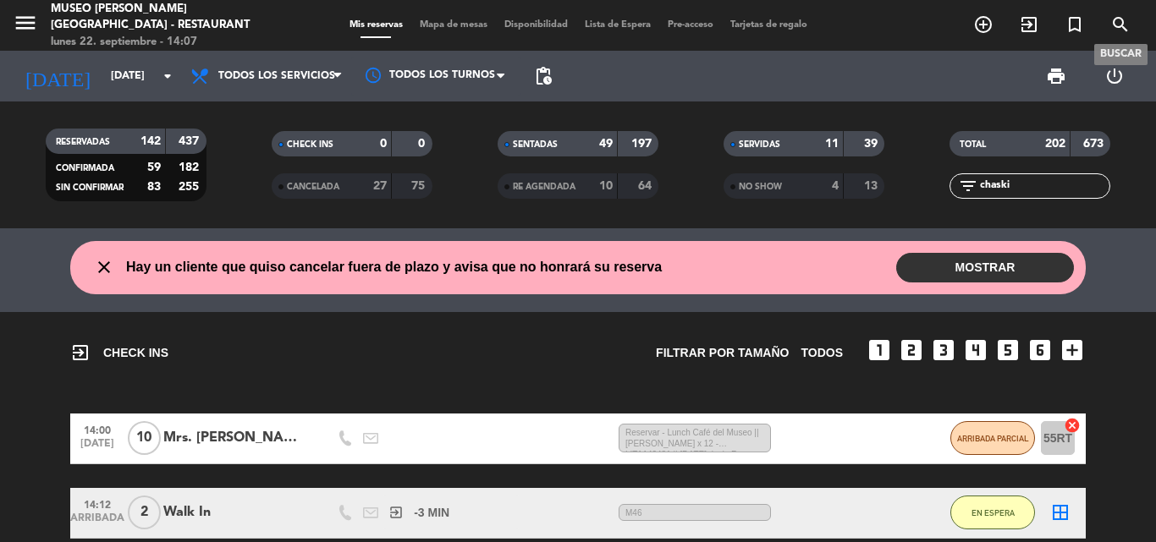
click at [1125, 30] on icon "search" at bounding box center [1120, 24] width 20 height 20
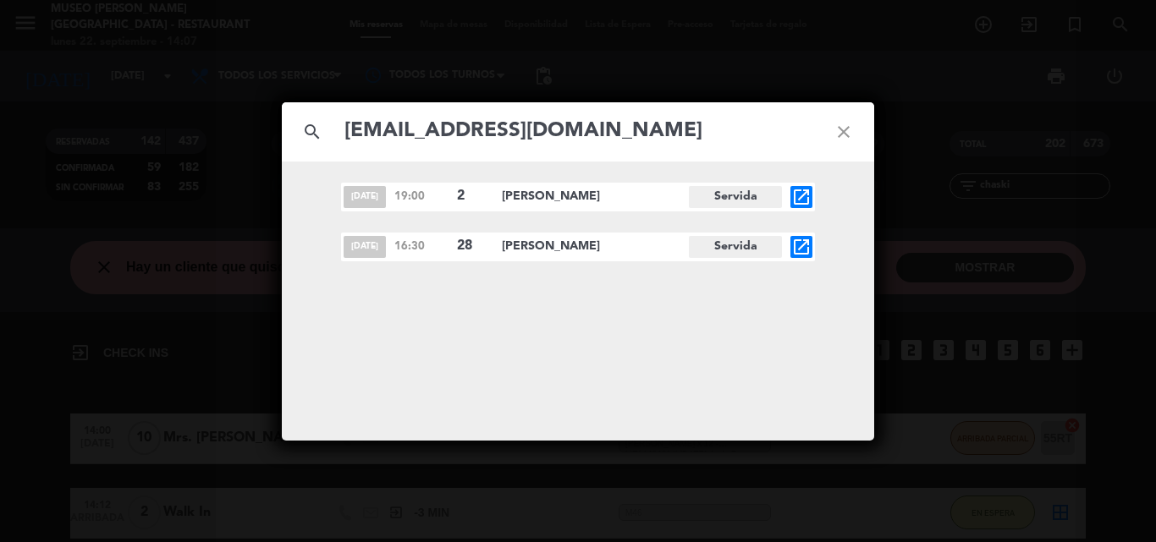
type input "[EMAIL_ADDRESS][DOMAIN_NAME]"
click at [797, 244] on icon "open_in_new" at bounding box center [801, 247] width 20 height 20
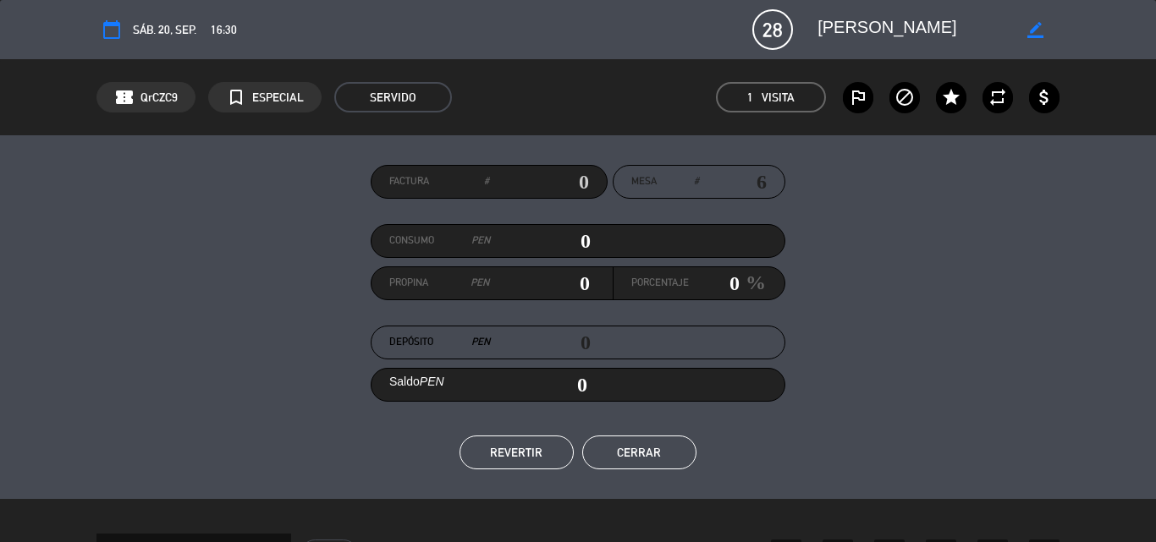
drag, startPoint x: 953, startPoint y: 35, endPoint x: 805, endPoint y: 33, distance: 148.1
click at [805, 33] on editable-input "border_color" at bounding box center [928, 29] width 262 height 30
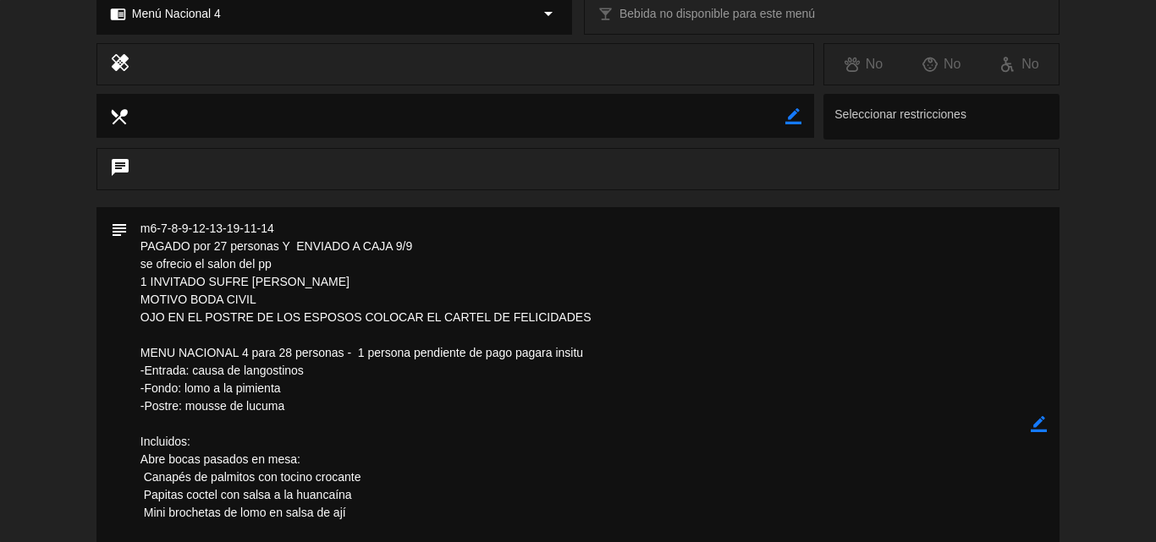
drag, startPoint x: 289, startPoint y: 225, endPoint x: 131, endPoint y: 228, distance: 158.2
click at [131, 228] on textarea at bounding box center [579, 424] width 903 height 434
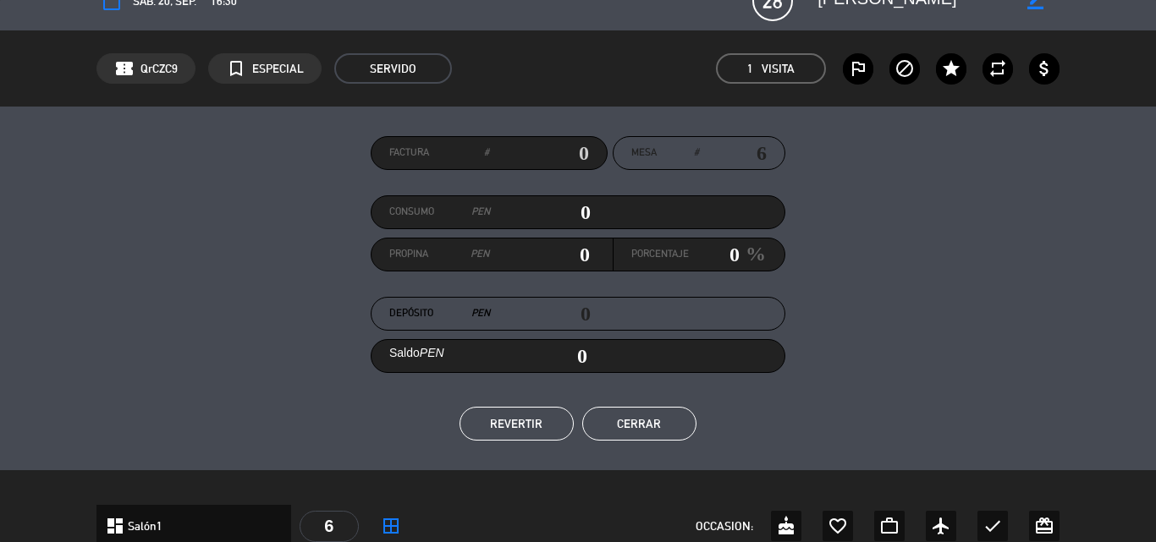
scroll to position [0, 0]
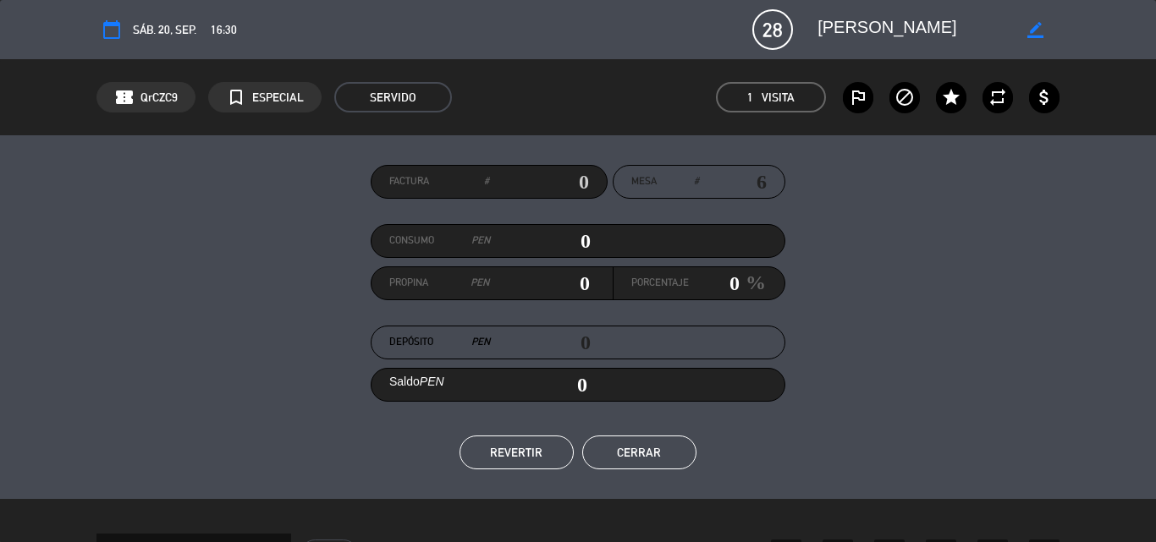
click at [654, 450] on button "Cerrar" at bounding box center [639, 453] width 114 height 34
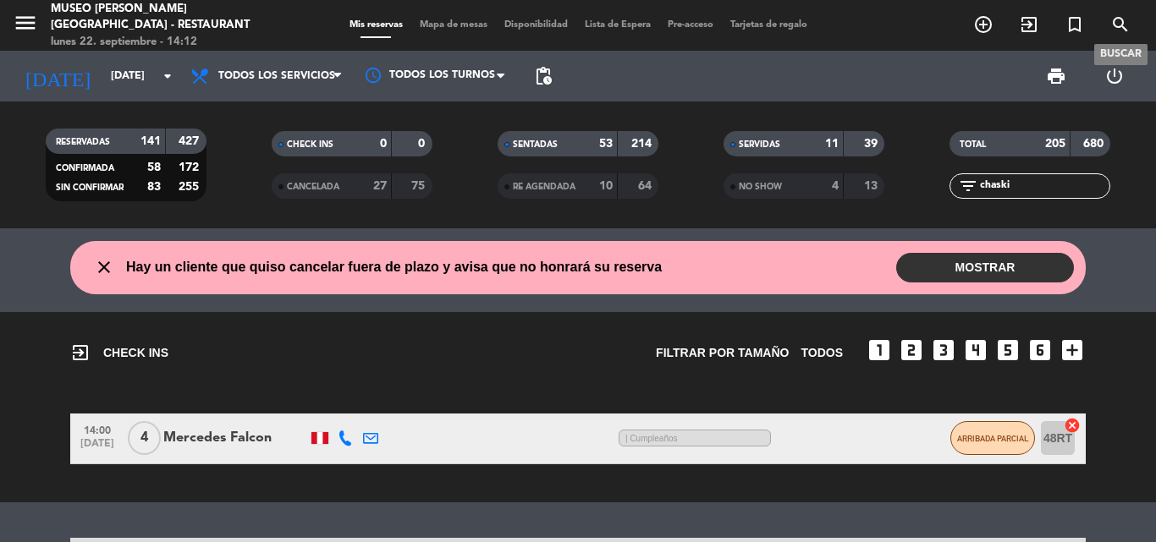
click at [1111, 24] on icon "search" at bounding box center [1120, 24] width 20 height 20
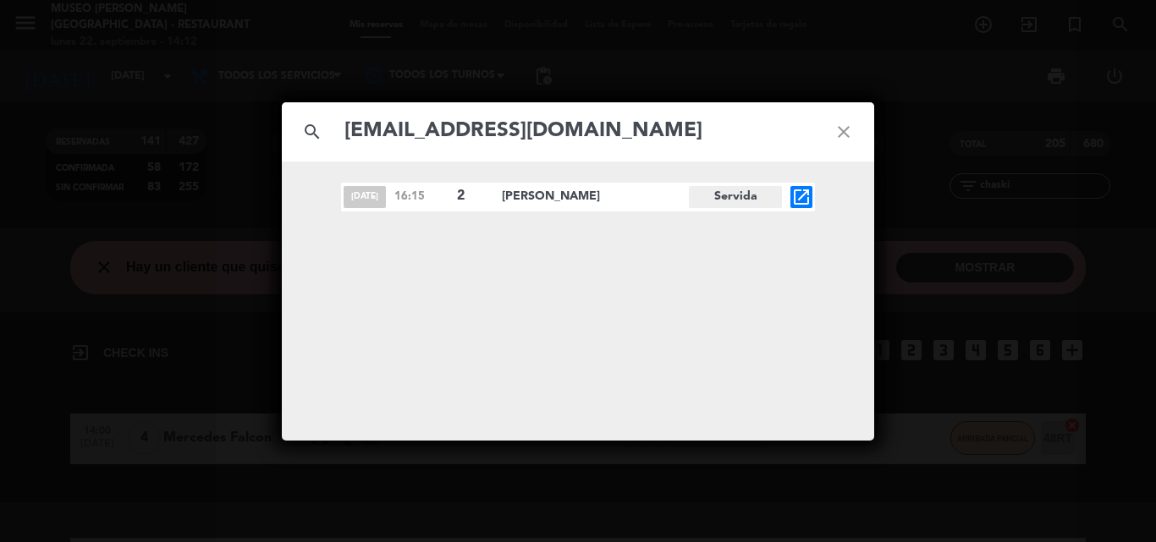
type input "[EMAIL_ADDRESS][DOMAIN_NAME]"
click at [794, 196] on icon "open_in_new" at bounding box center [801, 197] width 20 height 20
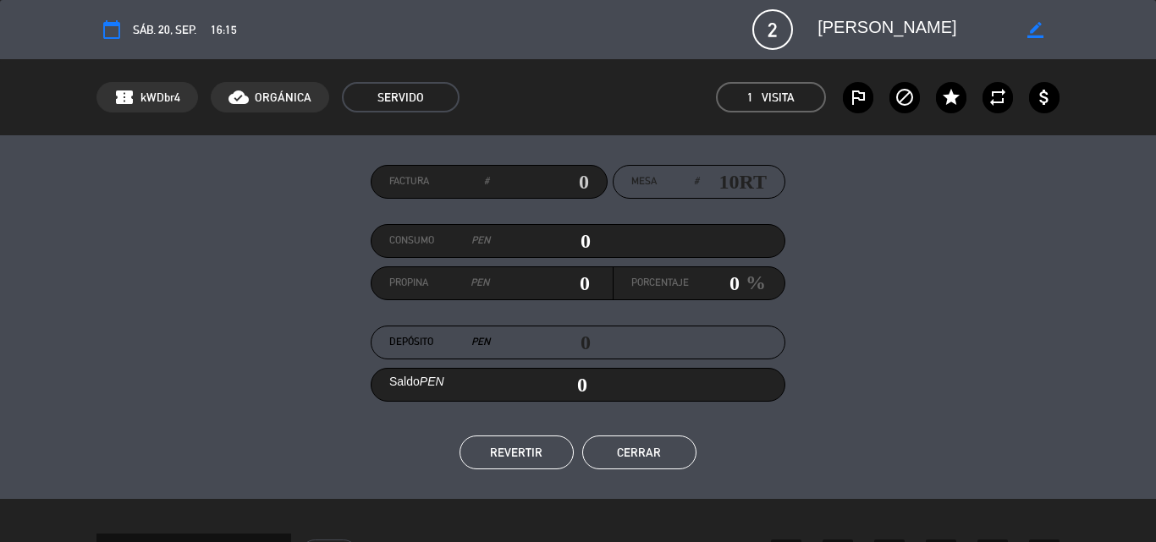
scroll to position [0, 21]
drag, startPoint x: 821, startPoint y: 28, endPoint x: 1015, endPoint y: 30, distance: 193.7
click at [1019, 31] on div "border_color" at bounding box center [932, 29] width 254 height 30
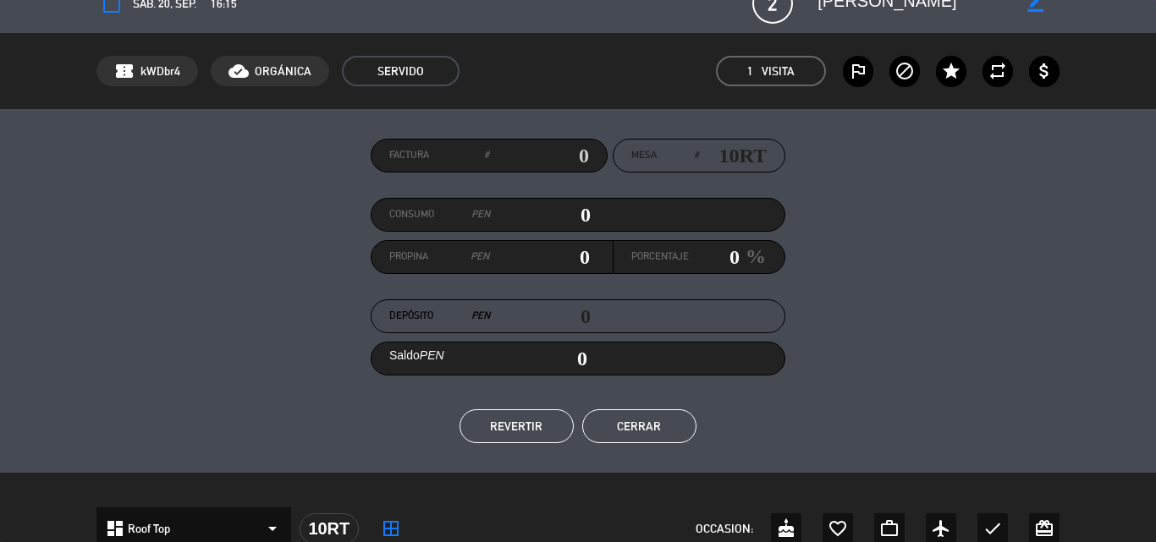
scroll to position [0, 0]
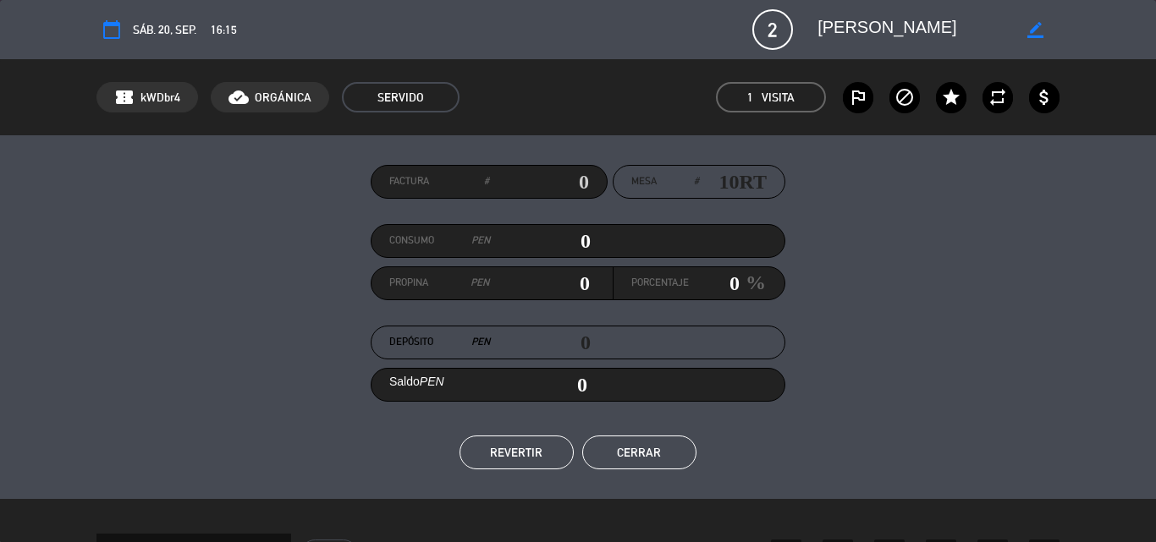
click at [634, 447] on button "Cerrar" at bounding box center [639, 453] width 114 height 34
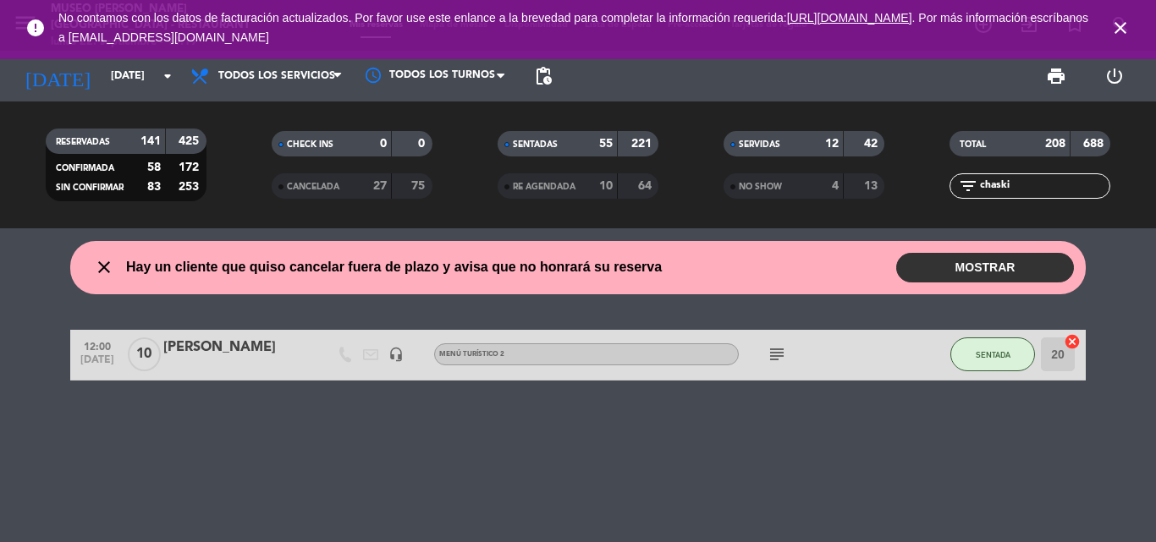
click at [1119, 25] on icon "close" at bounding box center [1120, 28] width 20 height 20
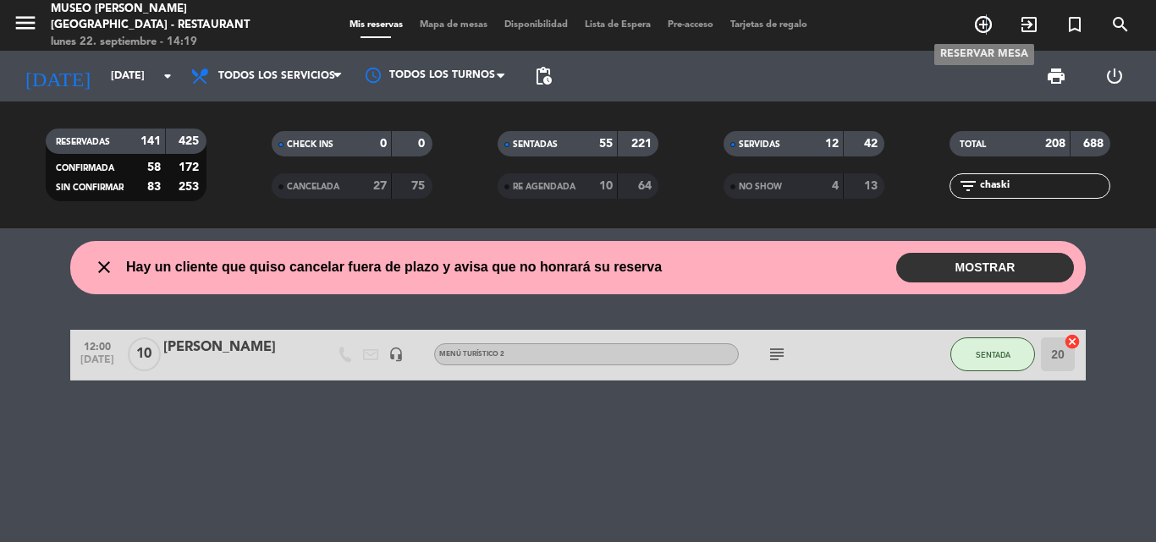
click at [986, 28] on icon "add_circle_outline" at bounding box center [983, 24] width 20 height 20
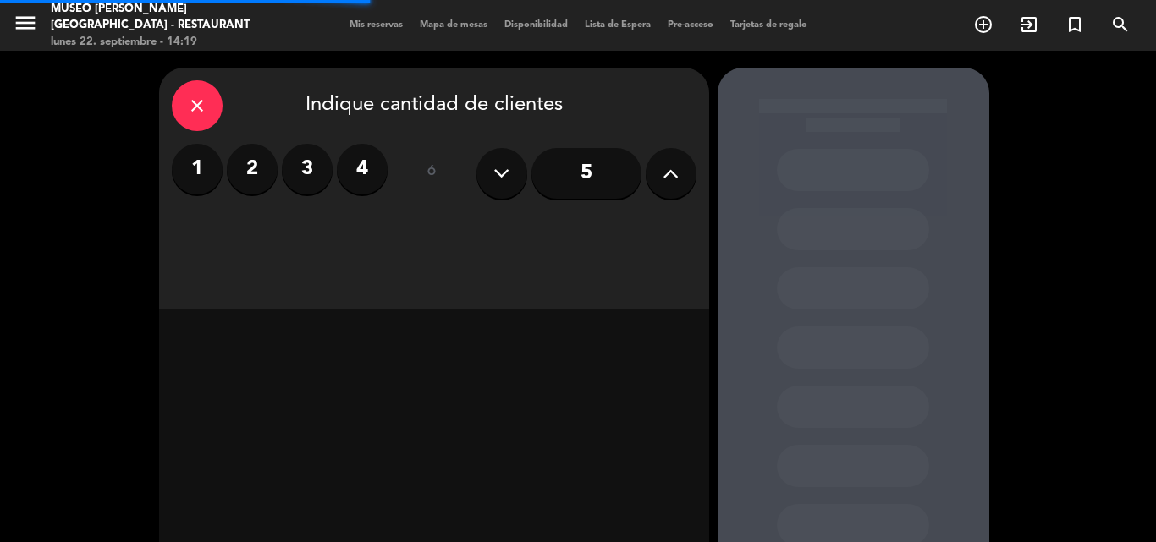
click at [254, 160] on label "2" at bounding box center [252, 169] width 51 height 51
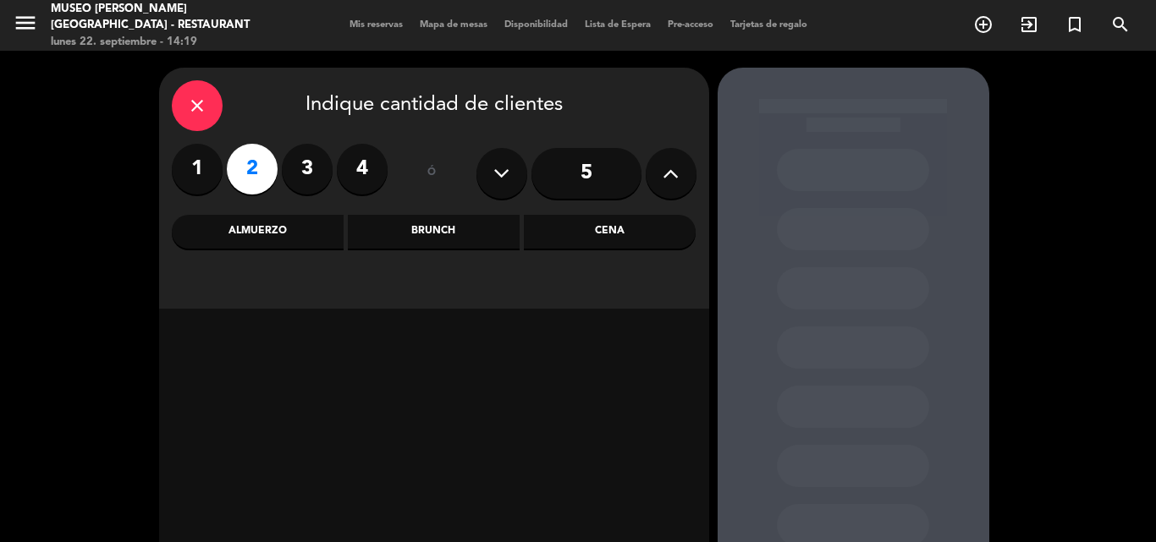
click at [585, 170] on input "5" at bounding box center [586, 173] width 110 height 51
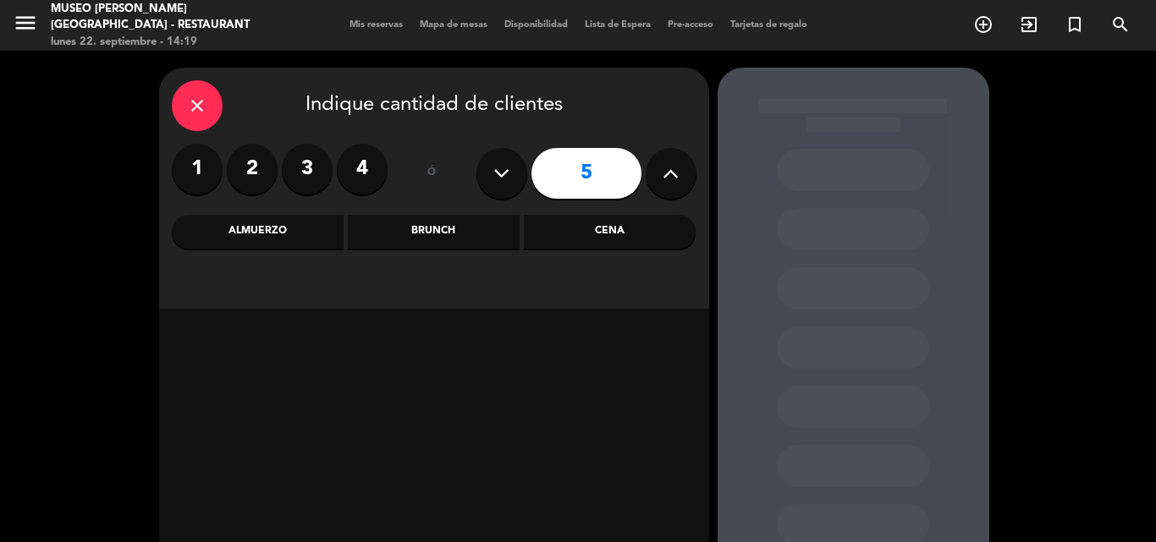
drag, startPoint x: 278, startPoint y: 229, endPoint x: 267, endPoint y: 233, distance: 11.5
click at [277, 228] on div "Almuerzo" at bounding box center [258, 232] width 172 height 34
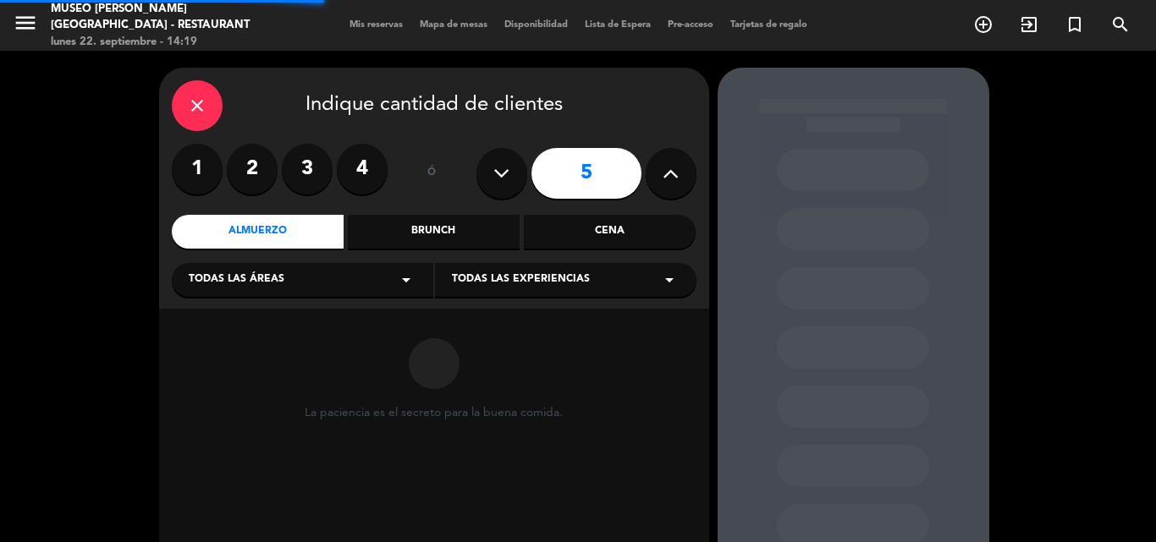
click at [239, 278] on span "Todas las áreas" at bounding box center [237, 280] width 96 height 17
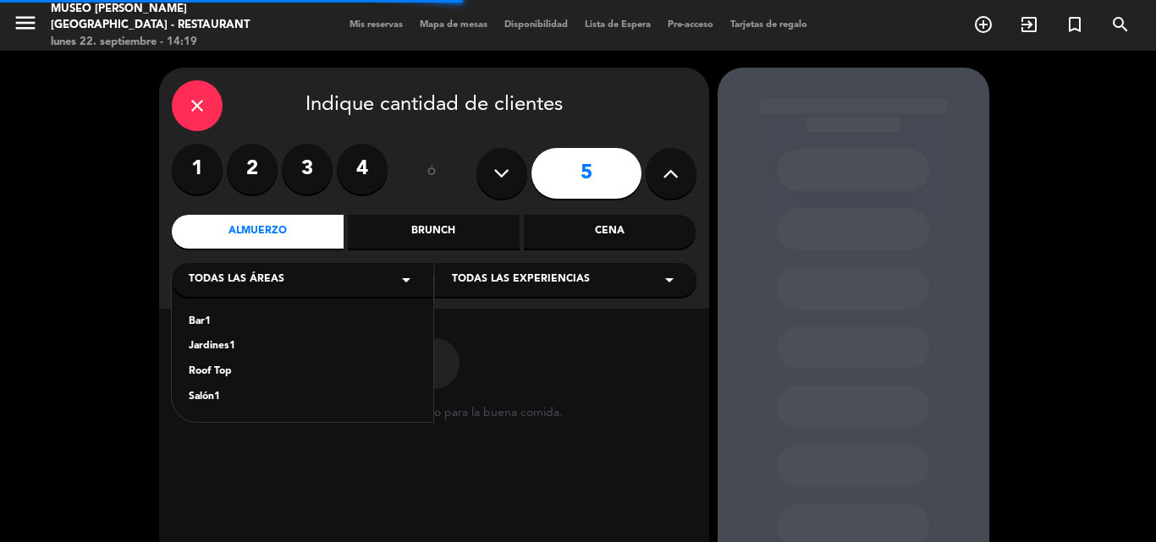
click at [203, 347] on div "Jardines1" at bounding box center [303, 346] width 228 height 17
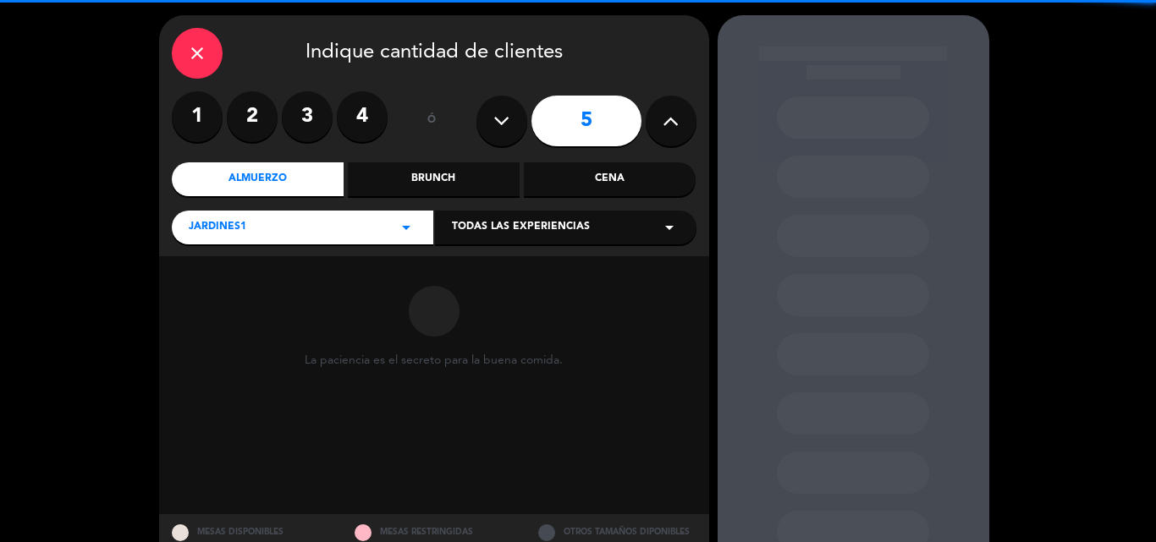
scroll to position [114, 0]
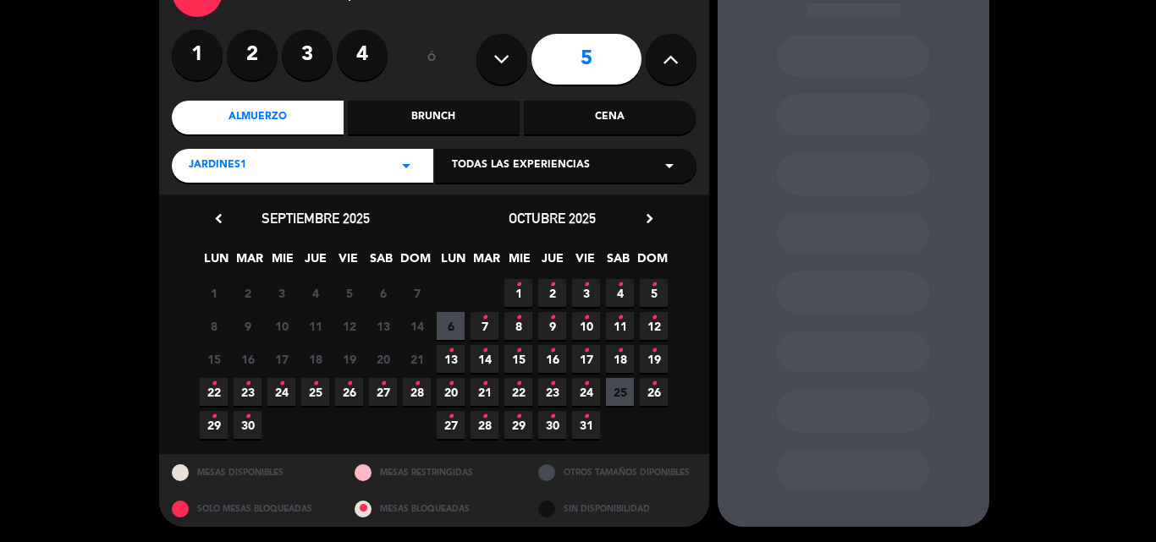
click at [216, 390] on icon "•" at bounding box center [214, 384] width 6 height 27
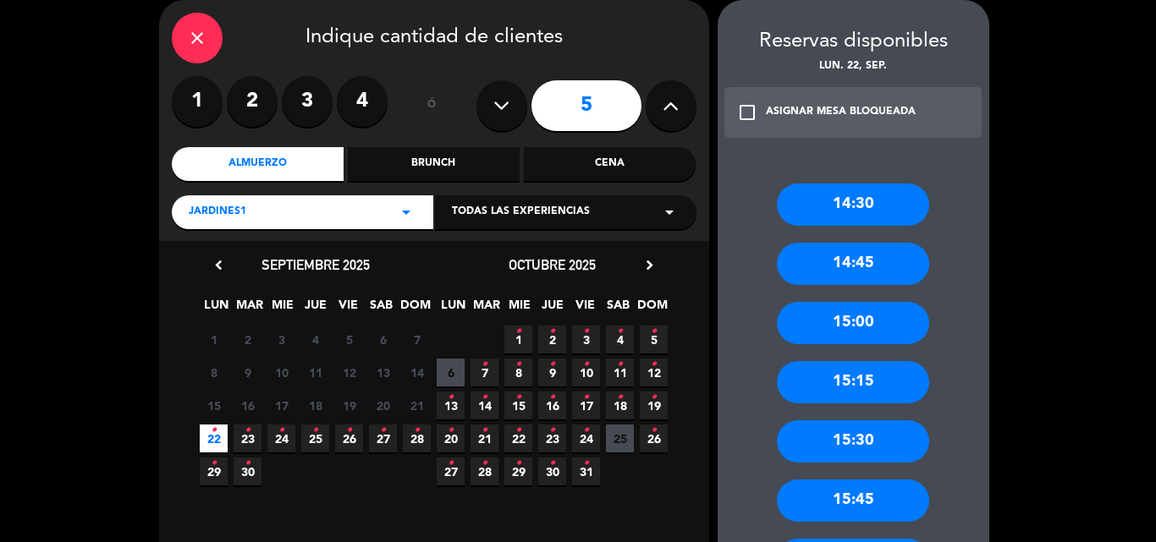
click at [874, 260] on div "14:45" at bounding box center [853, 264] width 152 height 42
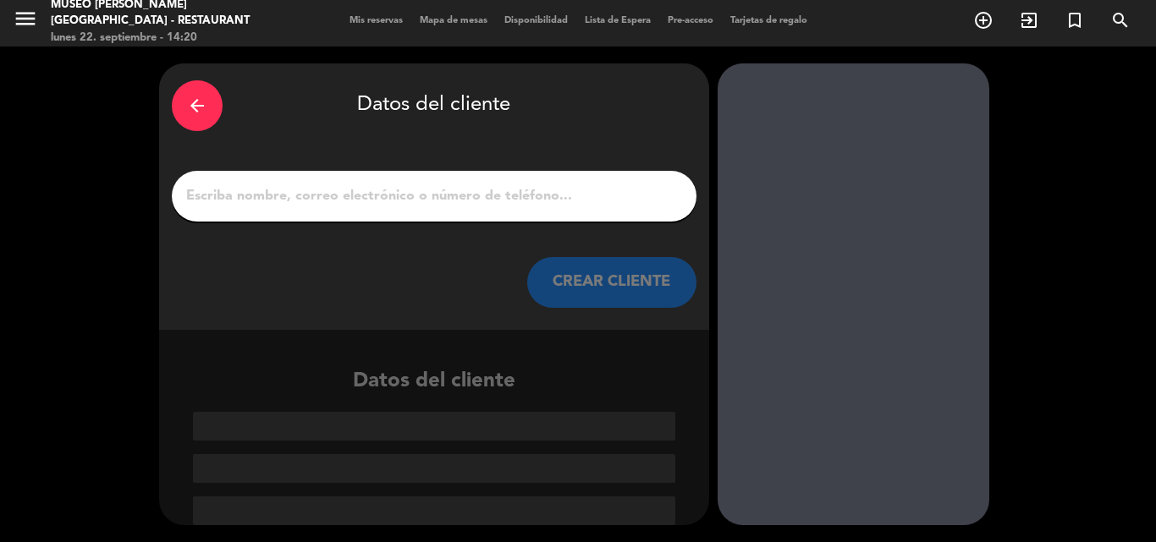
click at [356, 195] on input "1" at bounding box center [433, 196] width 499 height 24
click at [194, 102] on icon "arrow_back" at bounding box center [197, 106] width 20 height 20
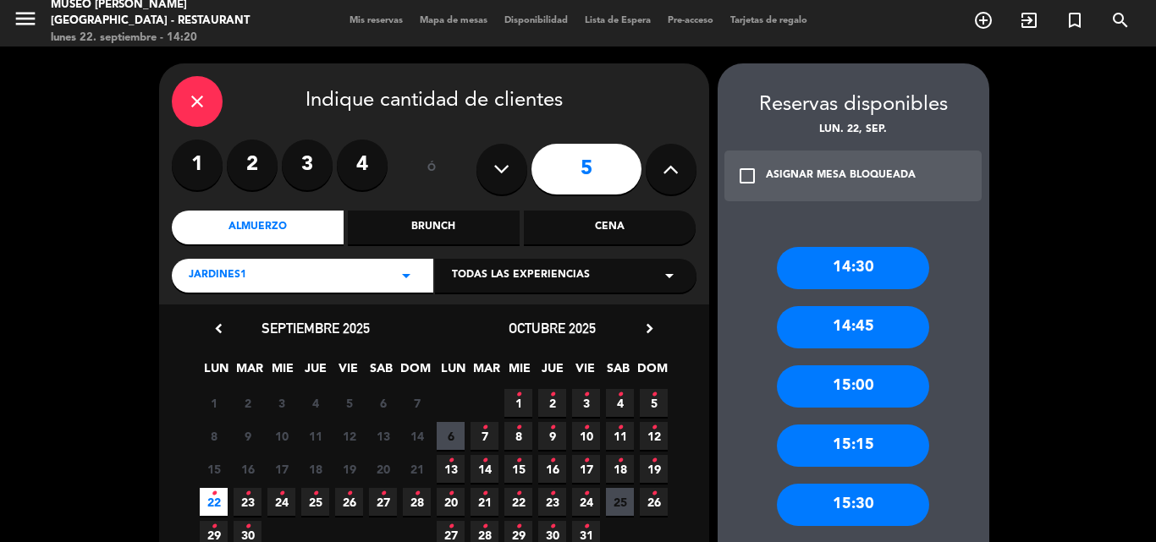
click at [865, 367] on div "15:00" at bounding box center [853, 386] width 152 height 42
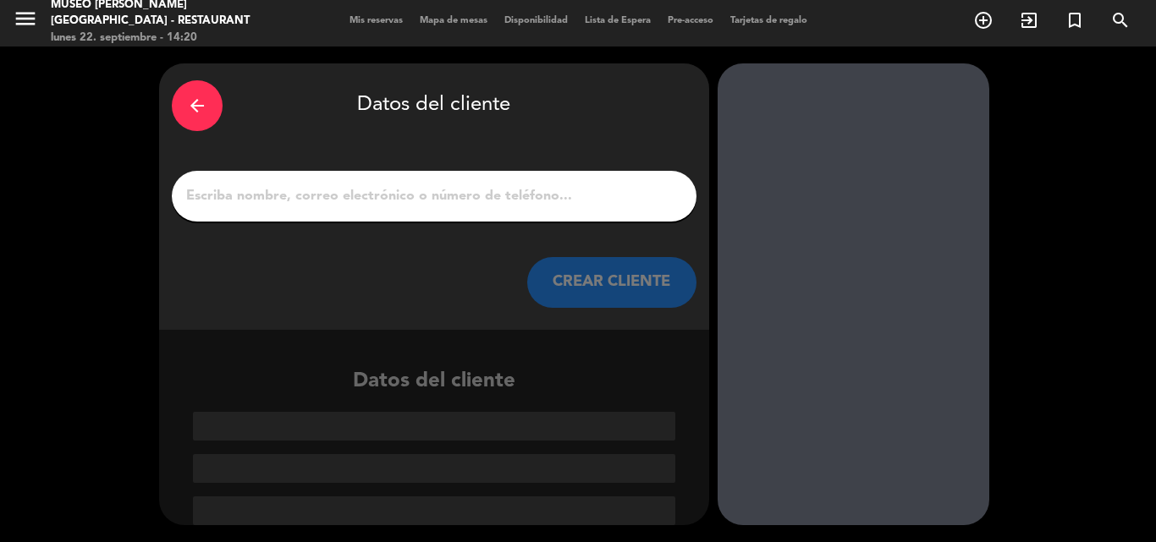
click at [404, 195] on input "1" at bounding box center [433, 196] width 499 height 24
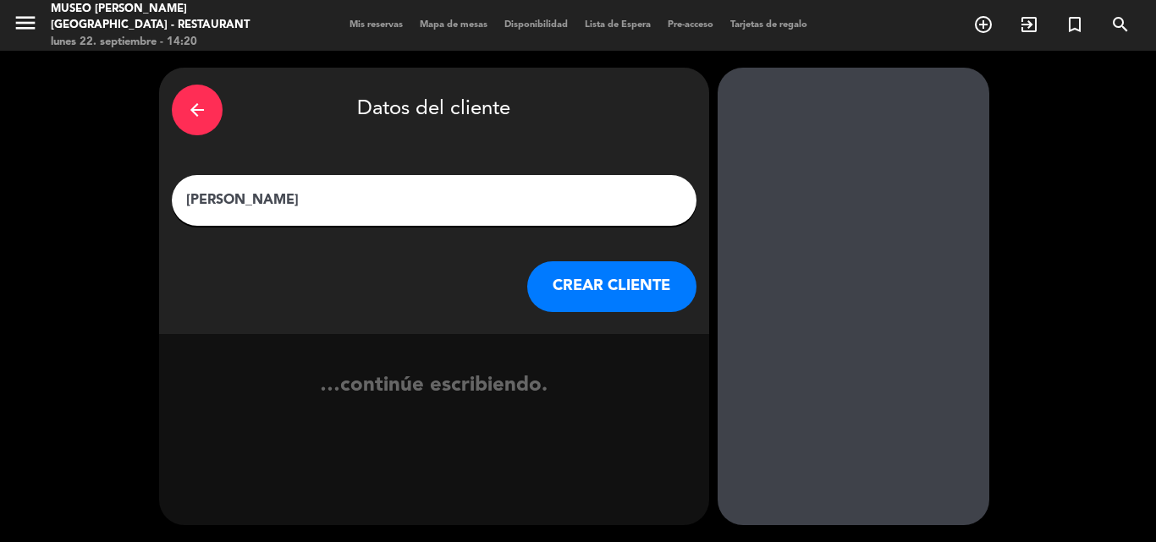
type input "[PERSON_NAME]"
click at [621, 296] on button "CREAR CLIENTE" at bounding box center [611, 286] width 169 height 51
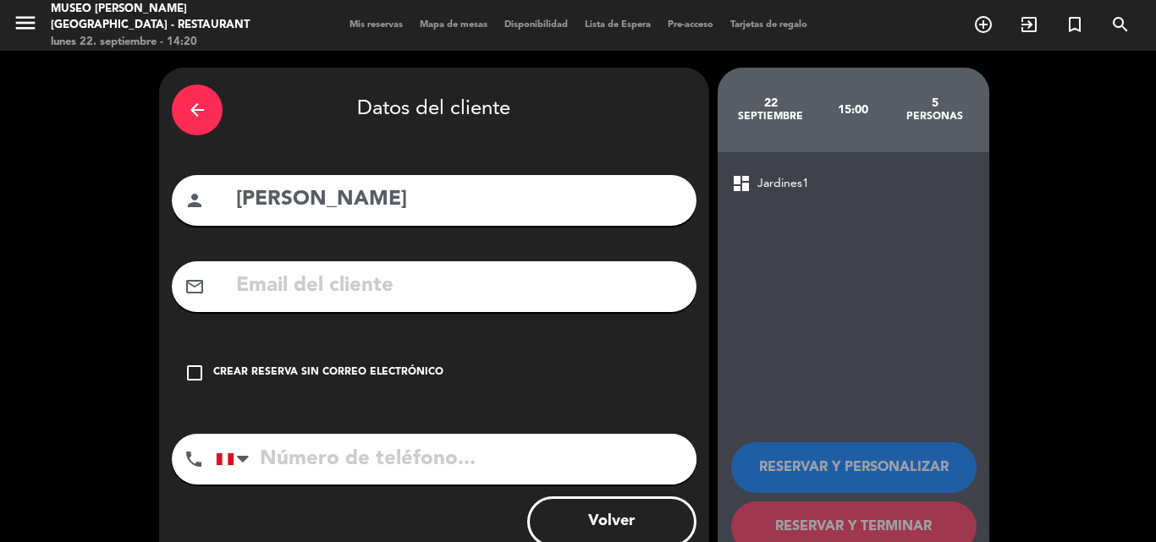
click at [436, 281] on input "text" at bounding box center [458, 286] width 449 height 35
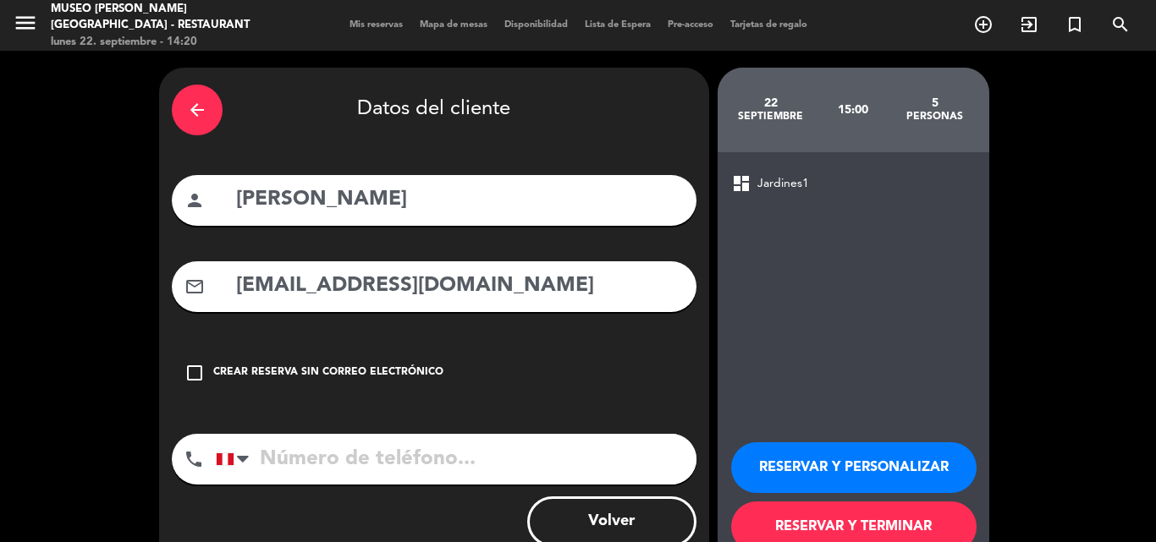
type input "[EMAIL_ADDRESS][DOMAIN_NAME]"
click at [384, 454] on input "tel" at bounding box center [456, 459] width 481 height 51
type input "990234300"
click at [878, 451] on button "RESERVAR Y PERSONALIZAR" at bounding box center [853, 467] width 245 height 51
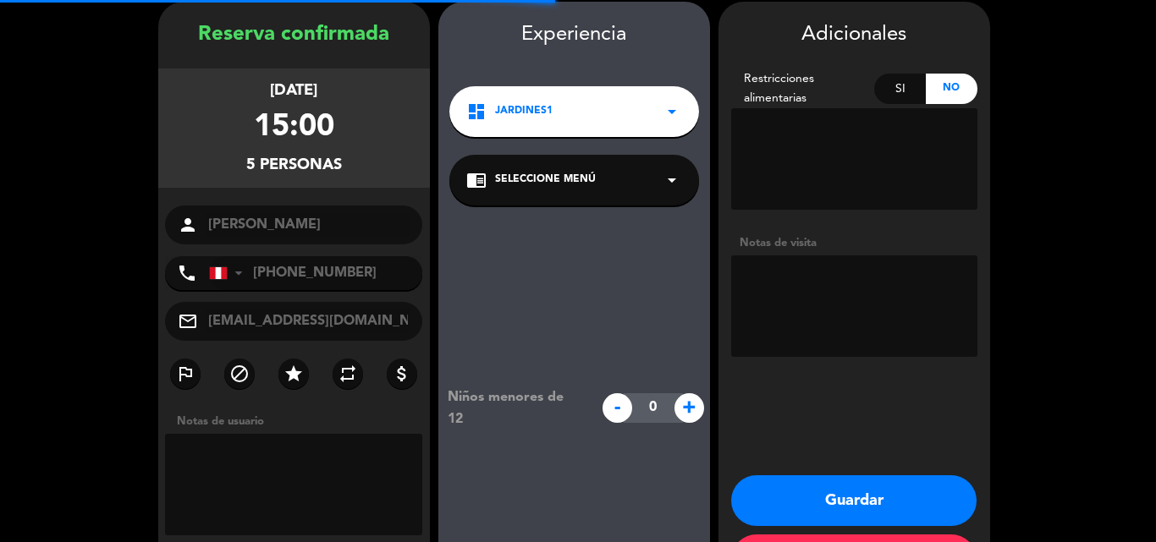
scroll to position [68, 0]
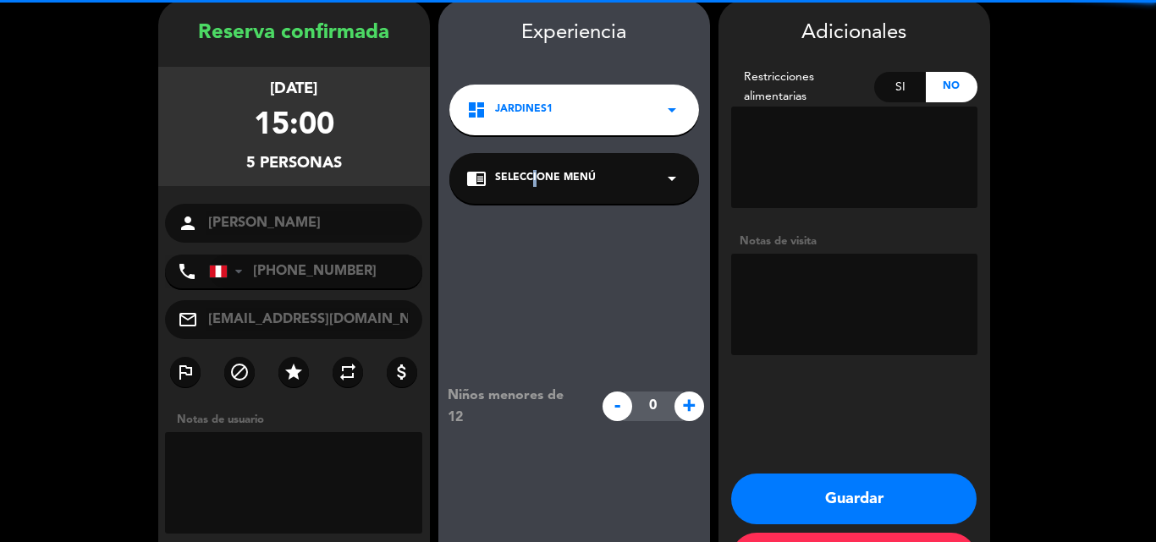
click at [532, 169] on div "chrome_reader_mode Seleccione Menú arrow_drop_down" at bounding box center [574, 178] width 250 height 51
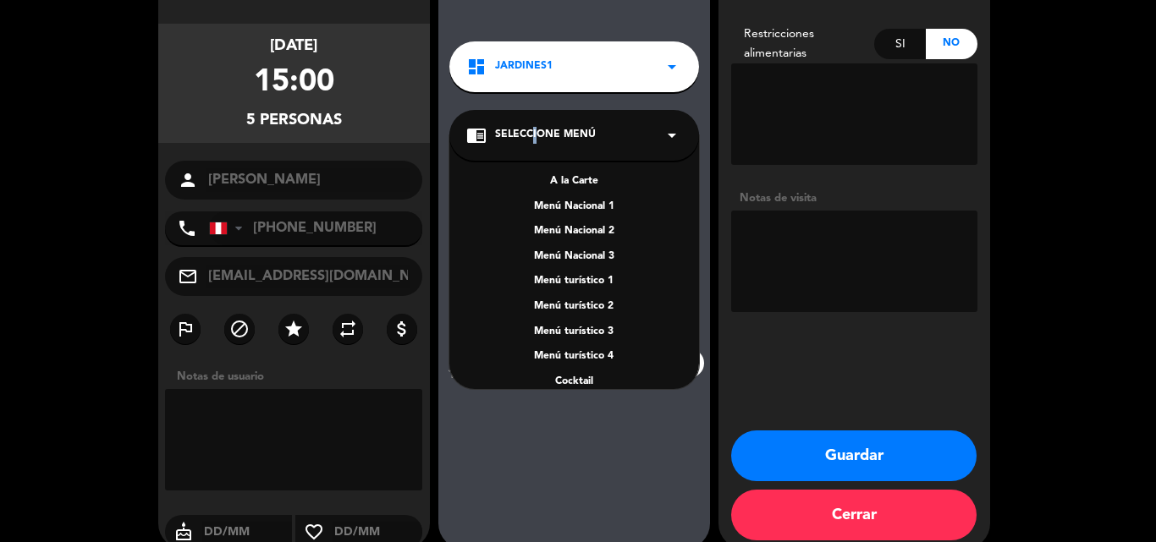
scroll to position [135, 0]
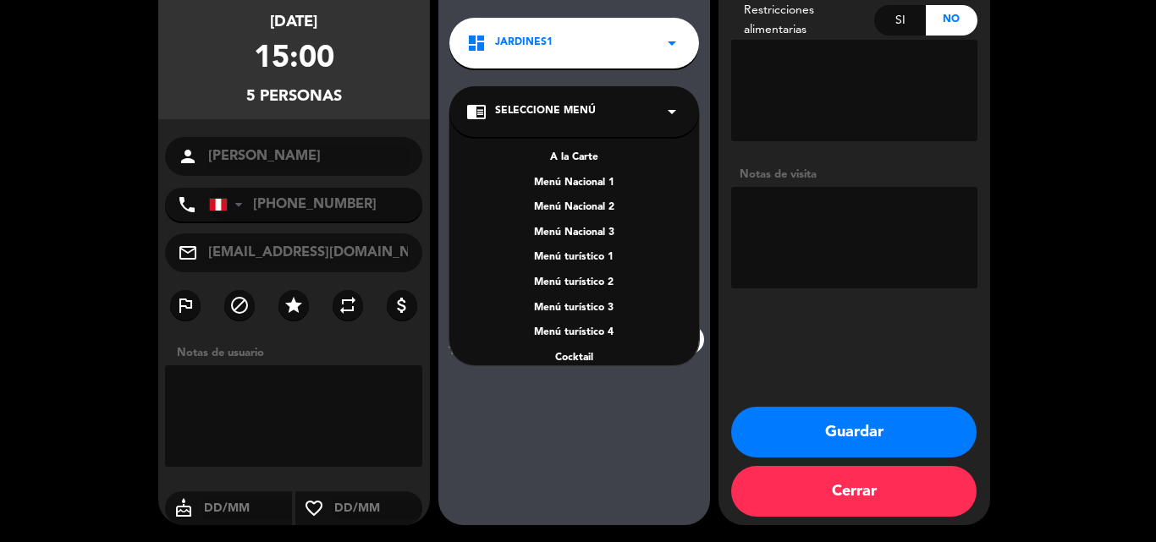
click at [574, 157] on div "A la Carte" at bounding box center [574, 158] width 216 height 17
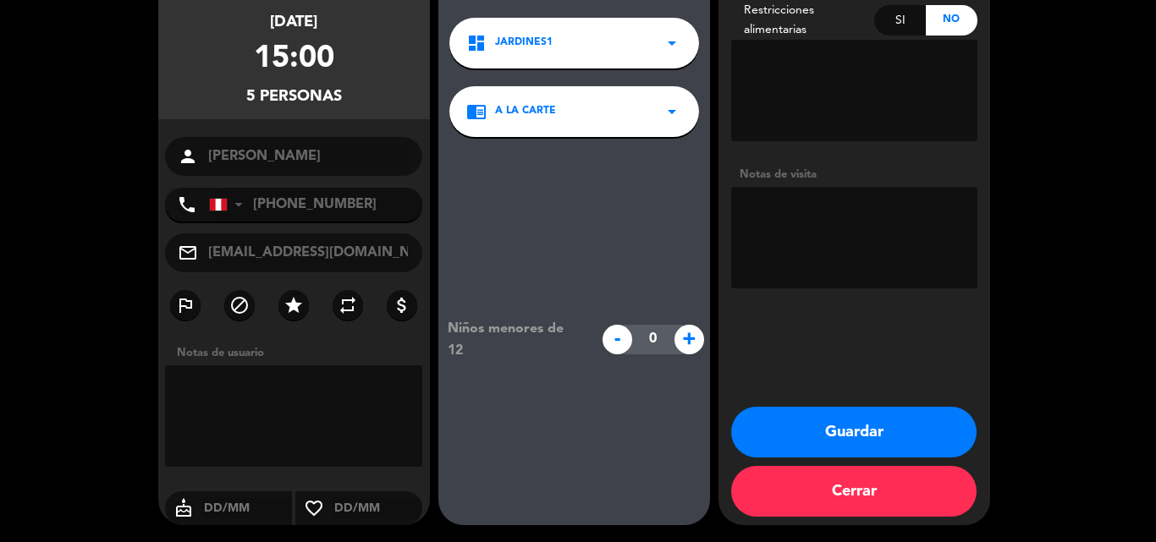
click at [887, 442] on button "Guardar" at bounding box center [853, 432] width 245 height 51
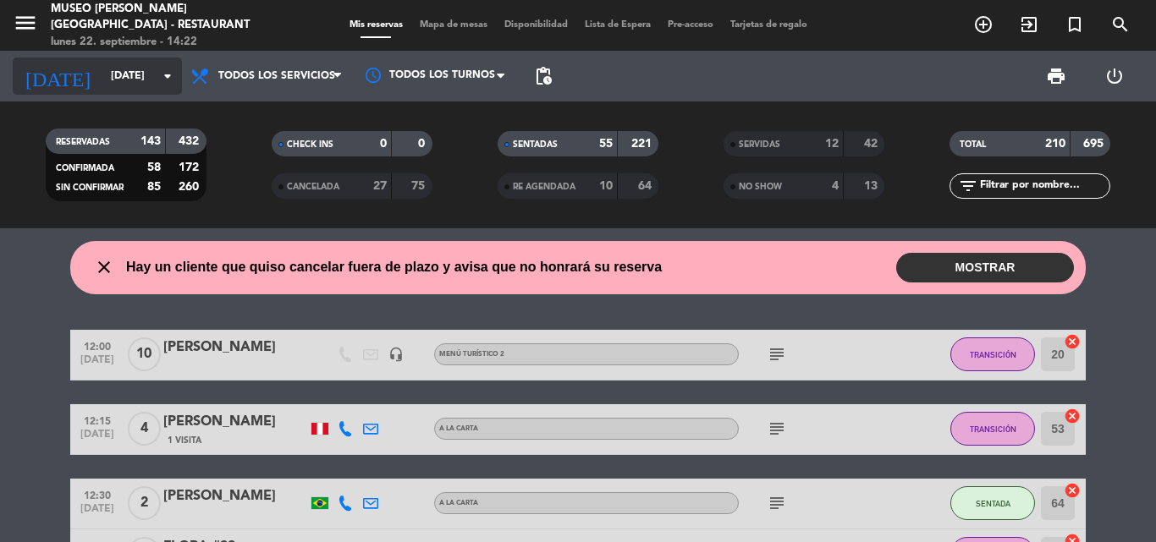
click at [102, 76] on input "[DATE]" at bounding box center [173, 76] width 143 height 29
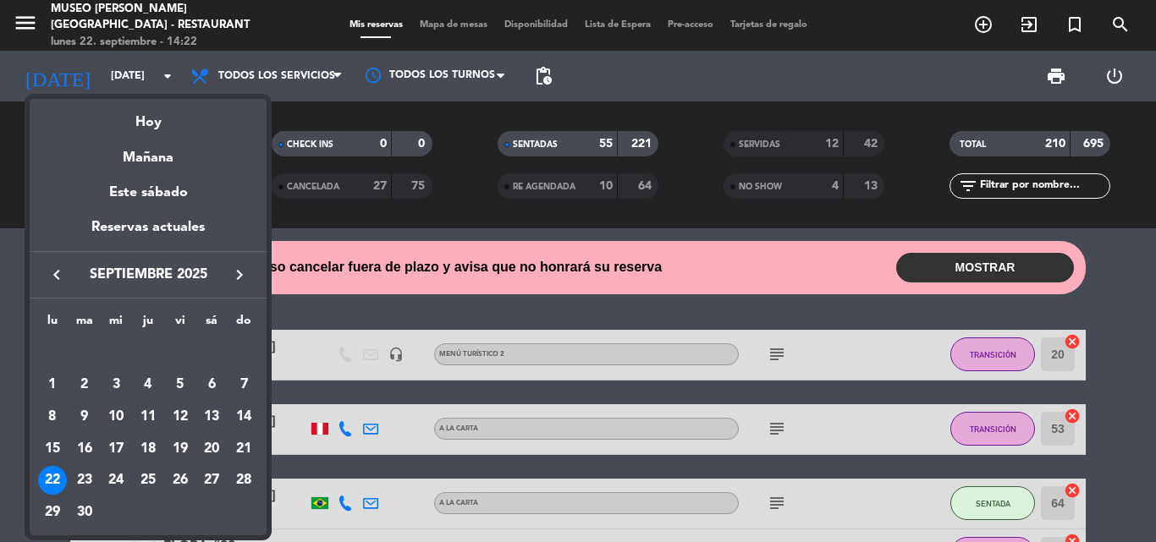
click at [1120, 10] on div at bounding box center [578, 271] width 1156 height 542
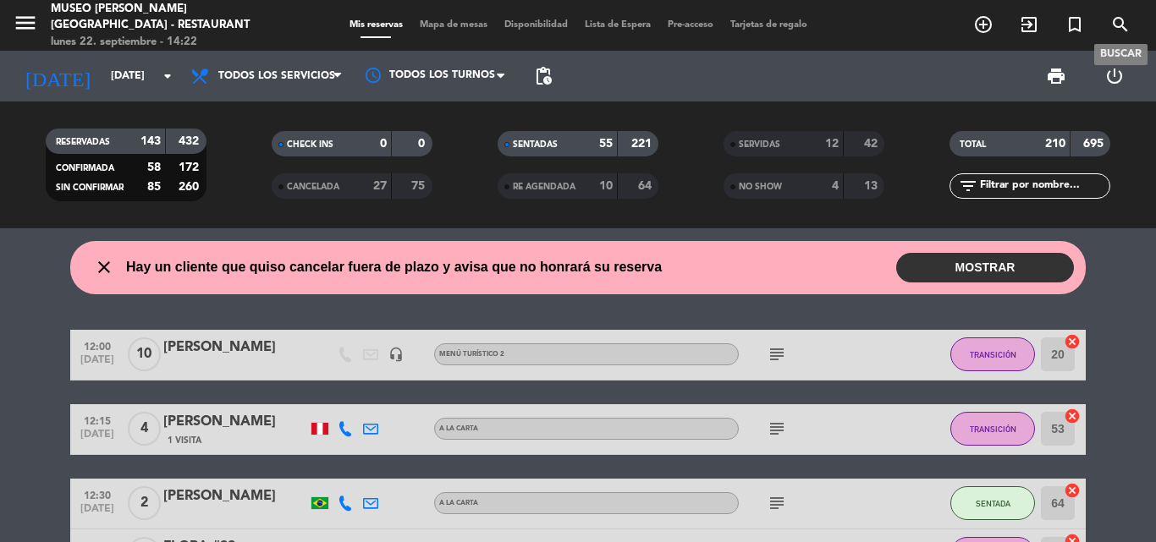
click at [1112, 30] on icon "search" at bounding box center [1120, 24] width 20 height 20
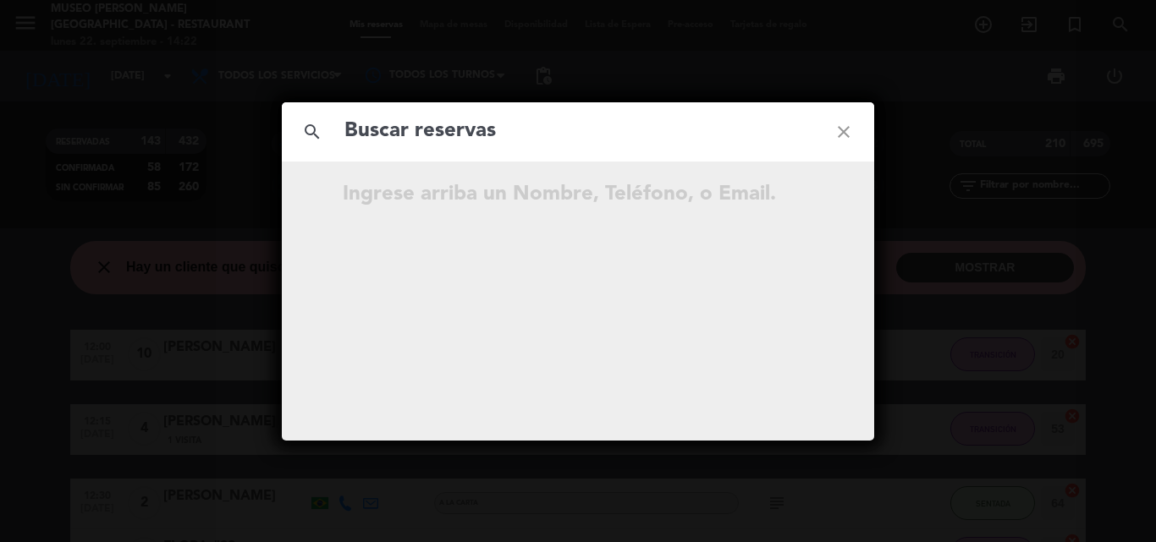
click at [534, 135] on input "text" at bounding box center [578, 131] width 470 height 35
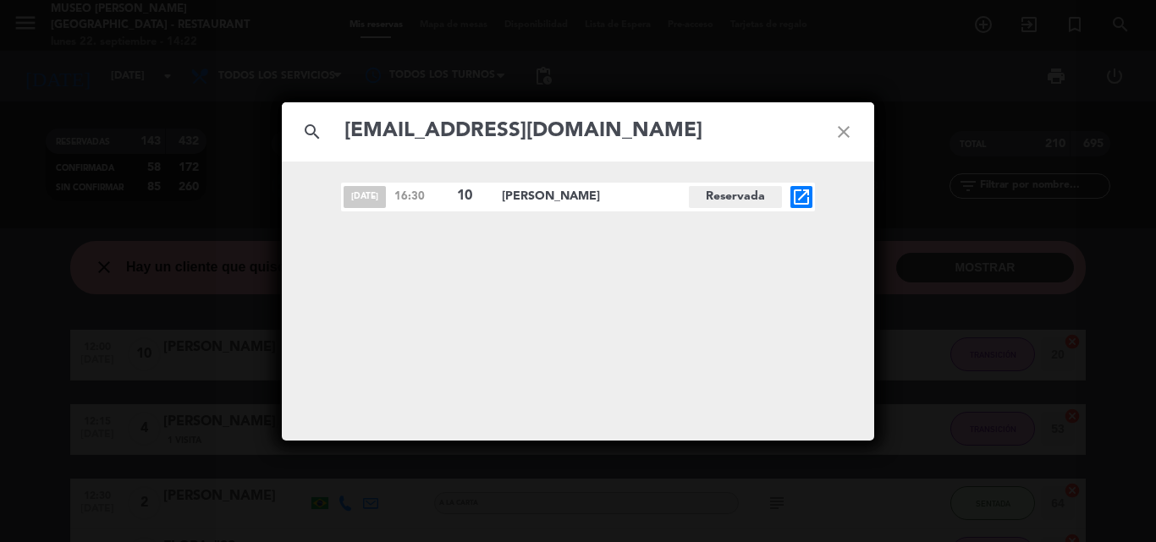
type input "[EMAIL_ADDRESS][DOMAIN_NAME]"
click at [810, 200] on icon "open_in_new" at bounding box center [801, 197] width 20 height 20
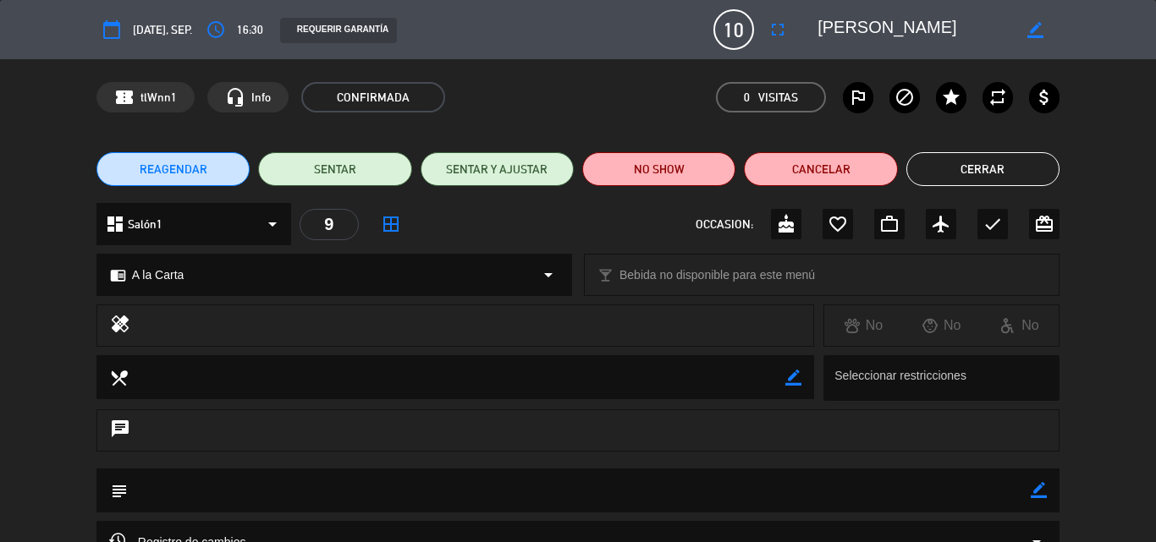
drag, startPoint x: 1041, startPoint y: 488, endPoint x: 885, endPoint y: 495, distance: 155.8
click at [1028, 488] on div "subject border_color" at bounding box center [577, 491] width 963 height 44
click at [881, 495] on textarea at bounding box center [579, 490] width 903 height 43
drag, startPoint x: 850, startPoint y: 494, endPoint x: 847, endPoint y: 484, distance: 10.7
click at [849, 492] on textarea at bounding box center [579, 490] width 903 height 43
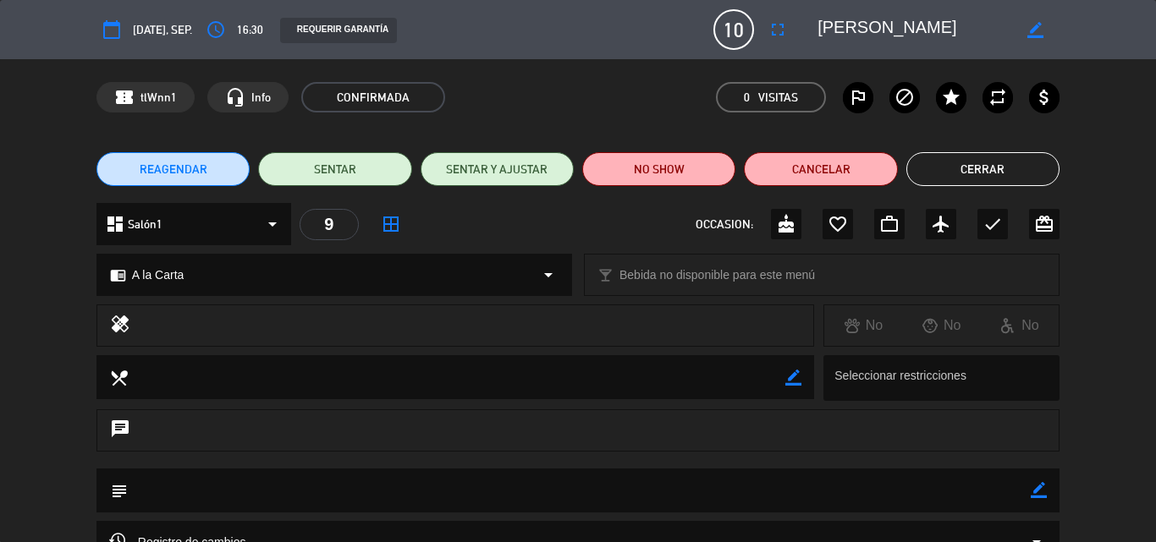
drag, startPoint x: 1025, startPoint y: 488, endPoint x: 1038, endPoint y: 493, distance: 13.7
click at [1026, 488] on textarea at bounding box center [579, 490] width 903 height 43
click at [1039, 493] on icon "border_color" at bounding box center [1038, 490] width 16 height 16
click at [821, 494] on textarea at bounding box center [579, 490] width 903 height 43
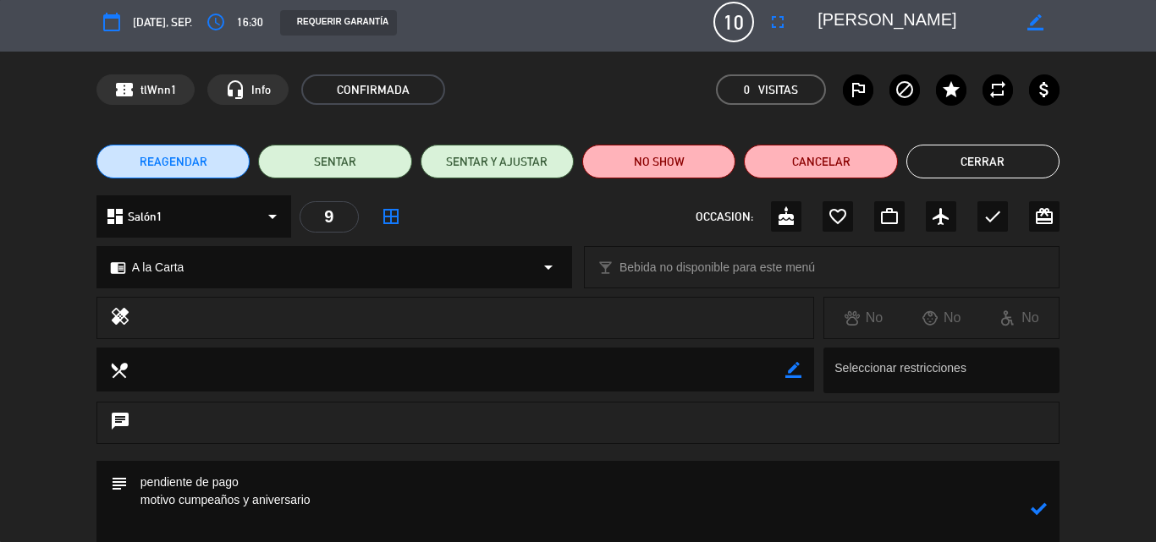
click at [1035, 505] on icon at bounding box center [1038, 509] width 16 height 16
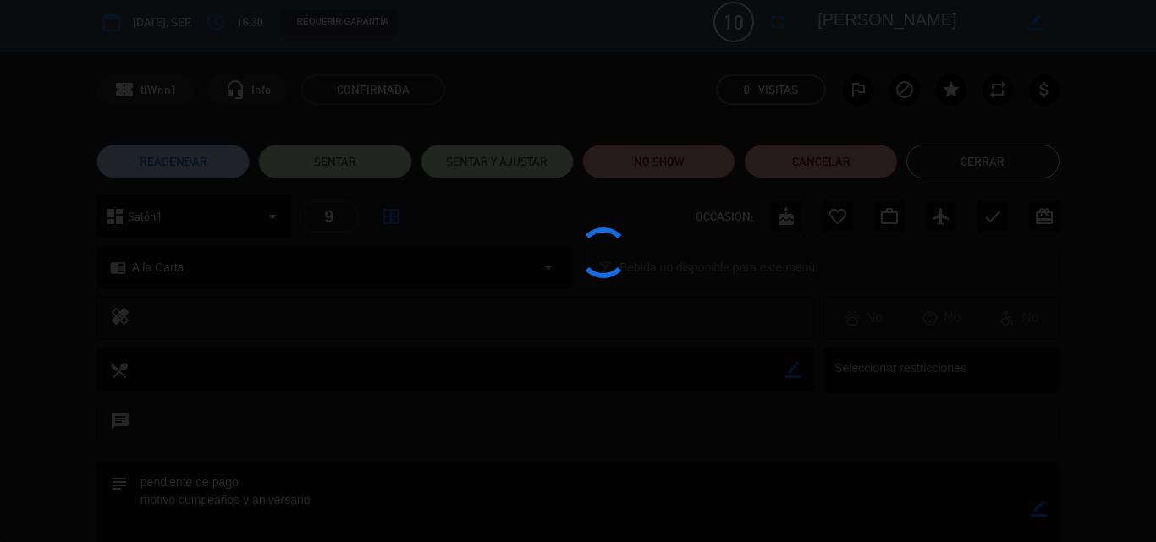
type textarea "pendiente de pago motivo cumpeaños y aniversario"
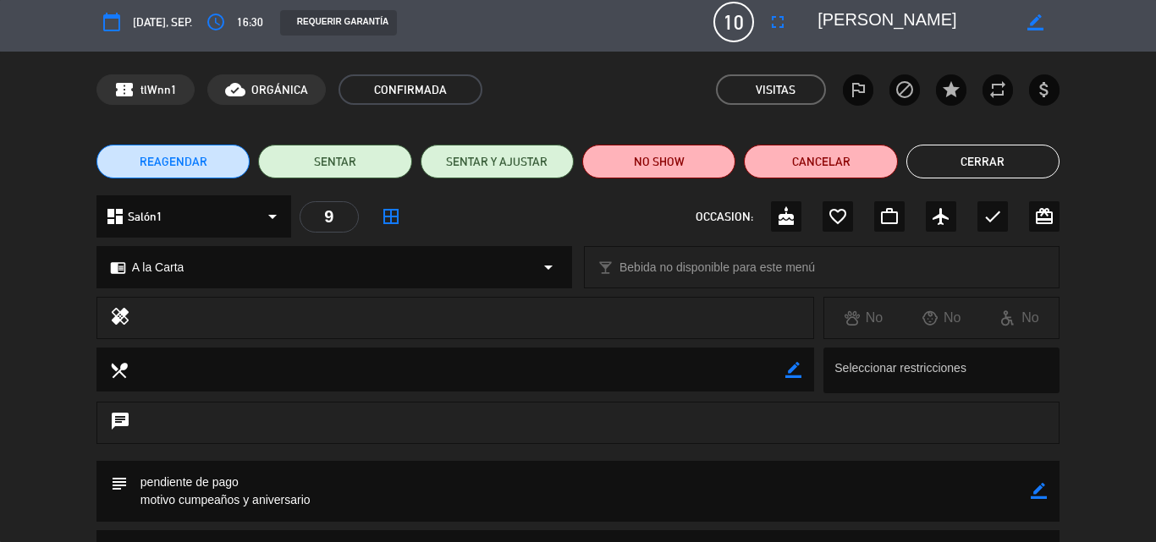
click at [197, 270] on div "chrome_reader_mode A la Carta arrow_drop_down" at bounding box center [334, 267] width 474 height 41
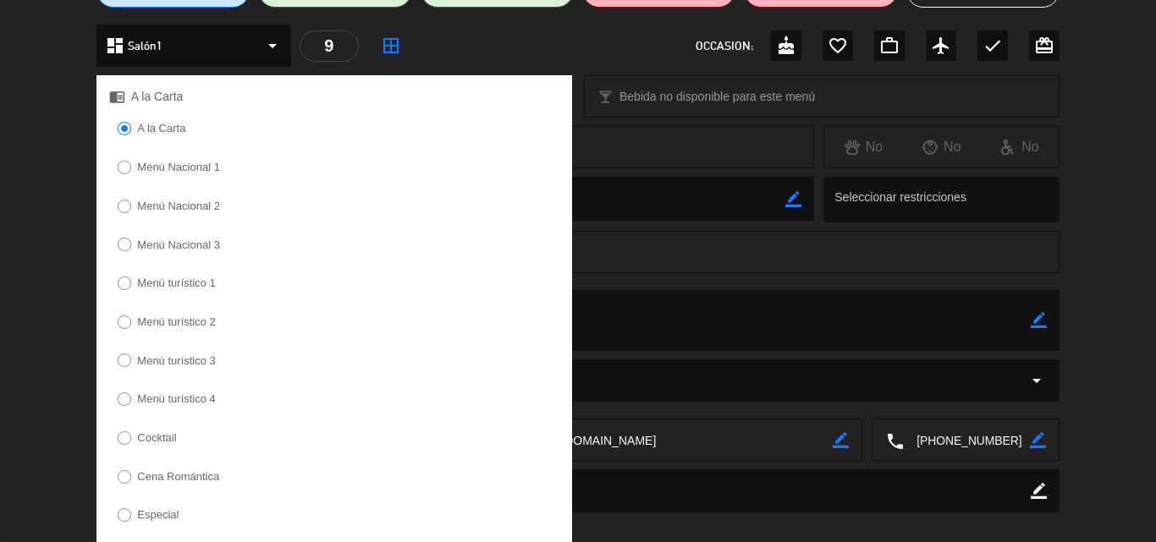
scroll to position [177, 0]
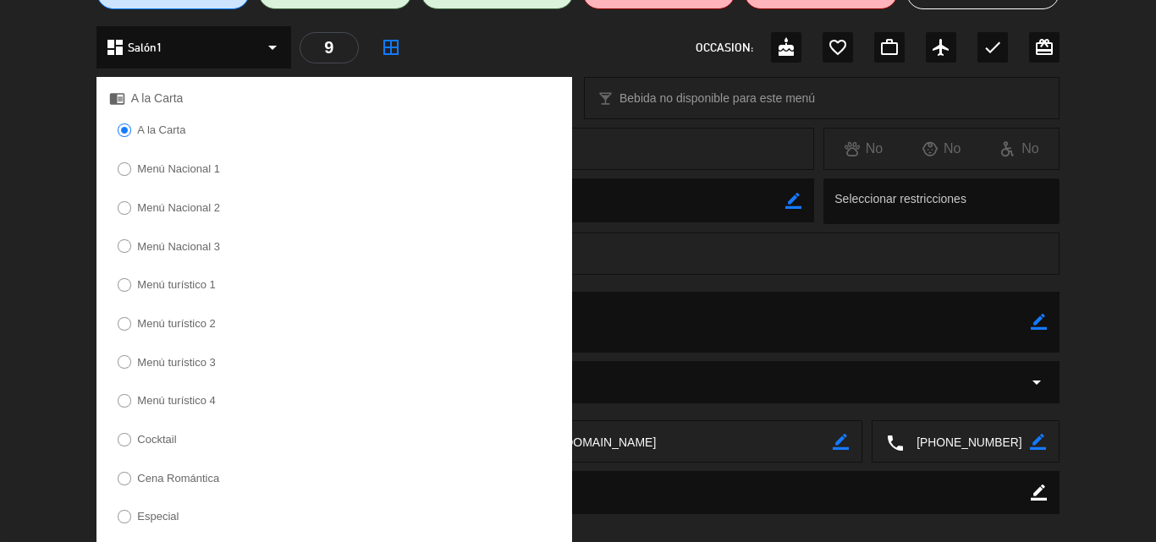
click at [217, 170] on label "Menú Nacional 1" at bounding box center [178, 168] width 83 height 11
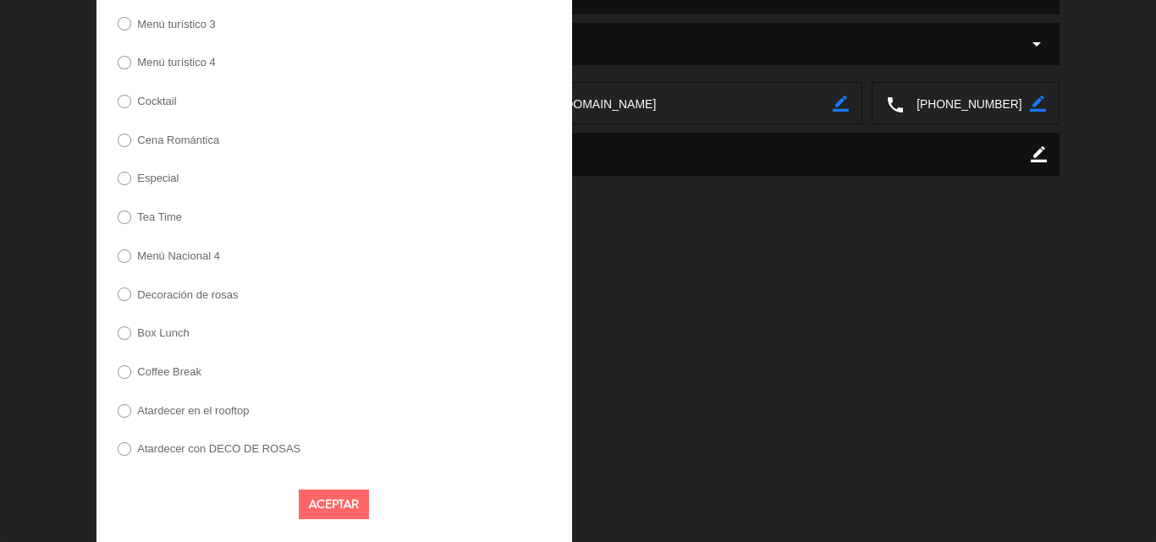
drag, startPoint x: 350, startPoint y: 499, endPoint x: 331, endPoint y: 500, distance: 19.5
click at [349, 501] on button "Aceptar" at bounding box center [334, 505] width 70 height 30
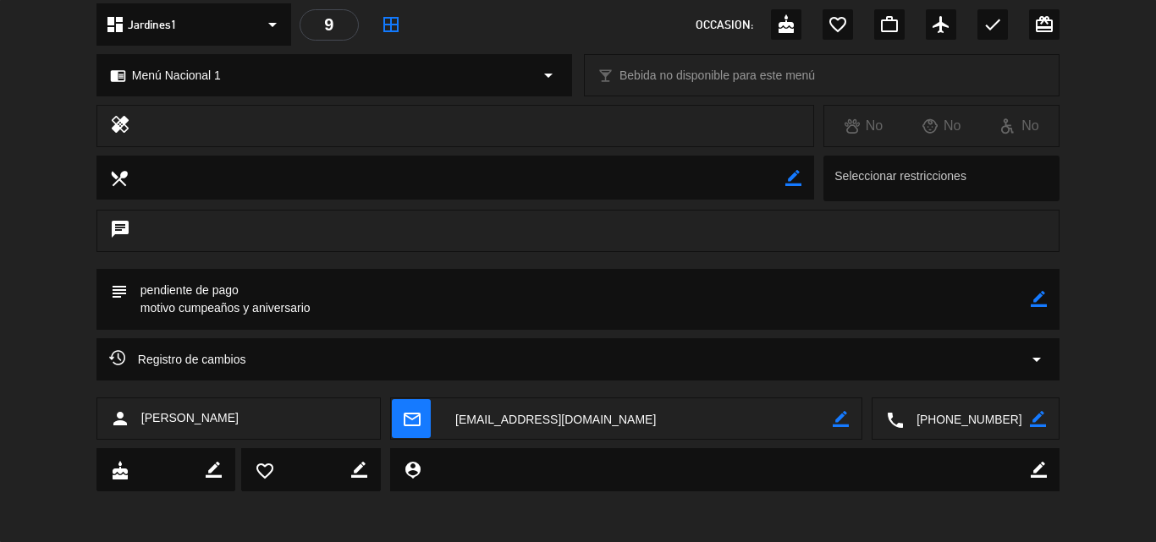
scroll to position [200, 0]
click at [1041, 297] on icon "border_color" at bounding box center [1038, 299] width 16 height 16
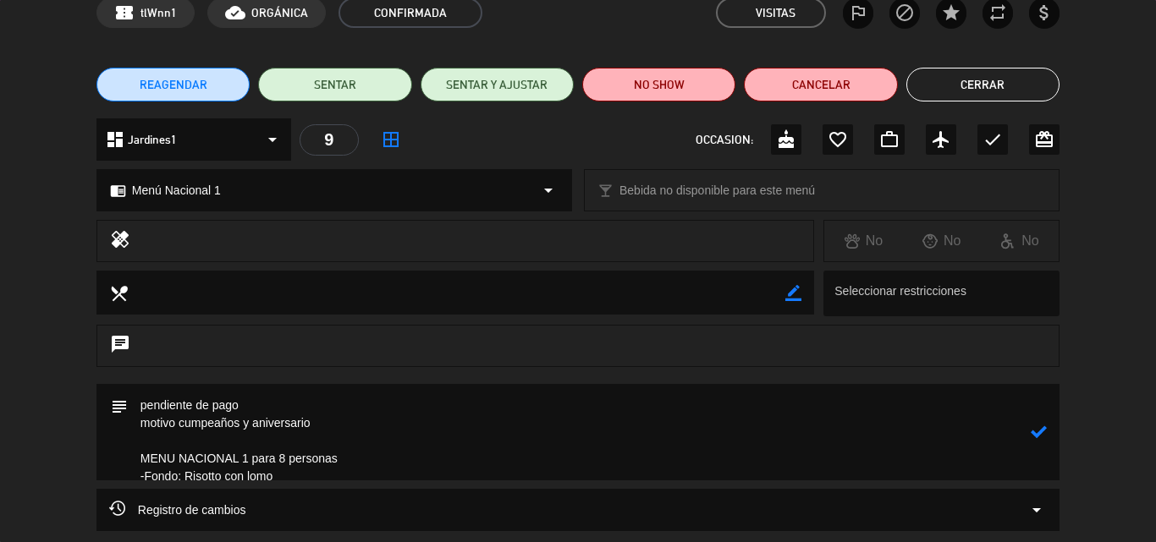
scroll to position [185, 0]
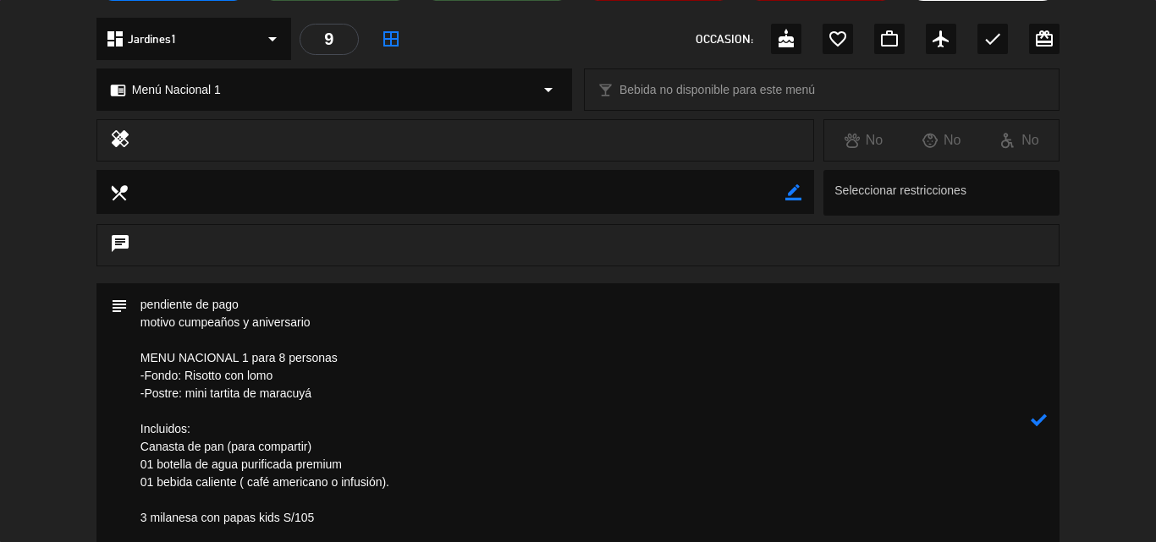
click at [1044, 422] on icon at bounding box center [1038, 420] width 16 height 16
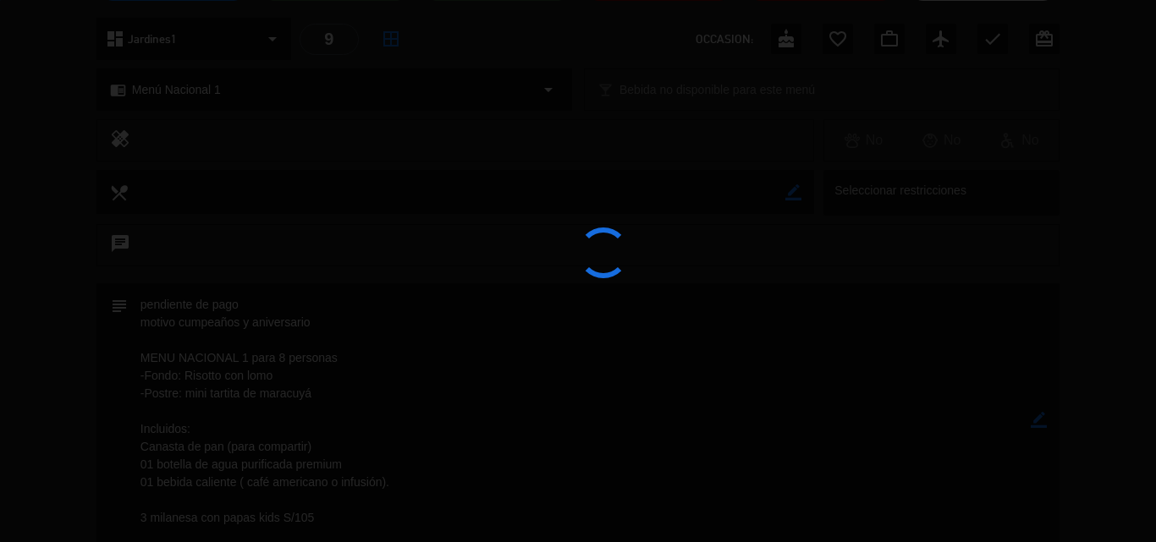
type textarea "pendiente de pago motivo cumpeaños y aniversario MENU NACIONAL 1 para 8 persona…"
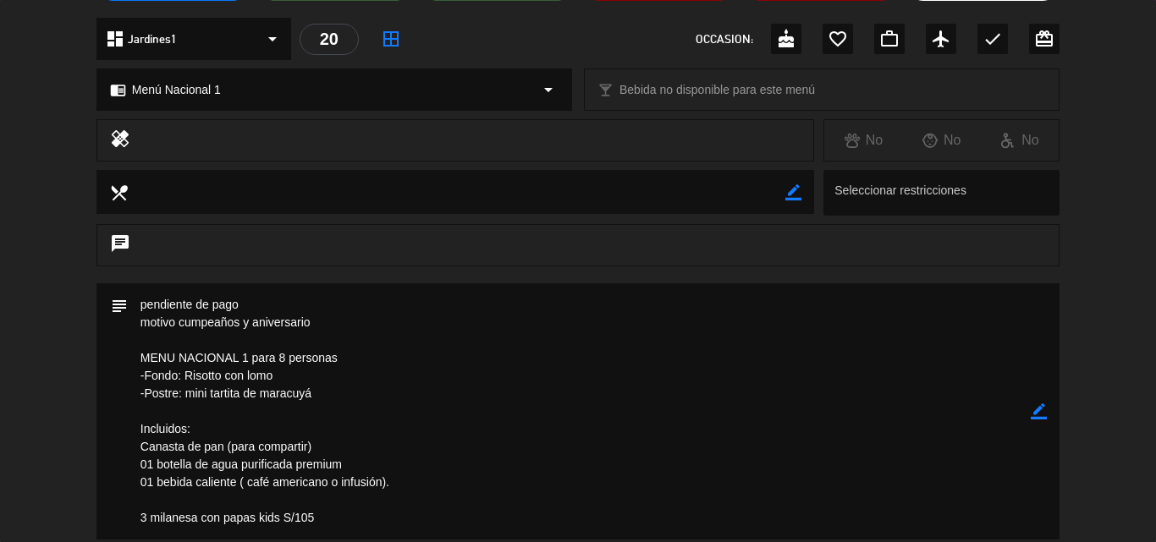
scroll to position [0, 0]
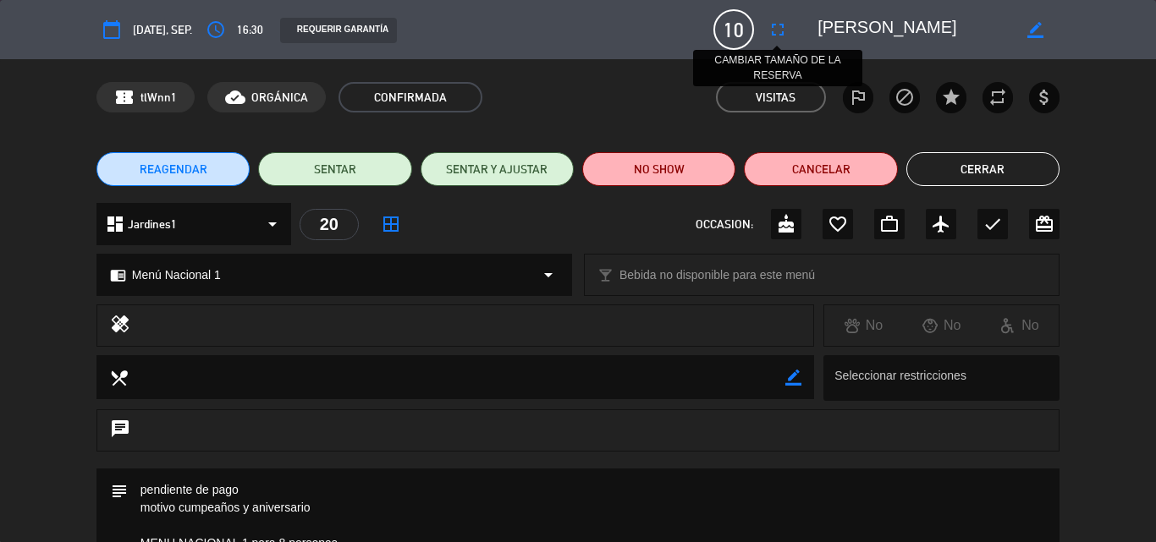
click at [784, 30] on icon "fullscreen" at bounding box center [777, 29] width 20 height 20
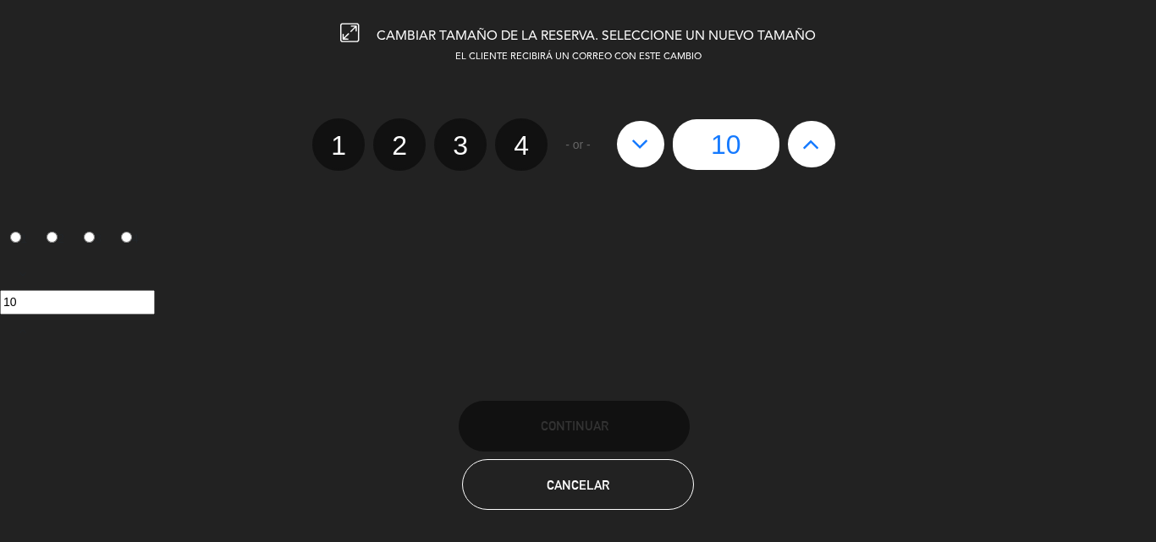
click at [811, 134] on icon at bounding box center [811, 143] width 18 height 27
type input "11"
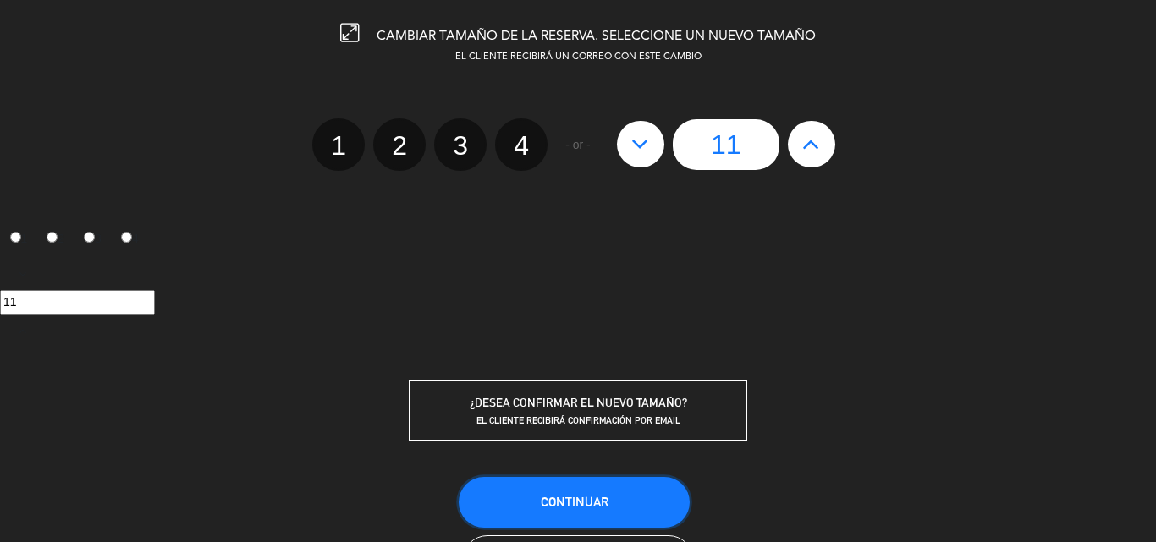
click at [596, 497] on span "Continuar" at bounding box center [575, 502] width 68 height 14
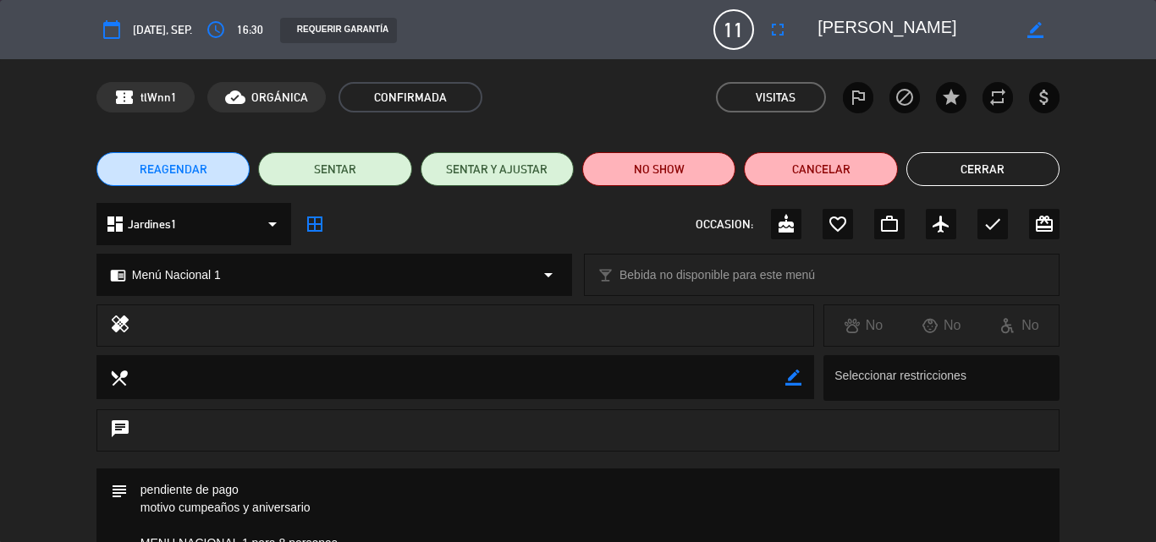
drag, startPoint x: 971, startPoint y: 172, endPoint x: 1044, endPoint y: 346, distance: 188.8
click at [1034, 352] on div "calendar_today mar. 23, sep. access_time 16:30 REQUERIR GARANTÍA 11 Lina Marlen…" at bounding box center [578, 271] width 1156 height 542
click at [946, 167] on button "Cerrar" at bounding box center [982, 169] width 153 height 34
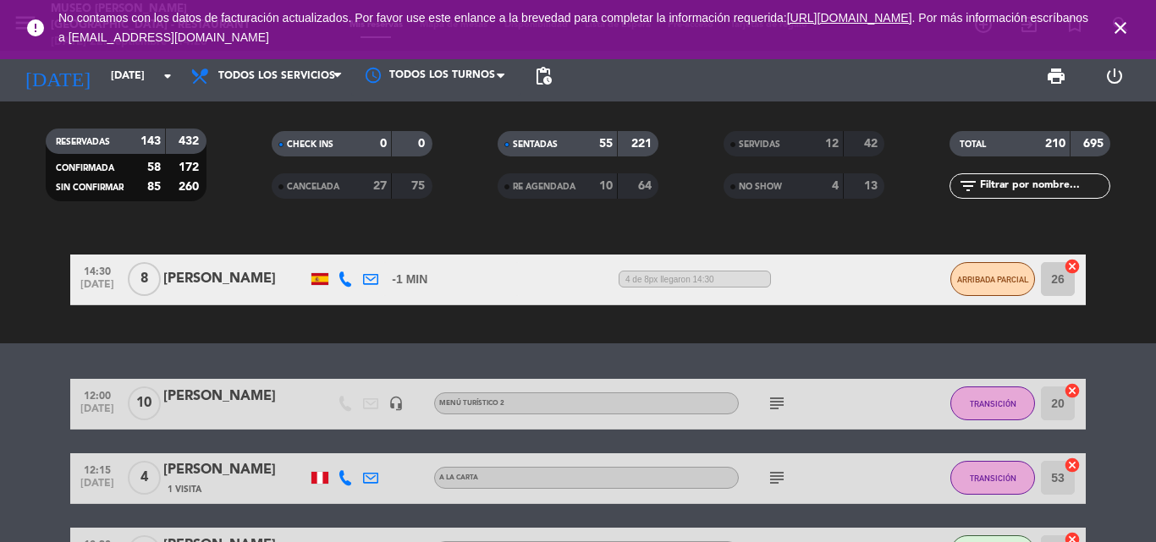
scroll to position [254, 0]
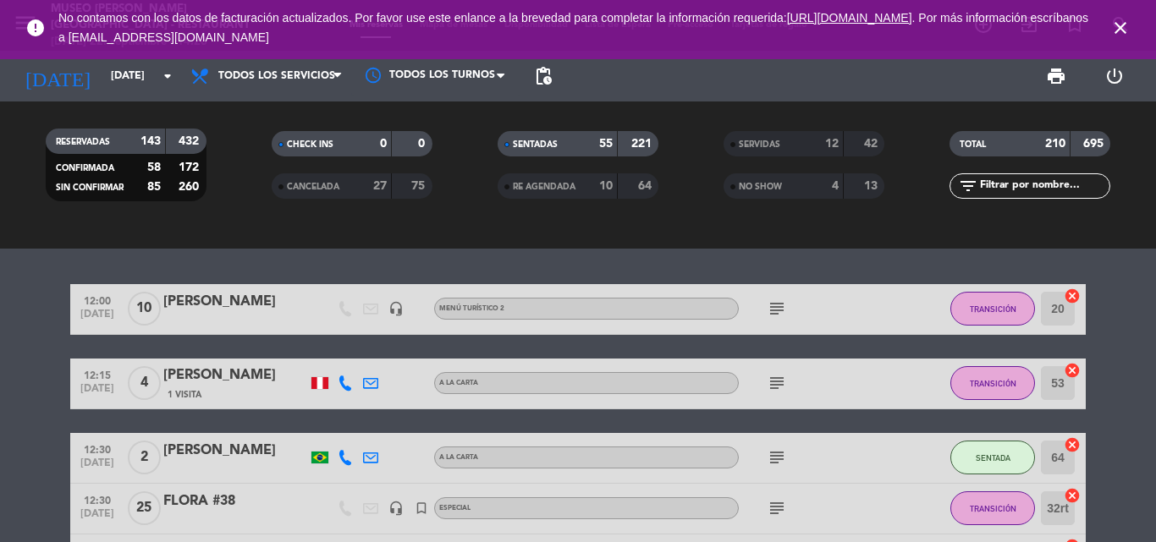
click at [1074, 190] on input "text" at bounding box center [1043, 186] width 131 height 19
click at [841, 220] on div "RESERVADAS 143 432 CONFIRMADA 58 172 SIN CONFIRMAR 85 260 CHECK INS 0 0 CANCELA…" at bounding box center [578, 165] width 1156 height 127
click at [137, 83] on input "[DATE]" at bounding box center [173, 76] width 143 height 29
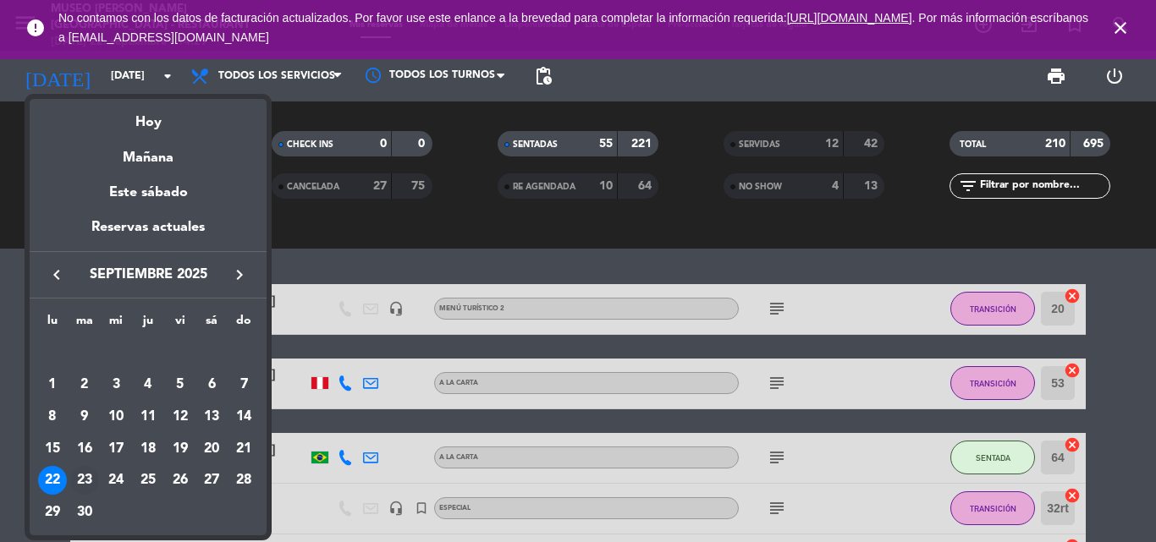
click at [81, 478] on div "23" at bounding box center [84, 480] width 29 height 29
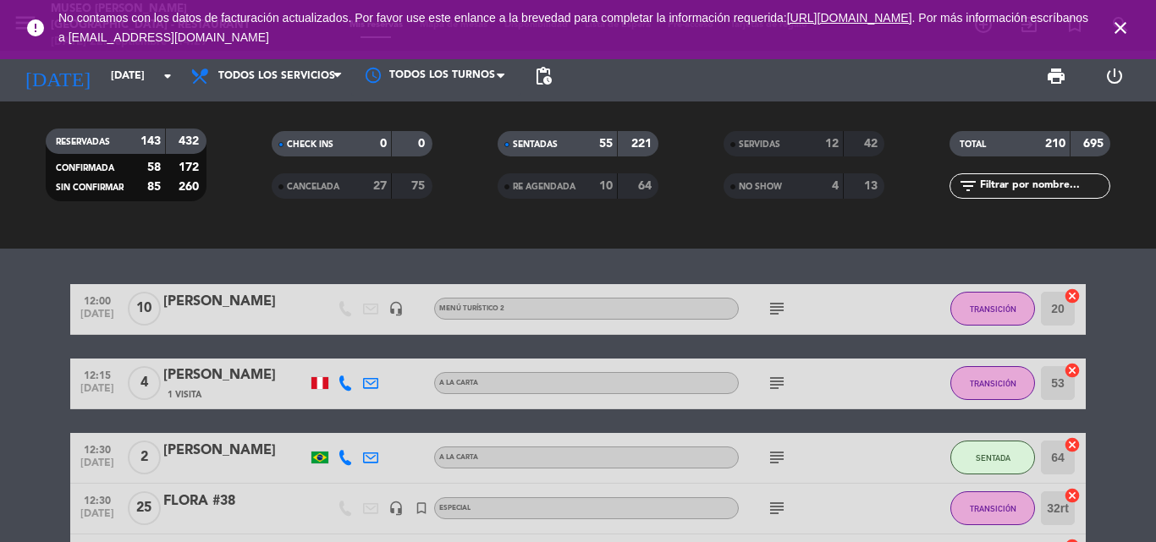
type input "[DATE]"
click at [1041, 183] on input "text" at bounding box center [1043, 186] width 131 height 19
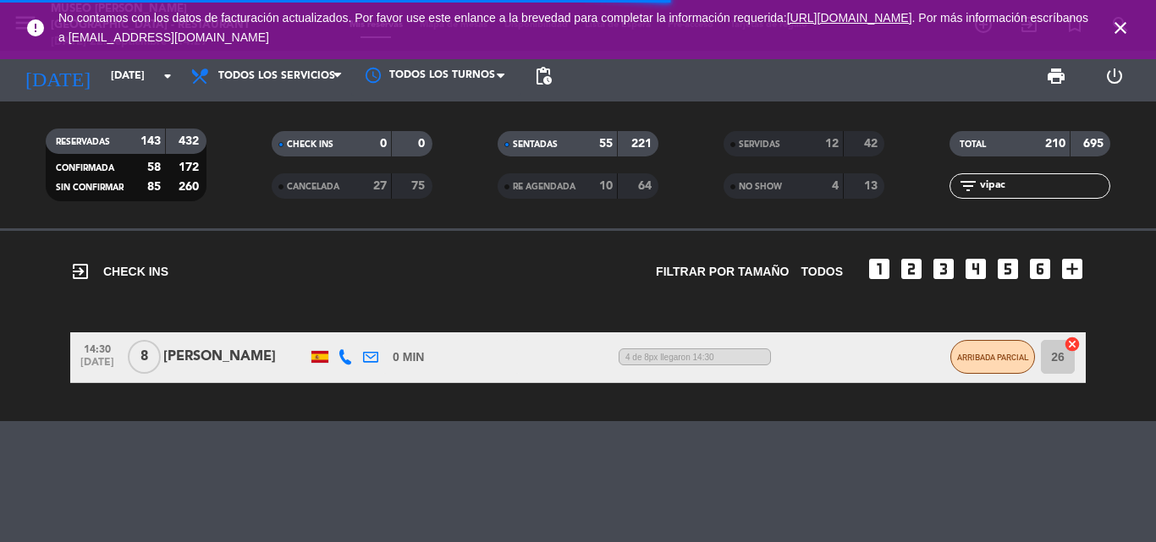
scroll to position [0, 0]
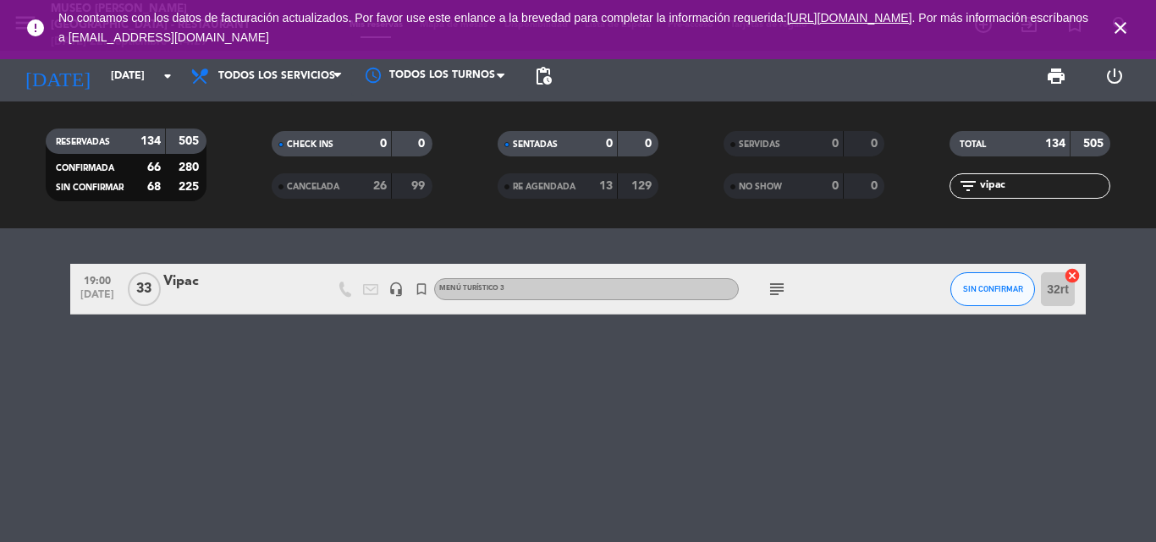
type input "vipac"
click at [180, 285] on div "Vipac" at bounding box center [235, 282] width 144 height 22
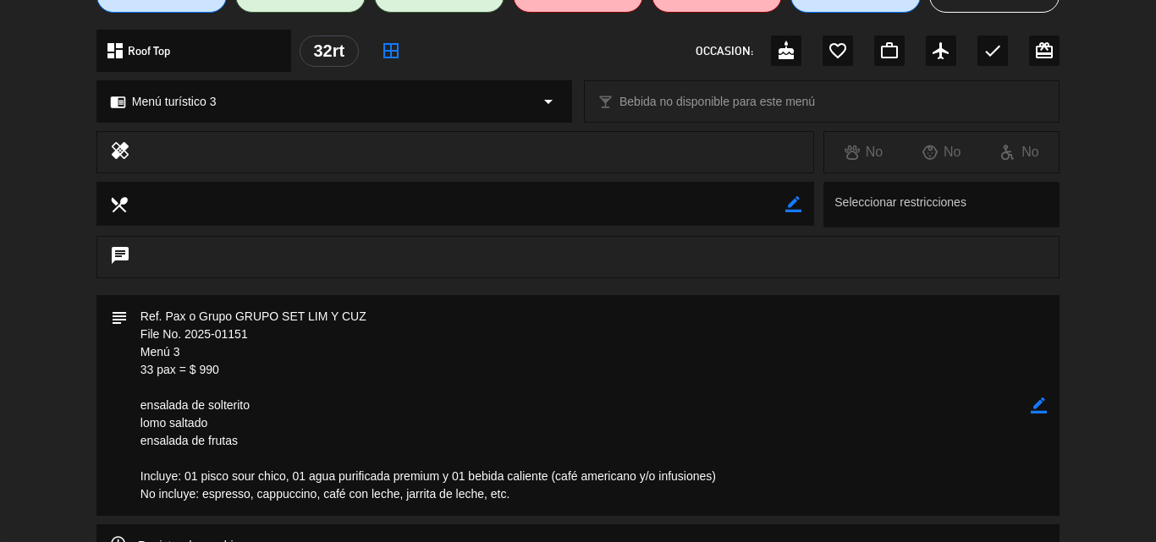
scroll to position [338, 0]
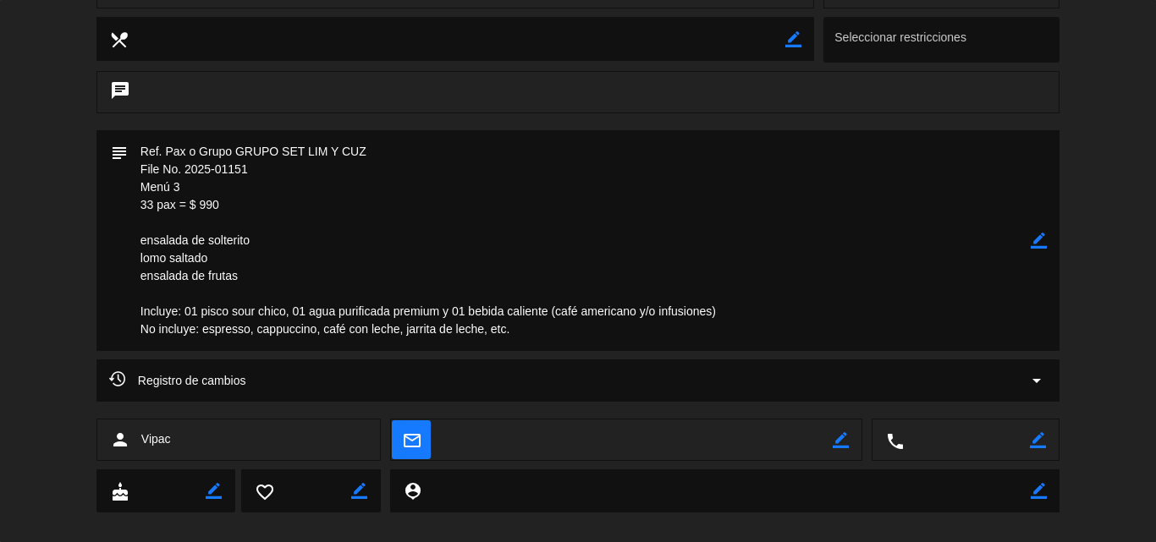
drag, startPoint x: 261, startPoint y: 165, endPoint x: 114, endPoint y: 165, distance: 147.2
click at [114, 165] on div "subject border_color" at bounding box center [577, 240] width 963 height 221
drag, startPoint x: 406, startPoint y: 149, endPoint x: 107, endPoint y: 147, distance: 299.5
click at [107, 147] on div "subject border_color" at bounding box center [577, 240] width 963 height 221
drag, startPoint x: 227, startPoint y: 205, endPoint x: 126, endPoint y: 162, distance: 109.2
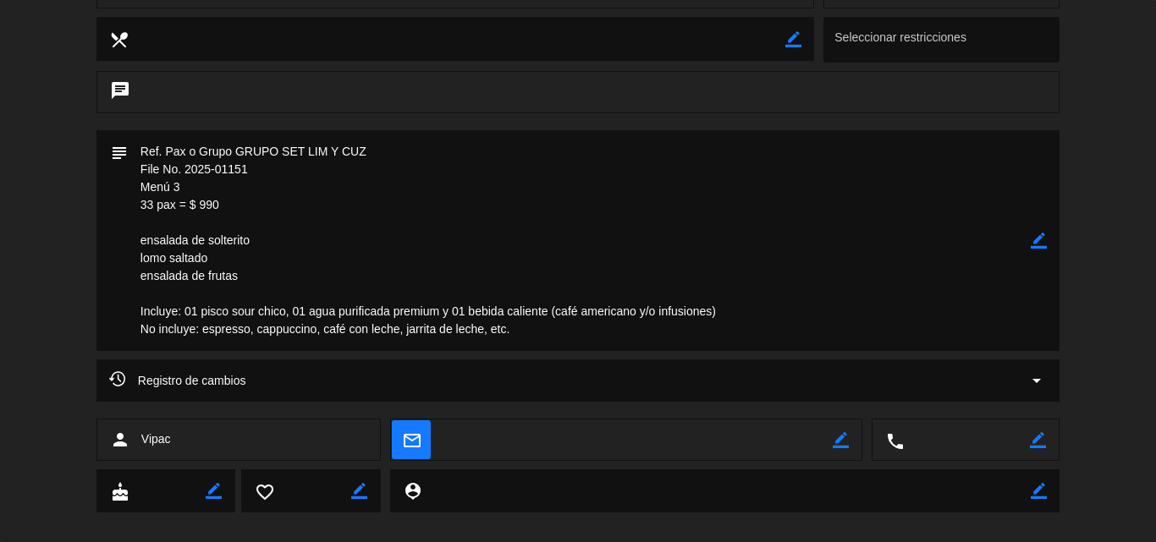
click at [126, 162] on div "subject border_color" at bounding box center [577, 240] width 963 height 221
click at [303, 212] on textarea at bounding box center [579, 240] width 903 height 221
drag, startPoint x: 262, startPoint y: 169, endPoint x: 124, endPoint y: 164, distance: 138.0
click at [124, 164] on div "subject border_color" at bounding box center [577, 240] width 963 height 221
drag, startPoint x: 231, startPoint y: 206, endPoint x: 59, endPoint y: 168, distance: 175.9
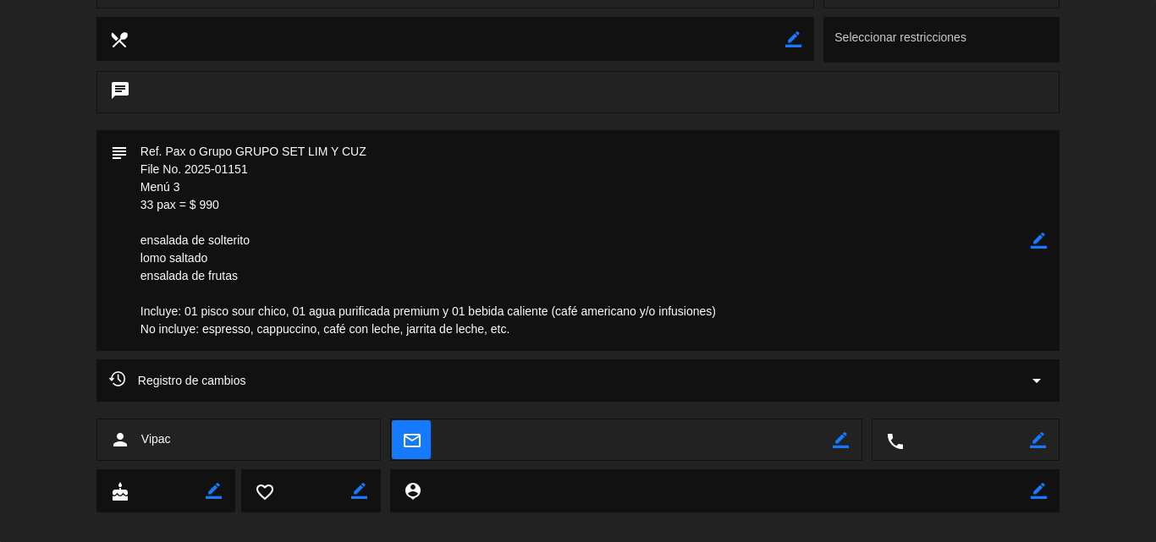
click at [59, 168] on div "subject border_color" at bounding box center [578, 244] width 1156 height 229
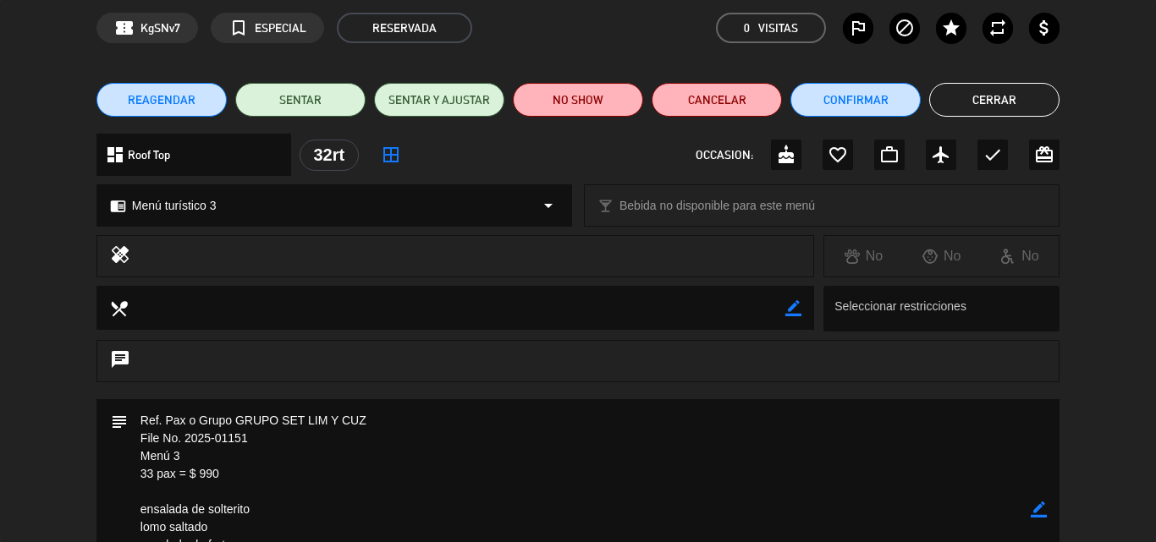
scroll to position [169, 0]
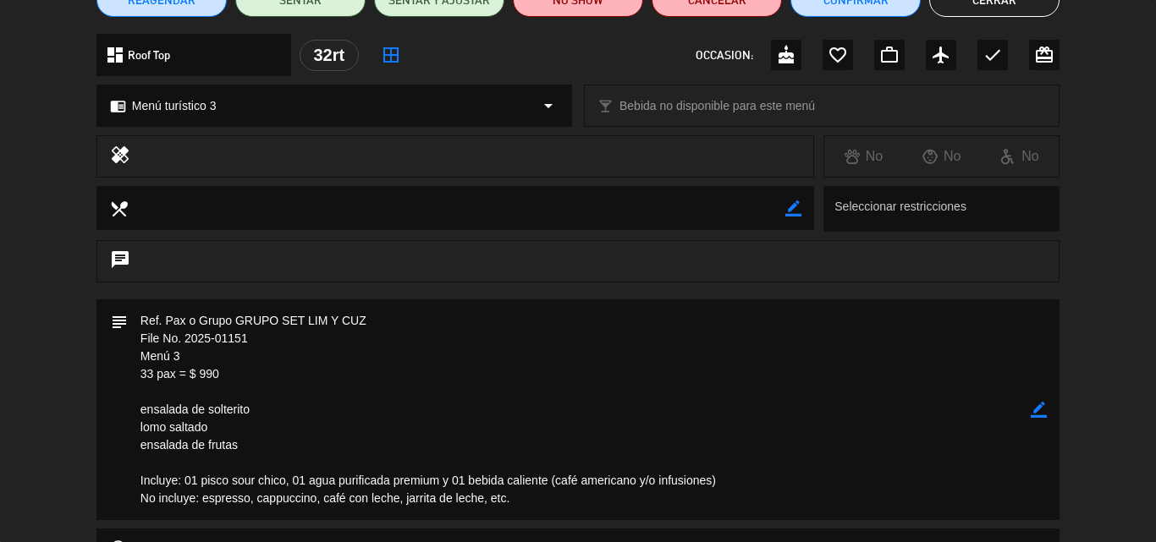
click at [1038, 408] on icon "border_color" at bounding box center [1038, 410] width 16 height 16
click at [138, 316] on textarea at bounding box center [579, 409] width 903 height 221
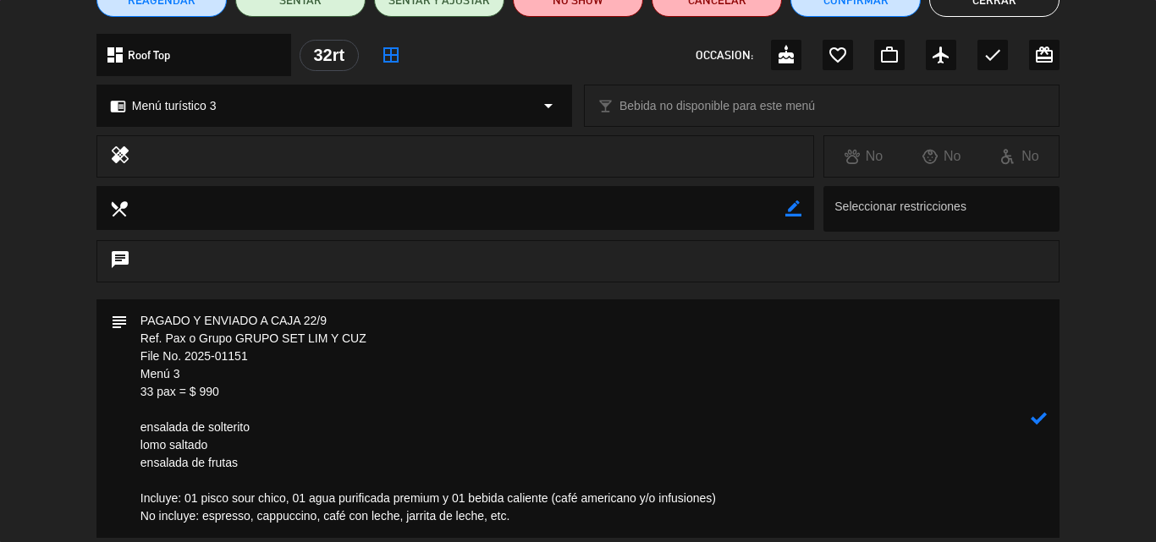
type textarea "PAGADO Y ENVIADO A CAJA 22/9 Ref. Pax o Grupo GRUPO SET LIM Y CUZ File No. 2025…"
click at [1033, 419] on icon at bounding box center [1038, 418] width 16 height 16
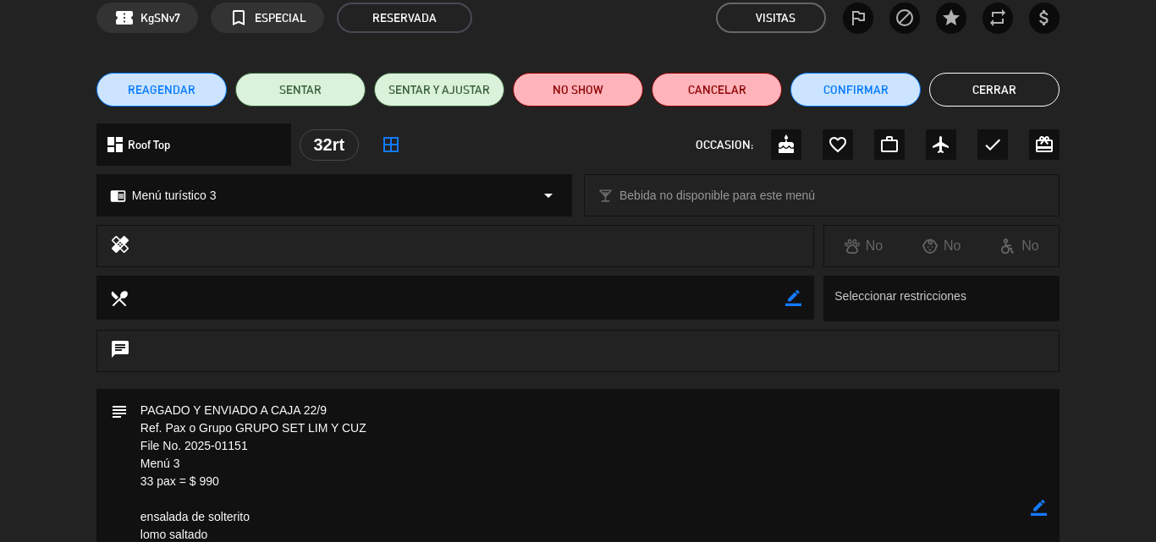
scroll to position [0, 0]
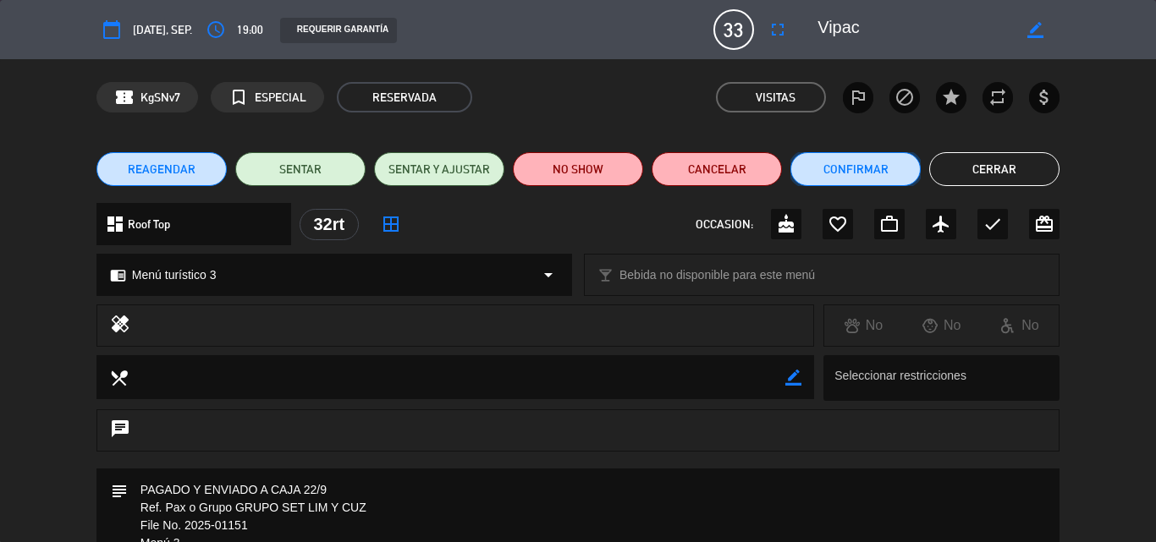
click at [840, 165] on button "Confirmar" at bounding box center [855, 169] width 130 height 34
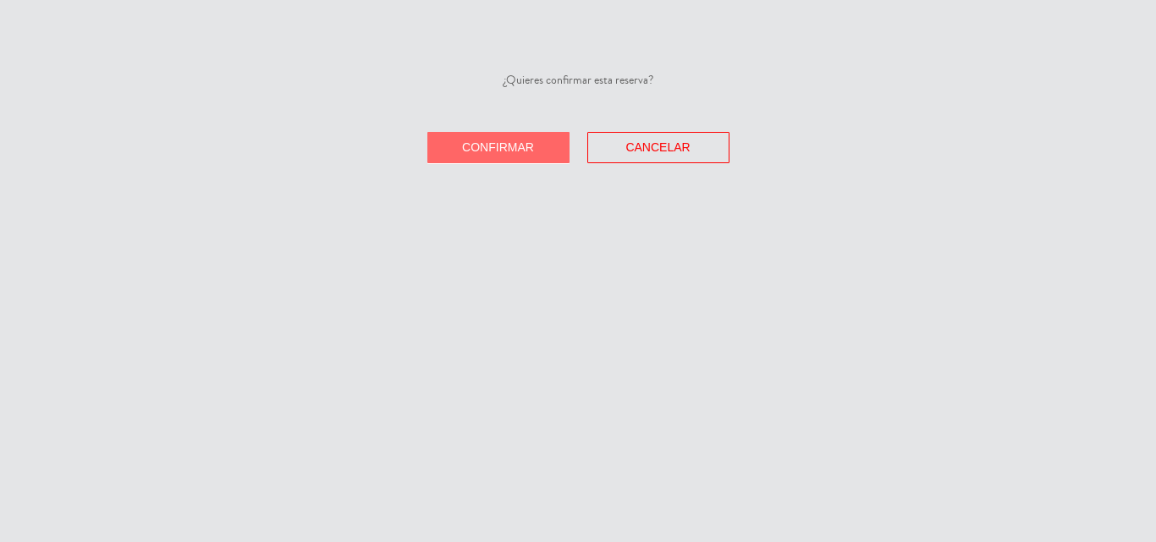
click at [468, 145] on span "Confirmar" at bounding box center [498, 147] width 72 height 14
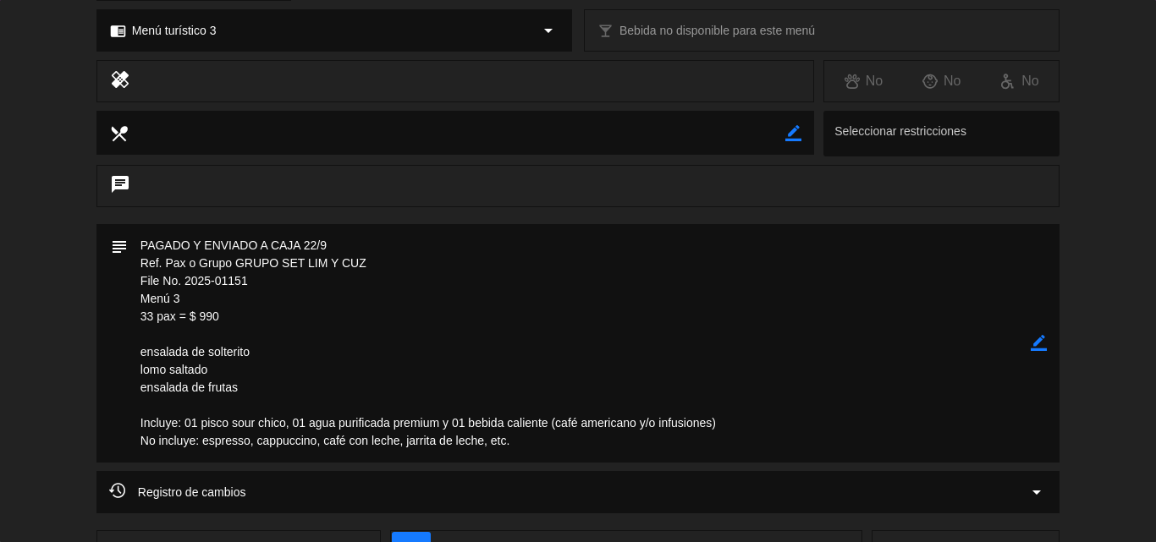
scroll to position [254, 0]
